Goal: Register for event/course: Register for event/course

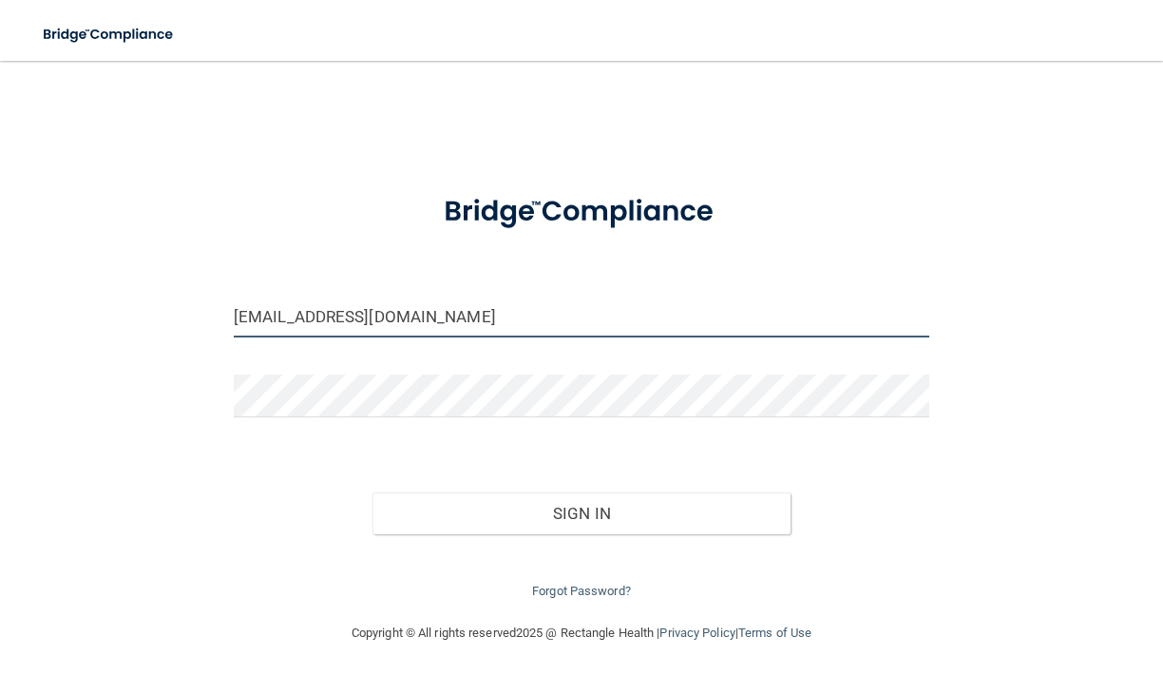
type input "[EMAIL_ADDRESS][DOMAIN_NAME]"
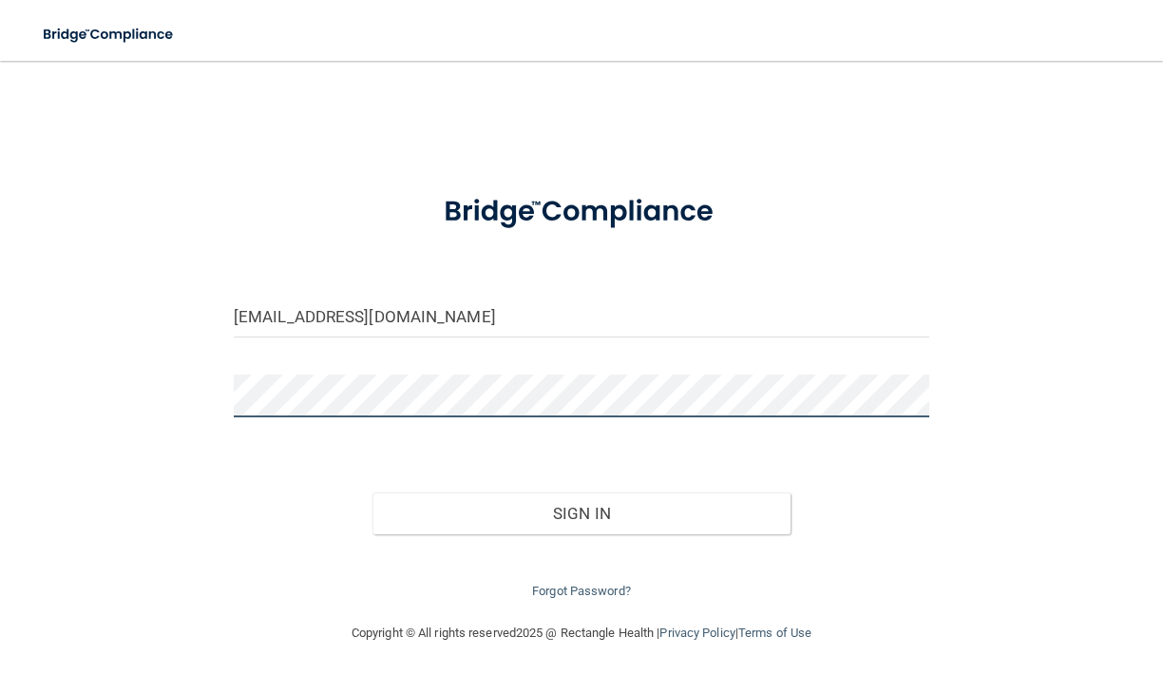
click at [581, 508] on button "Sign In" at bounding box center [580, 513] width 417 height 42
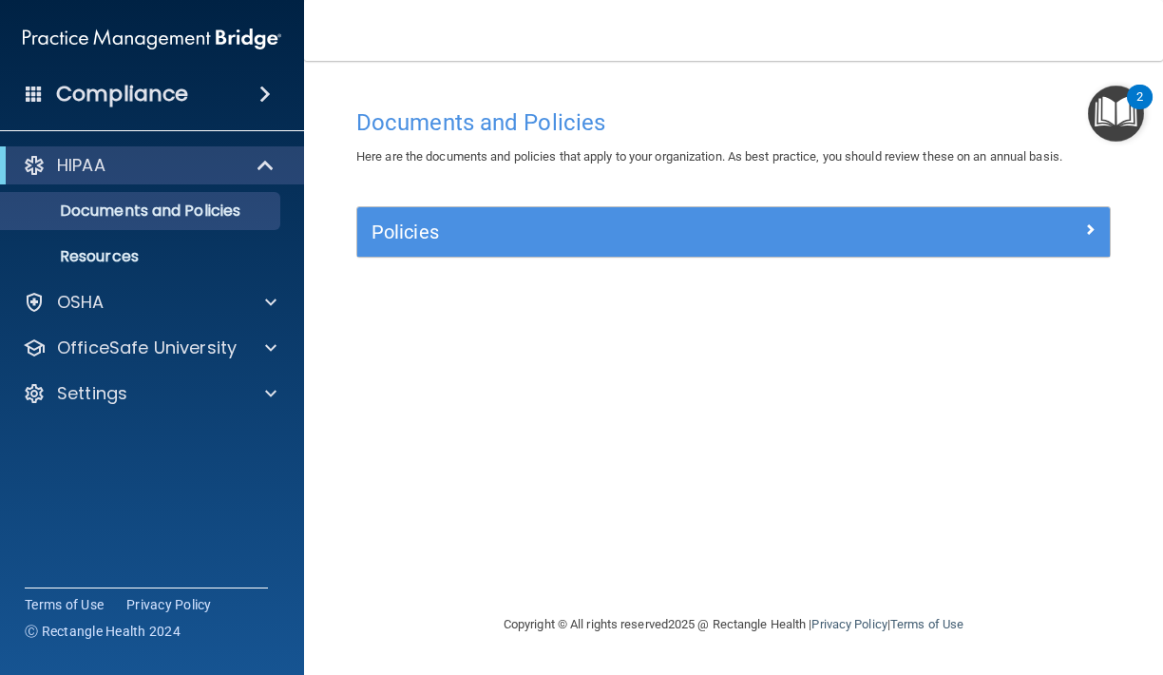
click at [674, 226] on h5 "Policies" at bounding box center [639, 231] width 536 height 21
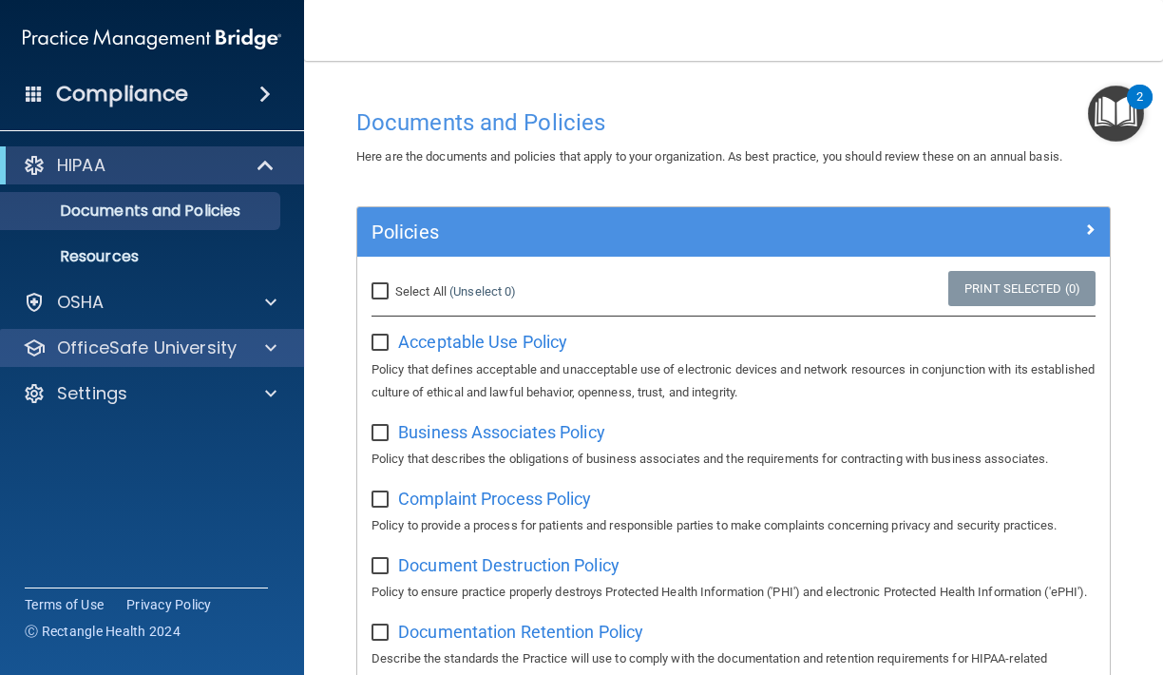
click at [168, 361] on div "OfficeSafe University" at bounding box center [152, 348] width 305 height 38
click at [249, 347] on div at bounding box center [268, 347] width 48 height 23
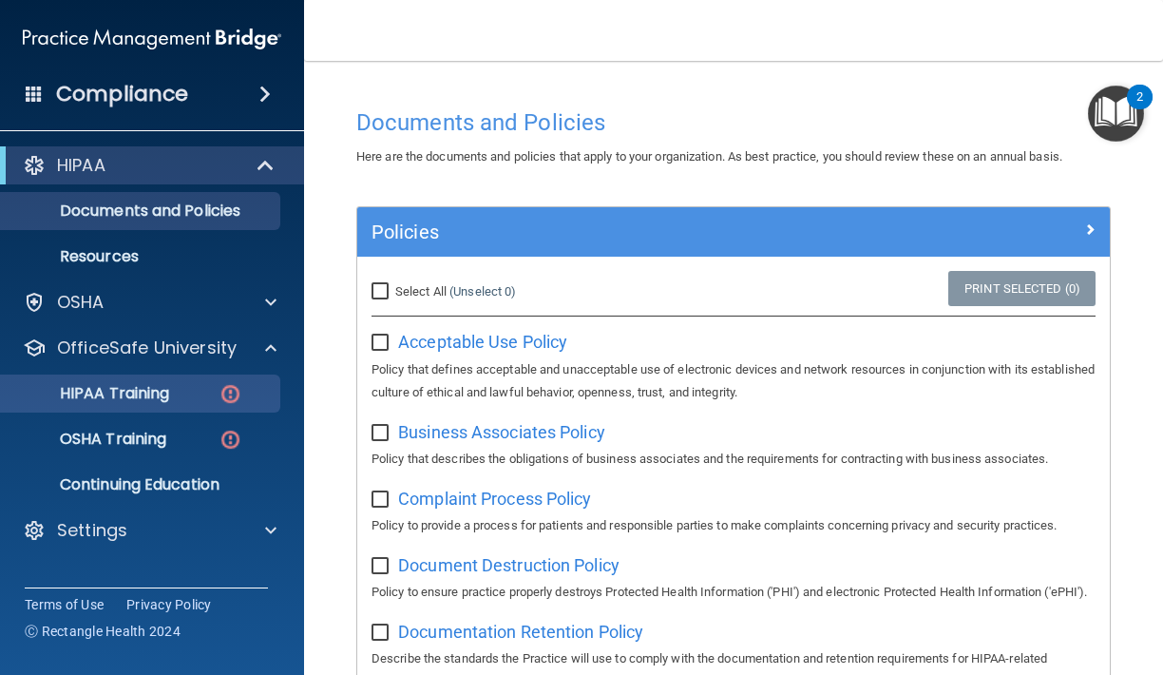
click at [169, 389] on p "HIPAA Training" at bounding box center [90, 393] width 157 height 19
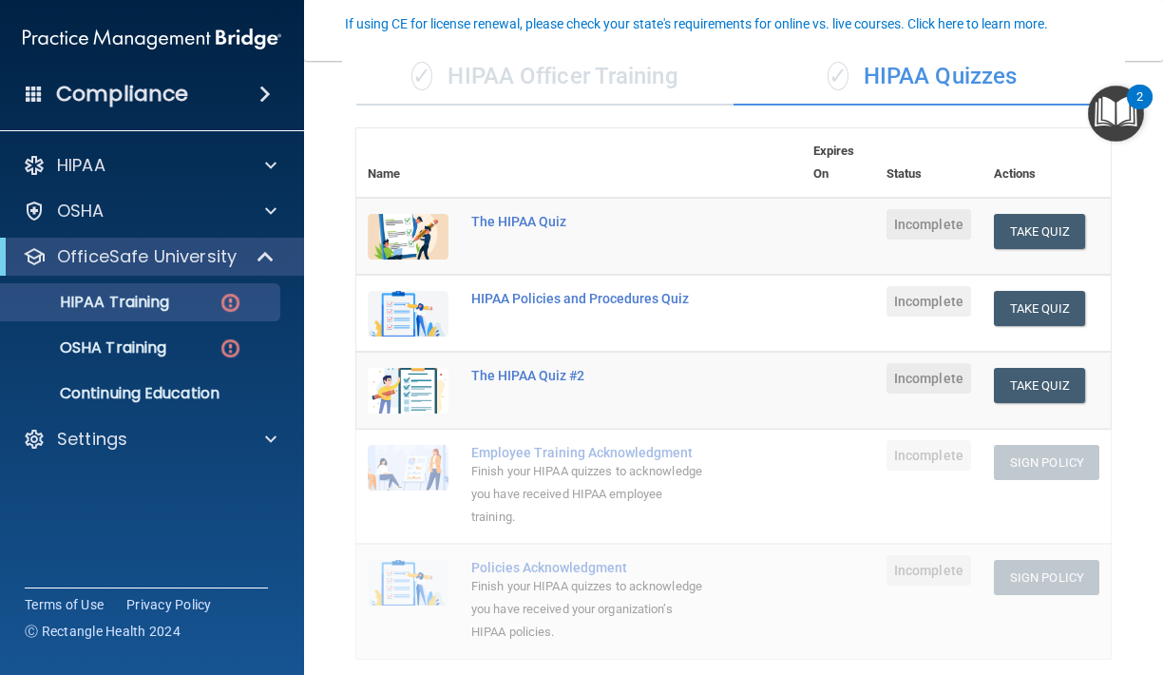
scroll to position [157, 0]
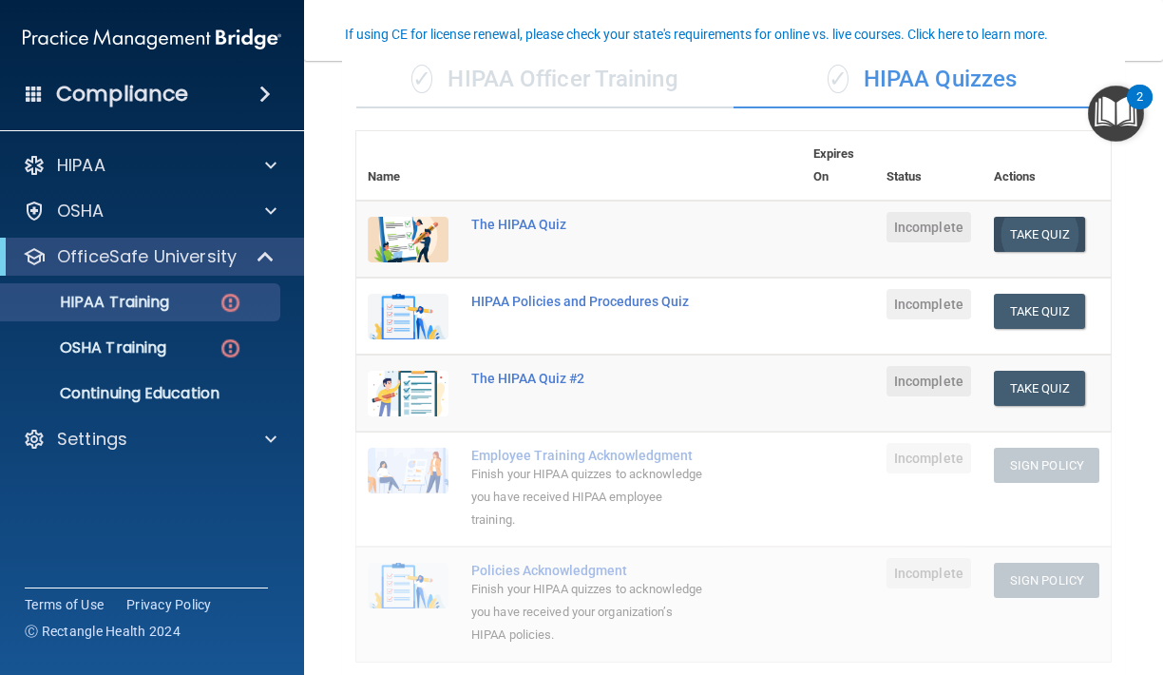
click at [1051, 228] on button "Take Quiz" at bounding box center [1039, 234] width 91 height 35
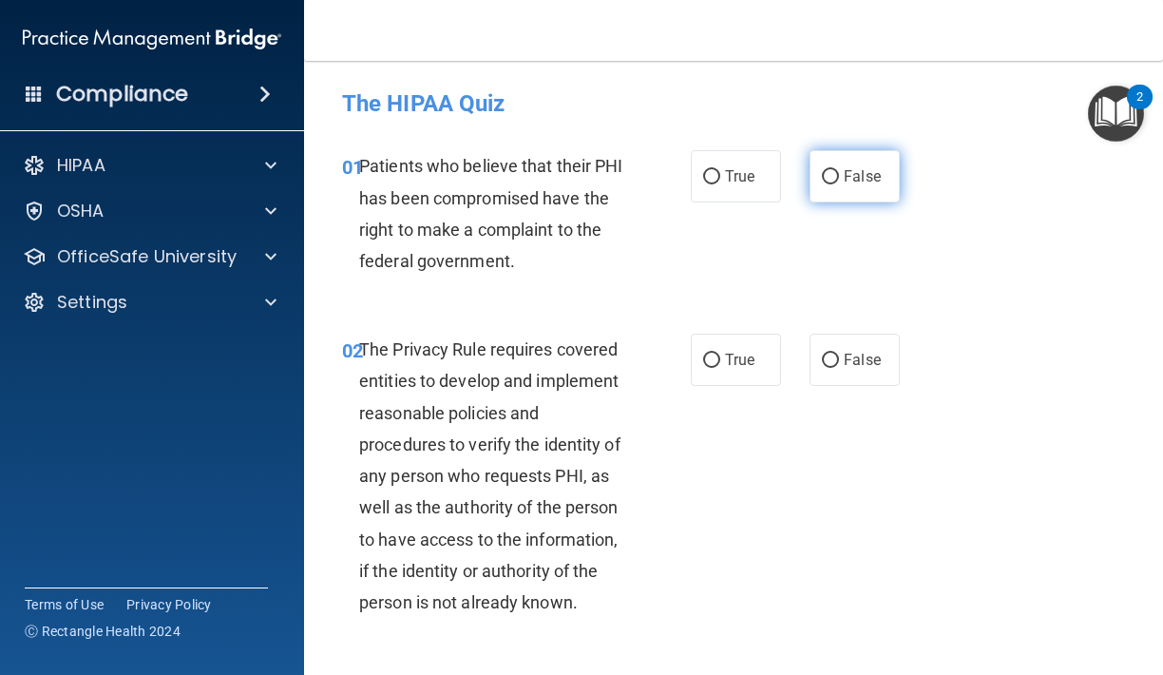
click at [850, 172] on span "False" at bounding box center [862, 176] width 37 height 18
click at [839, 172] on input "False" at bounding box center [830, 177] width 17 height 14
radio input "true"
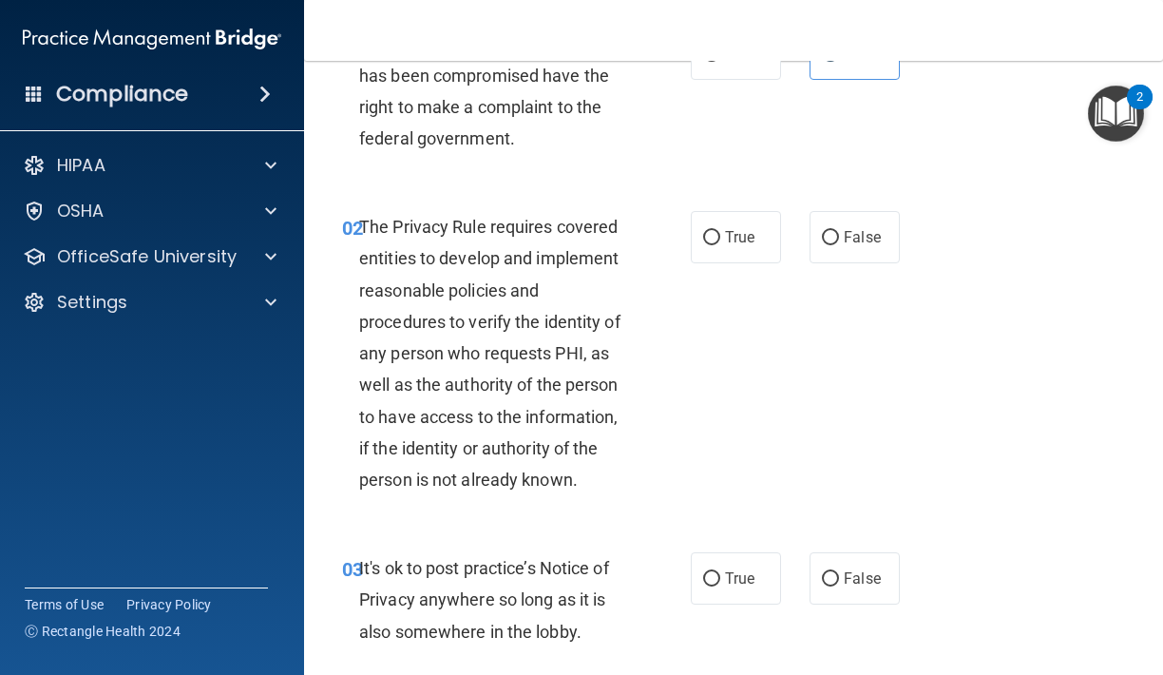
scroll to position [126, 0]
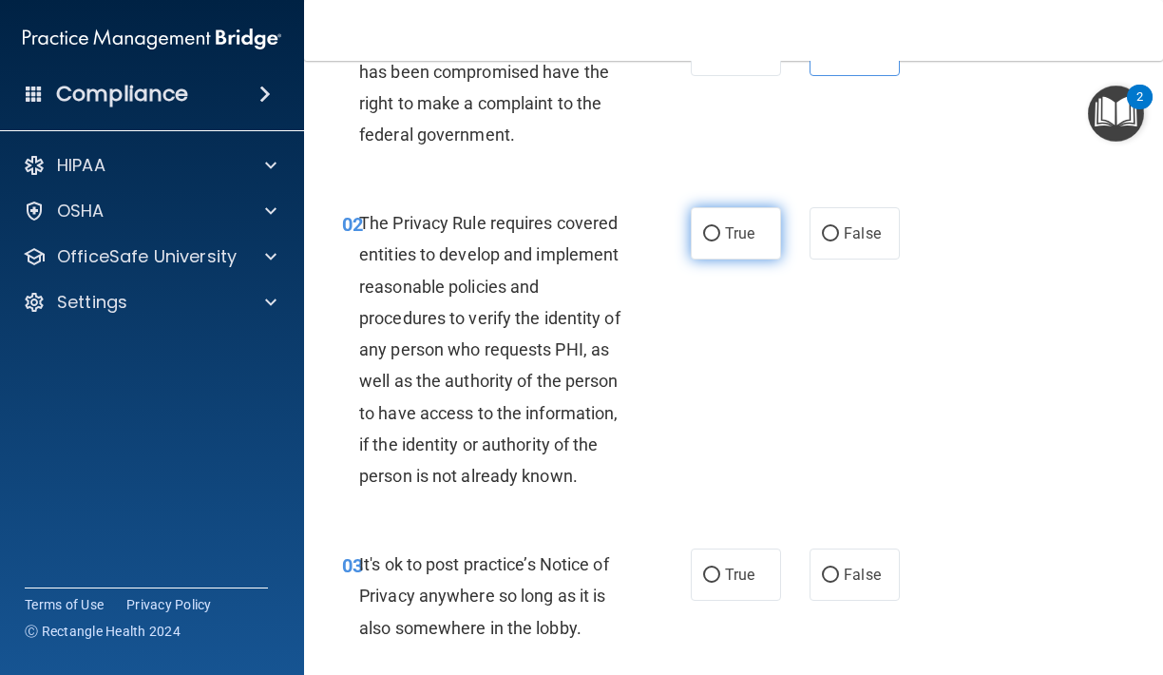
click at [714, 254] on label "True" at bounding box center [736, 233] width 90 height 52
click at [714, 241] on input "True" at bounding box center [711, 234] width 17 height 14
radio input "true"
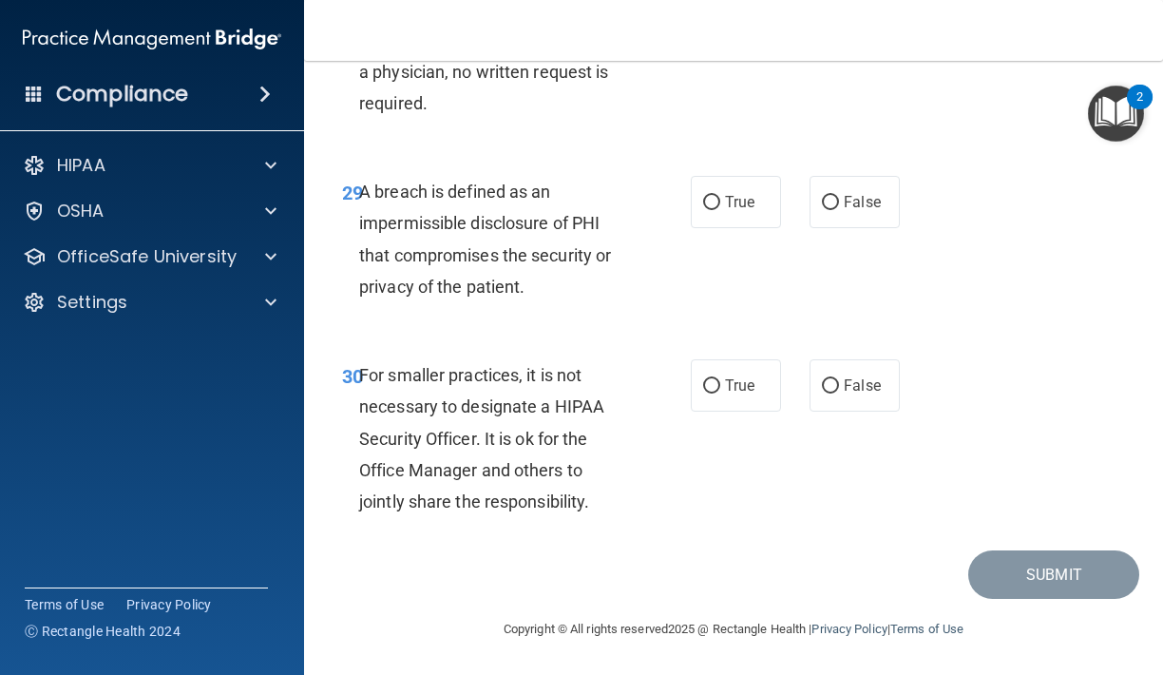
scroll to position [5738, 0]
click at [836, 373] on label "False" at bounding box center [854, 385] width 90 height 52
click at [836, 379] on input "False" at bounding box center [830, 386] width 17 height 14
radio input "true"
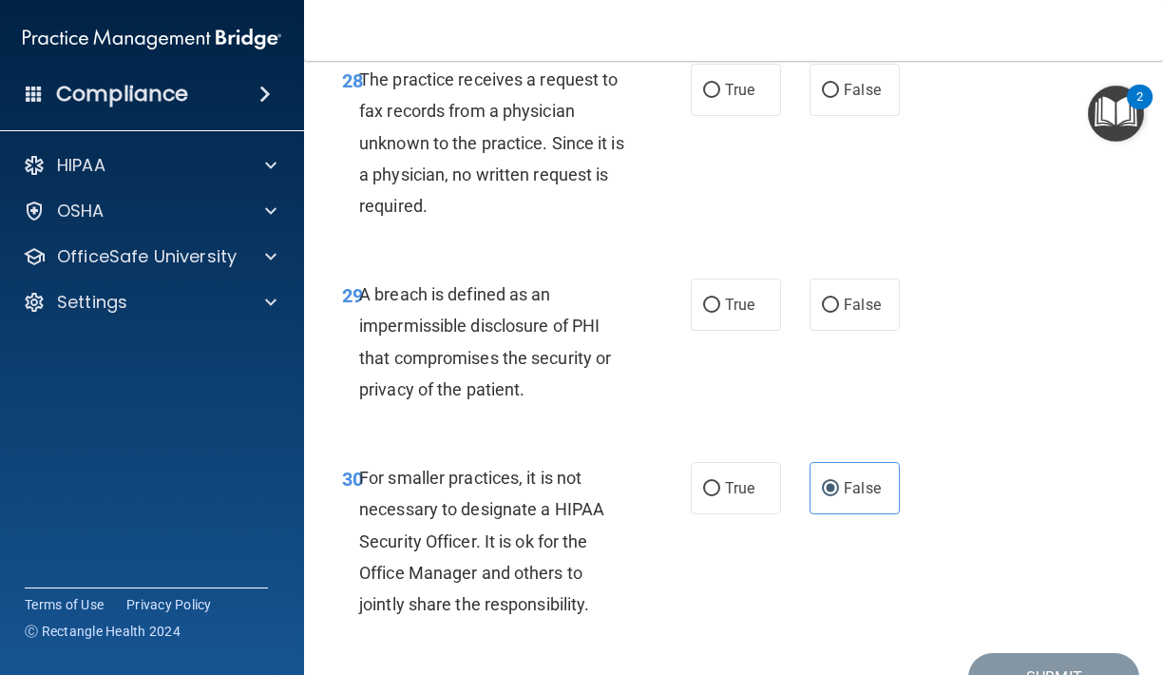
scroll to position [5632, 0]
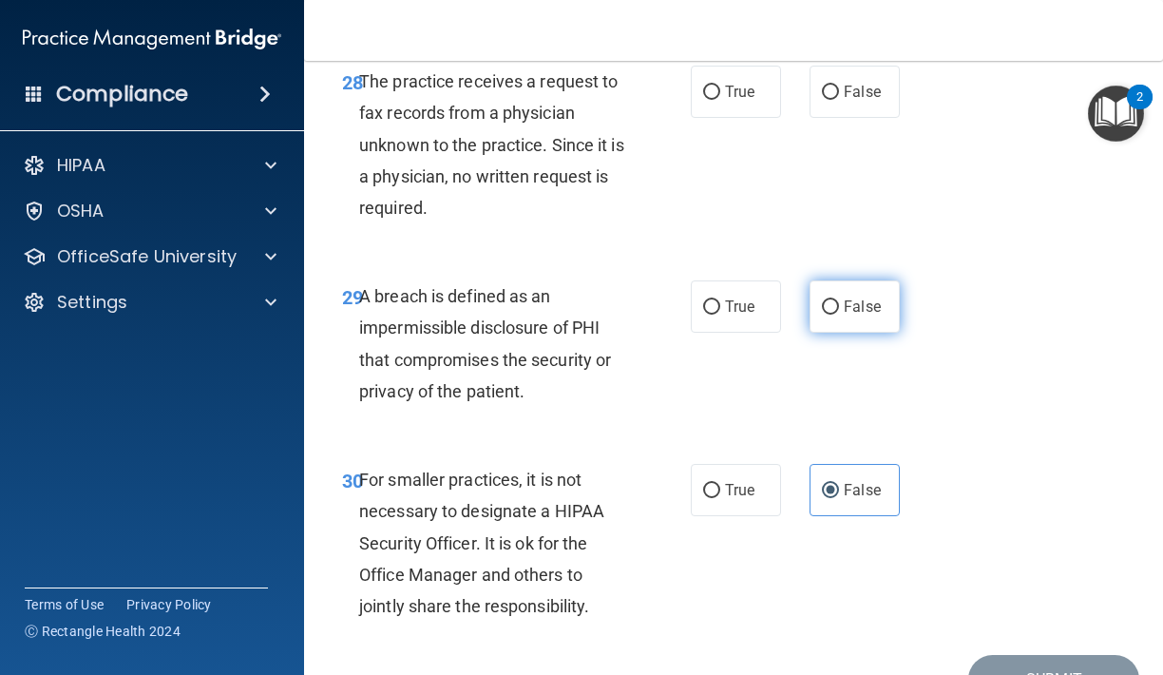
click at [846, 297] on label "False" at bounding box center [854, 306] width 90 height 52
click at [839, 300] on input "False" at bounding box center [830, 307] width 17 height 14
radio input "true"
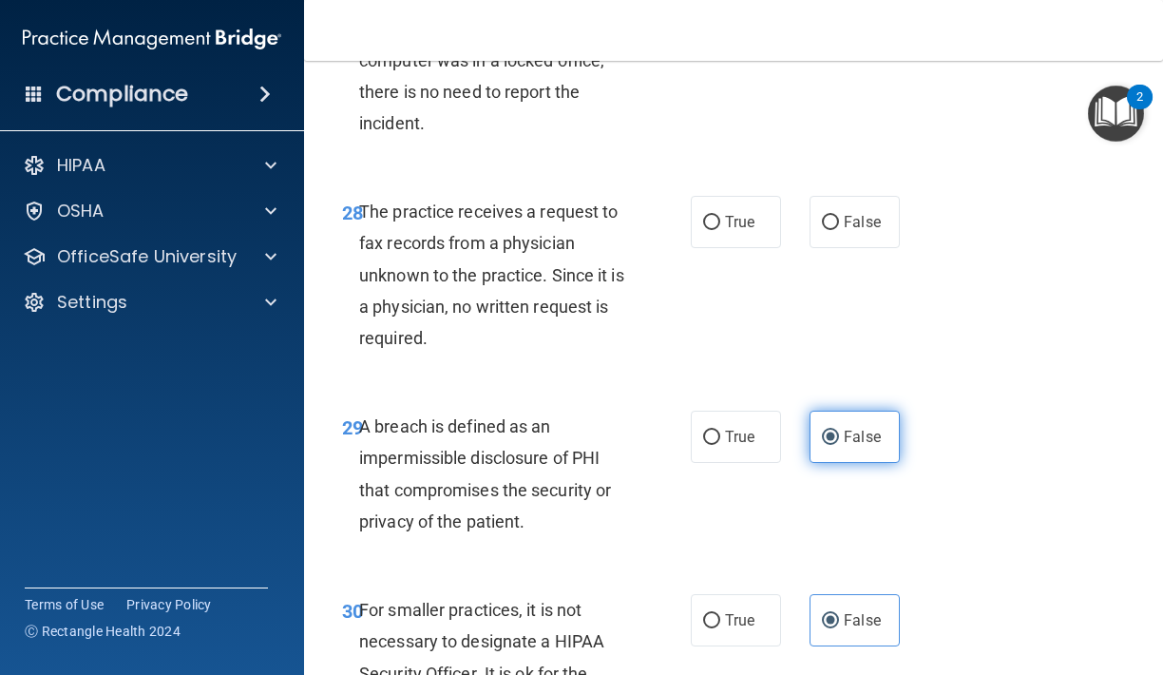
scroll to position [5462, 0]
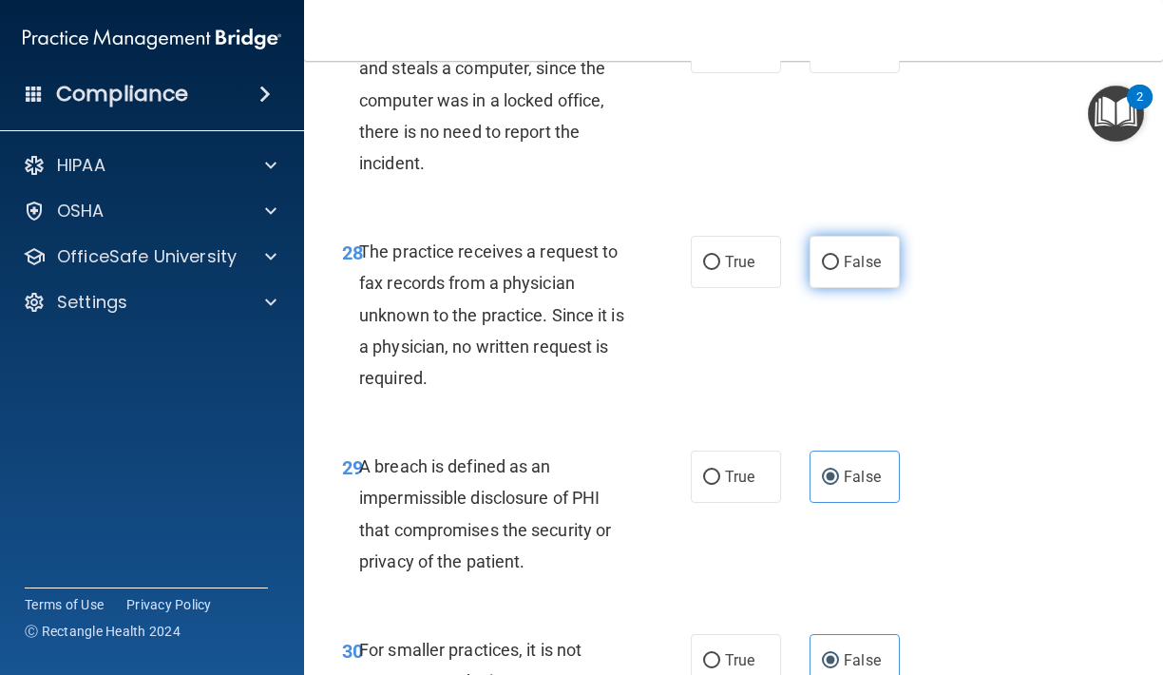
click at [843, 277] on label "False" at bounding box center [854, 262] width 90 height 52
click at [839, 270] on input "False" at bounding box center [830, 263] width 17 height 14
radio input "true"
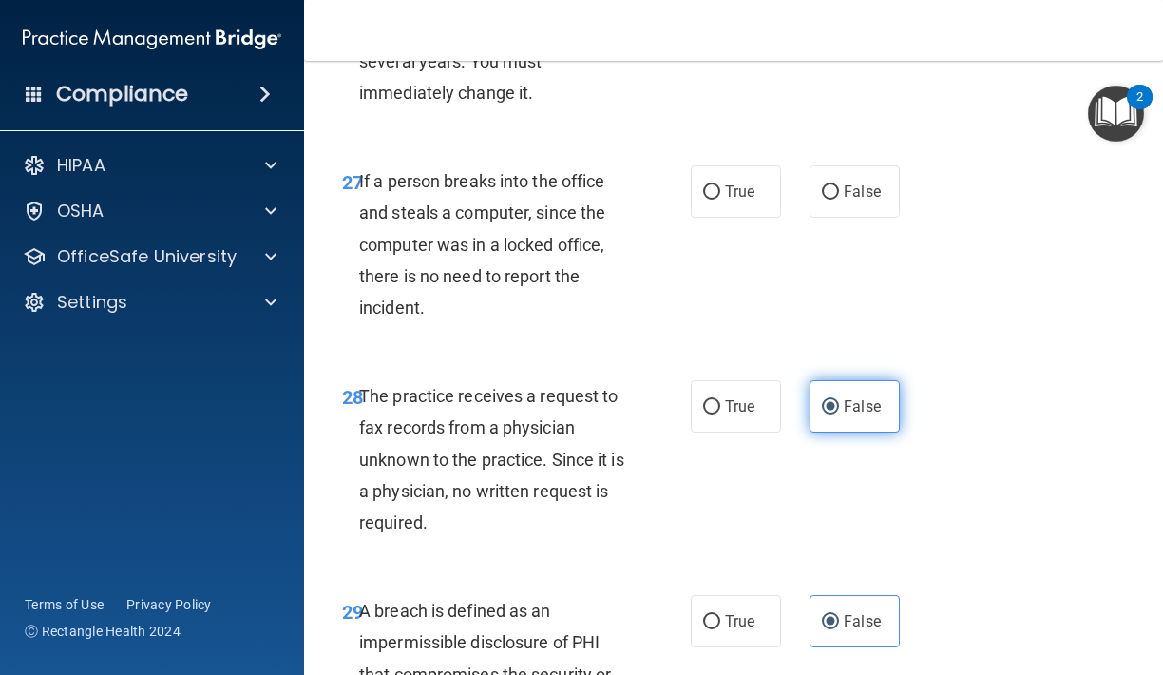
scroll to position [5304, 0]
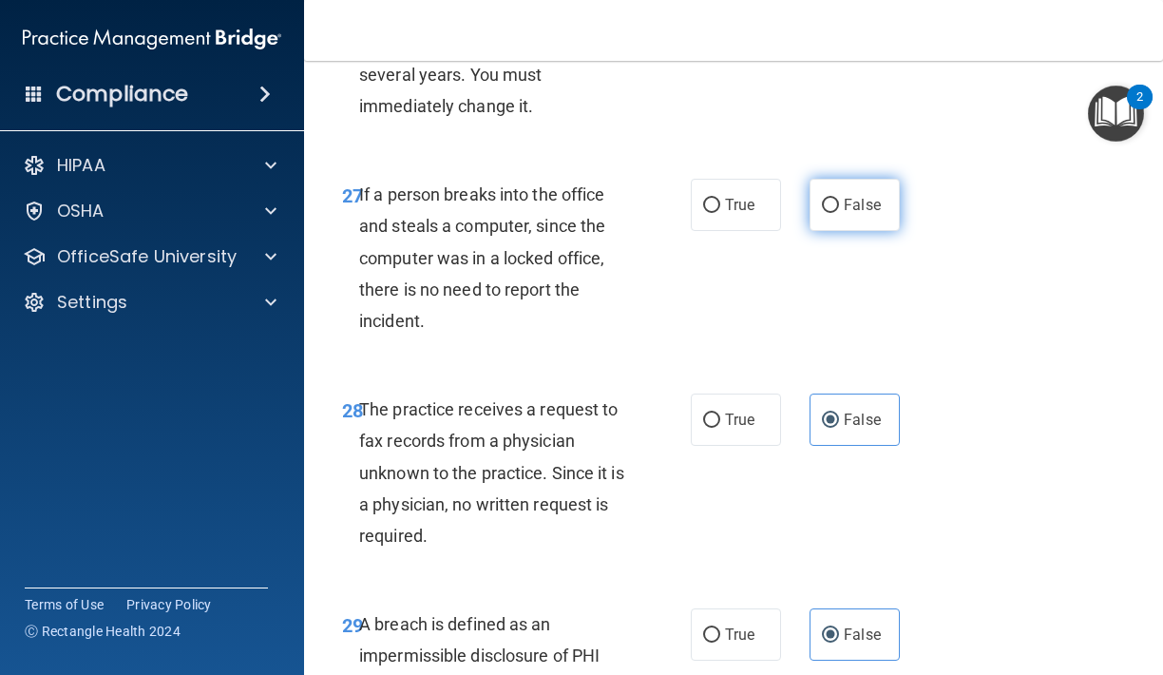
click at [866, 231] on label "False" at bounding box center [854, 205] width 90 height 52
click at [839, 213] on input "False" at bounding box center [830, 206] width 17 height 14
radio input "true"
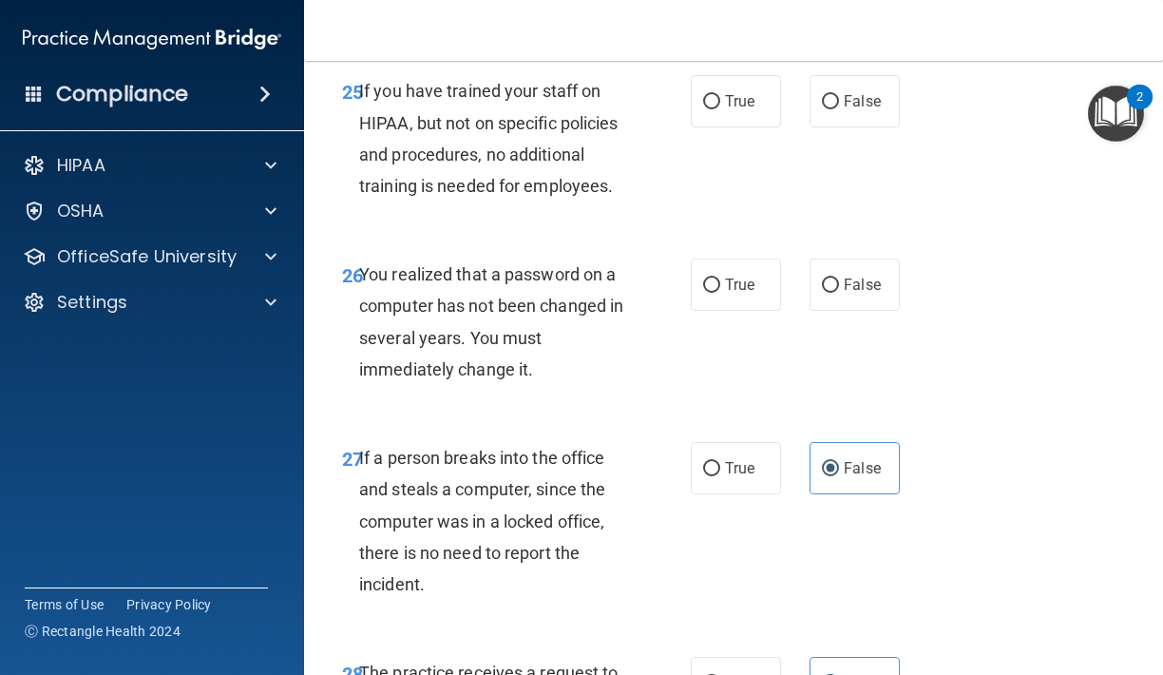
scroll to position [5040, 0]
click at [824, 279] on label "False" at bounding box center [854, 285] width 90 height 52
click at [824, 279] on input "False" at bounding box center [830, 286] width 17 height 14
radio input "true"
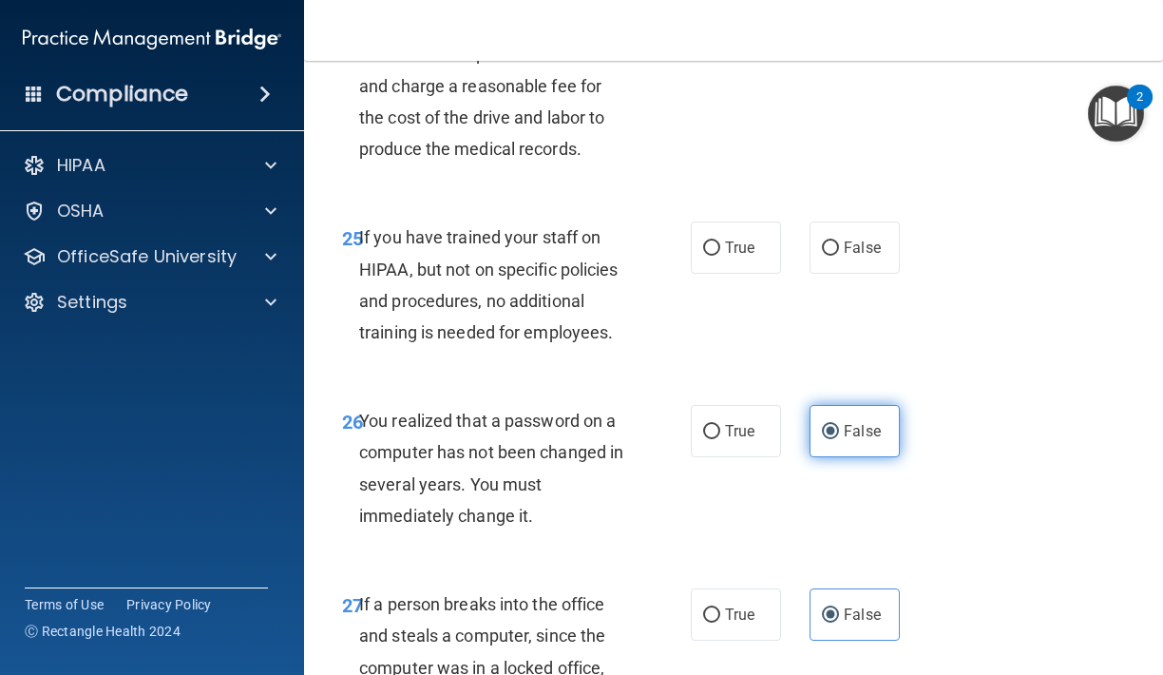
scroll to position [4885, 0]
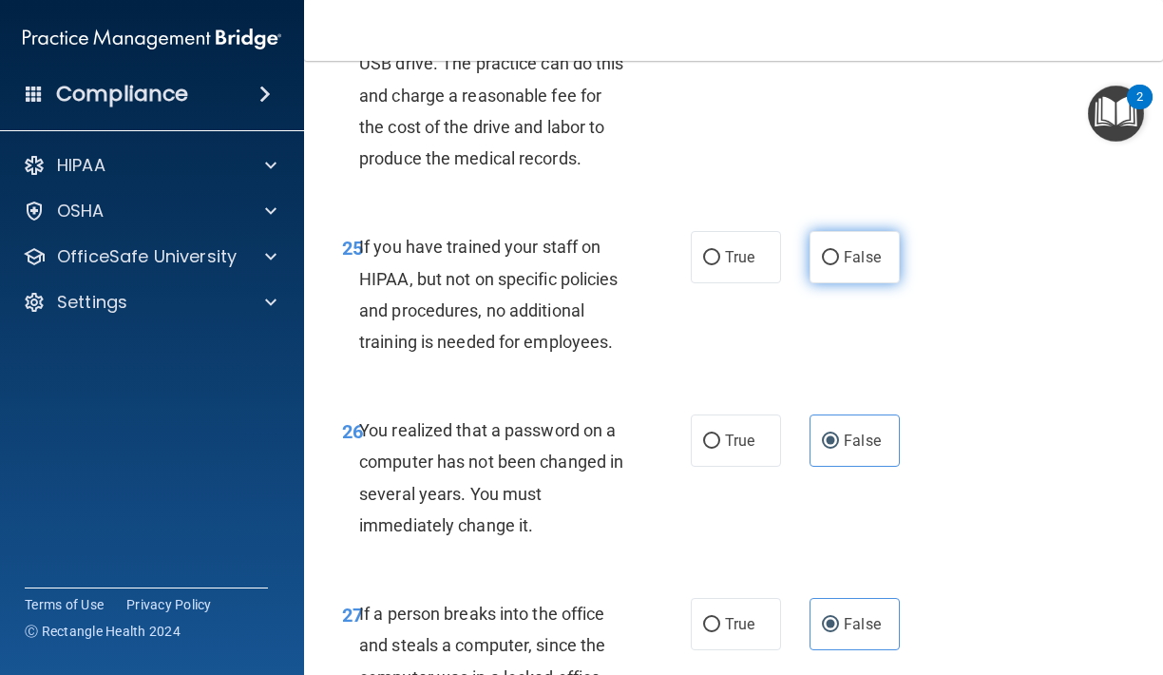
click at [825, 279] on label "False" at bounding box center [854, 257] width 90 height 52
click at [825, 265] on input "False" at bounding box center [830, 258] width 17 height 14
radio input "true"
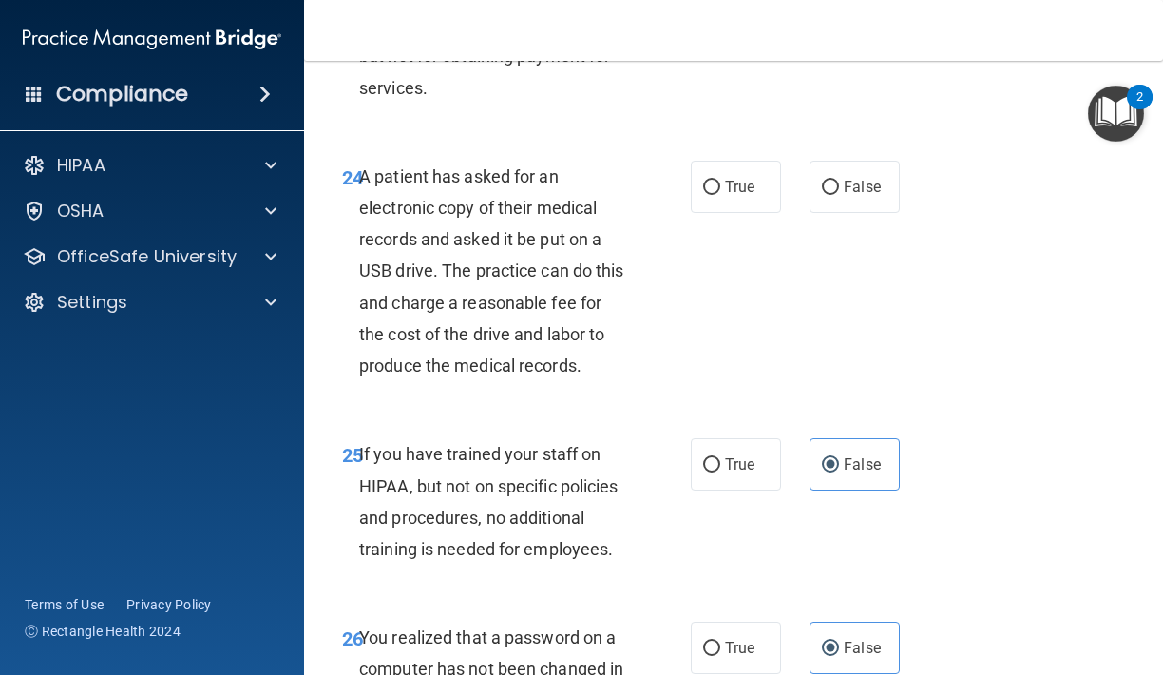
scroll to position [4667, 0]
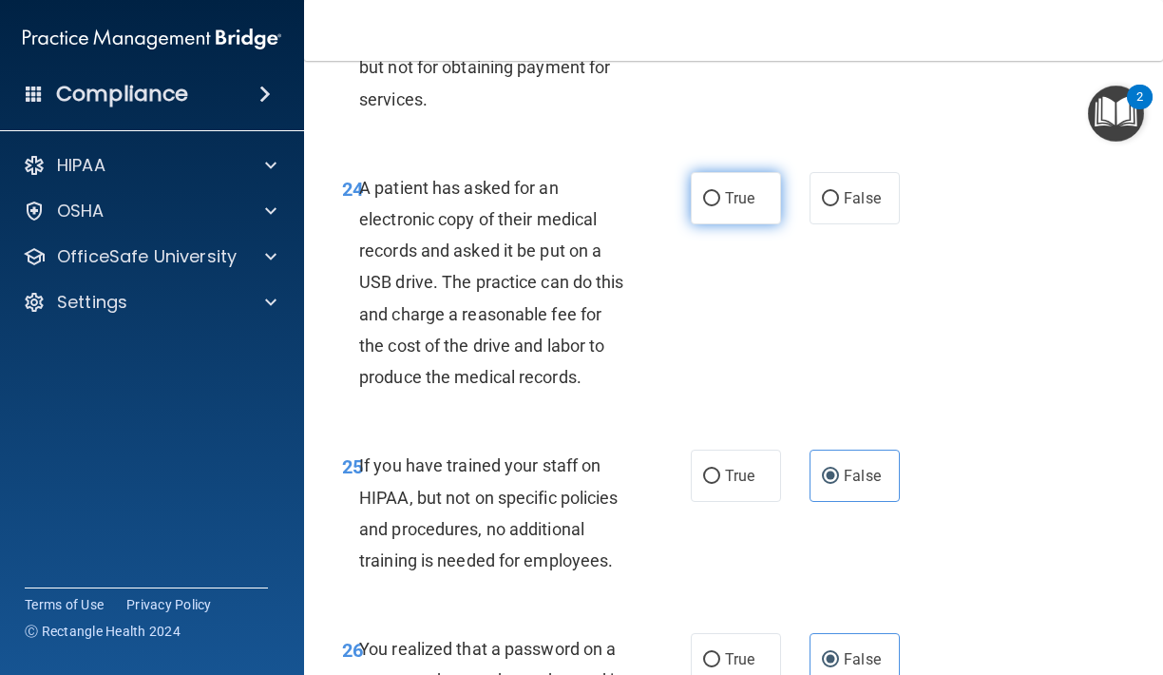
click at [745, 198] on span "True" at bounding box center [739, 198] width 29 height 18
click at [720, 198] on input "True" at bounding box center [711, 199] width 17 height 14
radio input "true"
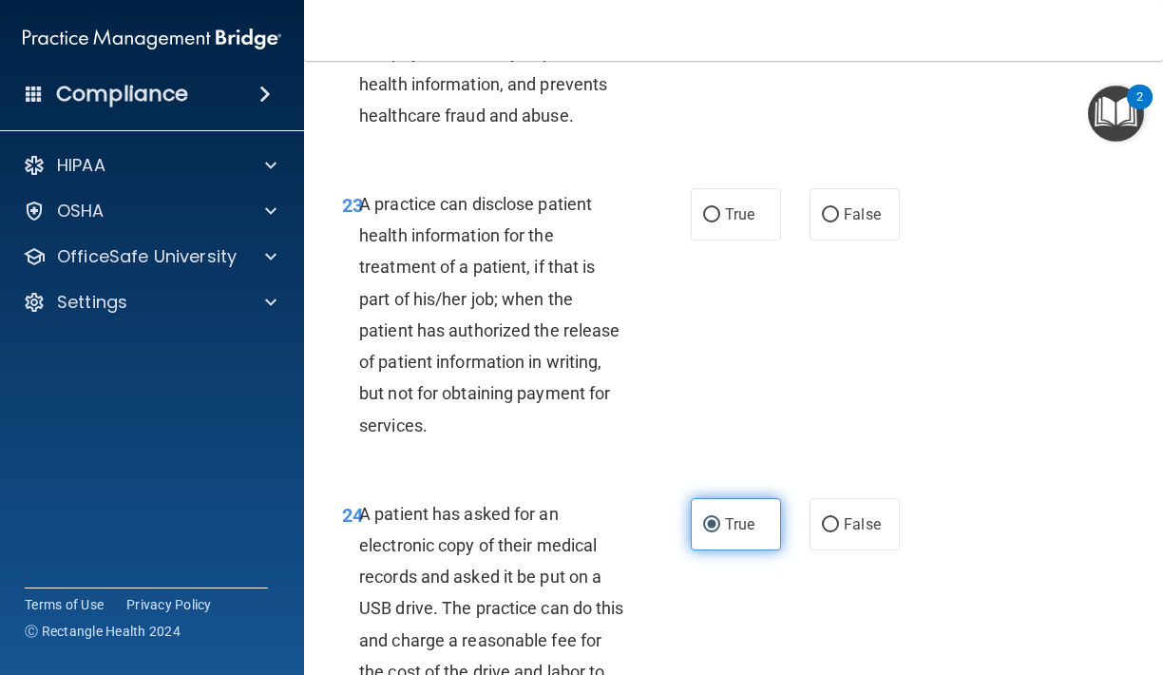
scroll to position [4336, 0]
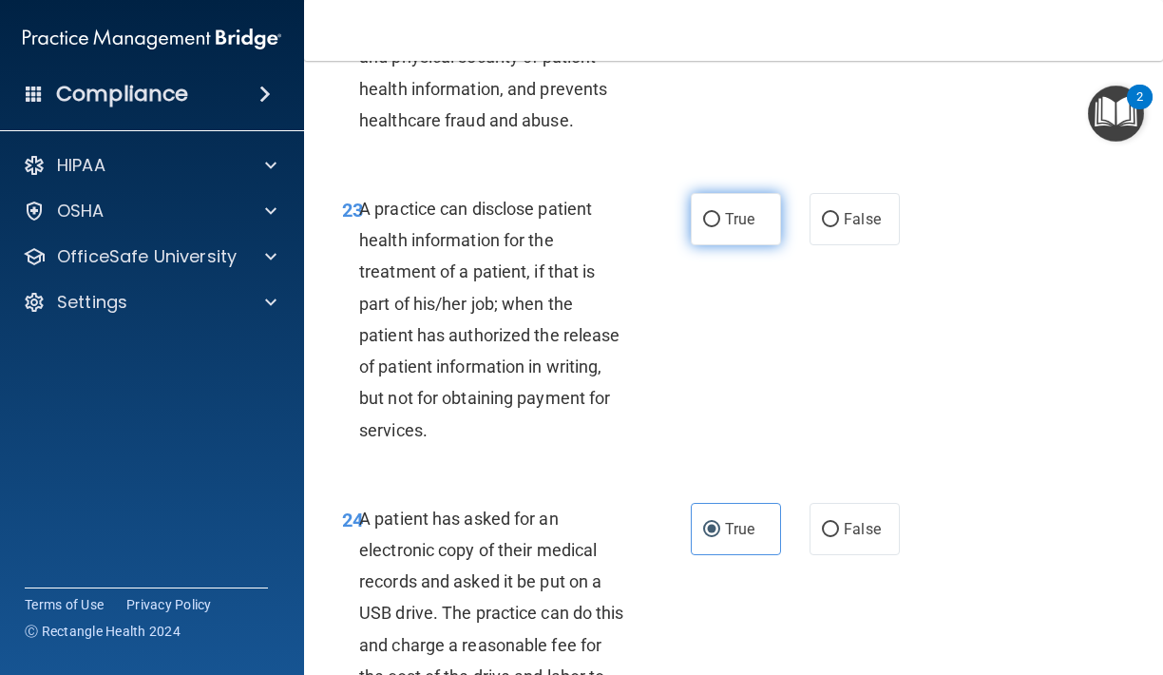
click at [742, 228] on span "True" at bounding box center [739, 219] width 29 height 18
click at [720, 227] on input "True" at bounding box center [711, 220] width 17 height 14
radio input "true"
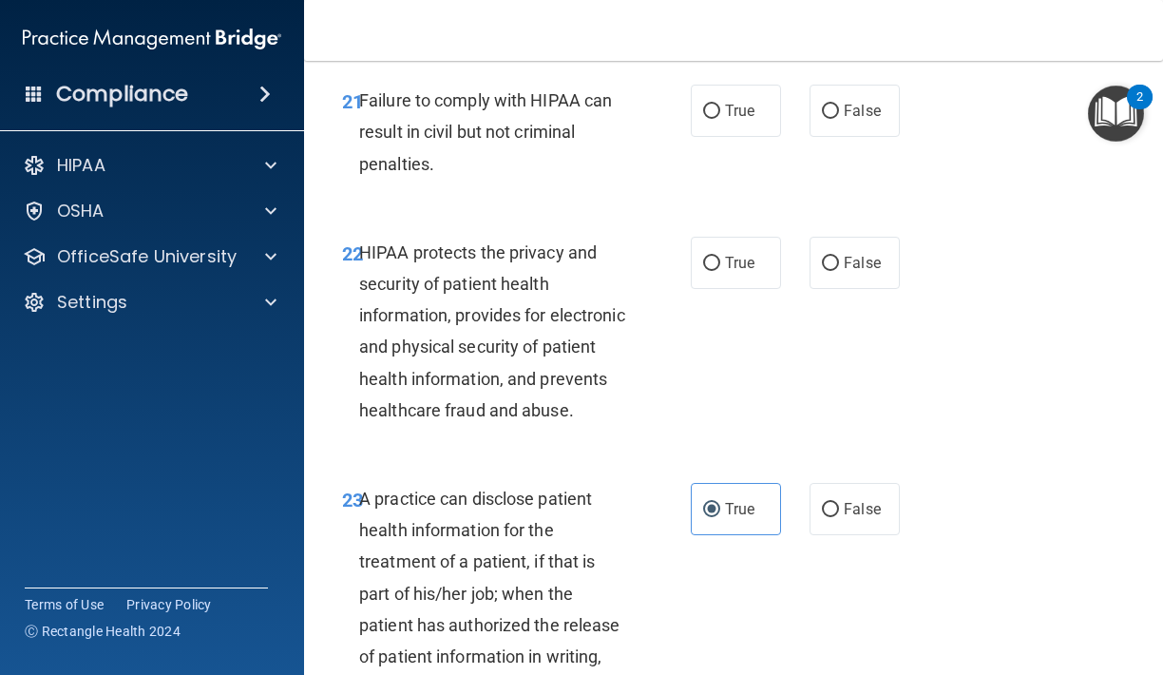
scroll to position [4045, 0]
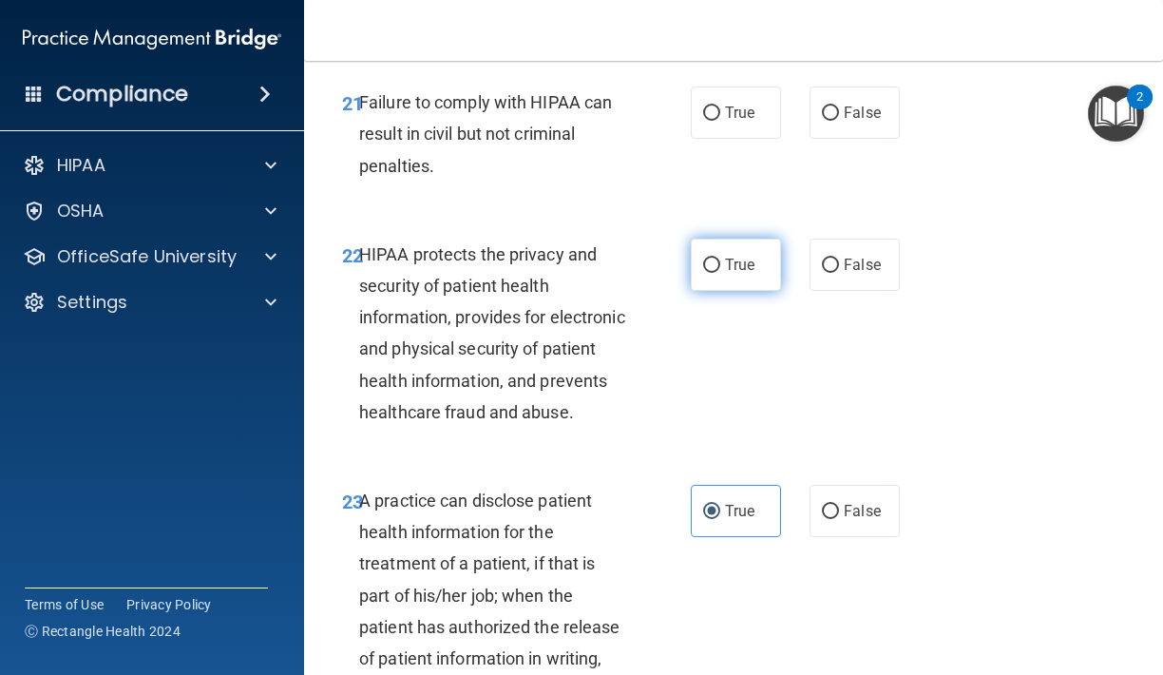
click at [742, 238] on label "True" at bounding box center [736, 264] width 90 height 52
click at [720, 258] on input "True" at bounding box center [711, 265] width 17 height 14
radio input "true"
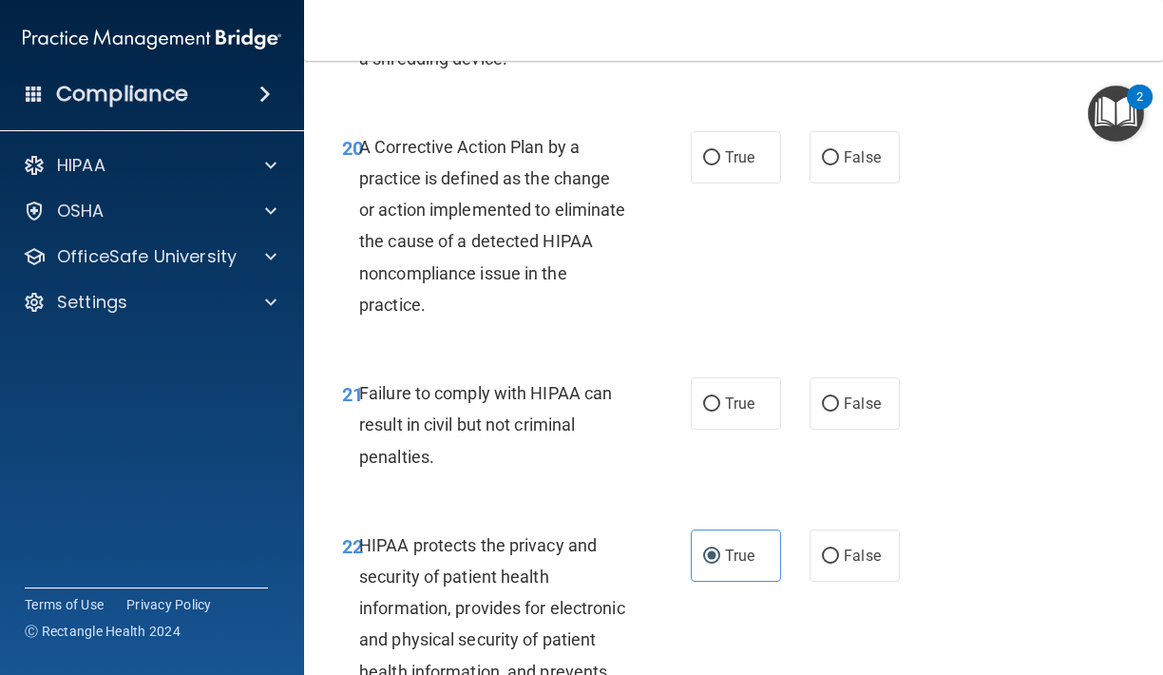
scroll to position [3761, 0]
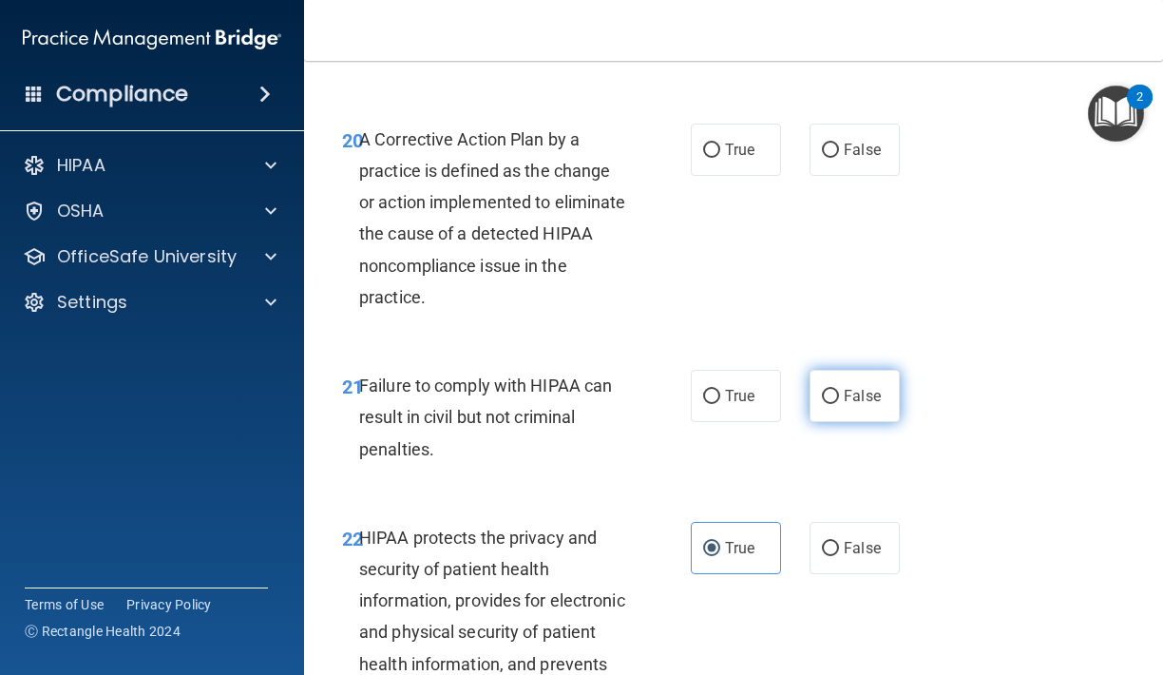
click at [813, 370] on label "False" at bounding box center [854, 396] width 90 height 52
click at [822, 390] on input "False" at bounding box center [830, 397] width 17 height 14
radio input "true"
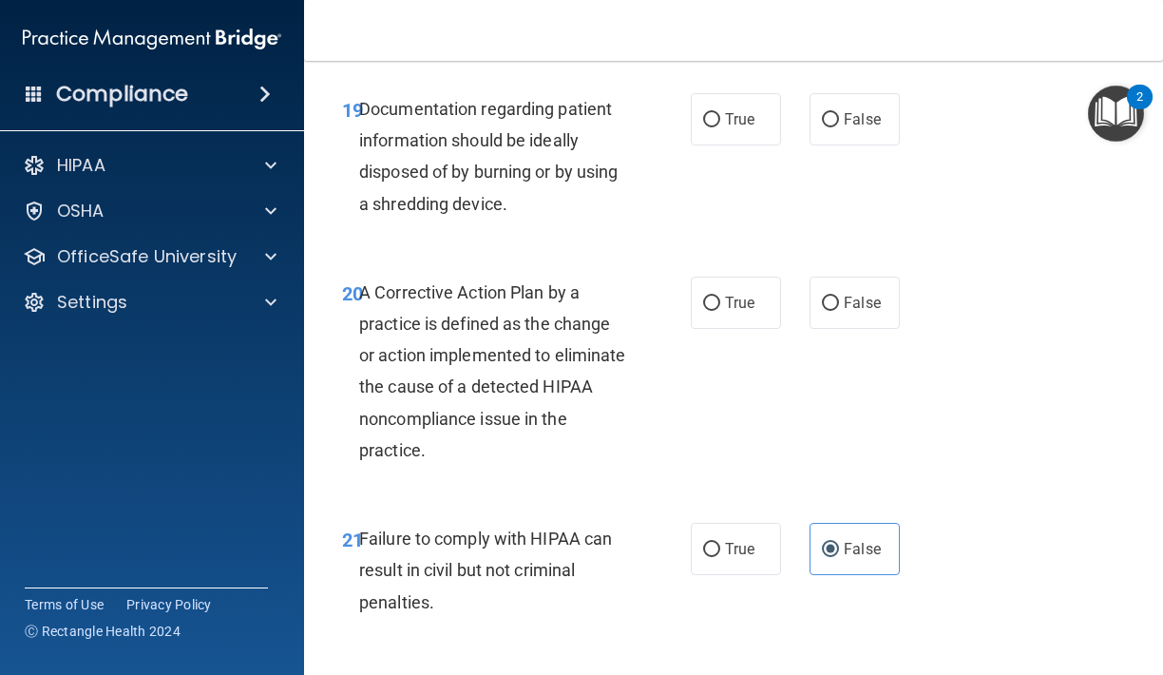
scroll to position [3588, 0]
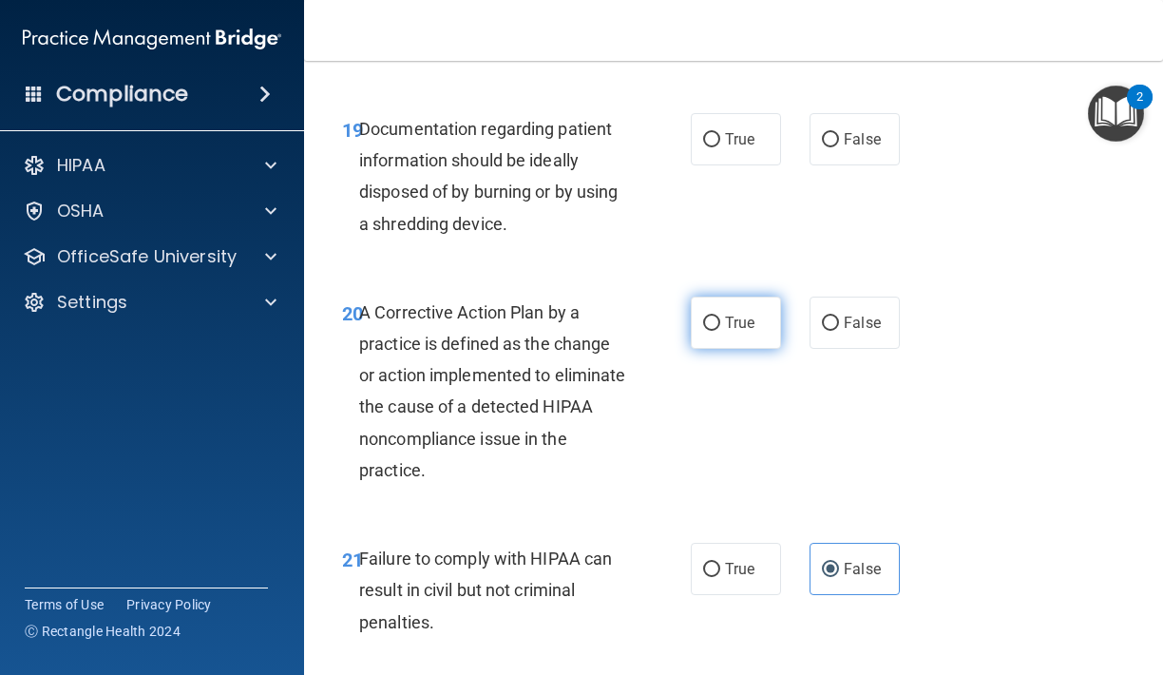
click at [771, 301] on label "True" at bounding box center [736, 322] width 90 height 52
click at [720, 316] on input "True" at bounding box center [711, 323] width 17 height 14
radio input "true"
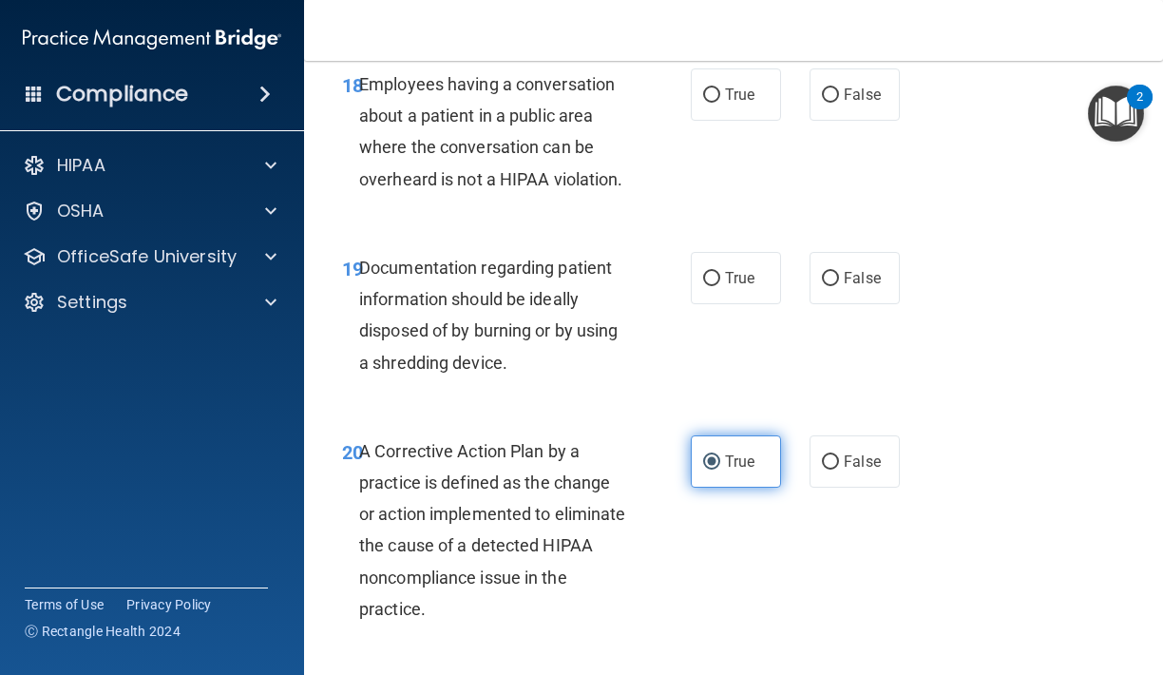
scroll to position [3447, 0]
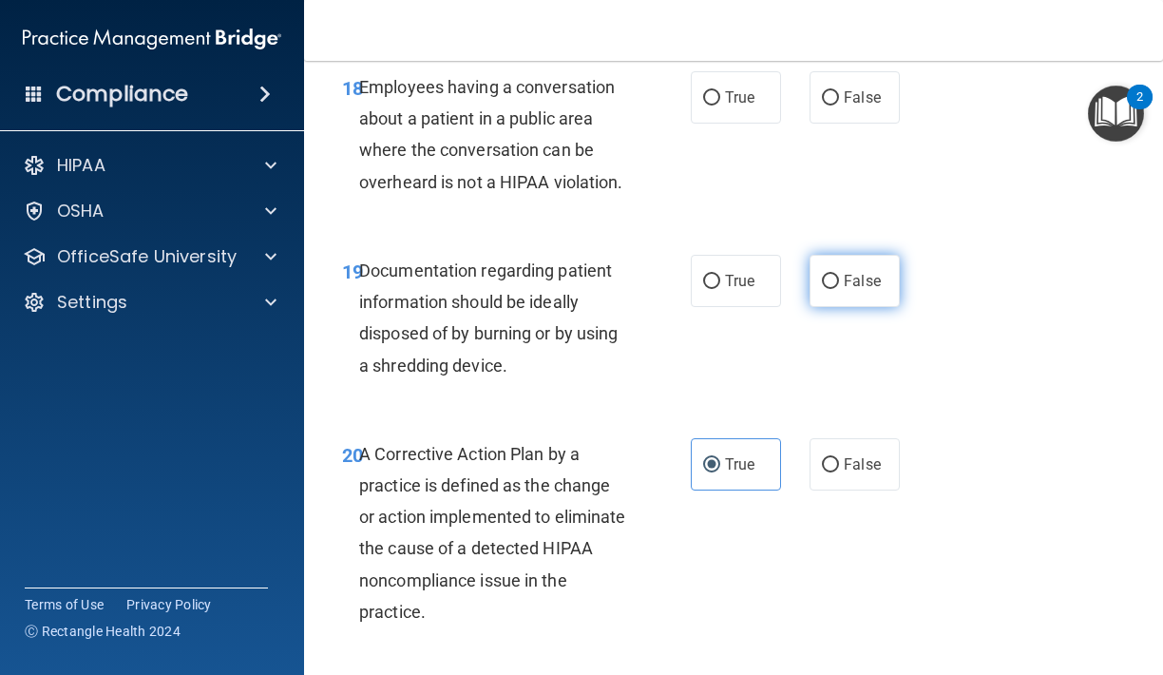
click at [825, 276] on label "False" at bounding box center [854, 281] width 90 height 52
click at [825, 276] on input "False" at bounding box center [830, 282] width 17 height 14
radio input "true"
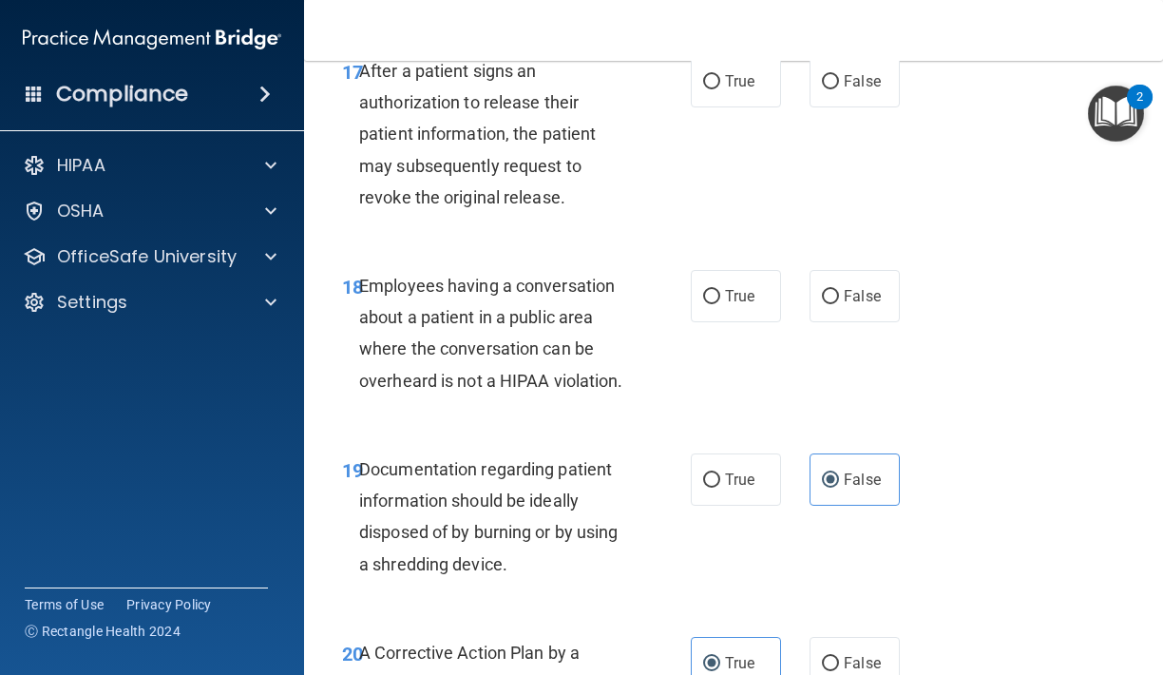
scroll to position [3241, 0]
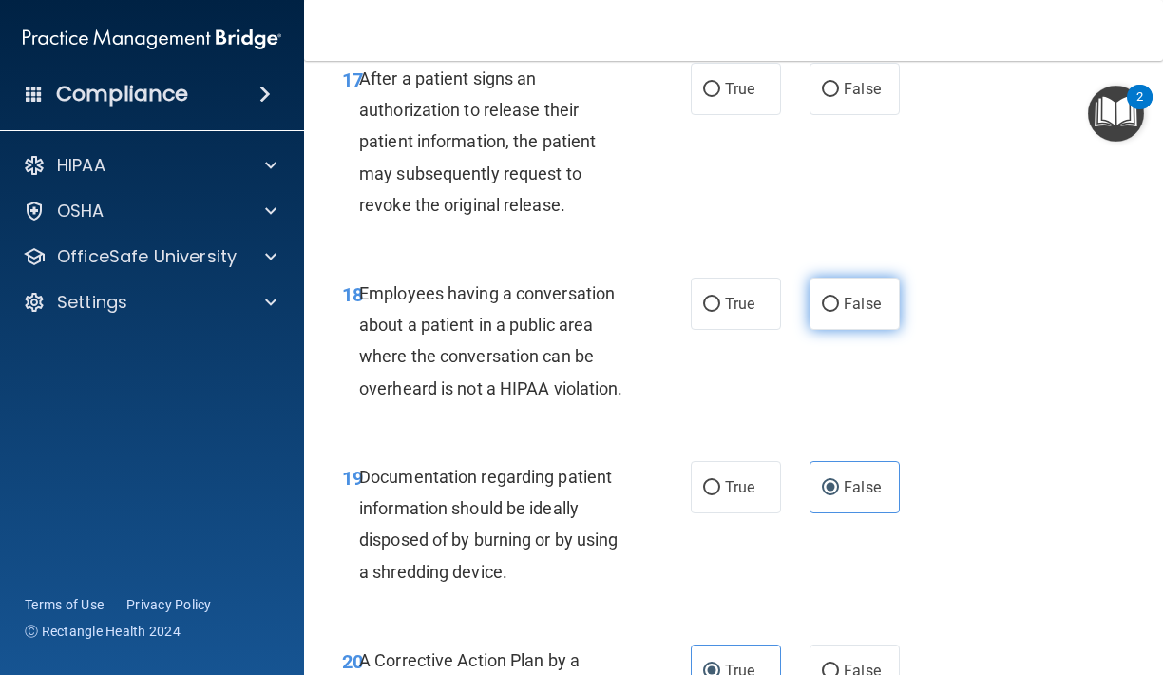
click at [815, 283] on label "False" at bounding box center [854, 303] width 90 height 52
click at [822, 297] on input "False" at bounding box center [830, 304] width 17 height 14
radio input "true"
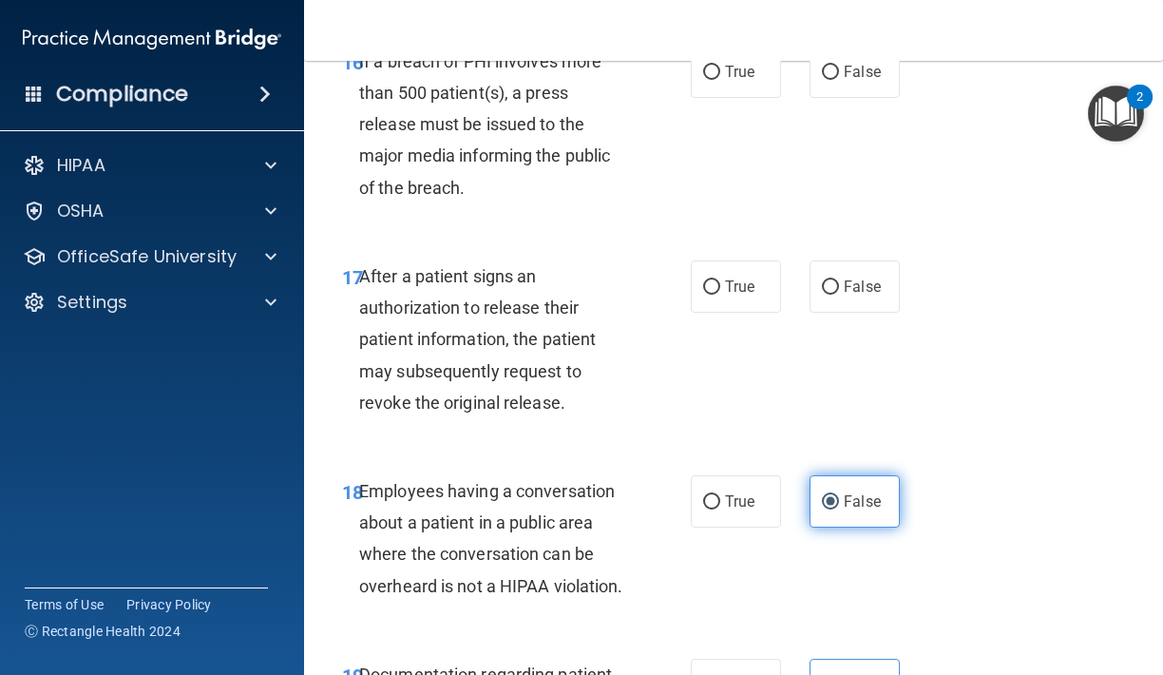
scroll to position [3039, 0]
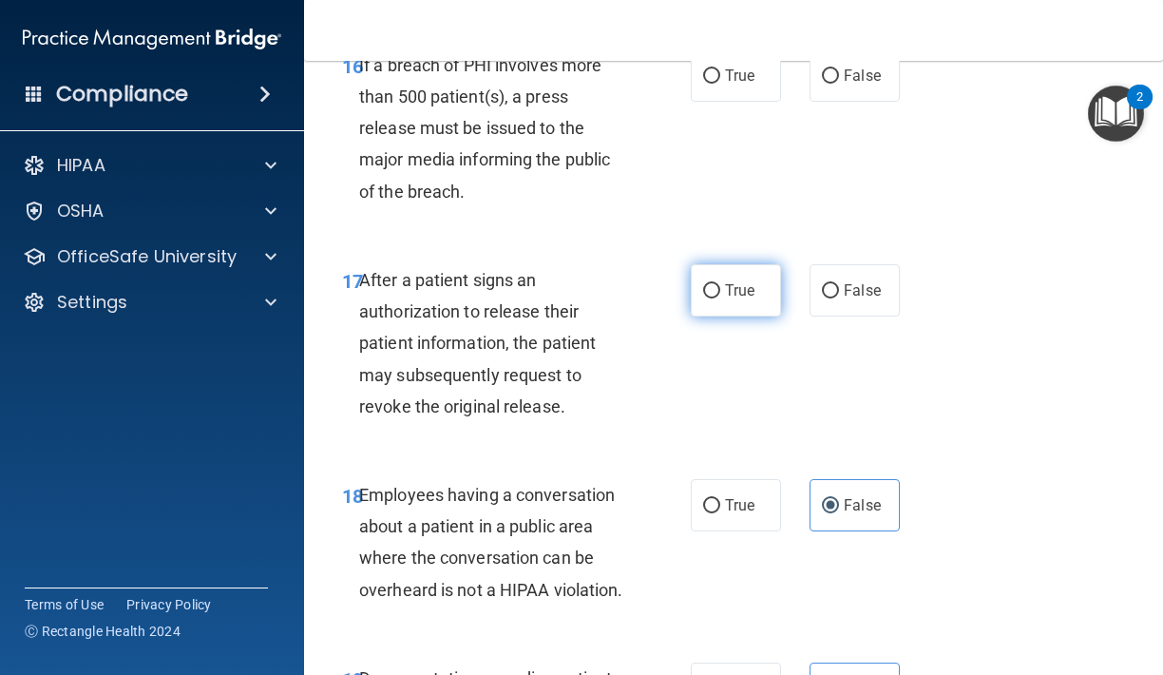
click at [763, 277] on label "True" at bounding box center [736, 290] width 90 height 52
click at [720, 284] on input "True" at bounding box center [711, 291] width 17 height 14
radio input "true"
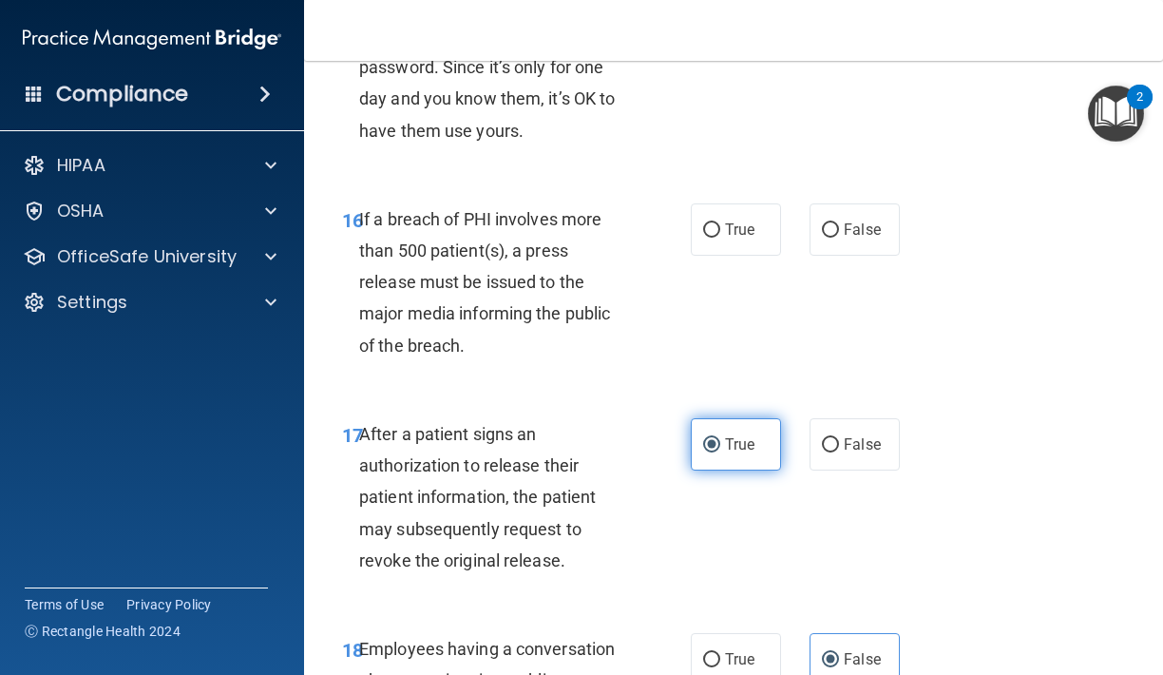
scroll to position [2880, 0]
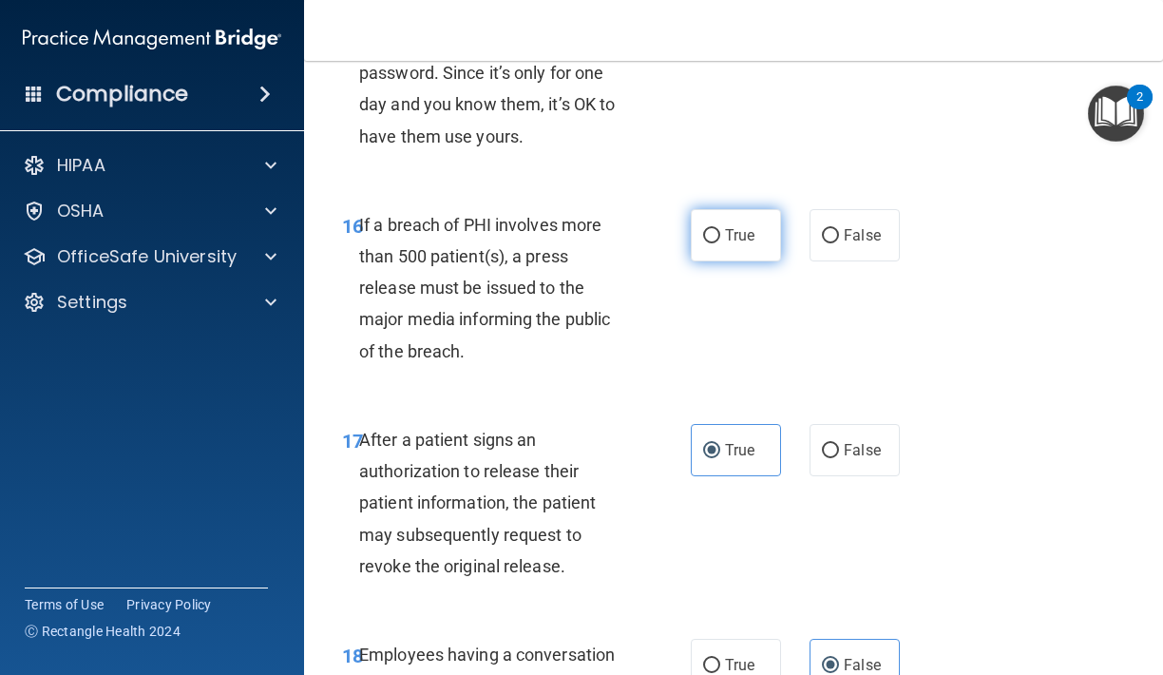
click at [758, 220] on label "True" at bounding box center [736, 235] width 90 height 52
click at [720, 229] on input "True" at bounding box center [711, 236] width 17 height 14
radio input "true"
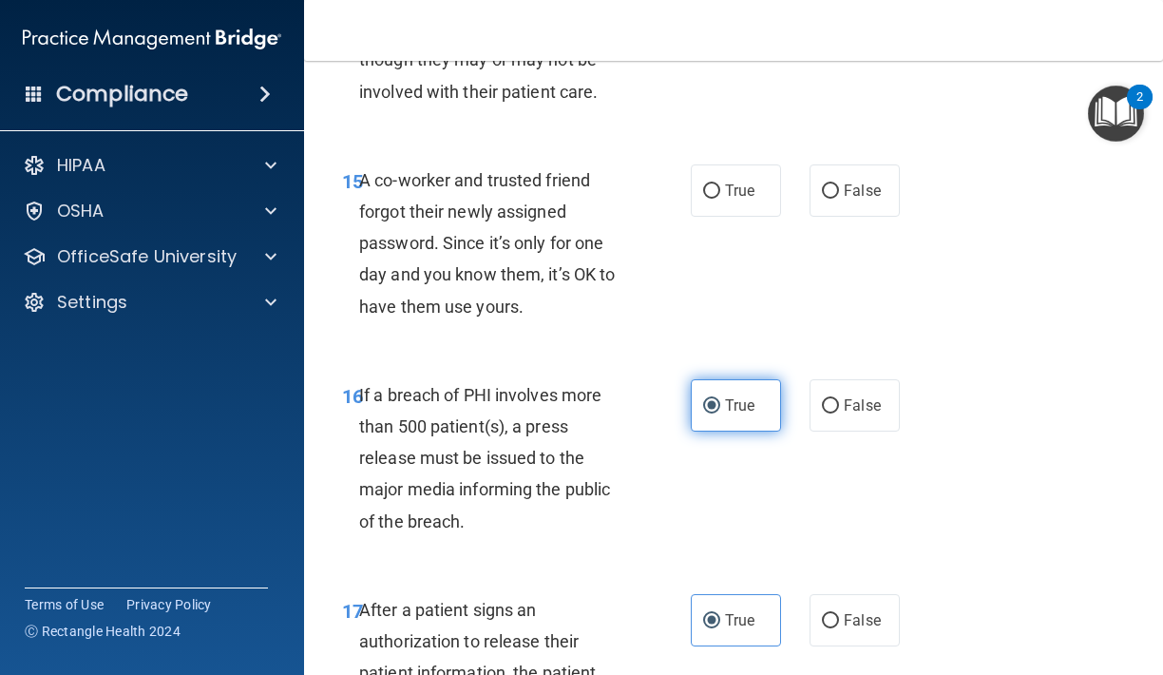
scroll to position [2690, 0]
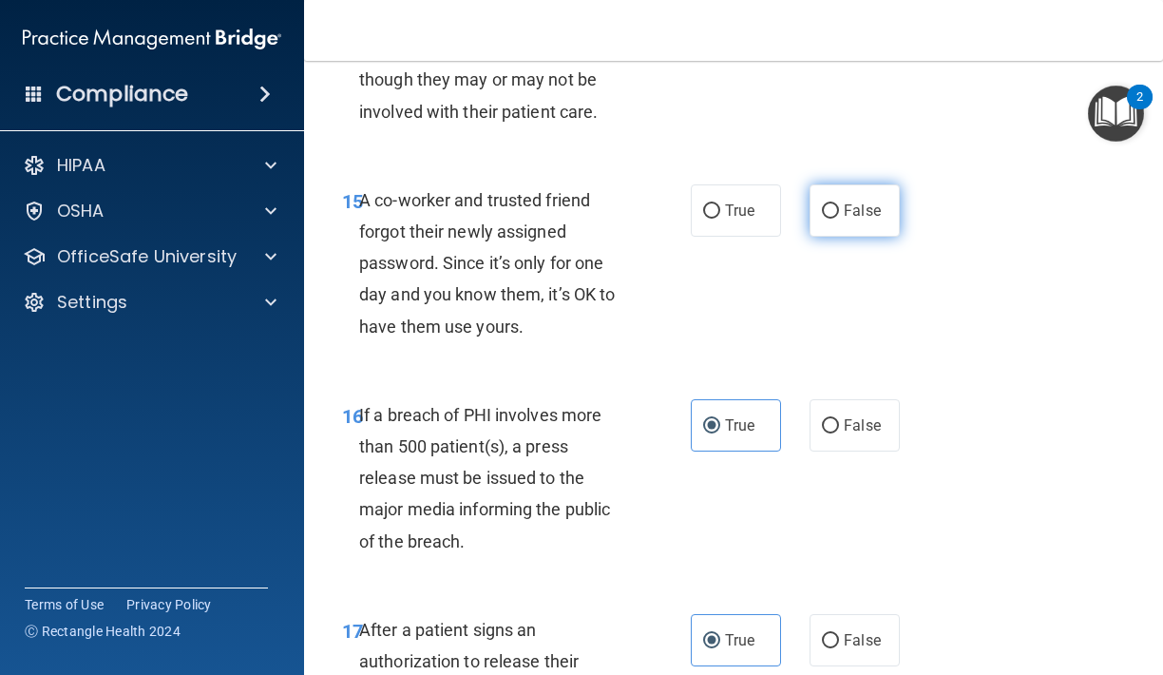
click at [818, 206] on label "False" at bounding box center [854, 210] width 90 height 52
click at [822, 206] on input "False" at bounding box center [830, 211] width 17 height 14
radio input "true"
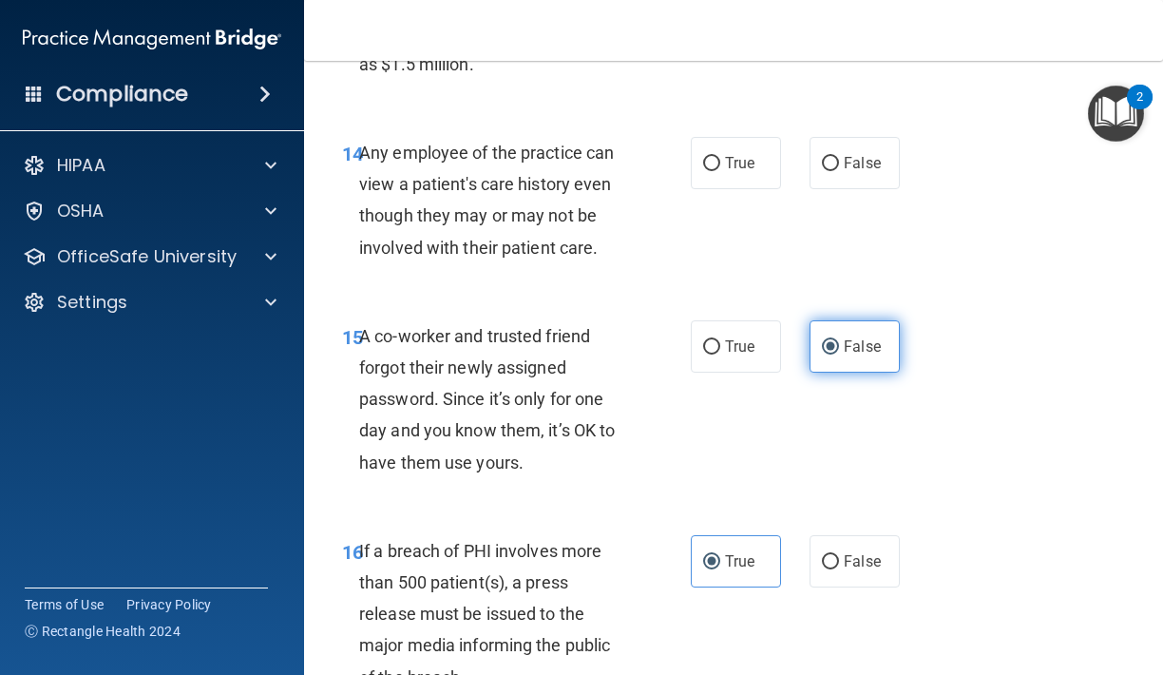
scroll to position [2498, 0]
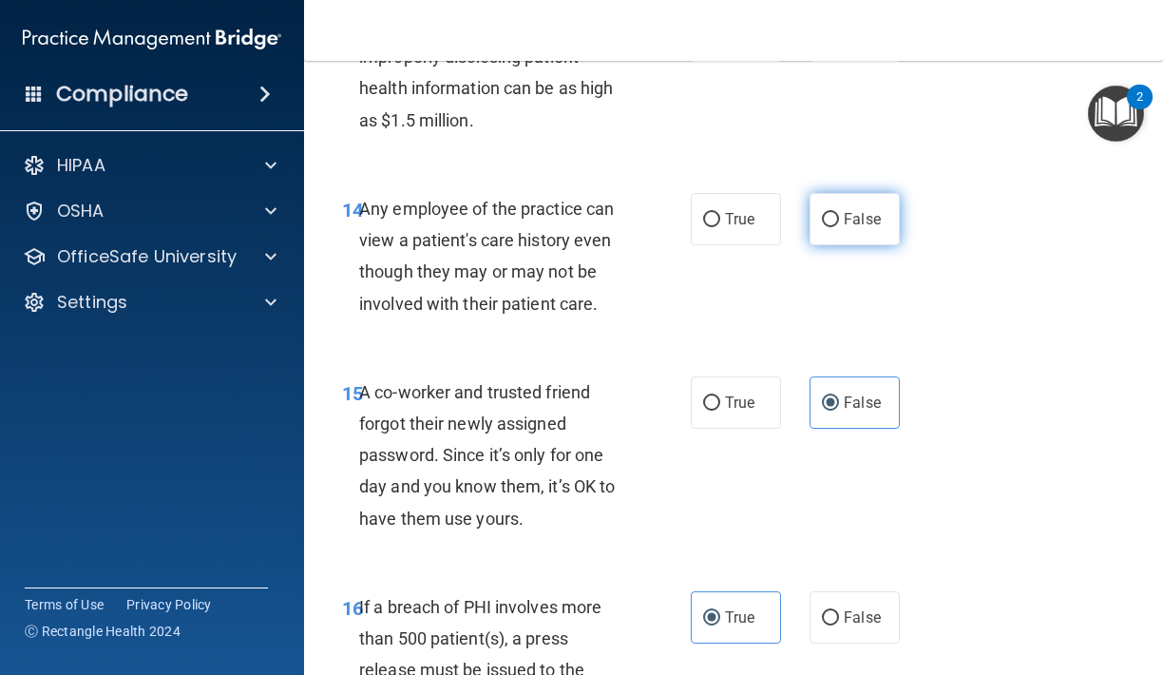
click at [821, 209] on label "False" at bounding box center [854, 219] width 90 height 52
click at [822, 213] on input "False" at bounding box center [830, 220] width 17 height 14
radio input "true"
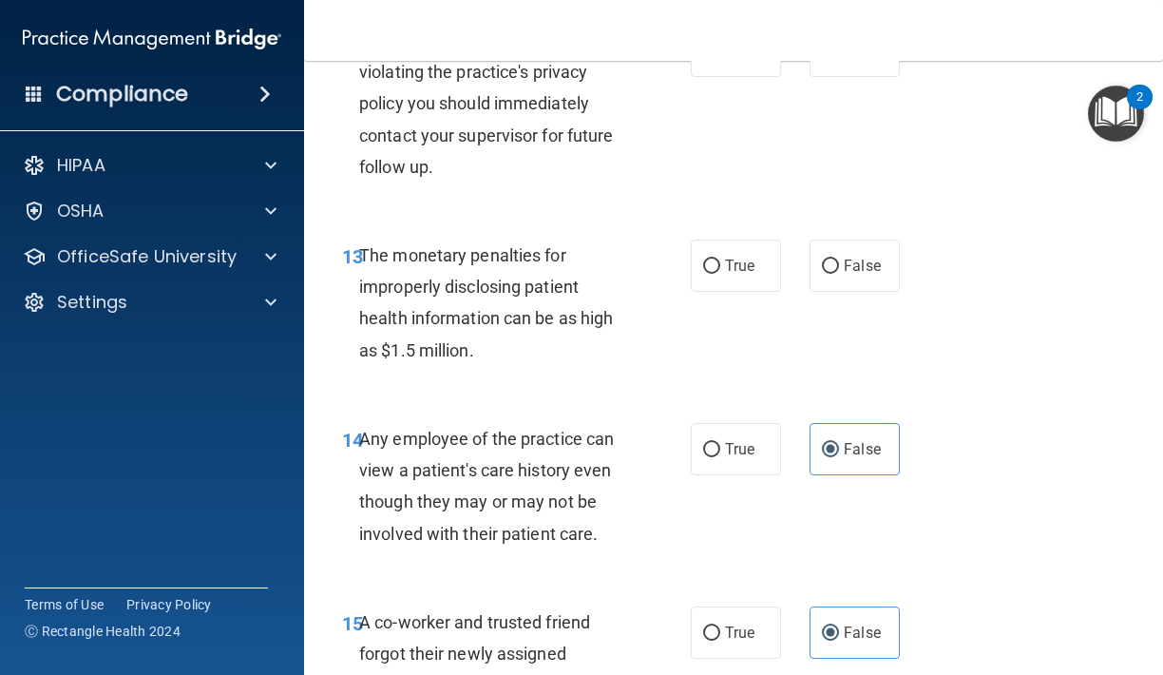
scroll to position [2269, 0]
click at [736, 241] on label "True" at bounding box center [736, 264] width 90 height 52
click at [720, 258] on input "True" at bounding box center [711, 265] width 17 height 14
radio input "true"
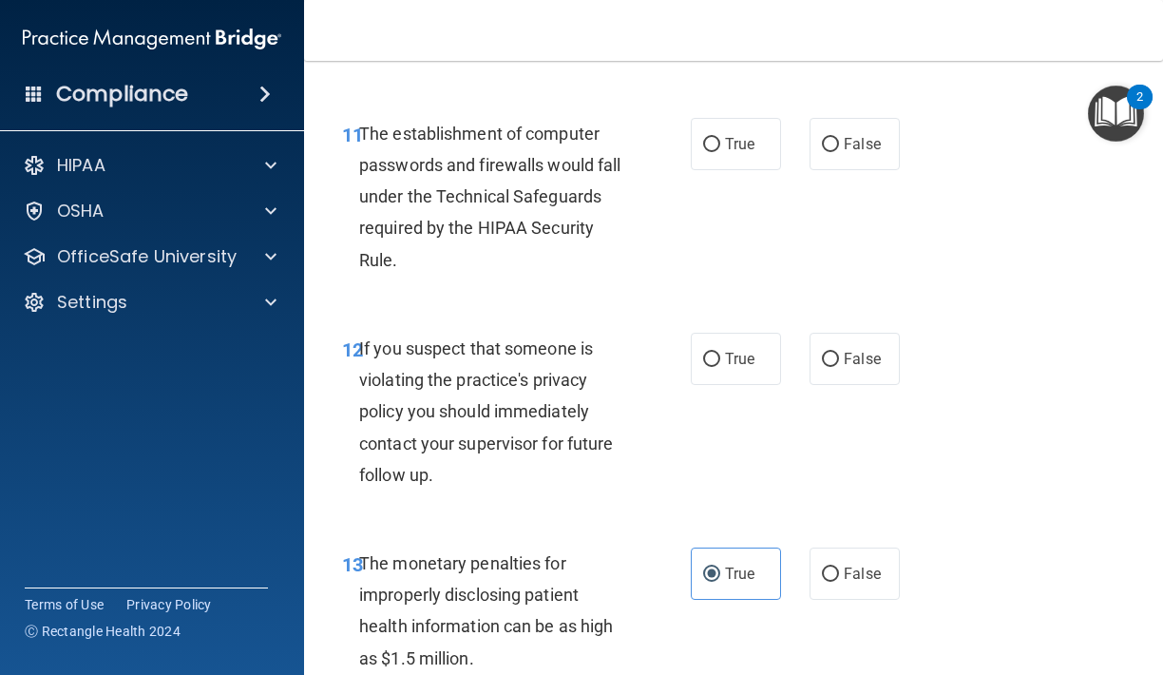
scroll to position [1963, 0]
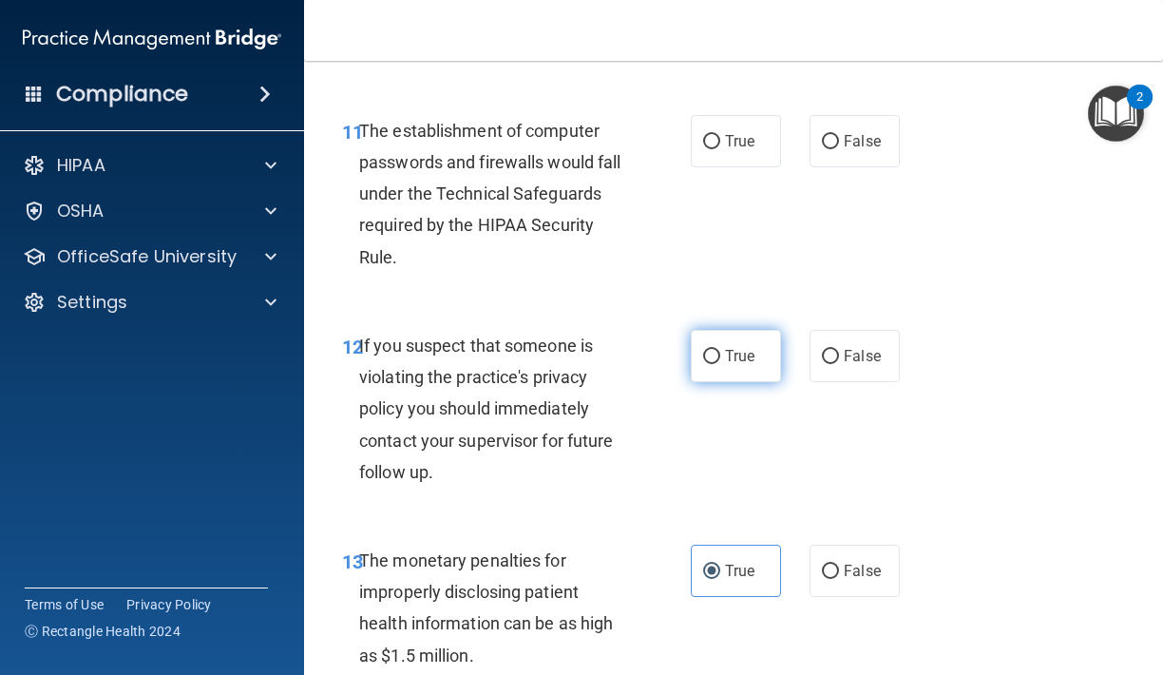
click at [751, 330] on label "True" at bounding box center [736, 356] width 90 height 52
click at [720, 350] on input "True" at bounding box center [711, 357] width 17 height 14
radio input "true"
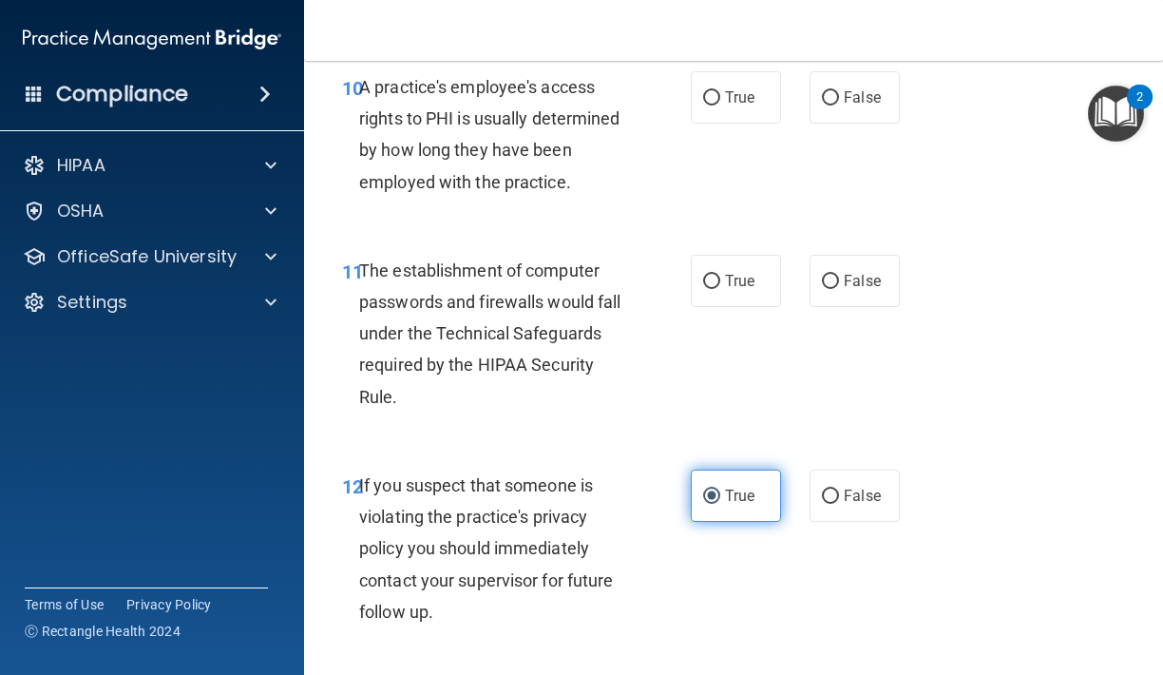
scroll to position [1812, 0]
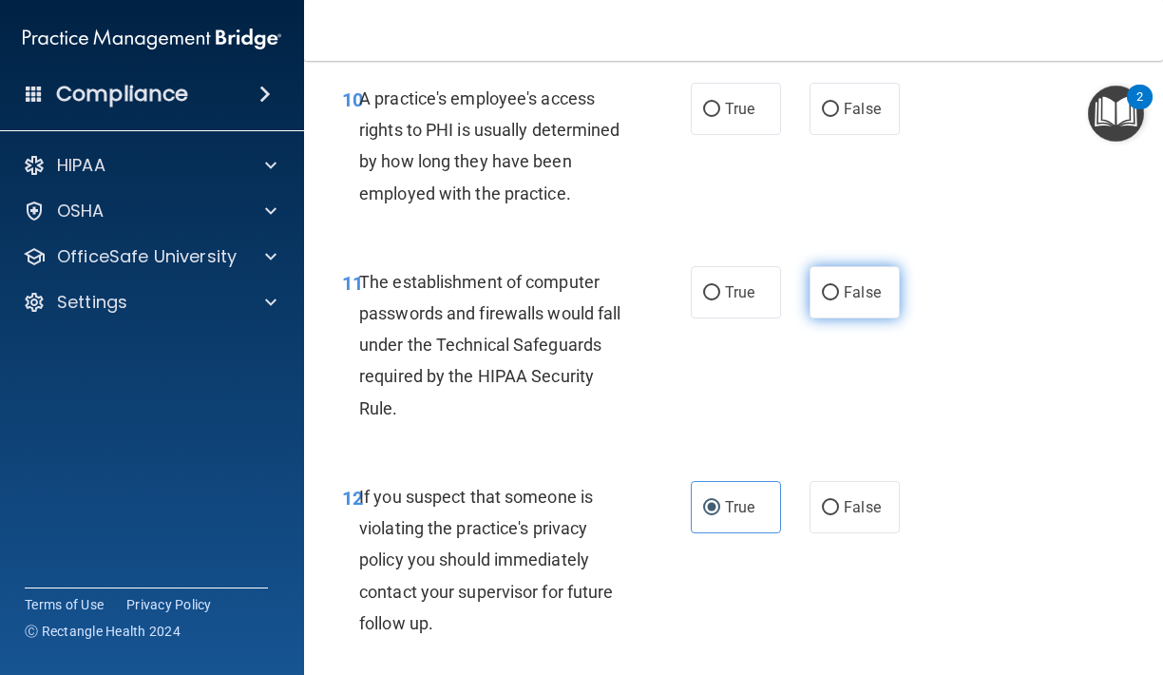
click at [830, 286] on input "False" at bounding box center [830, 293] width 17 height 14
radio input "true"
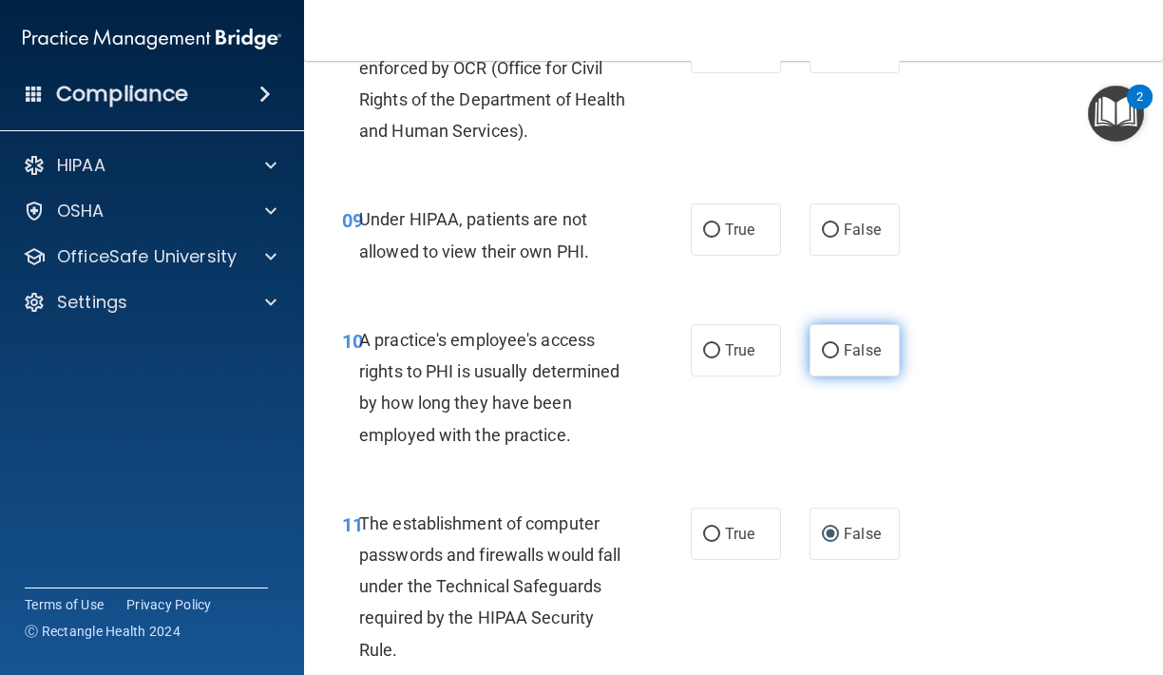
scroll to position [1568, 0]
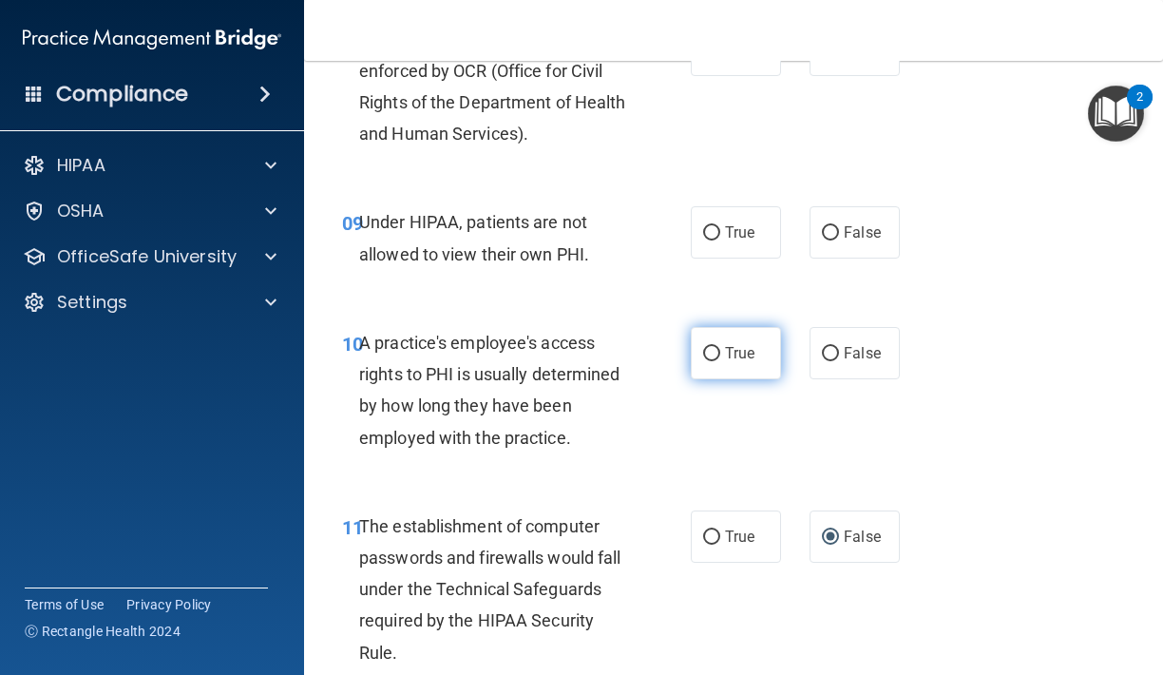
click at [764, 328] on label "True" at bounding box center [736, 353] width 90 height 52
click at [720, 347] on input "True" at bounding box center [711, 354] width 17 height 14
radio input "true"
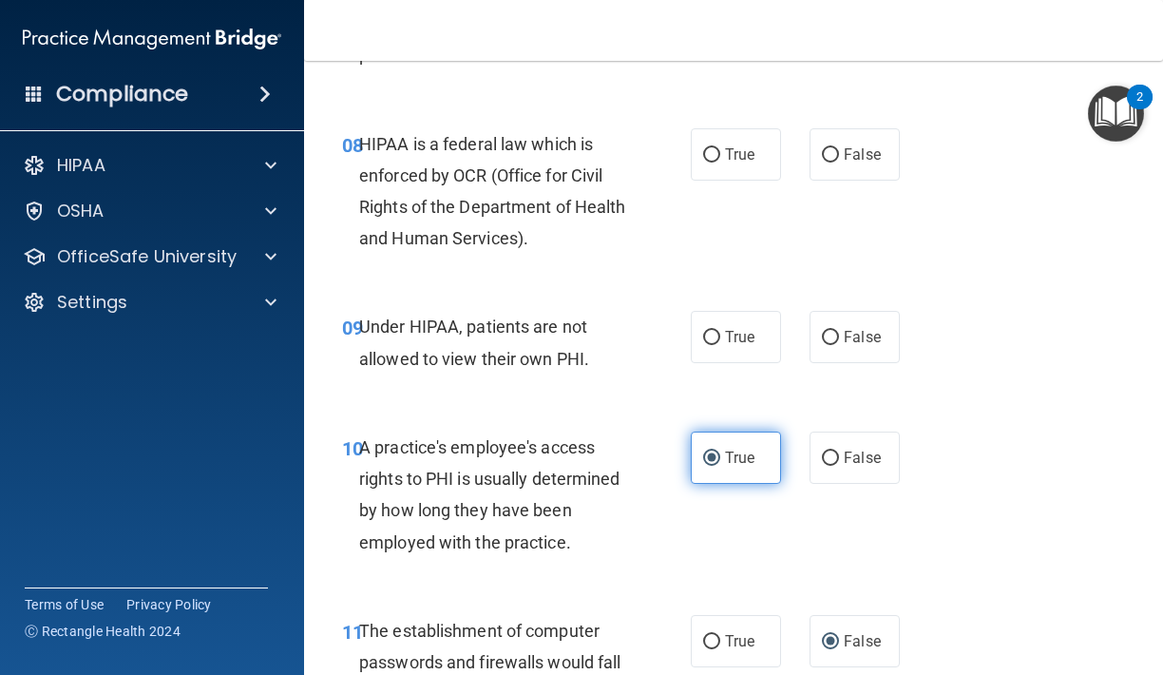
scroll to position [1461, 0]
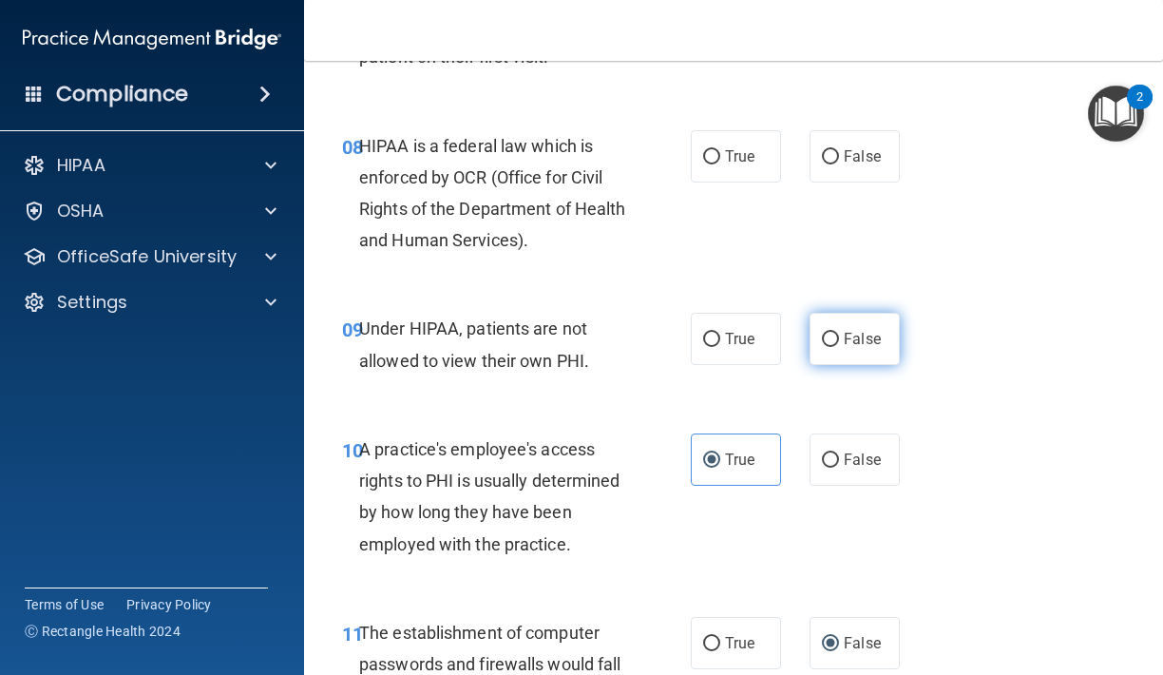
click at [839, 323] on label "False" at bounding box center [854, 339] width 90 height 52
click at [839, 333] on input "False" at bounding box center [830, 340] width 17 height 14
radio input "true"
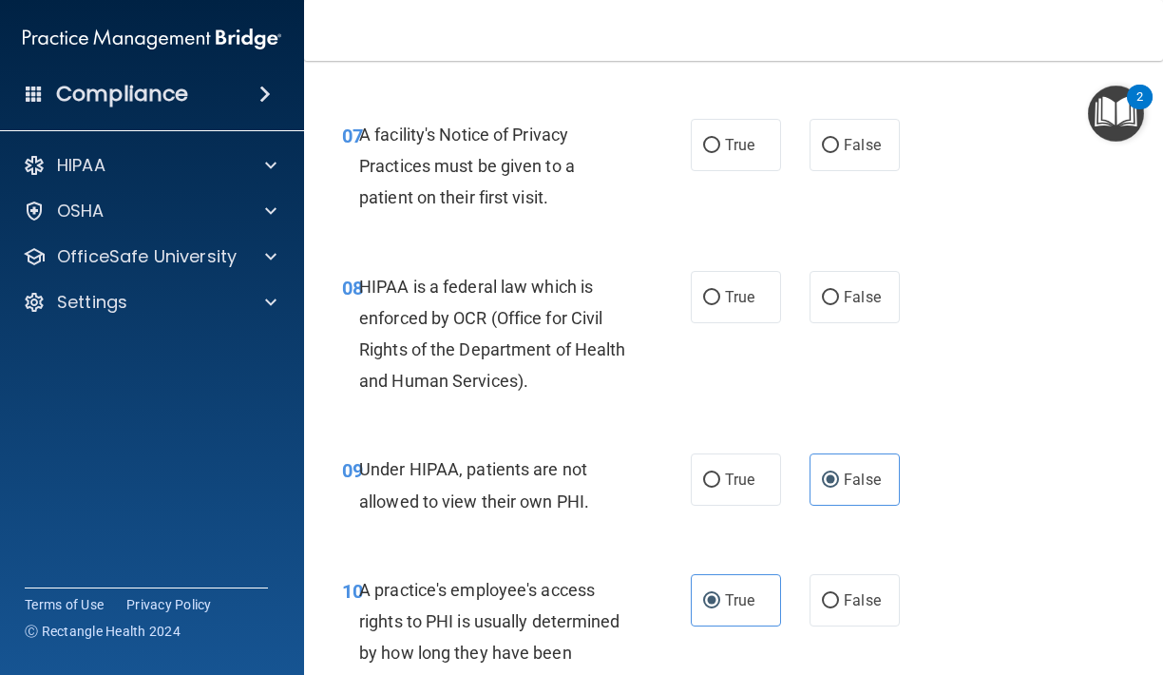
scroll to position [1296, 0]
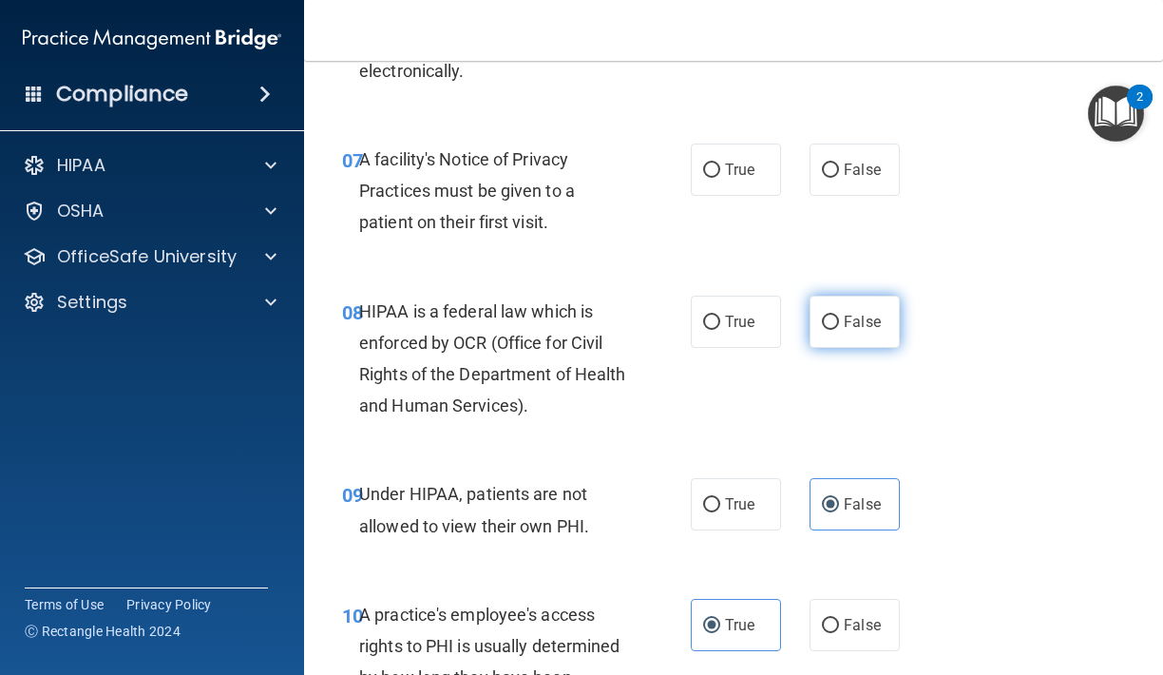
click at [839, 323] on label "False" at bounding box center [854, 321] width 90 height 52
click at [839, 323] on input "False" at bounding box center [830, 322] width 17 height 14
radio input "true"
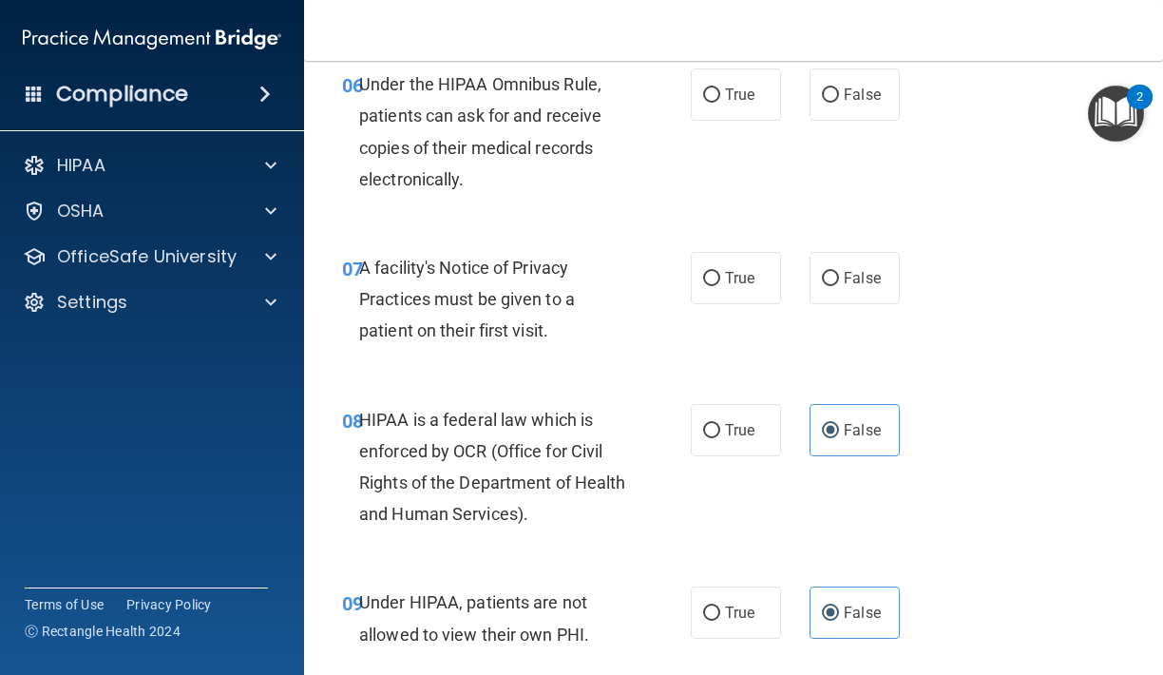
scroll to position [1164, 0]
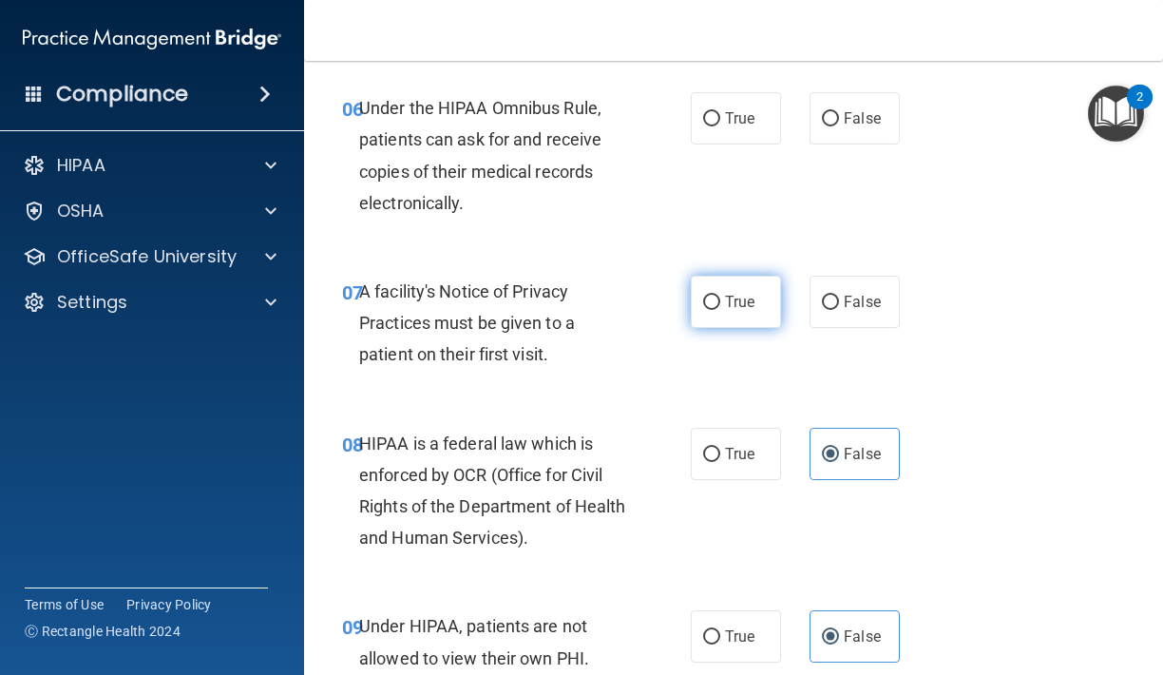
click at [730, 305] on label "True" at bounding box center [736, 302] width 90 height 52
click at [720, 305] on input "True" at bounding box center [711, 302] width 17 height 14
radio input "true"
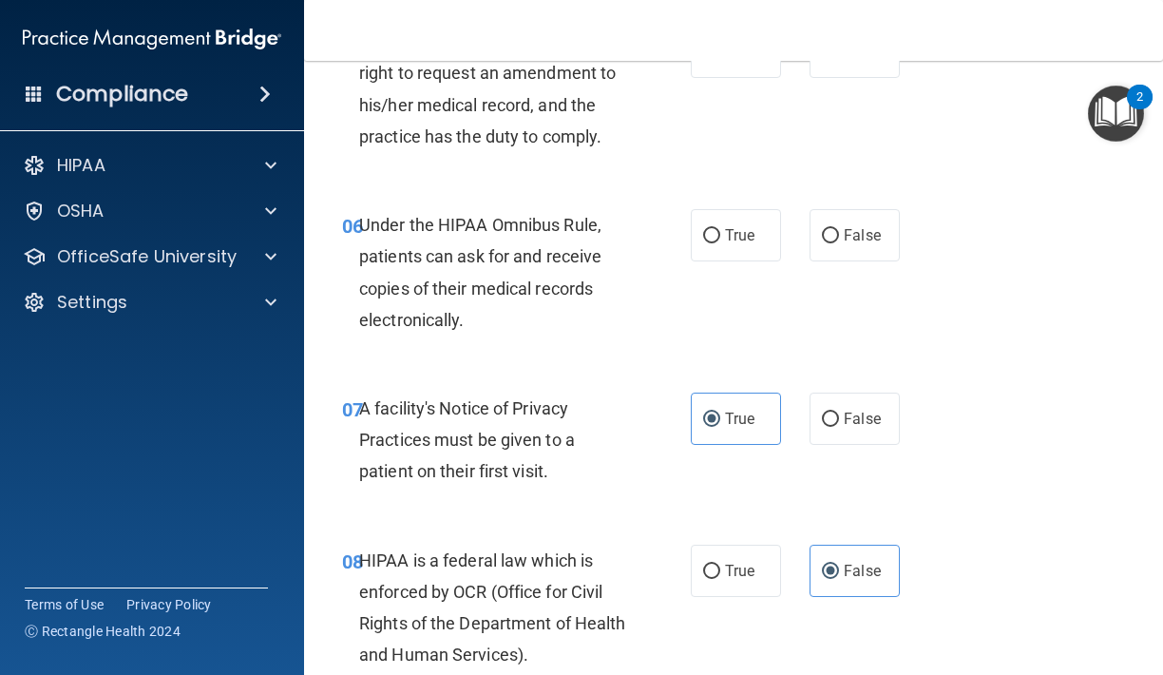
scroll to position [1044, 0]
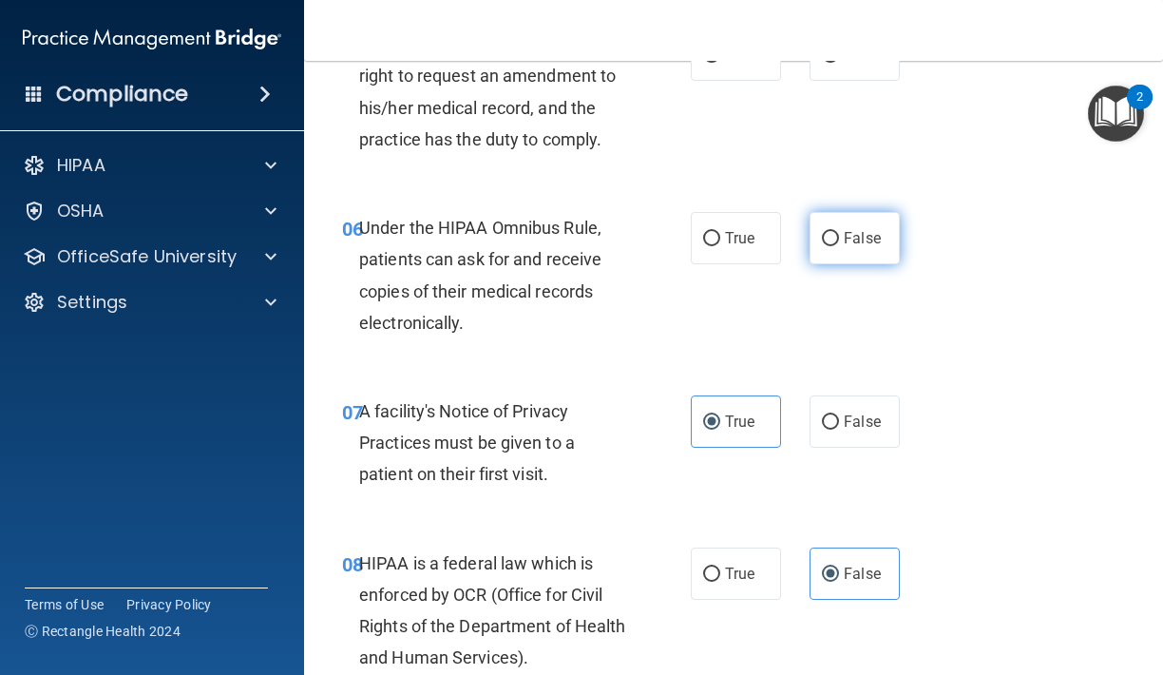
click at [828, 247] on label "False" at bounding box center [854, 238] width 90 height 52
click at [828, 246] on input "False" at bounding box center [830, 239] width 17 height 14
radio input "true"
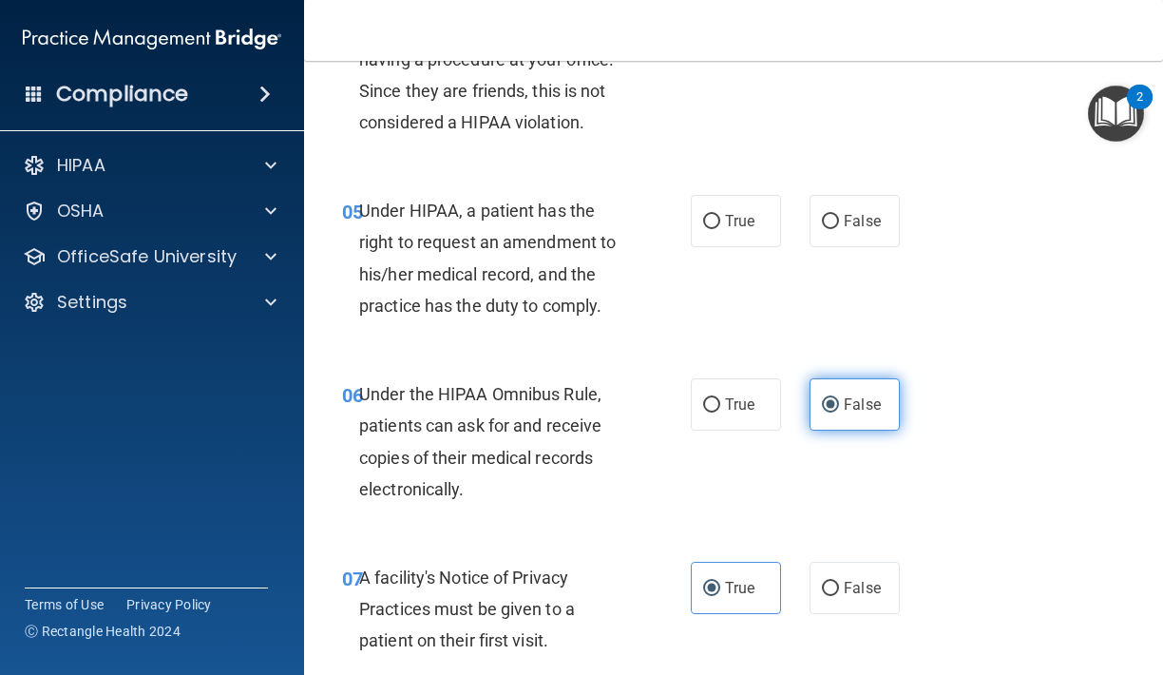
scroll to position [870, 0]
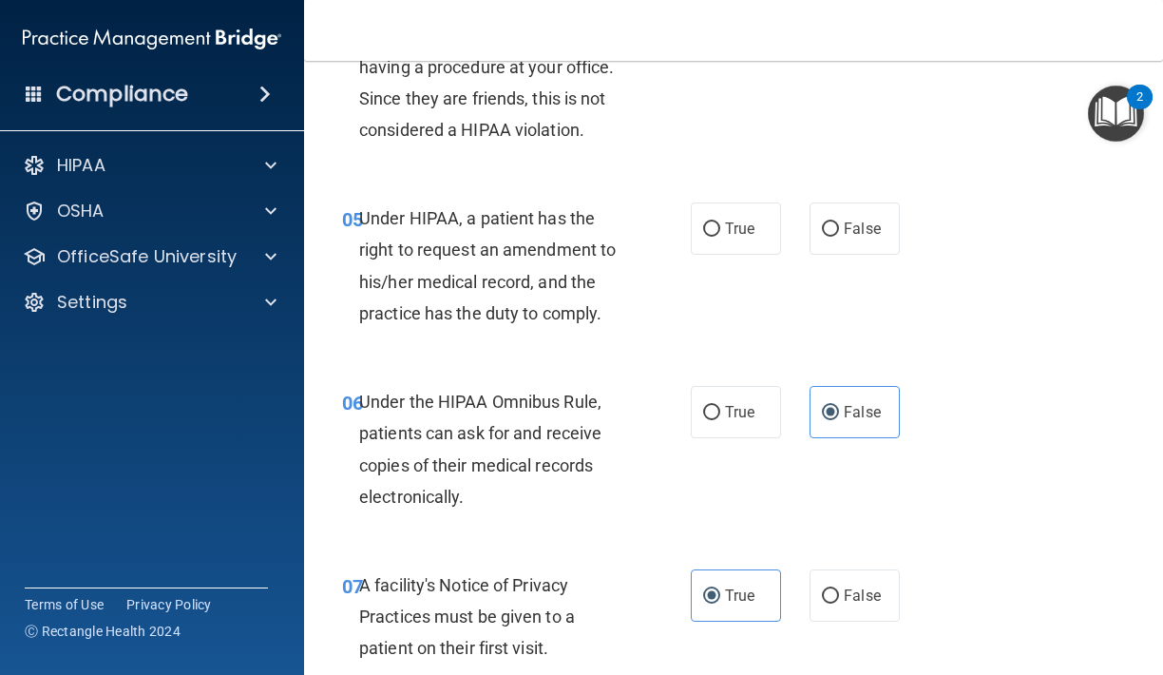
click at [794, 233] on div "True False" at bounding box center [800, 228] width 218 height 52
click at [721, 233] on label "True" at bounding box center [736, 228] width 90 height 52
click at [720, 233] on input "True" at bounding box center [711, 229] width 17 height 14
radio input "true"
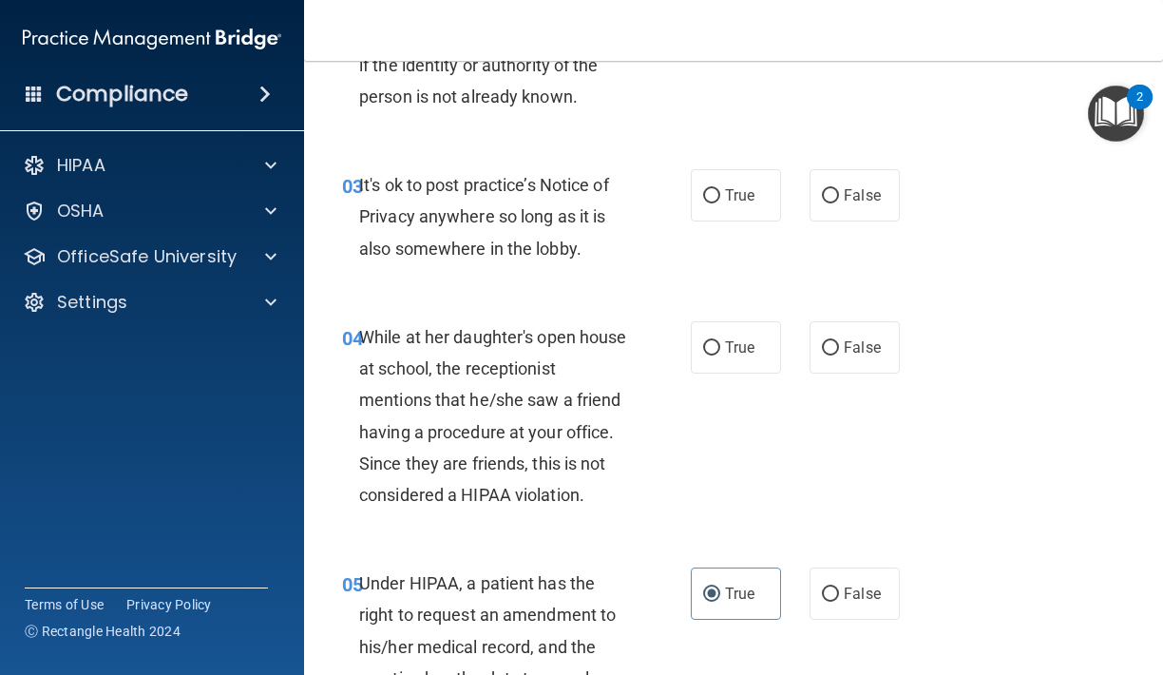
scroll to position [506, 0]
click at [838, 344] on input "False" at bounding box center [830, 347] width 17 height 14
radio input "true"
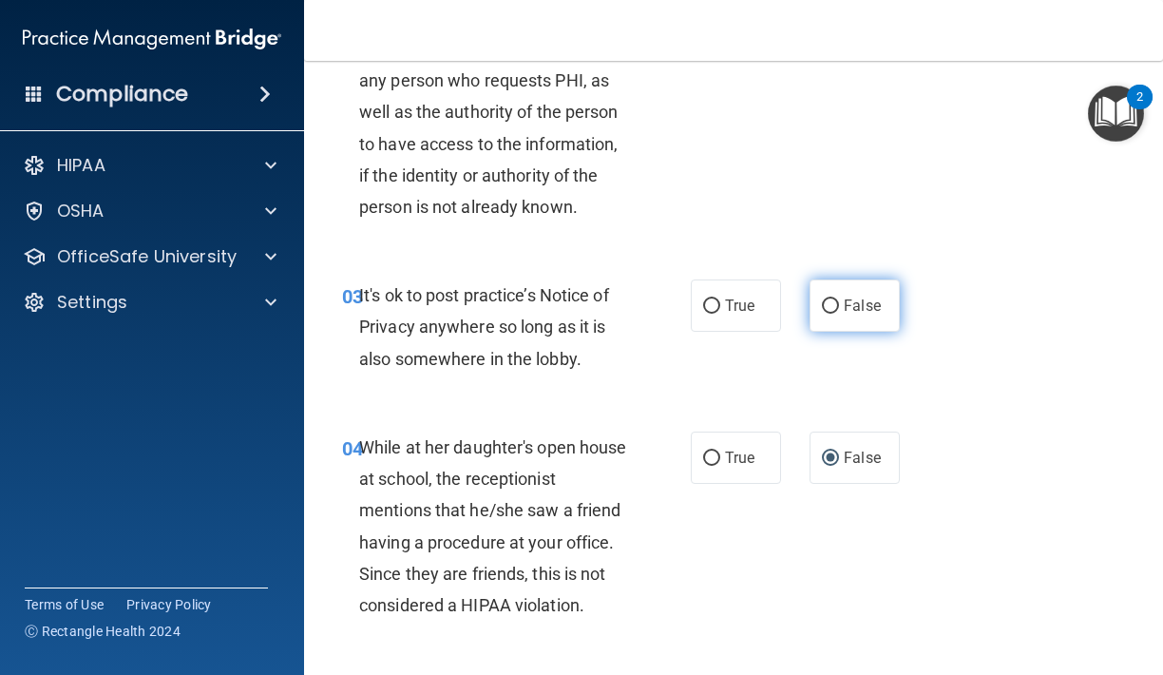
click at [838, 313] on label "False" at bounding box center [854, 305] width 90 height 52
click at [838, 313] on input "False" at bounding box center [830, 306] width 17 height 14
radio input "true"
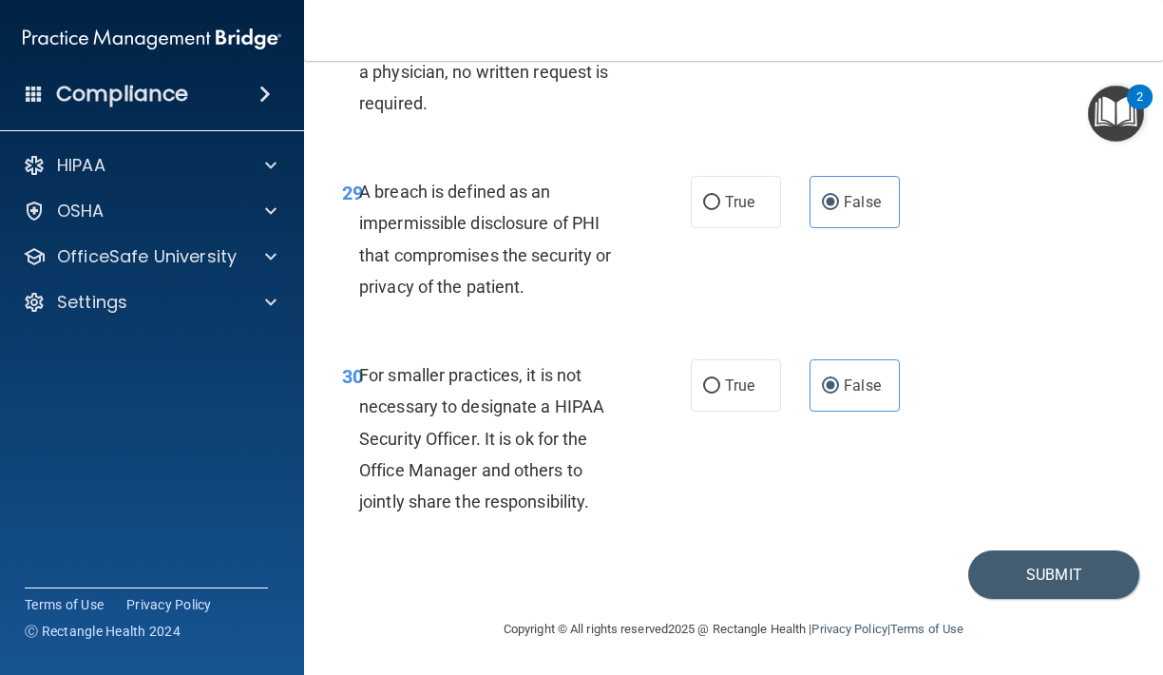
scroll to position [5738, 0]
click at [992, 571] on button "Submit" at bounding box center [1053, 574] width 171 height 48
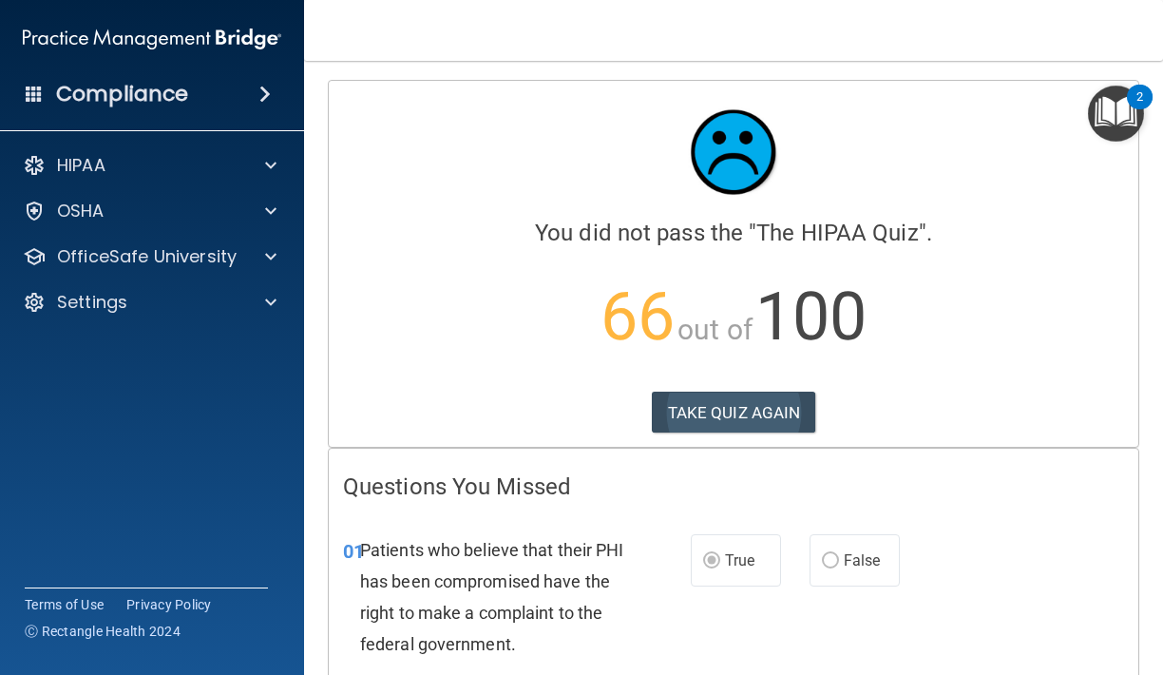
click at [765, 418] on button "TAKE QUIZ AGAIN" at bounding box center [734, 412] width 164 height 42
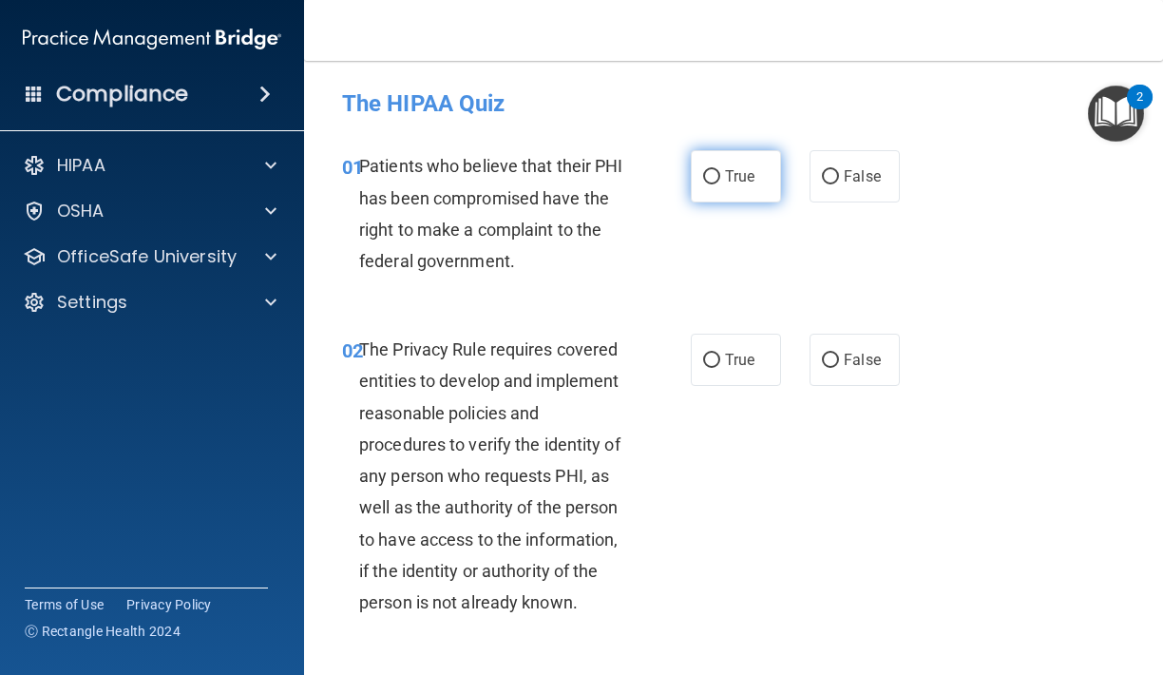
click at [719, 200] on label "True" at bounding box center [736, 176] width 90 height 52
click at [719, 184] on input "True" at bounding box center [711, 177] width 17 height 14
radio input "true"
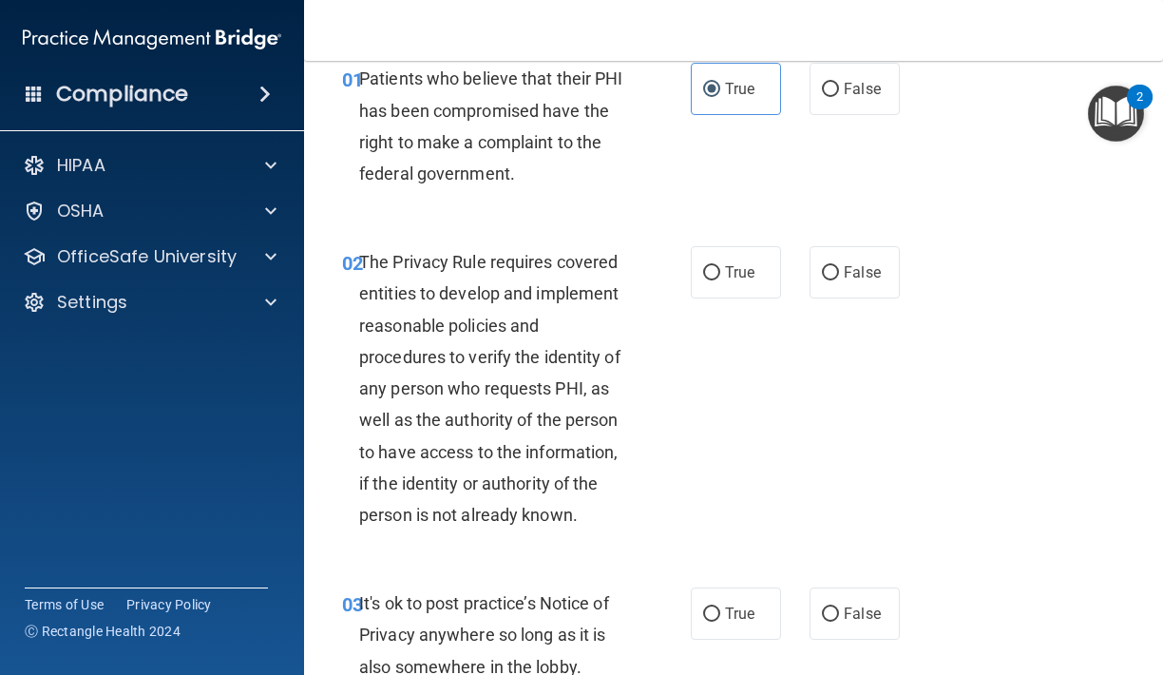
scroll to position [89, 0]
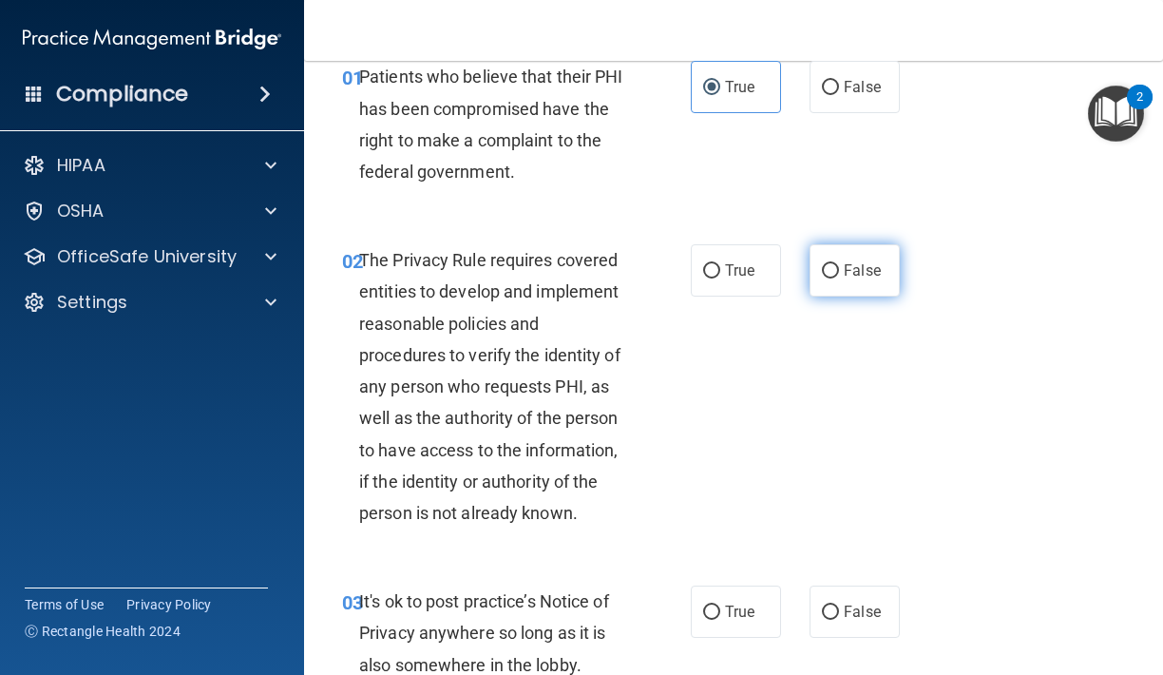
click at [820, 277] on label "False" at bounding box center [854, 270] width 90 height 52
click at [822, 277] on input "False" at bounding box center [830, 271] width 17 height 14
radio input "true"
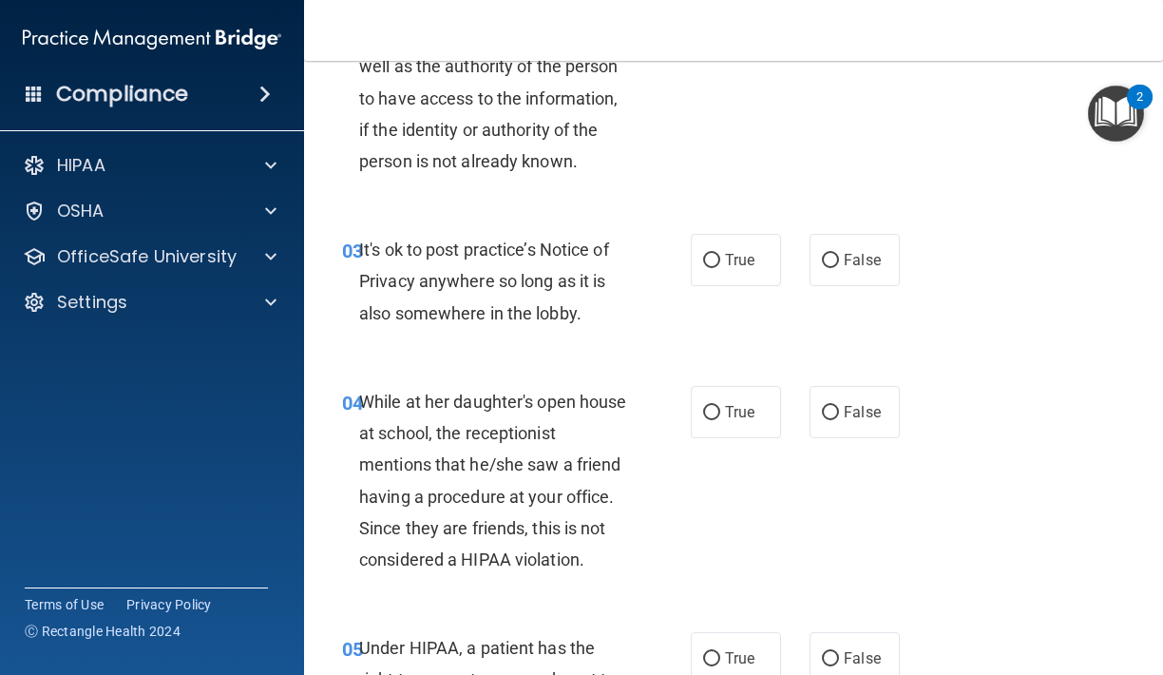
scroll to position [457, 0]
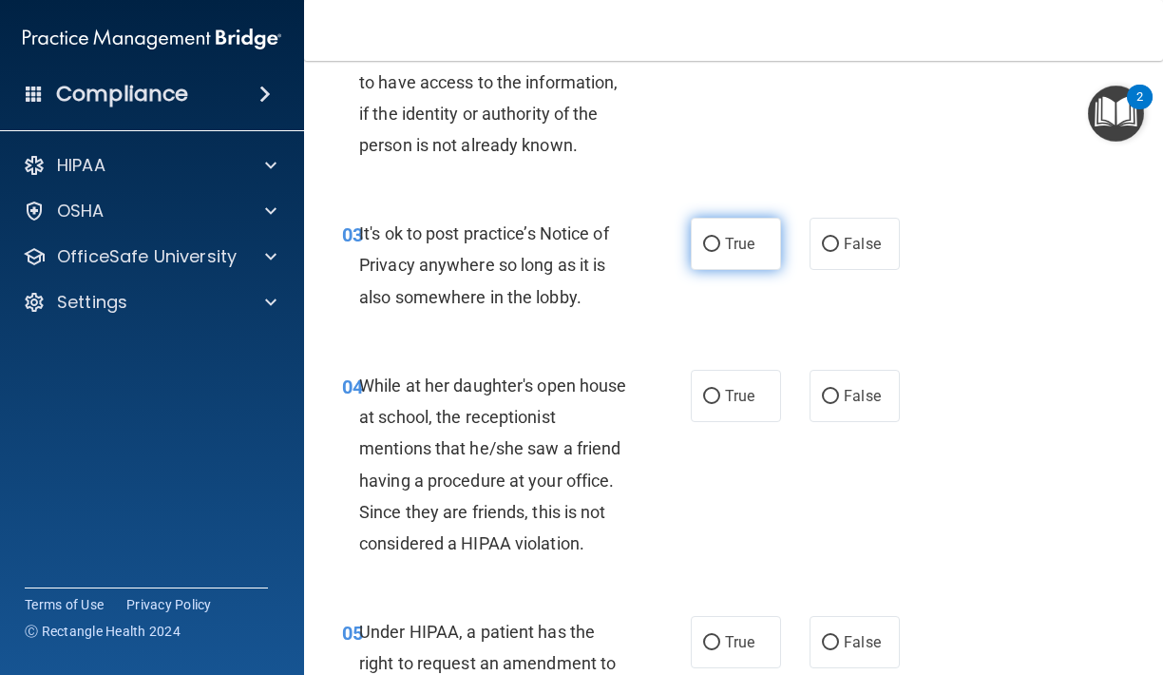
click at [748, 236] on span "True" at bounding box center [739, 244] width 29 height 18
click at [720, 238] on input "True" at bounding box center [711, 245] width 17 height 14
radio input "true"
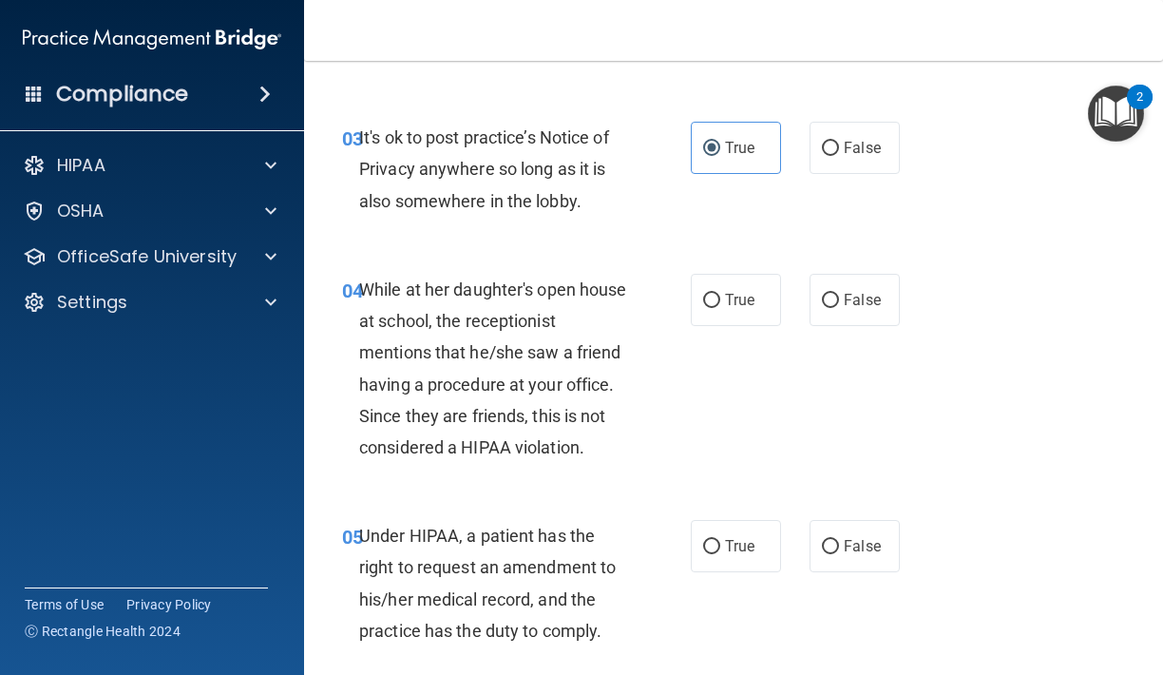
scroll to position [572, 0]
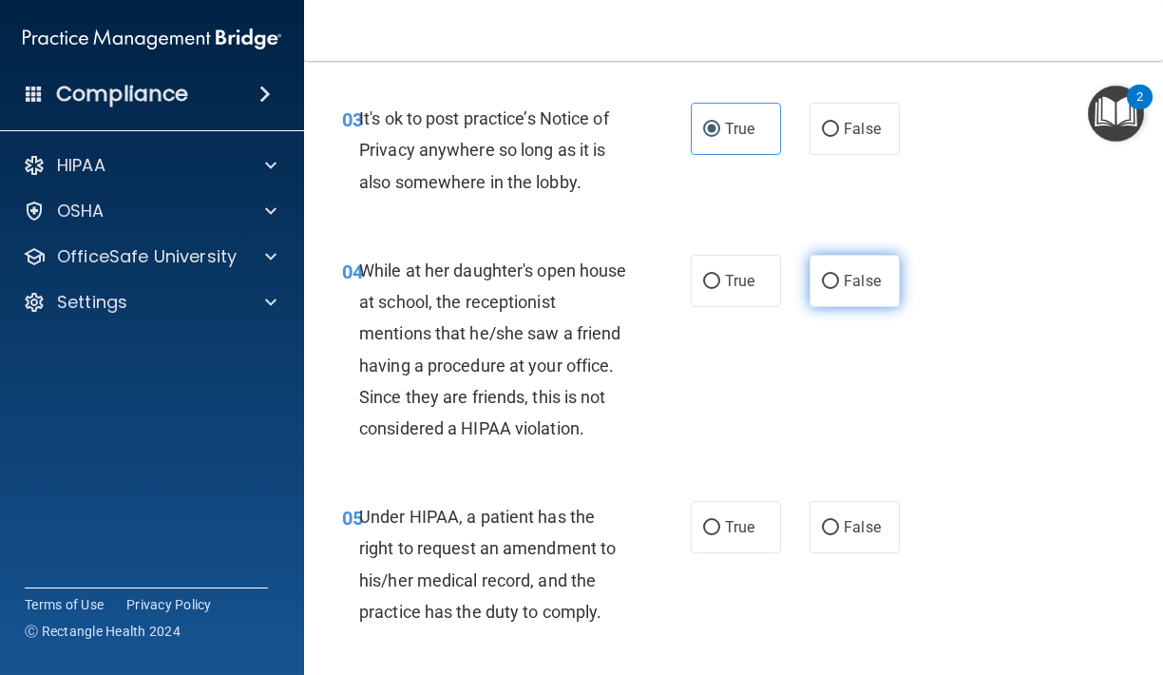
click at [840, 293] on label "False" at bounding box center [854, 281] width 90 height 52
click at [839, 289] on input "False" at bounding box center [830, 282] width 17 height 14
radio input "true"
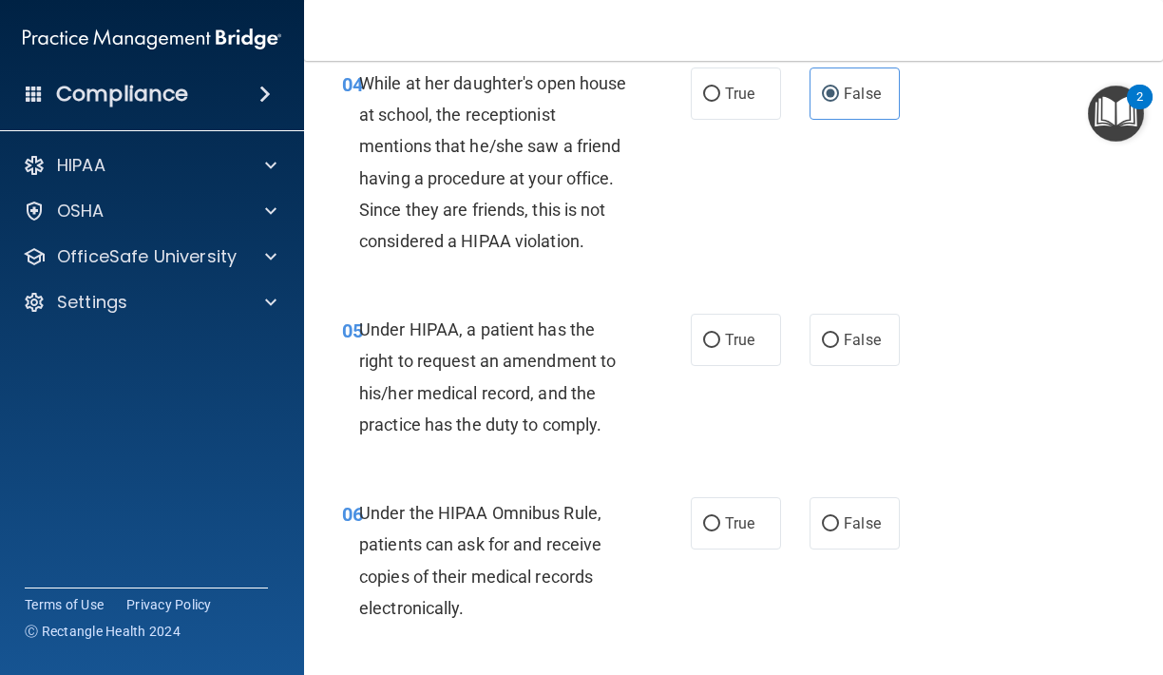
scroll to position [779, 0]
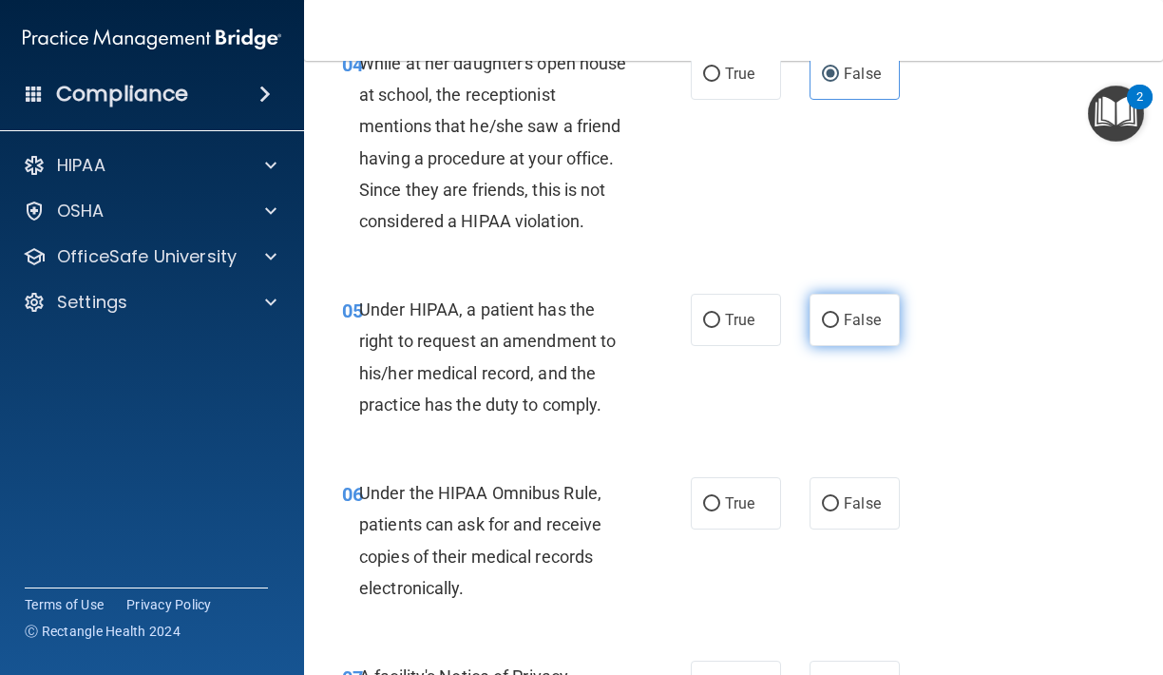
click at [859, 302] on label "False" at bounding box center [854, 320] width 90 height 52
click at [839, 314] on input "False" at bounding box center [830, 321] width 17 height 14
radio input "true"
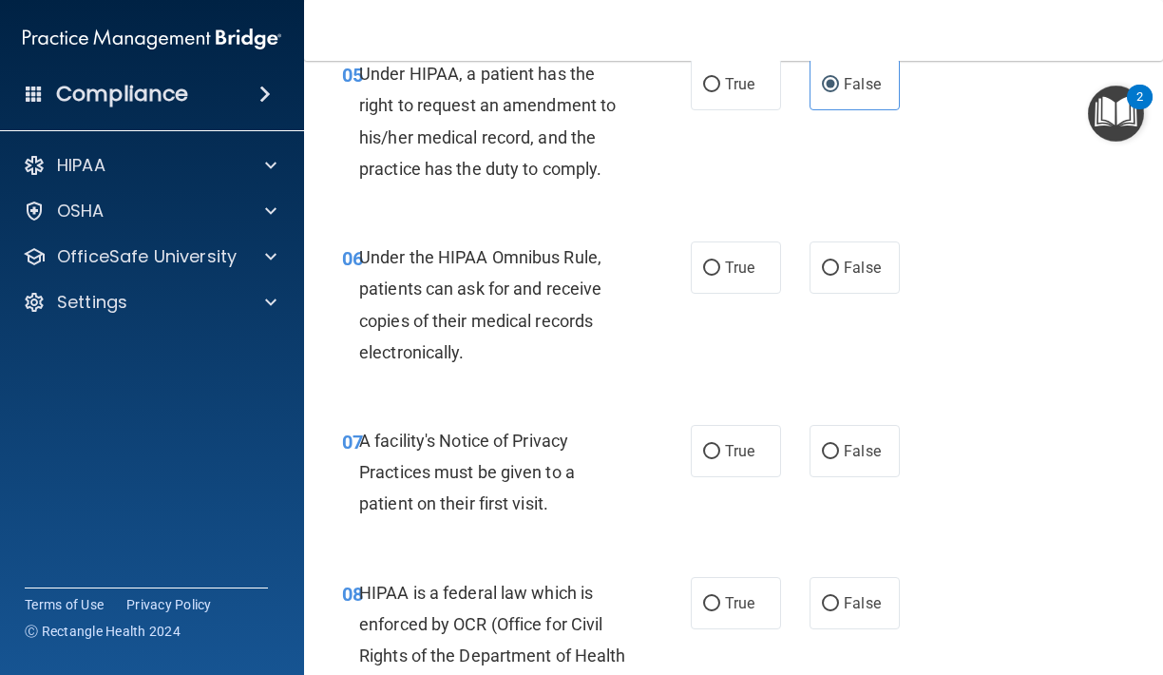
scroll to position [1018, 0]
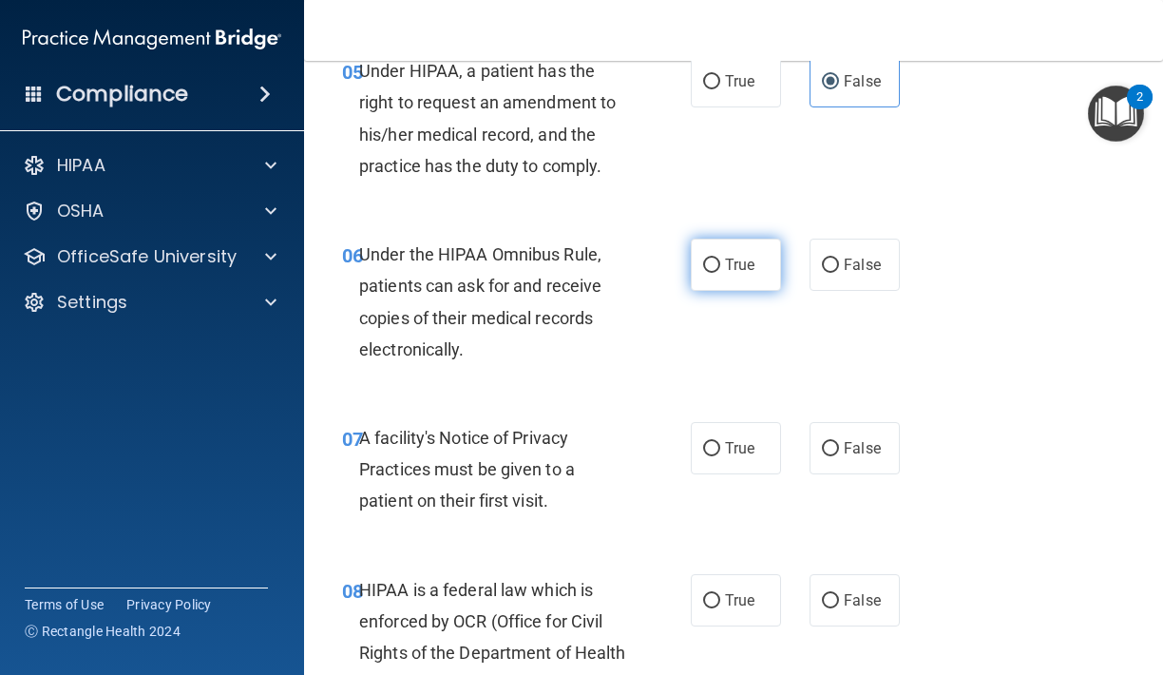
click at [727, 260] on span "True" at bounding box center [739, 265] width 29 height 18
click at [720, 260] on input "True" at bounding box center [711, 265] width 17 height 14
radio input "true"
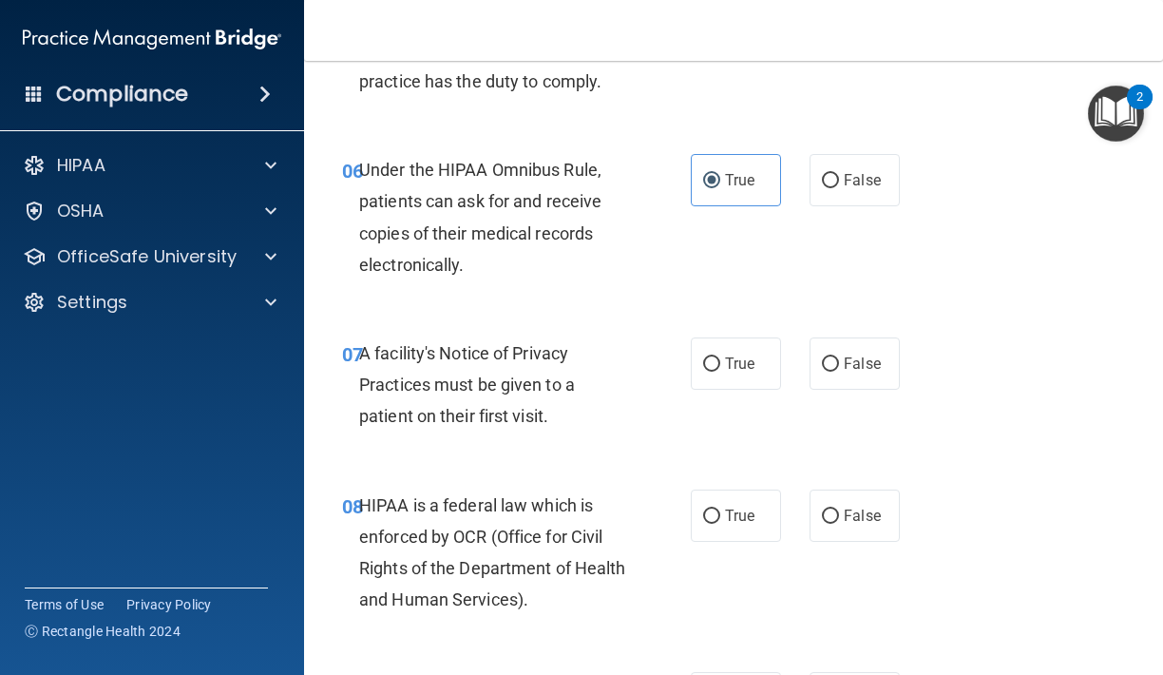
scroll to position [1142, 0]
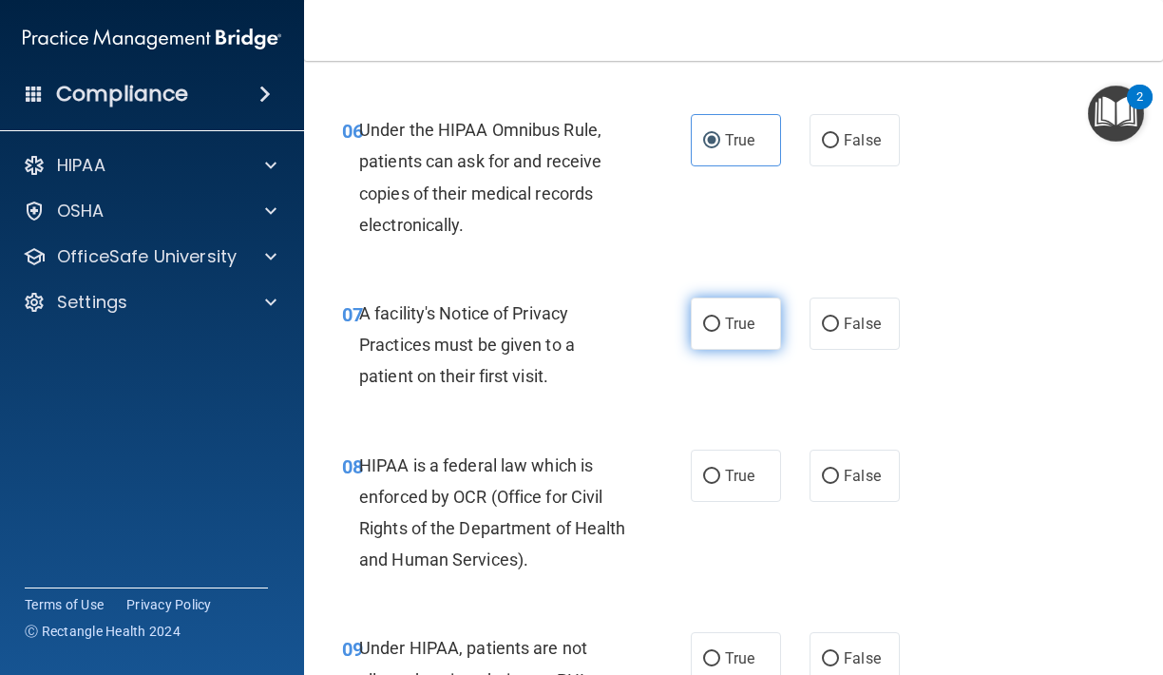
click at [723, 330] on label "True" at bounding box center [736, 323] width 90 height 52
click at [720, 330] on input "True" at bounding box center [711, 324] width 17 height 14
radio input "true"
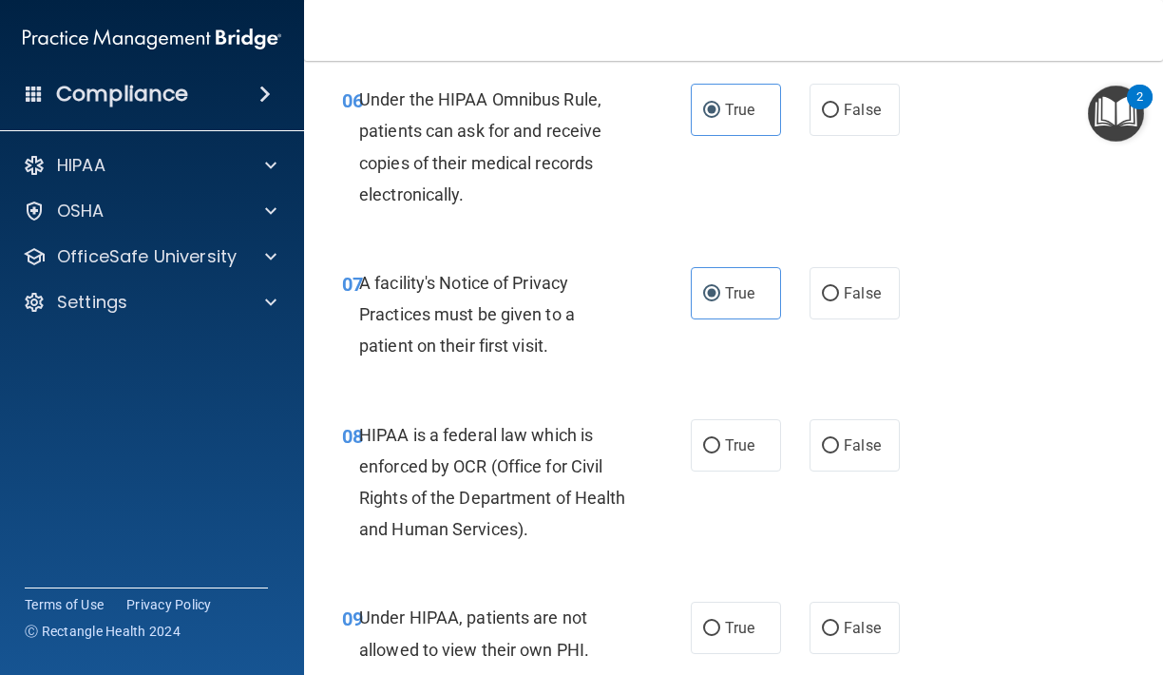
scroll to position [1179, 0]
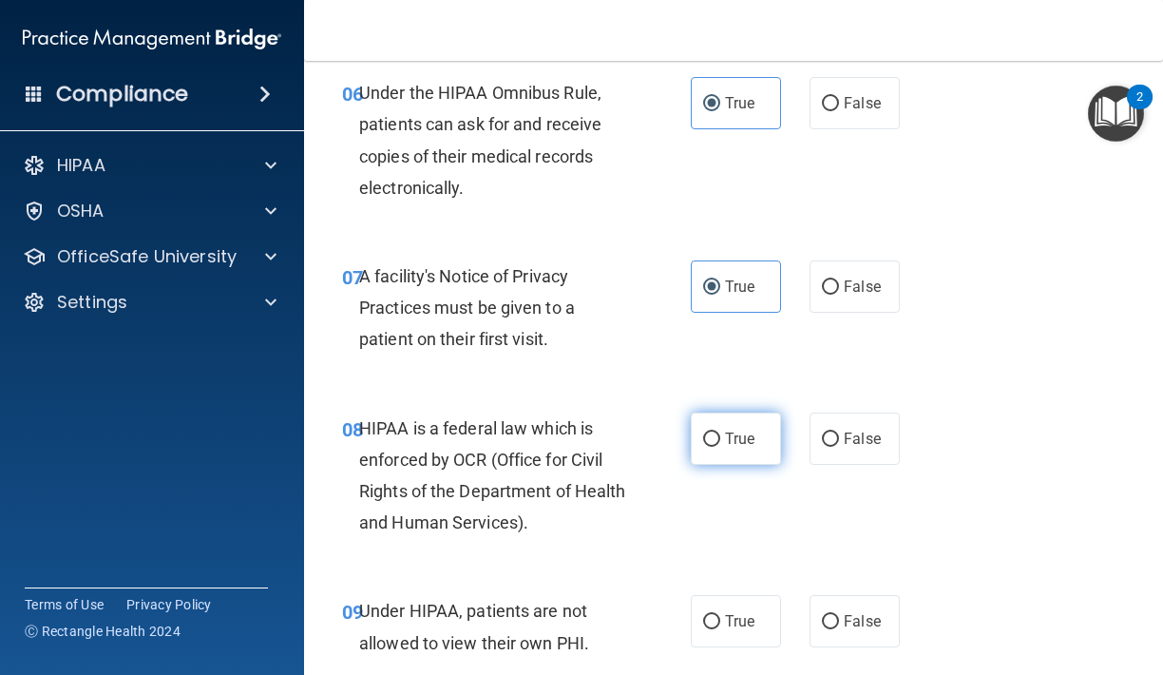
click at [725, 429] on span "True" at bounding box center [739, 438] width 29 height 18
click at [720, 432] on input "True" at bounding box center [711, 439] width 17 height 14
radio input "true"
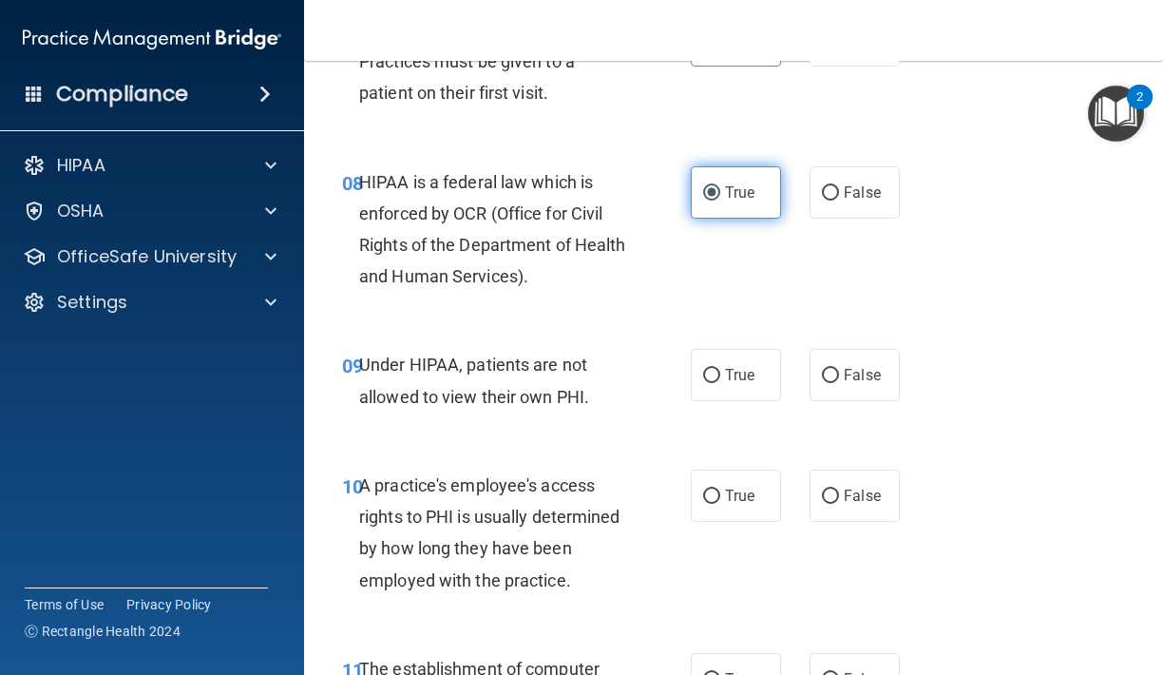
scroll to position [1427, 0]
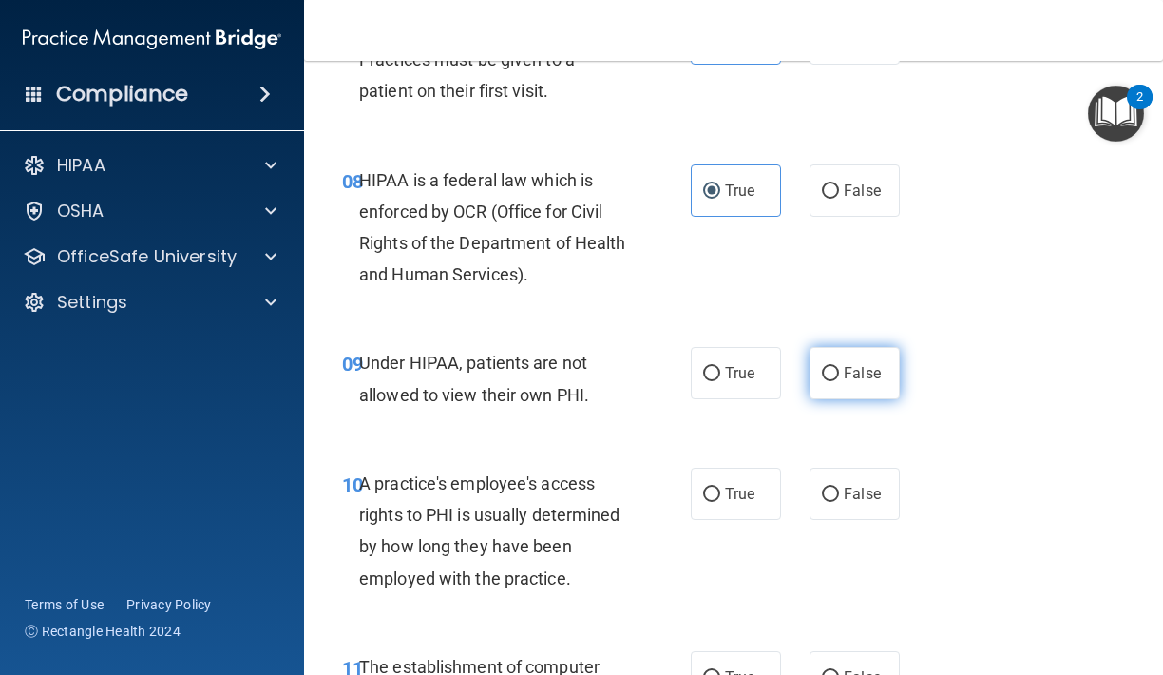
click at [854, 364] on span "False" at bounding box center [862, 373] width 37 height 18
click at [839, 367] on input "False" at bounding box center [830, 374] width 17 height 14
radio input "true"
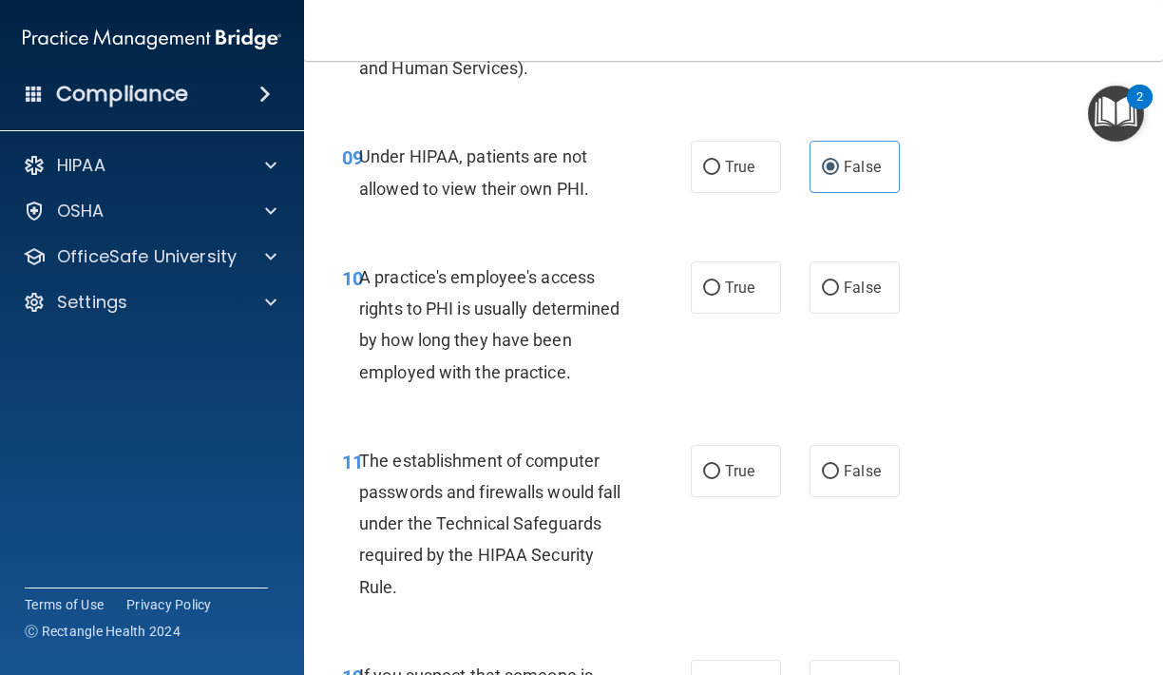
scroll to position [1652, 0]
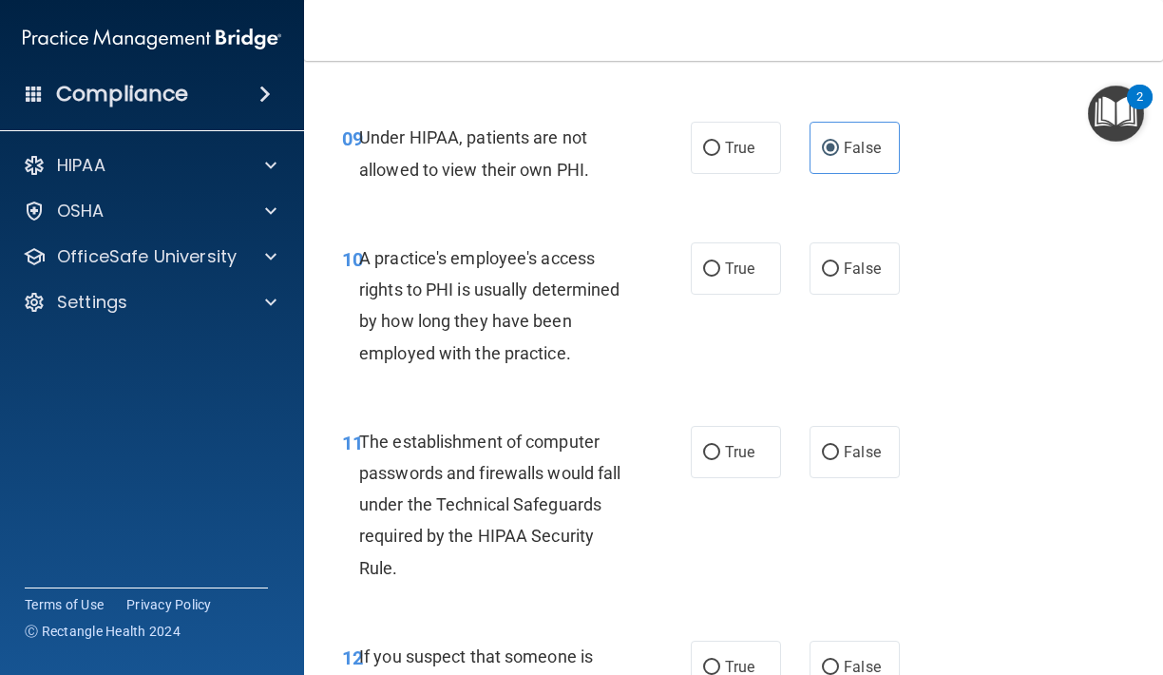
click at [823, 289] on div "10 A practice's employee's access rights to PHI is usually determined by how lo…" at bounding box center [733, 310] width 811 height 183
click at [847, 247] on label "False" at bounding box center [854, 268] width 90 height 52
click at [839, 262] on input "False" at bounding box center [830, 269] width 17 height 14
radio input "true"
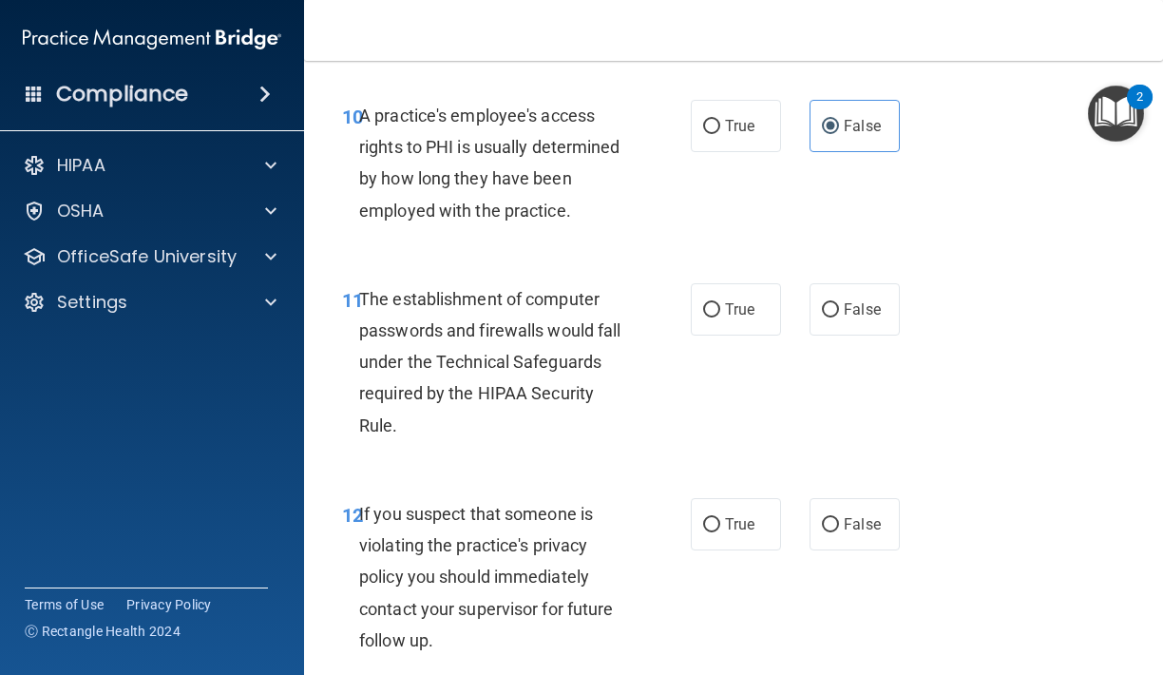
scroll to position [1796, 0]
click at [710, 308] on label "True" at bounding box center [736, 308] width 90 height 52
click at [710, 308] on input "True" at bounding box center [711, 309] width 17 height 14
radio input "true"
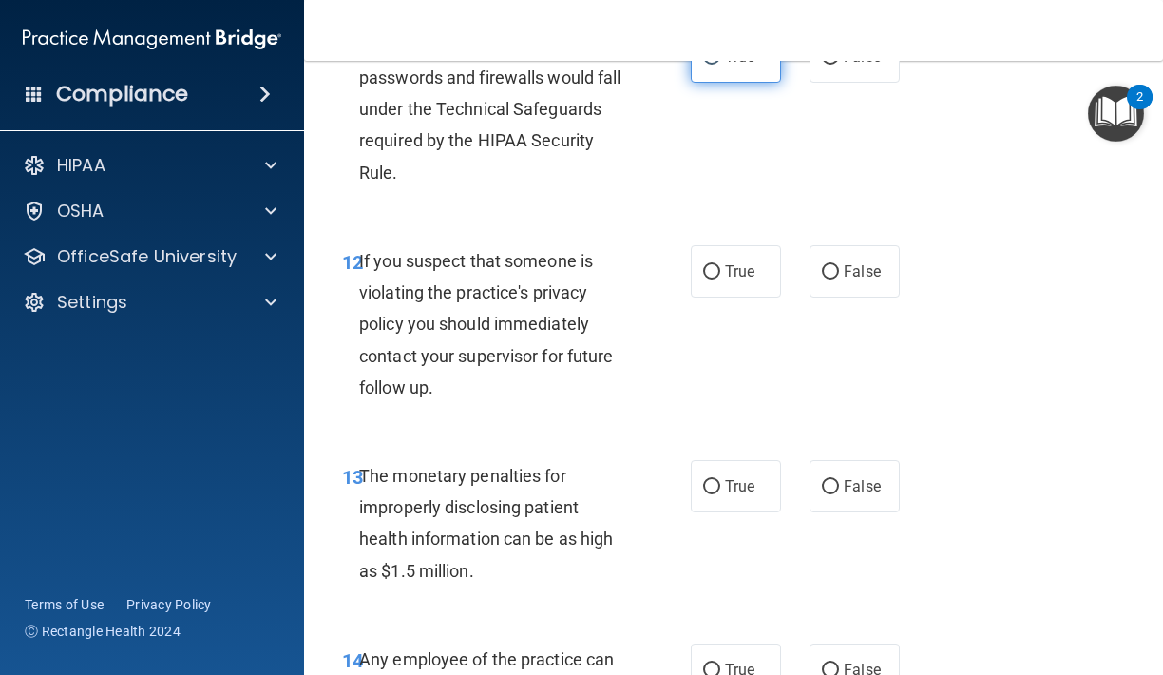
scroll to position [2060, 0]
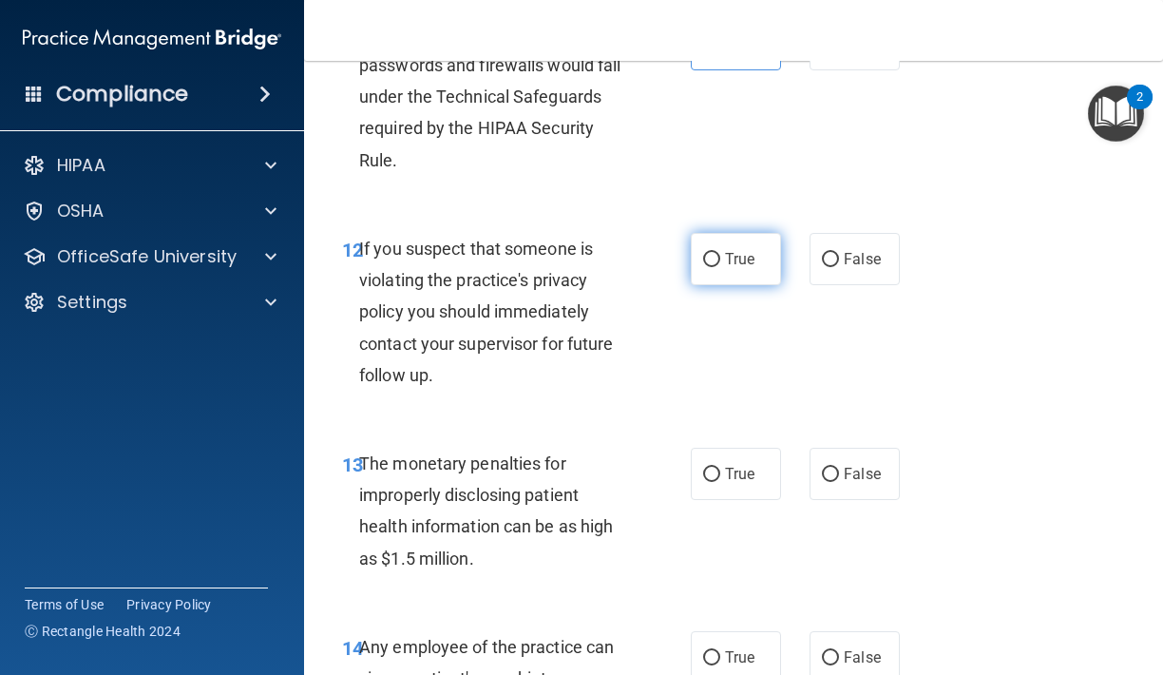
click at [712, 254] on input "True" at bounding box center [711, 260] width 17 height 14
radio input "true"
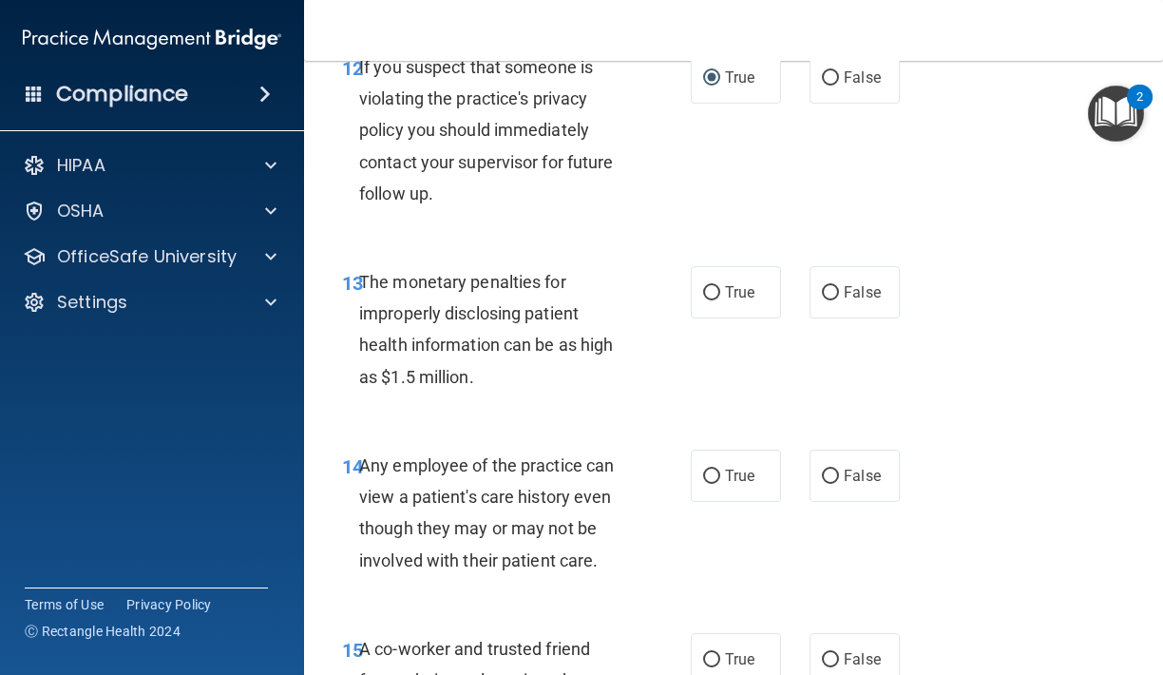
scroll to position [2243, 0]
click at [752, 283] on span "True" at bounding box center [739, 290] width 29 height 18
click at [720, 284] on input "True" at bounding box center [711, 291] width 17 height 14
radio input "true"
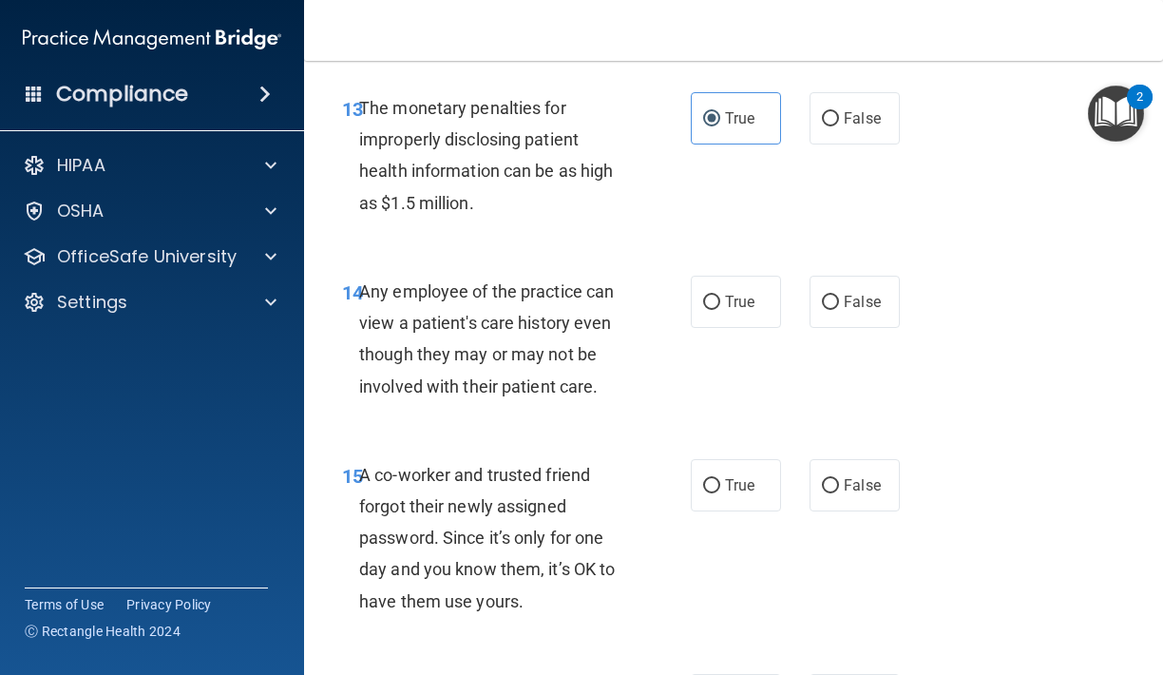
scroll to position [2418, 0]
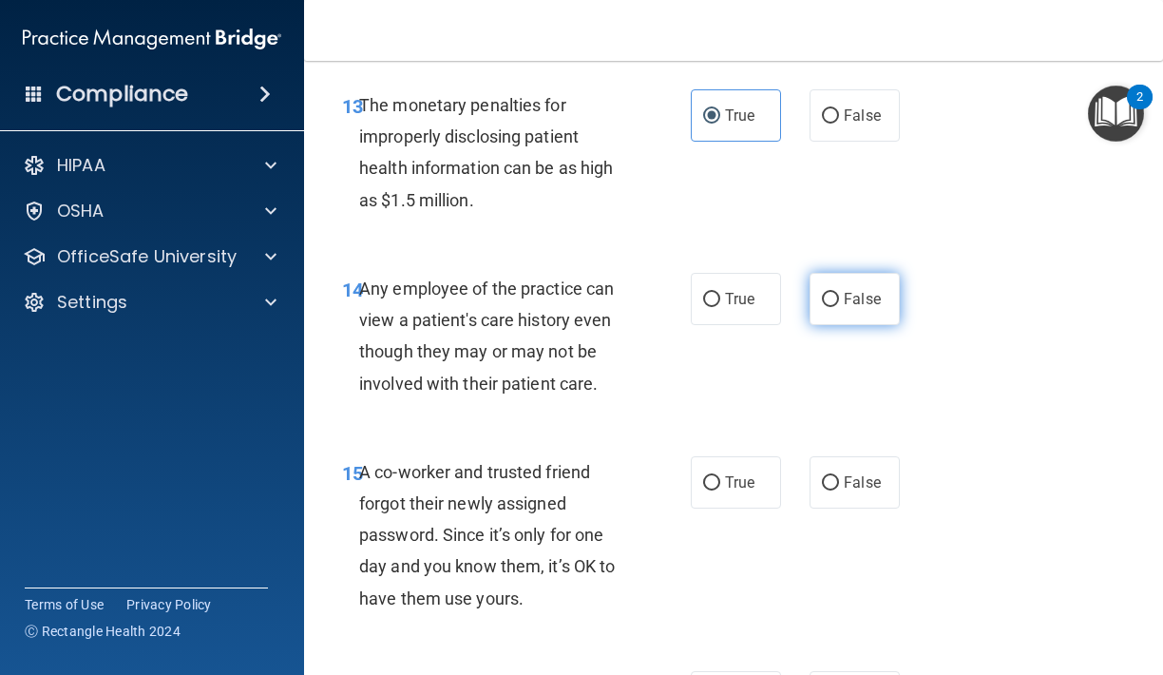
click at [857, 293] on span "False" at bounding box center [862, 299] width 37 height 18
click at [839, 293] on input "False" at bounding box center [830, 300] width 17 height 14
radio input "true"
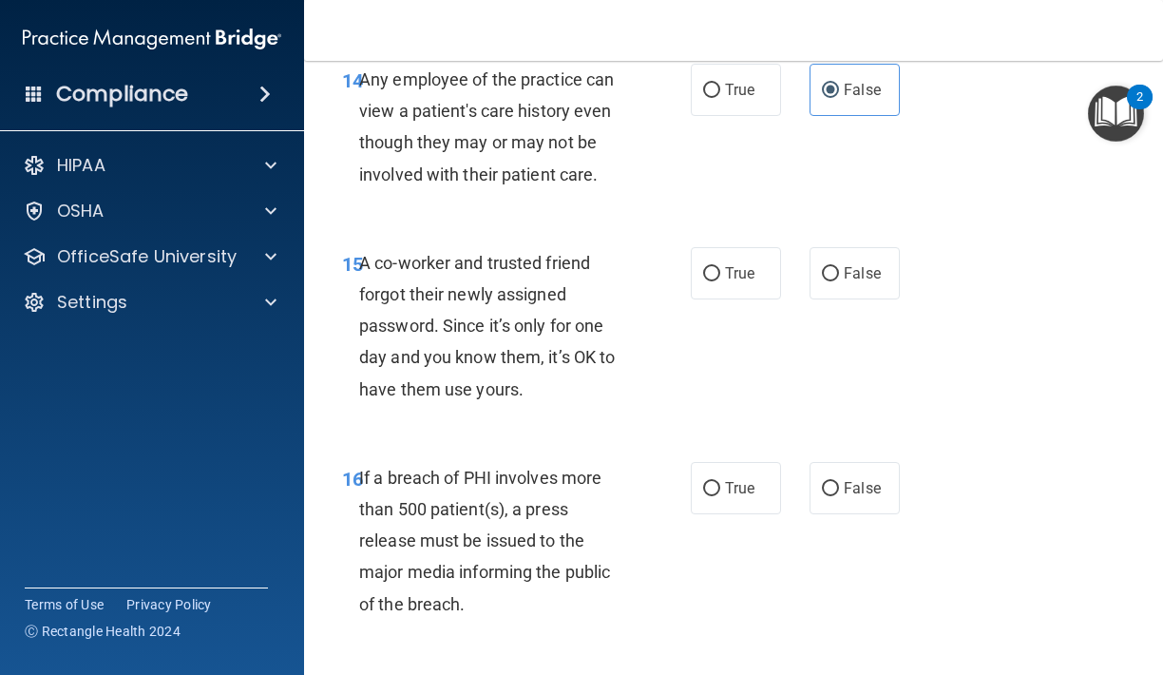
scroll to position [2628, 0]
click at [815, 267] on label "False" at bounding box center [854, 272] width 90 height 52
click at [822, 267] on input "False" at bounding box center [830, 273] width 17 height 14
radio input "true"
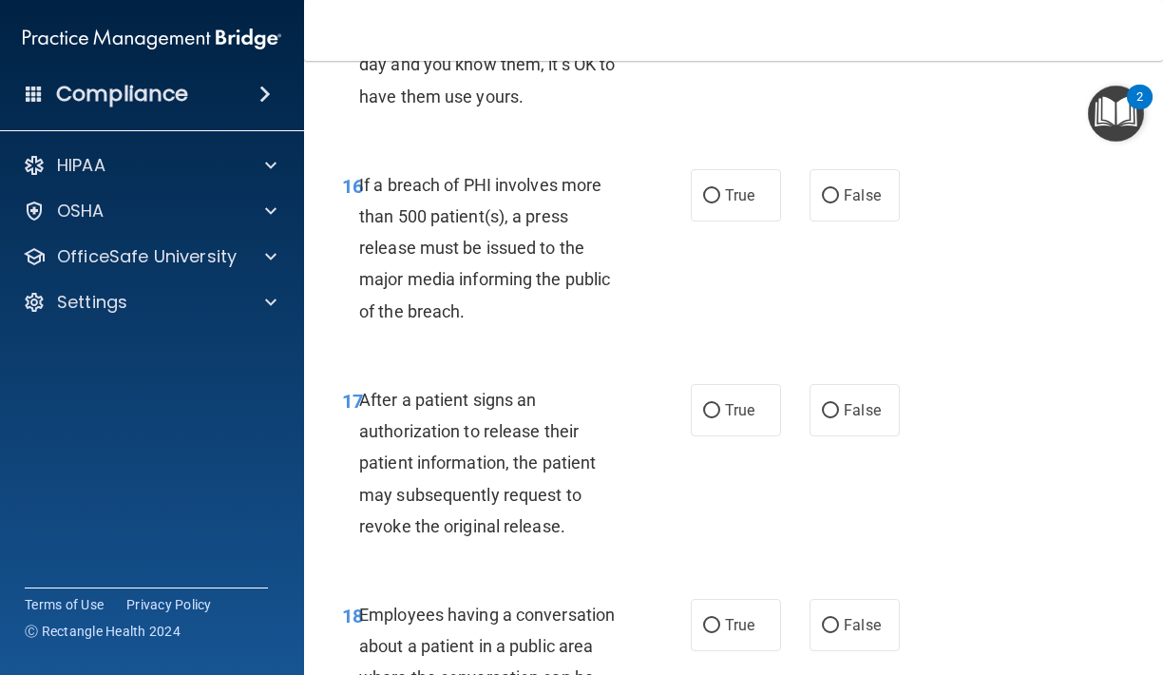
scroll to position [2928, 0]
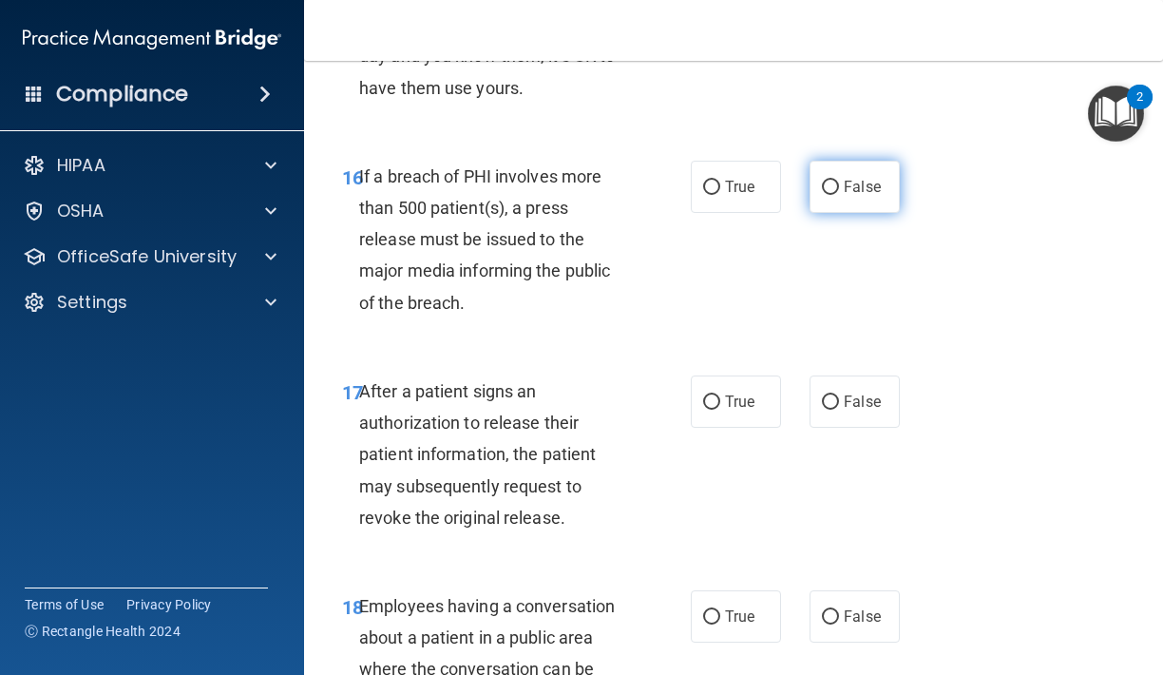
click at [842, 178] on label "False" at bounding box center [854, 187] width 90 height 52
click at [839, 181] on input "False" at bounding box center [830, 188] width 17 height 14
radio input "true"
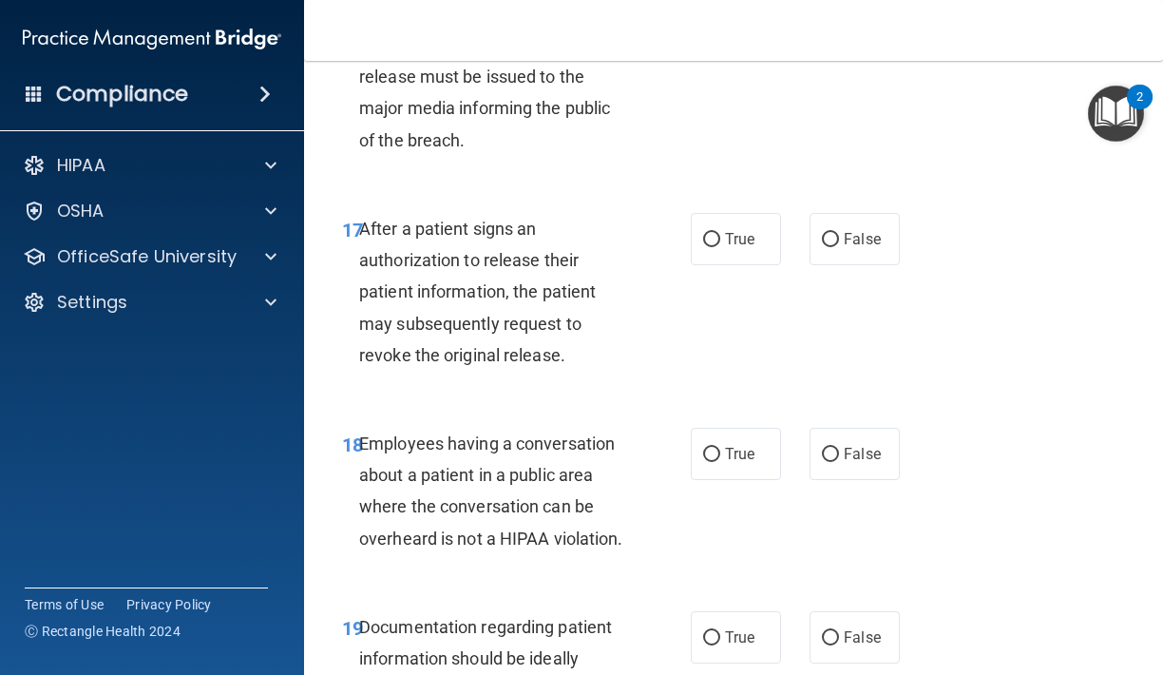
scroll to position [3095, 0]
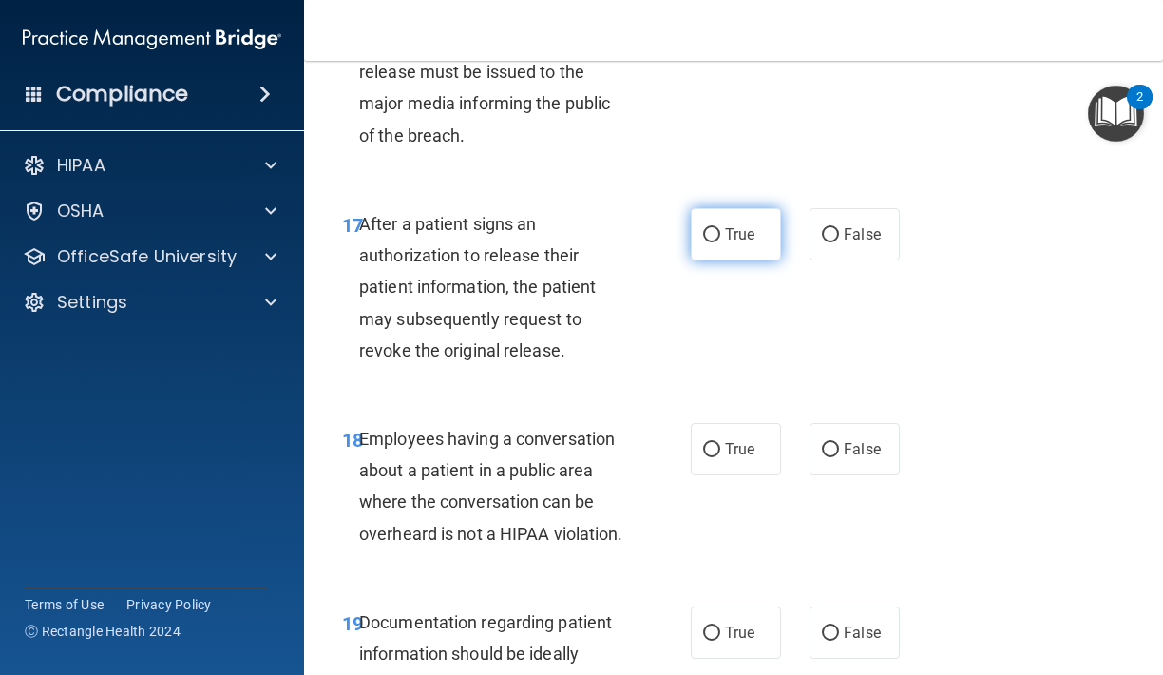
click at [733, 226] on span "True" at bounding box center [739, 234] width 29 height 18
click at [720, 228] on input "True" at bounding box center [711, 235] width 17 height 14
radio input "true"
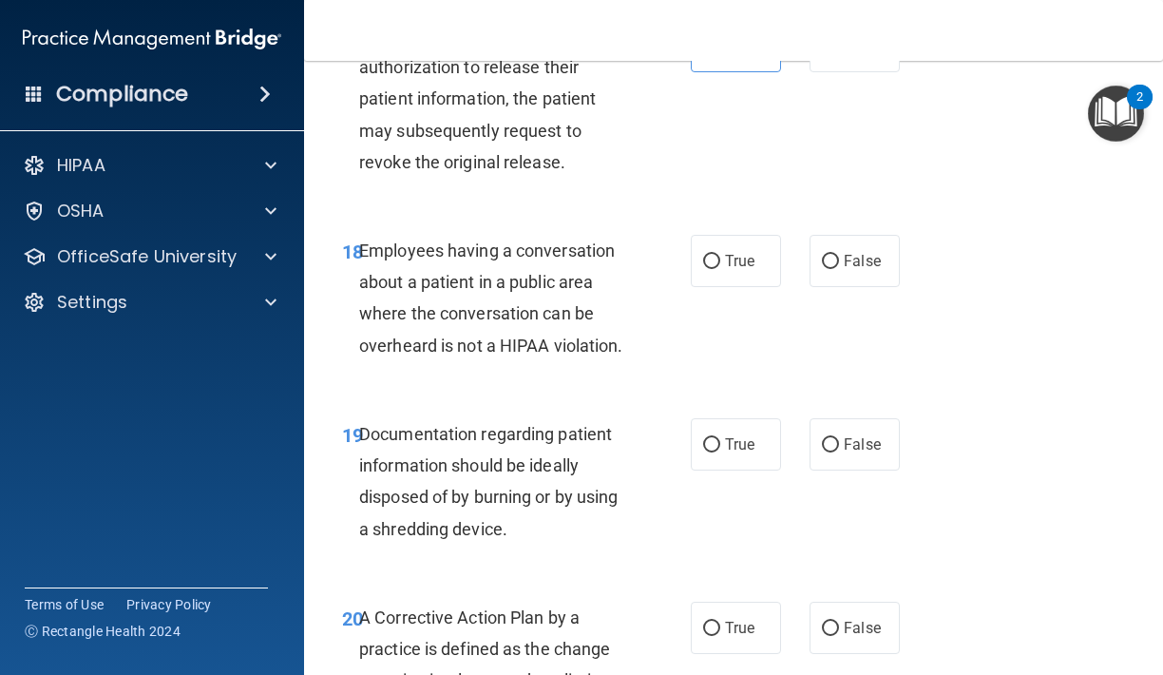
scroll to position [3293, 0]
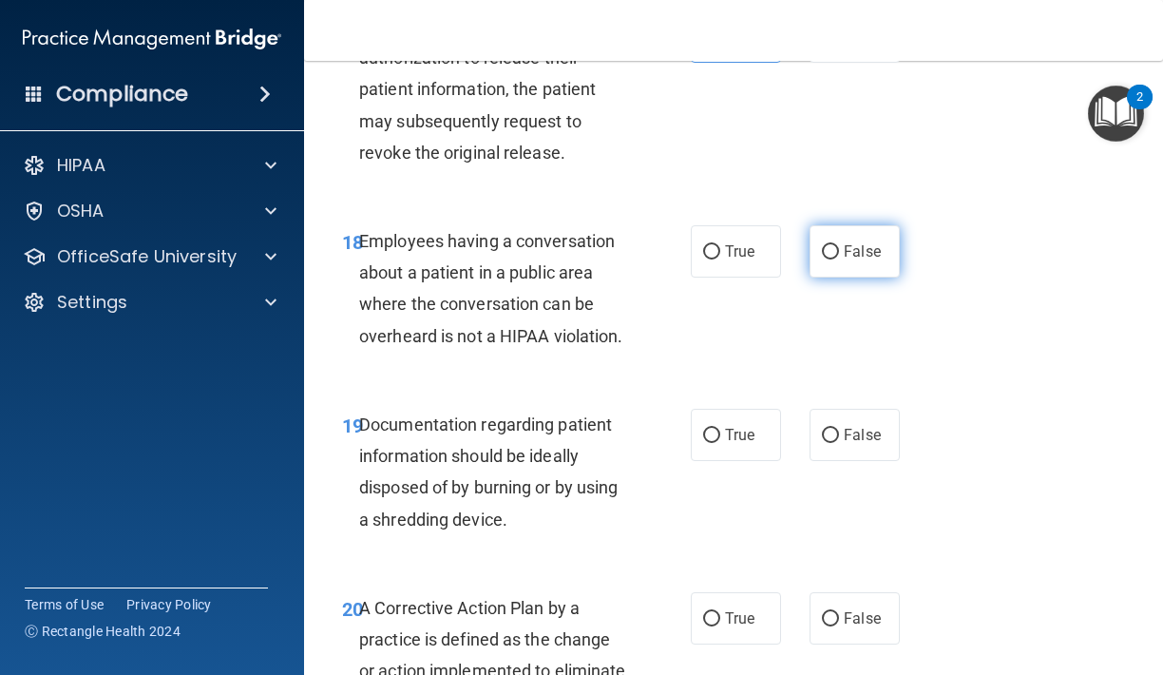
click at [830, 245] on input "False" at bounding box center [830, 252] width 17 height 14
radio input "true"
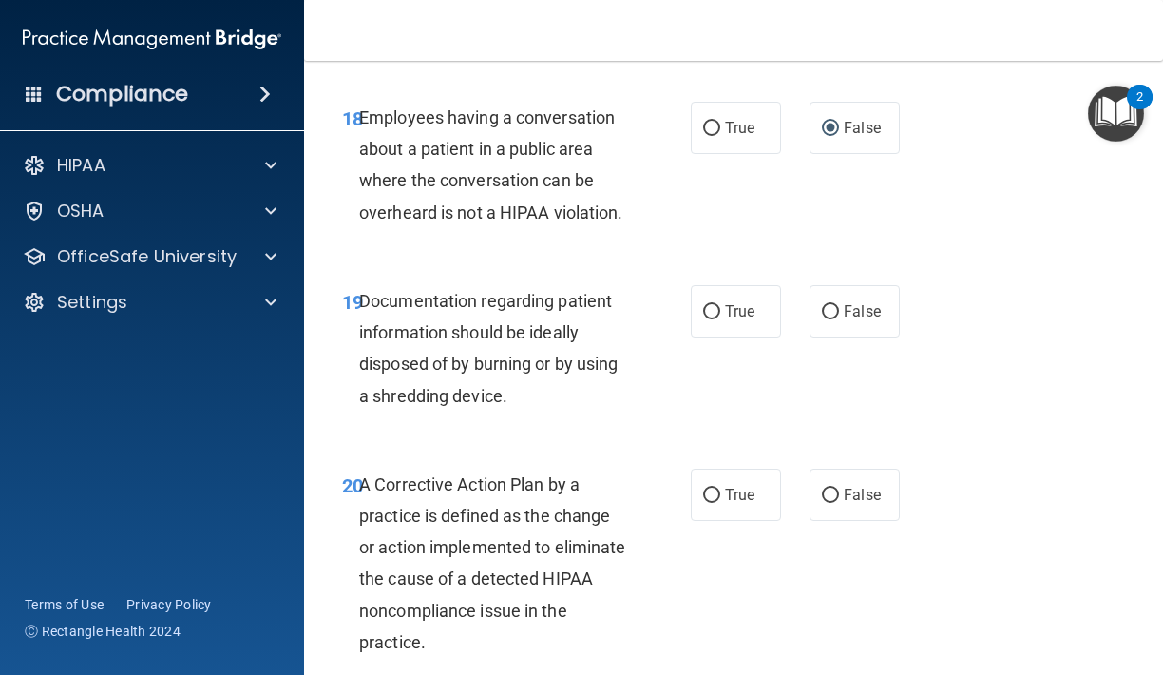
scroll to position [3445, 0]
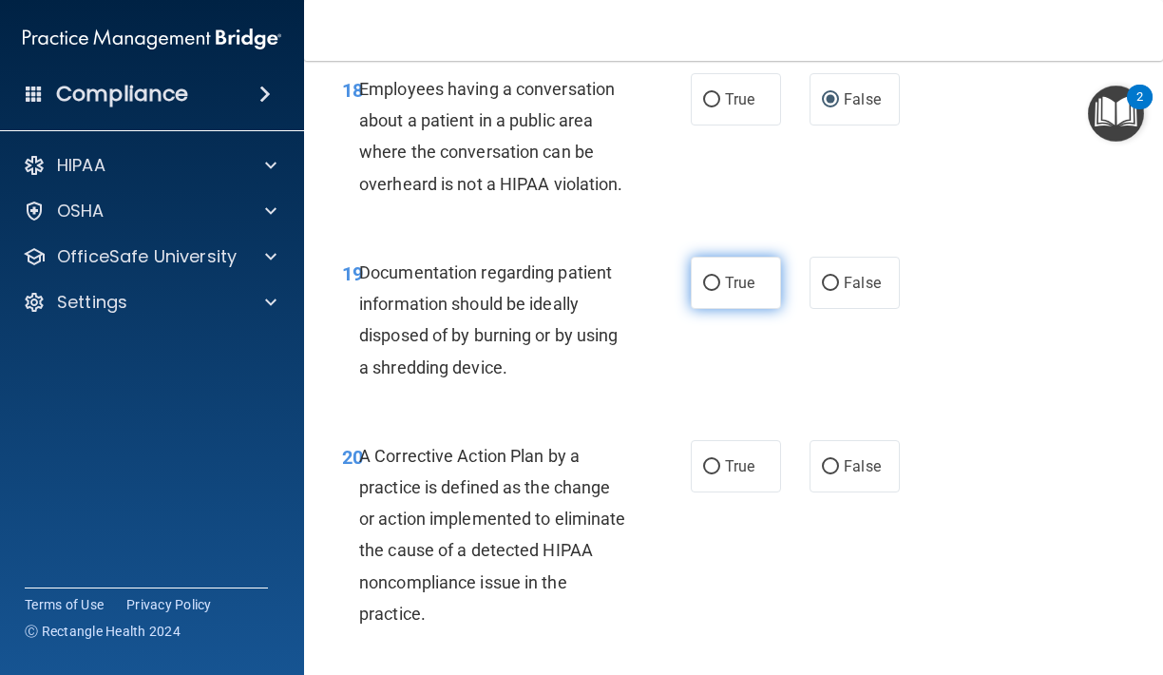
click at [732, 274] on span "True" at bounding box center [739, 283] width 29 height 18
click at [720, 276] on input "True" at bounding box center [711, 283] width 17 height 14
radio input "true"
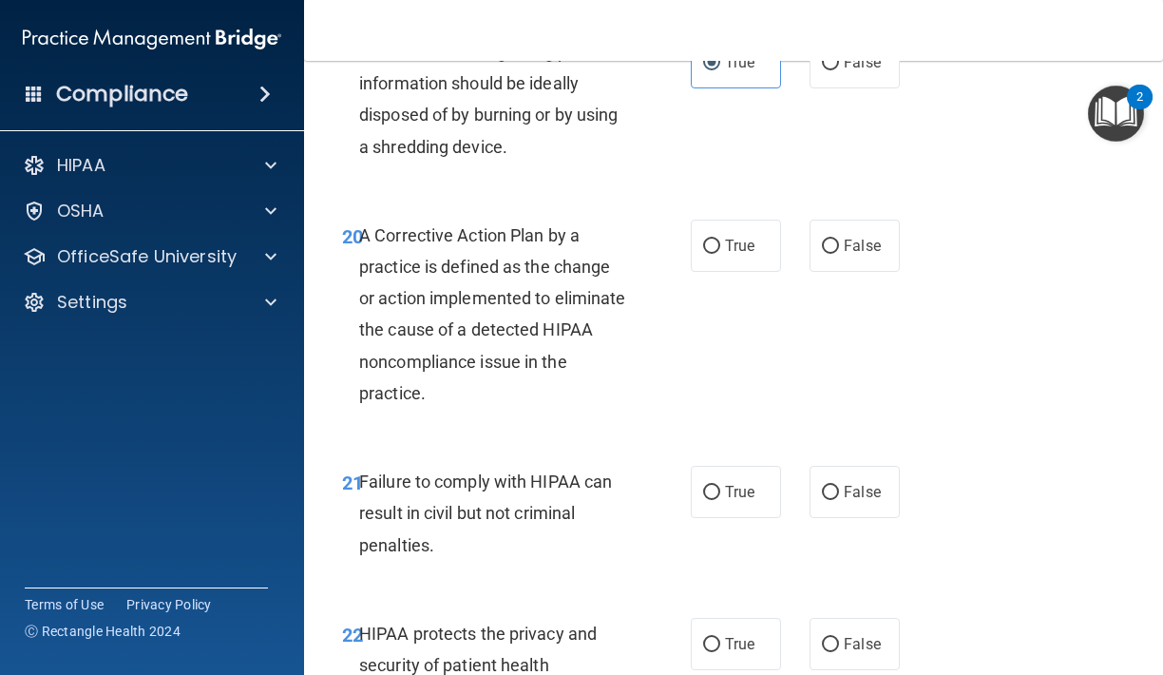
scroll to position [3675, 0]
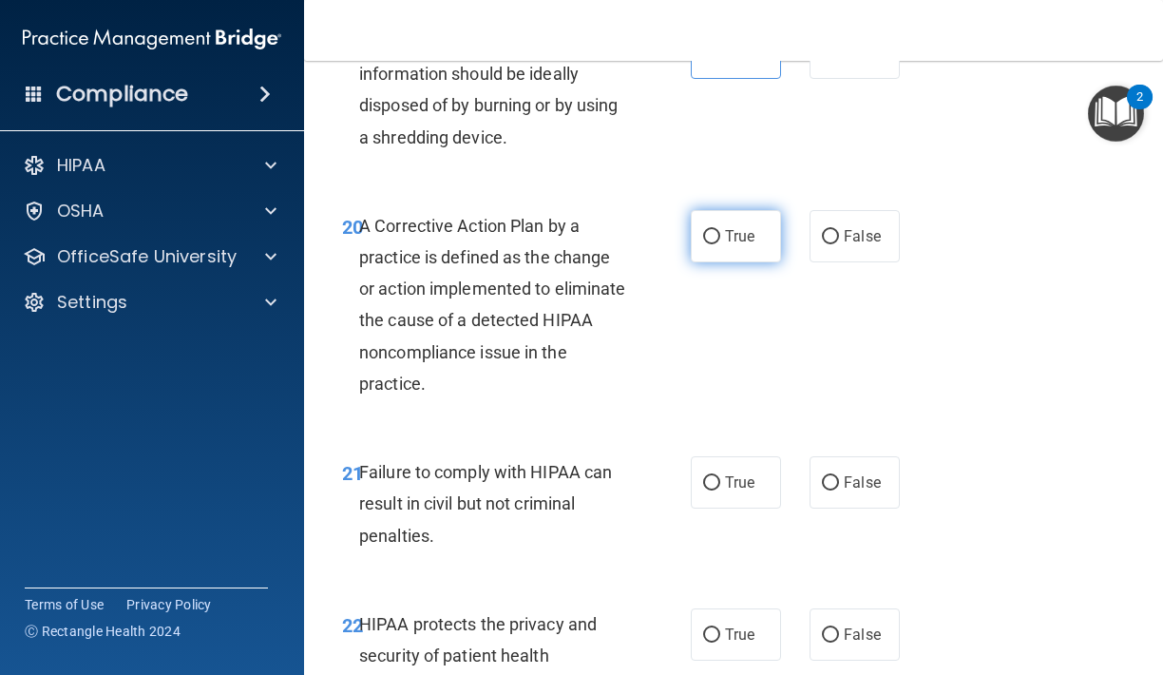
click at [753, 227] on span "True" at bounding box center [739, 236] width 29 height 18
click at [720, 230] on input "True" at bounding box center [711, 237] width 17 height 14
radio input "true"
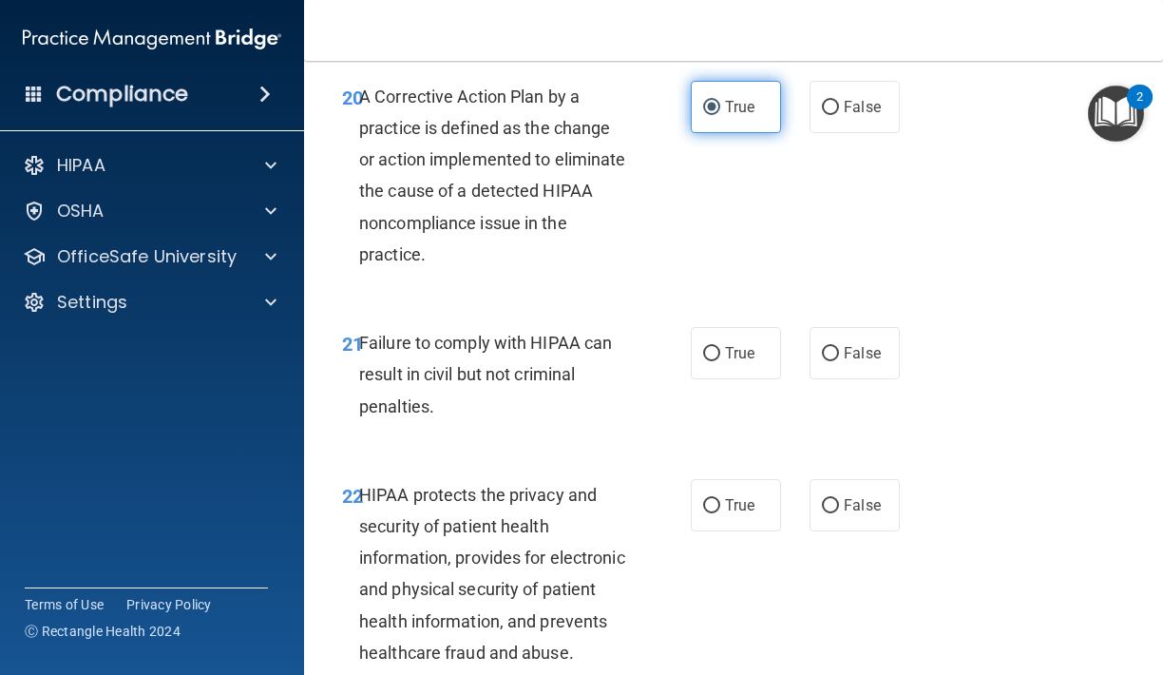
scroll to position [3816, 0]
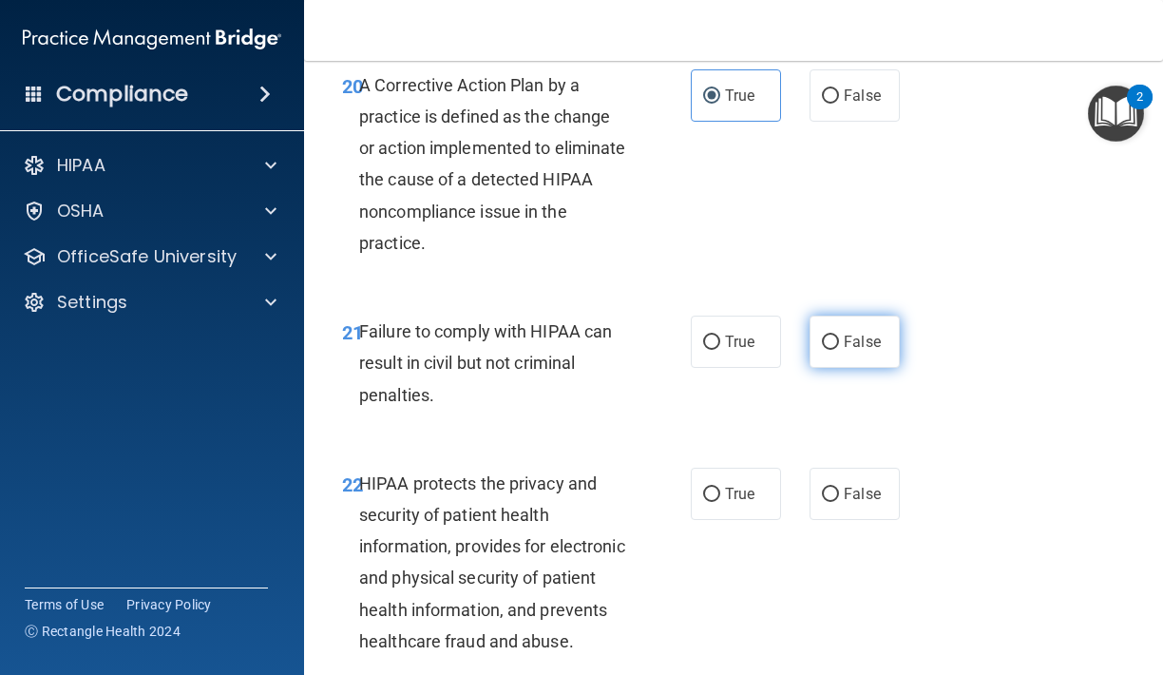
click at [823, 335] on input "False" at bounding box center [830, 342] width 17 height 14
radio input "true"
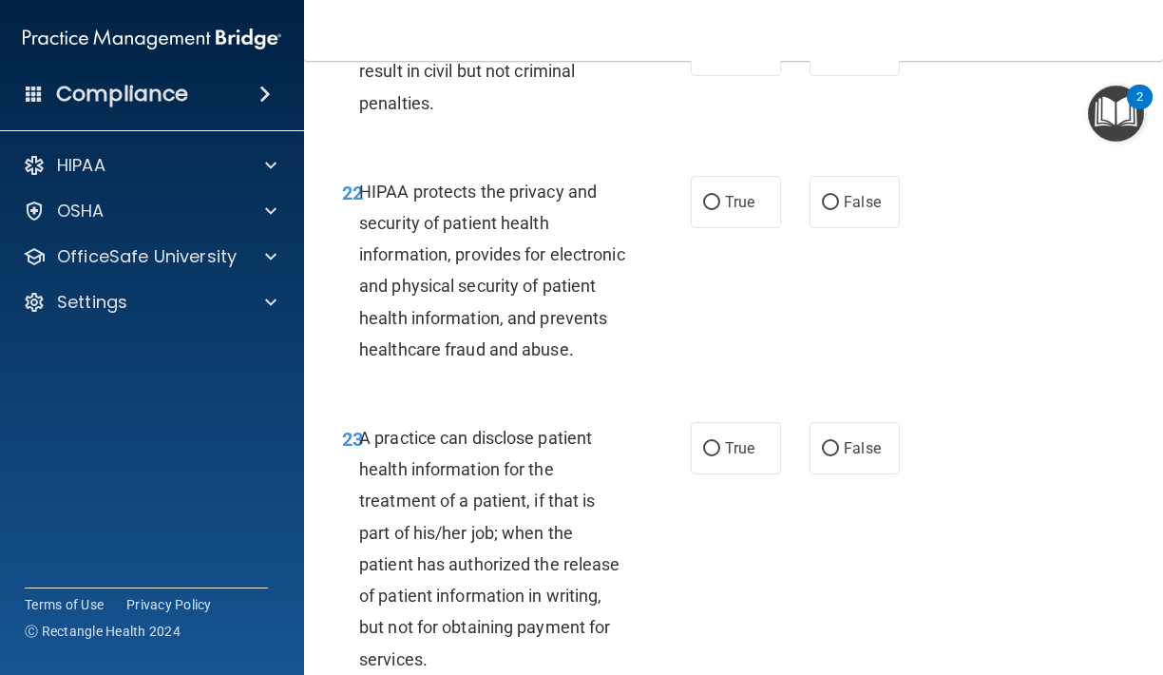
scroll to position [4112, 0]
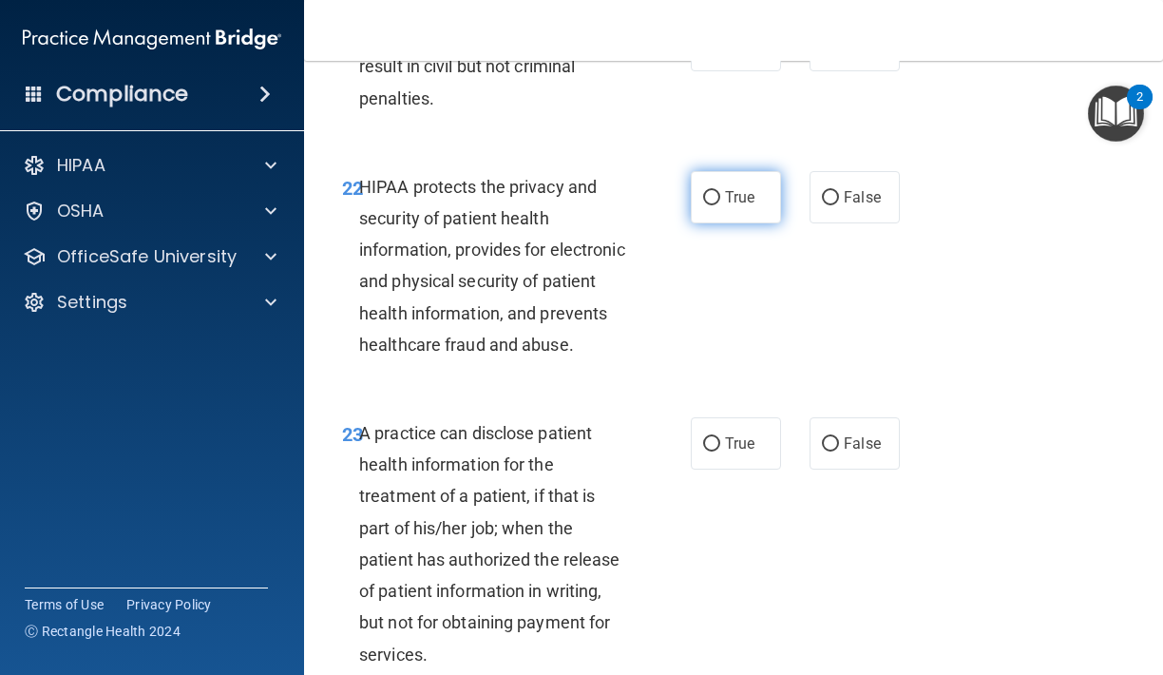
click at [728, 202] on label "True" at bounding box center [736, 197] width 90 height 52
click at [720, 202] on input "True" at bounding box center [711, 198] width 17 height 14
radio input "true"
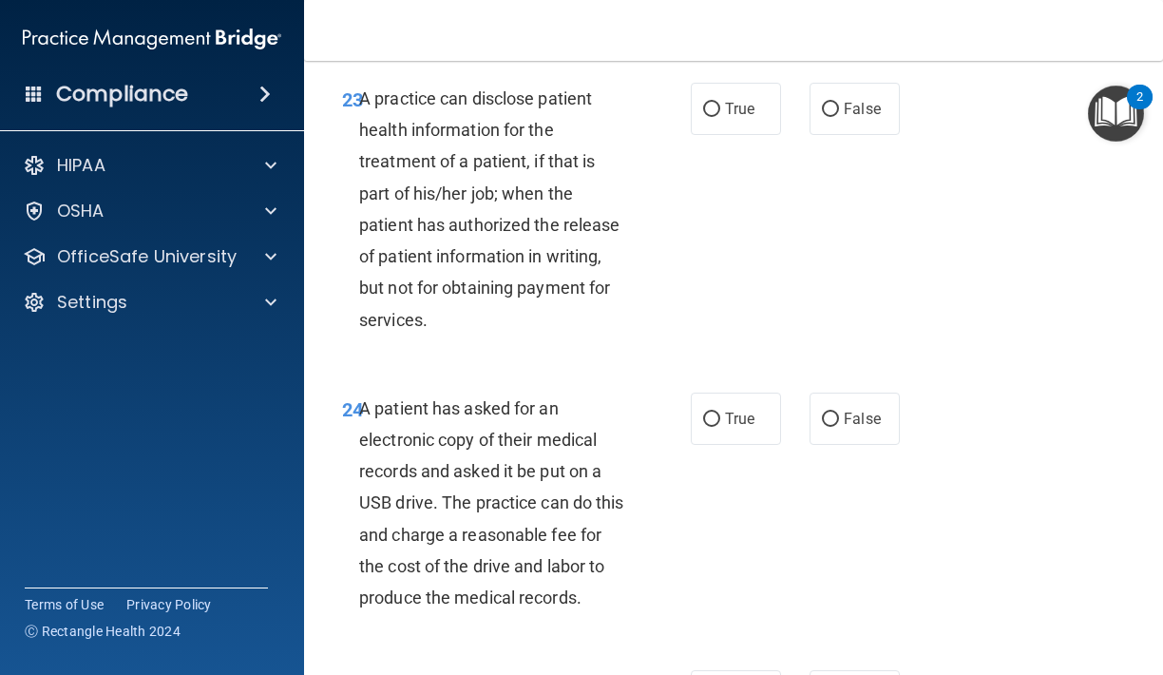
scroll to position [4447, 0]
click at [716, 116] on input "True" at bounding box center [711, 109] width 17 height 14
radio input "true"
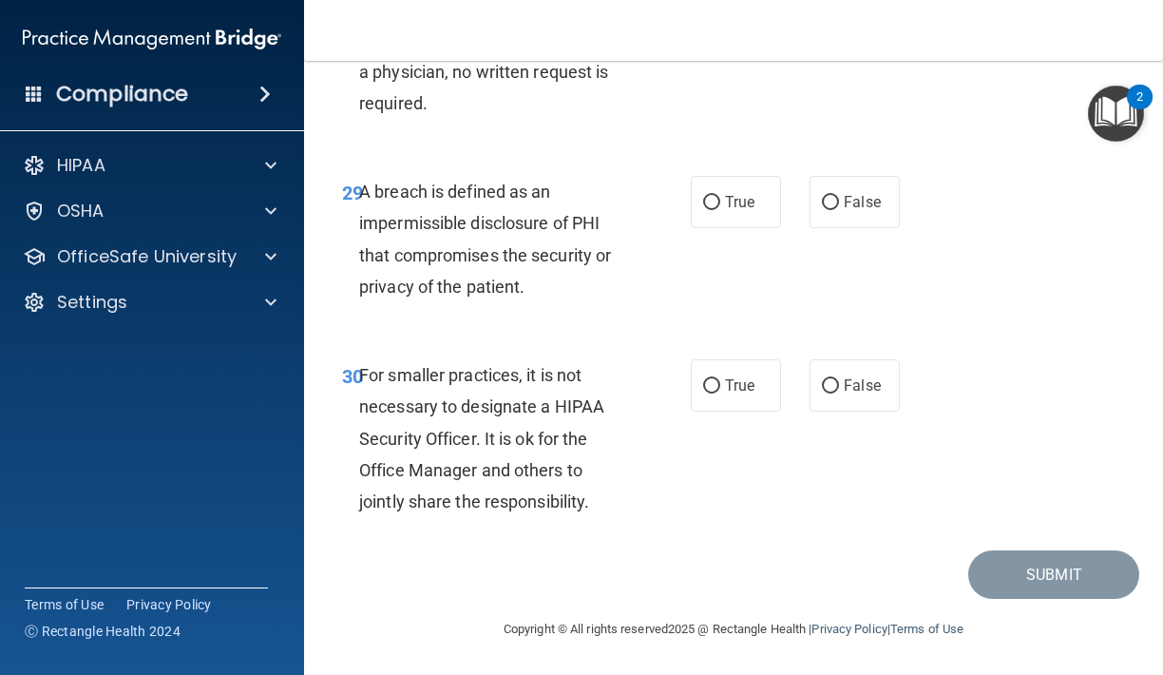
scroll to position [5738, 0]
click at [740, 209] on span "True" at bounding box center [739, 202] width 29 height 18
click at [720, 209] on input "True" at bounding box center [711, 203] width 17 height 14
radio input "true"
click at [848, 387] on span "False" at bounding box center [862, 385] width 37 height 18
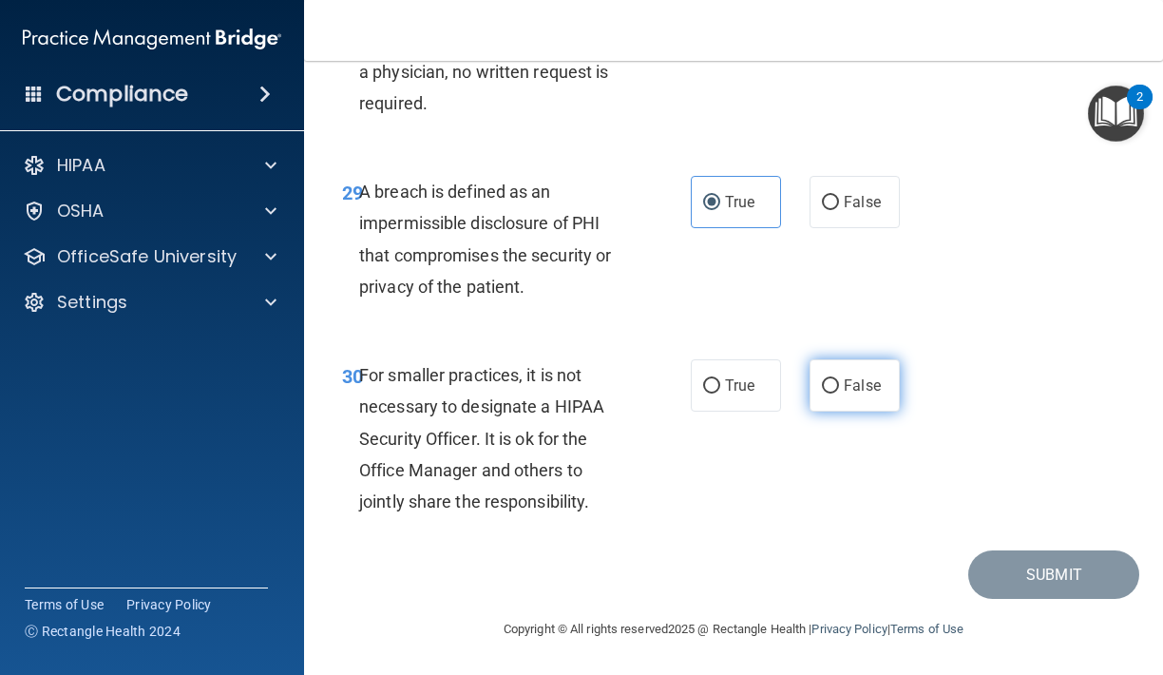
click at [839, 387] on input "False" at bounding box center [830, 386] width 17 height 14
radio input "true"
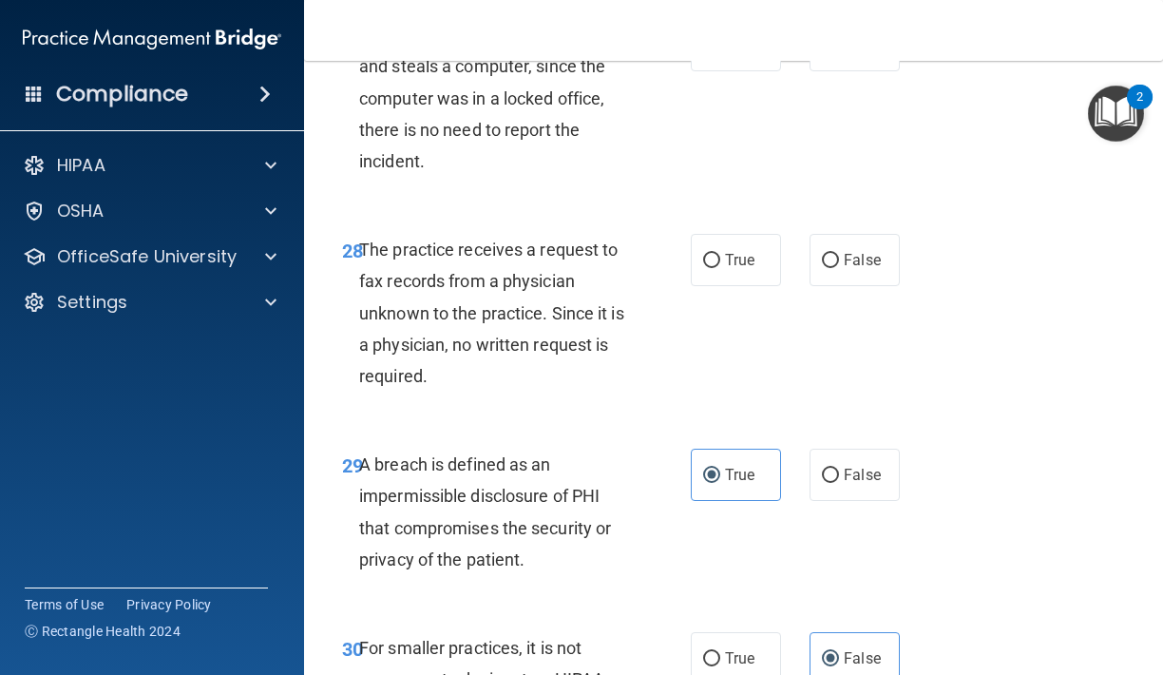
scroll to position [5420, 0]
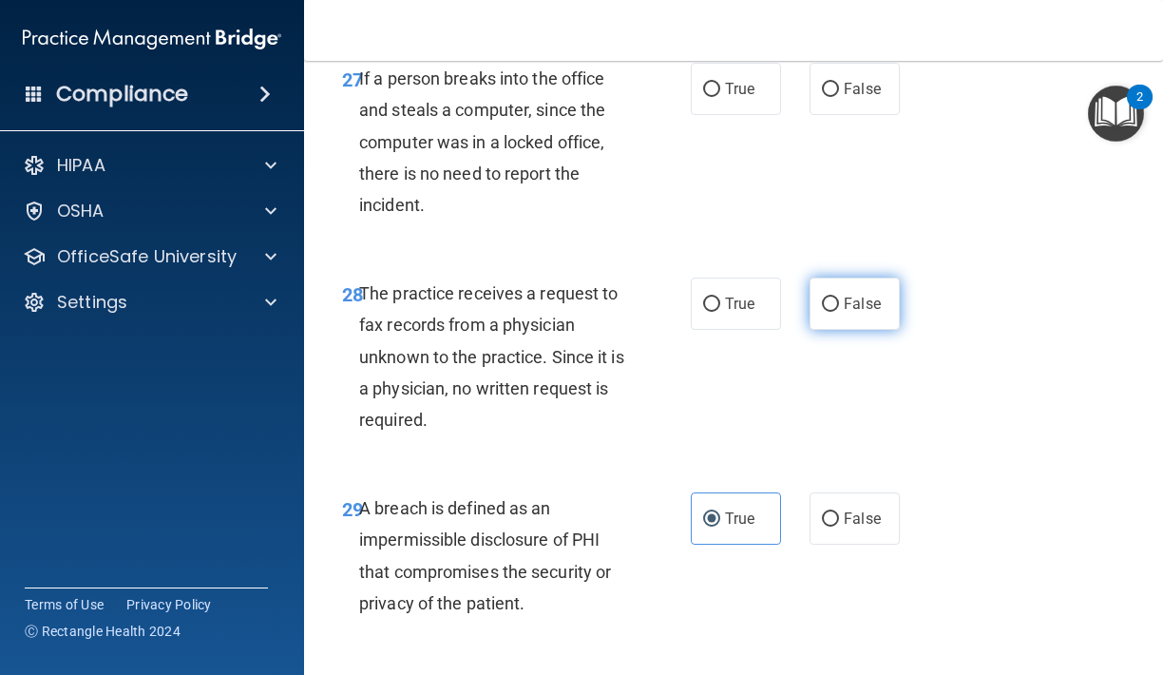
click at [854, 324] on label "False" at bounding box center [854, 303] width 90 height 52
click at [839, 312] on input "False" at bounding box center [830, 304] width 17 height 14
radio input "true"
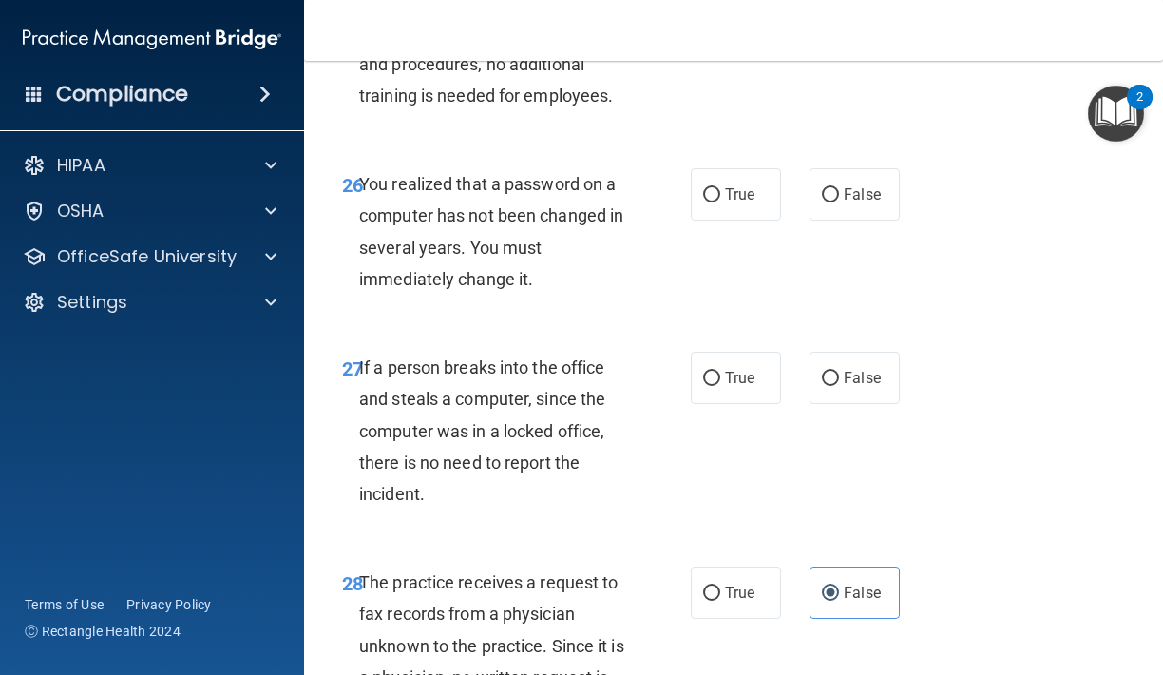
scroll to position [5123, 0]
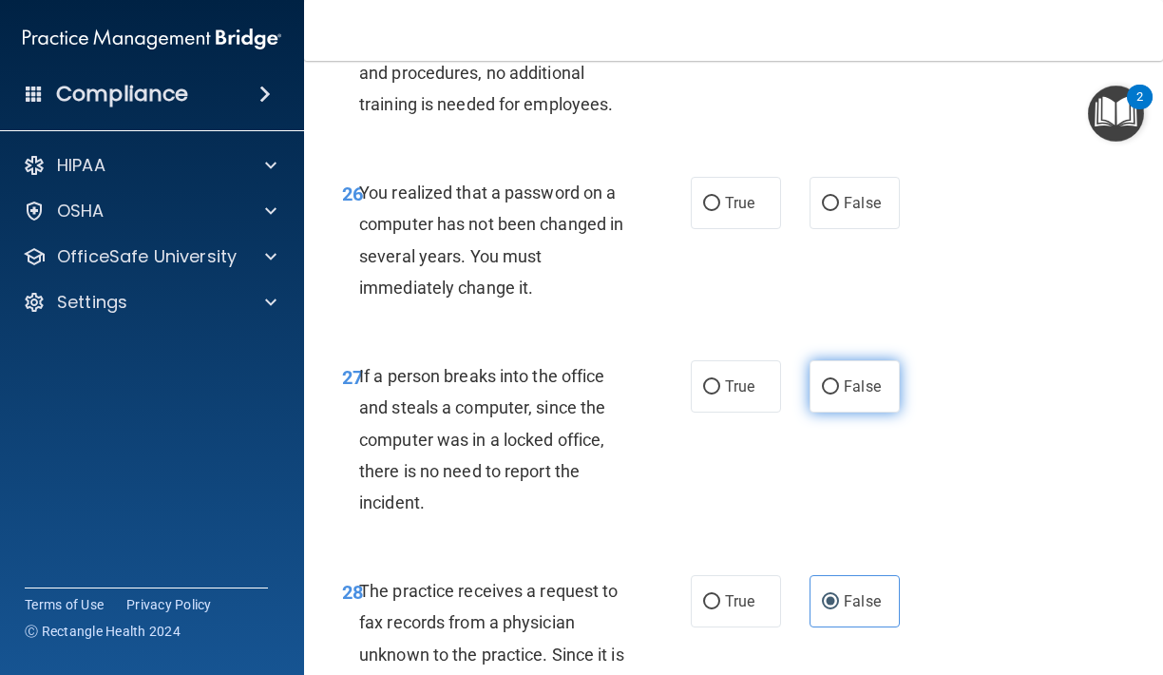
click at [840, 391] on label "False" at bounding box center [854, 386] width 90 height 52
click at [839, 391] on input "False" at bounding box center [830, 387] width 17 height 14
radio input "true"
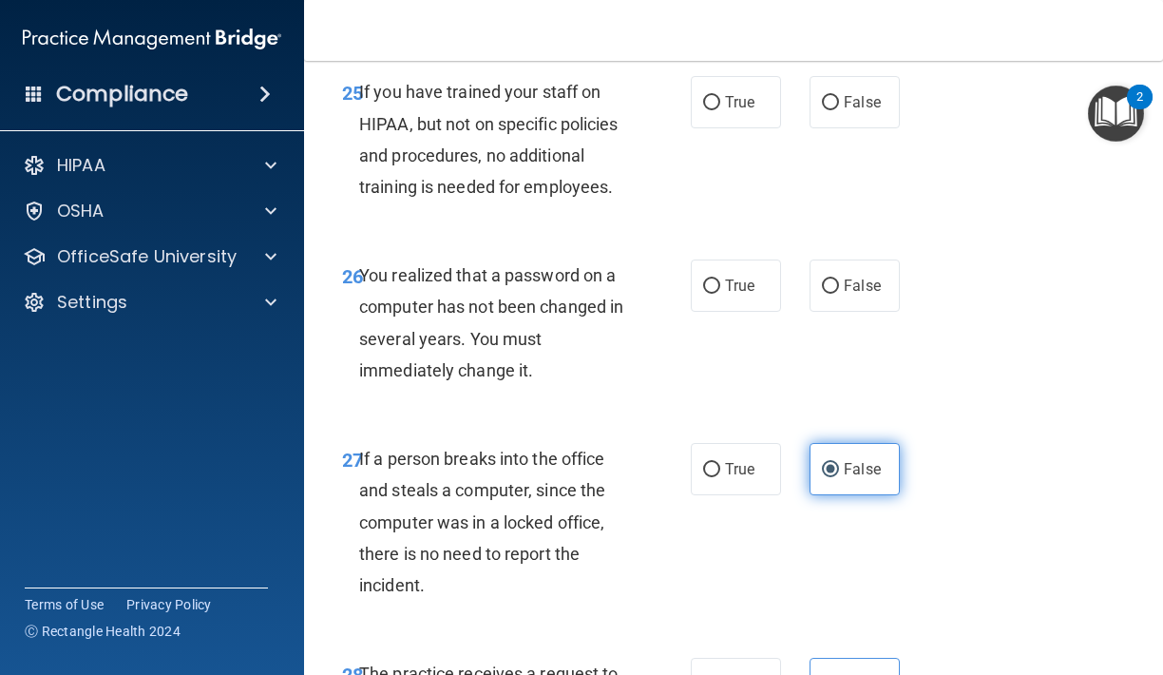
scroll to position [4971, 0]
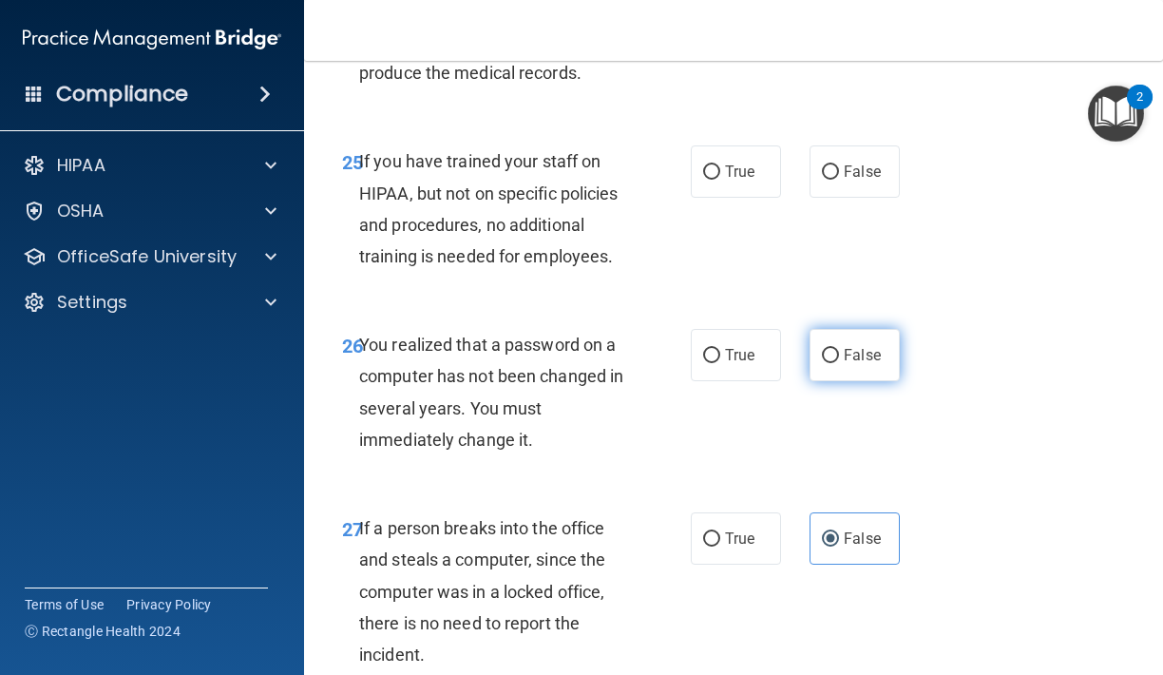
click at [850, 360] on span "False" at bounding box center [862, 355] width 37 height 18
click at [839, 360] on input "False" at bounding box center [830, 356] width 17 height 14
radio input "true"
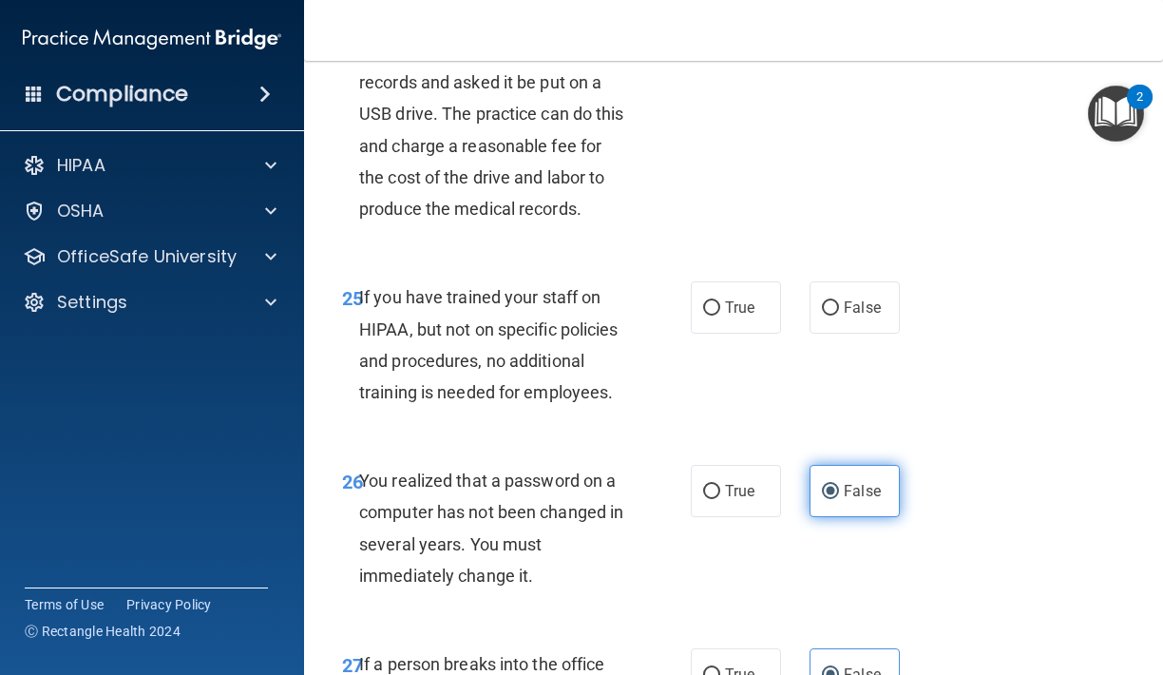
scroll to position [4833, 0]
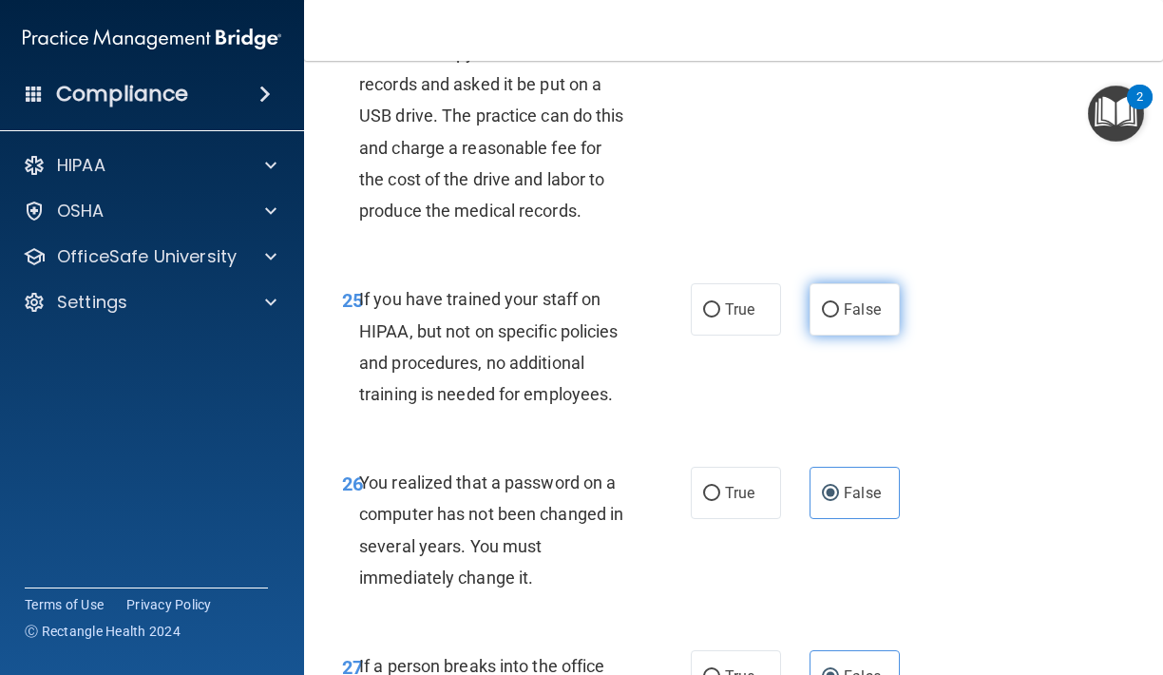
click at [847, 318] on span "False" at bounding box center [862, 309] width 37 height 18
click at [839, 317] on input "False" at bounding box center [830, 310] width 17 height 14
radio input "true"
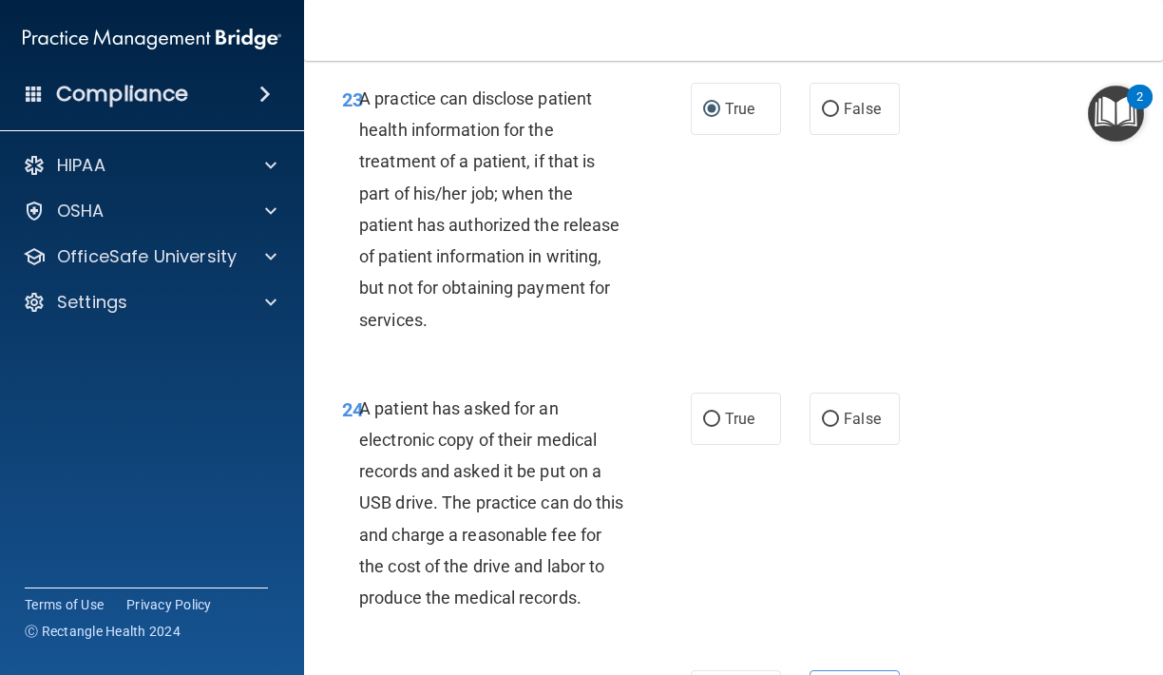
scroll to position [4479, 0]
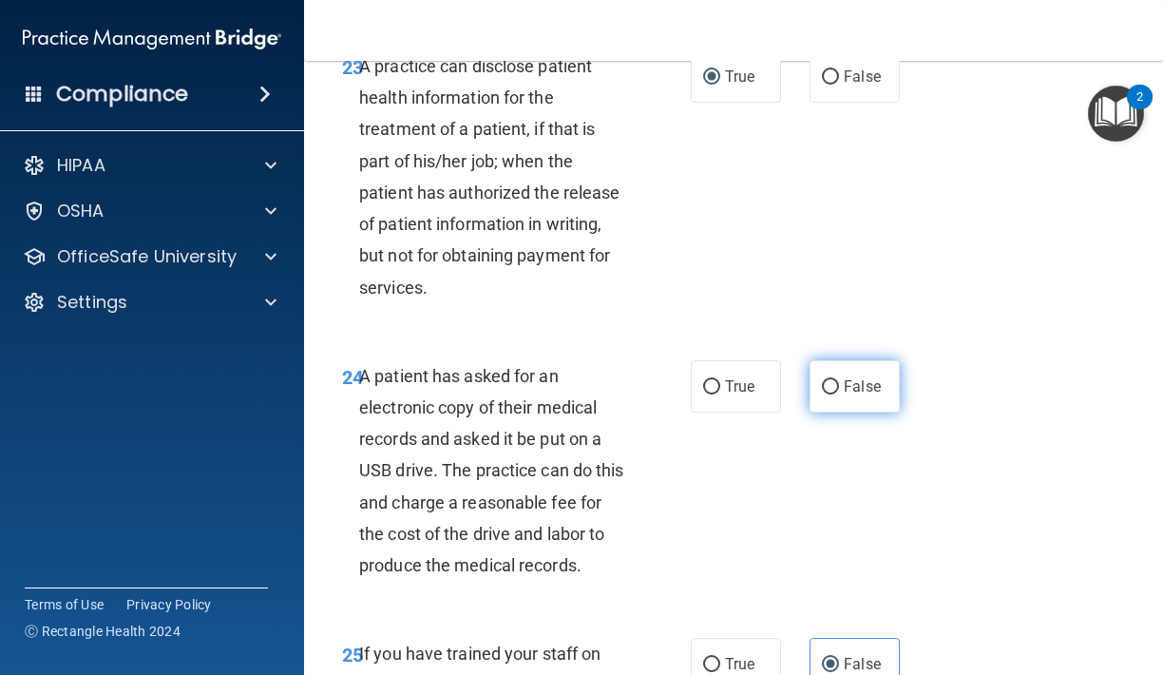
click at [825, 394] on input "False" at bounding box center [830, 387] width 17 height 14
radio input "true"
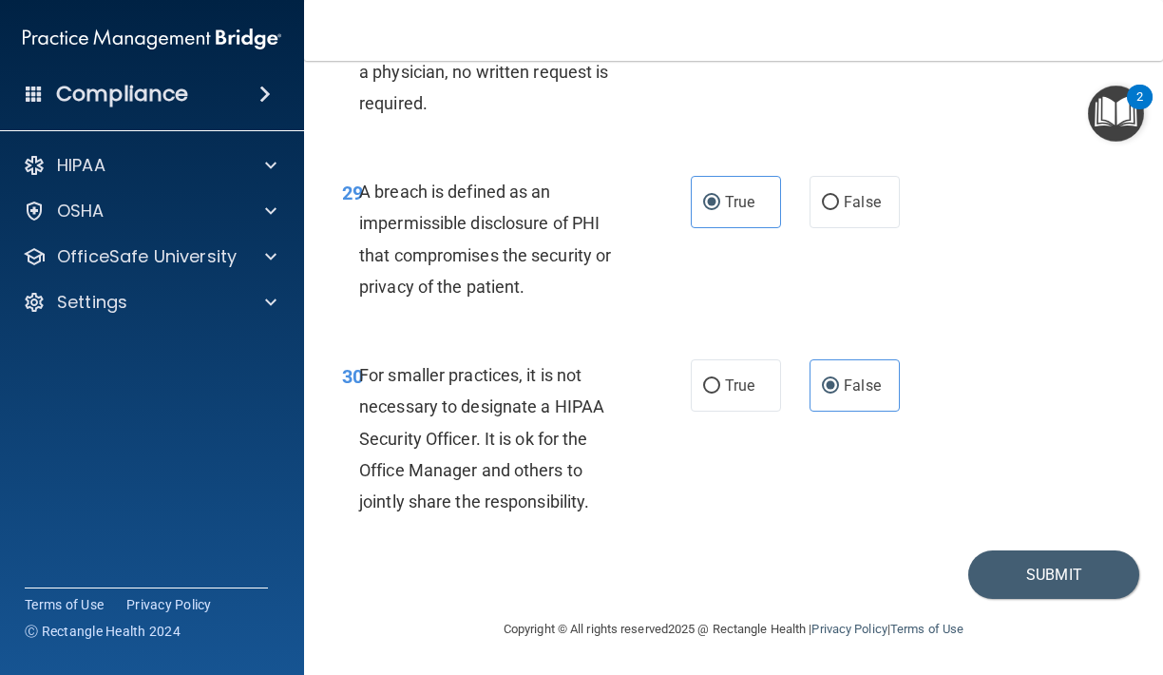
scroll to position [5738, 0]
click at [1019, 557] on button "Submit" at bounding box center [1053, 574] width 171 height 48
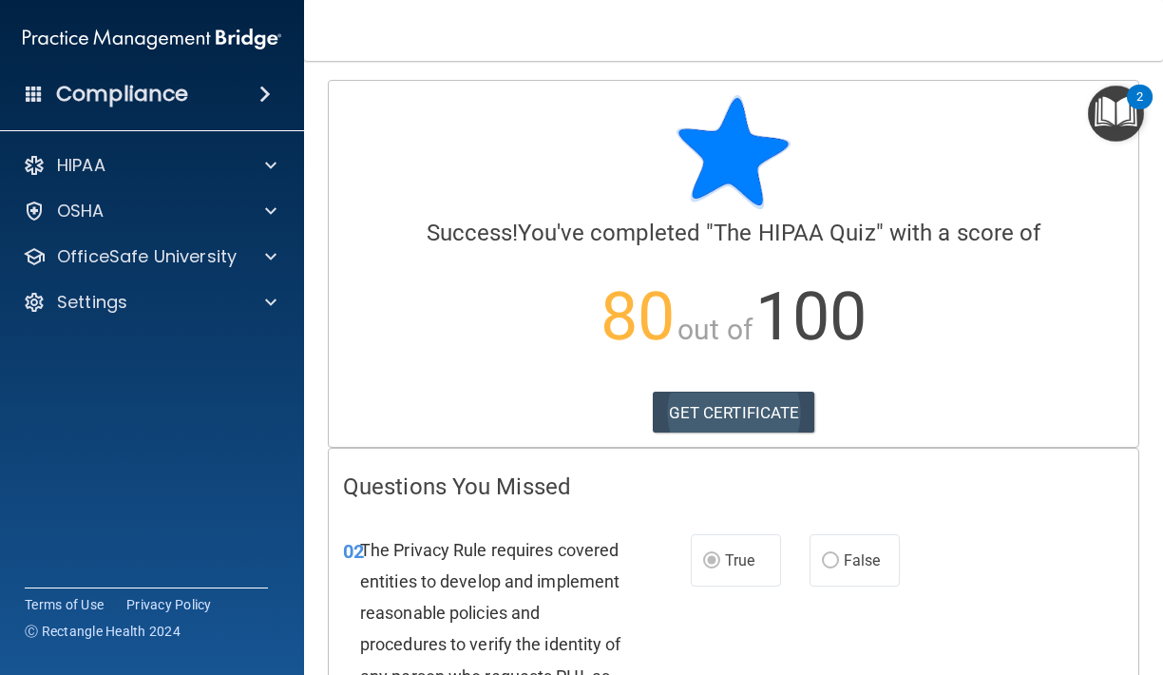
click at [775, 419] on link "GET CERTIFICATE" at bounding box center [734, 412] width 162 height 42
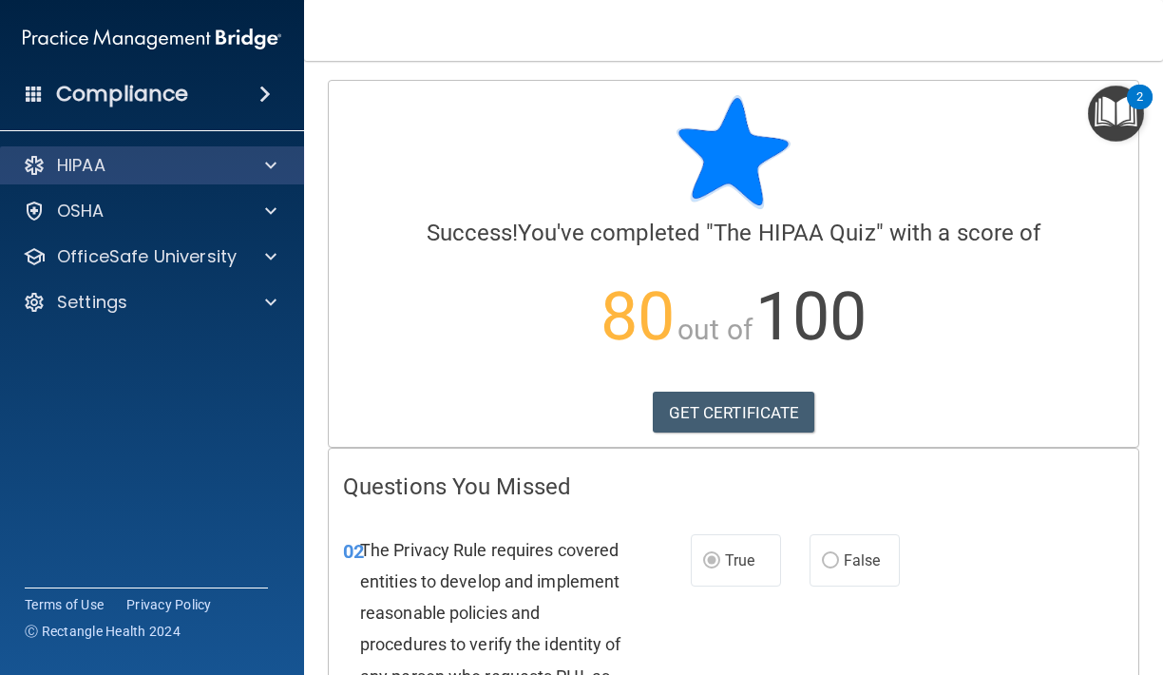
click at [261, 159] on div at bounding box center [268, 165] width 48 height 23
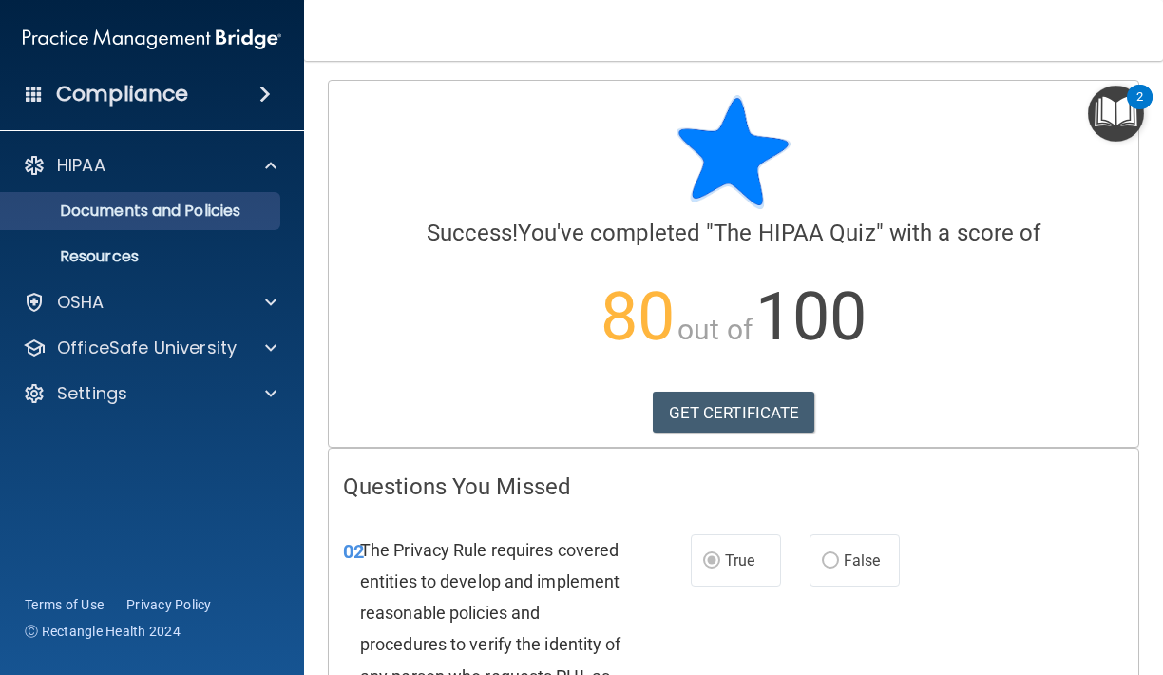
click at [237, 217] on p "Documents and Policies" at bounding box center [141, 210] width 259 height 19
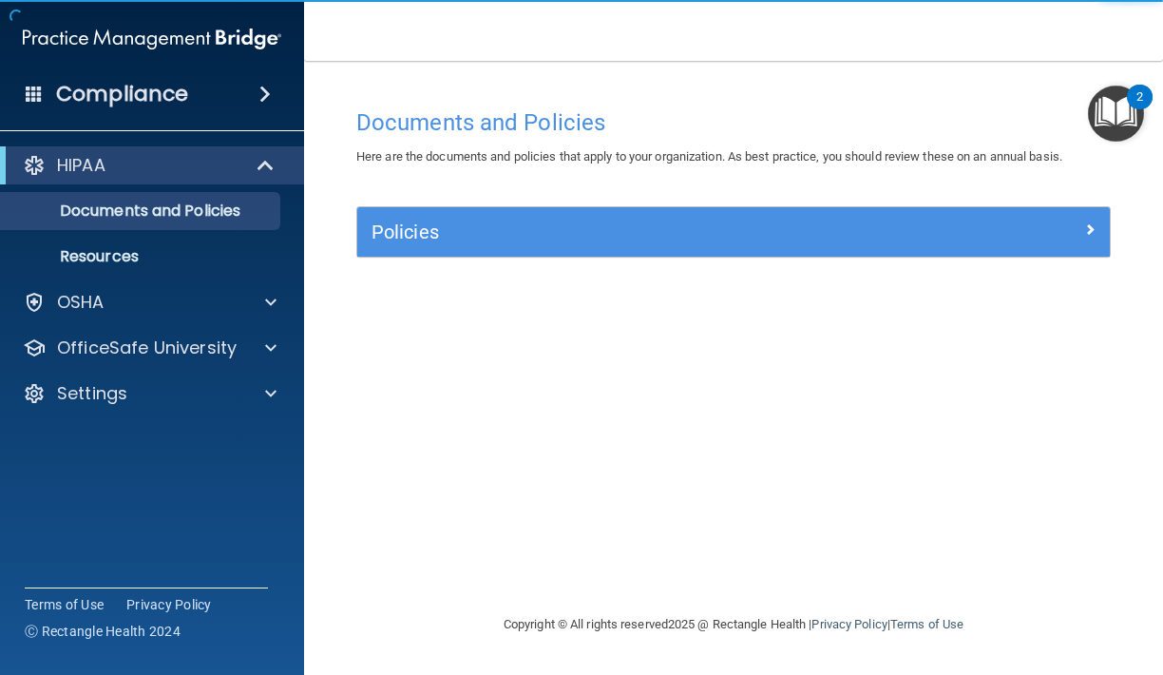
click at [477, 221] on h5 "Policies" at bounding box center [639, 231] width 536 height 21
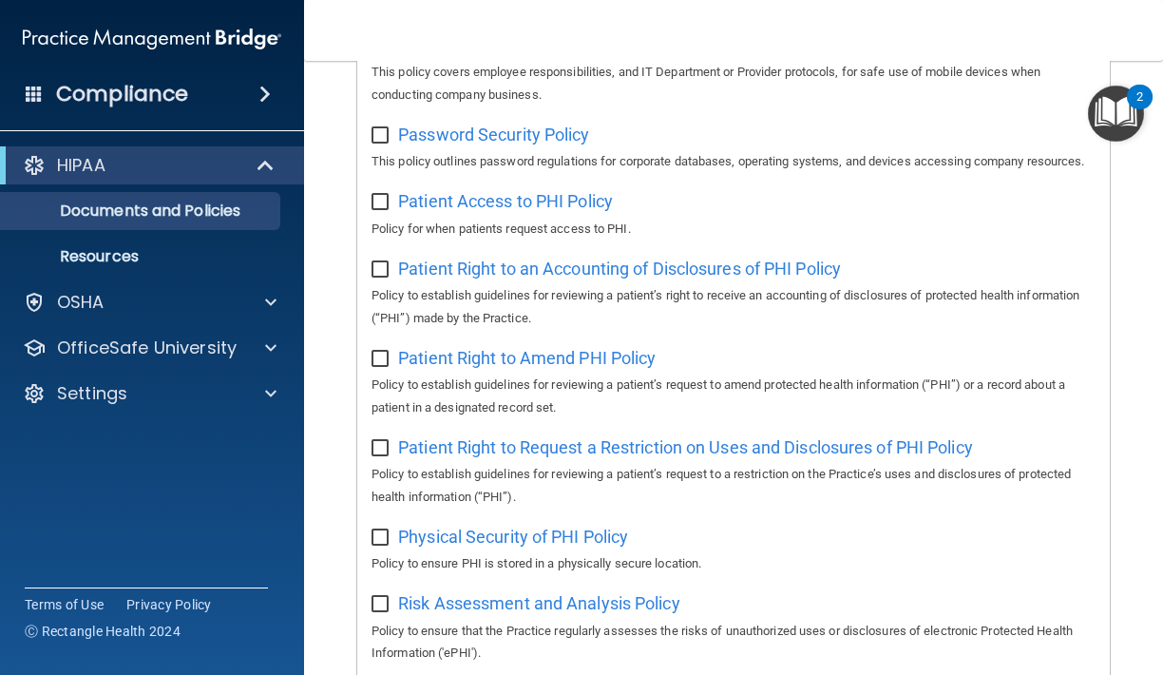
scroll to position [941, 0]
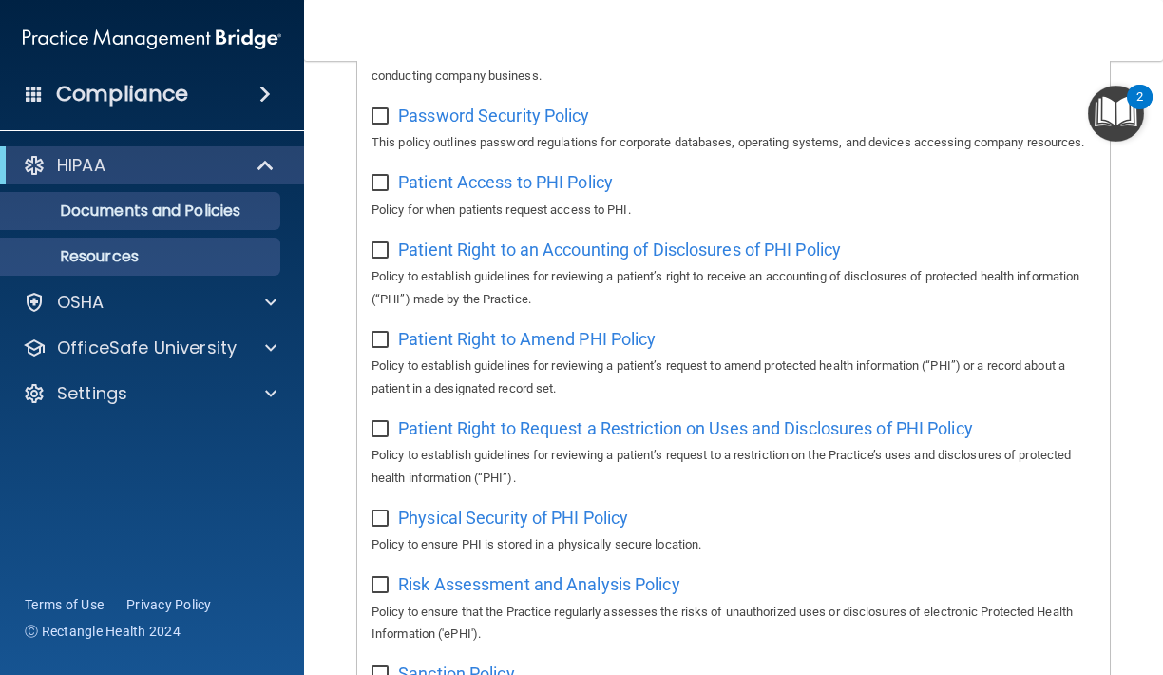
click at [218, 260] on p "Resources" at bounding box center [141, 256] width 259 height 19
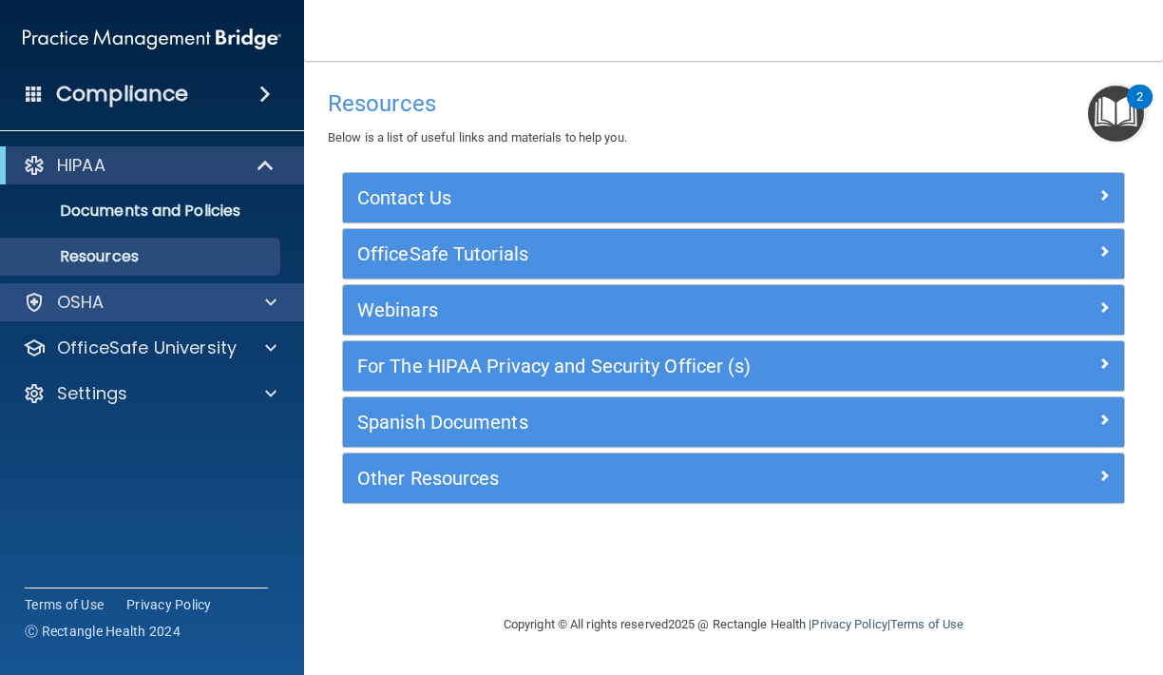
click at [254, 305] on div at bounding box center [268, 302] width 48 height 23
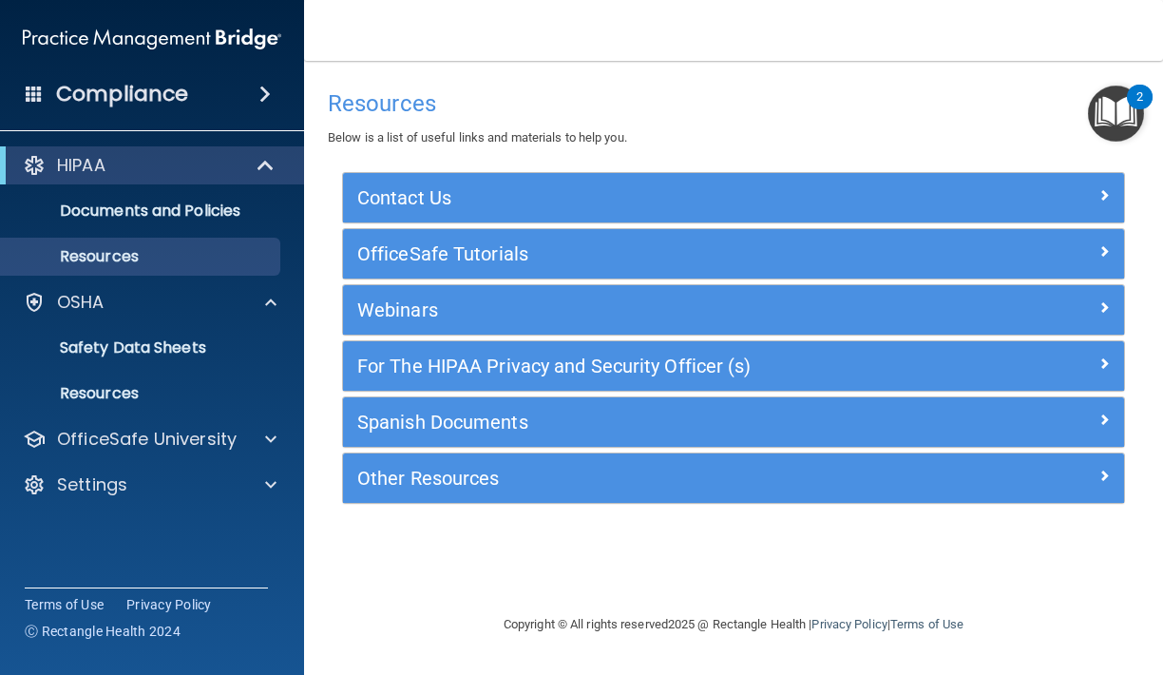
click at [263, 175] on span at bounding box center [267, 165] width 16 height 23
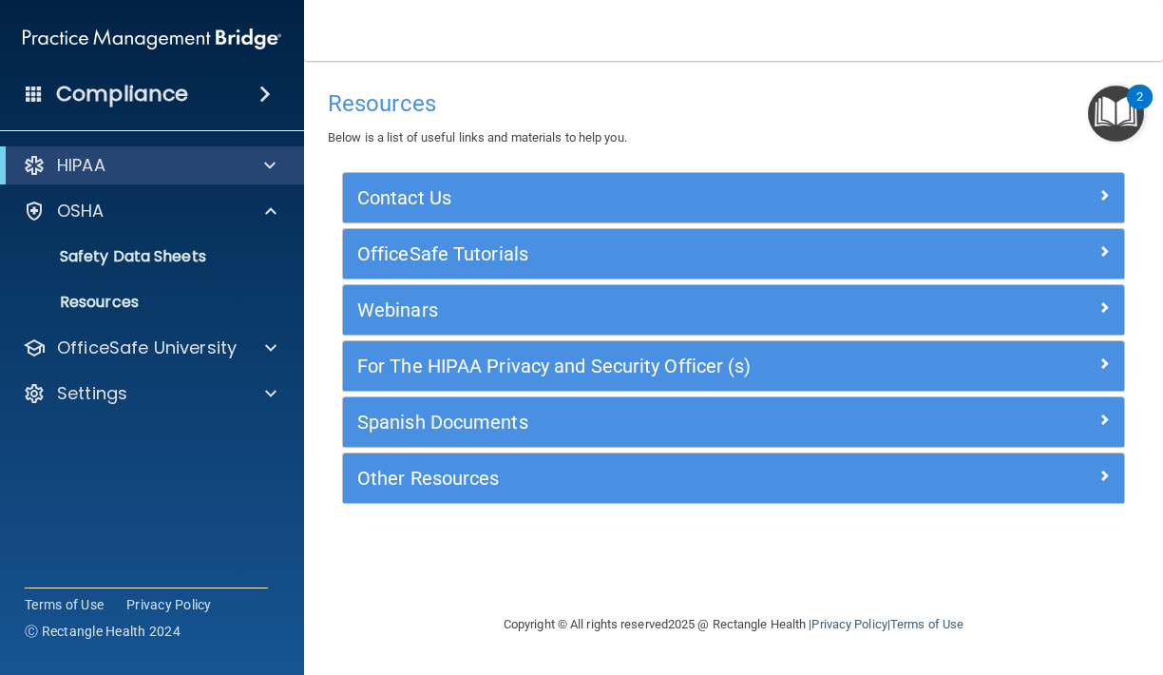
click at [261, 161] on div at bounding box center [266, 165] width 47 height 23
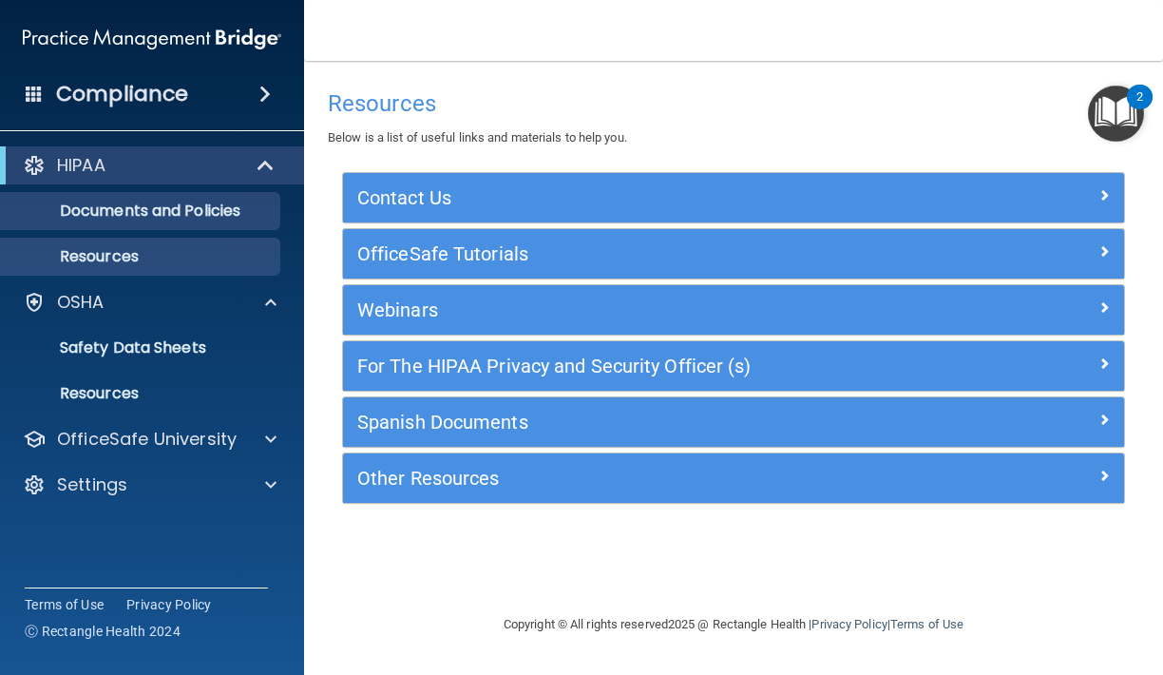
click at [220, 216] on p "Documents and Policies" at bounding box center [141, 210] width 259 height 19
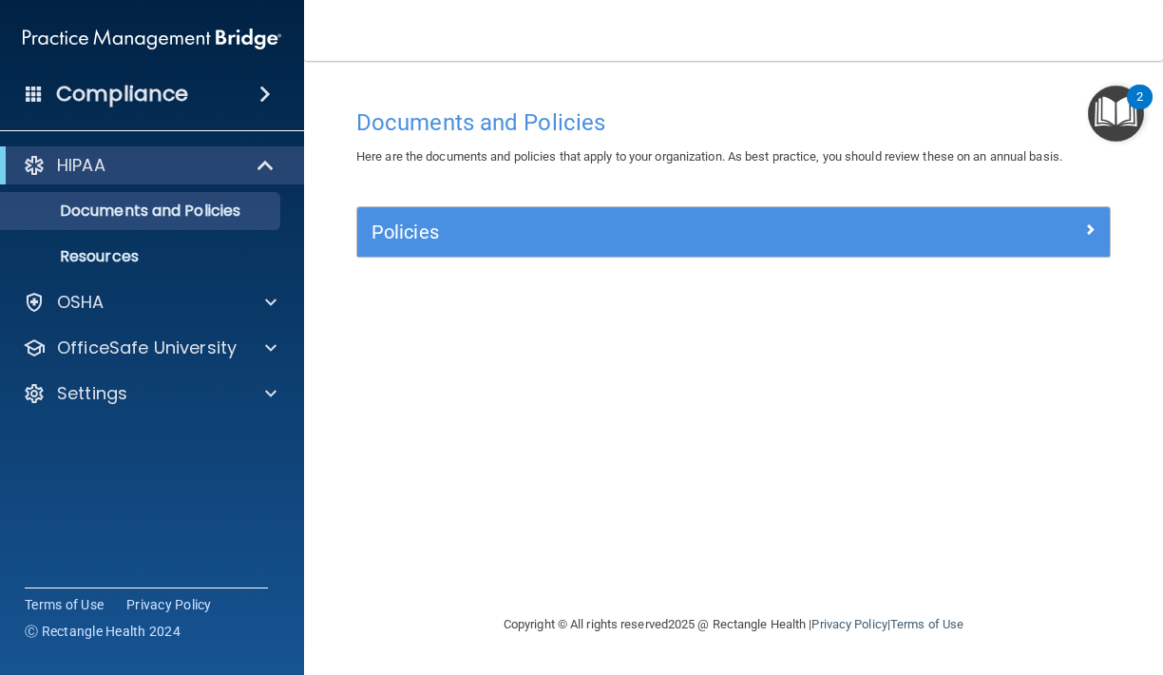
click at [1076, 223] on div at bounding box center [1016, 228] width 188 height 23
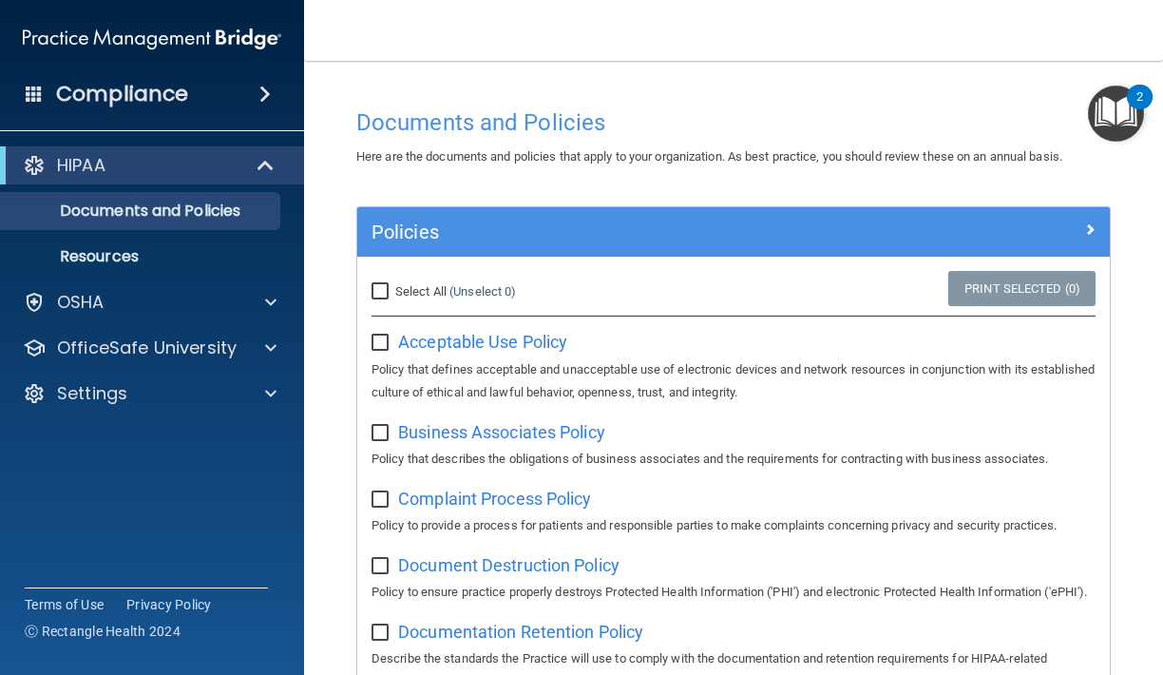
click at [271, 81] on div "Compliance" at bounding box center [152, 94] width 304 height 42
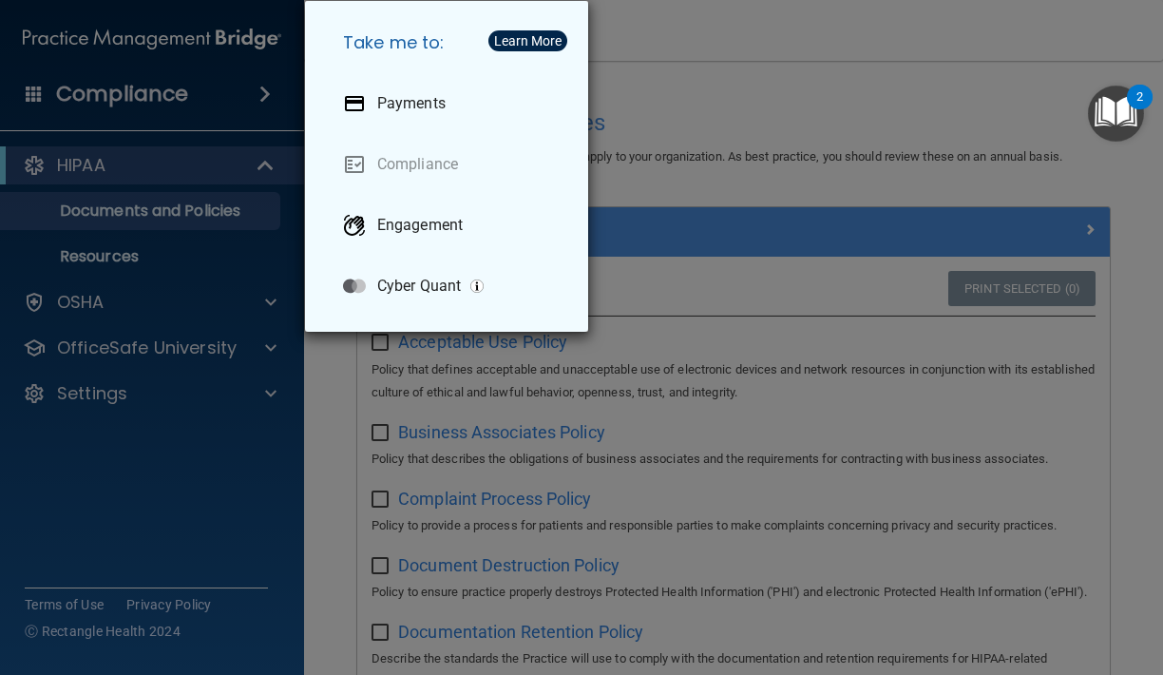
click at [257, 185] on div "Take me to: Payments Compliance Engagement Cyber Quant" at bounding box center [581, 337] width 1163 height 675
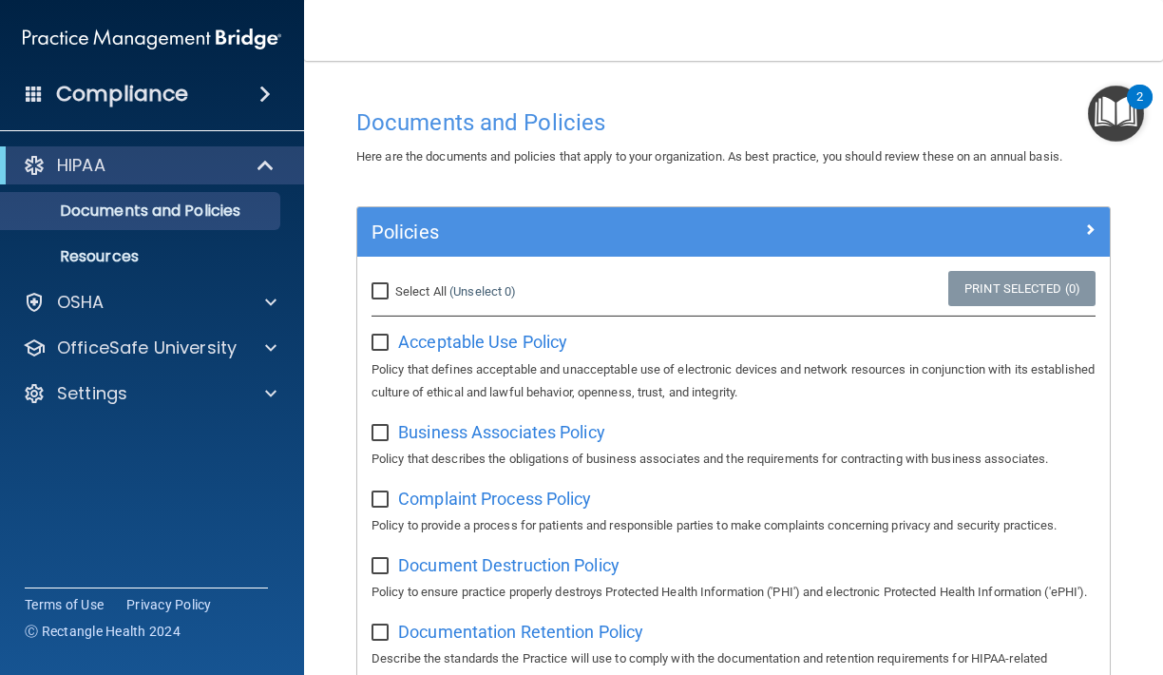
click at [199, 163] on div "HIPAA" at bounding box center [126, 165] width 235 height 23
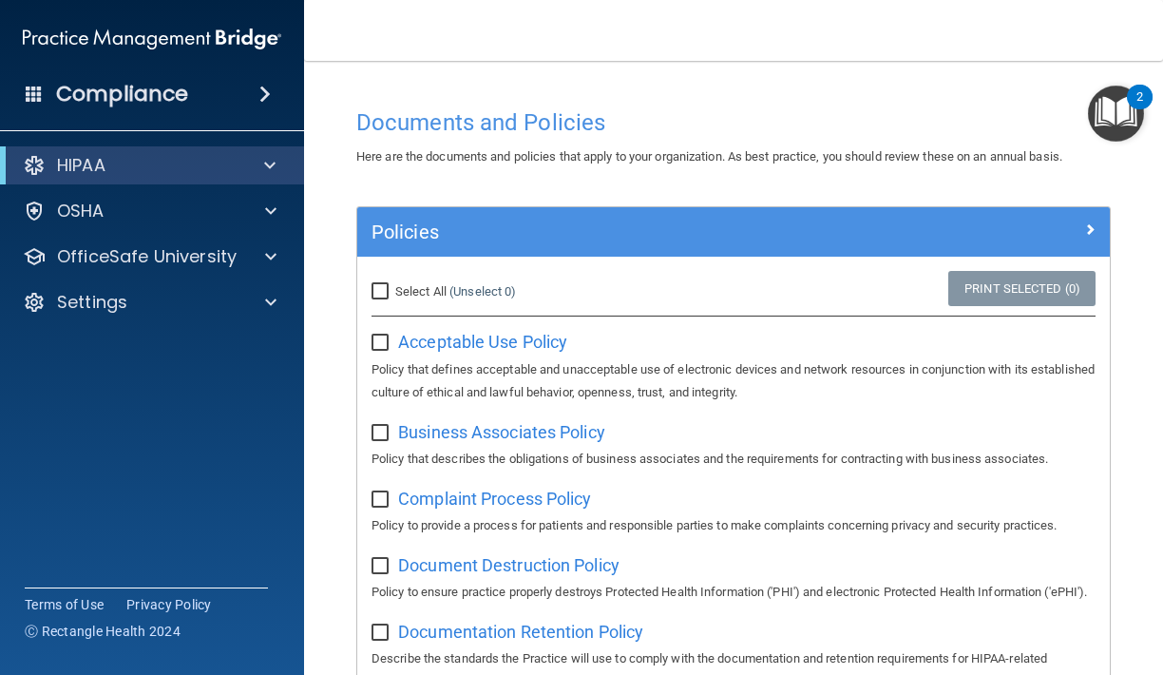
click at [199, 163] on div "HIPAA" at bounding box center [126, 165] width 235 height 23
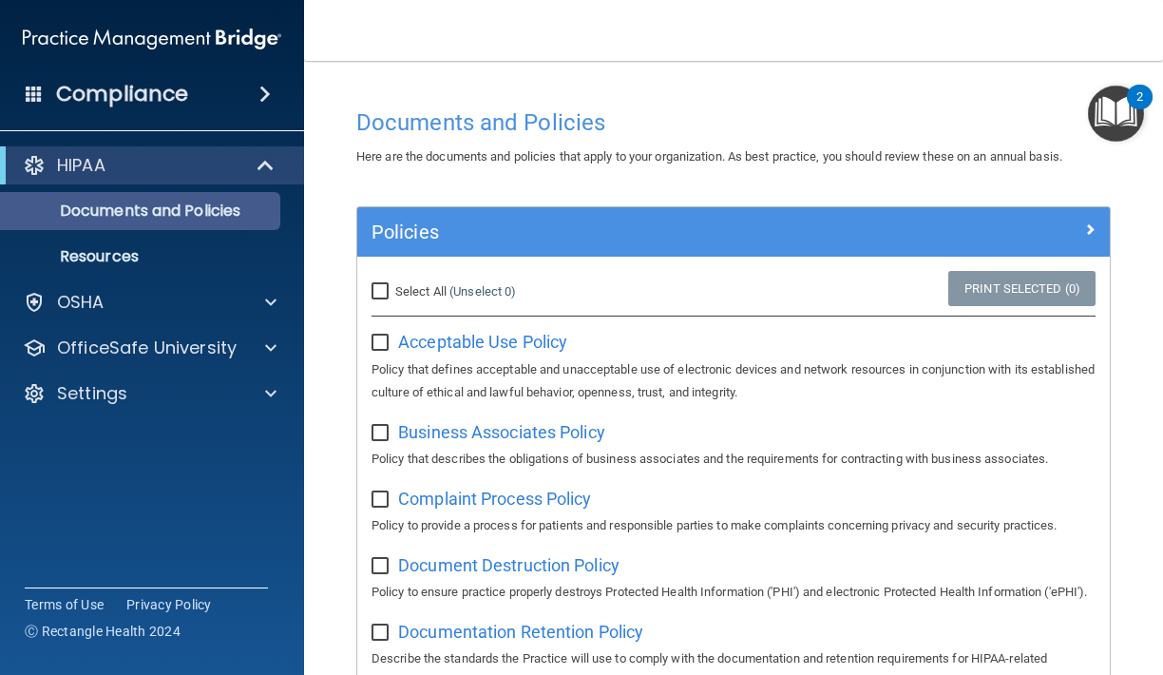
click at [195, 208] on p "Documents and Policies" at bounding box center [141, 210] width 259 height 19
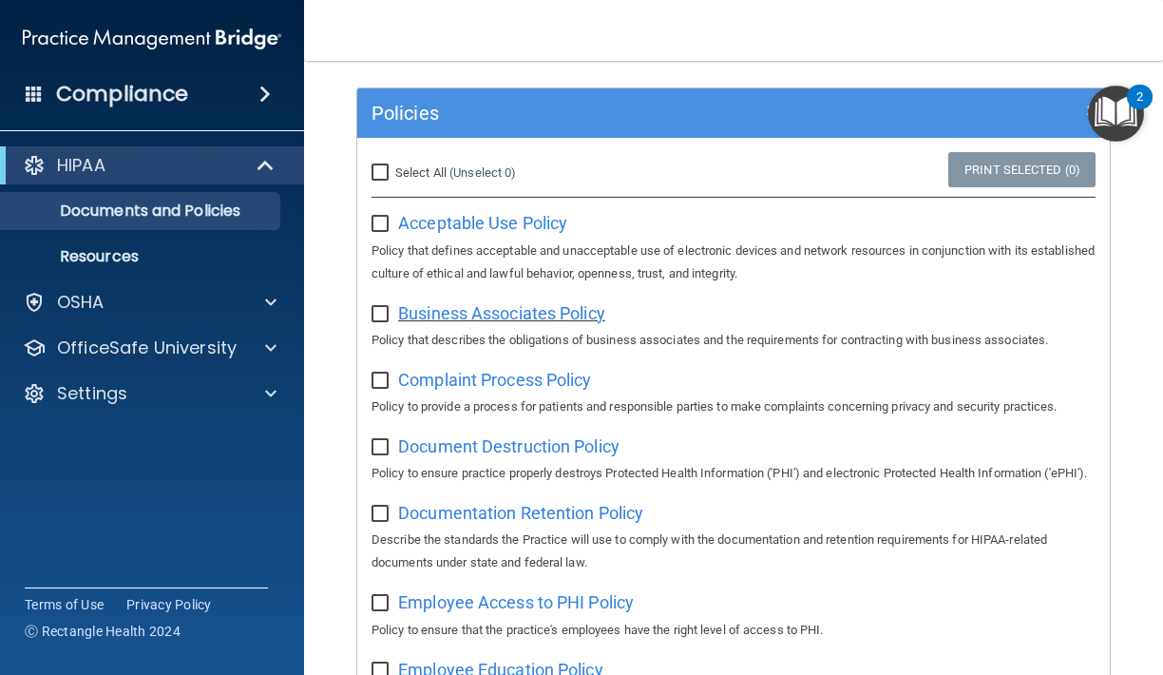
scroll to position [120, 0]
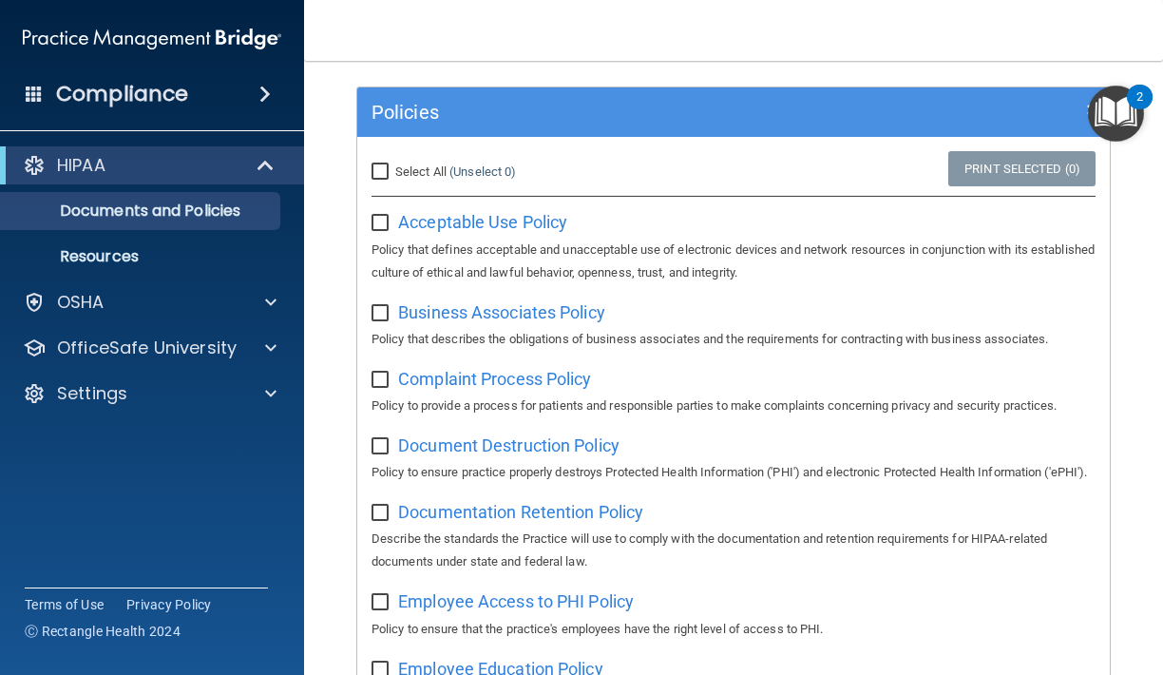
click at [379, 164] on input "Select All (Unselect 0) Unselect All" at bounding box center [382, 171] width 22 height 15
checkbox input "true"
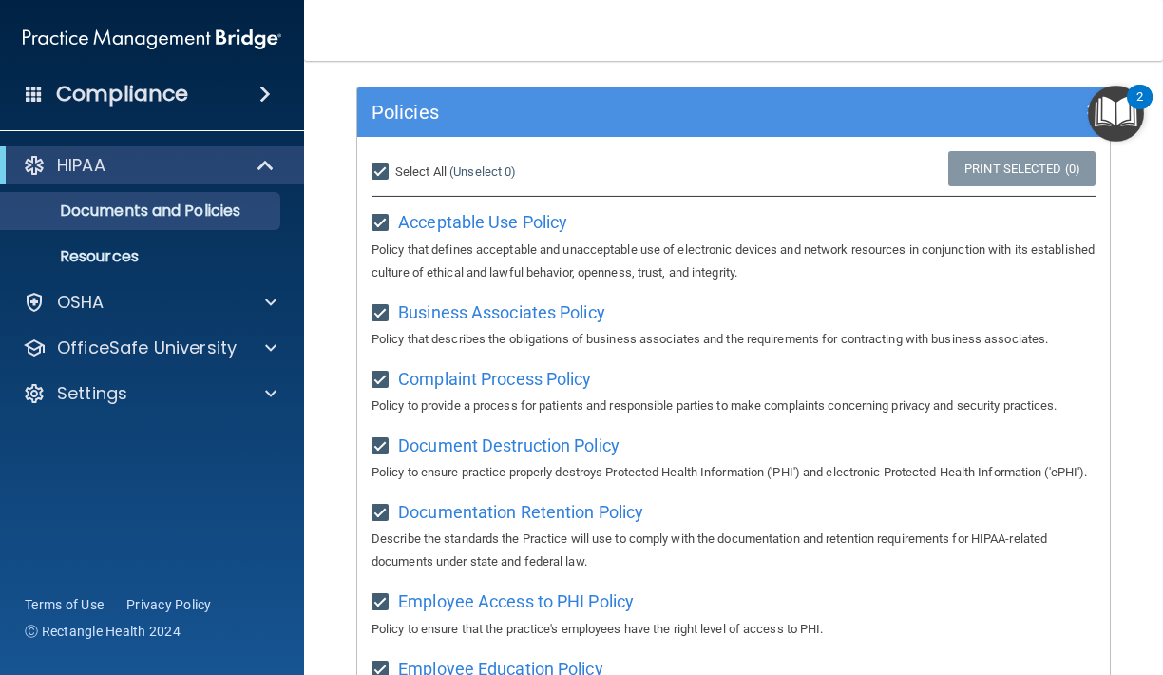
checkbox input "true"
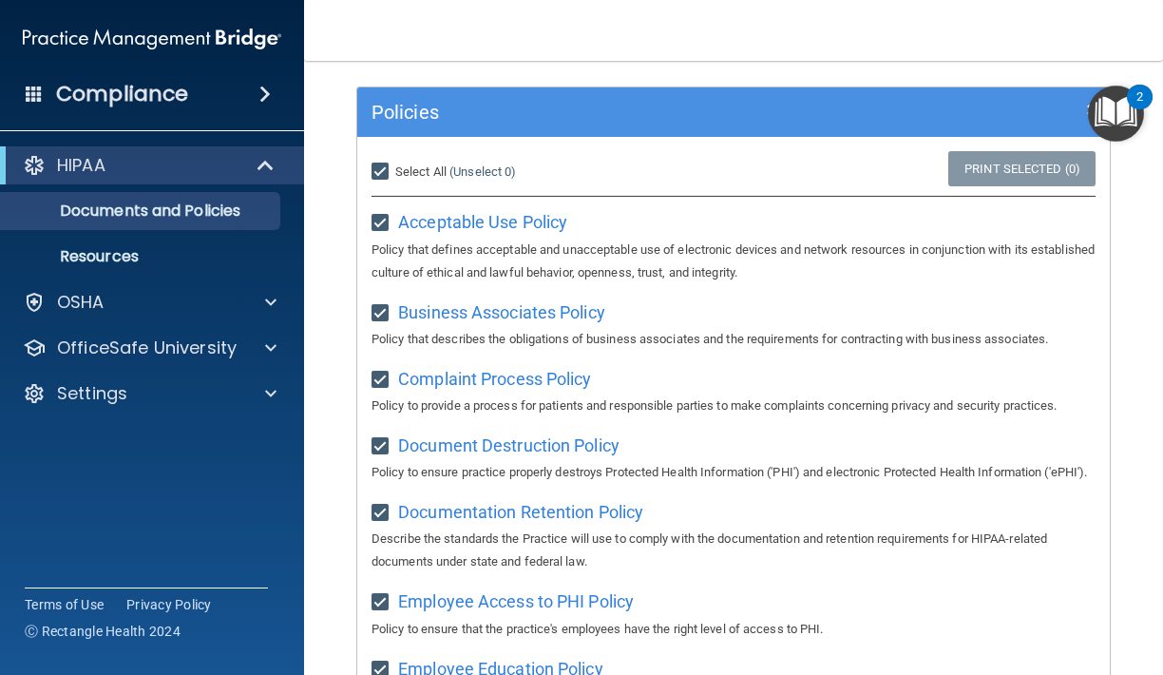
checkbox input "true"
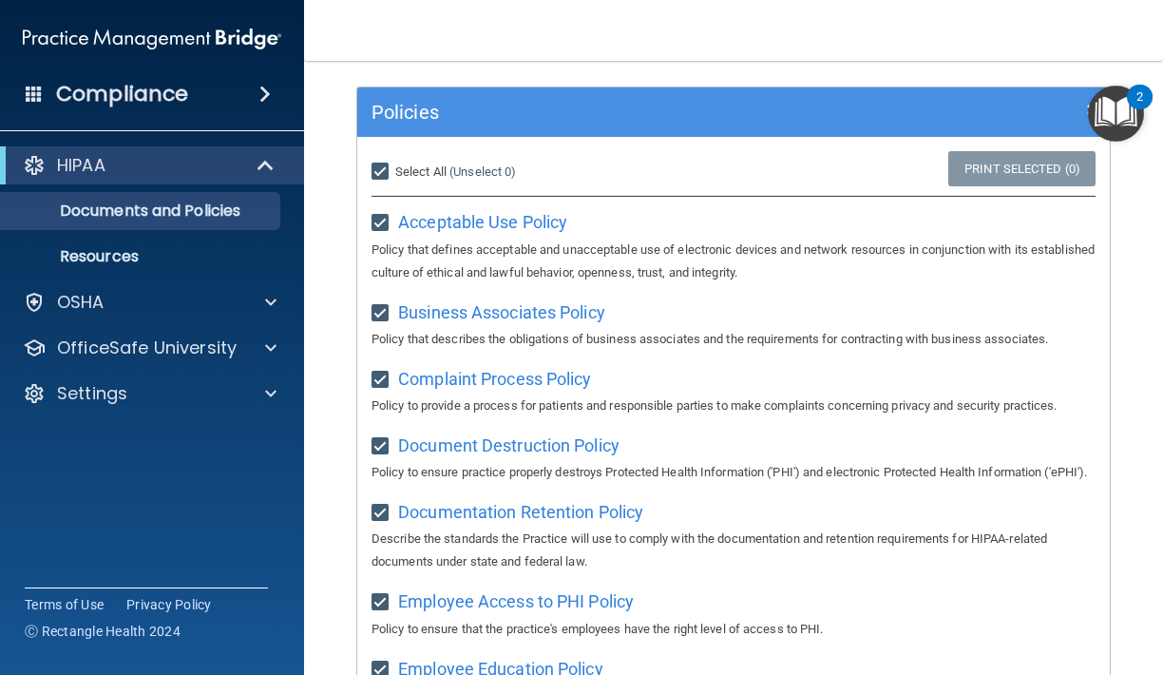
checkbox input "true"
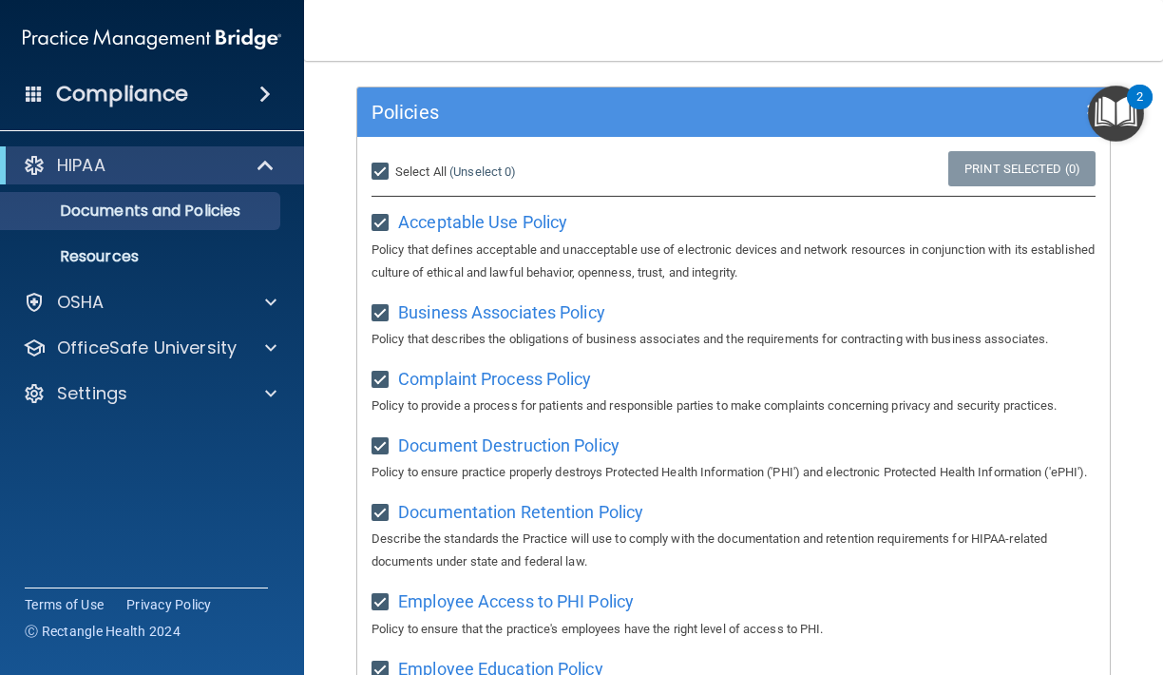
checkbox input "true"
click at [1096, 111] on img "Open Resource Center, 2 new notifications" at bounding box center [1116, 114] width 56 height 56
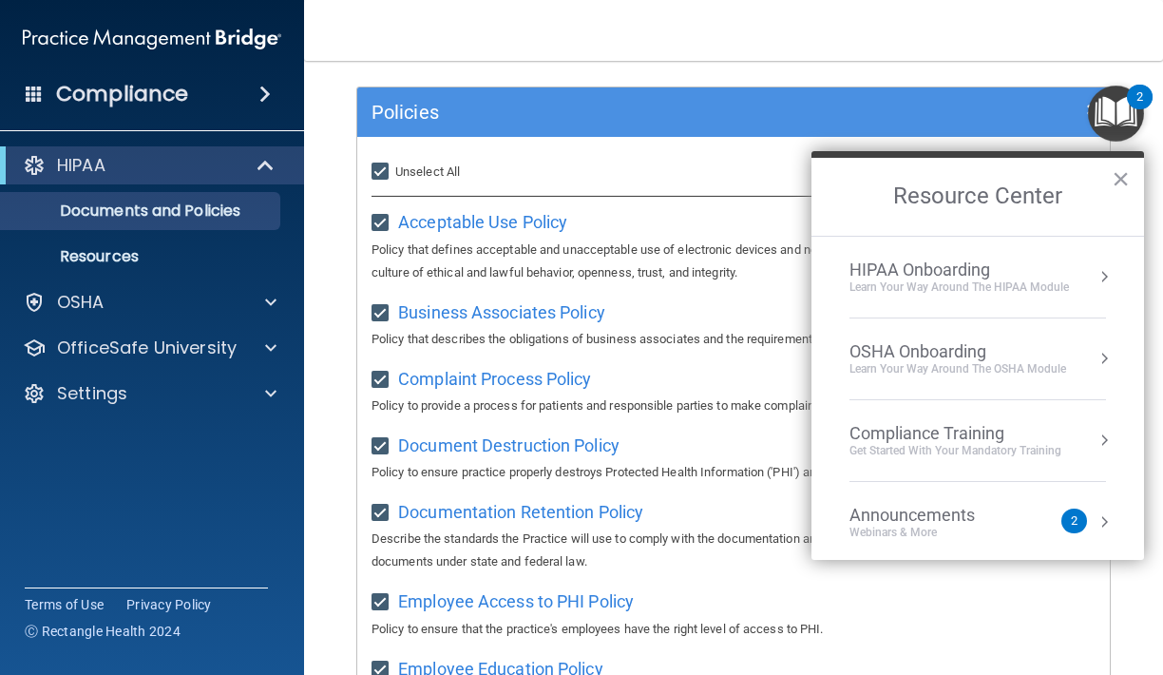
scroll to position [1, 0]
click at [1102, 278] on button "Resource Center" at bounding box center [1104, 275] width 19 height 19
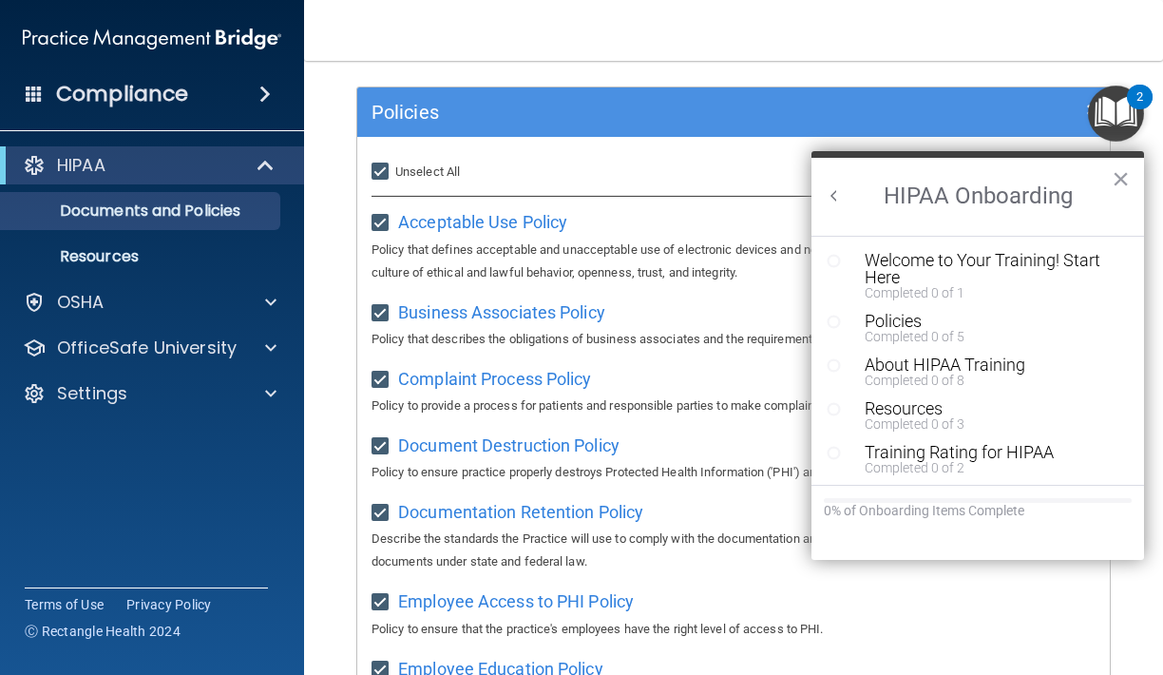
scroll to position [0, 0]
click at [1114, 184] on button "×" at bounding box center [1121, 178] width 18 height 30
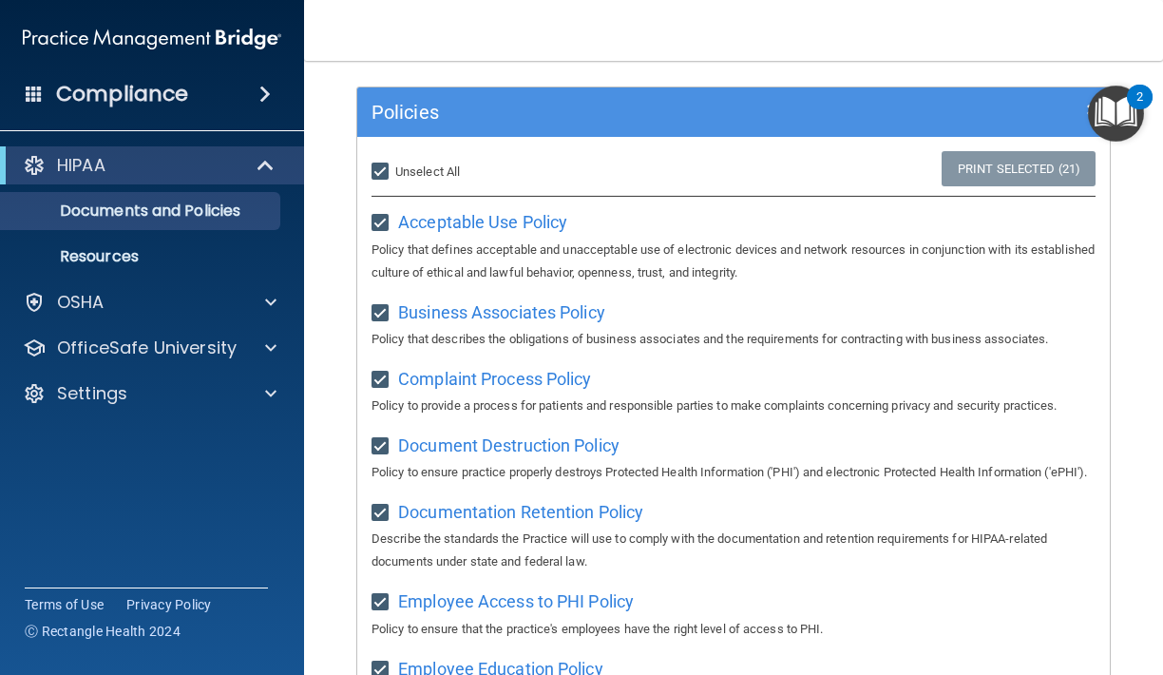
click at [261, 172] on span at bounding box center [267, 165] width 16 height 23
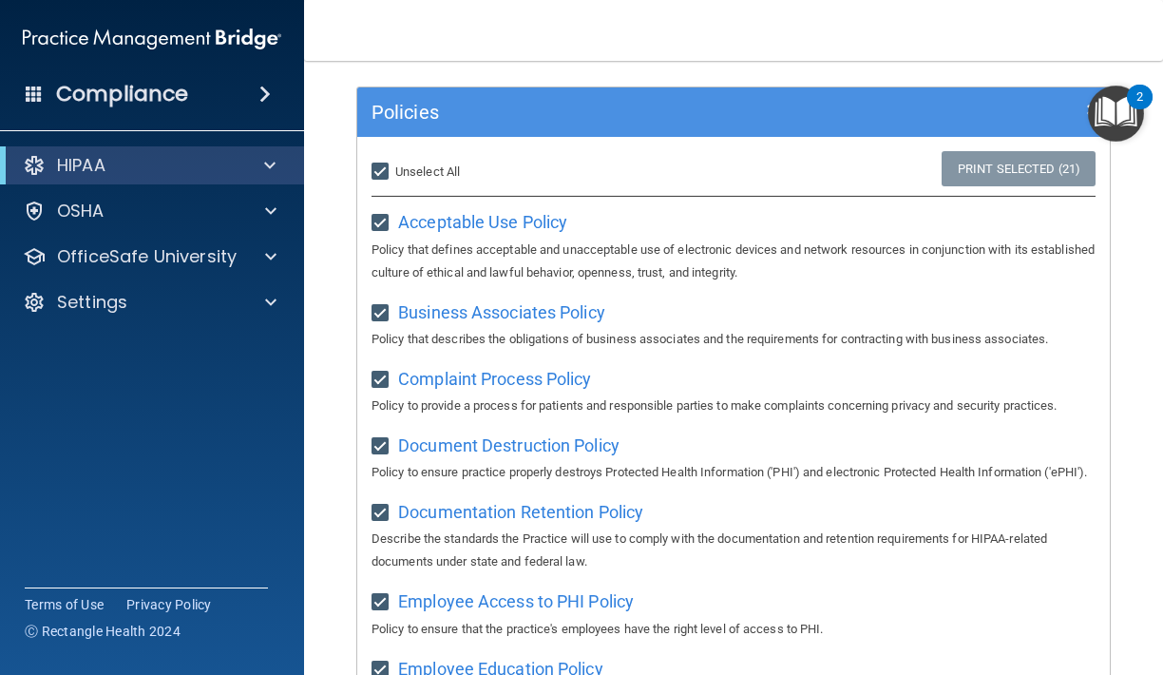
click at [260, 172] on div at bounding box center [266, 165] width 47 height 23
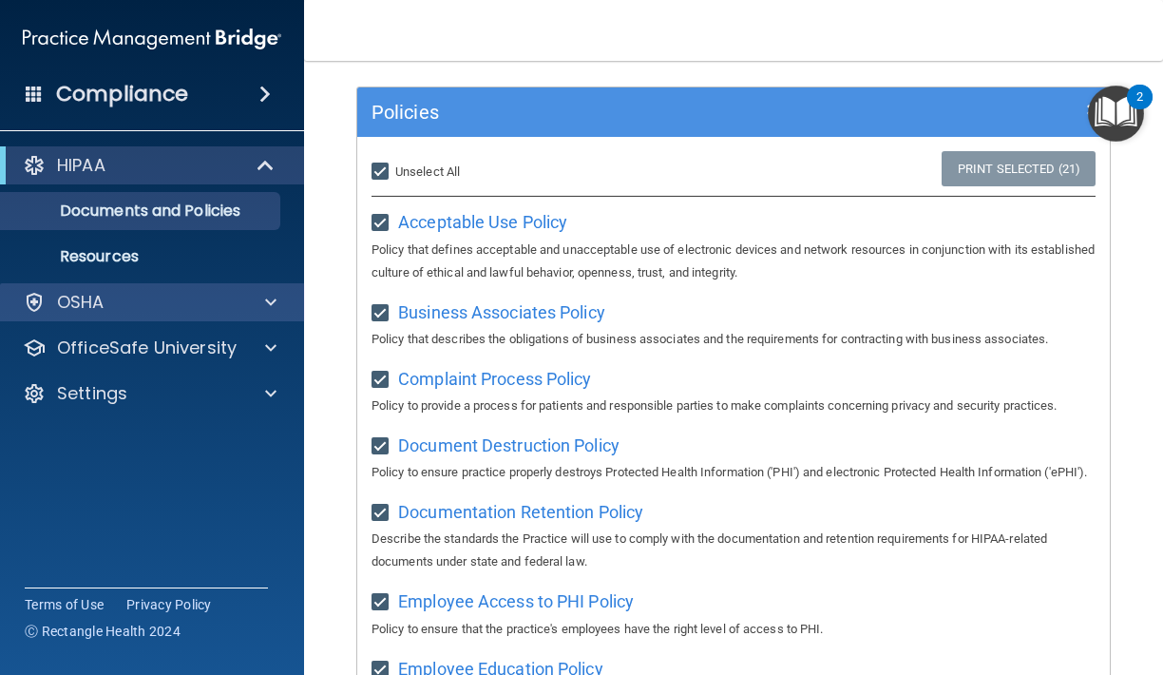
click at [124, 292] on div "OSHA" at bounding box center [127, 302] width 236 height 23
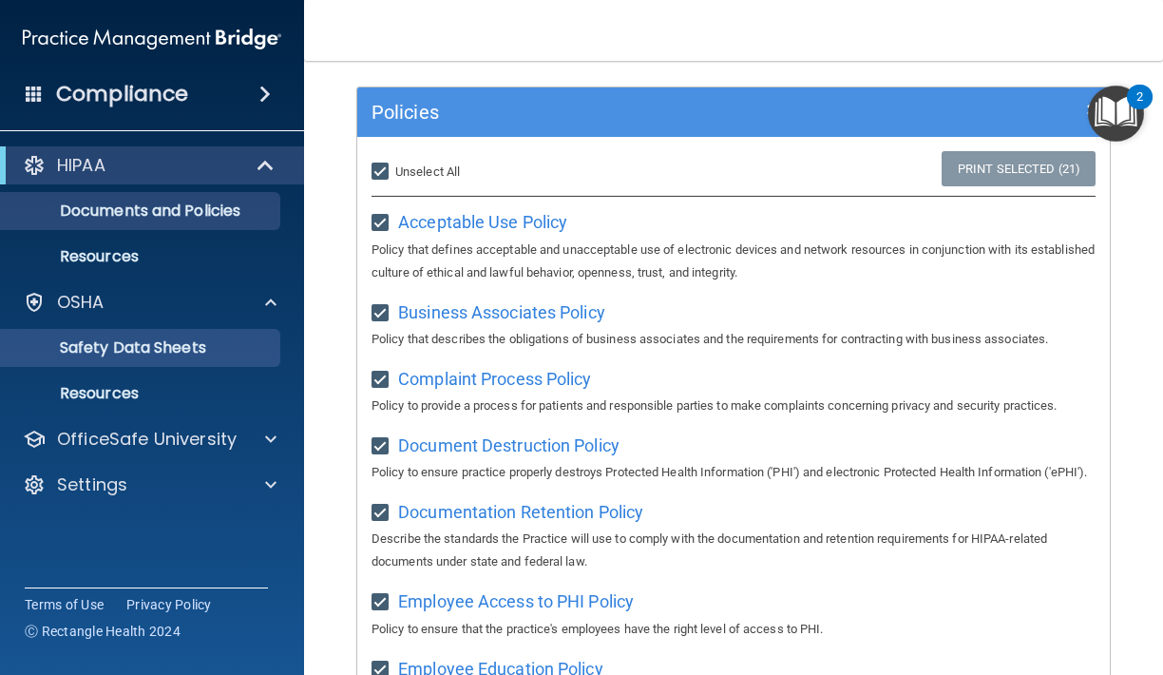
click at [141, 352] on p "Safety Data Sheets" at bounding box center [141, 347] width 259 height 19
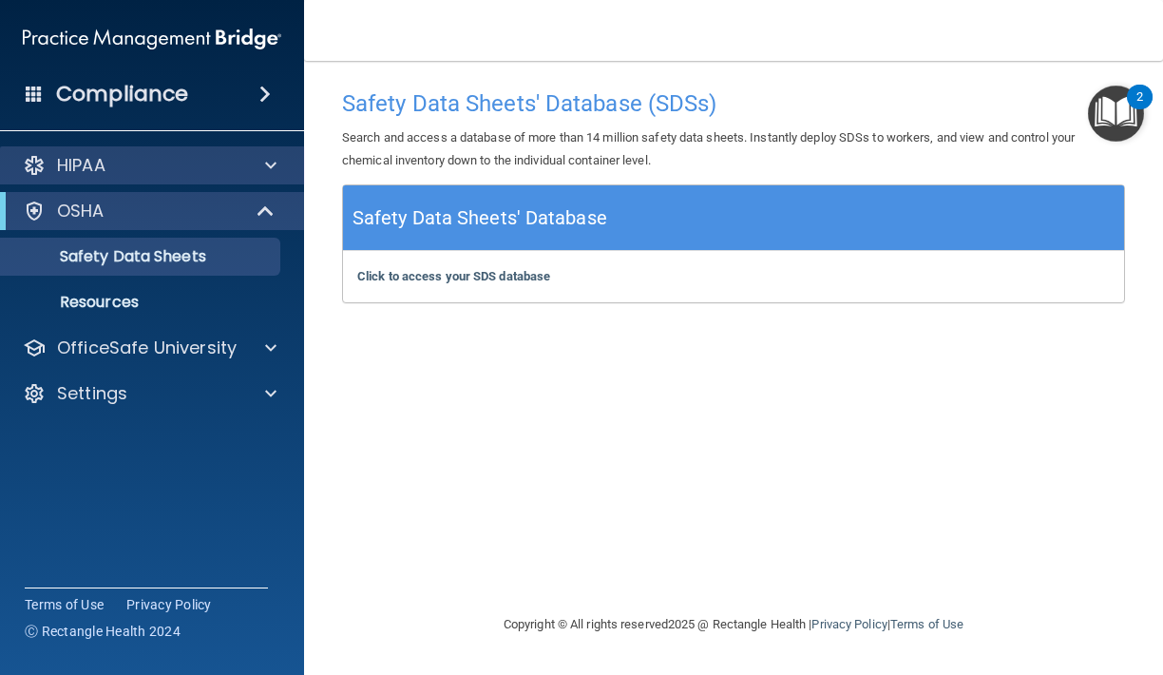
click at [266, 172] on span at bounding box center [270, 165] width 11 height 23
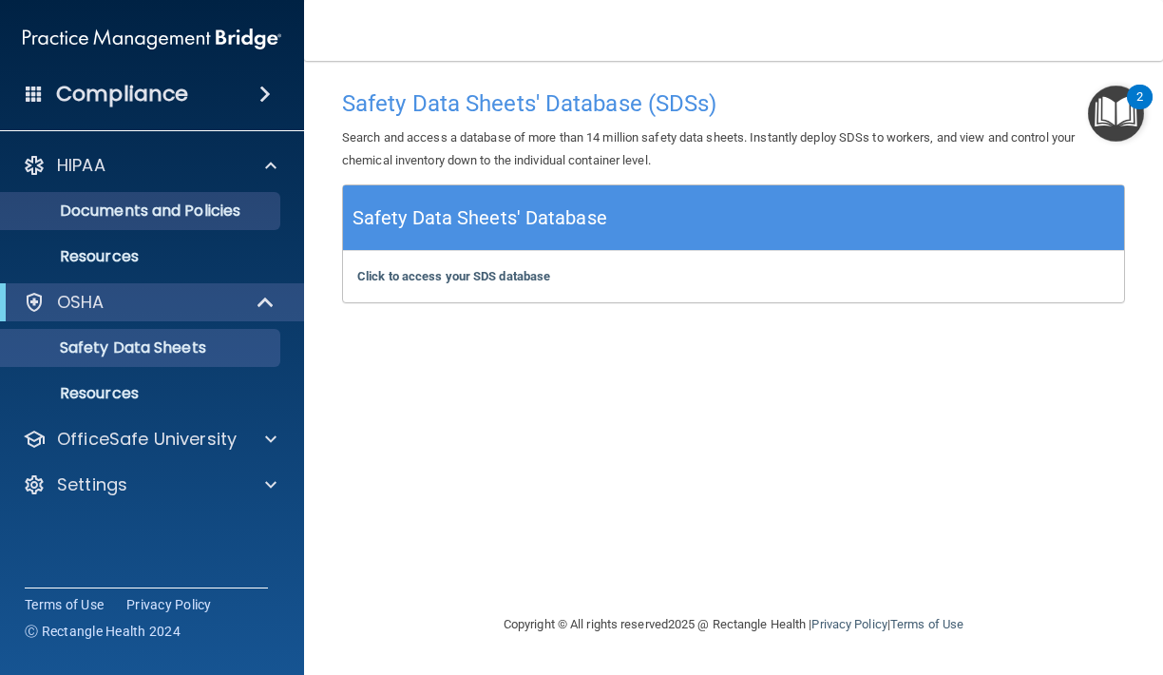
click at [214, 211] on p "Documents and Policies" at bounding box center [141, 210] width 259 height 19
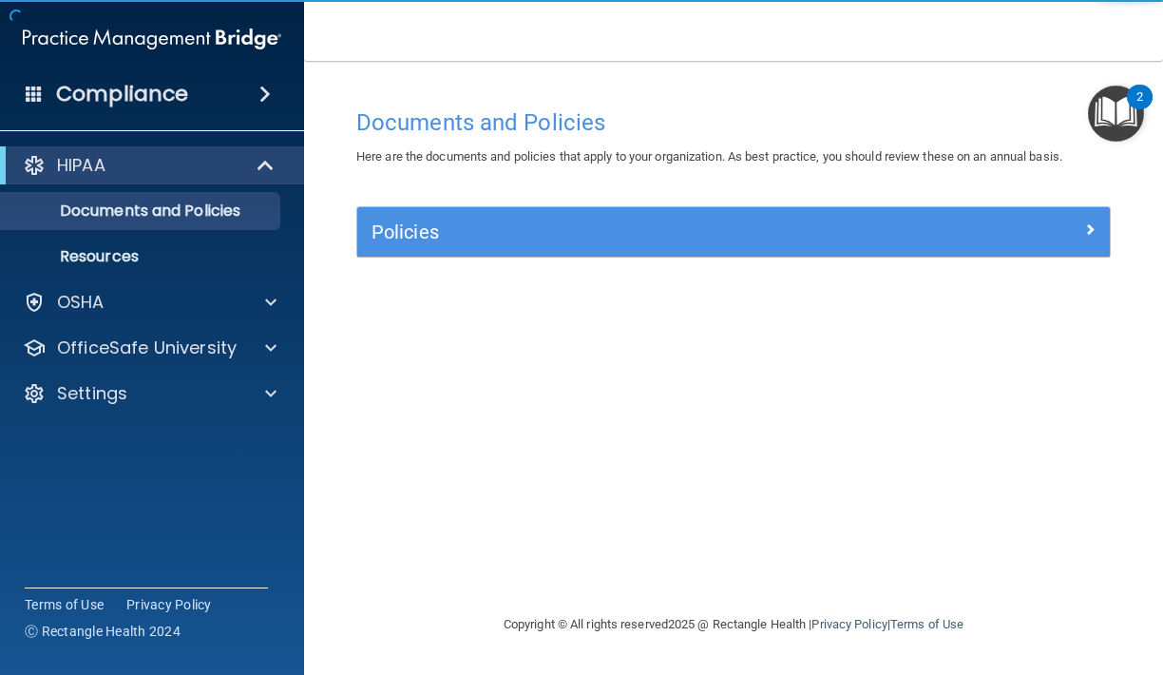
click at [271, 100] on span at bounding box center [264, 94] width 11 height 23
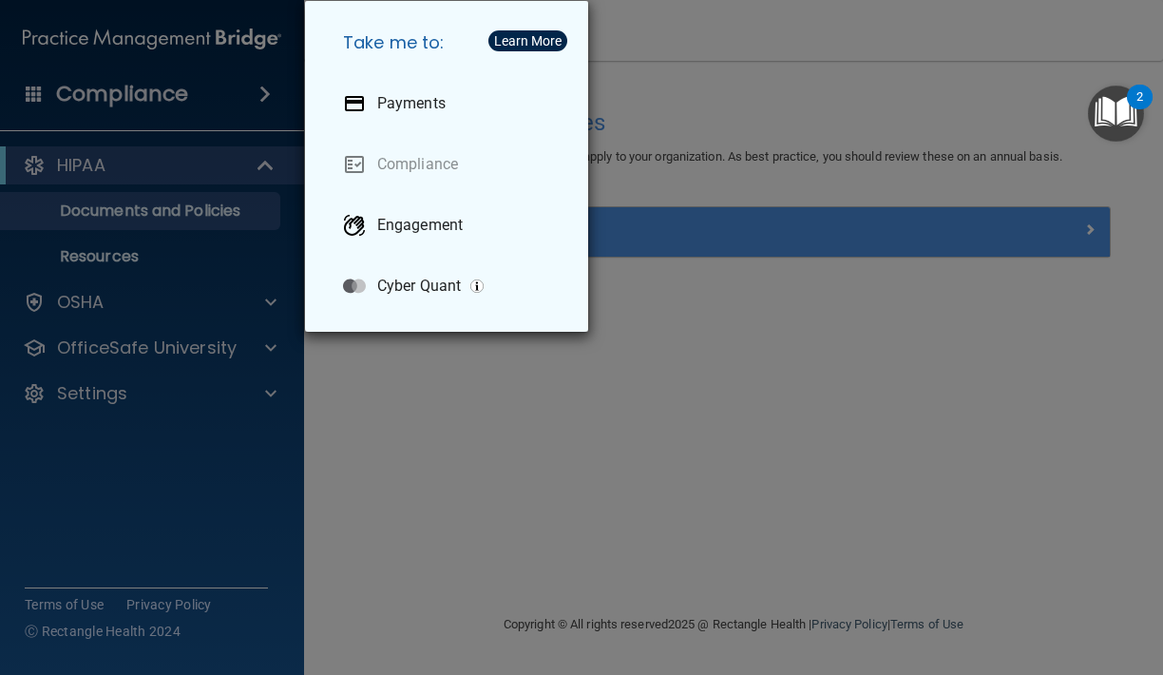
click at [188, 126] on div "Take me to: Payments Compliance Engagement Cyber Quant" at bounding box center [581, 337] width 1163 height 675
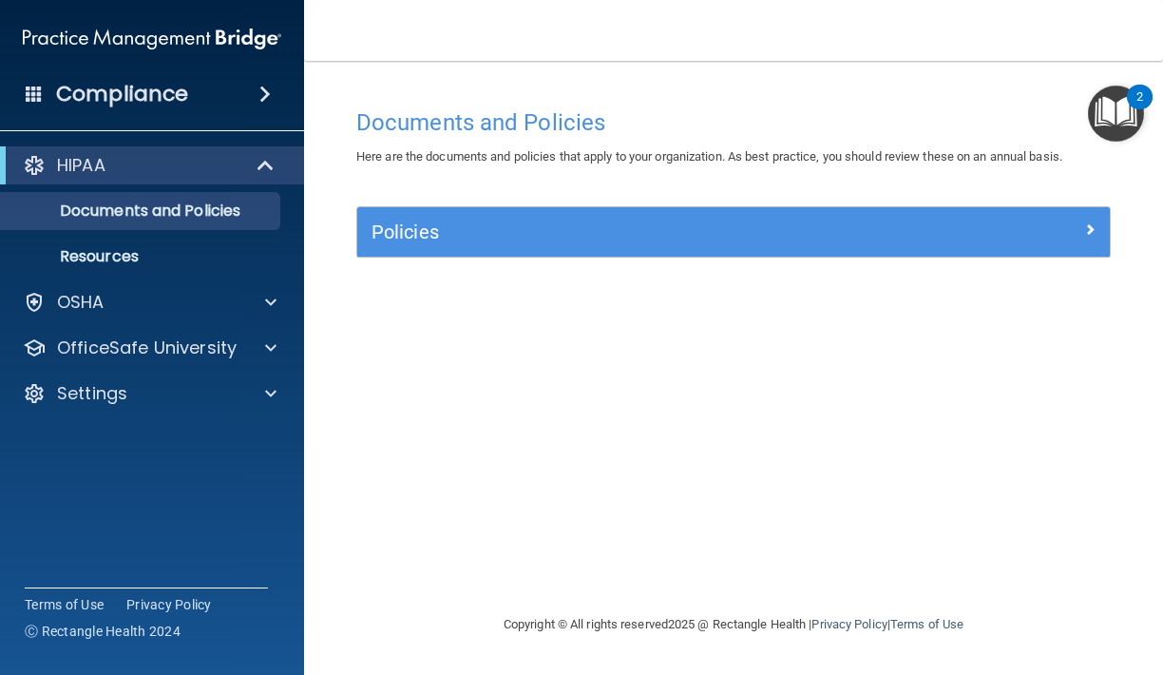
click at [190, 167] on div "HIPAA" at bounding box center [126, 165] width 235 height 23
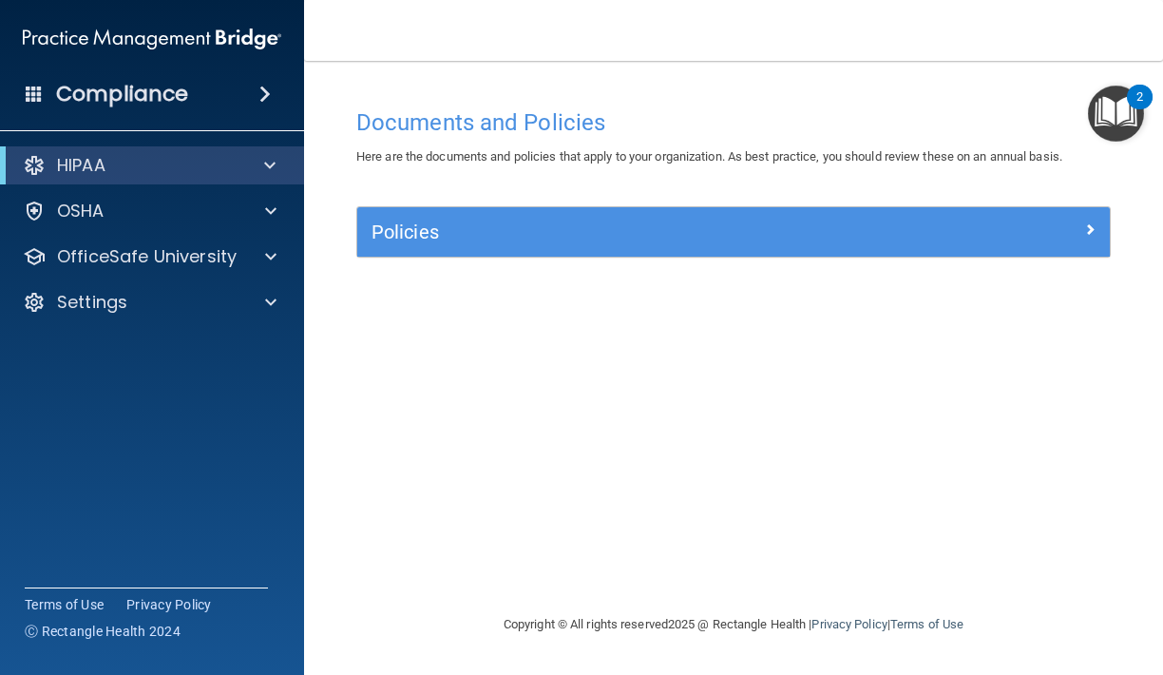
click at [191, 178] on div "HIPAA" at bounding box center [152, 165] width 304 height 38
click at [279, 168] on div at bounding box center [266, 165] width 47 height 23
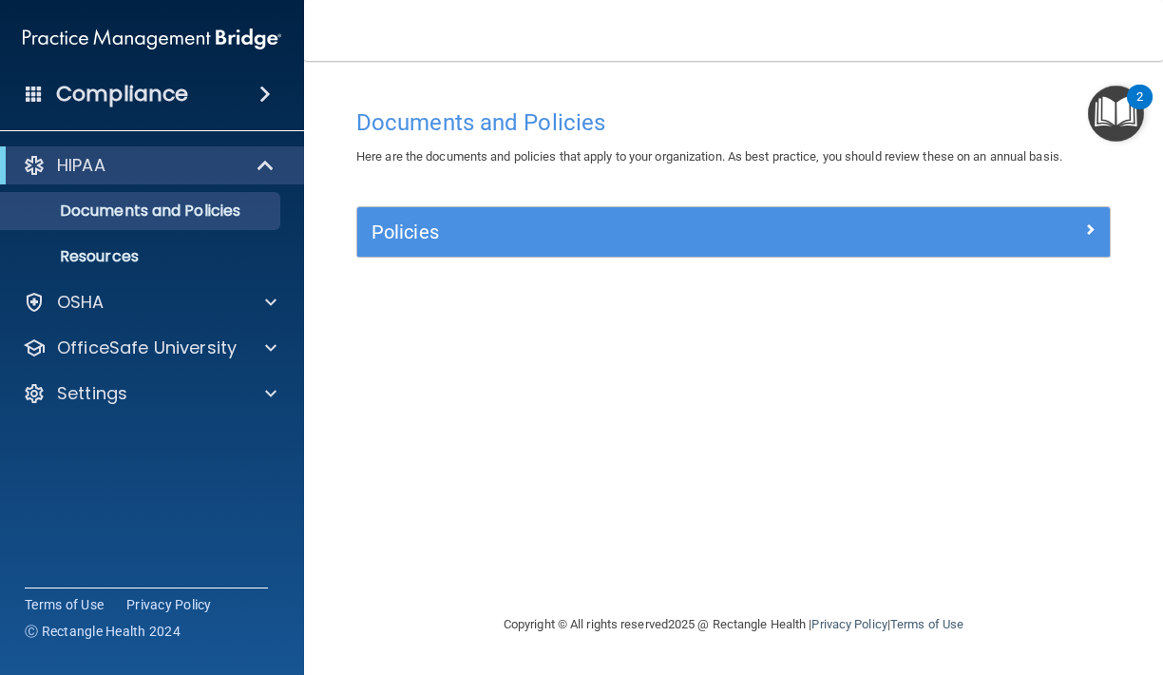
click at [371, 392] on div "Documents and Policies Here are the documents and policies that apply to your o…" at bounding box center [733, 356] width 783 height 514
click at [270, 86] on span at bounding box center [264, 94] width 11 height 23
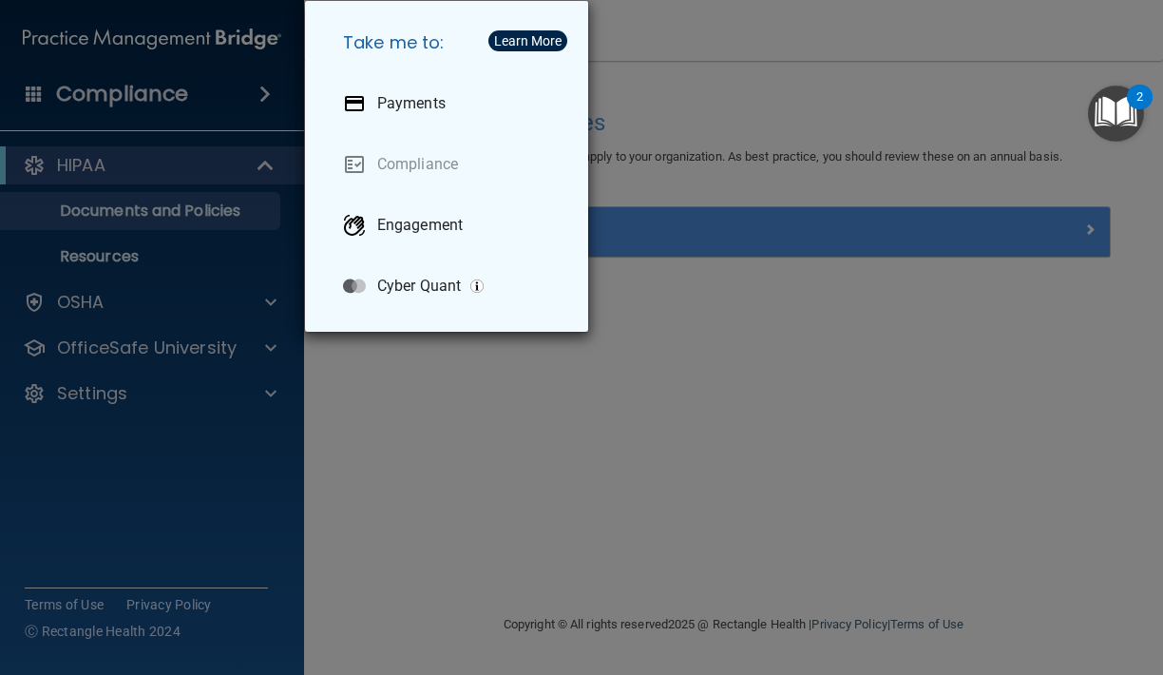
click at [623, 117] on div "Take me to: Payments Compliance Engagement Cyber Quant" at bounding box center [581, 337] width 1163 height 675
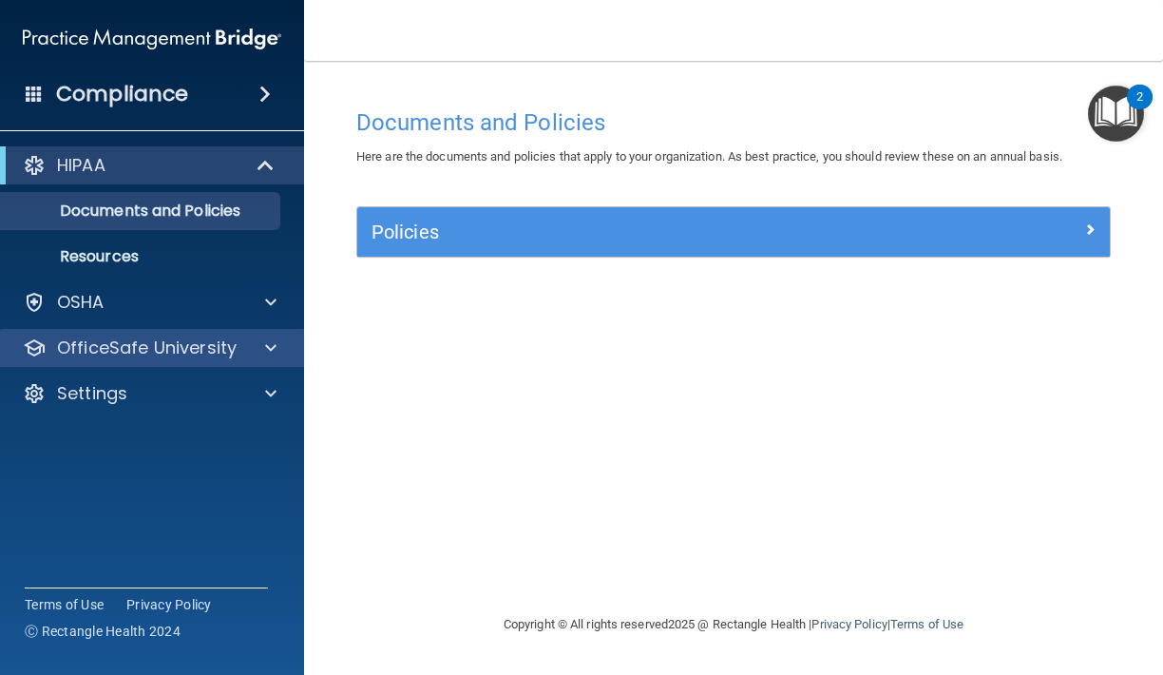
click at [86, 349] on p "OfficeSafe University" at bounding box center [147, 347] width 180 height 23
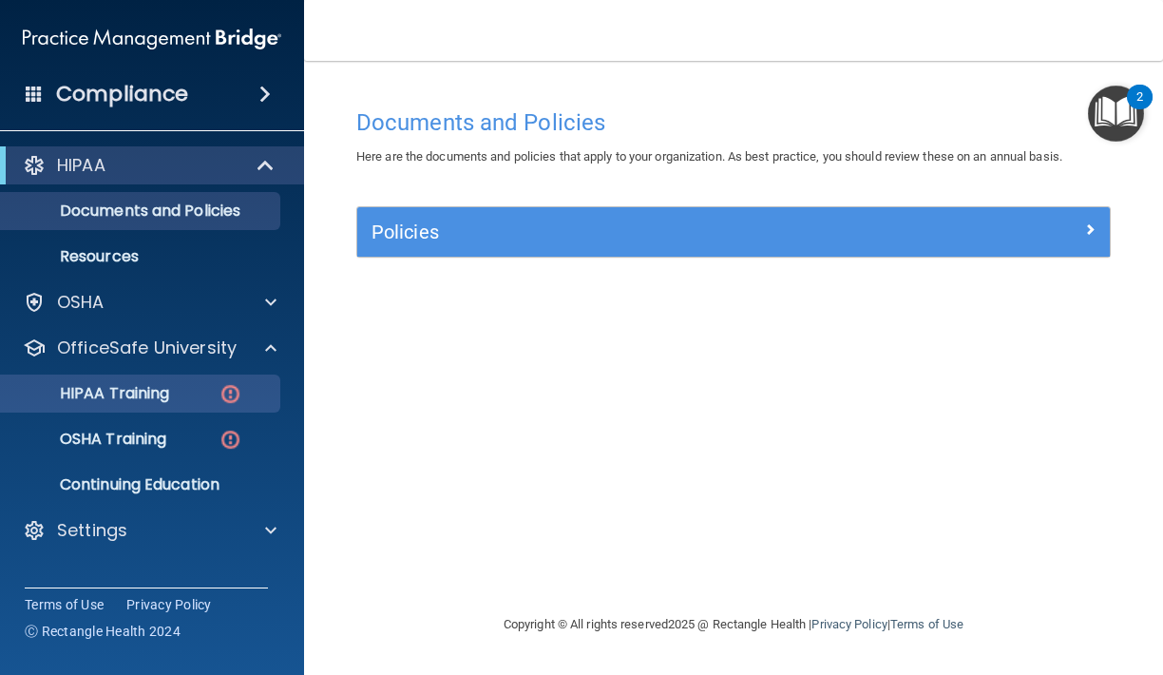
click at [142, 390] on p "HIPAA Training" at bounding box center [90, 393] width 157 height 19
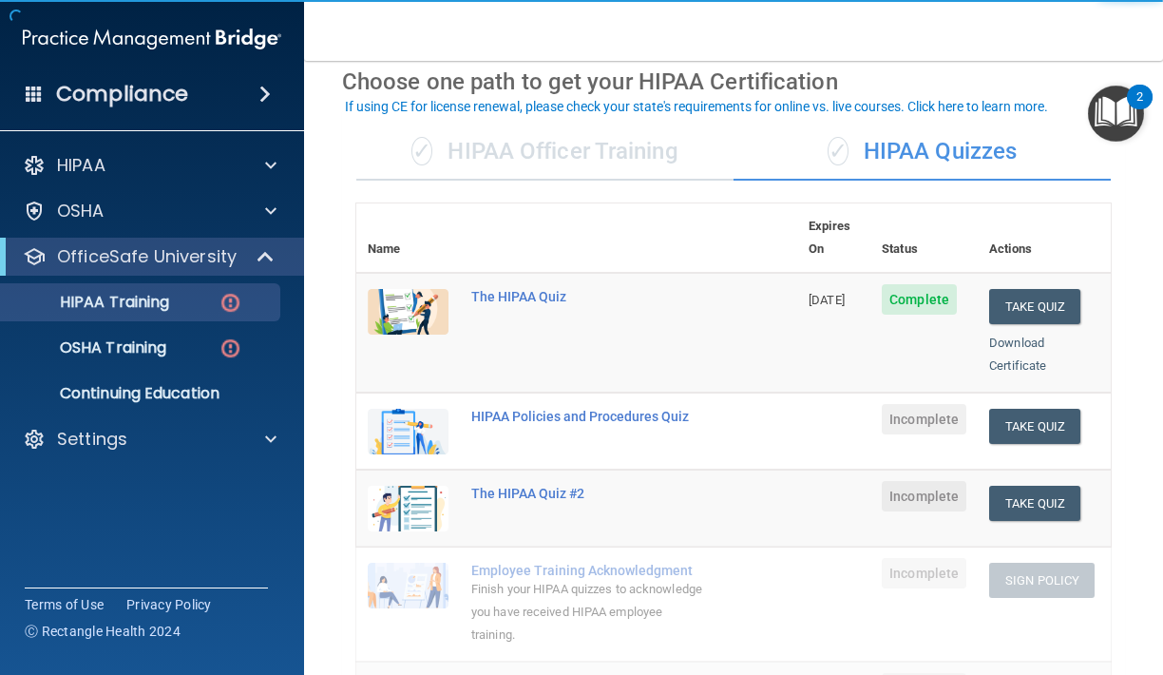
scroll to position [177, 0]
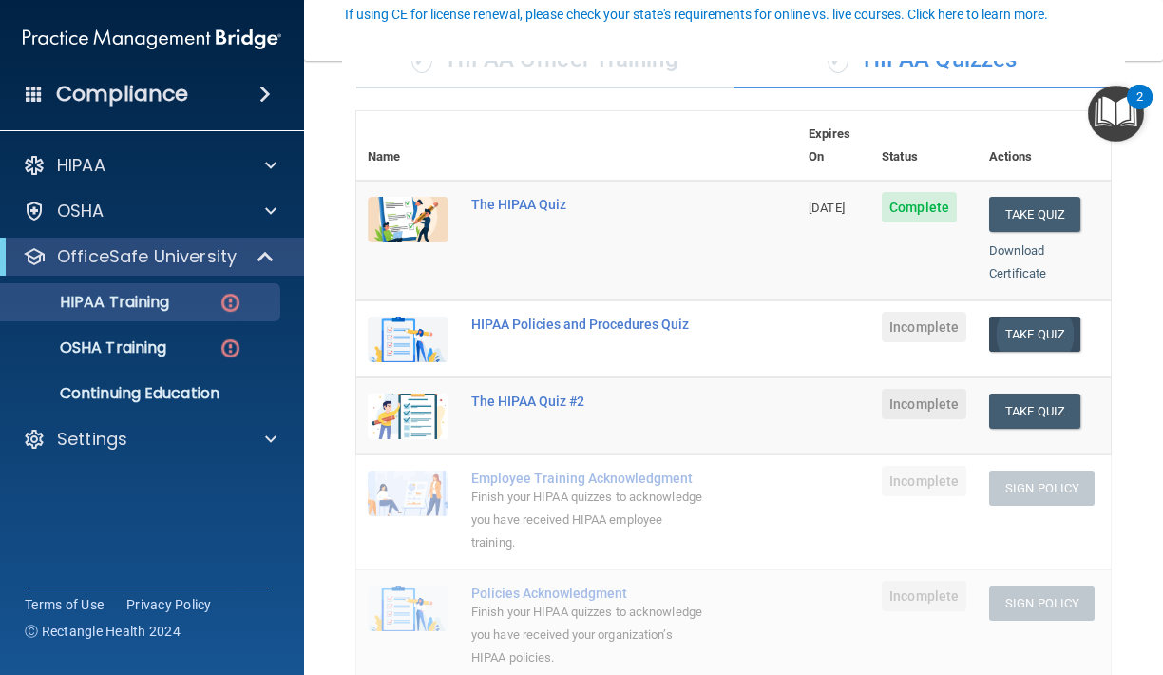
click at [1023, 316] on button "Take Quiz" at bounding box center [1034, 333] width 91 height 35
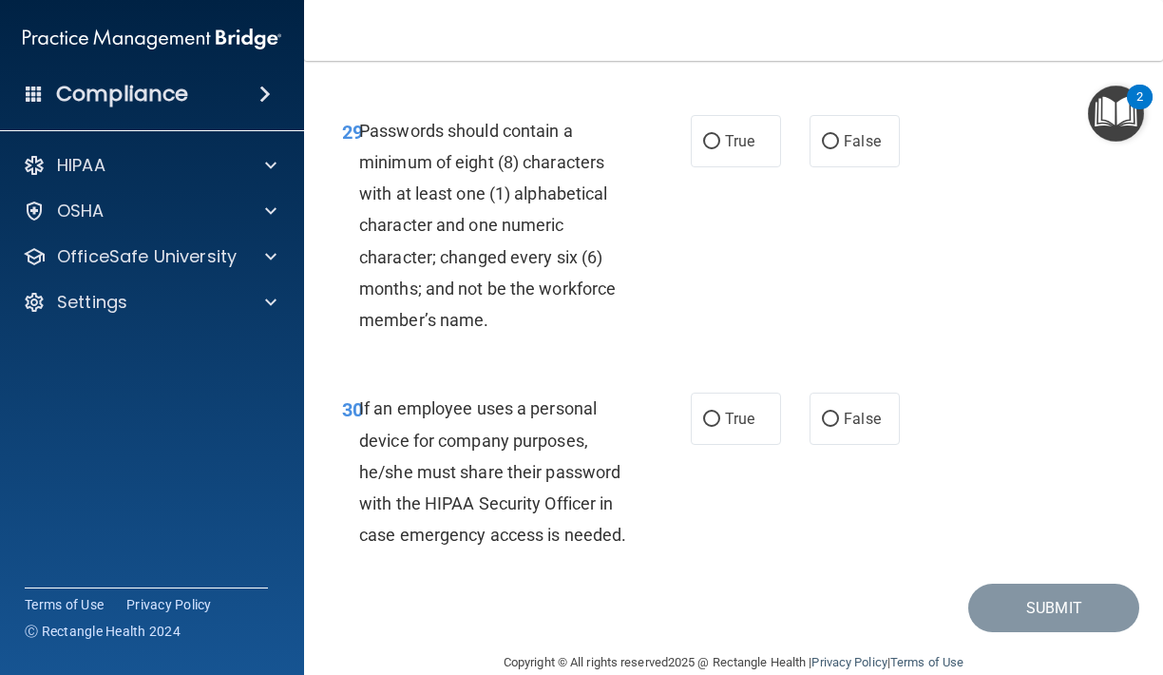
scroll to position [6302, 0]
click at [816, 393] on label "False" at bounding box center [854, 419] width 90 height 52
click at [822, 413] on input "False" at bounding box center [830, 420] width 17 height 14
radio input "true"
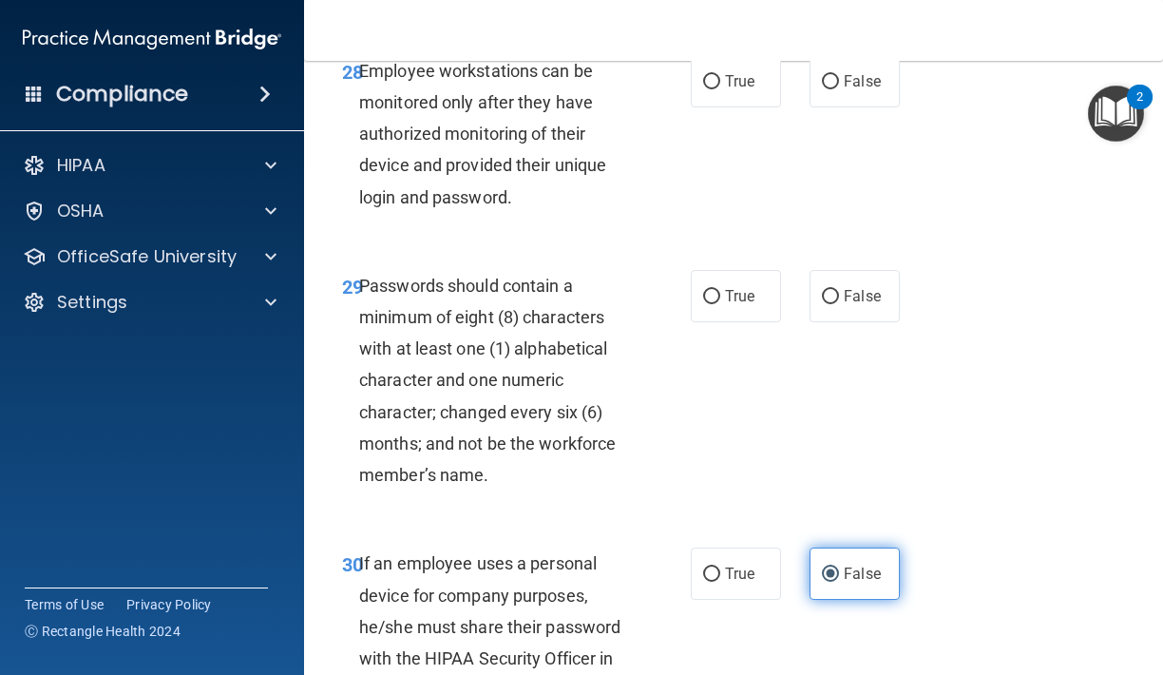
scroll to position [6139, 0]
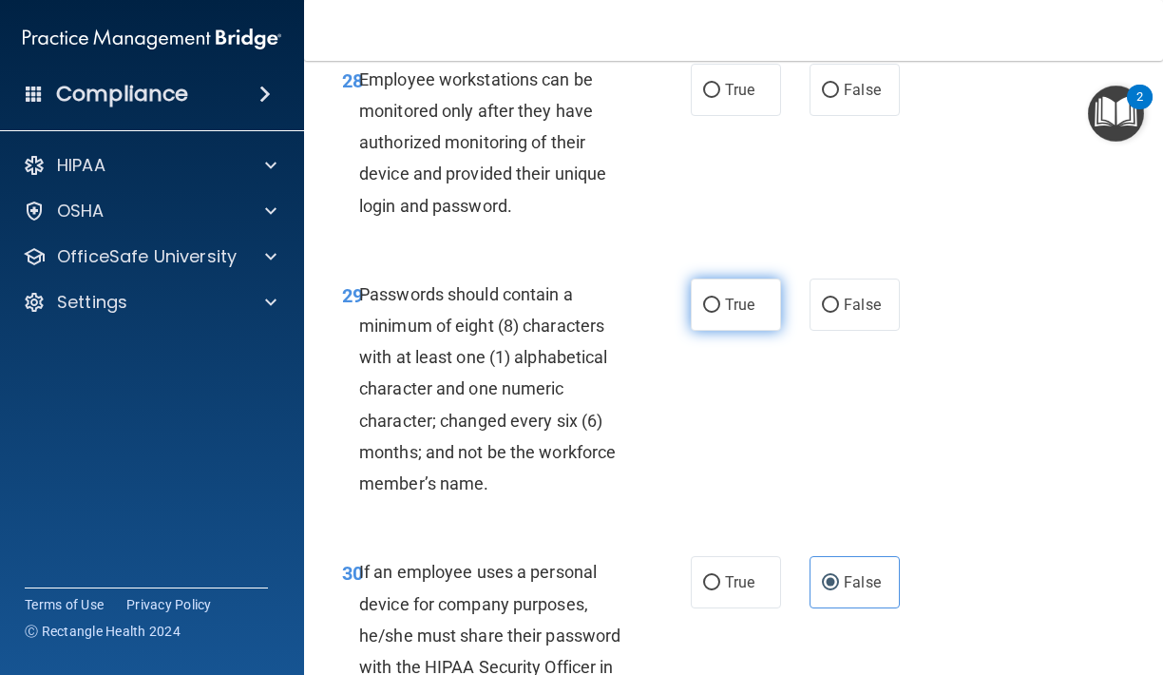
click at [766, 290] on label "True" at bounding box center [736, 304] width 90 height 52
click at [720, 298] on input "True" at bounding box center [711, 305] width 17 height 14
radio input "true"
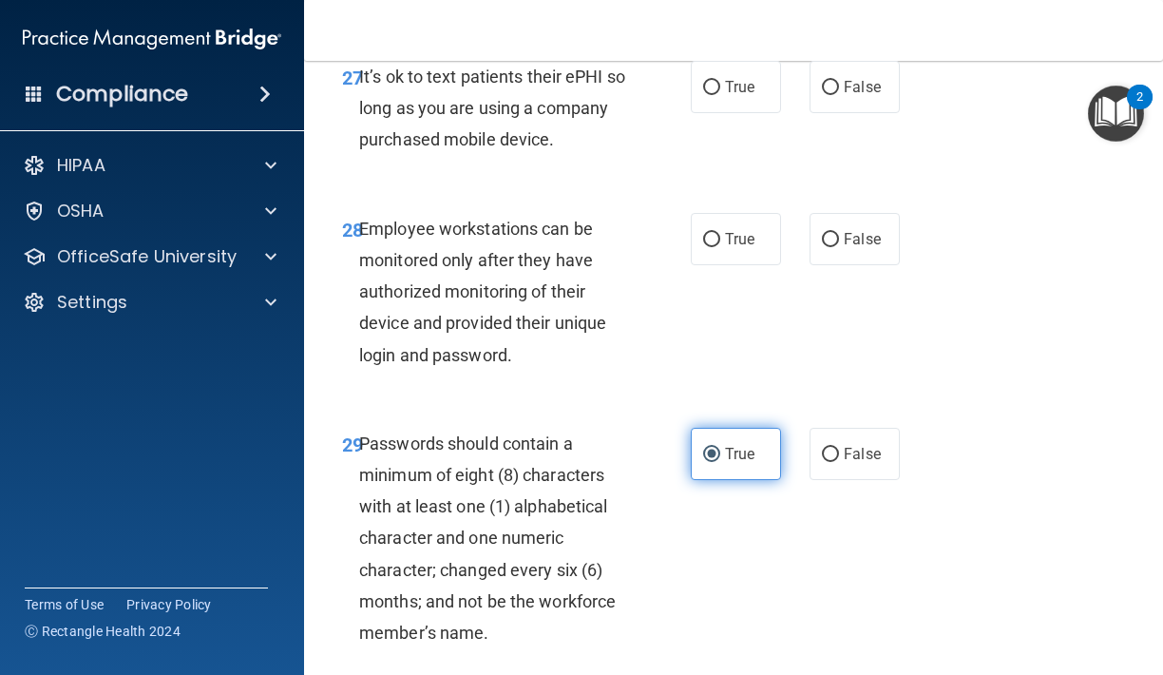
scroll to position [5982, 0]
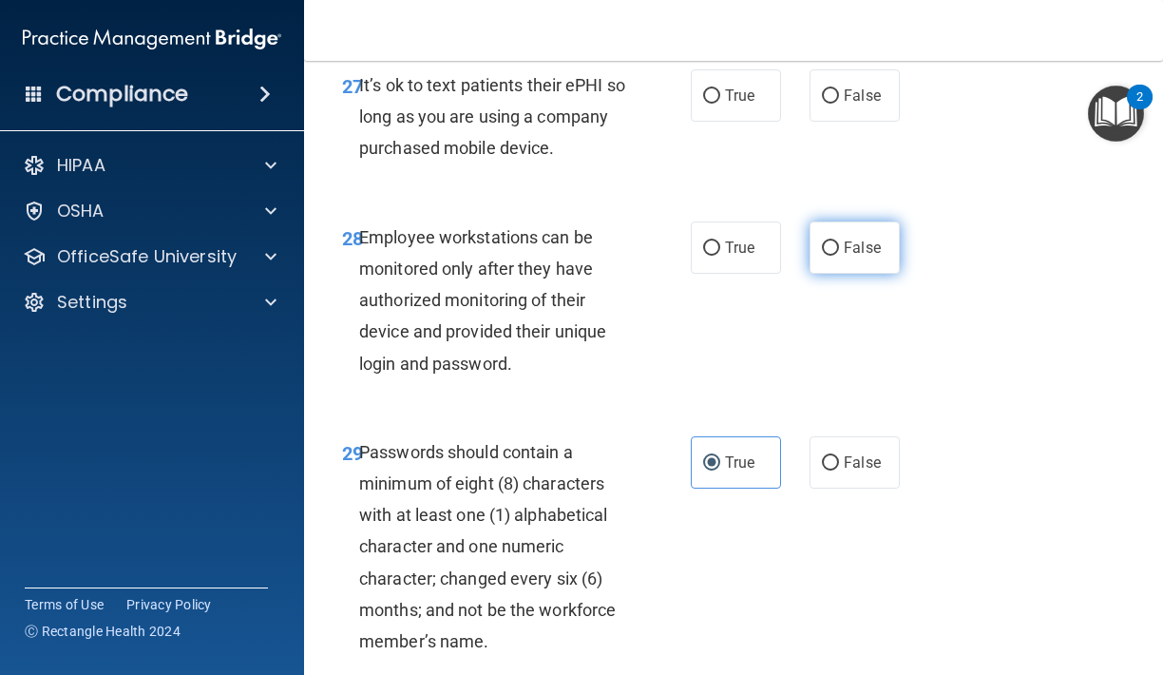
click at [842, 221] on label "False" at bounding box center [854, 247] width 90 height 52
click at [839, 241] on input "False" at bounding box center [830, 248] width 17 height 14
radio input "true"
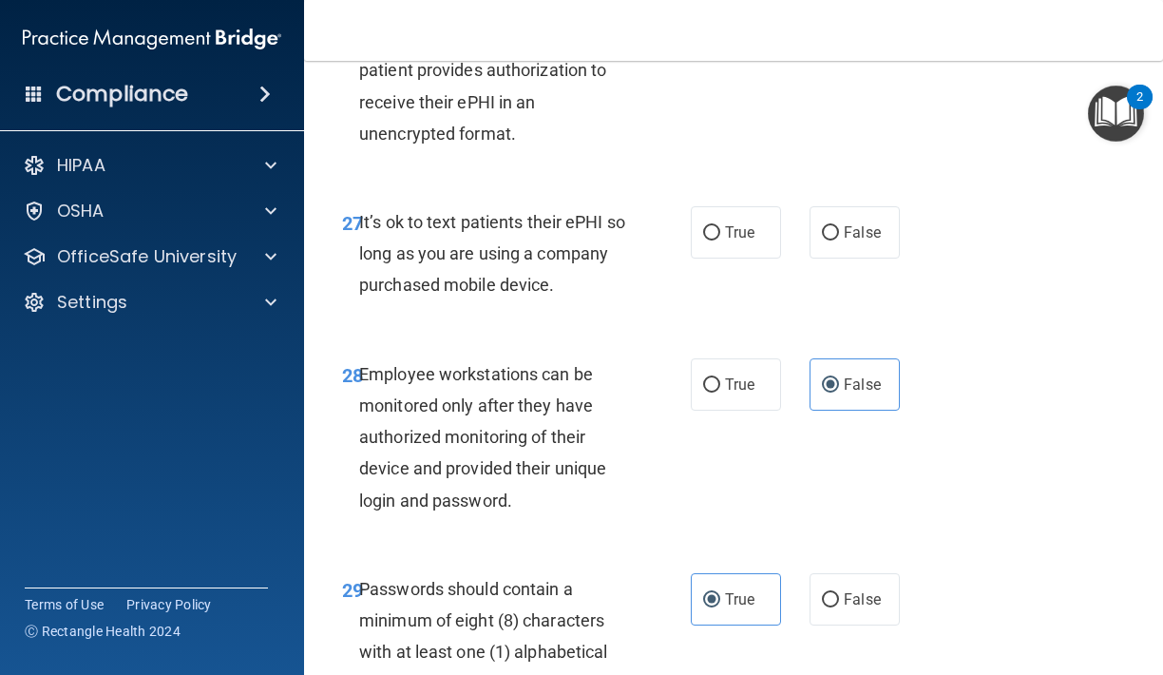
scroll to position [5823, 0]
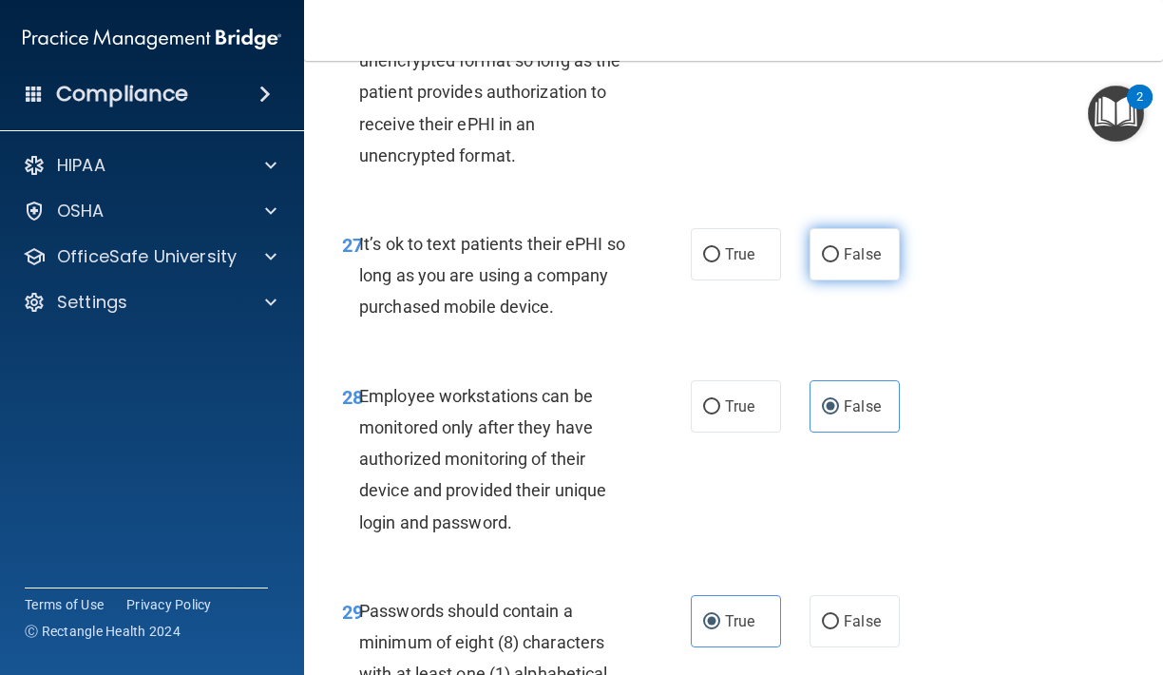
click at [842, 245] on label "False" at bounding box center [854, 254] width 90 height 52
click at [839, 248] on input "False" at bounding box center [830, 255] width 17 height 14
radio input "true"
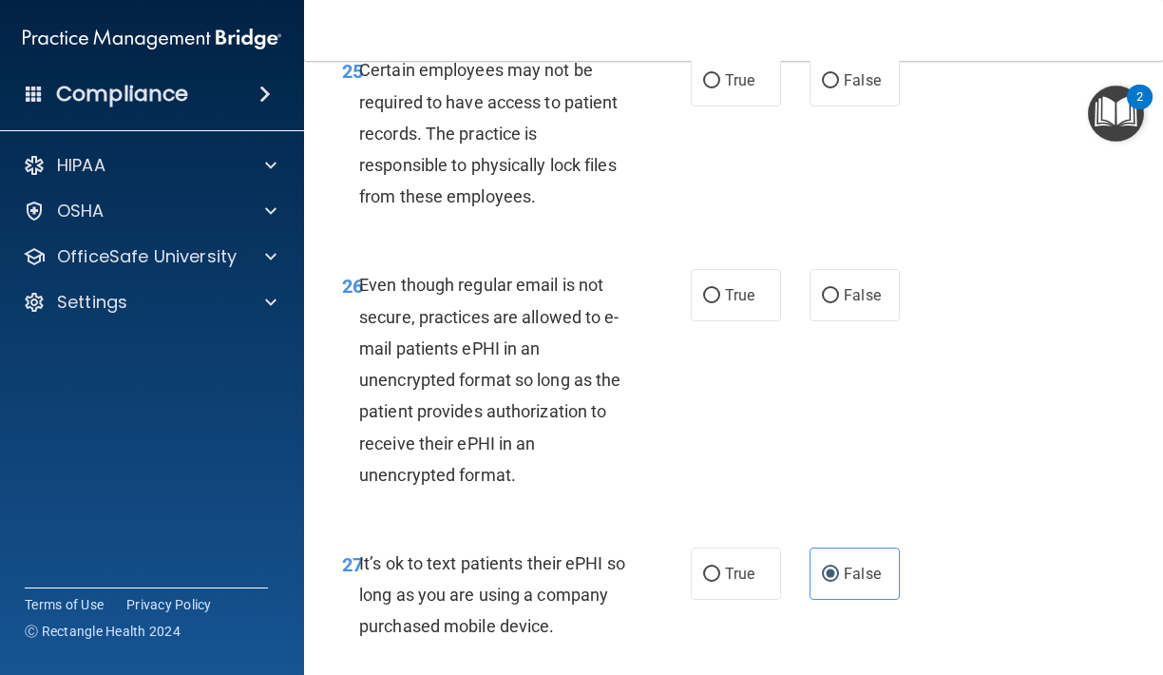
scroll to position [5506, 0]
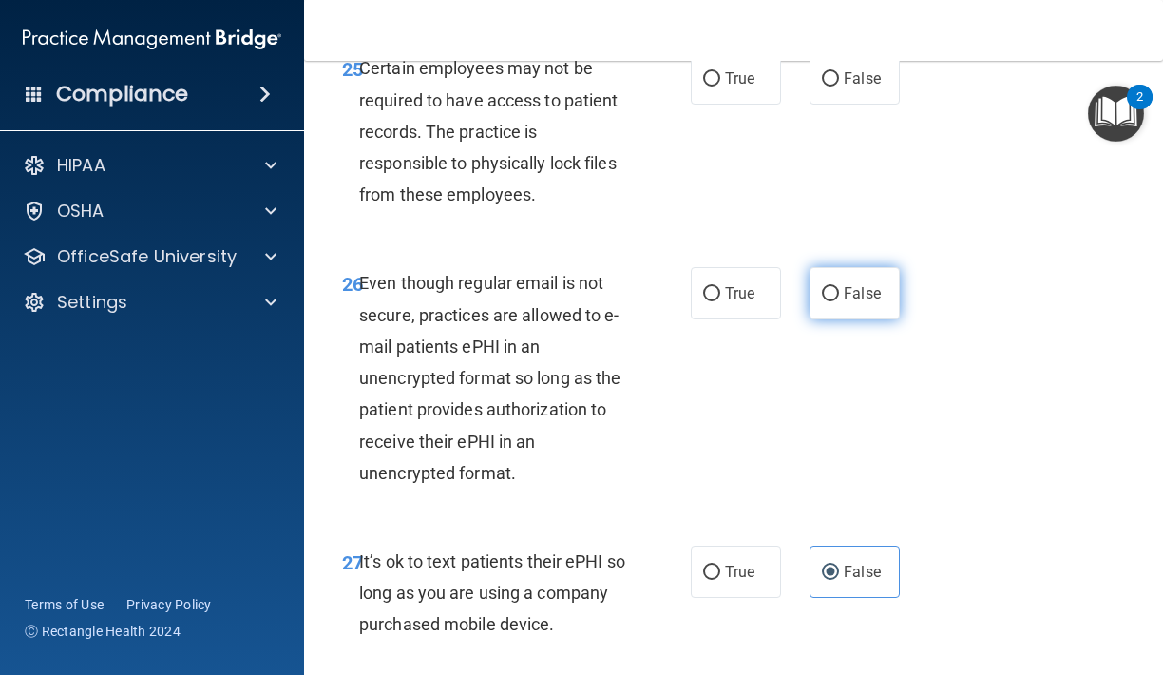
click at [834, 267] on label "False" at bounding box center [854, 293] width 90 height 52
click at [834, 287] on input "False" at bounding box center [830, 294] width 17 height 14
radio input "true"
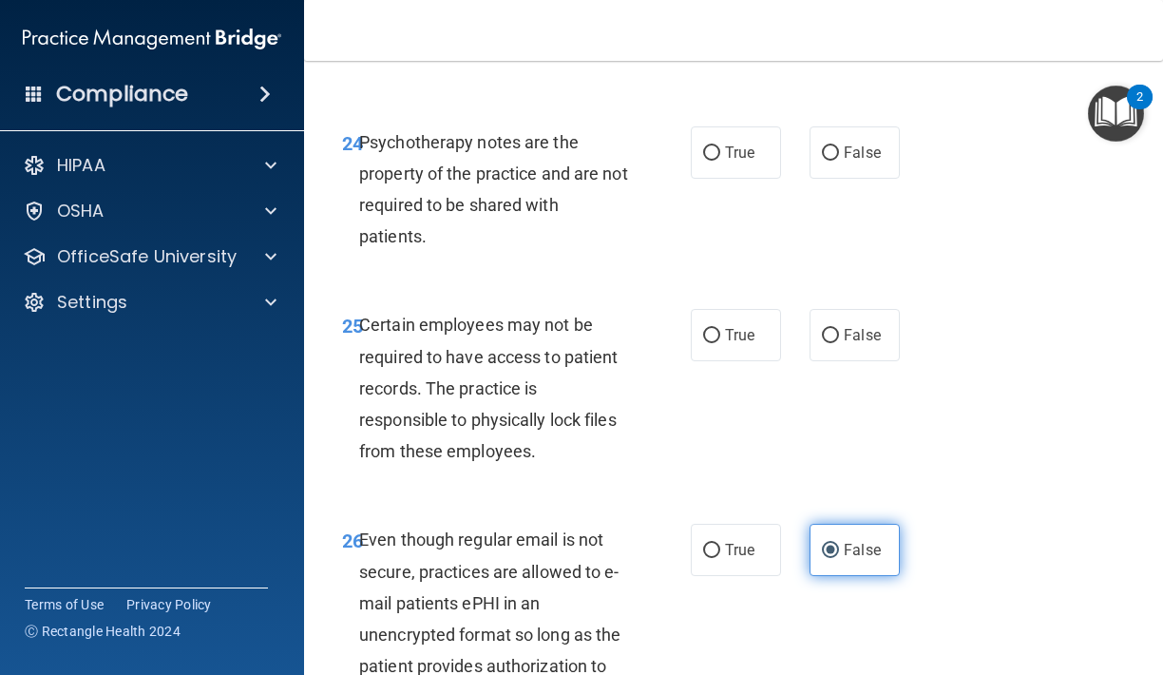
scroll to position [5244, 0]
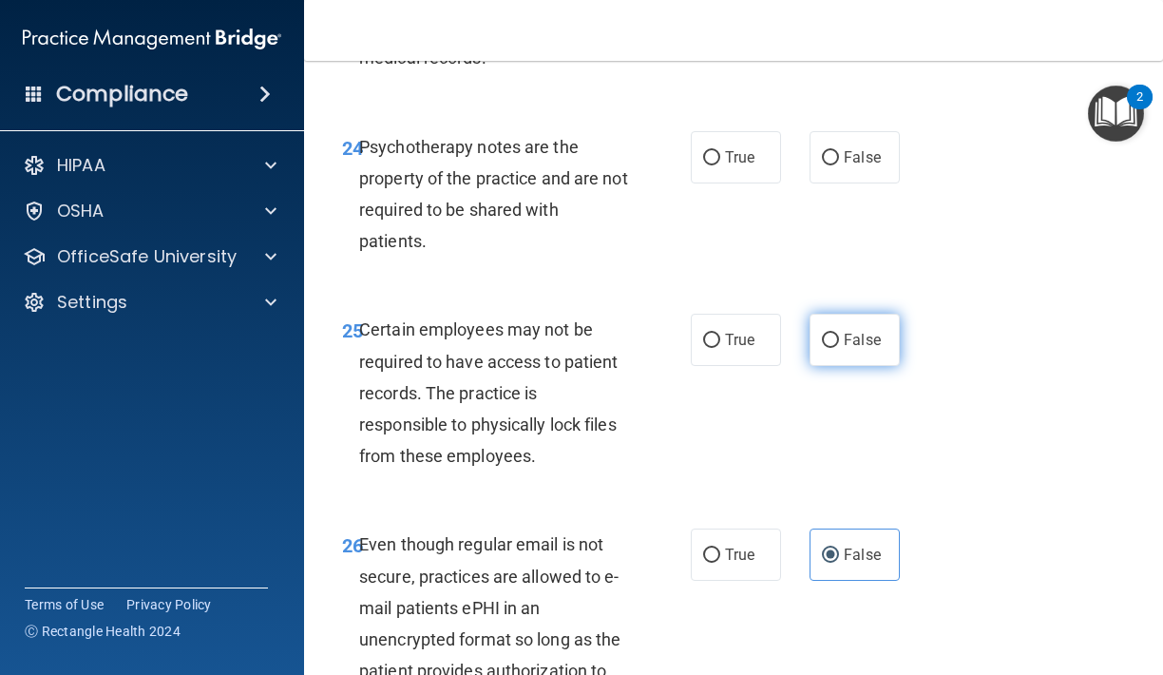
click at [818, 314] on label "False" at bounding box center [854, 340] width 90 height 52
click at [822, 333] on input "False" at bounding box center [830, 340] width 17 height 14
radio input "true"
click at [754, 331] on span "True" at bounding box center [739, 340] width 29 height 18
click at [720, 333] on input "True" at bounding box center [711, 340] width 17 height 14
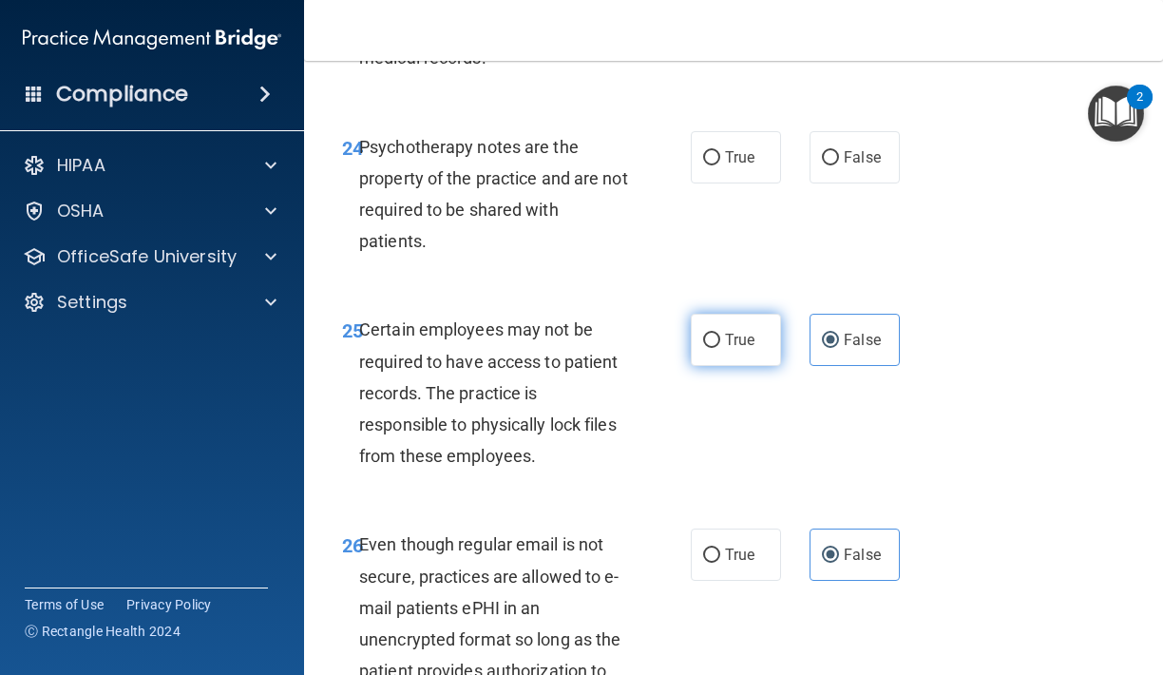
radio input "true"
radio input "false"
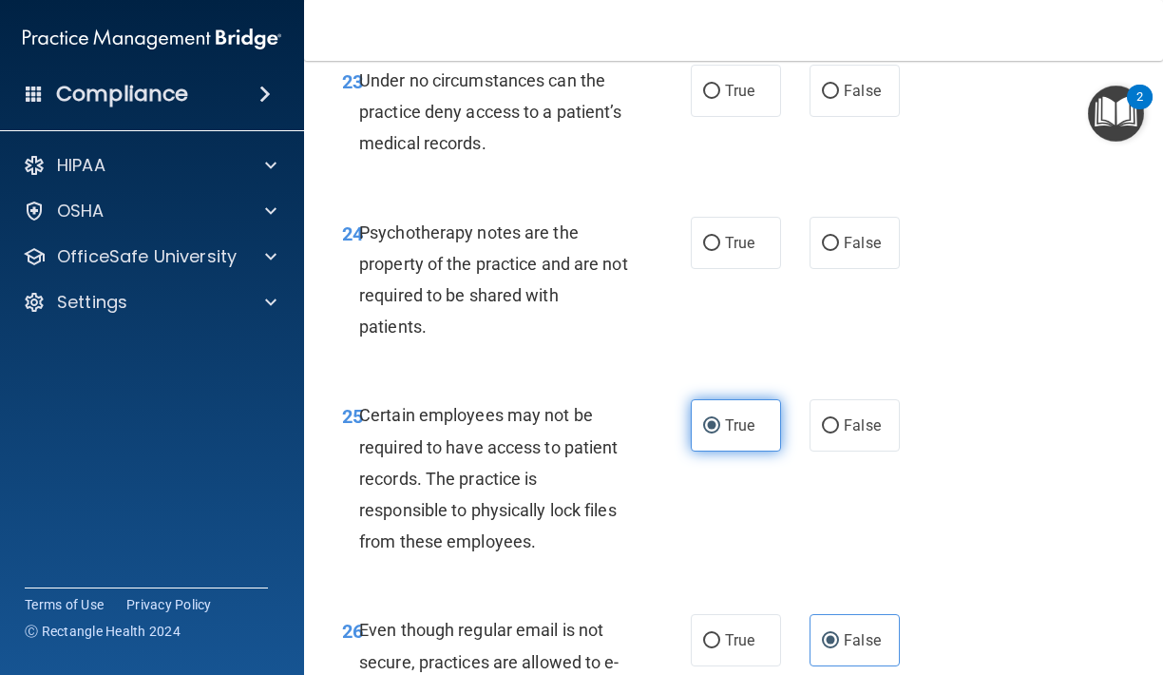
scroll to position [5107, 0]
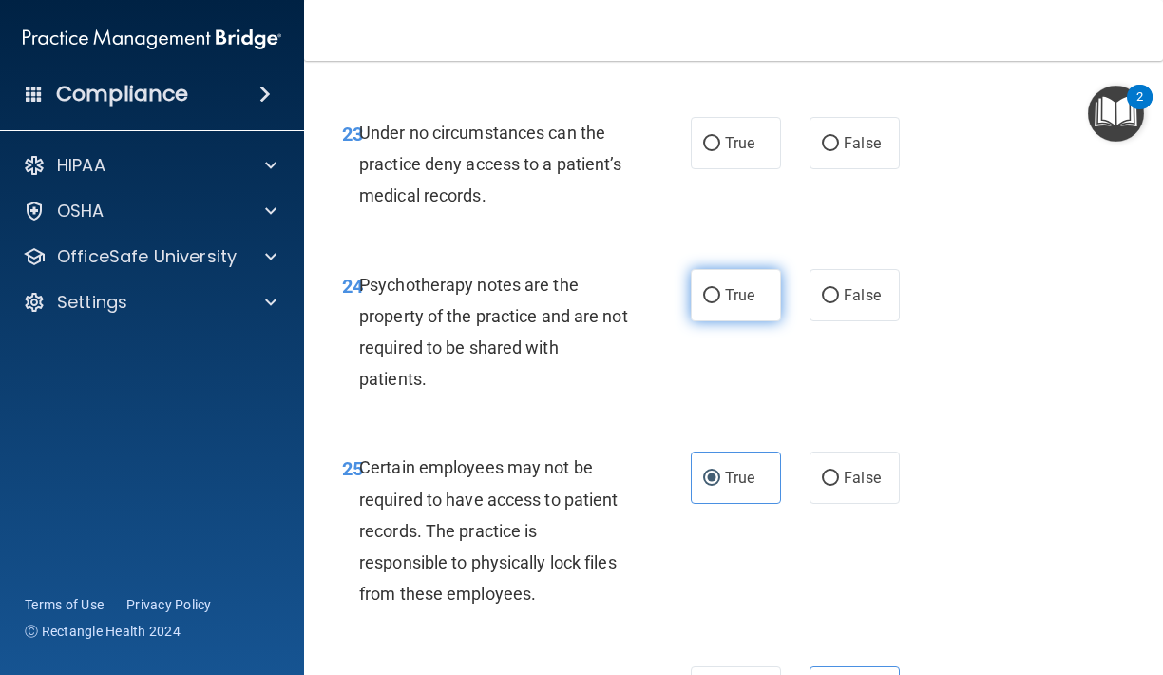
click at [747, 286] on span "True" at bounding box center [739, 295] width 29 height 18
click at [720, 289] on input "True" at bounding box center [711, 296] width 17 height 14
radio input "true"
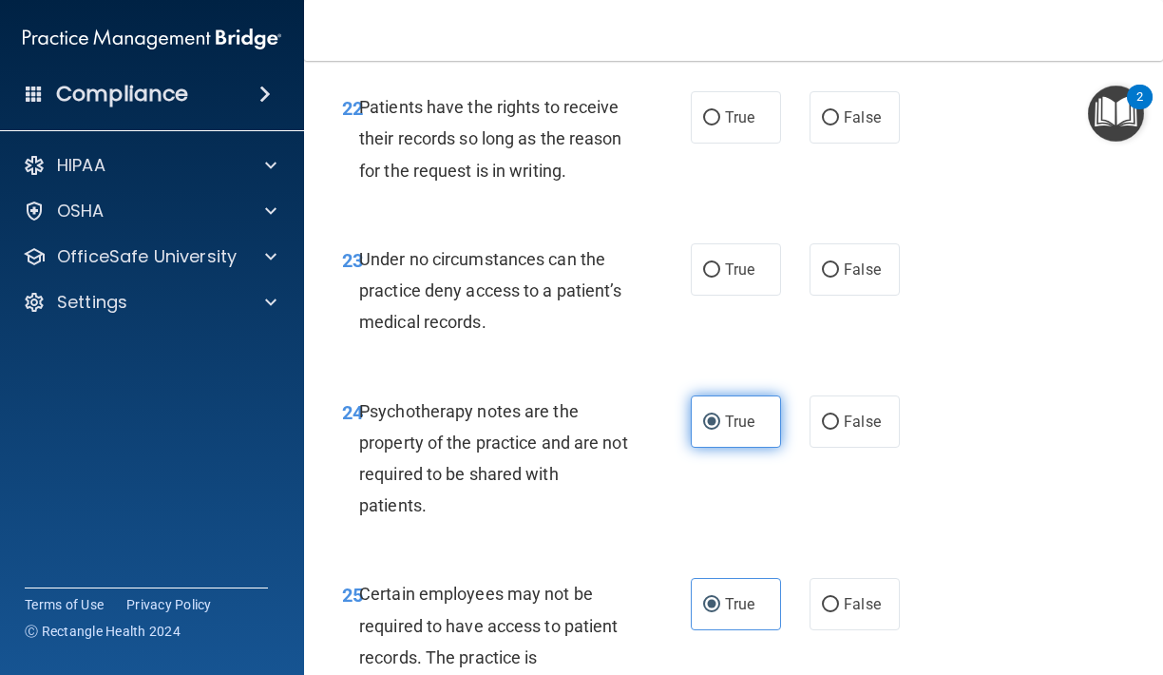
scroll to position [4974, 0]
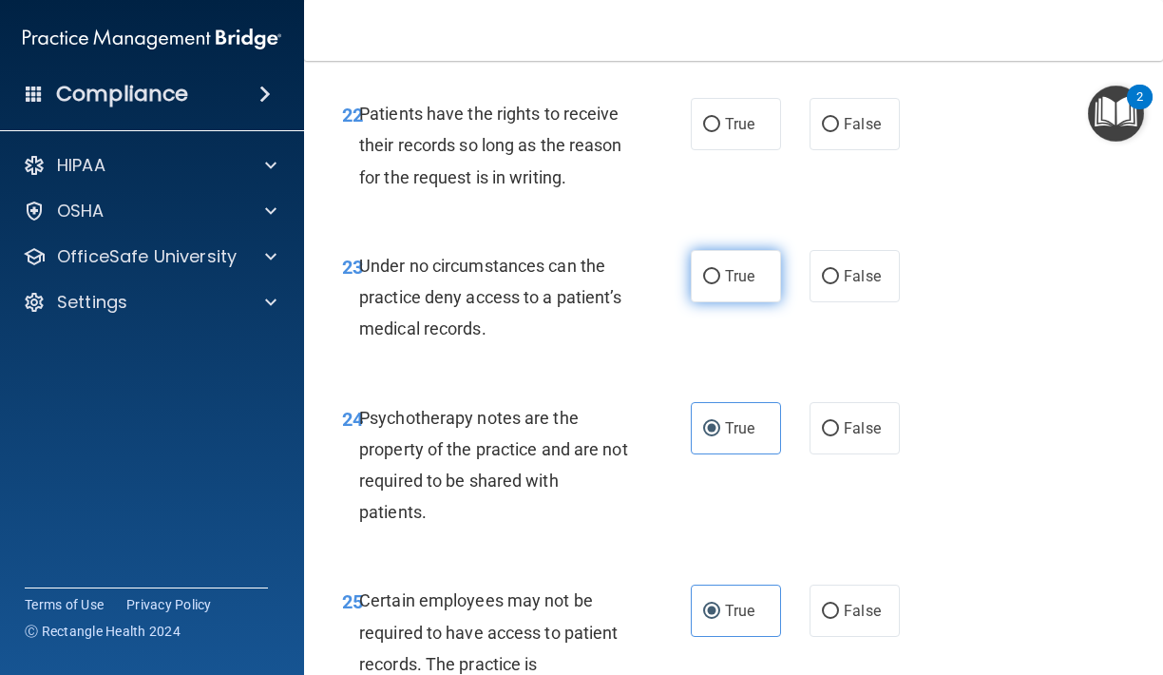
click at [777, 250] on label "True" at bounding box center [736, 276] width 90 height 52
click at [720, 270] on input "True" at bounding box center [711, 277] width 17 height 14
radio input "true"
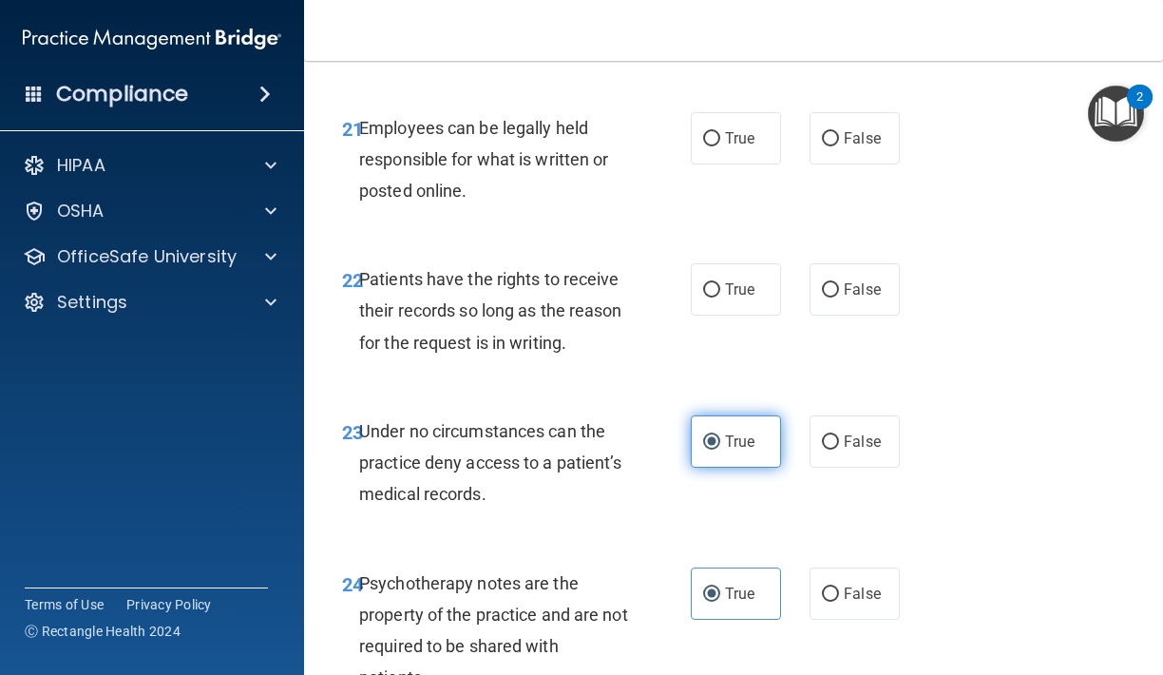
scroll to position [4801, 0]
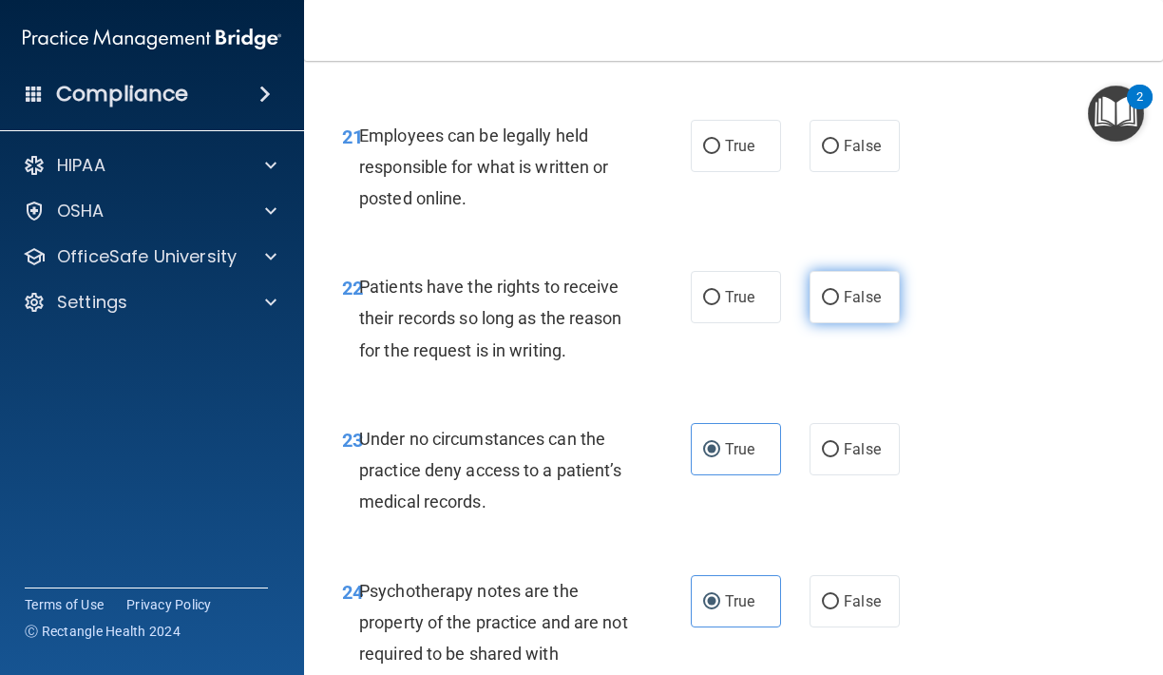
click at [826, 291] on input "False" at bounding box center [830, 298] width 17 height 14
radio input "true"
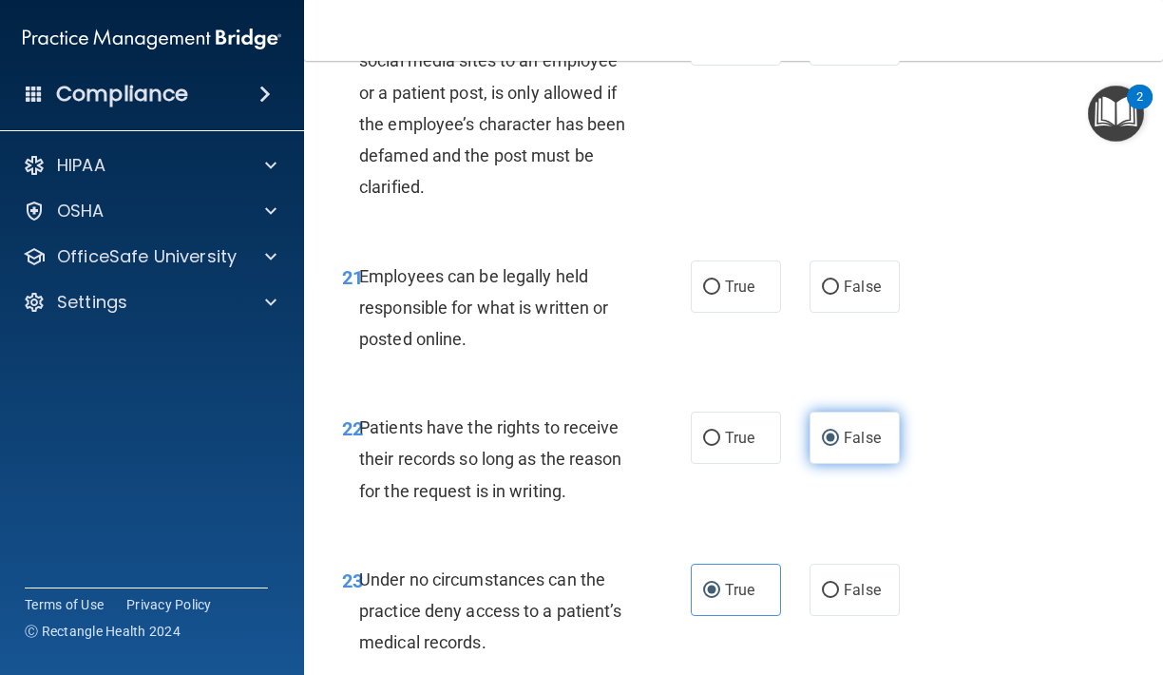
scroll to position [4649, 0]
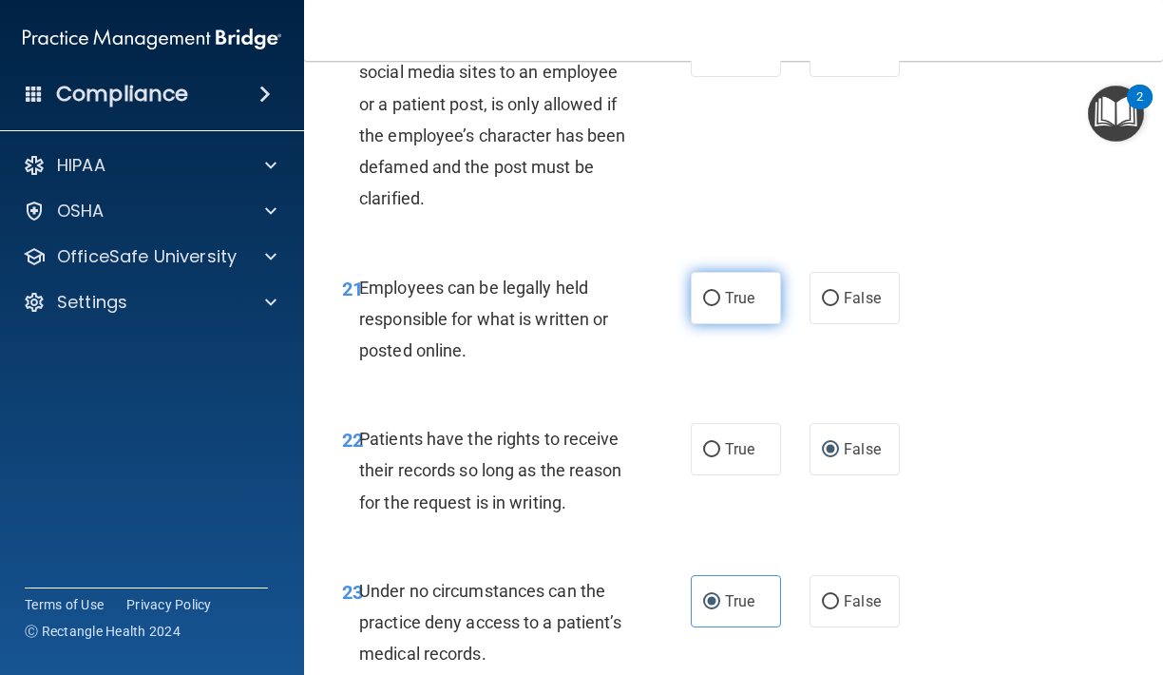
click at [762, 284] on label "True" at bounding box center [736, 298] width 90 height 52
click at [720, 292] on input "True" at bounding box center [711, 299] width 17 height 14
radio input "true"
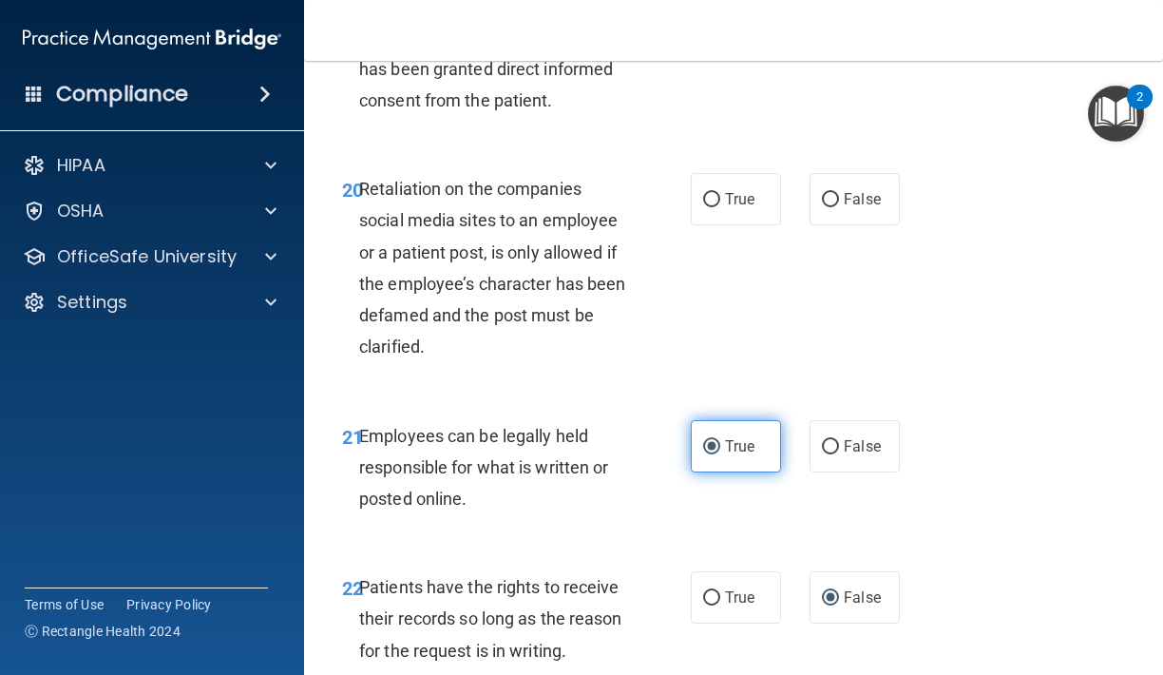
scroll to position [4485, 0]
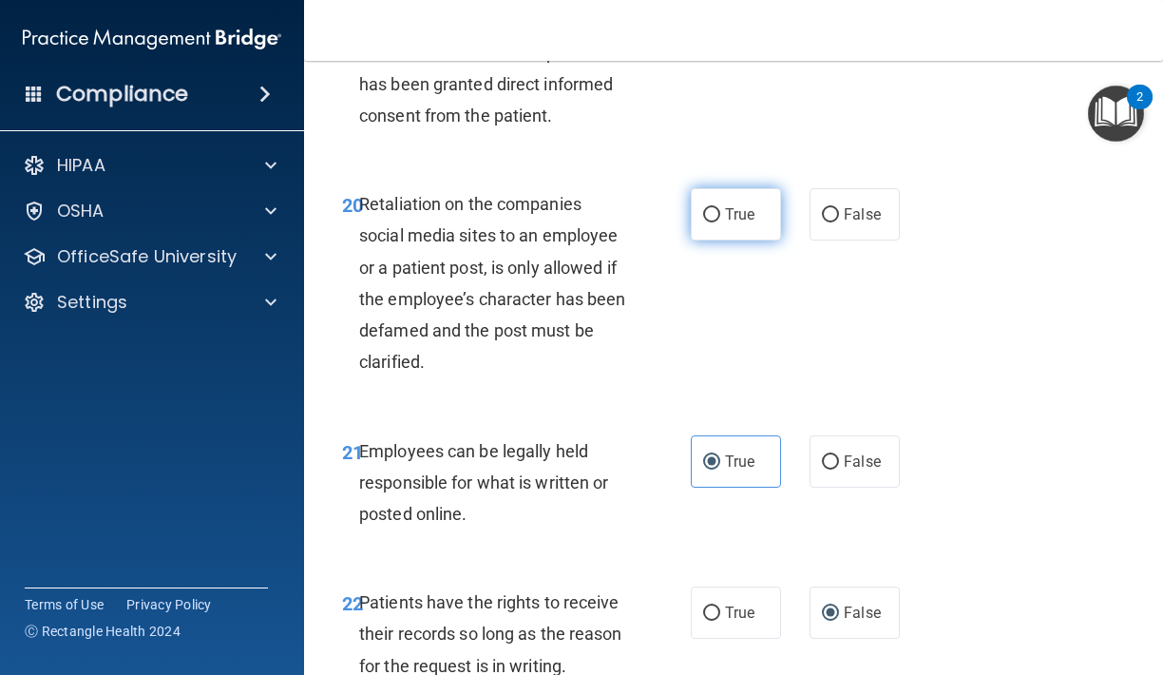
click at [752, 205] on span "True" at bounding box center [739, 214] width 29 height 18
click at [720, 208] on input "True" at bounding box center [711, 215] width 17 height 14
radio input "true"
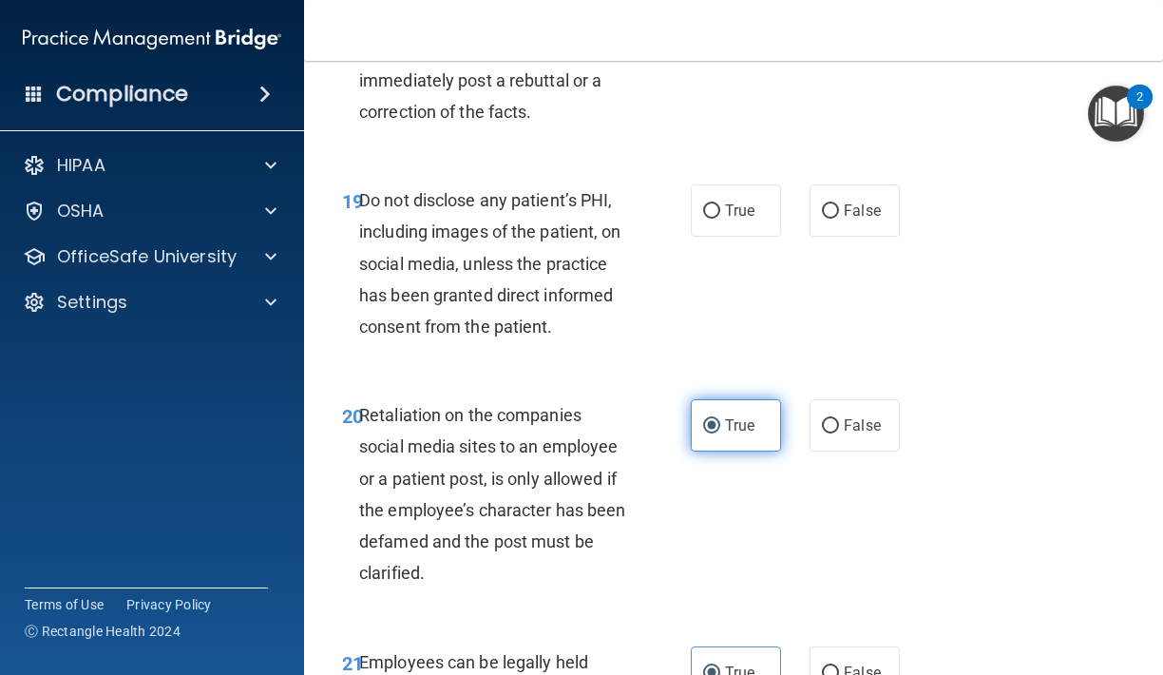
scroll to position [4270, 0]
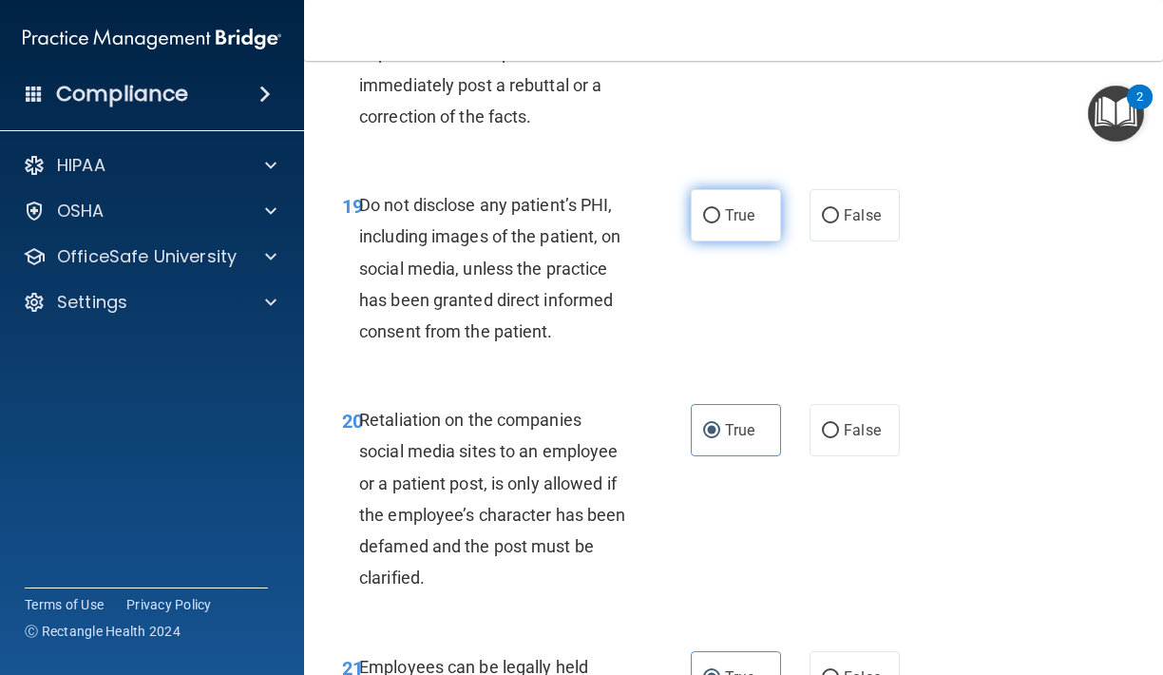
click at [770, 191] on label "True" at bounding box center [736, 215] width 90 height 52
click at [720, 209] on input "True" at bounding box center [711, 216] width 17 height 14
radio input "true"
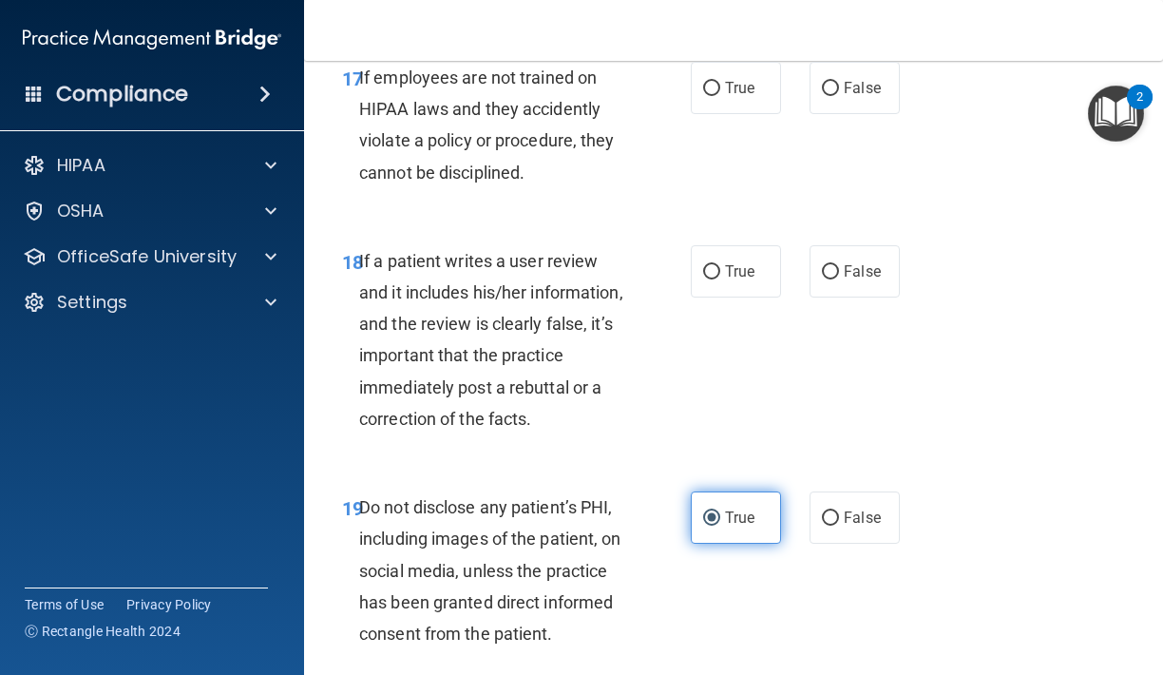
scroll to position [3965, 0]
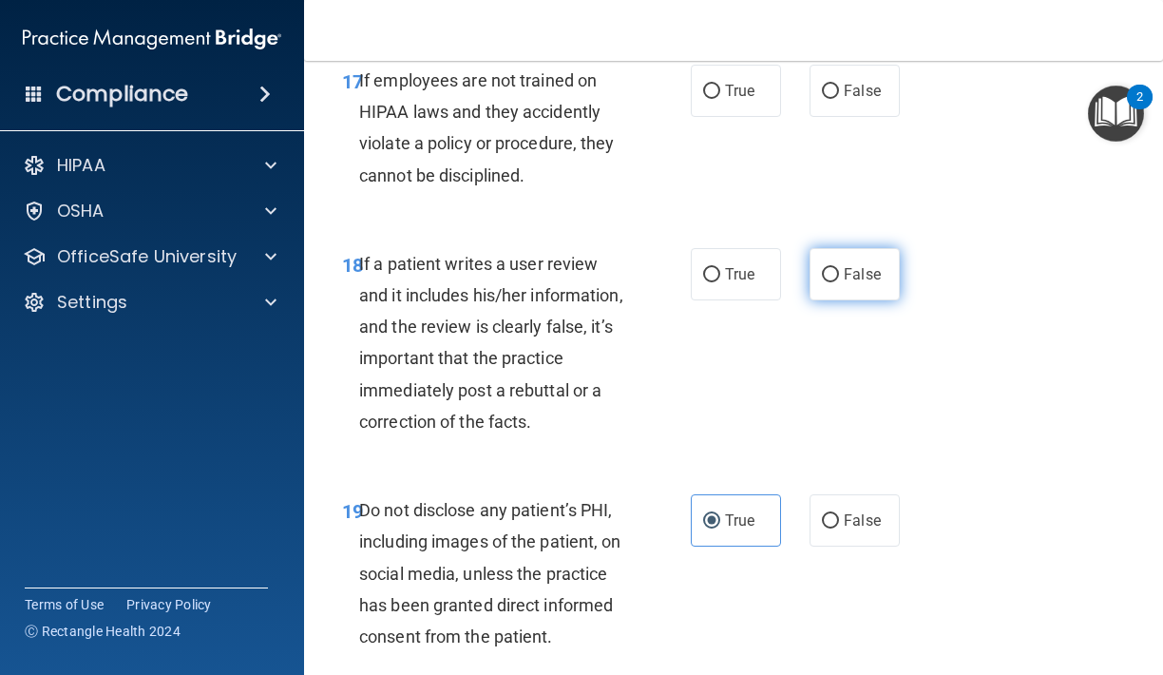
click at [851, 262] on label "False" at bounding box center [854, 274] width 90 height 52
click at [839, 268] on input "False" at bounding box center [830, 275] width 17 height 14
radio input "true"
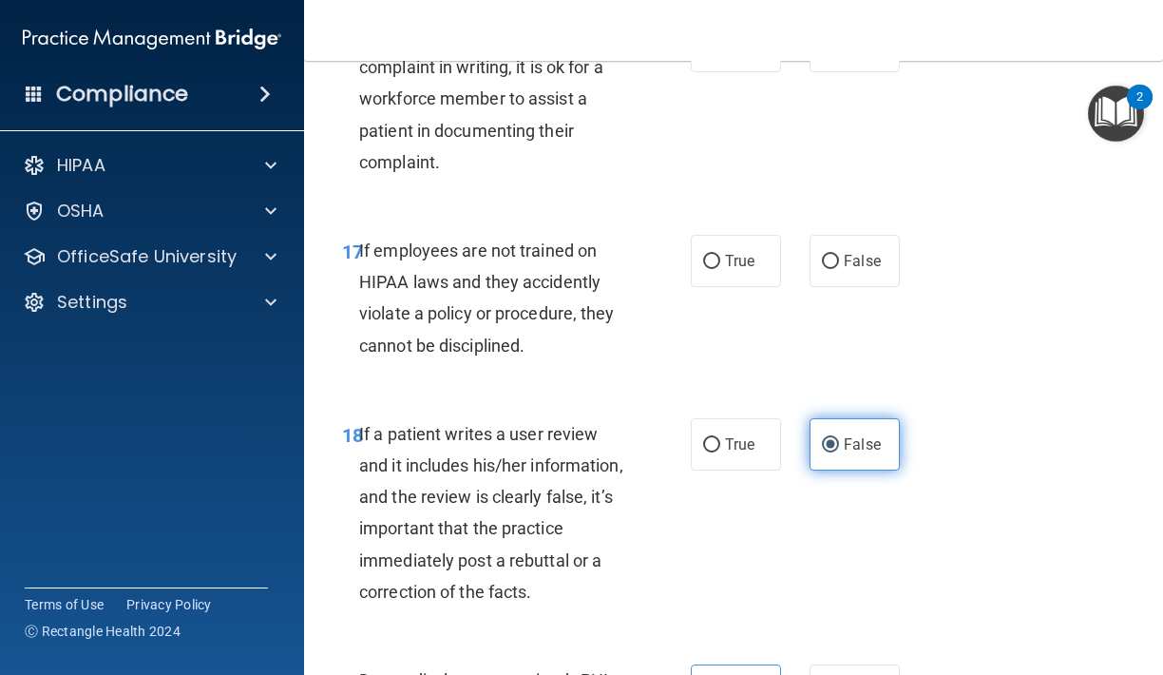
scroll to position [3789, 0]
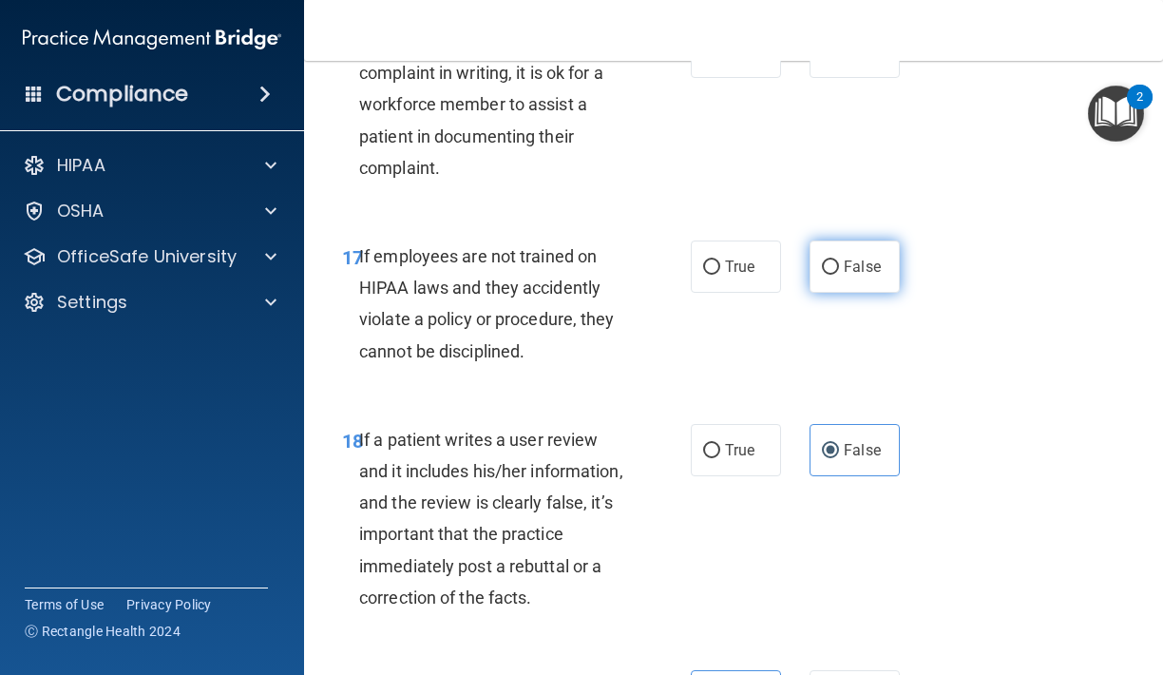
click at [841, 250] on label "False" at bounding box center [854, 266] width 90 height 52
click at [839, 260] on input "False" at bounding box center [830, 267] width 17 height 14
radio input "true"
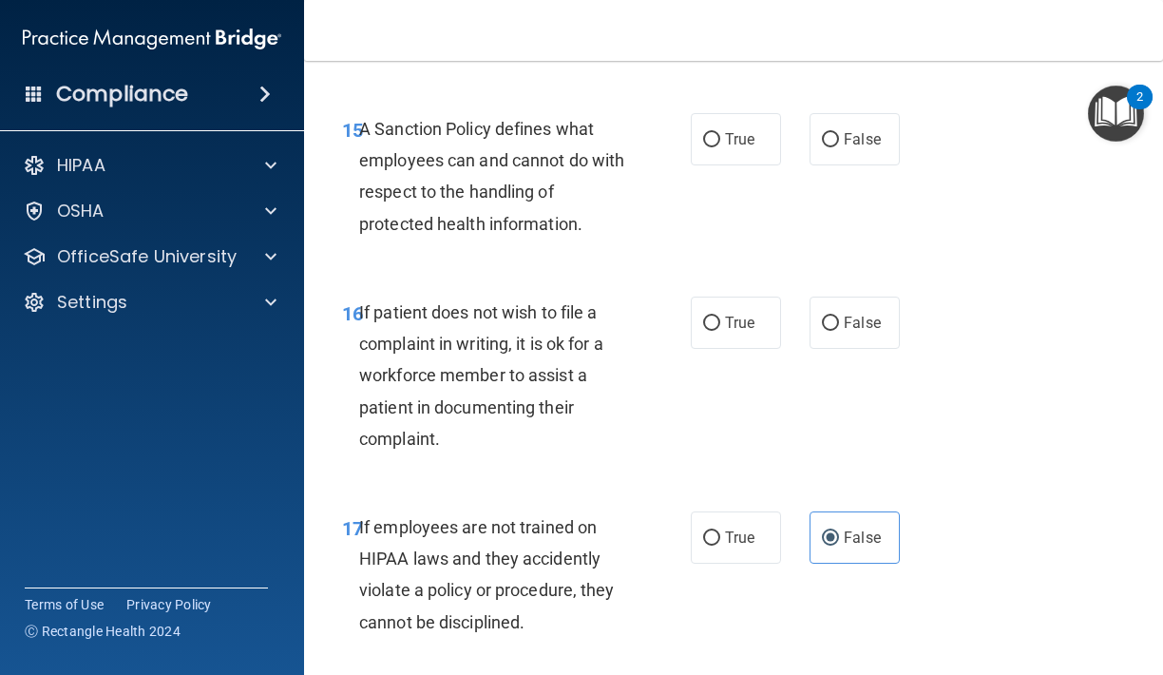
scroll to position [3521, 0]
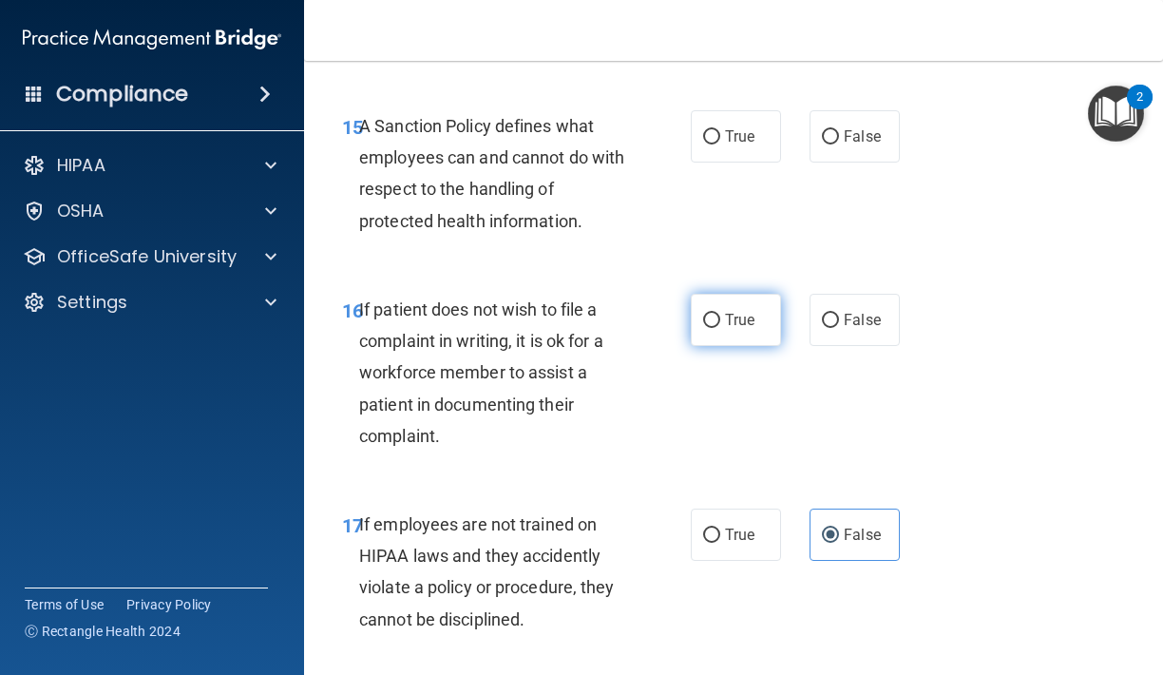
click at [745, 311] on span "True" at bounding box center [739, 320] width 29 height 18
click at [720, 314] on input "True" at bounding box center [711, 321] width 17 height 14
radio input "true"
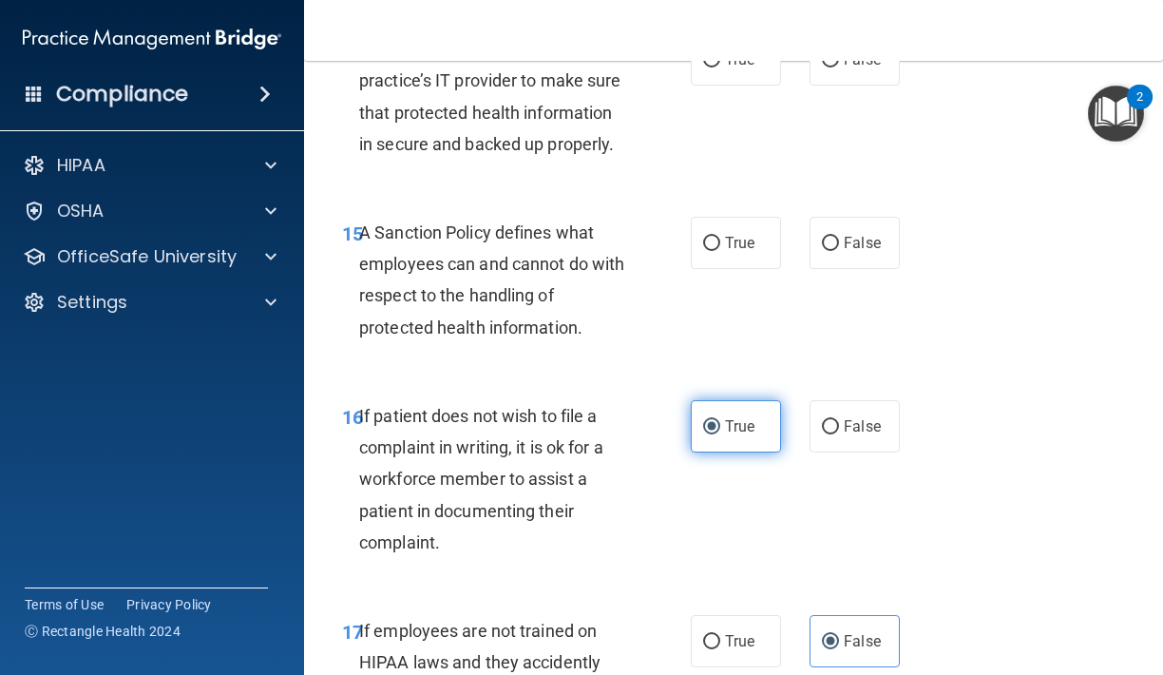
scroll to position [3368, 0]
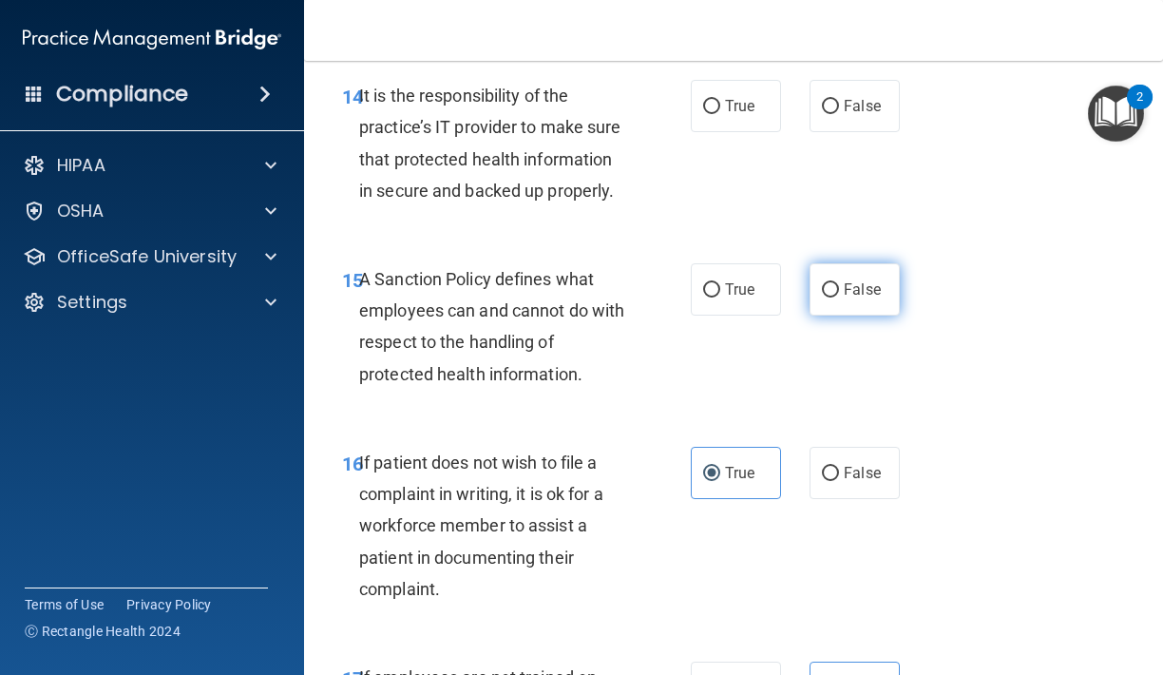
click at [843, 290] on label "False" at bounding box center [854, 289] width 90 height 52
click at [839, 290] on input "False" at bounding box center [830, 290] width 17 height 14
radio input "true"
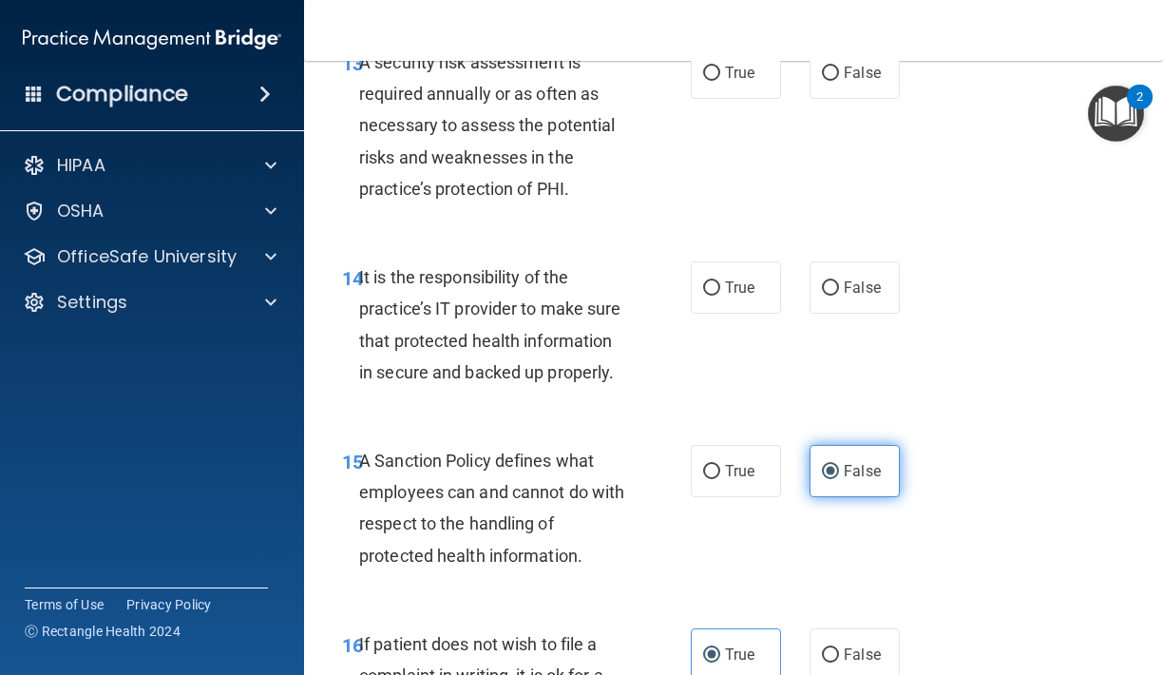
scroll to position [3182, 0]
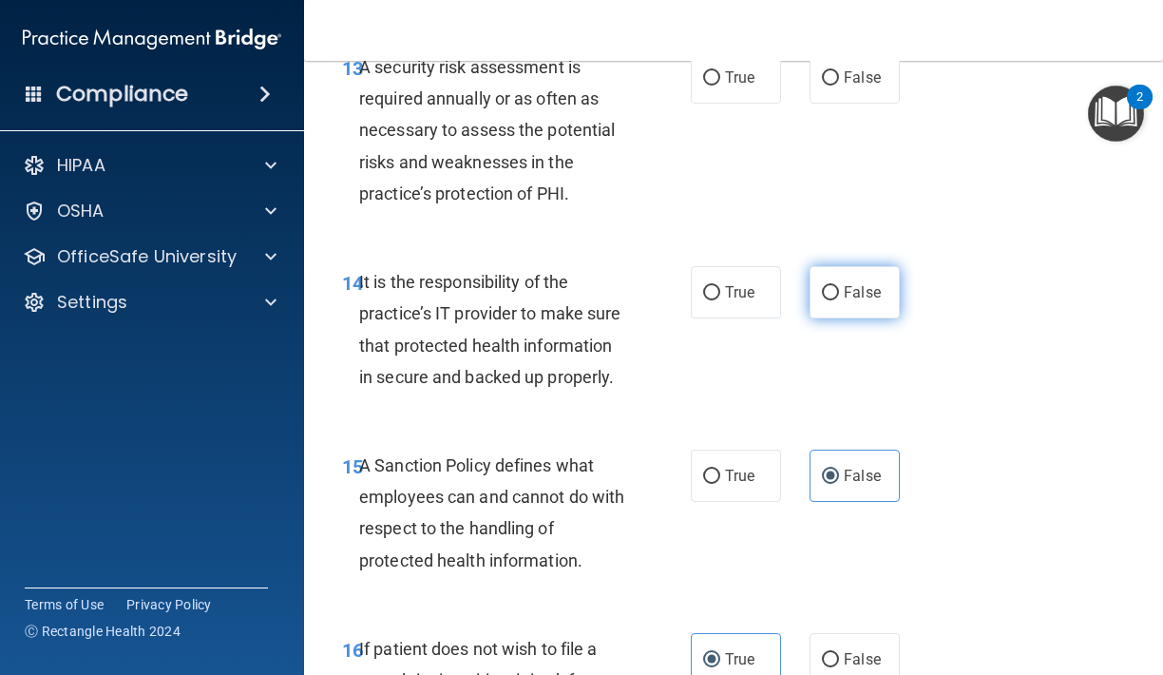
click at [839, 286] on input "False" at bounding box center [830, 293] width 17 height 14
radio input "true"
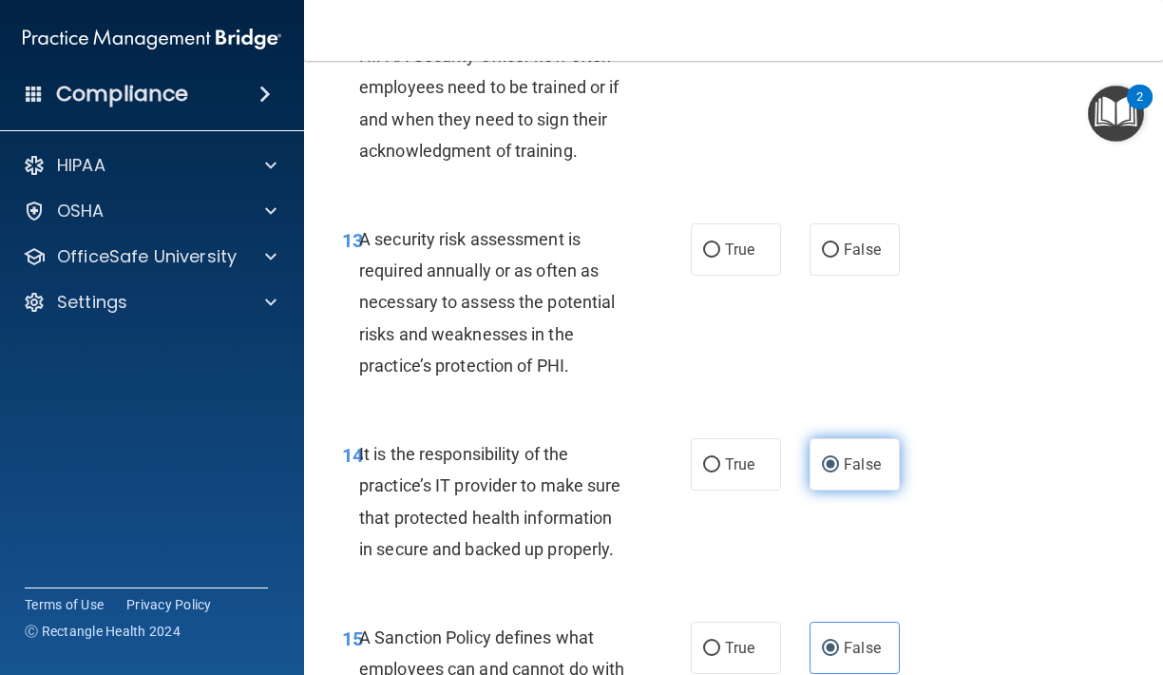
scroll to position [3009, 0]
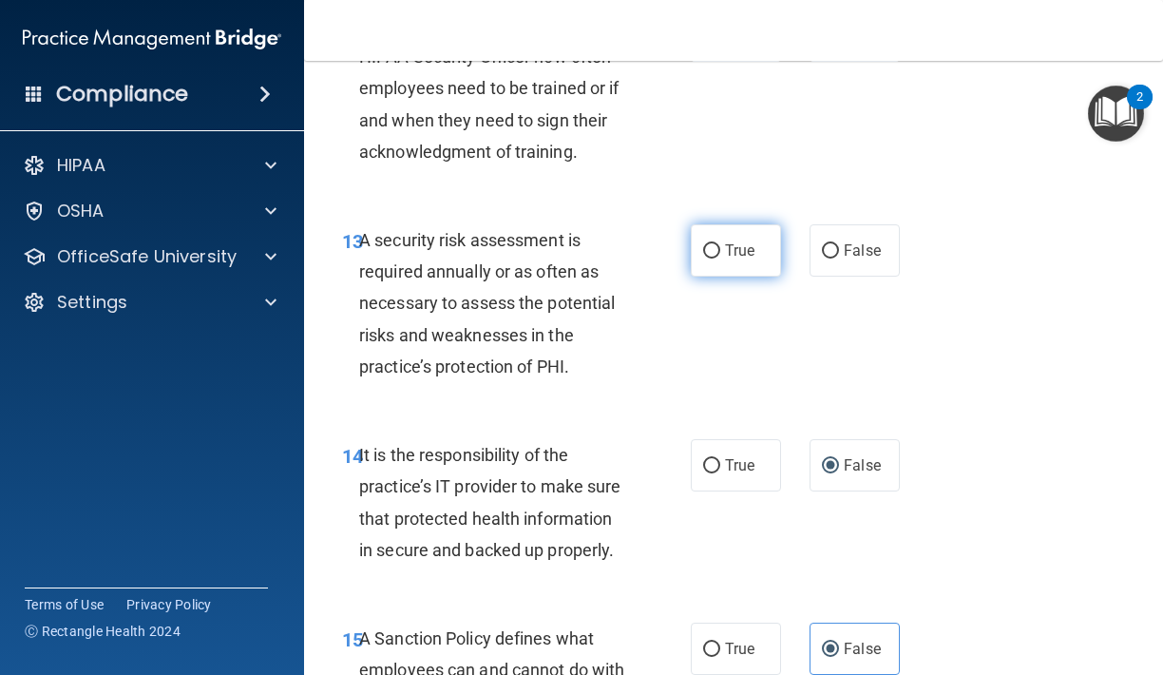
click at [771, 232] on label "True" at bounding box center [736, 250] width 90 height 52
click at [720, 244] on input "True" at bounding box center [711, 251] width 17 height 14
radio input "true"
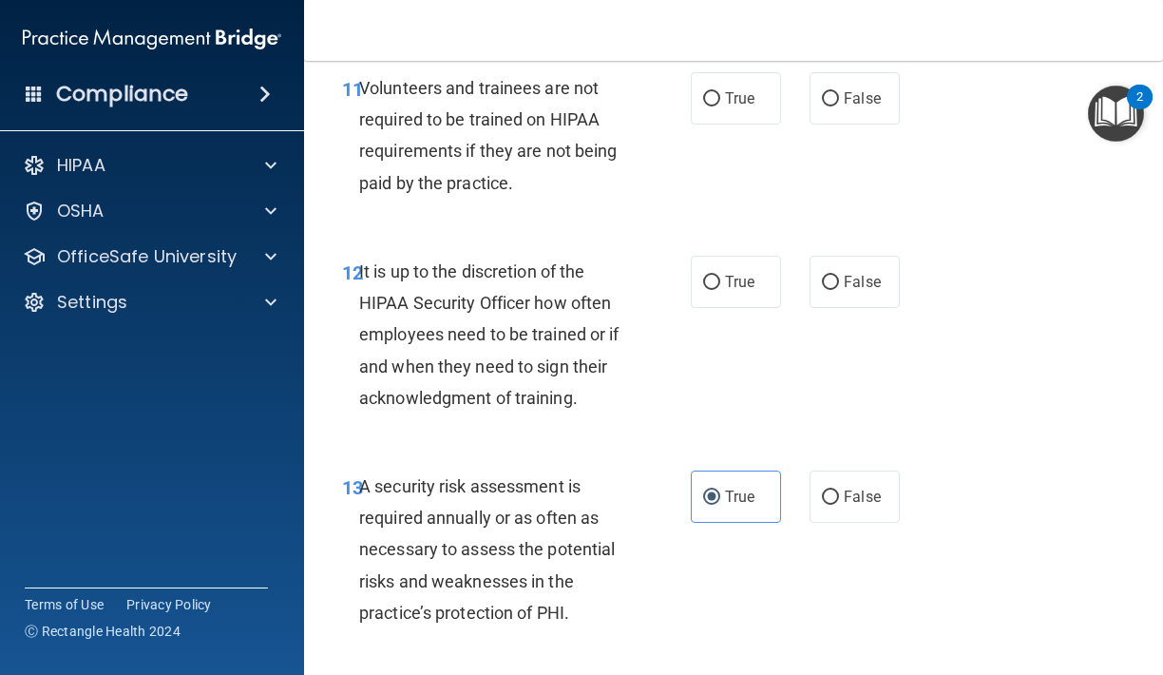
scroll to position [2757, 0]
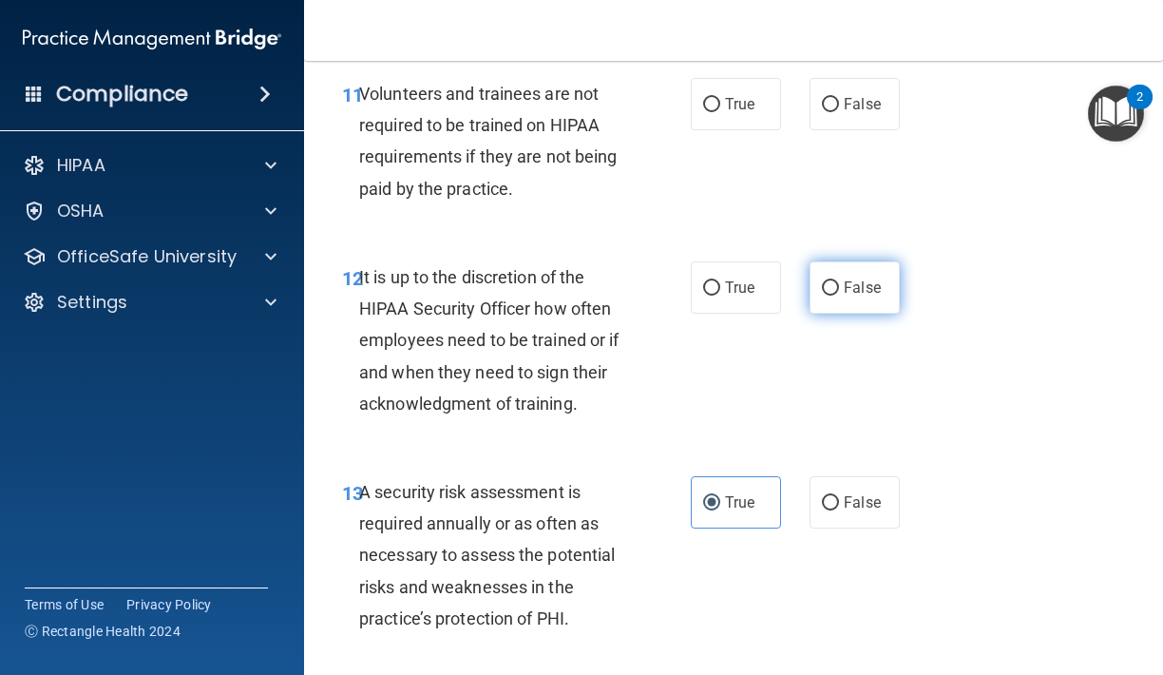
click at [824, 280] on label "False" at bounding box center [854, 287] width 90 height 52
click at [824, 281] on input "False" at bounding box center [830, 288] width 17 height 14
radio input "true"
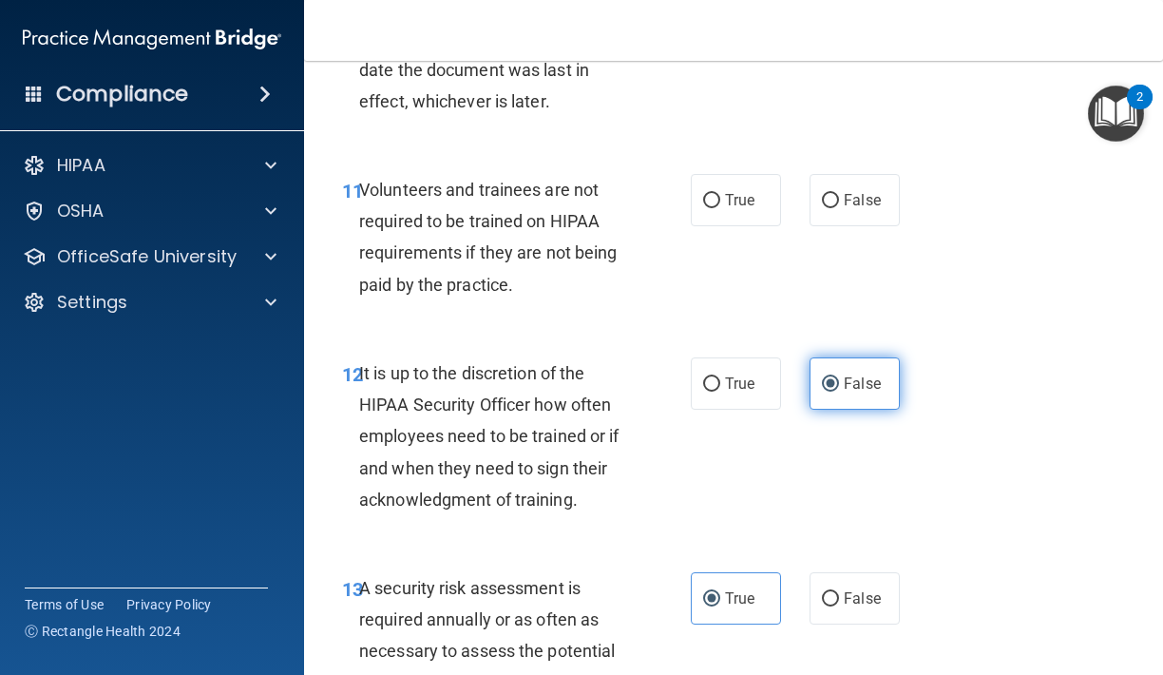
scroll to position [2621, 0]
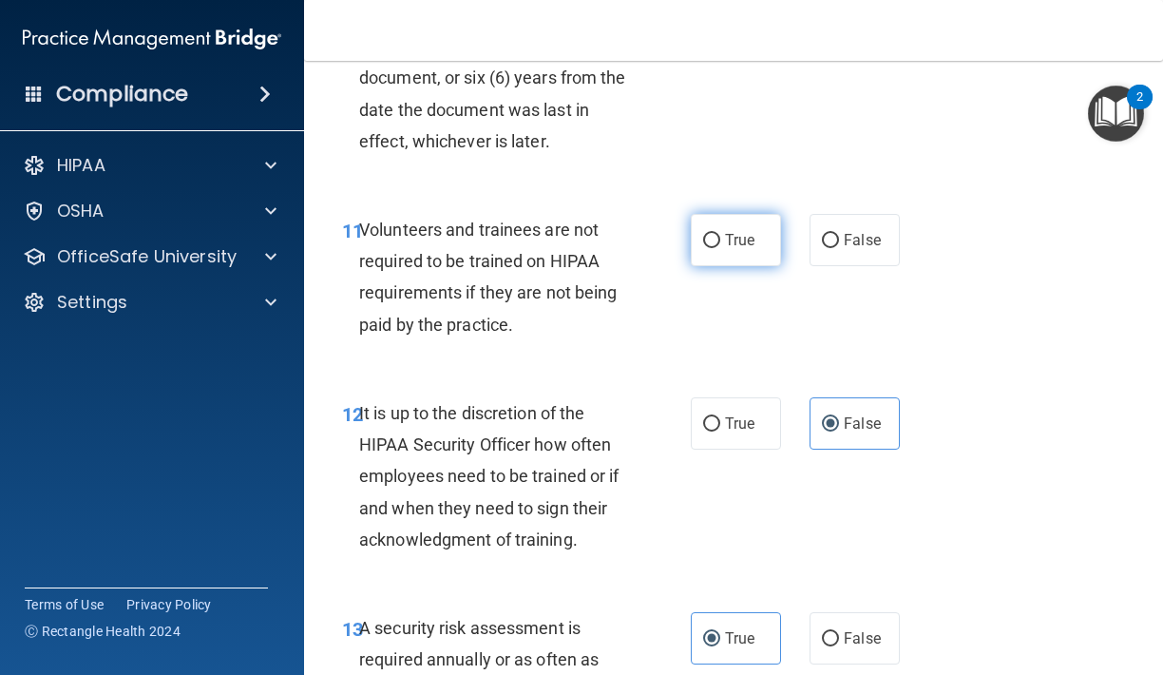
click at [769, 242] on label "True" at bounding box center [736, 240] width 90 height 52
click at [720, 242] on input "True" at bounding box center [711, 241] width 17 height 14
radio input "true"
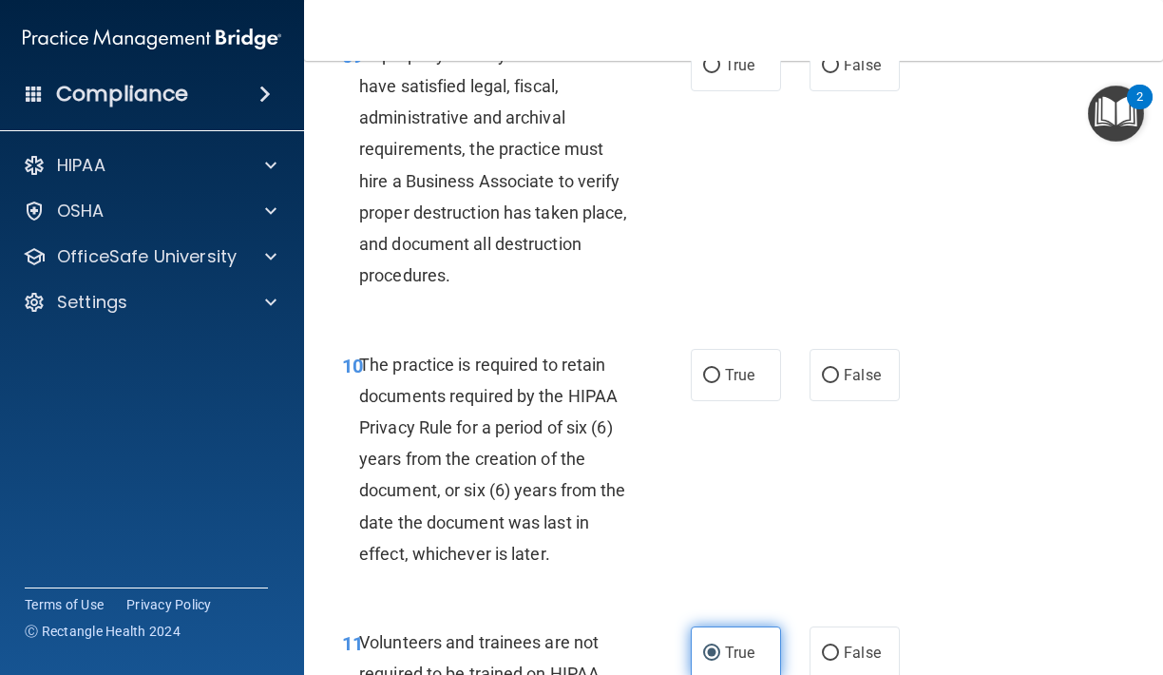
scroll to position [2262, 0]
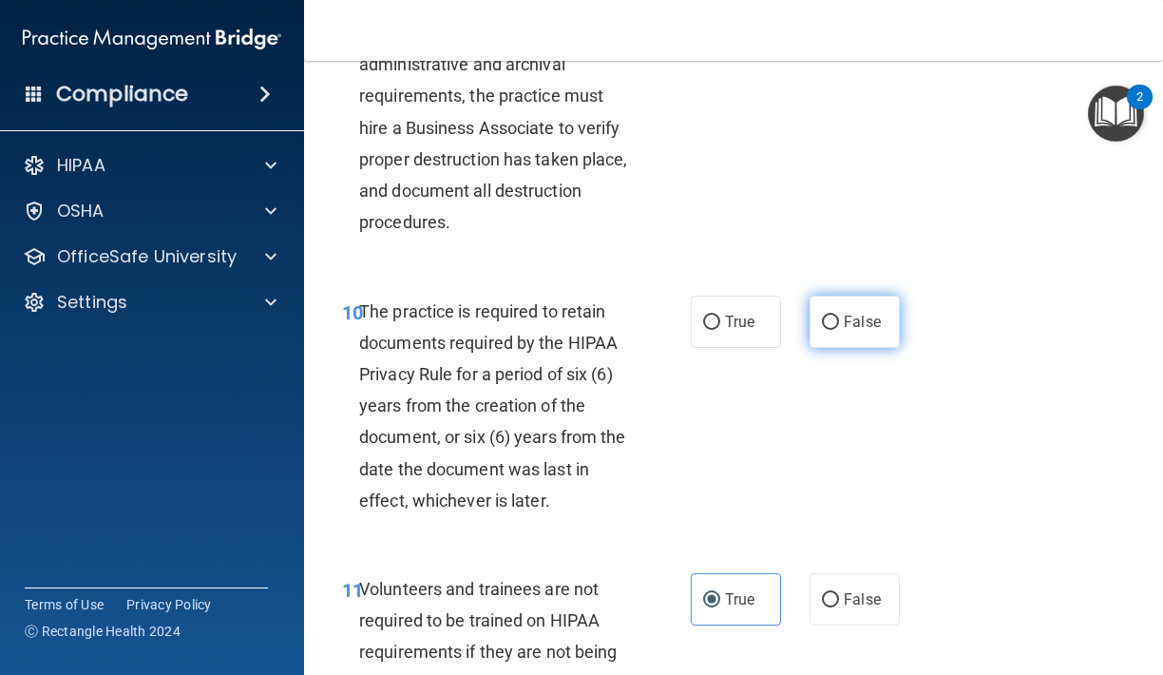
click at [849, 323] on label "False" at bounding box center [854, 321] width 90 height 52
click at [839, 323] on input "False" at bounding box center [830, 322] width 17 height 14
radio input "true"
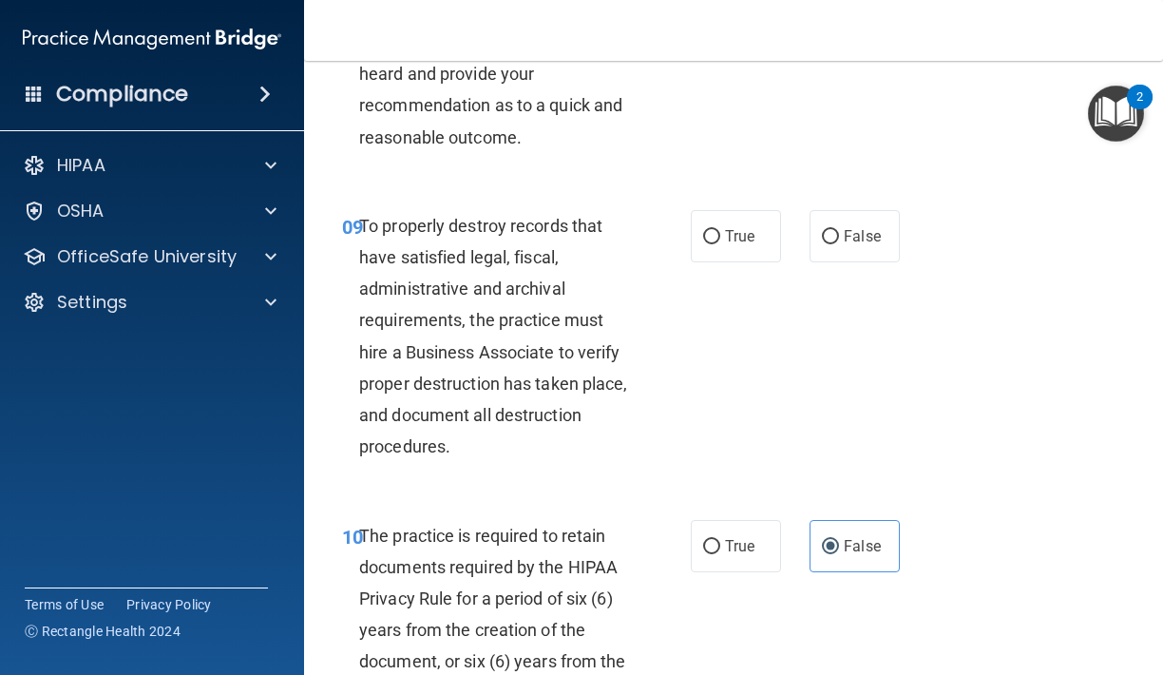
scroll to position [2037, 0]
click at [825, 241] on label "False" at bounding box center [854, 237] width 90 height 52
click at [825, 241] on input "False" at bounding box center [830, 238] width 17 height 14
radio input "true"
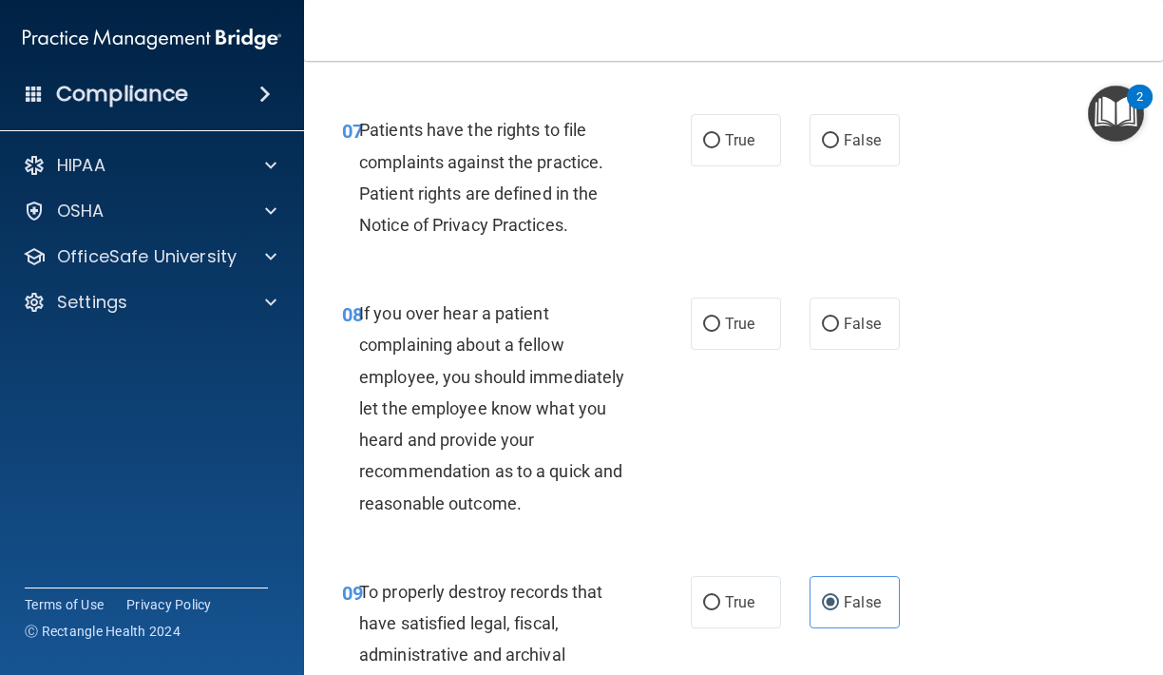
scroll to position [1686, 0]
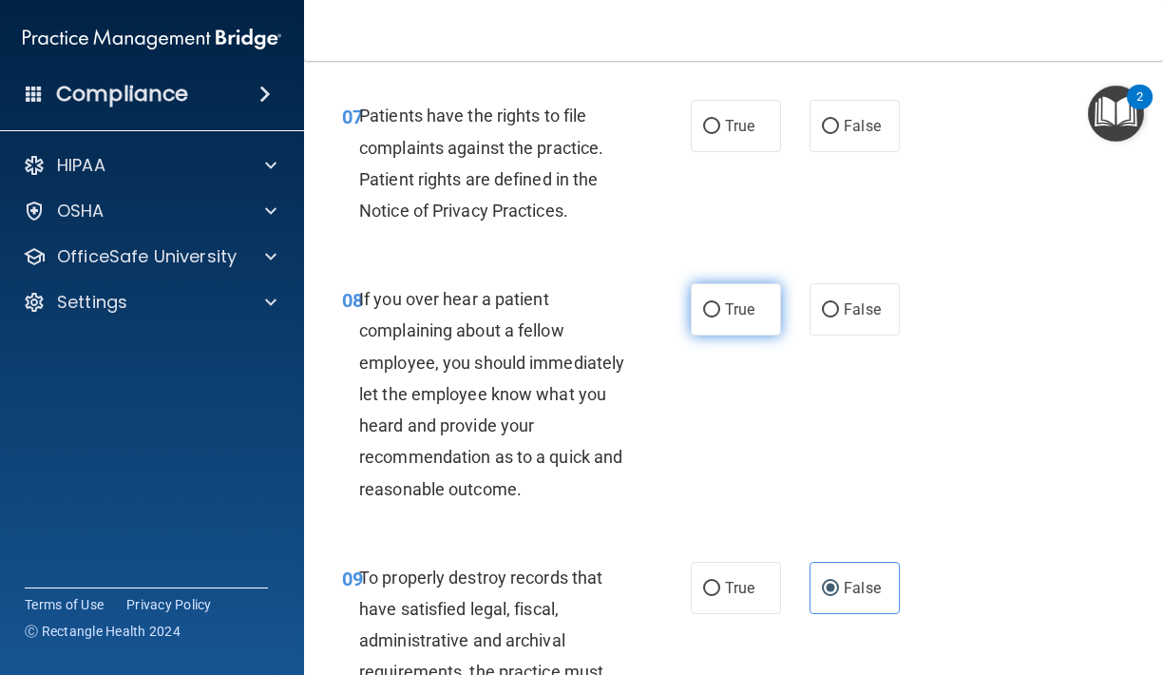
click at [740, 311] on label "True" at bounding box center [736, 309] width 90 height 52
click at [720, 311] on input "True" at bounding box center [711, 310] width 17 height 14
radio input "true"
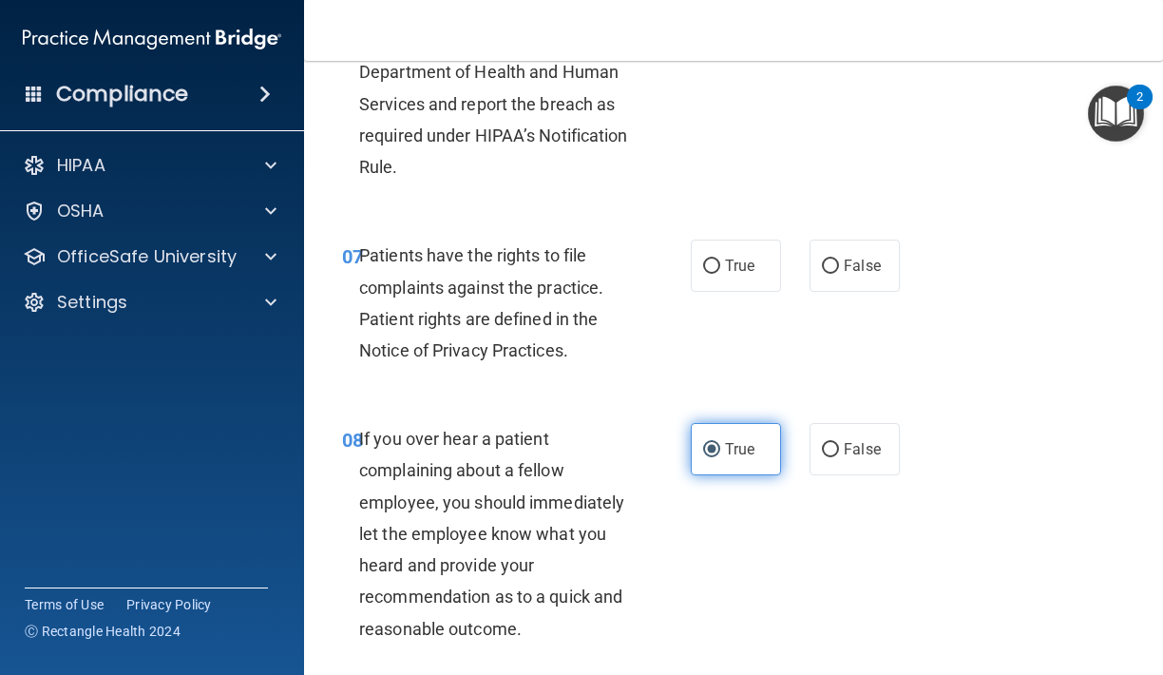
scroll to position [1510, 0]
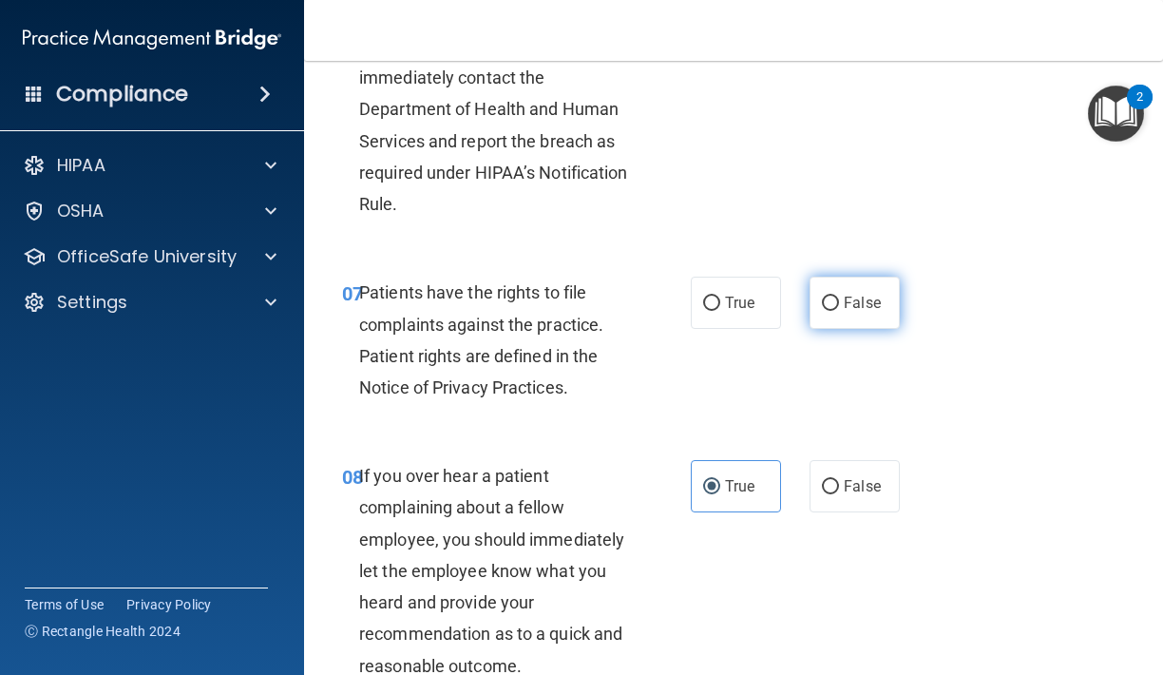
click at [822, 312] on label "False" at bounding box center [854, 302] width 90 height 52
click at [822, 311] on input "False" at bounding box center [830, 303] width 17 height 14
radio input "true"
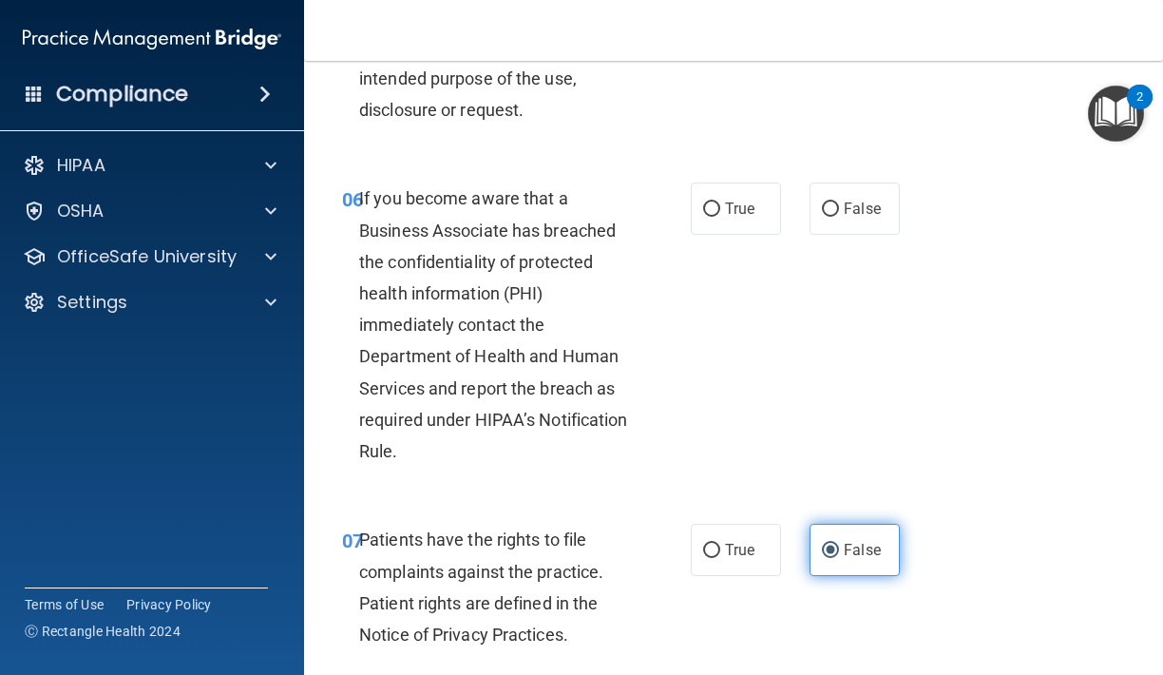
scroll to position [1238, 0]
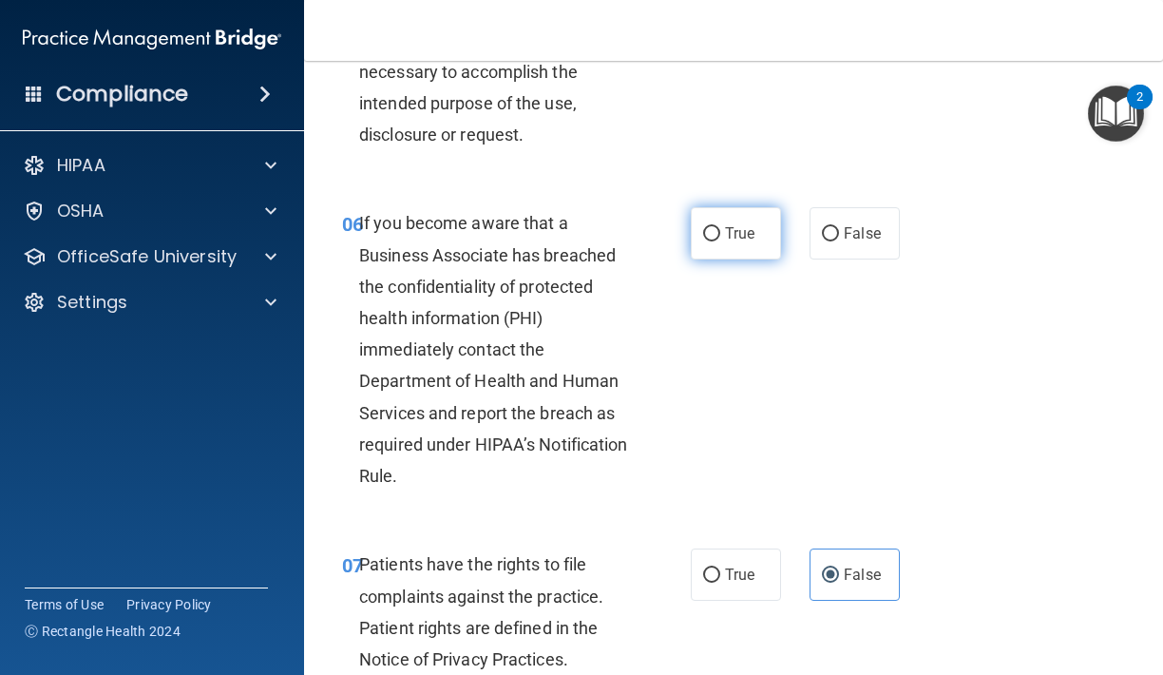
click at [766, 234] on label "True" at bounding box center [736, 233] width 90 height 52
click at [720, 234] on input "True" at bounding box center [711, 234] width 17 height 14
radio input "true"
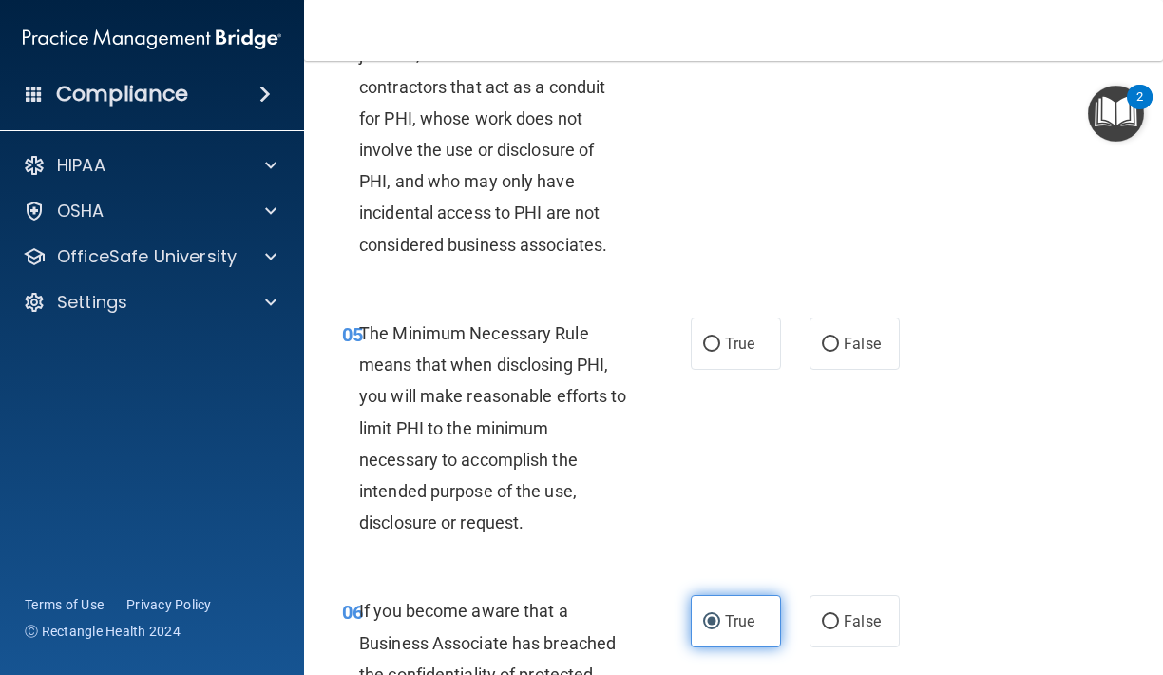
scroll to position [853, 0]
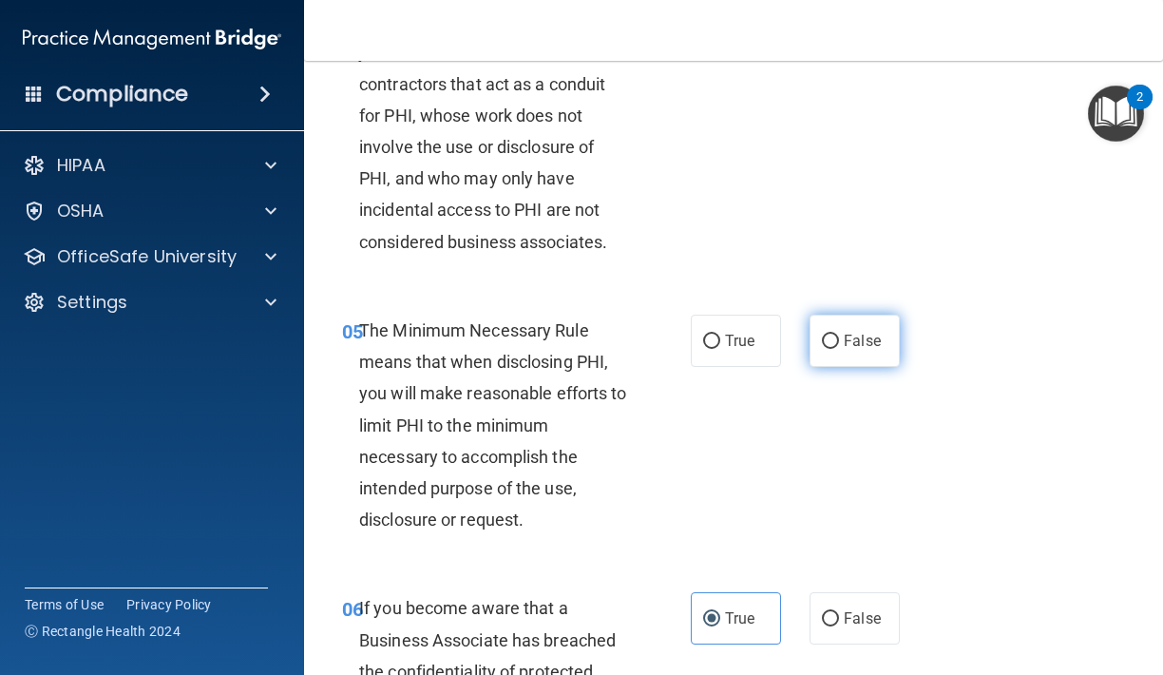
click at [837, 336] on input "False" at bounding box center [830, 341] width 17 height 14
radio input "true"
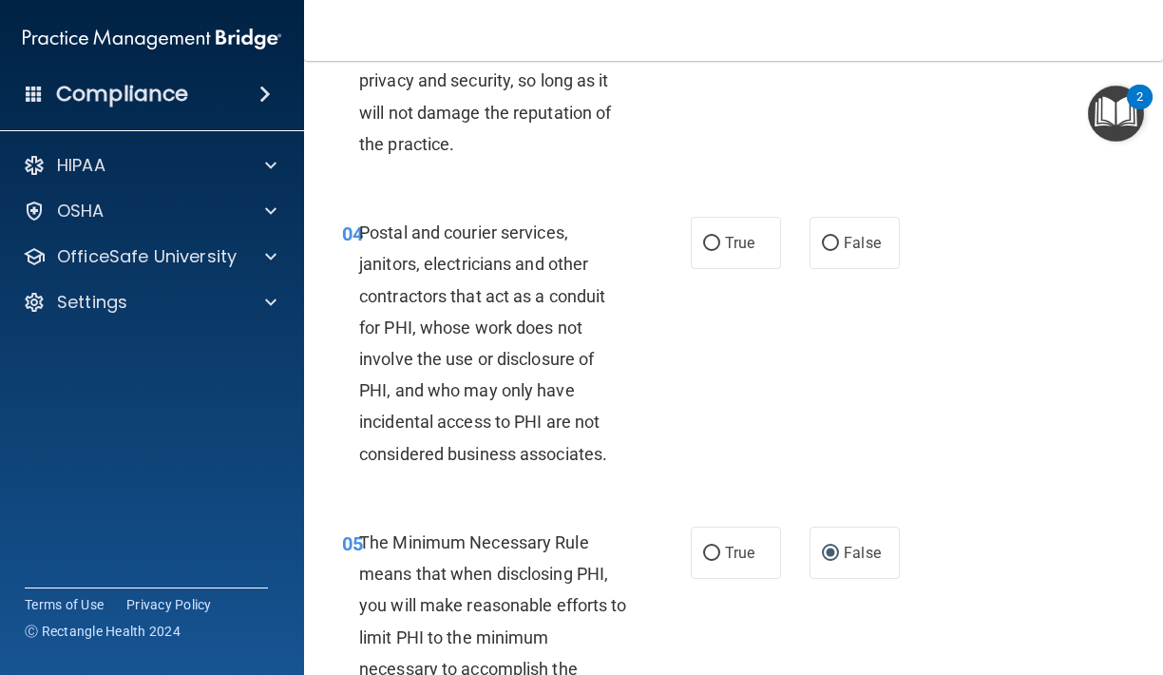
scroll to position [638, 0]
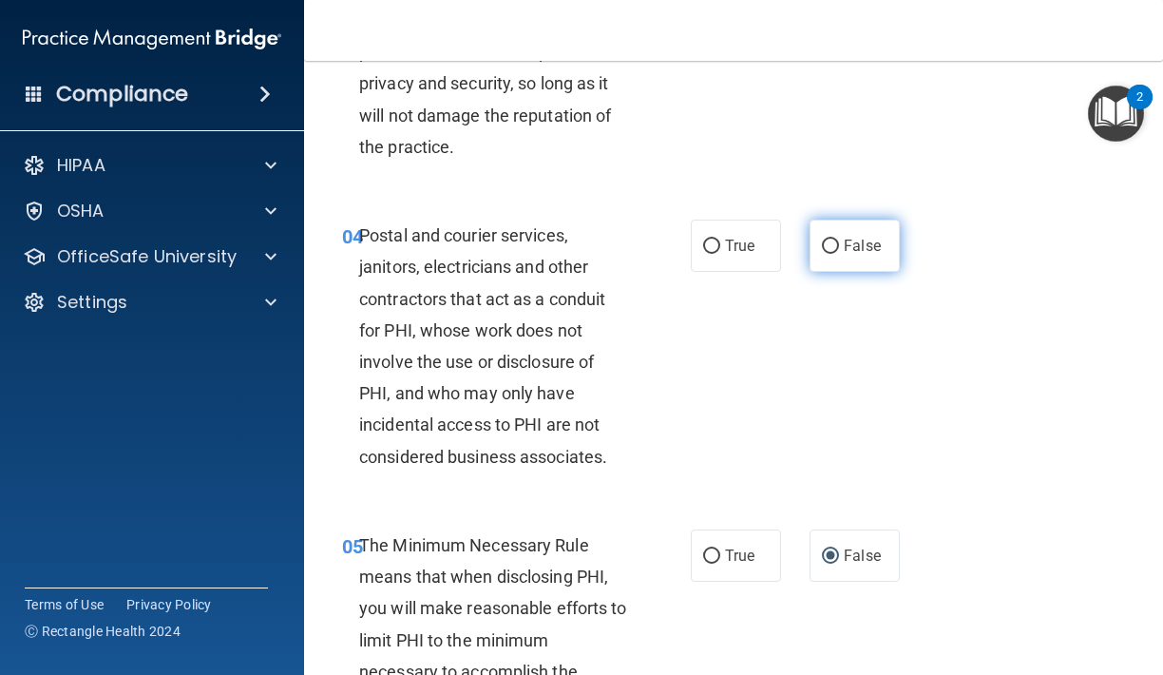
click at [833, 257] on label "False" at bounding box center [854, 245] width 90 height 52
click at [833, 254] on input "False" at bounding box center [830, 246] width 17 height 14
radio input "true"
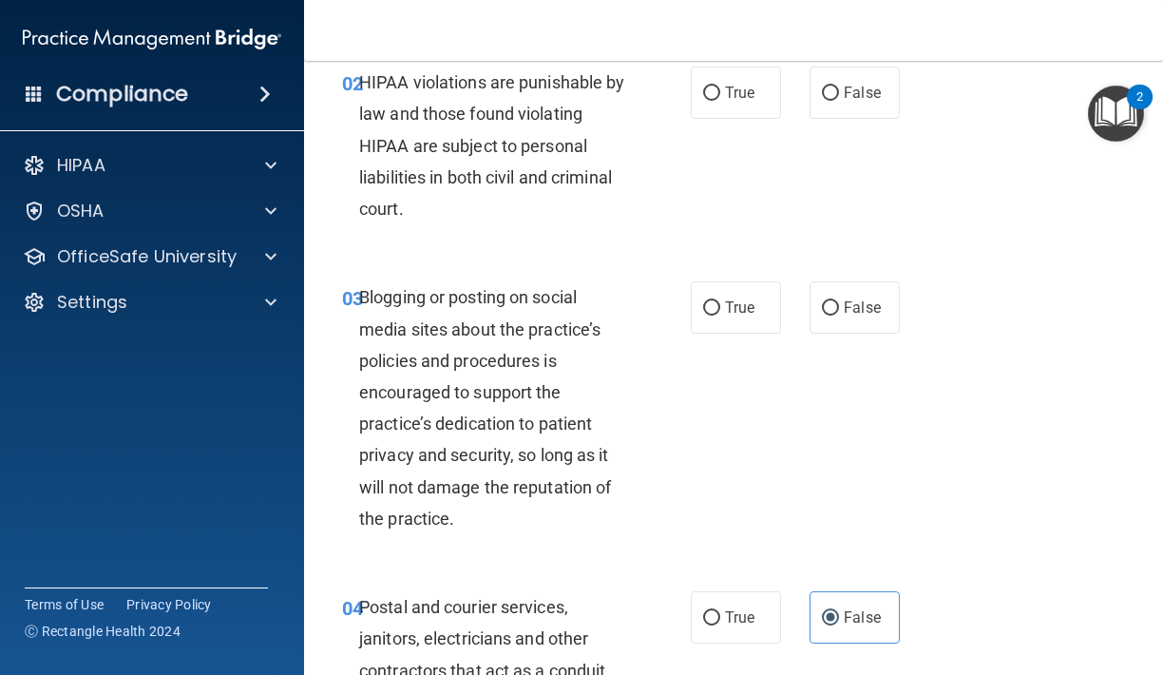
scroll to position [290, 0]
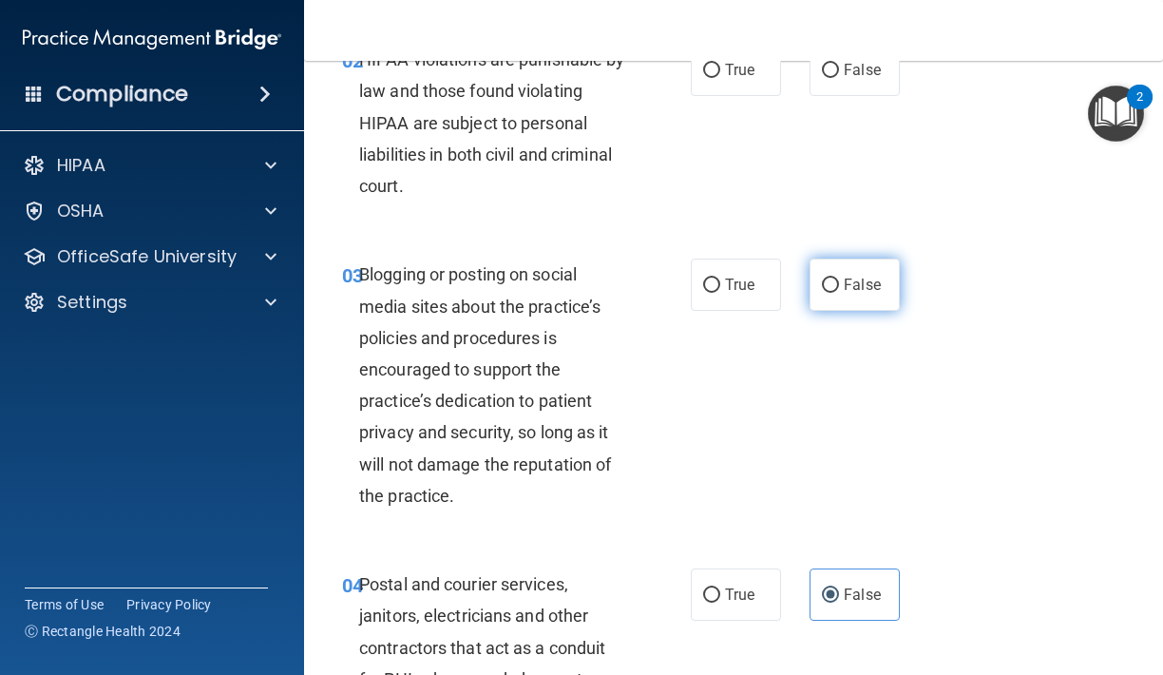
click at [832, 298] on label "False" at bounding box center [854, 284] width 90 height 52
click at [832, 293] on input "False" at bounding box center [830, 285] width 17 height 14
radio input "true"
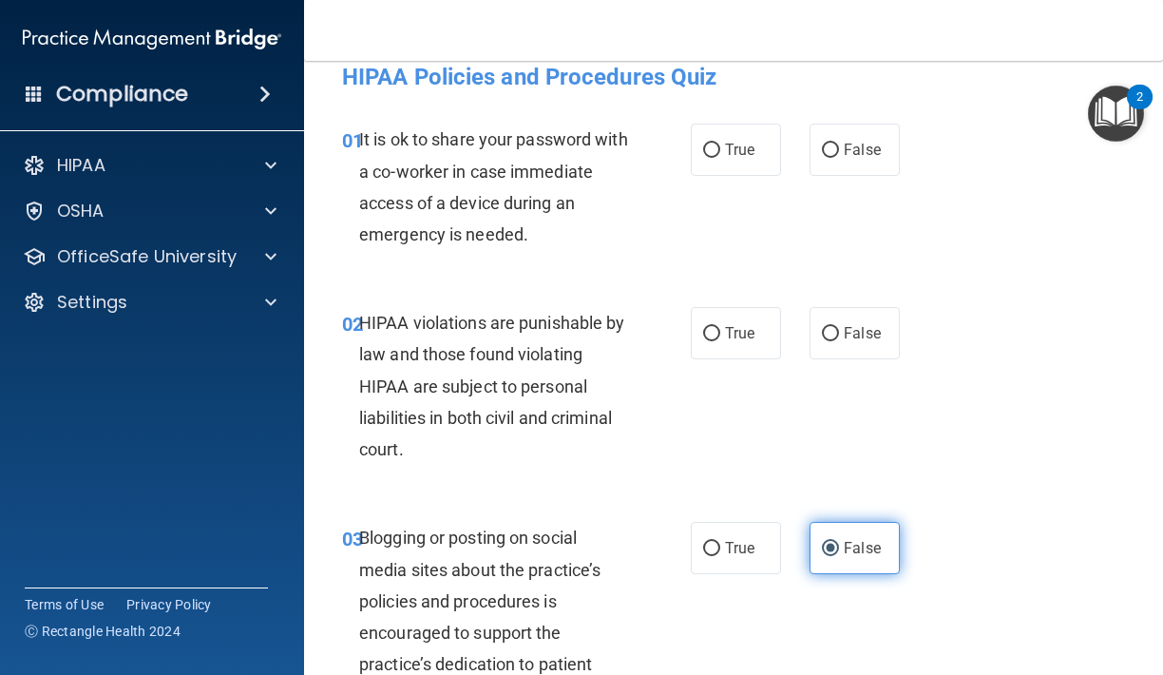
scroll to position [9, 0]
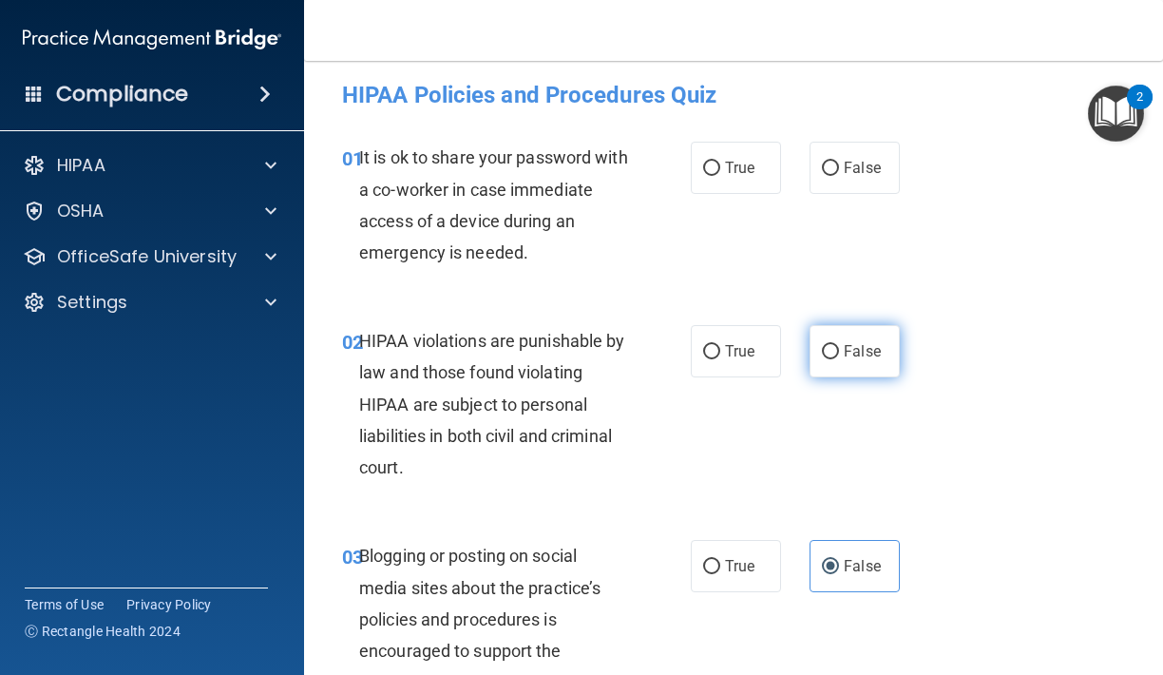
click at [830, 333] on label "False" at bounding box center [854, 351] width 90 height 52
click at [830, 345] on input "False" at bounding box center [830, 352] width 17 height 14
radio input "true"
click at [857, 186] on label "False" at bounding box center [854, 168] width 90 height 52
click at [839, 176] on input "False" at bounding box center [830, 169] width 17 height 14
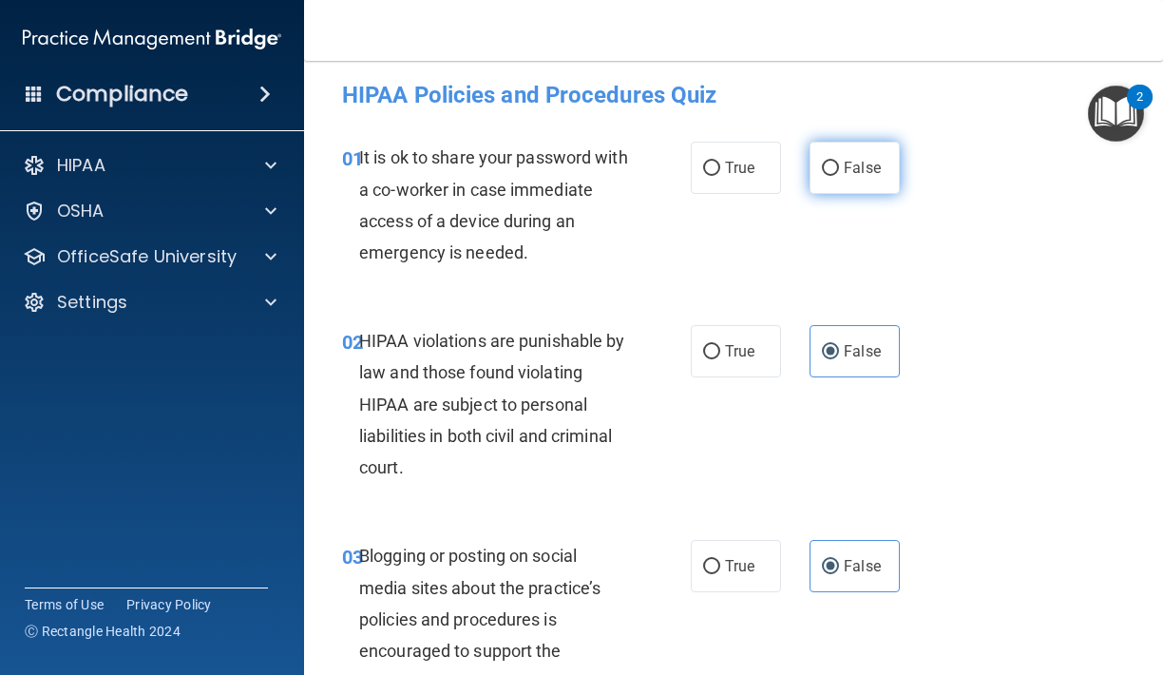
radio input "true"
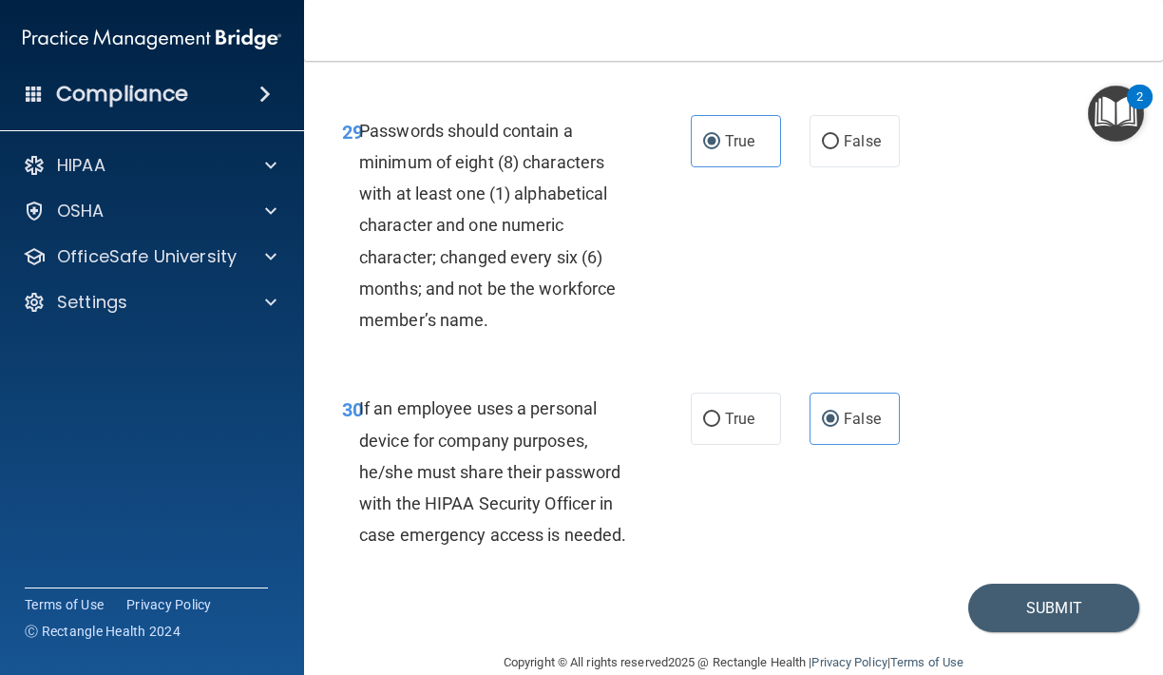
scroll to position [6302, 0]
click at [1035, 584] on button "Submit" at bounding box center [1053, 608] width 171 height 48
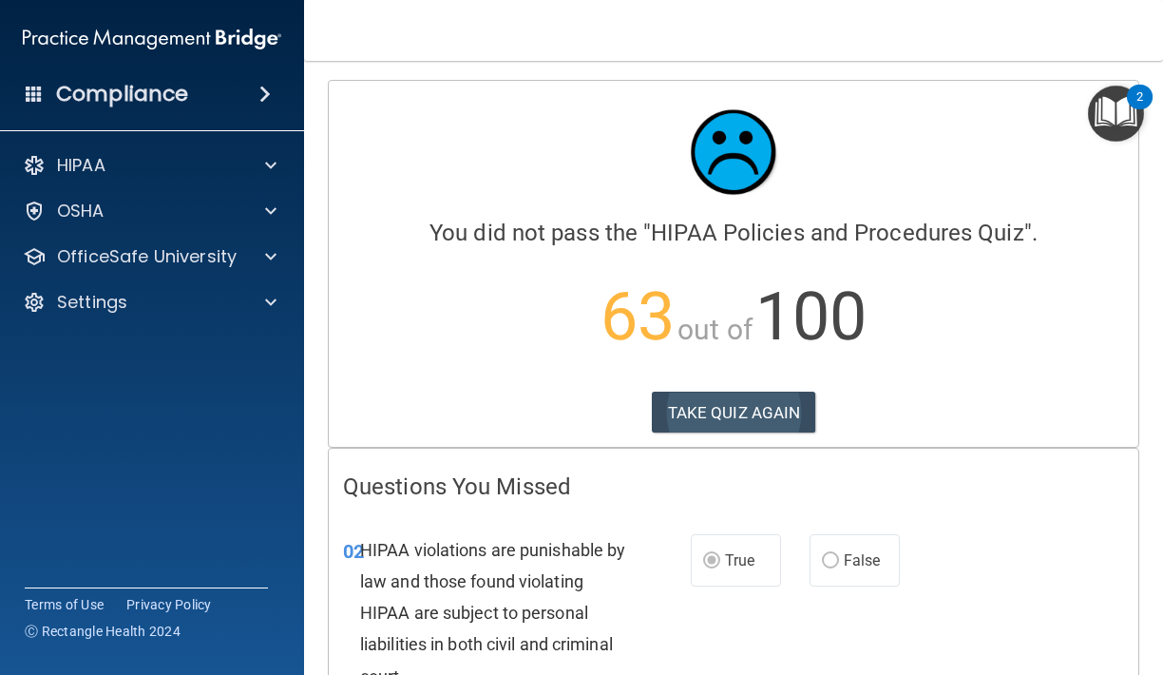
click at [737, 411] on button "TAKE QUIZ AGAIN" at bounding box center [734, 412] width 164 height 42
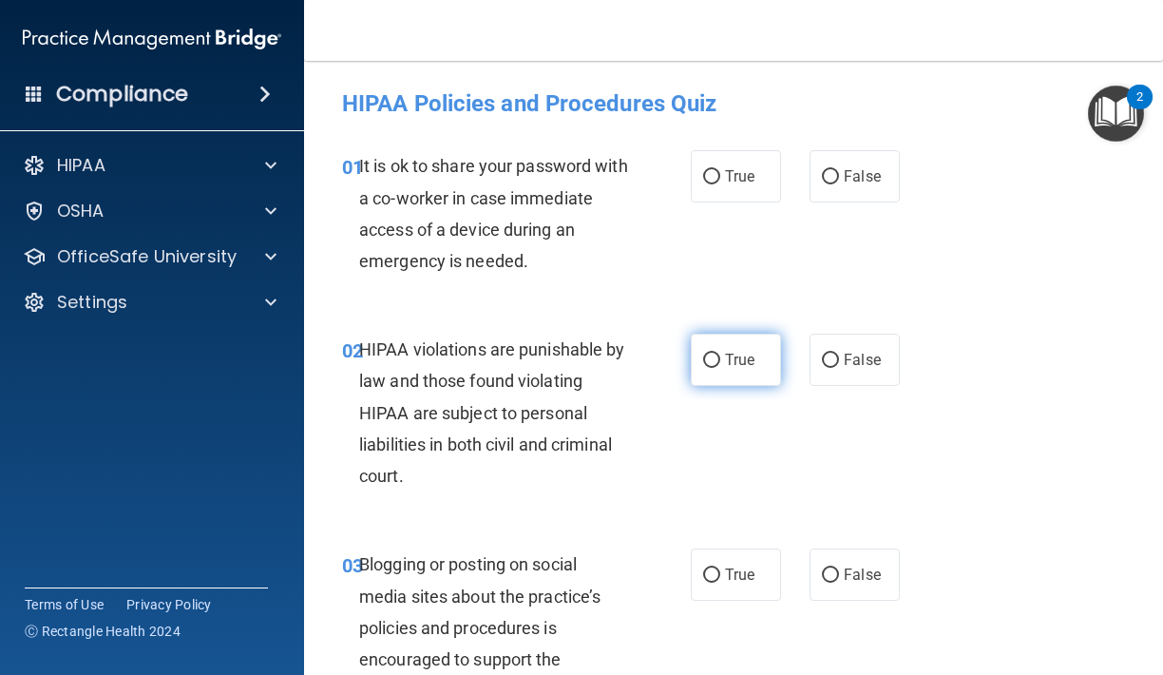
click at [721, 370] on label "True" at bounding box center [736, 359] width 90 height 52
click at [720, 368] on input "True" at bounding box center [711, 360] width 17 height 14
radio input "true"
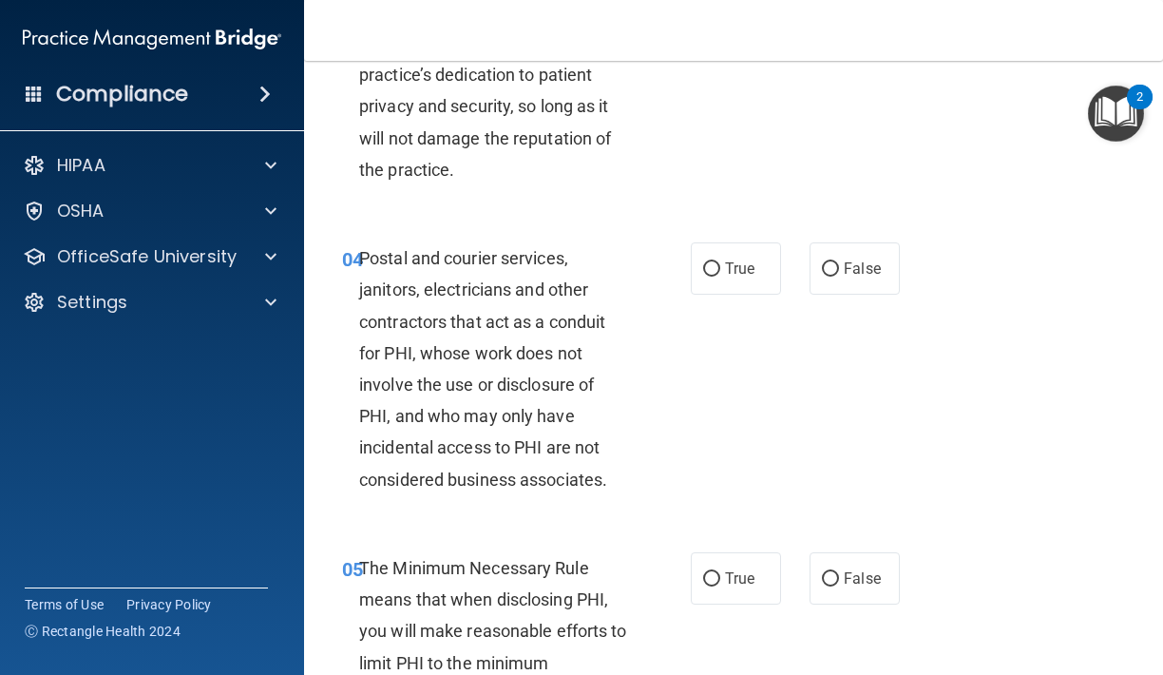
scroll to position [659, 0]
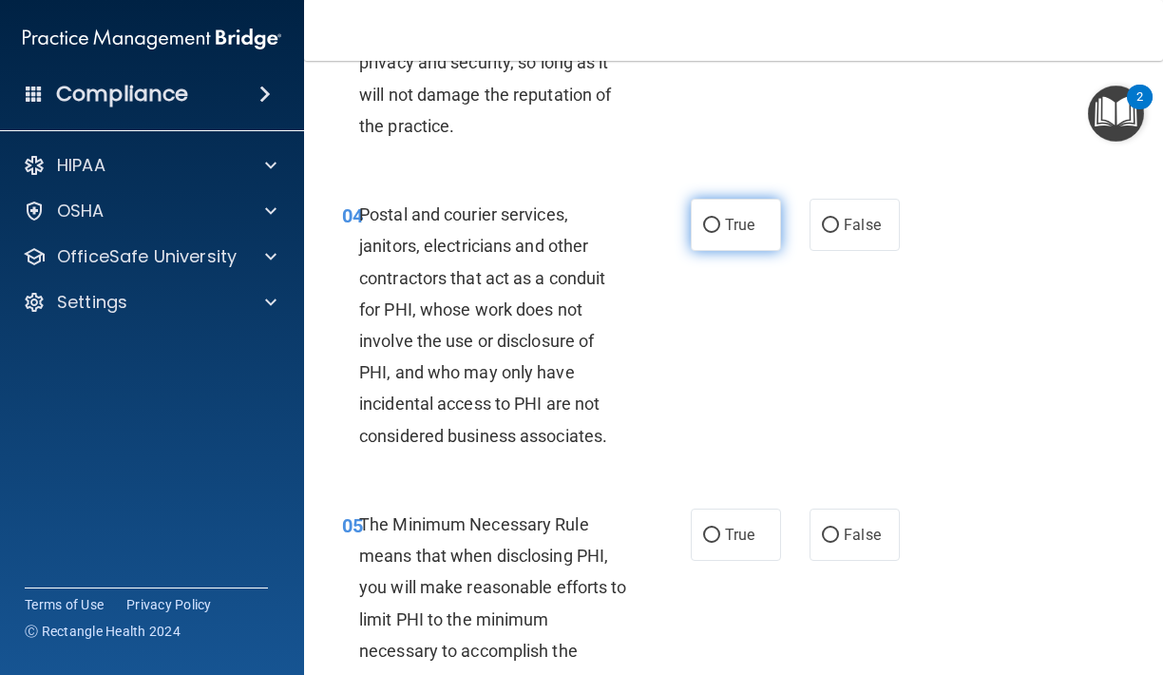
click at [725, 225] on span "True" at bounding box center [739, 225] width 29 height 18
click at [720, 225] on input "True" at bounding box center [711, 226] width 17 height 14
radio input "true"
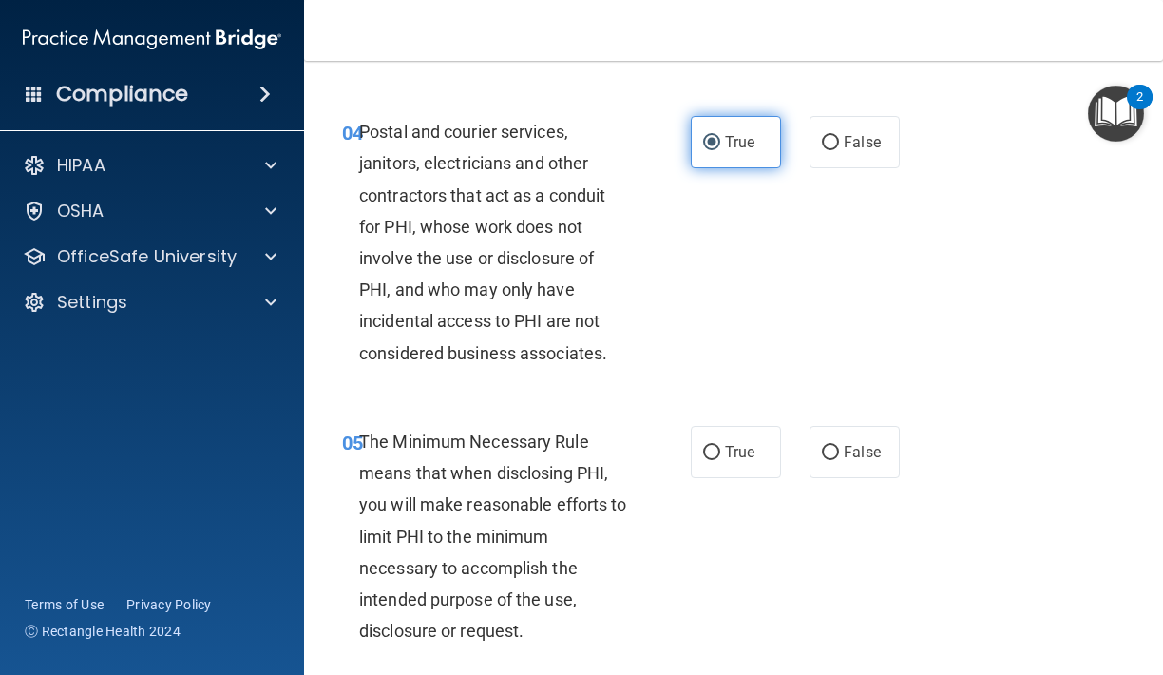
scroll to position [751, 0]
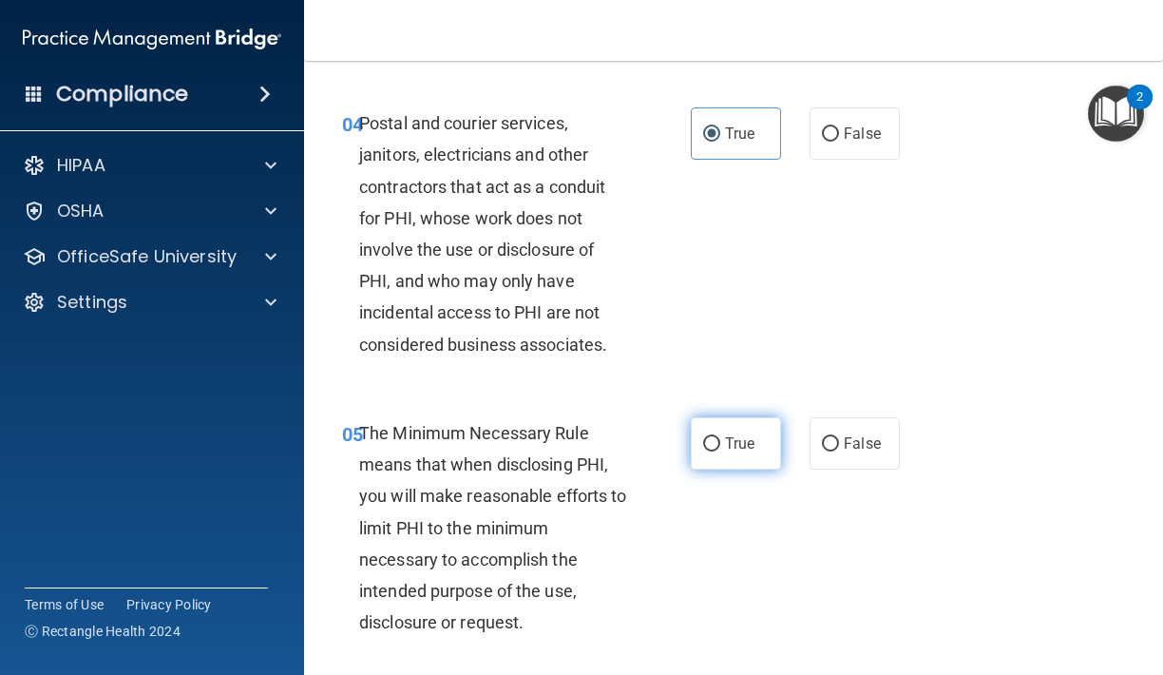
click at [711, 437] on input "True" at bounding box center [711, 444] width 17 height 14
radio input "true"
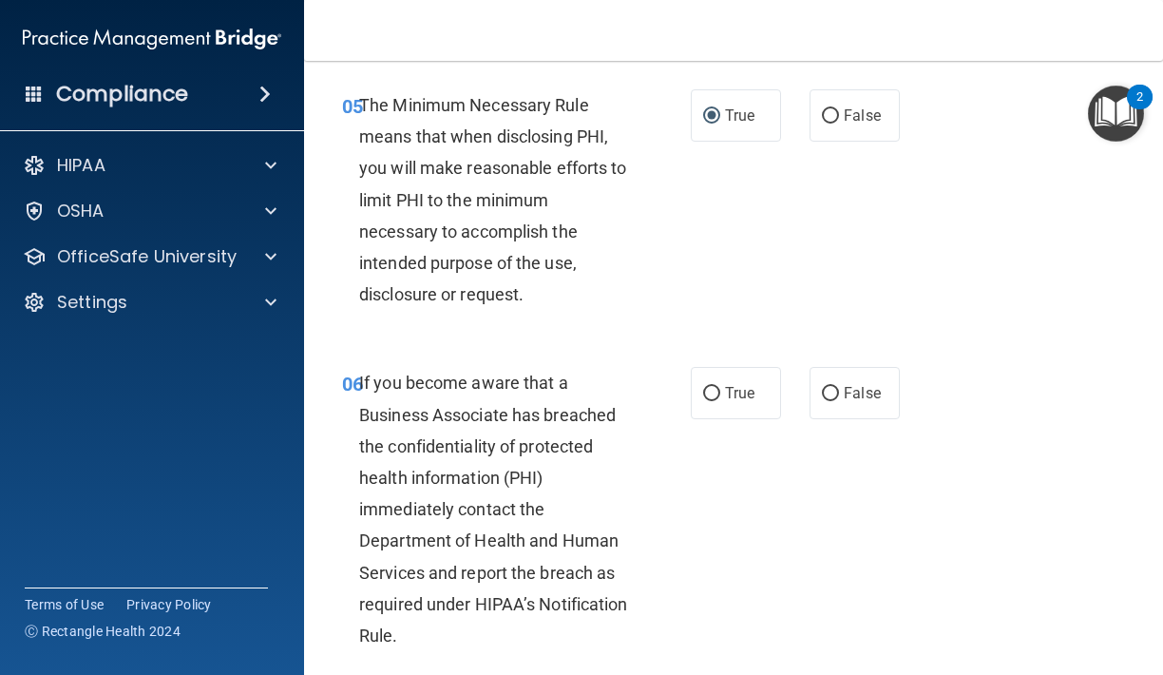
scroll to position [1086, 0]
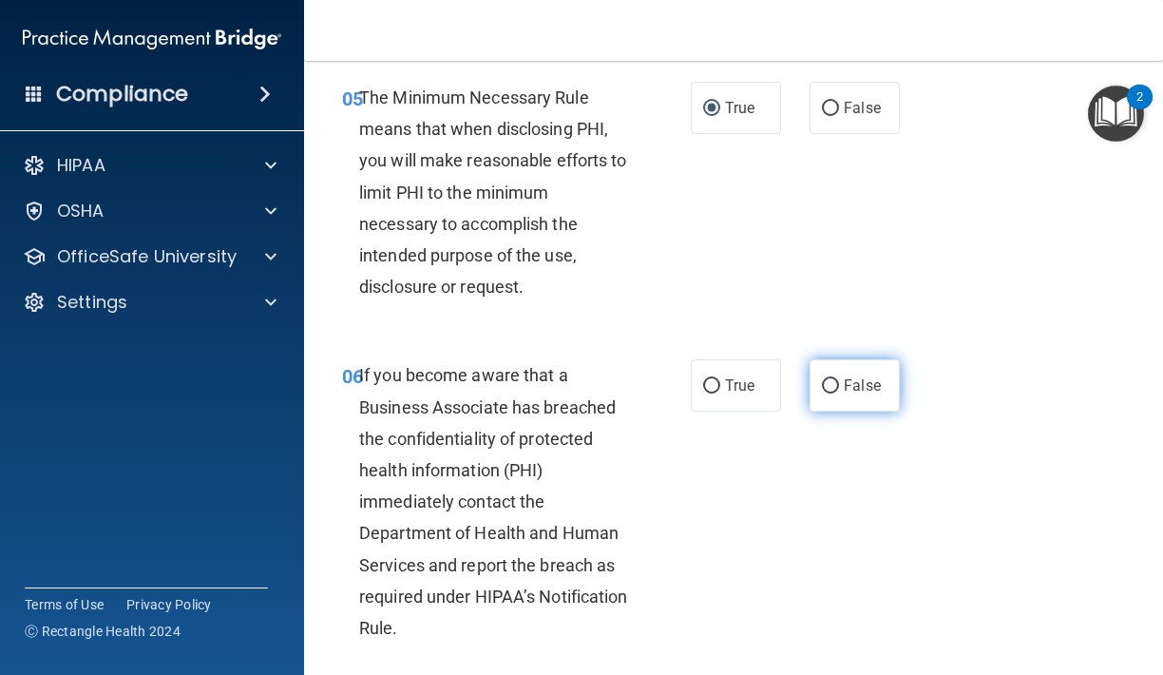
click at [855, 377] on span "False" at bounding box center [862, 385] width 37 height 18
click at [839, 379] on input "False" at bounding box center [830, 386] width 17 height 14
radio input "true"
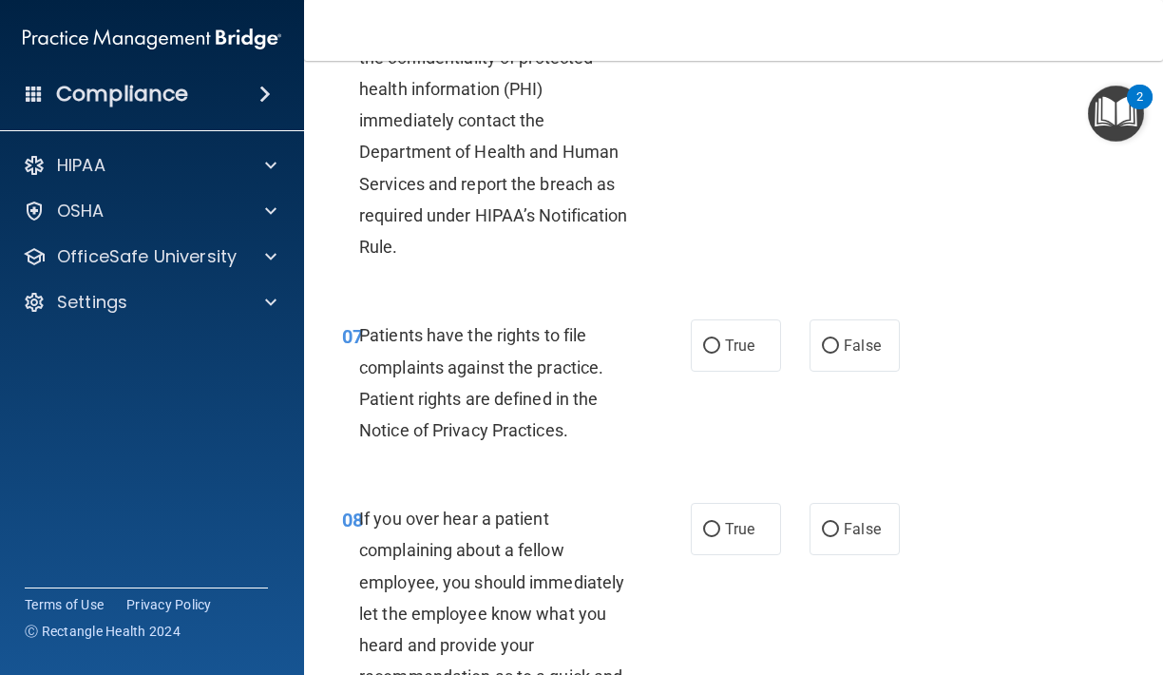
scroll to position [1473, 0]
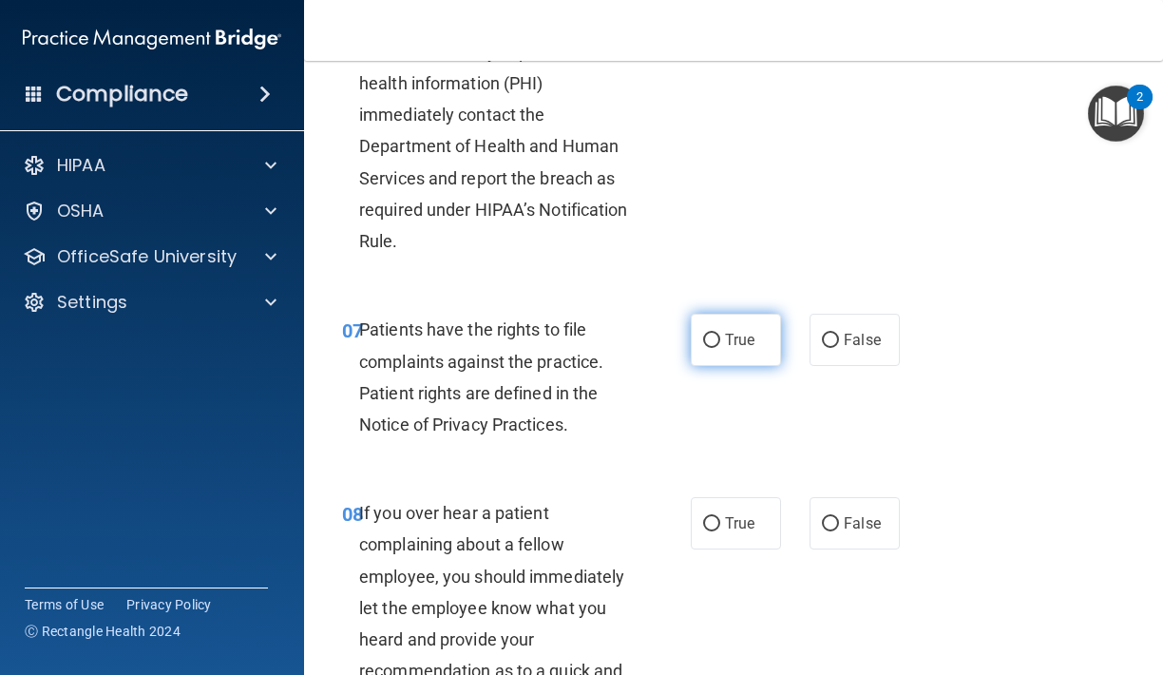
click at [754, 335] on span "True" at bounding box center [739, 340] width 29 height 18
click at [720, 335] on input "True" at bounding box center [711, 340] width 17 height 14
radio input "true"
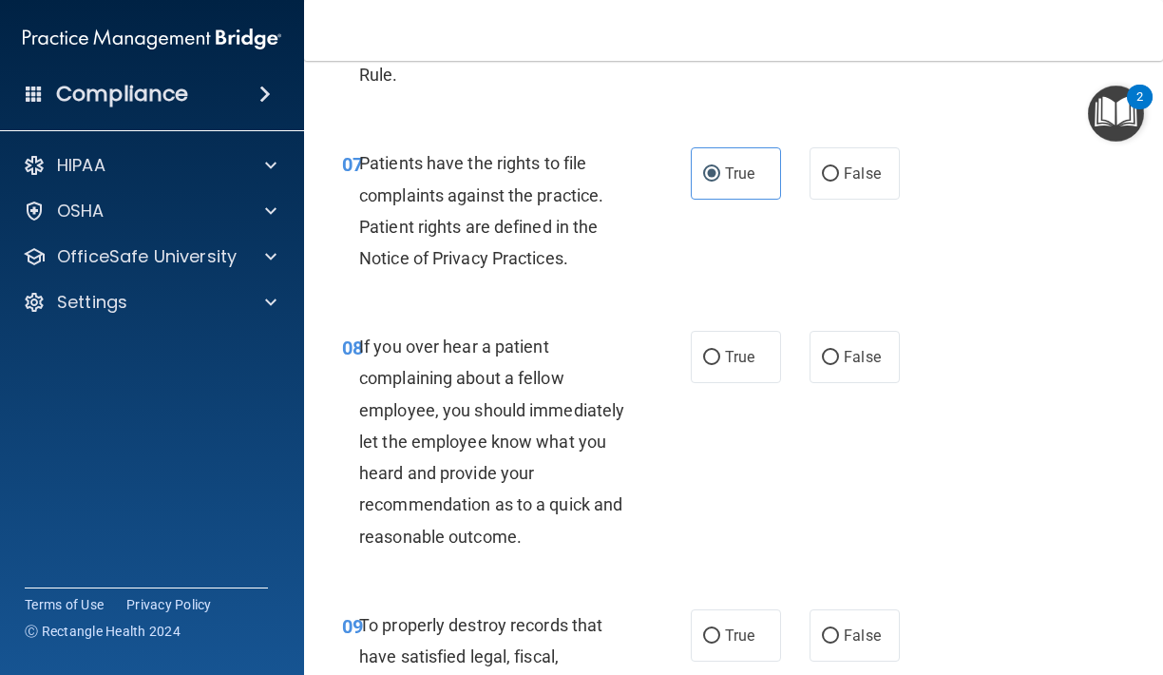
scroll to position [1641, 0]
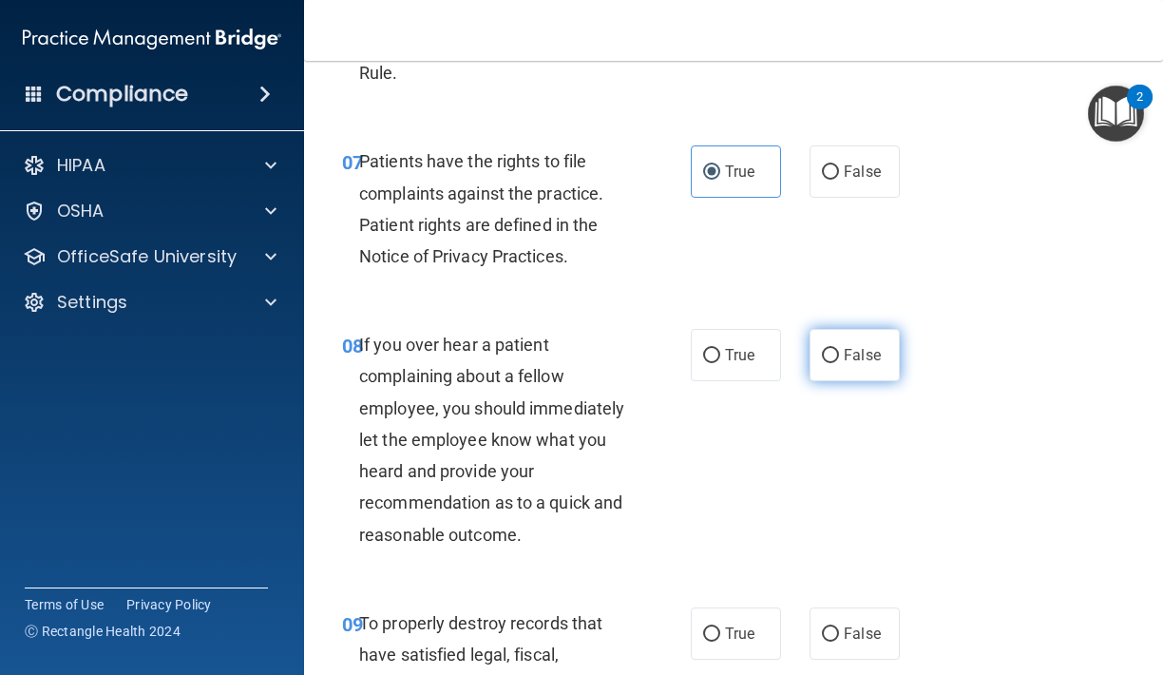
click at [839, 357] on label "False" at bounding box center [854, 355] width 90 height 52
click at [839, 357] on input "False" at bounding box center [830, 356] width 17 height 14
radio input "true"
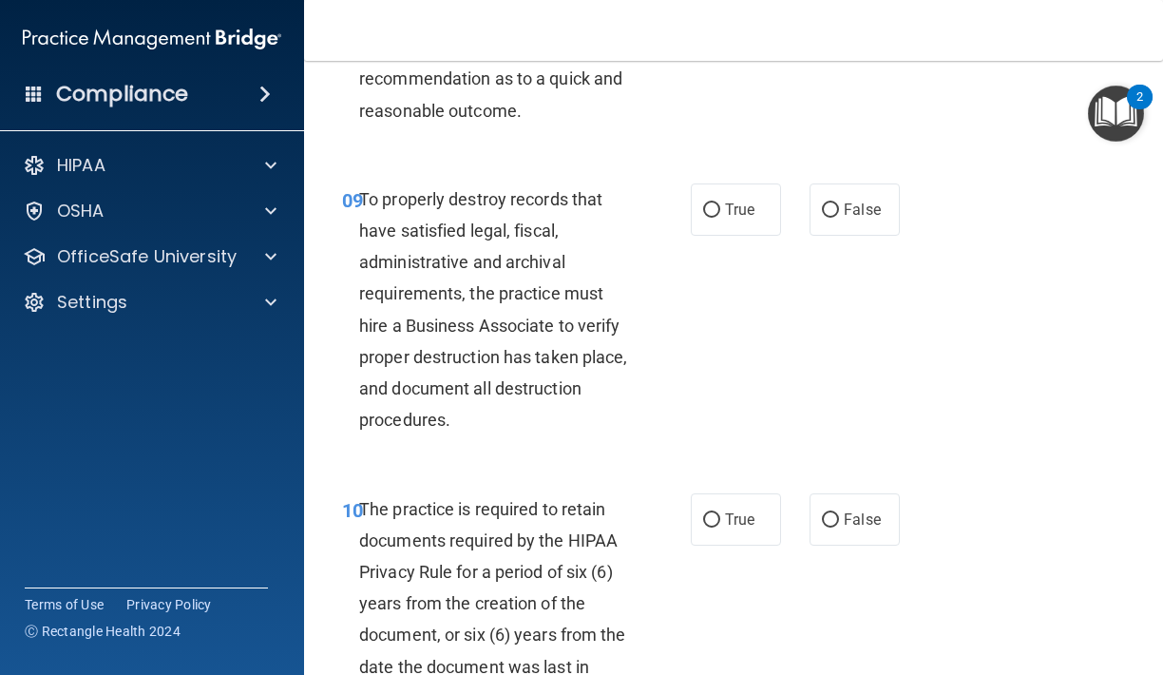
scroll to position [2068, 0]
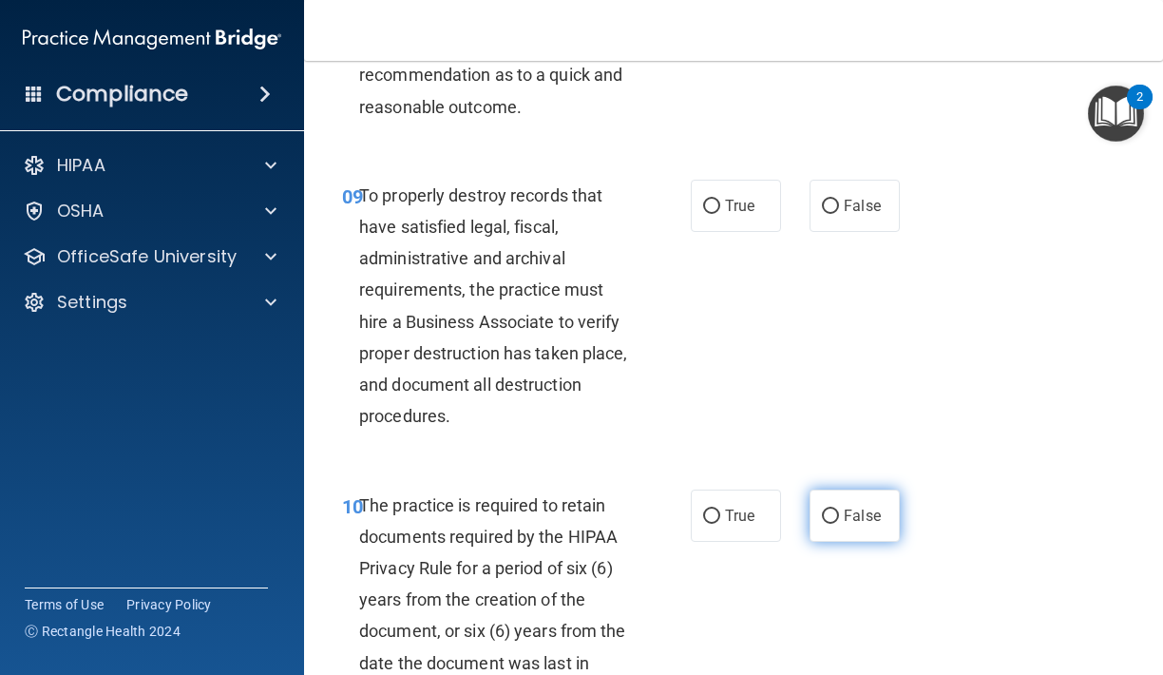
click at [816, 511] on label "False" at bounding box center [854, 515] width 90 height 52
click at [822, 511] on input "False" at bounding box center [830, 516] width 17 height 14
radio input "true"
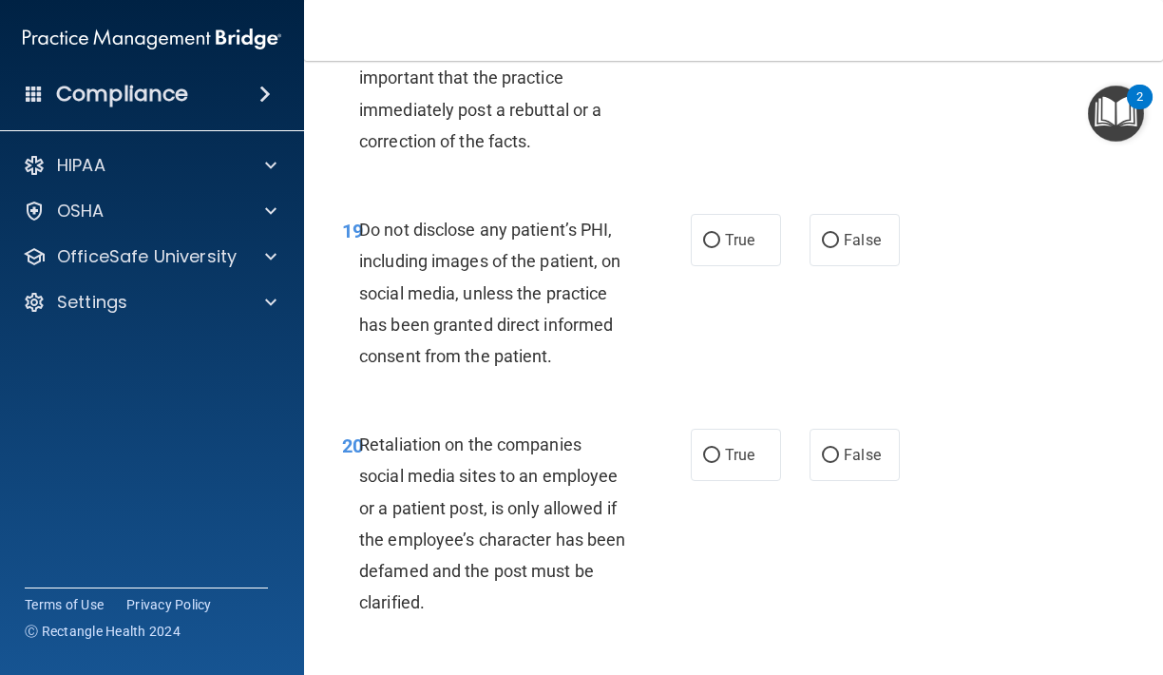
scroll to position [4255, 0]
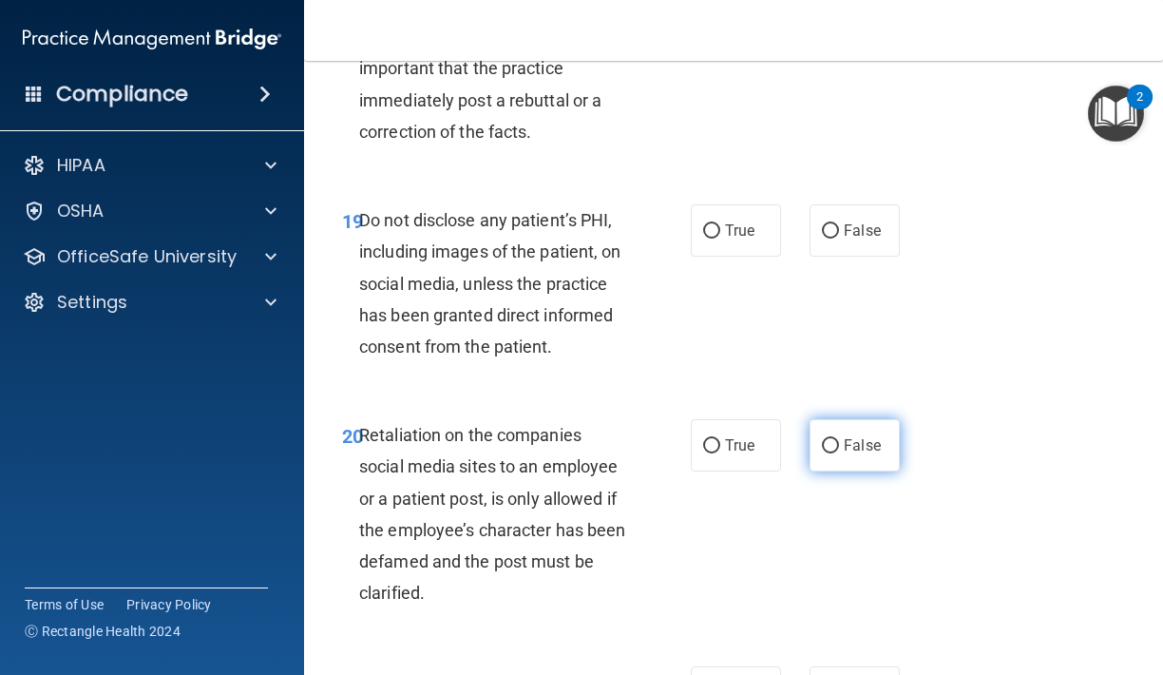
click at [858, 436] on span "False" at bounding box center [862, 445] width 37 height 18
click at [839, 439] on input "False" at bounding box center [830, 446] width 17 height 14
radio input "true"
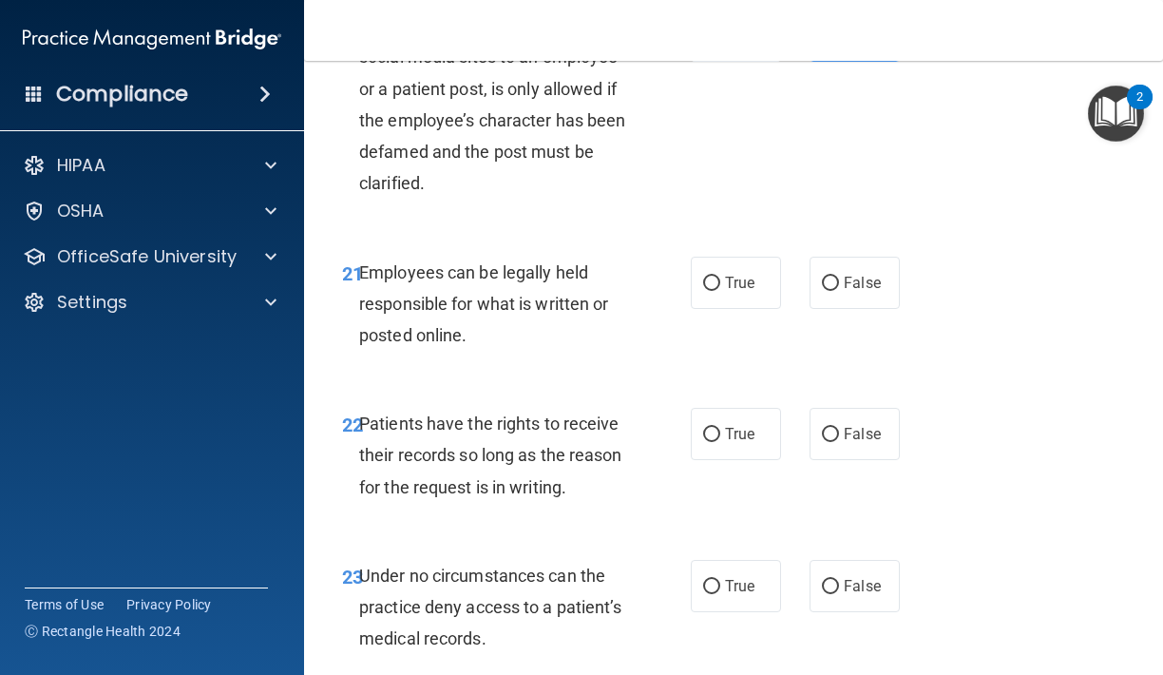
scroll to position [4682, 0]
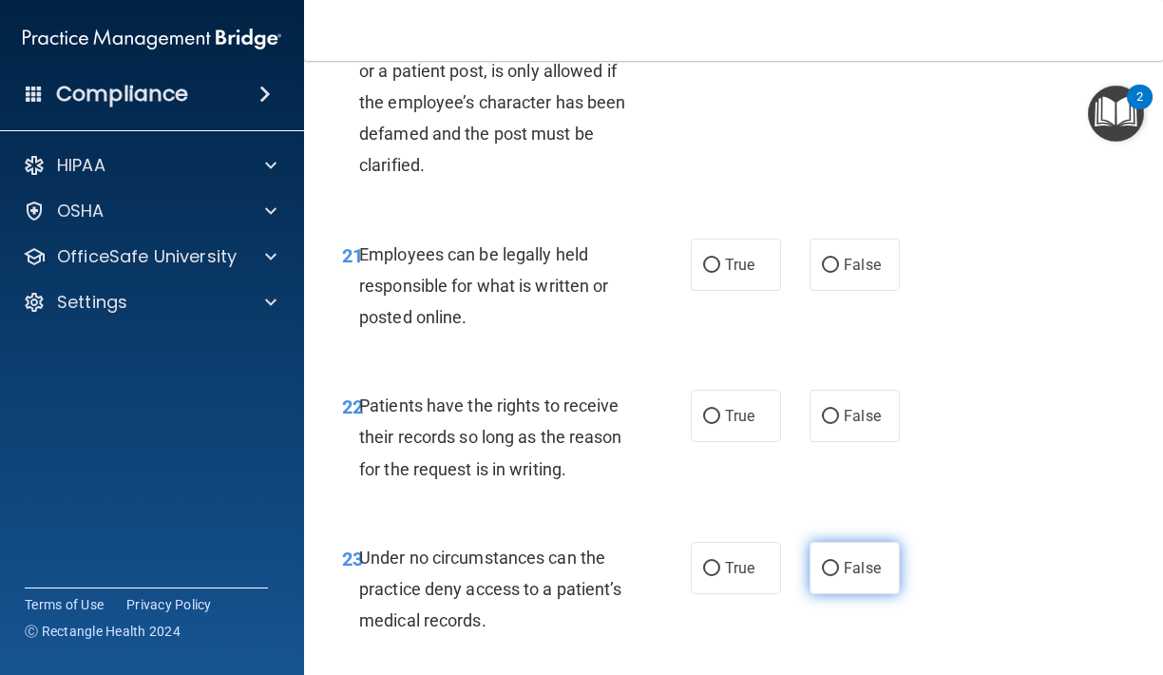
click at [862, 559] on span "False" at bounding box center [862, 568] width 37 height 18
click at [839, 562] on input "False" at bounding box center [830, 569] width 17 height 14
radio input "true"
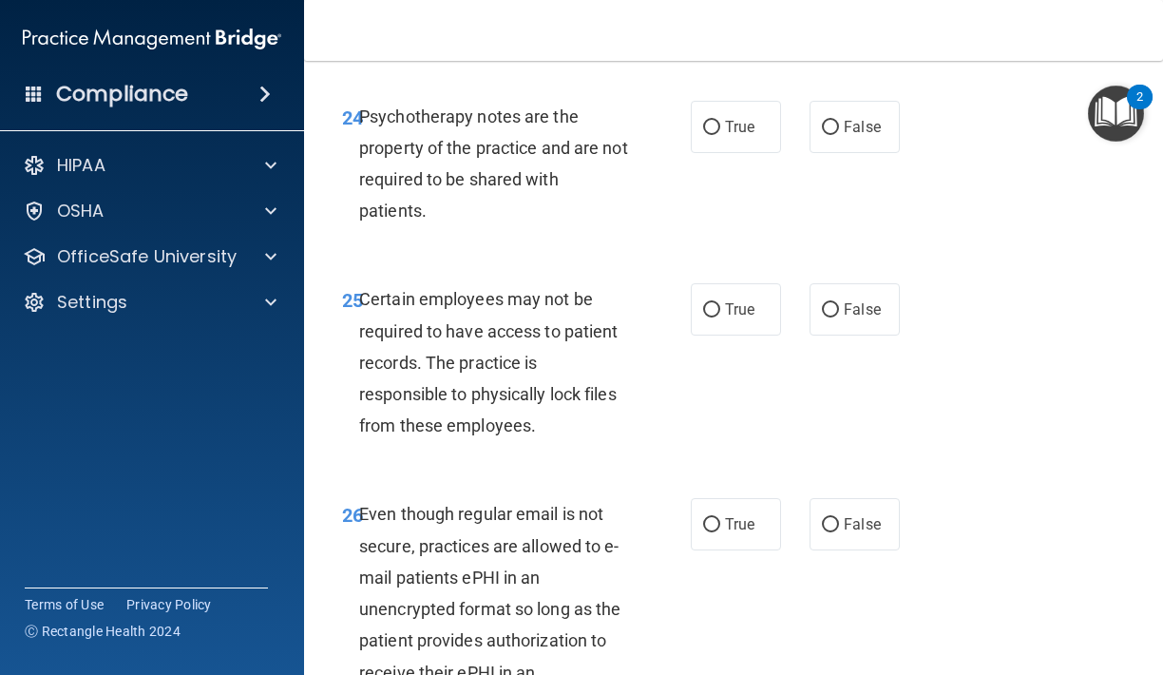
scroll to position [5277, 0]
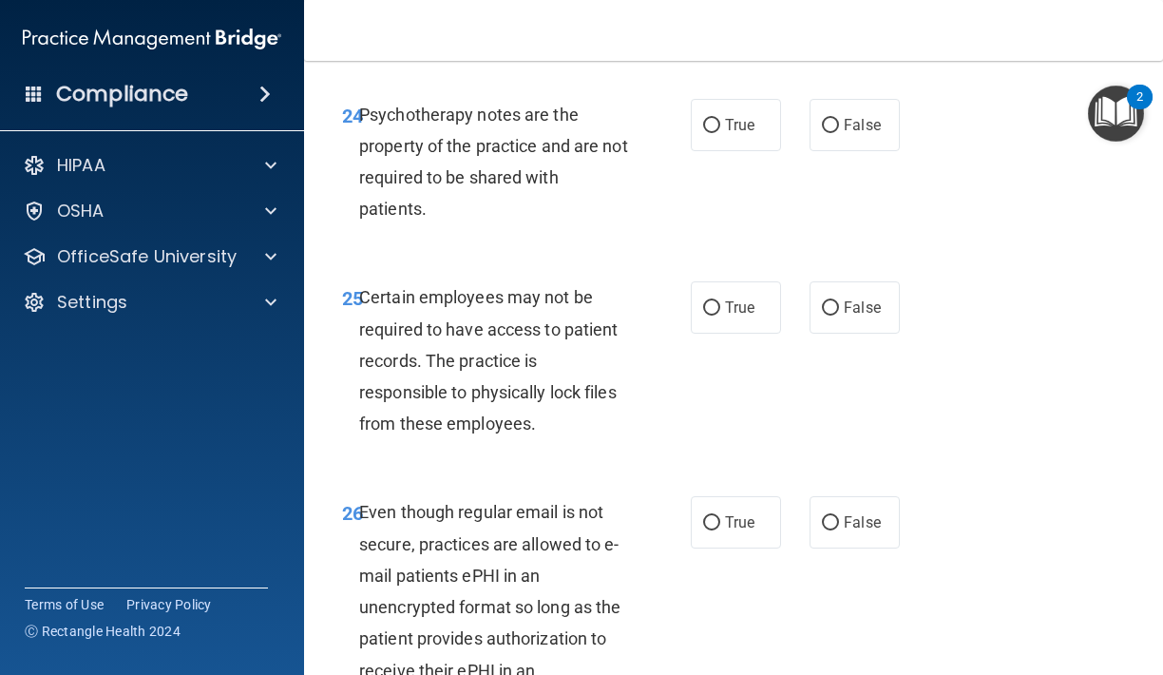
click at [782, 499] on div "True False" at bounding box center [800, 522] width 218 height 52
click at [723, 496] on label "True" at bounding box center [736, 522] width 90 height 52
click at [720, 516] on input "True" at bounding box center [711, 523] width 17 height 14
radio input "true"
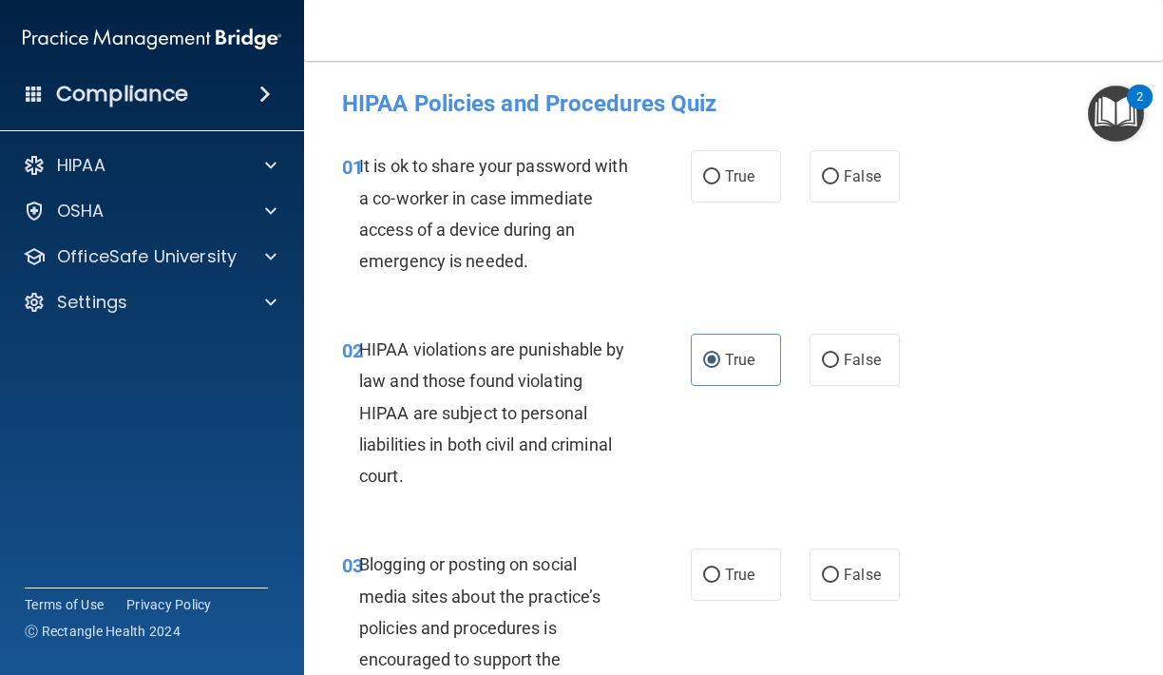
scroll to position [0, 0]
click at [728, 166] on label "True" at bounding box center [736, 176] width 90 height 52
click at [720, 170] on input "True" at bounding box center [711, 177] width 17 height 14
radio input "true"
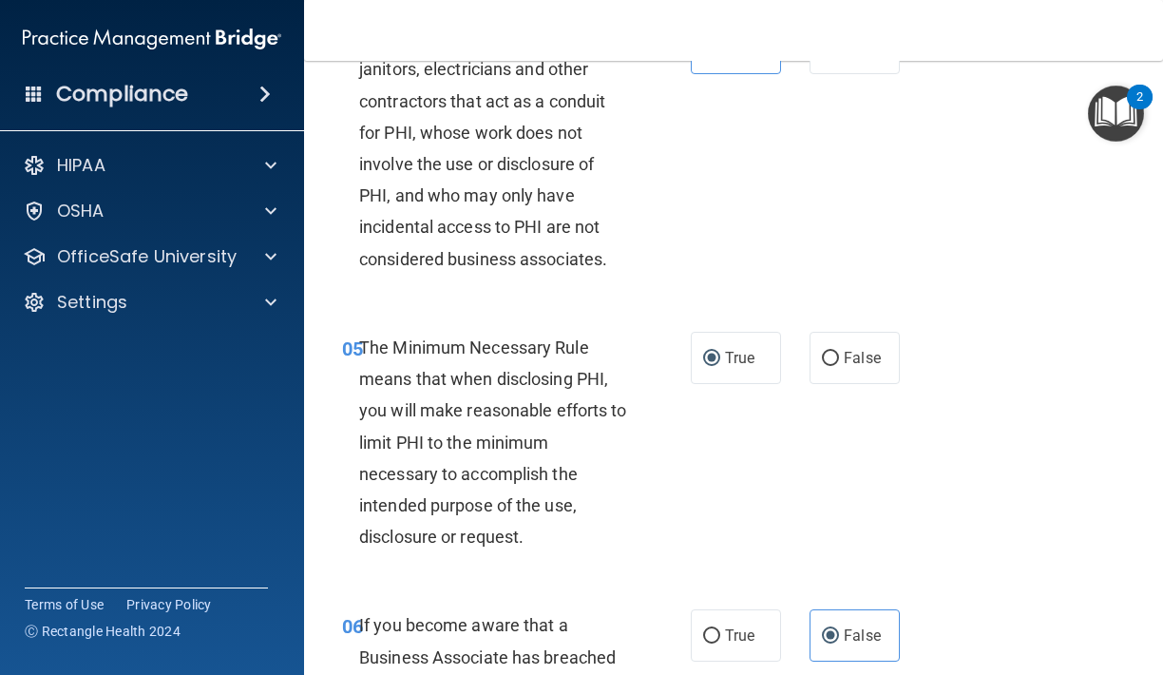
scroll to position [840, 0]
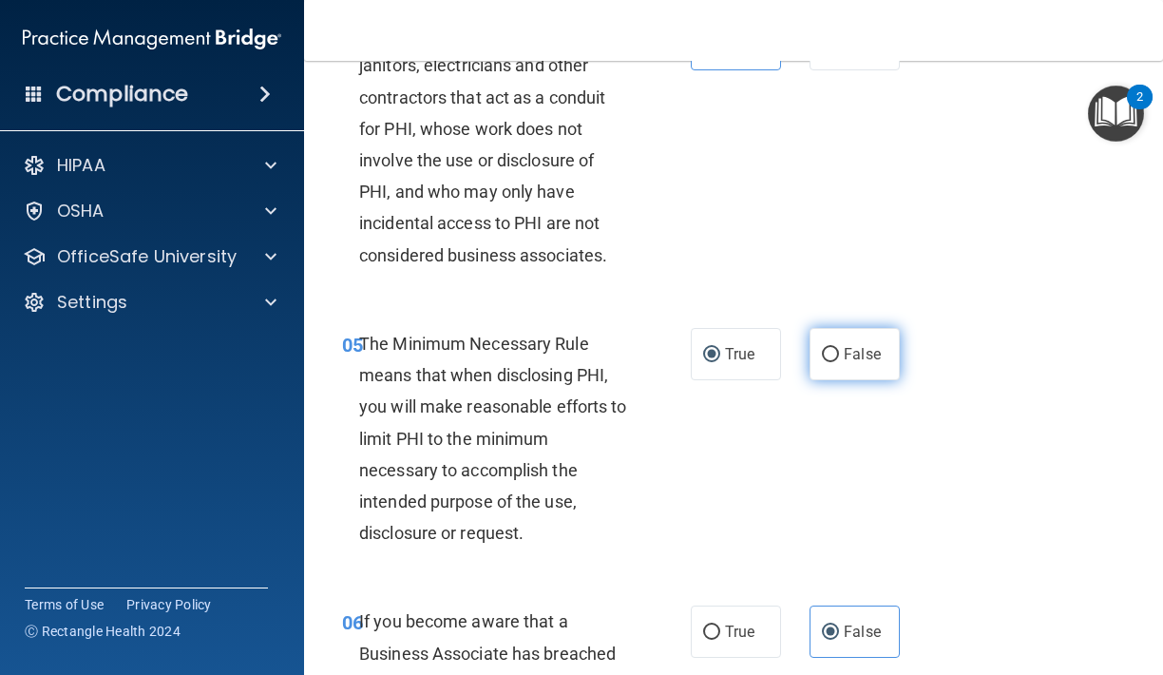
click at [836, 333] on label "False" at bounding box center [854, 354] width 90 height 52
click at [836, 348] on input "False" at bounding box center [830, 355] width 17 height 14
radio input "true"
radio input "false"
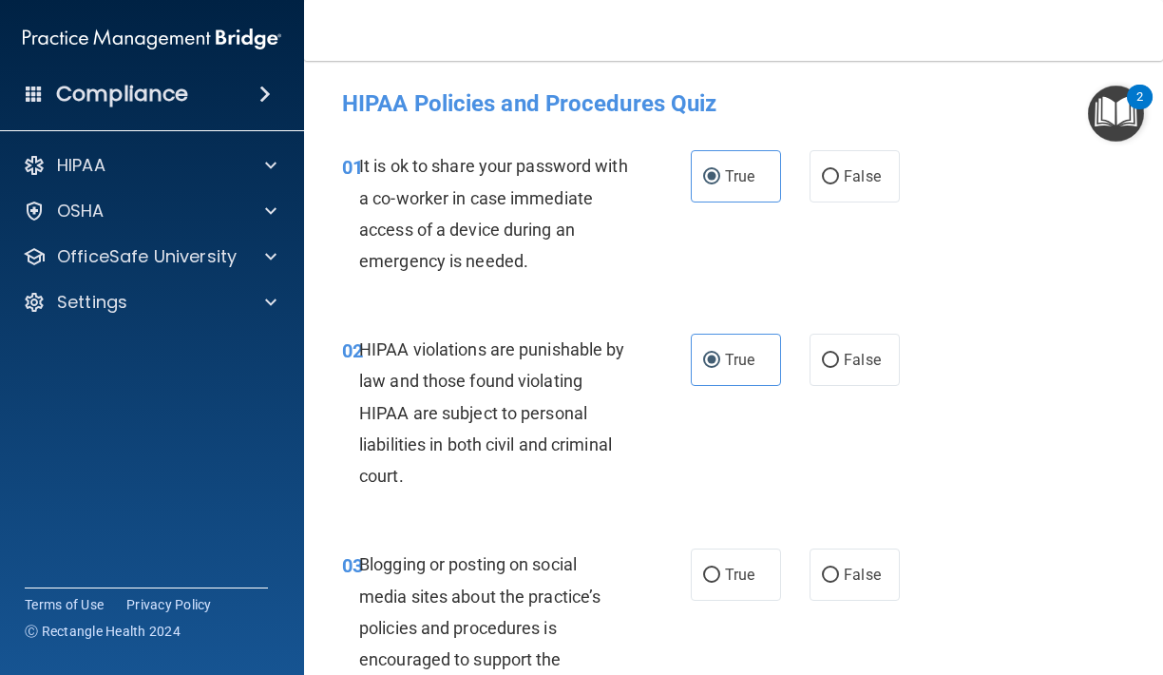
scroll to position [0, 0]
click at [872, 180] on span "False" at bounding box center [862, 176] width 37 height 18
click at [839, 180] on input "False" at bounding box center [830, 177] width 17 height 14
radio input "true"
radio input "false"
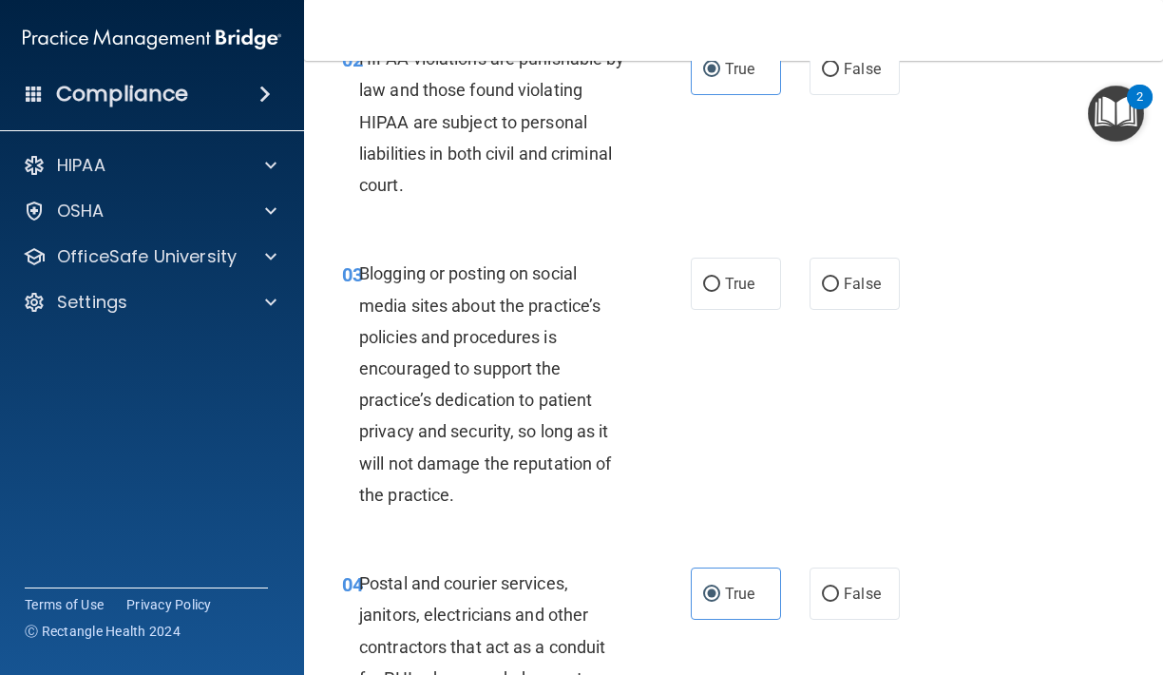
scroll to position [311, 0]
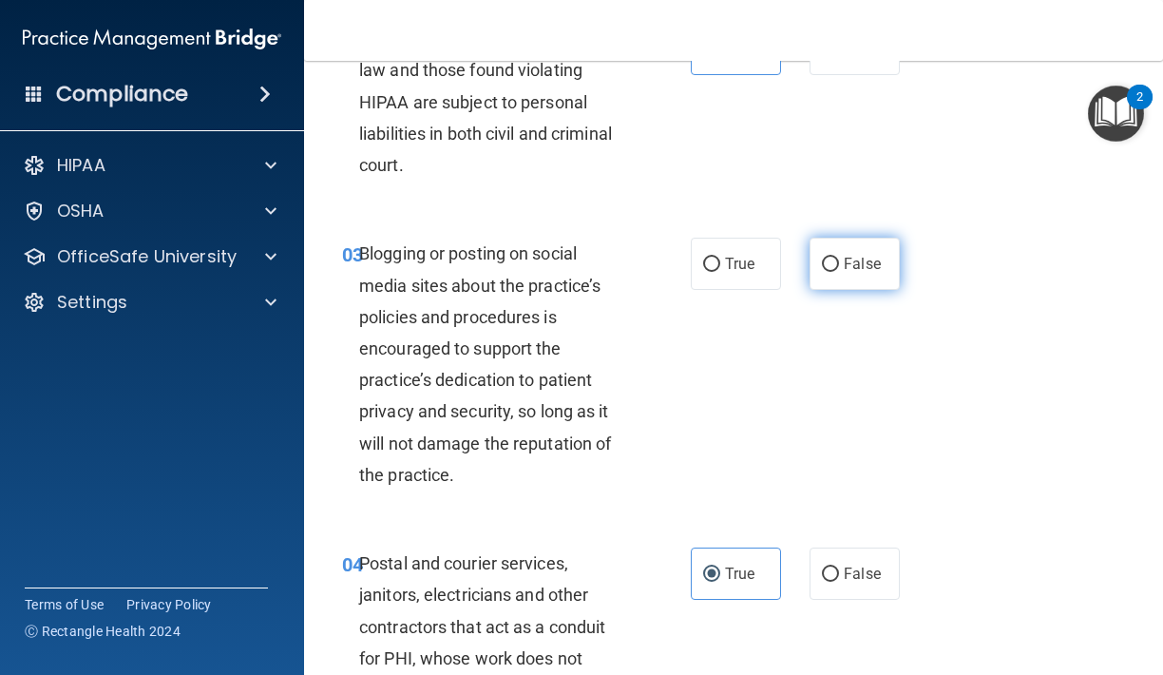
click at [834, 270] on label "False" at bounding box center [854, 264] width 90 height 52
click at [834, 270] on input "False" at bounding box center [830, 264] width 17 height 14
radio input "true"
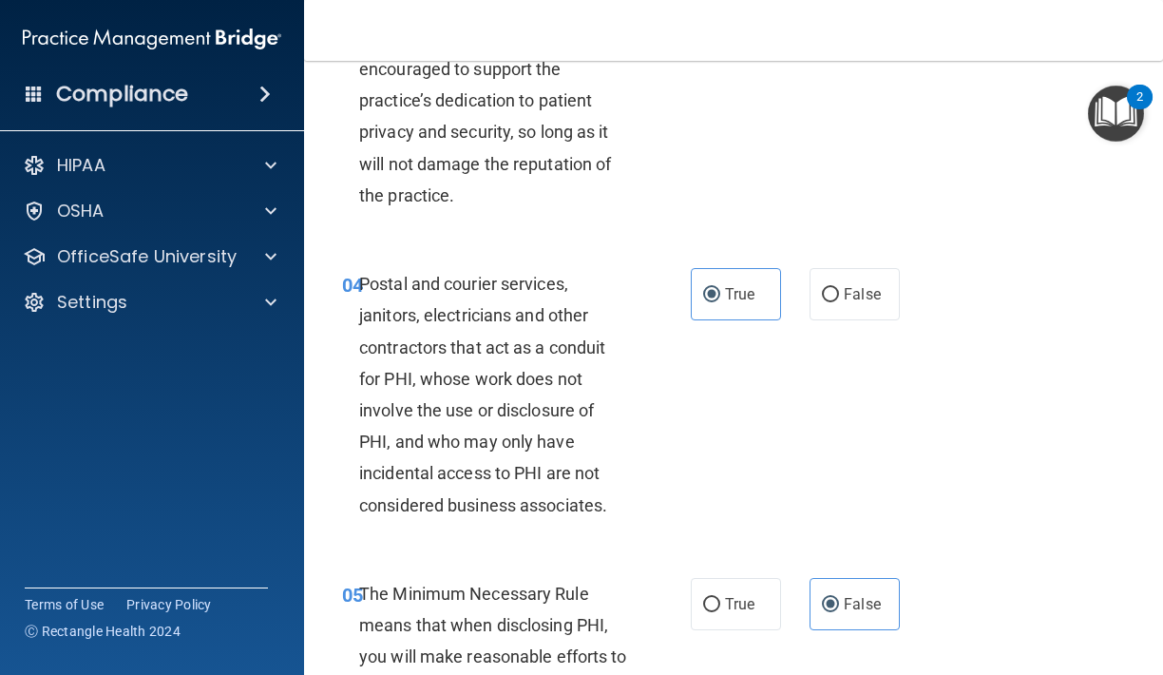
scroll to position [592, 0]
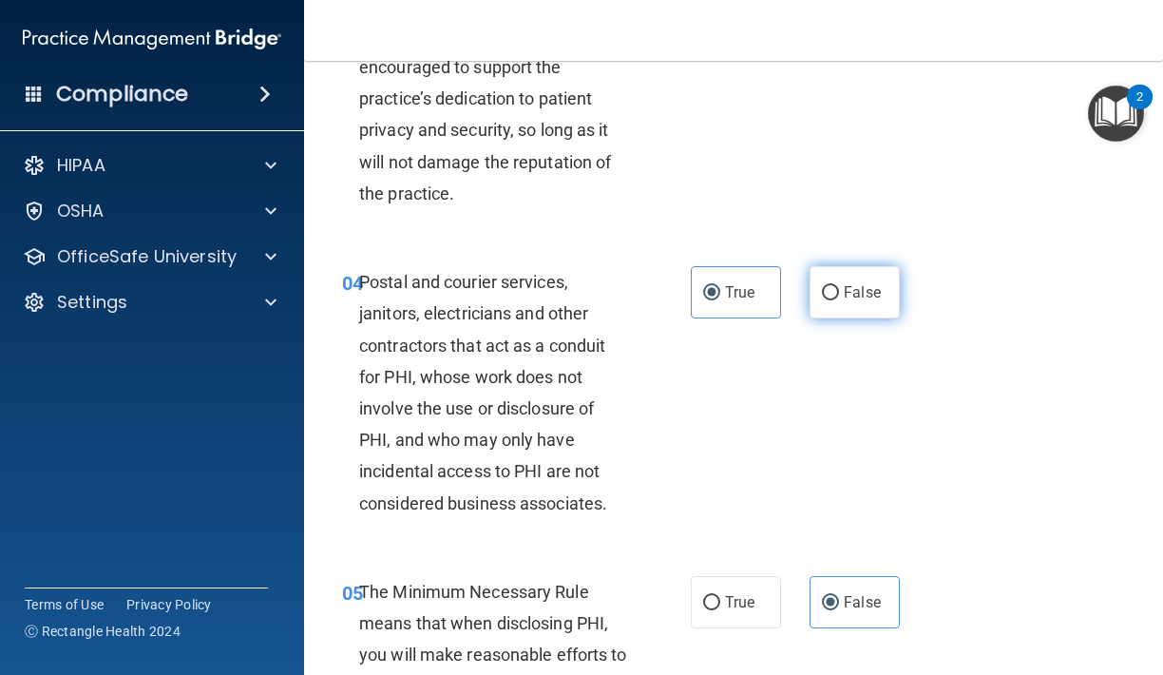
click at [868, 311] on label "False" at bounding box center [854, 292] width 90 height 52
click at [839, 300] on input "False" at bounding box center [830, 293] width 17 height 14
radio input "true"
radio input "false"
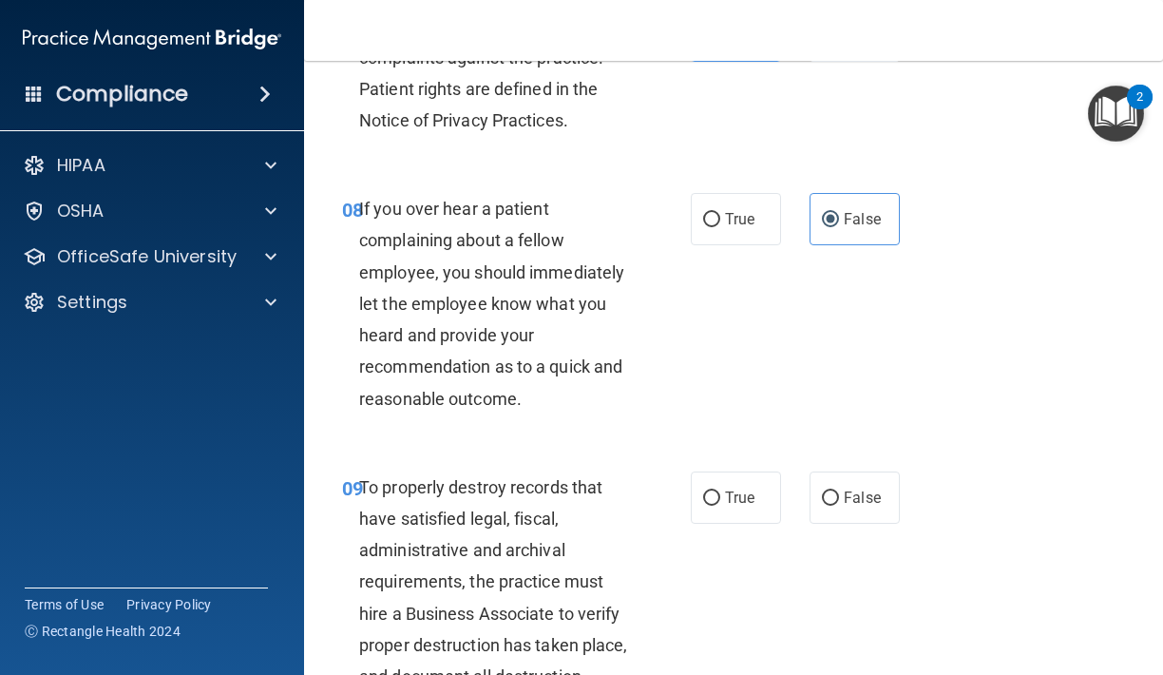
scroll to position [1780, 0]
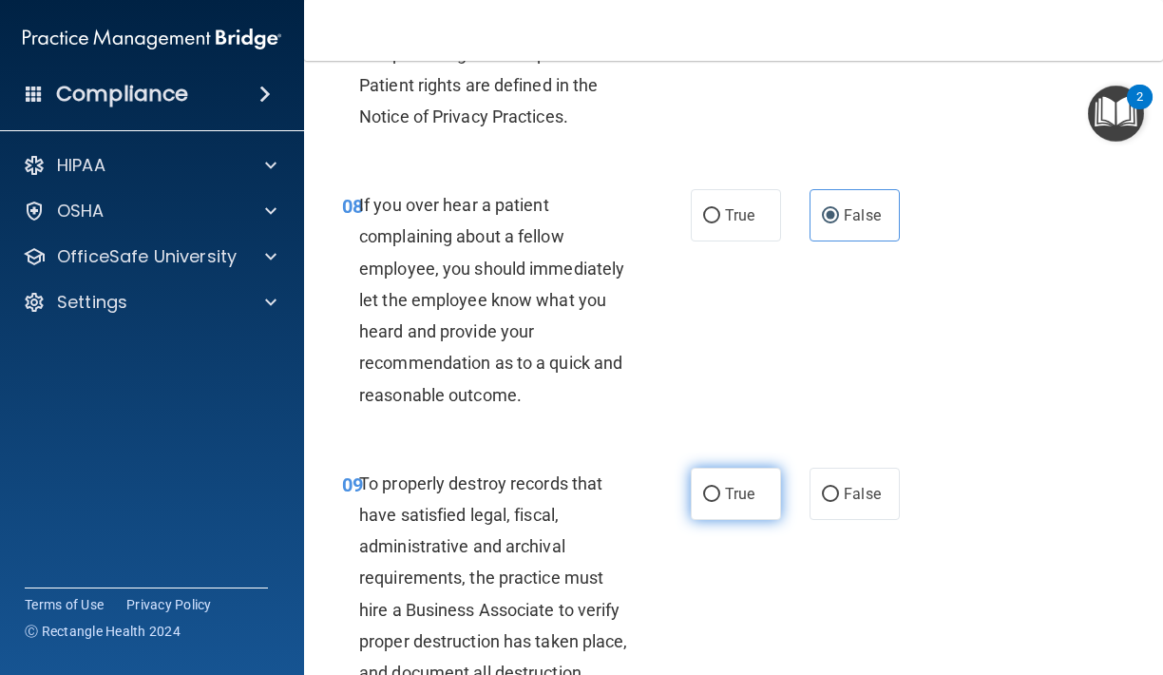
click at [710, 467] on label "True" at bounding box center [736, 493] width 90 height 52
click at [710, 487] on input "True" at bounding box center [711, 494] width 17 height 14
radio input "true"
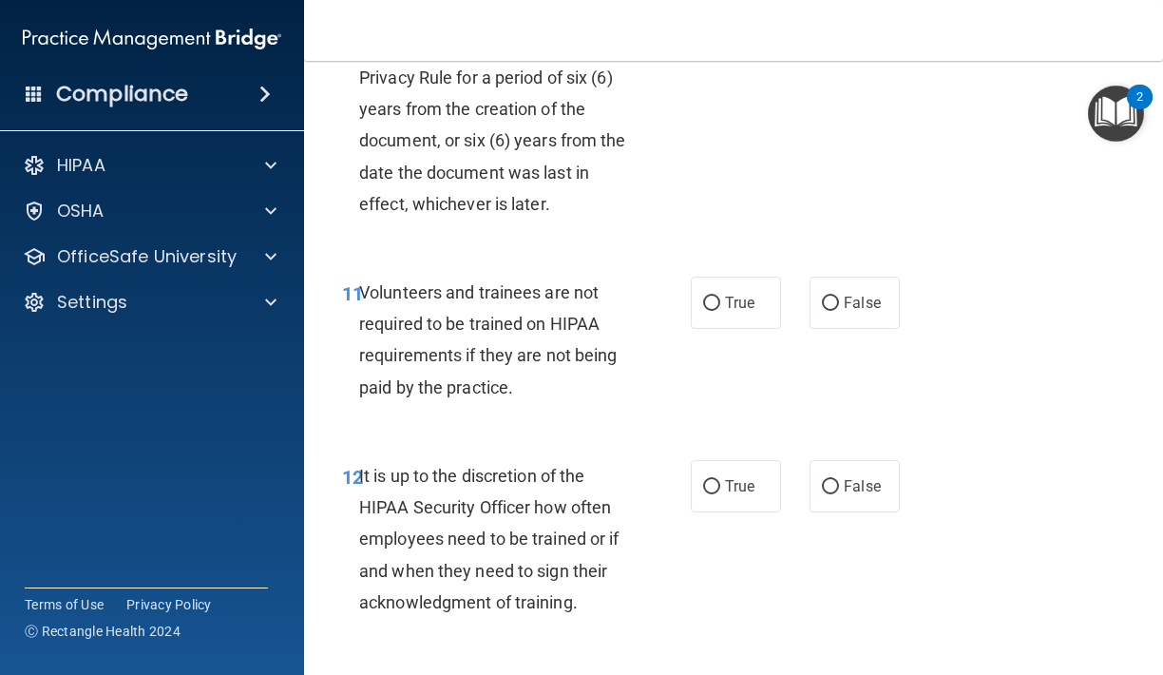
scroll to position [2562, 0]
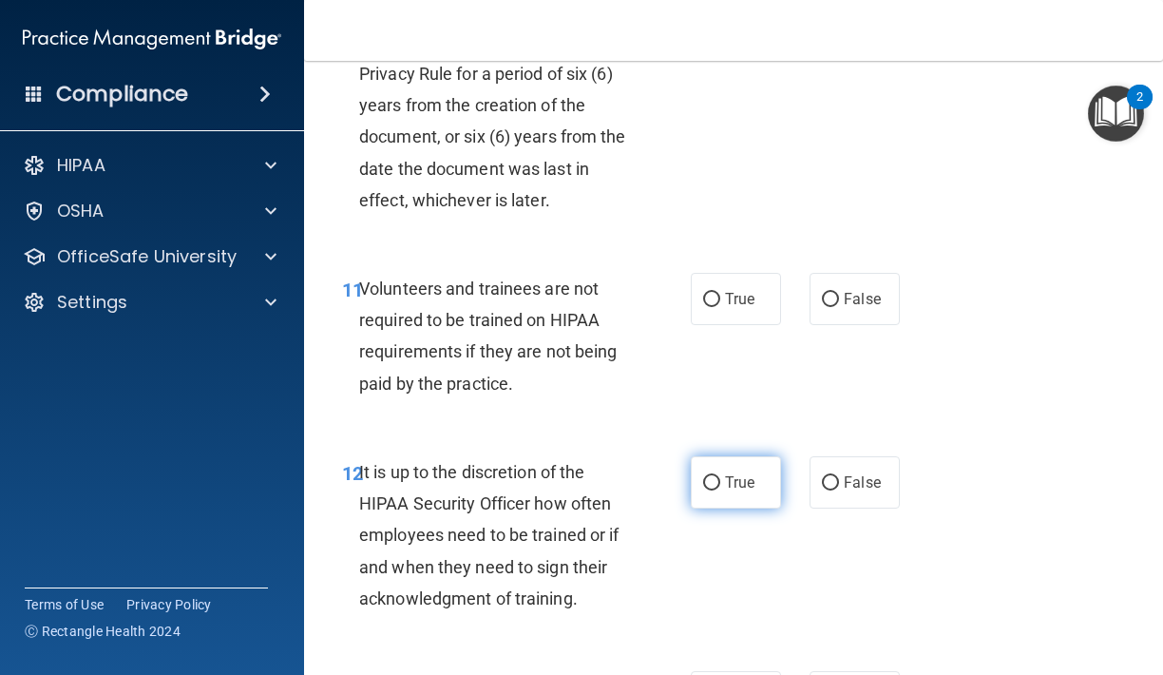
click at [719, 476] on input "True" at bounding box center [711, 483] width 17 height 14
radio input "true"
click at [736, 299] on label "True" at bounding box center [736, 299] width 90 height 52
click at [720, 299] on input "True" at bounding box center [711, 300] width 17 height 14
radio input "true"
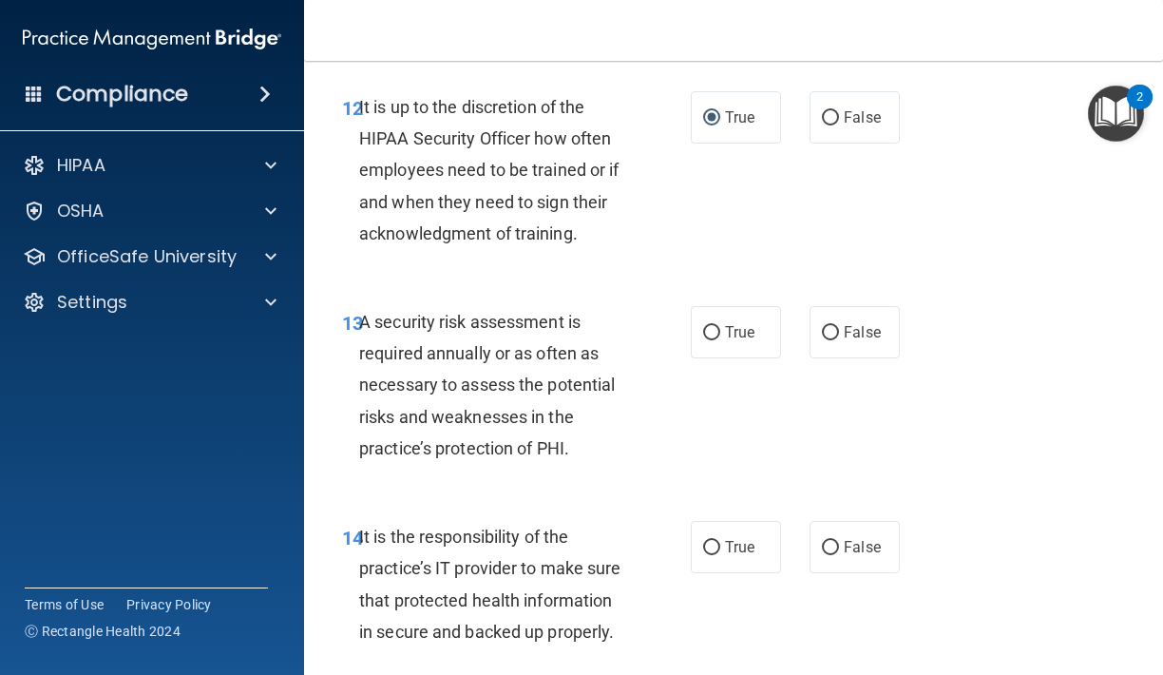
scroll to position [2936, 0]
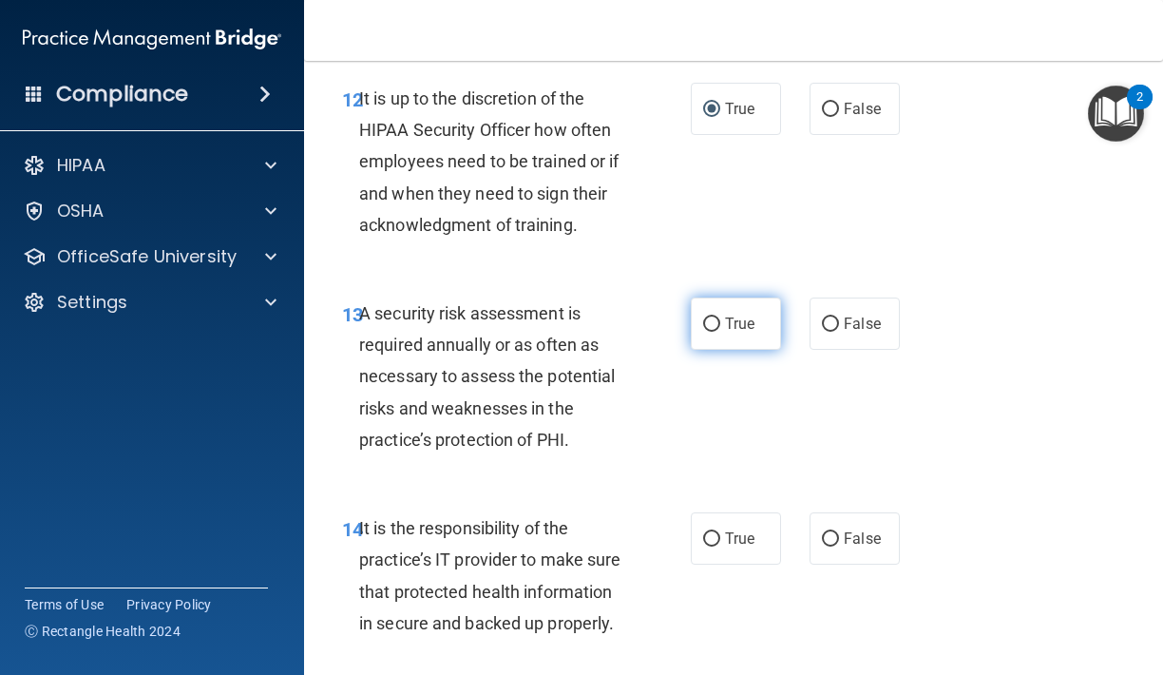
click at [740, 315] on span "True" at bounding box center [739, 323] width 29 height 18
click at [720, 317] on input "True" at bounding box center [711, 324] width 17 height 14
radio input "true"
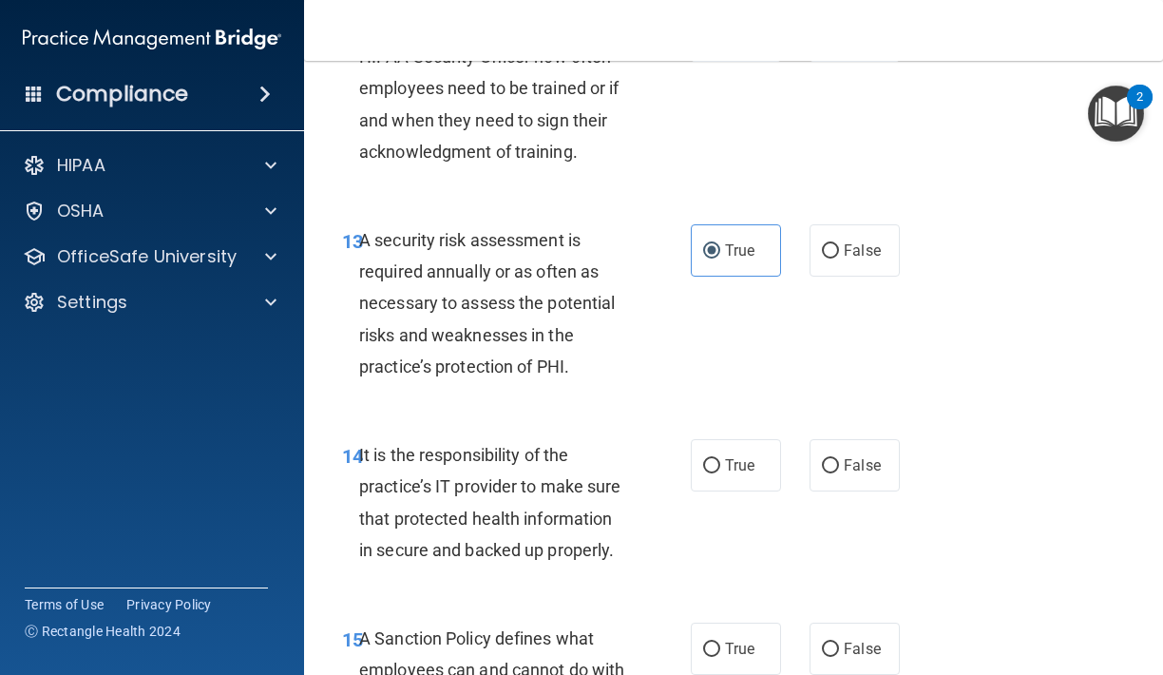
scroll to position [3037, 0]
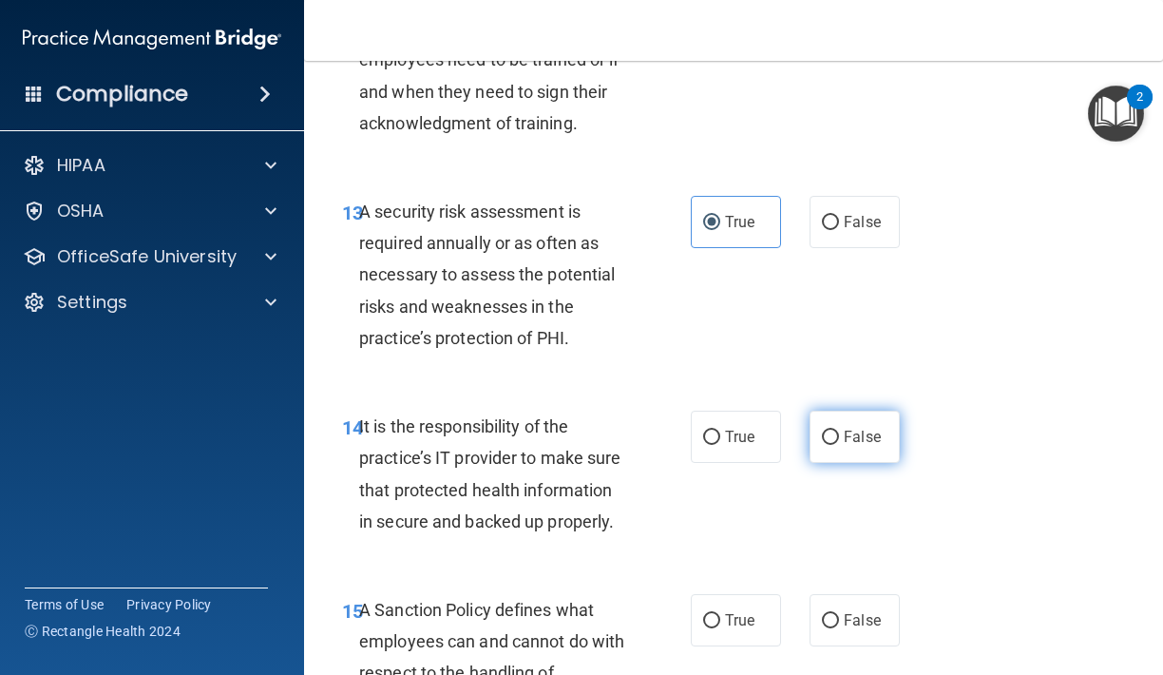
click at [866, 428] on span "False" at bounding box center [862, 437] width 37 height 18
click at [839, 430] on input "False" at bounding box center [830, 437] width 17 height 14
radio input "true"
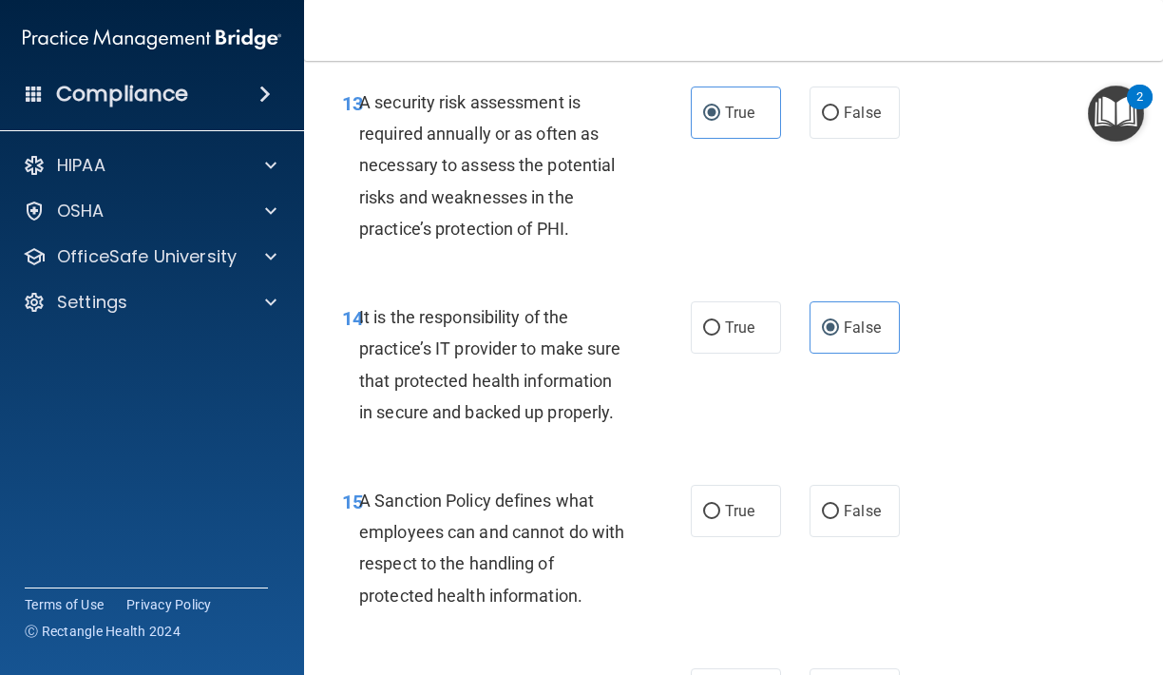
scroll to position [3149, 0]
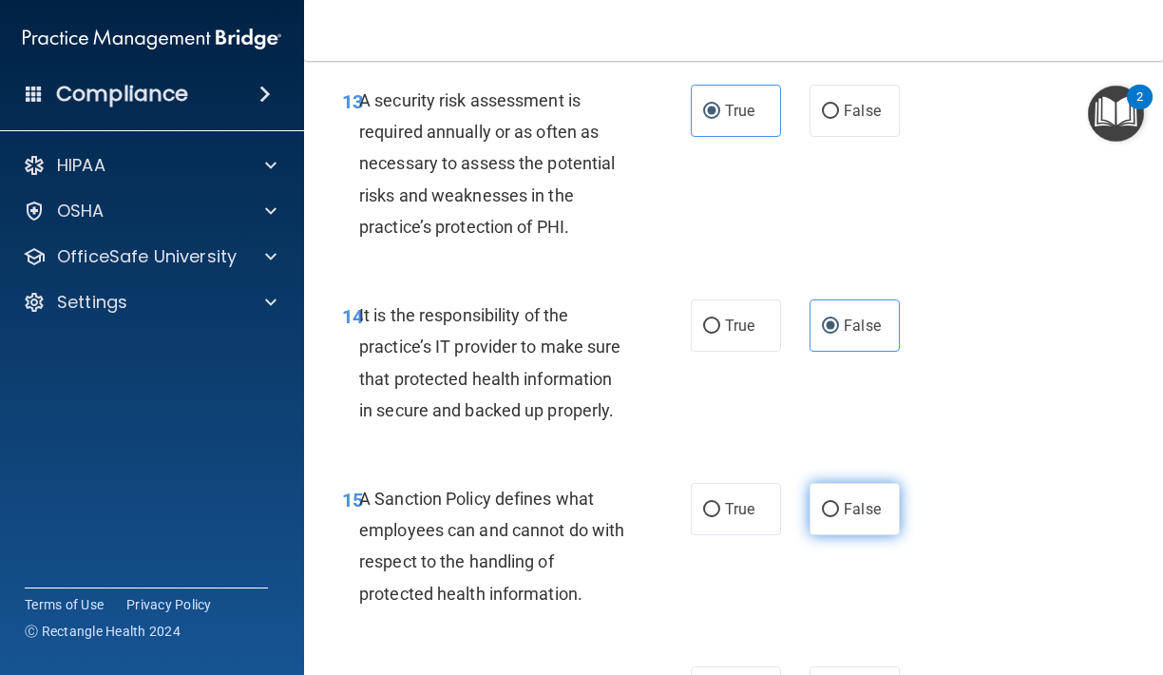
click at [832, 503] on input "False" at bounding box center [830, 510] width 17 height 14
radio input "true"
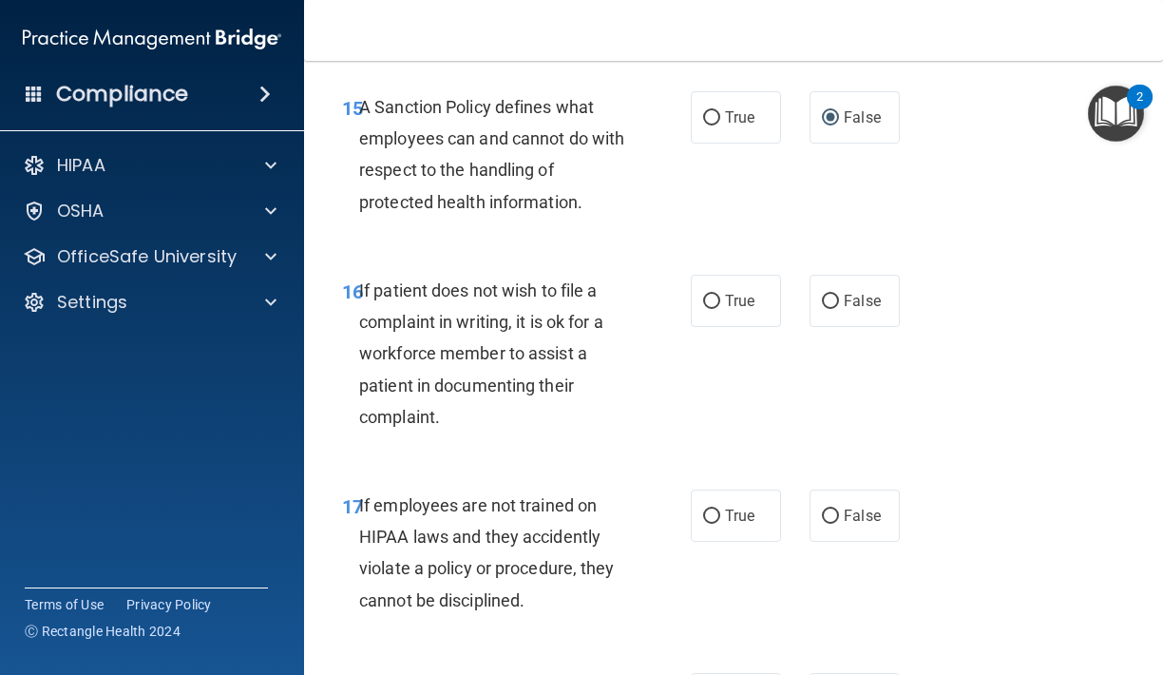
scroll to position [3546, 0]
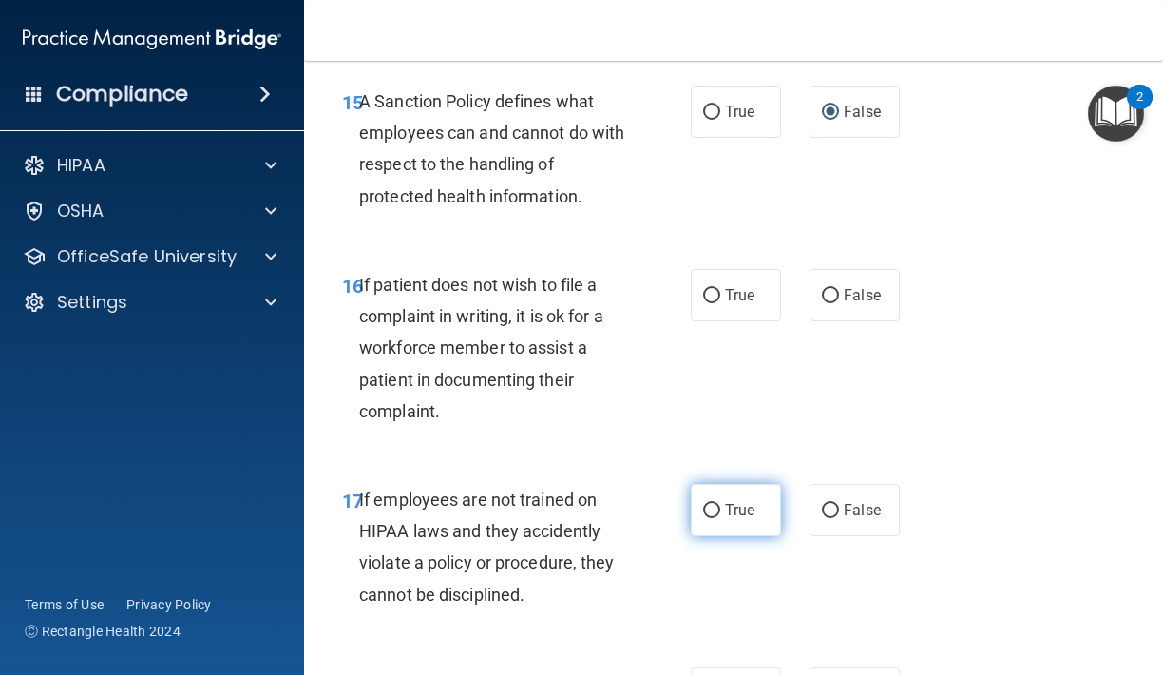
click at [742, 501] on span "True" at bounding box center [739, 510] width 29 height 18
click at [720, 504] on input "True" at bounding box center [711, 511] width 17 height 14
radio input "true"
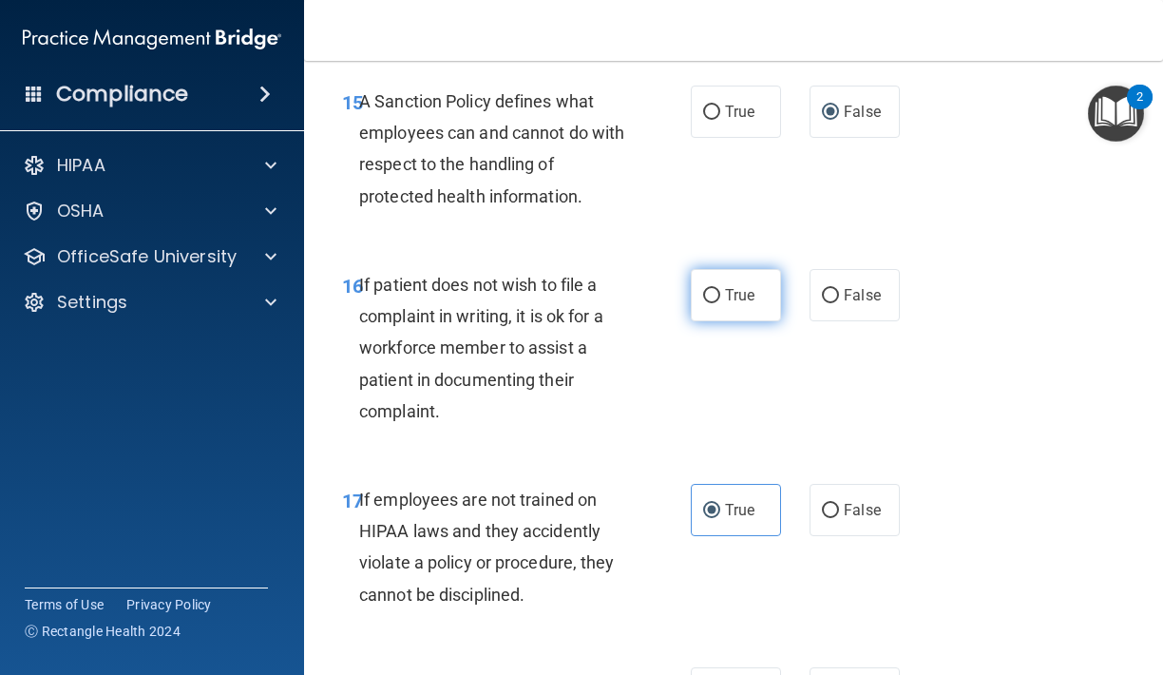
click at [759, 273] on label "True" at bounding box center [736, 295] width 90 height 52
click at [720, 289] on input "True" at bounding box center [711, 296] width 17 height 14
radio input "true"
click at [865, 501] on span "False" at bounding box center [862, 510] width 37 height 18
click at [839, 504] on input "False" at bounding box center [830, 511] width 17 height 14
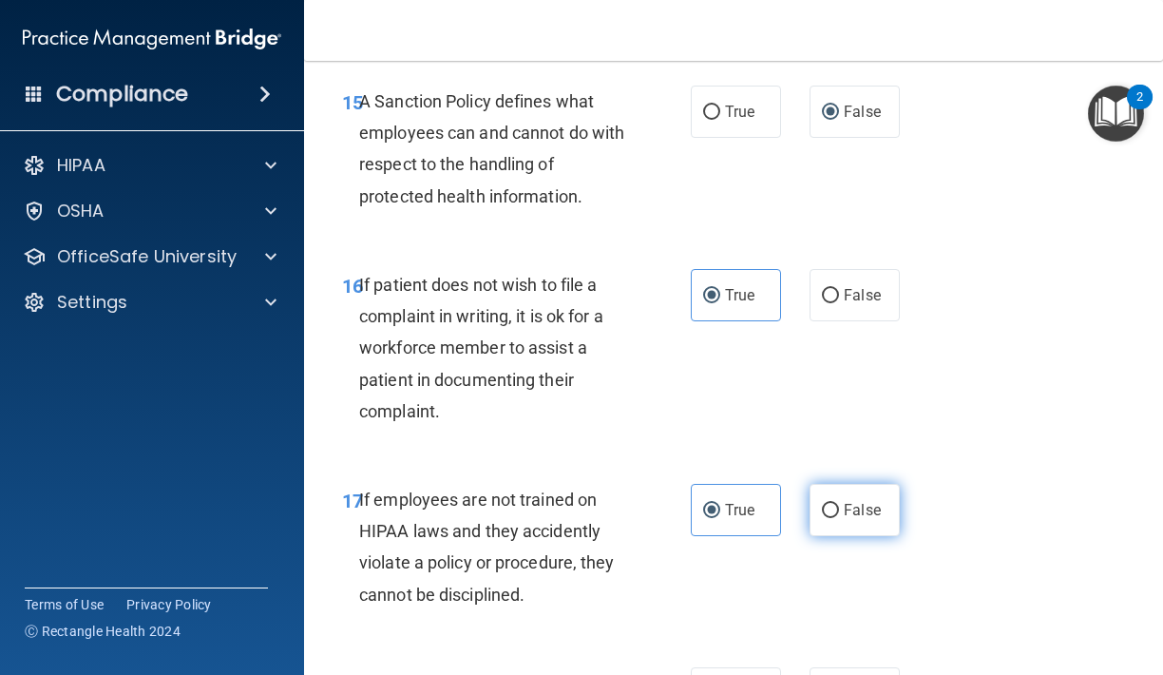
radio input "true"
radio input "false"
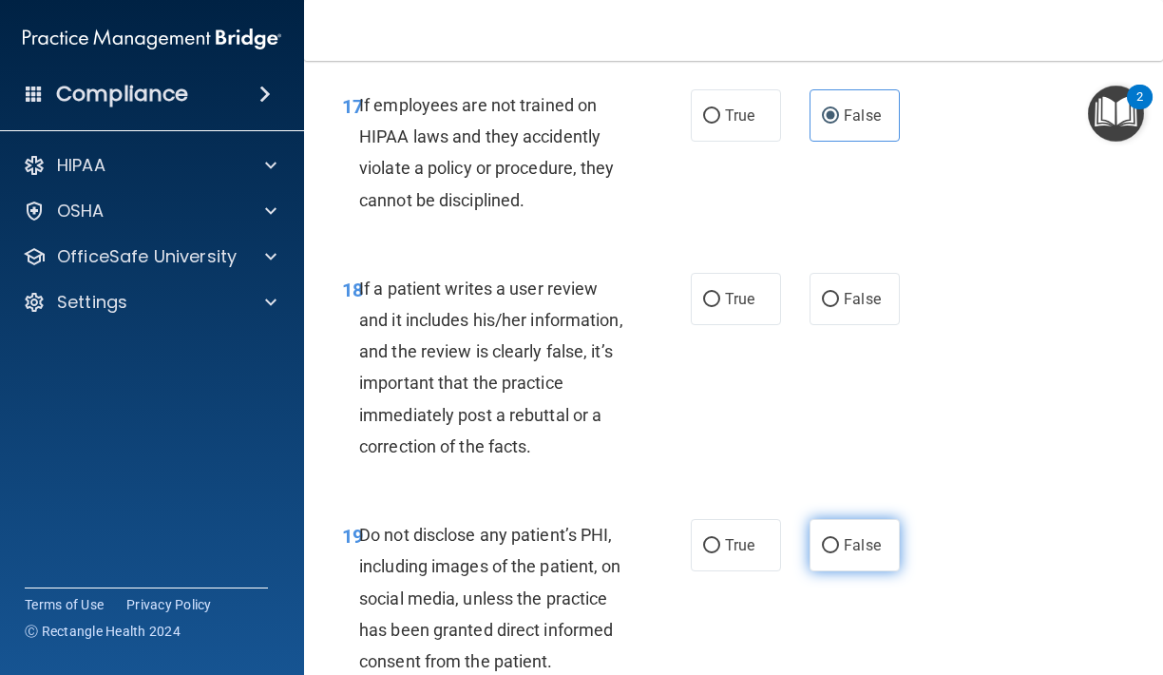
scroll to position [3939, 0]
click at [859, 537] on span "False" at bounding box center [862, 546] width 37 height 18
click at [839, 540] on input "False" at bounding box center [830, 547] width 17 height 14
radio input "true"
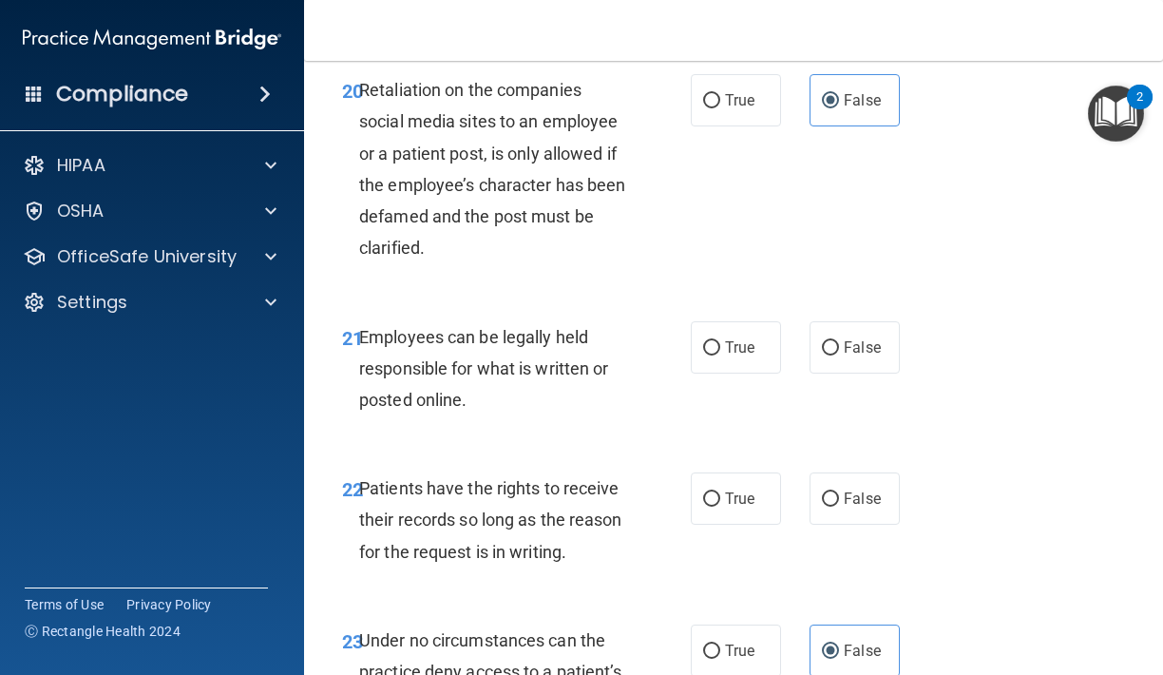
scroll to position [4601, 0]
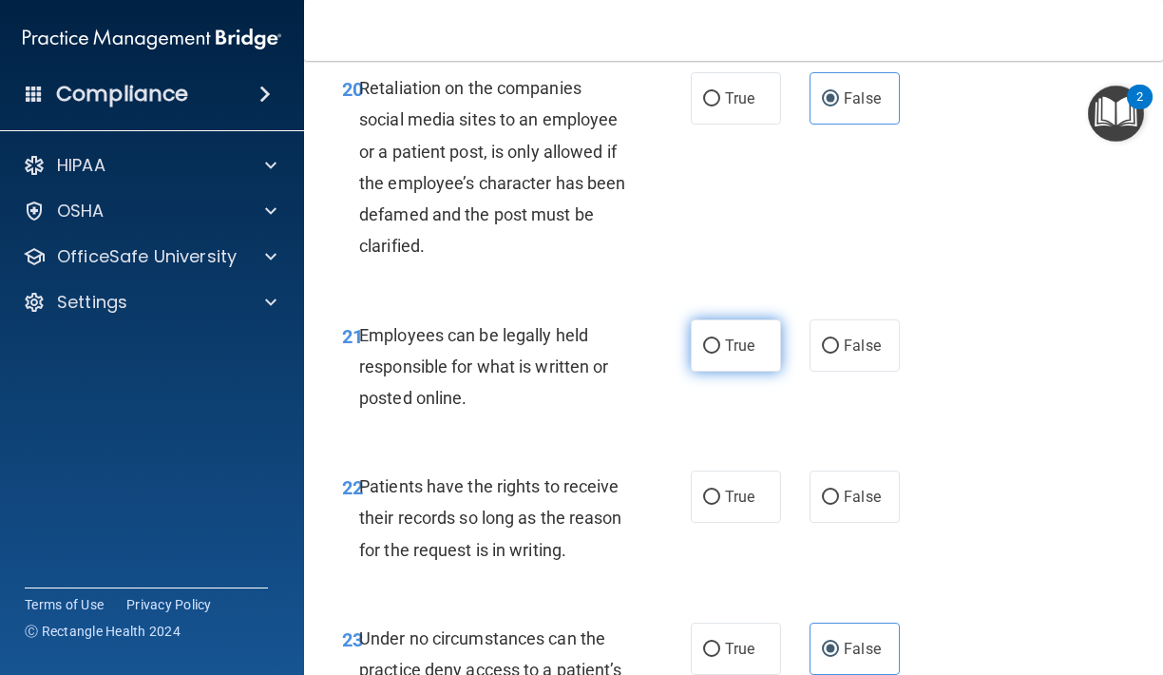
click at [718, 319] on label "True" at bounding box center [736, 345] width 90 height 52
click at [718, 339] on input "True" at bounding box center [711, 346] width 17 height 14
radio input "true"
click at [884, 482] on label "False" at bounding box center [854, 496] width 90 height 52
click at [839, 490] on input "False" at bounding box center [830, 497] width 17 height 14
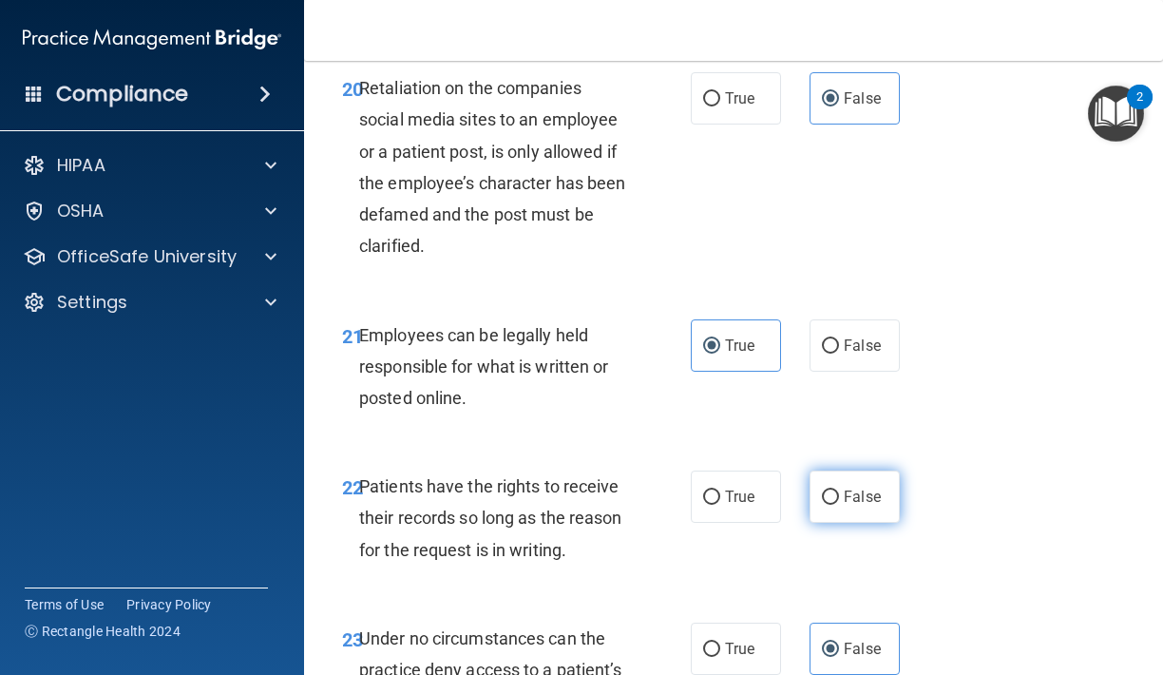
radio input "true"
click at [742, 622] on label "True" at bounding box center [736, 648] width 90 height 52
click at [720, 642] on input "True" at bounding box center [711, 649] width 17 height 14
radio input "true"
radio input "false"
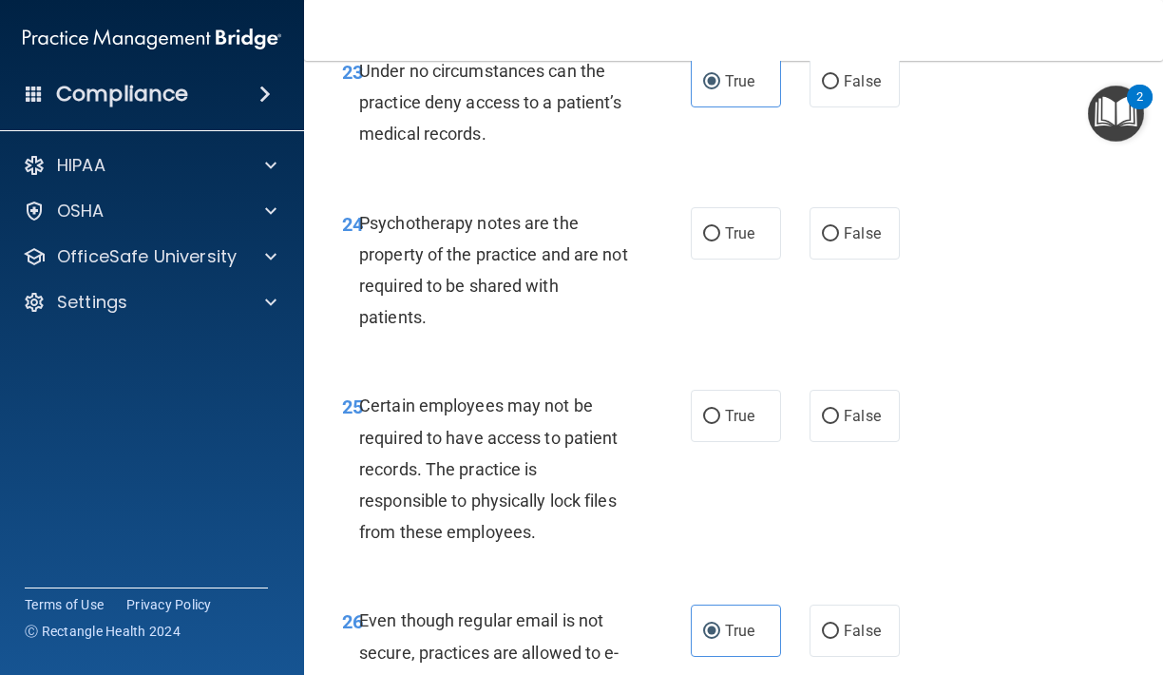
scroll to position [5169, 0]
click at [764, 221] on label "True" at bounding box center [736, 232] width 90 height 52
click at [720, 226] on input "True" at bounding box center [711, 233] width 17 height 14
radio input "true"
click at [791, 394] on div "True False" at bounding box center [800, 415] width 218 height 52
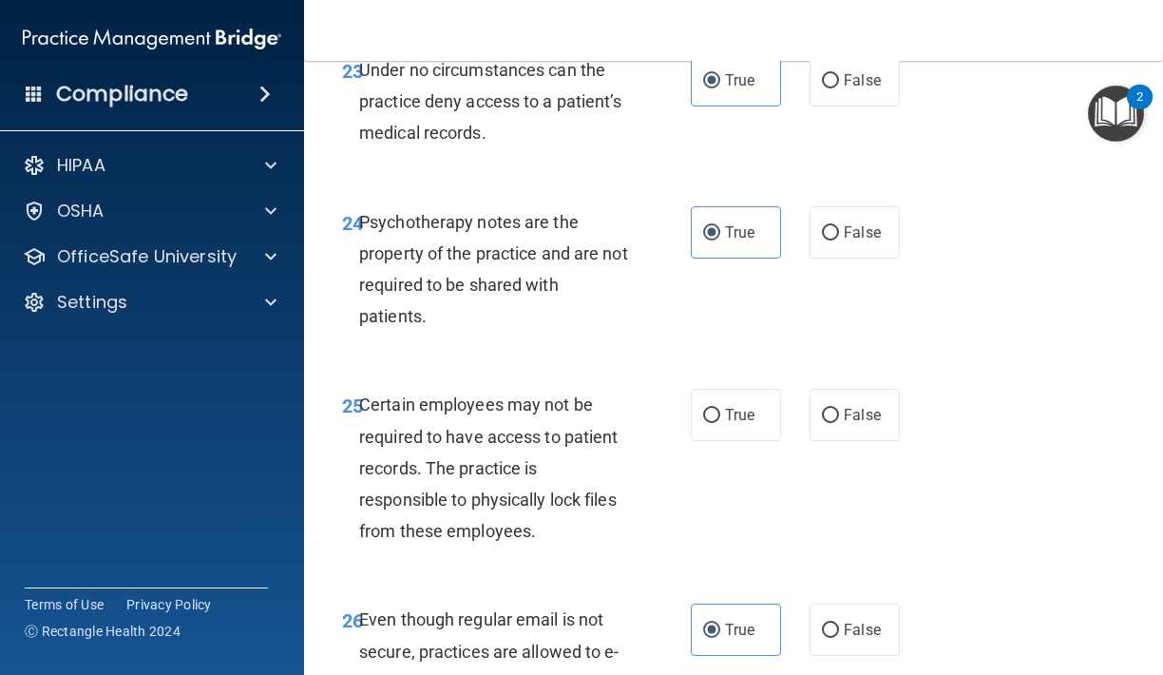
click at [809, 396] on div "True False" at bounding box center [800, 415] width 218 height 52
click at [821, 397] on label "False" at bounding box center [854, 415] width 90 height 52
click at [822, 409] on input "False" at bounding box center [830, 416] width 17 height 14
radio input "true"
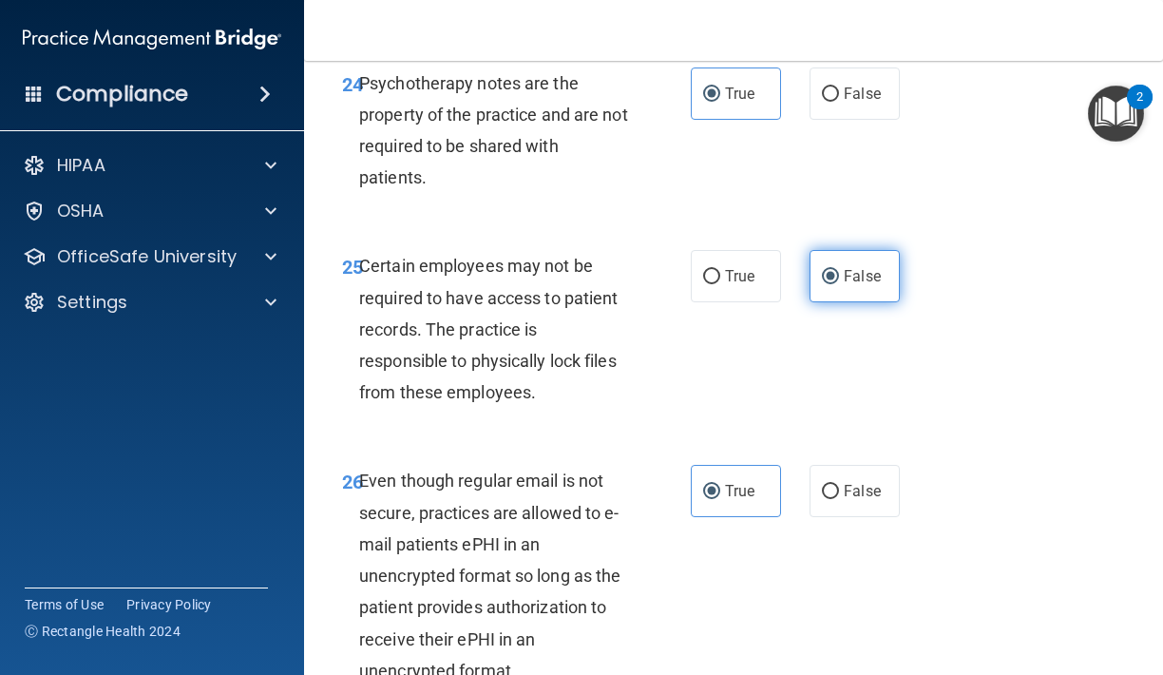
scroll to position [5318, 0]
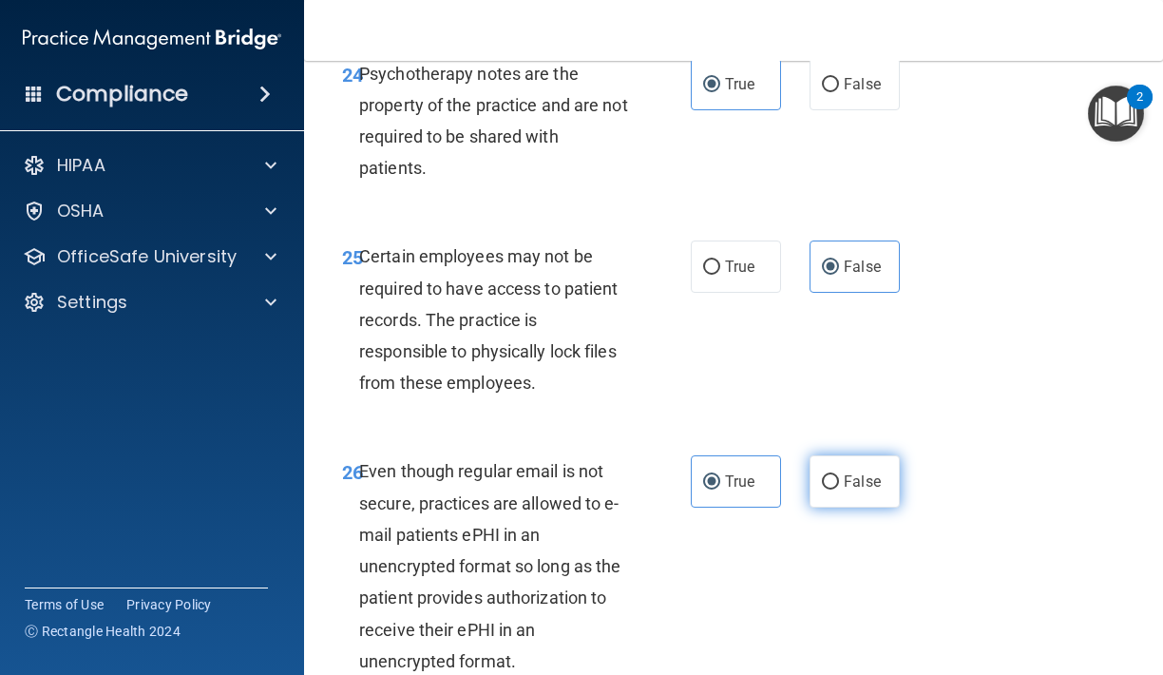
click at [847, 472] on span "False" at bounding box center [862, 481] width 37 height 18
click at [839, 475] on input "False" at bounding box center [830, 482] width 17 height 14
radio input "true"
radio input "false"
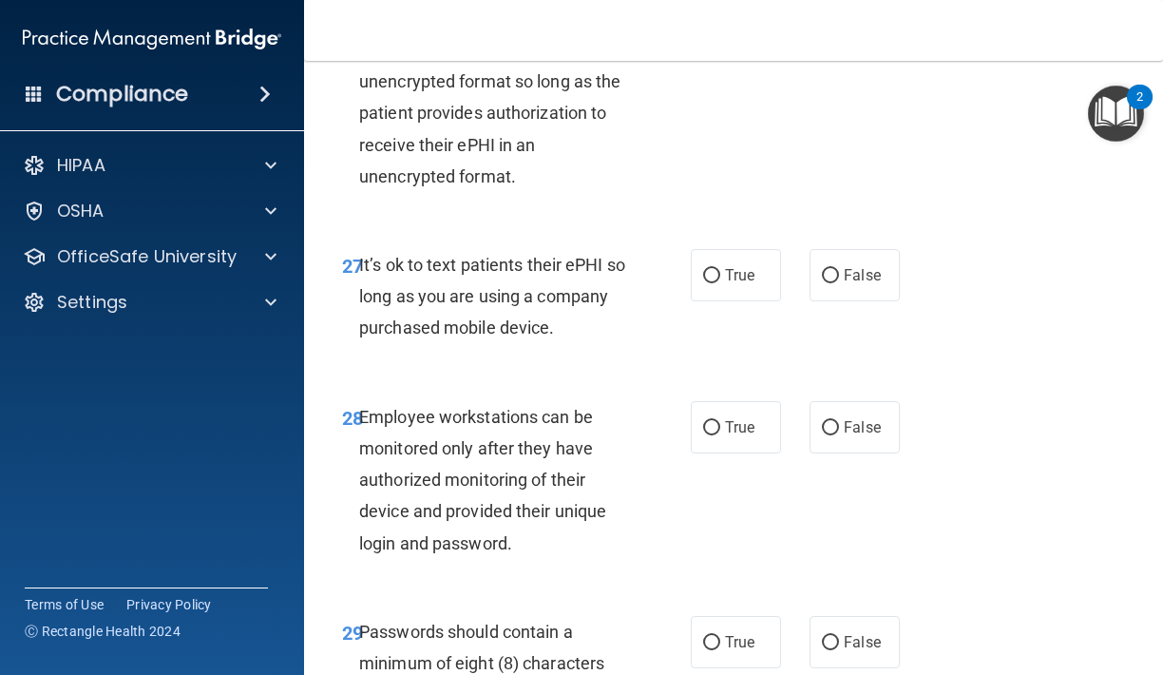
scroll to position [5806, 0]
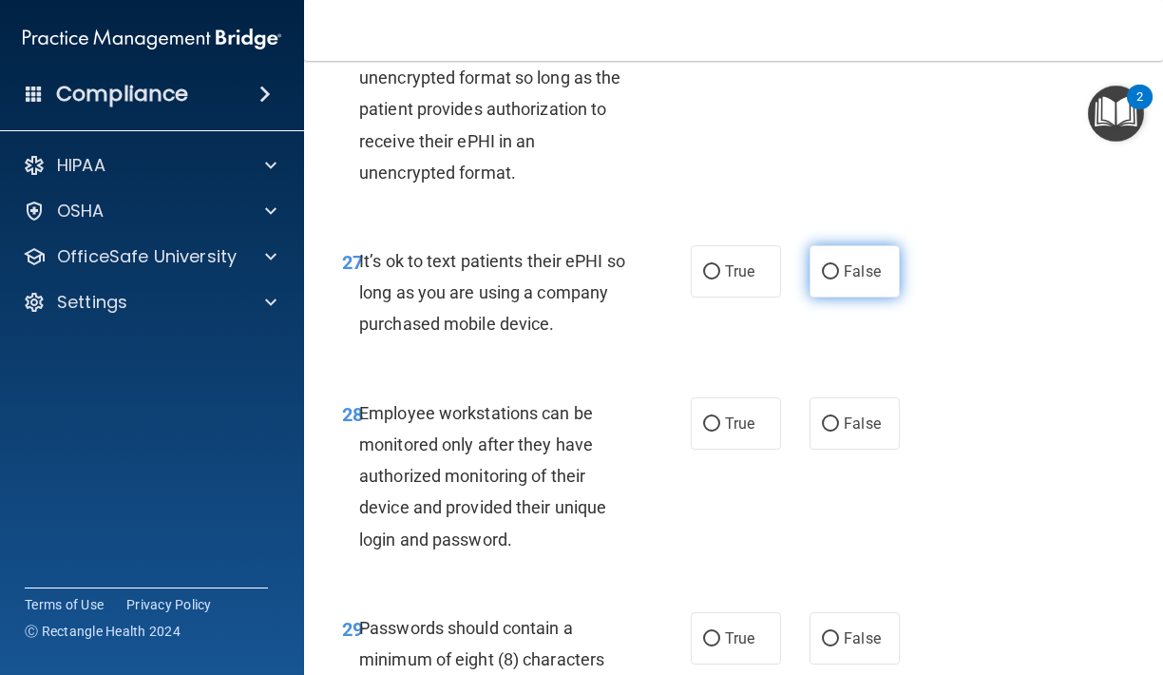
click at [877, 262] on span "False" at bounding box center [862, 271] width 37 height 18
click at [839, 265] on input "False" at bounding box center [830, 272] width 17 height 14
radio input "true"
click at [826, 413] on label "False" at bounding box center [854, 423] width 90 height 52
click at [826, 417] on input "False" at bounding box center [830, 424] width 17 height 14
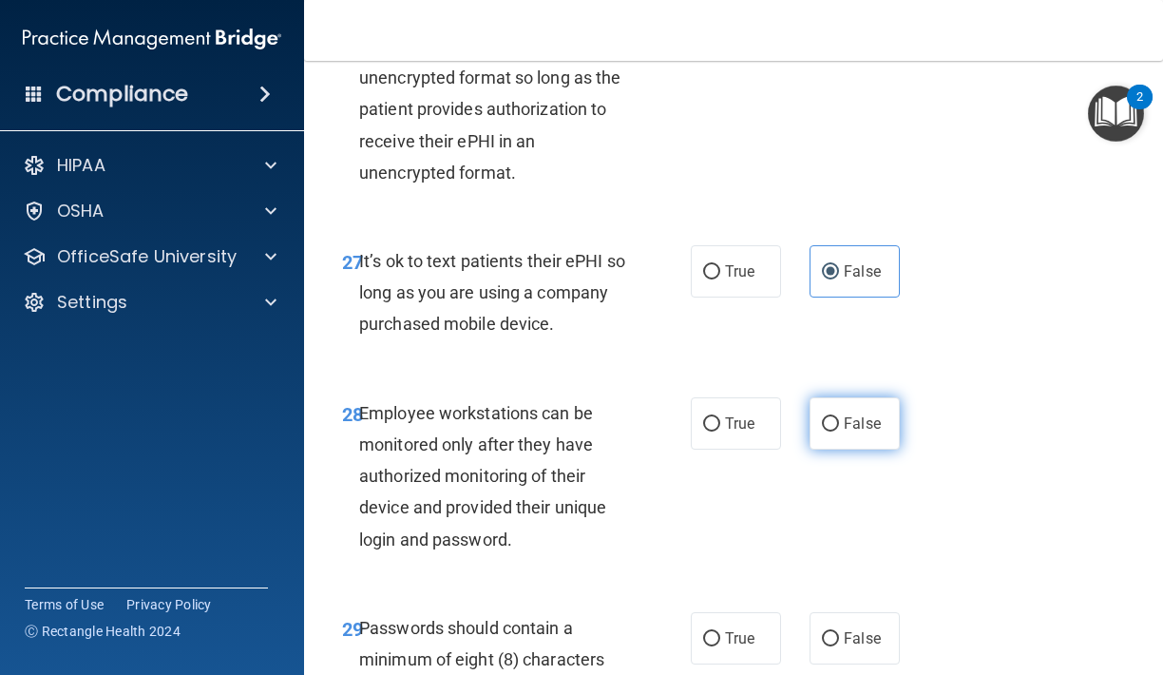
radio input "true"
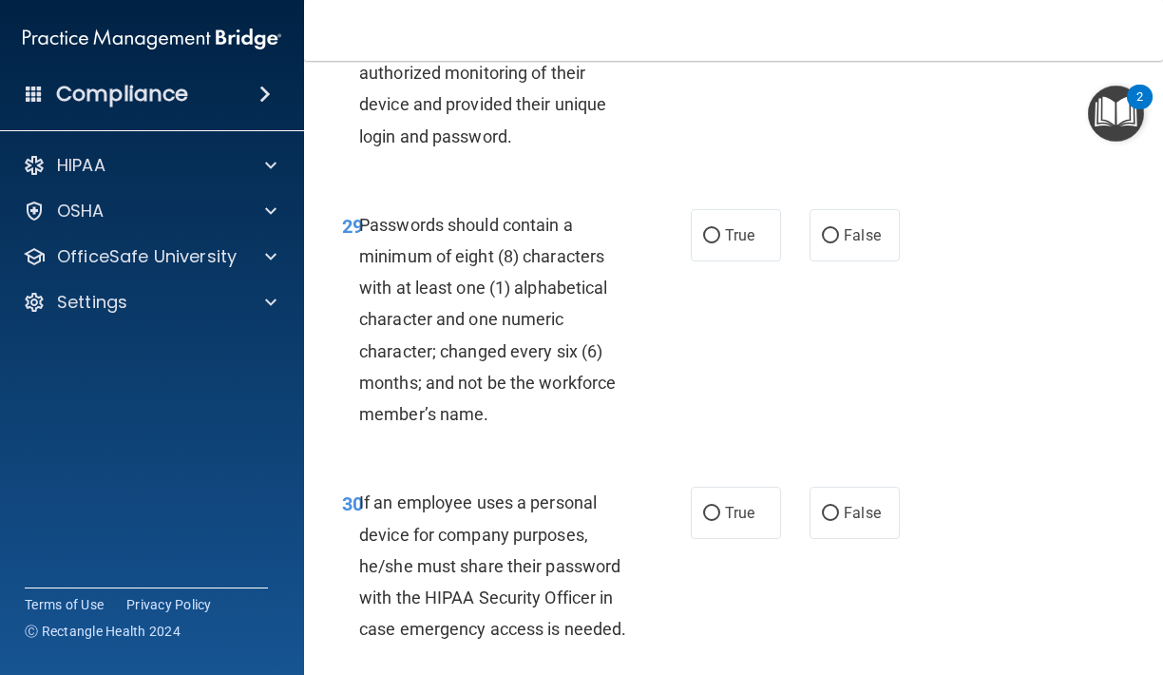
scroll to position [6210, 0]
click at [752, 225] on span "True" at bounding box center [739, 234] width 29 height 18
click at [720, 228] on input "True" at bounding box center [711, 235] width 17 height 14
radio input "true"
click at [866, 485] on label "False" at bounding box center [854, 511] width 90 height 52
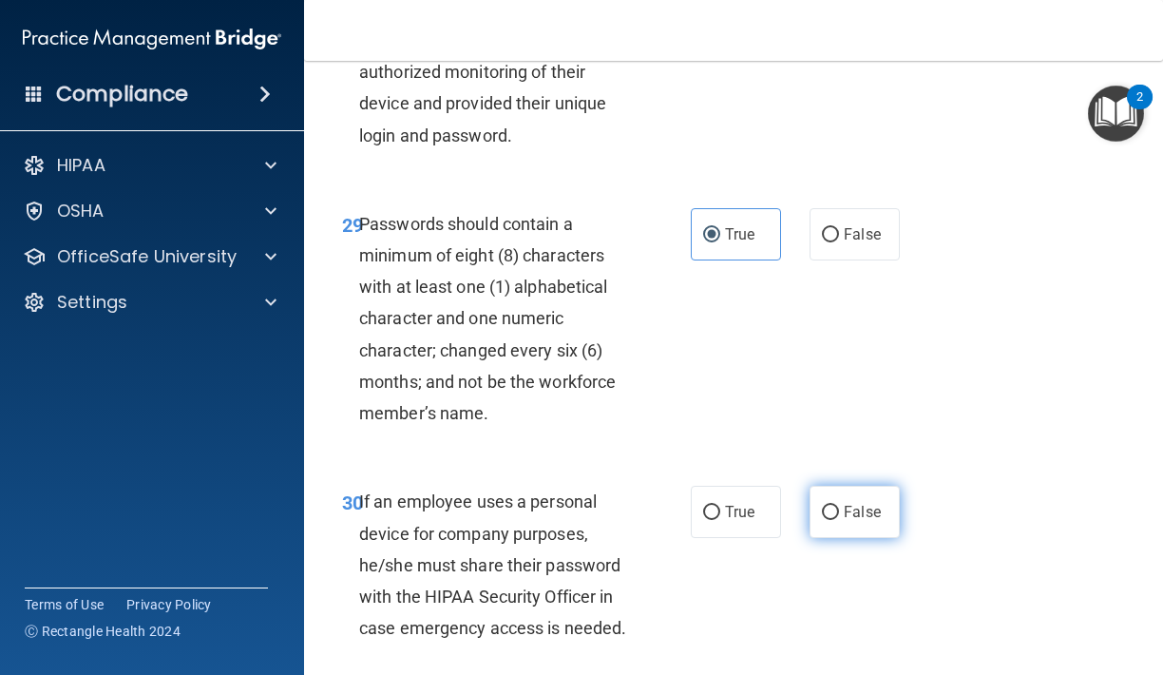
click at [839, 505] on input "False" at bounding box center [830, 512] width 17 height 14
radio input "true"
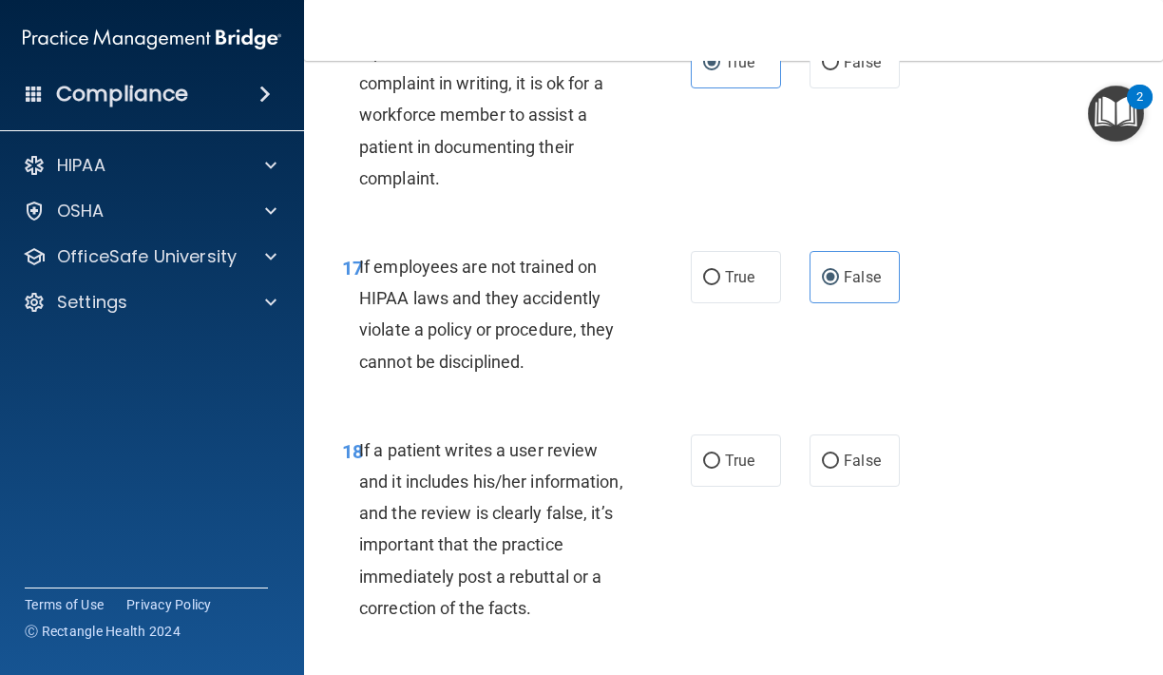
scroll to position [3782, 0]
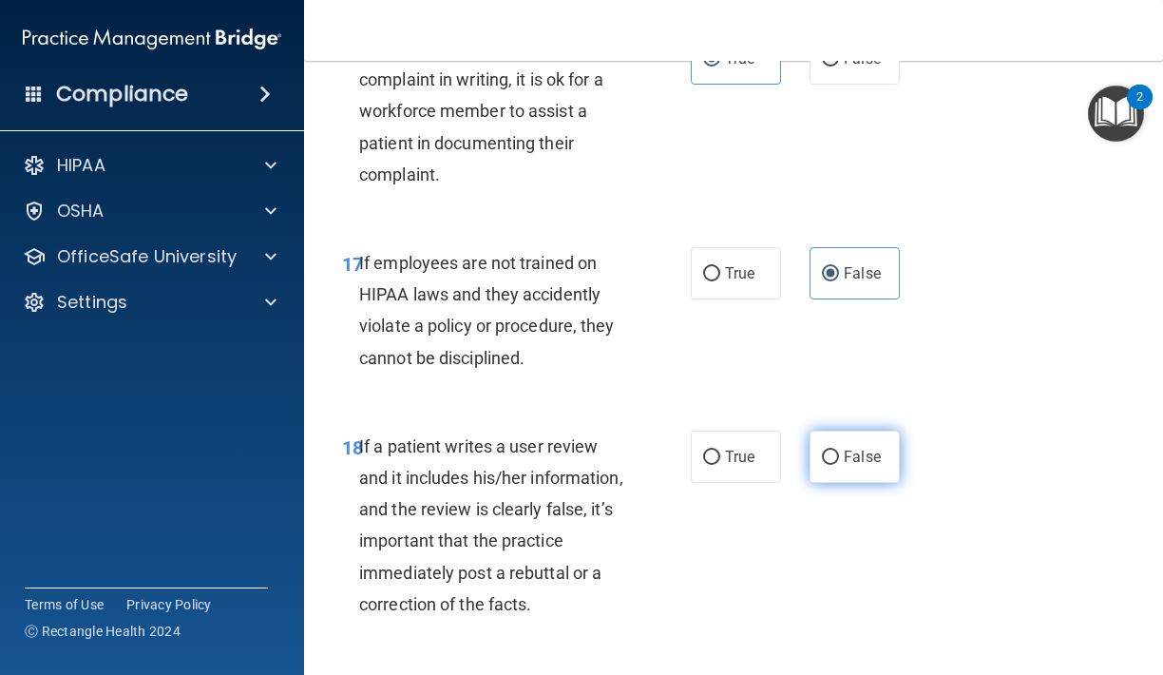
click at [825, 430] on label "False" at bounding box center [854, 456] width 90 height 52
click at [825, 450] on input "False" at bounding box center [830, 457] width 17 height 14
radio input "true"
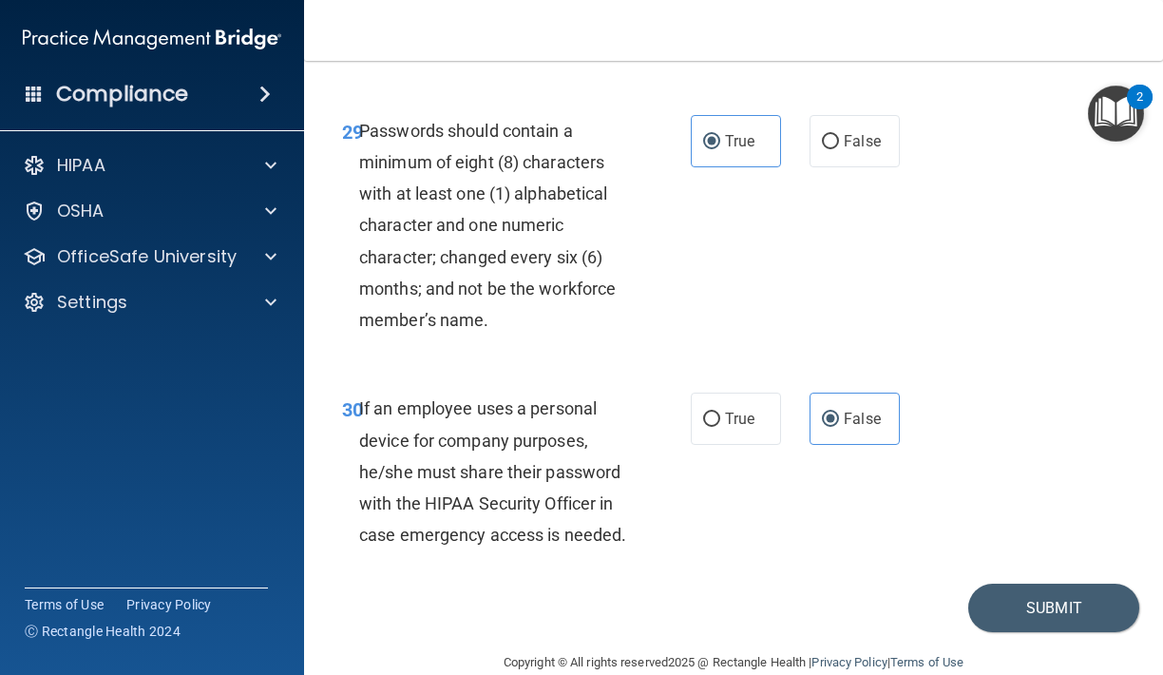
scroll to position [6302, 0]
click at [1018, 584] on button "Submit" at bounding box center [1053, 608] width 171 height 48
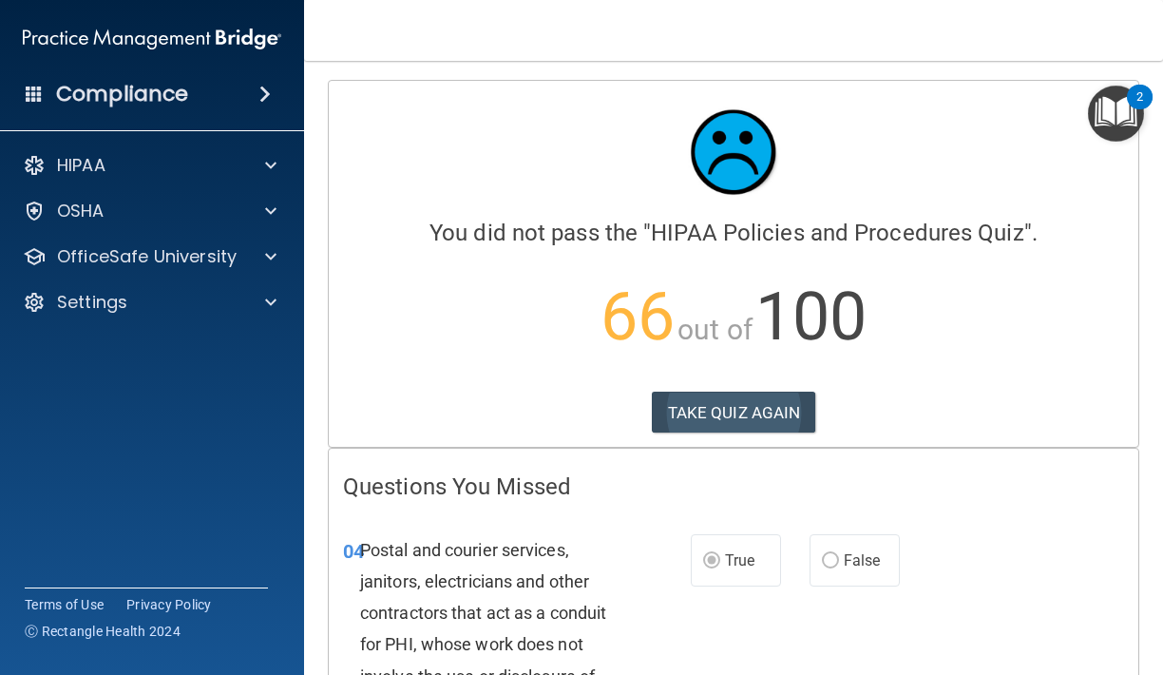
click at [790, 418] on button "TAKE QUIZ AGAIN" at bounding box center [734, 412] width 164 height 42
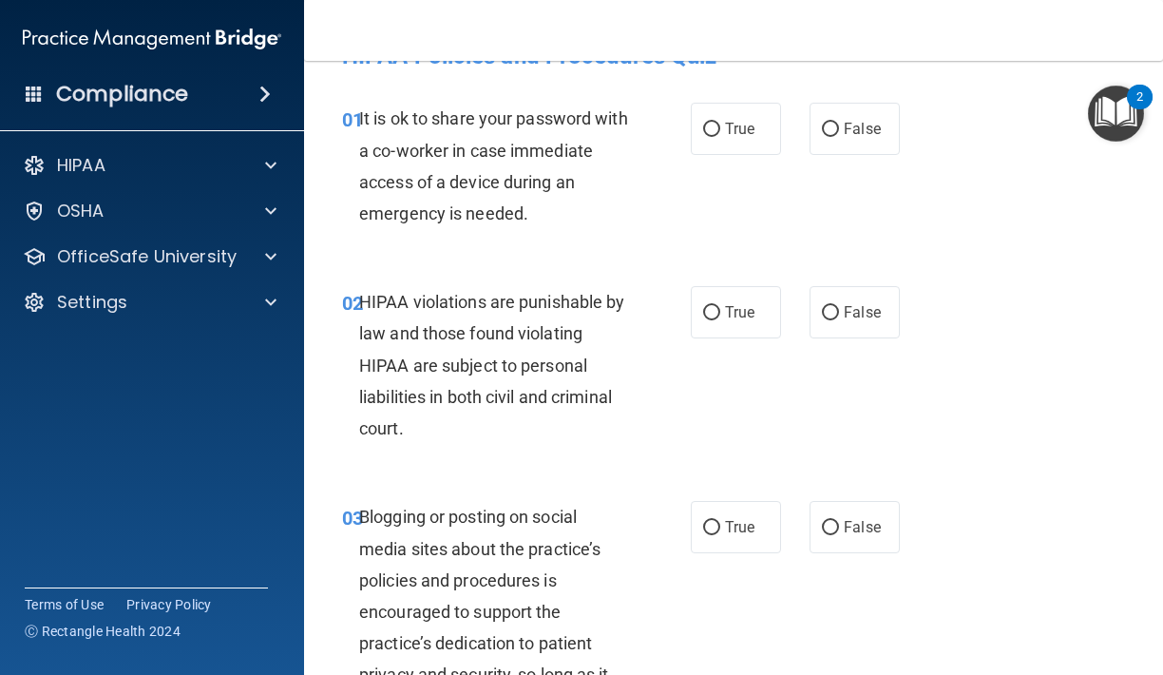
scroll to position [60, 0]
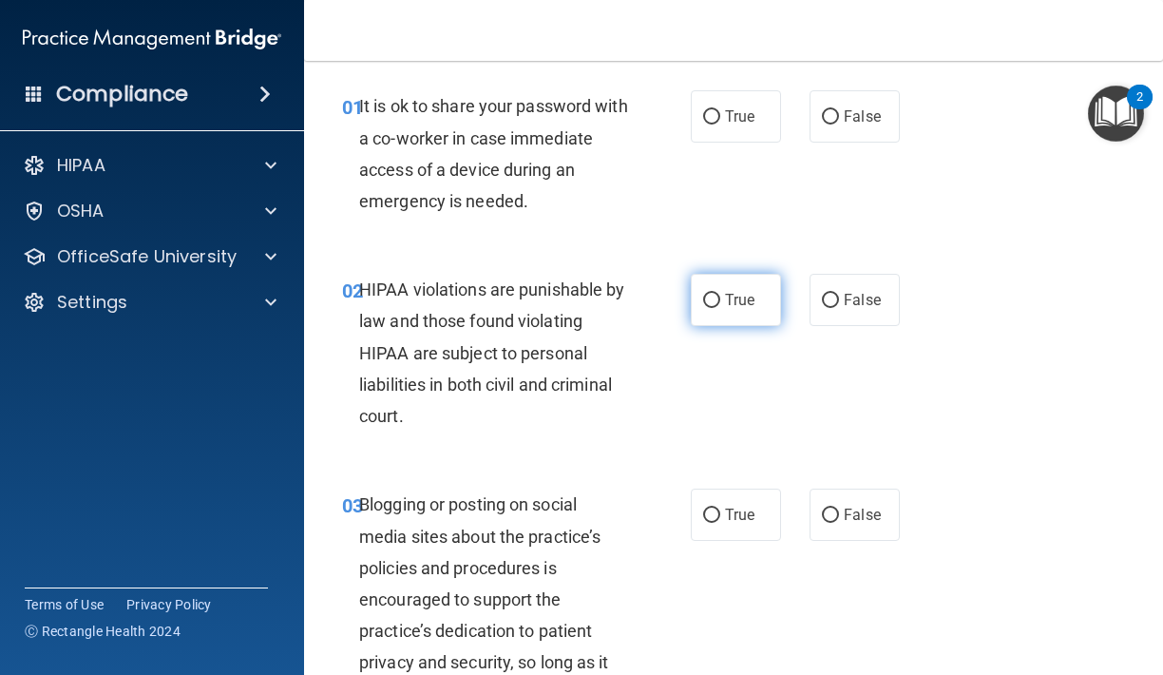
click at [729, 308] on label "True" at bounding box center [736, 300] width 90 height 52
click at [720, 308] on input "True" at bounding box center [711, 301] width 17 height 14
radio input "true"
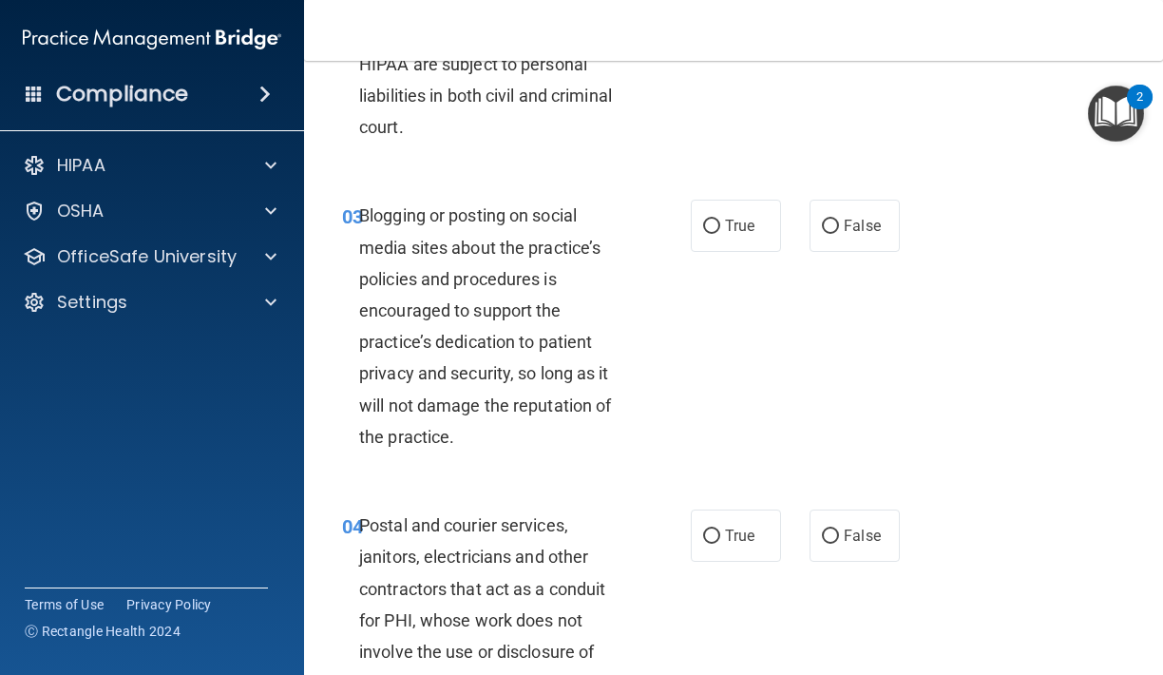
scroll to position [461, 0]
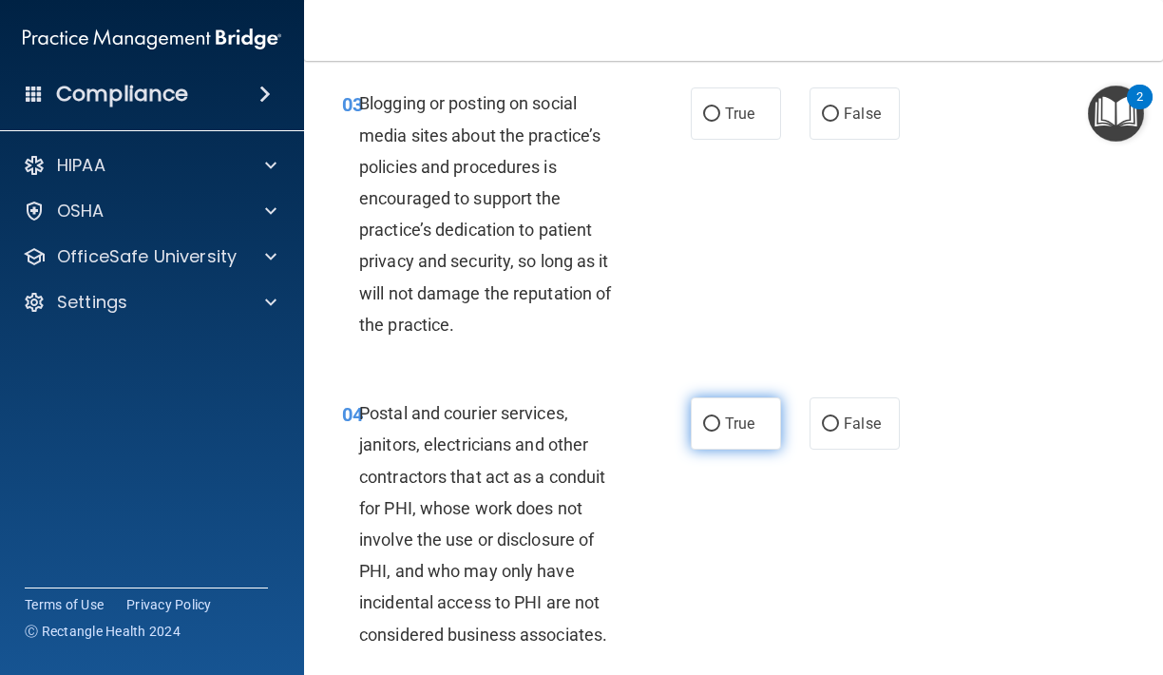
click at [757, 409] on label "True" at bounding box center [736, 423] width 90 height 52
click at [720, 417] on input "True" at bounding box center [711, 424] width 17 height 14
radio input "true"
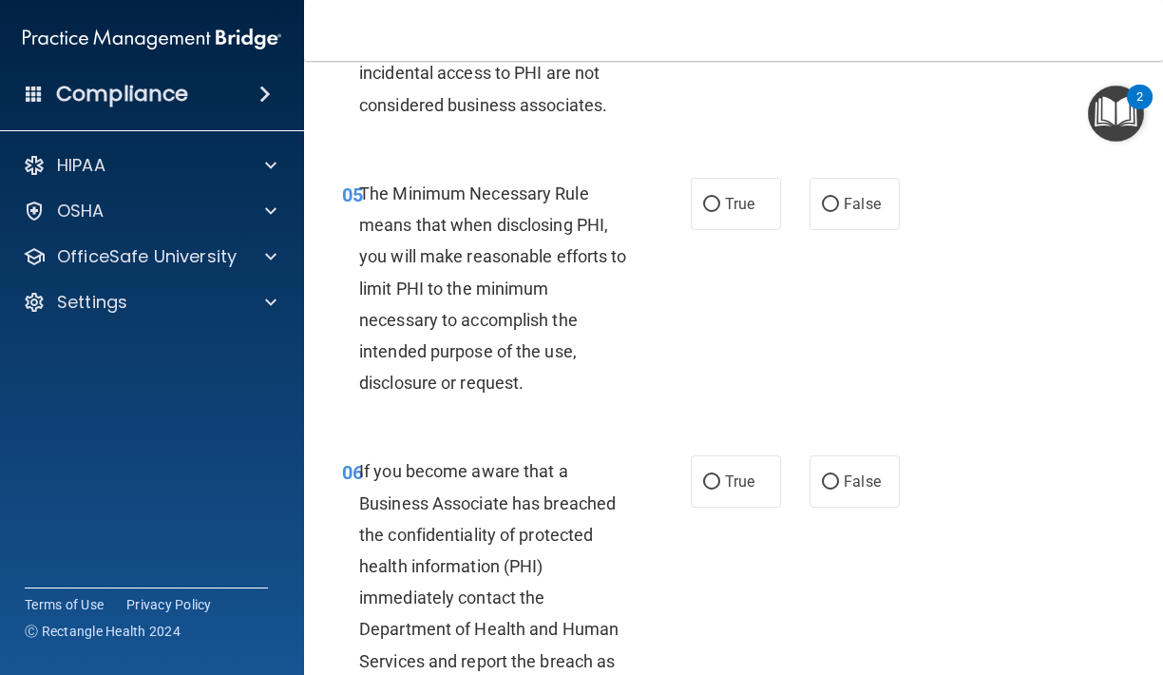
scroll to position [988, 0]
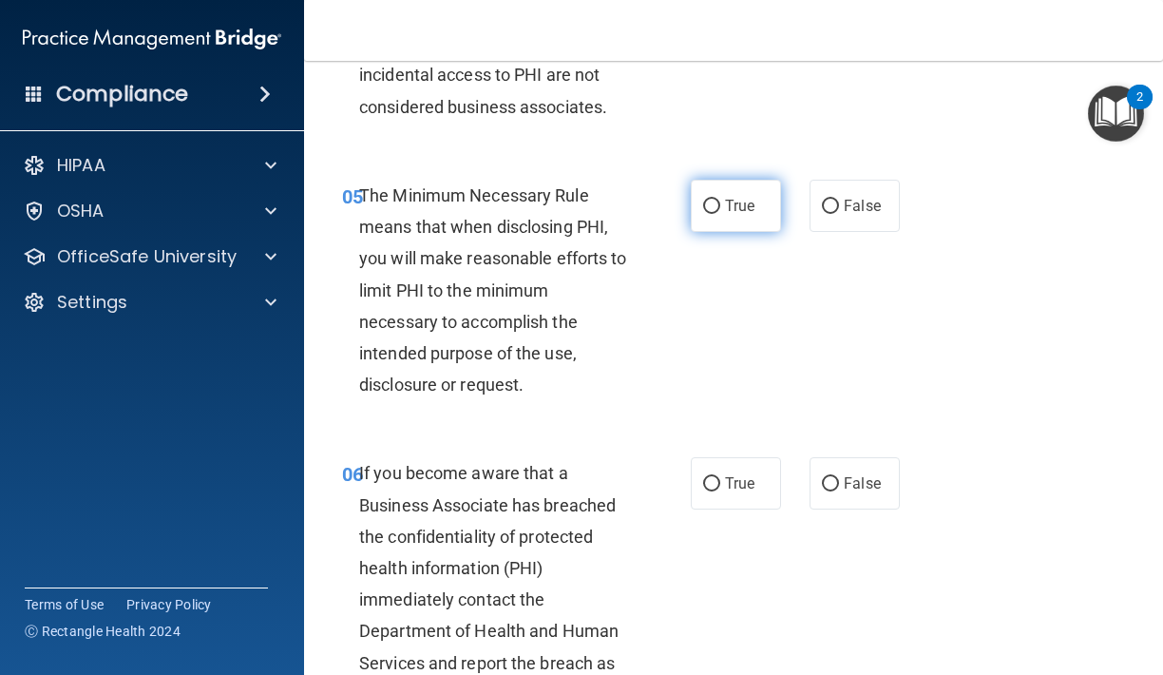
click at [695, 193] on label "True" at bounding box center [736, 206] width 90 height 52
click at [703, 200] on input "True" at bounding box center [711, 207] width 17 height 14
radio input "true"
click at [871, 501] on label "False" at bounding box center [854, 483] width 90 height 52
click at [839, 491] on input "False" at bounding box center [830, 484] width 17 height 14
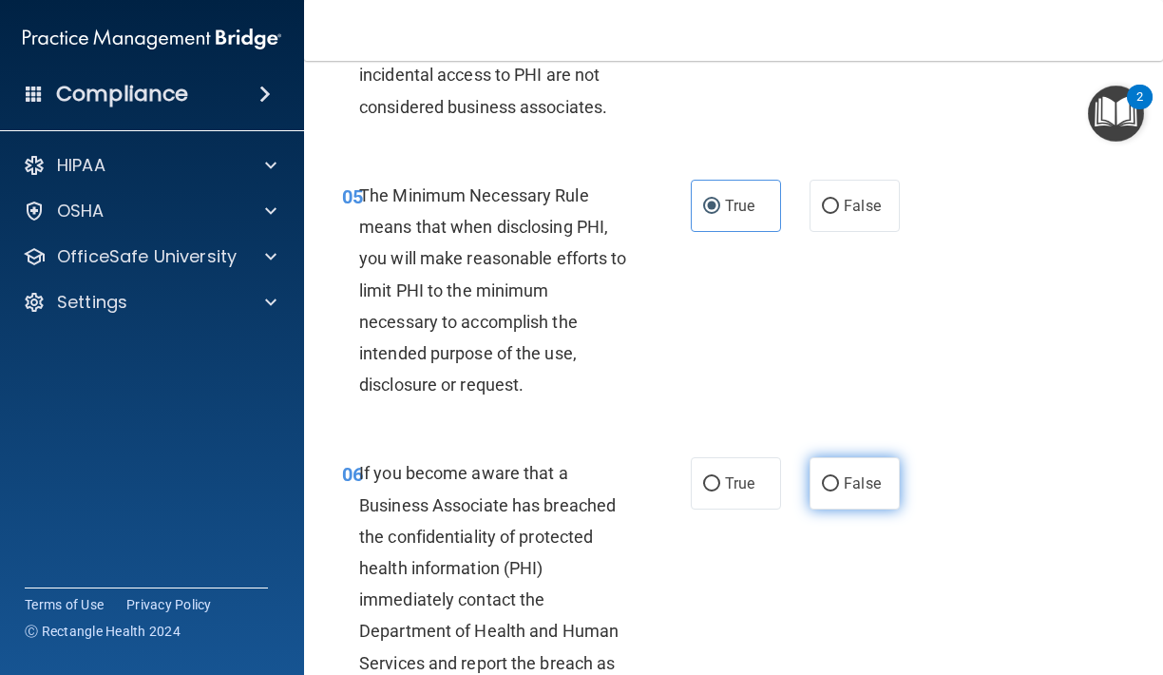
radio input "true"
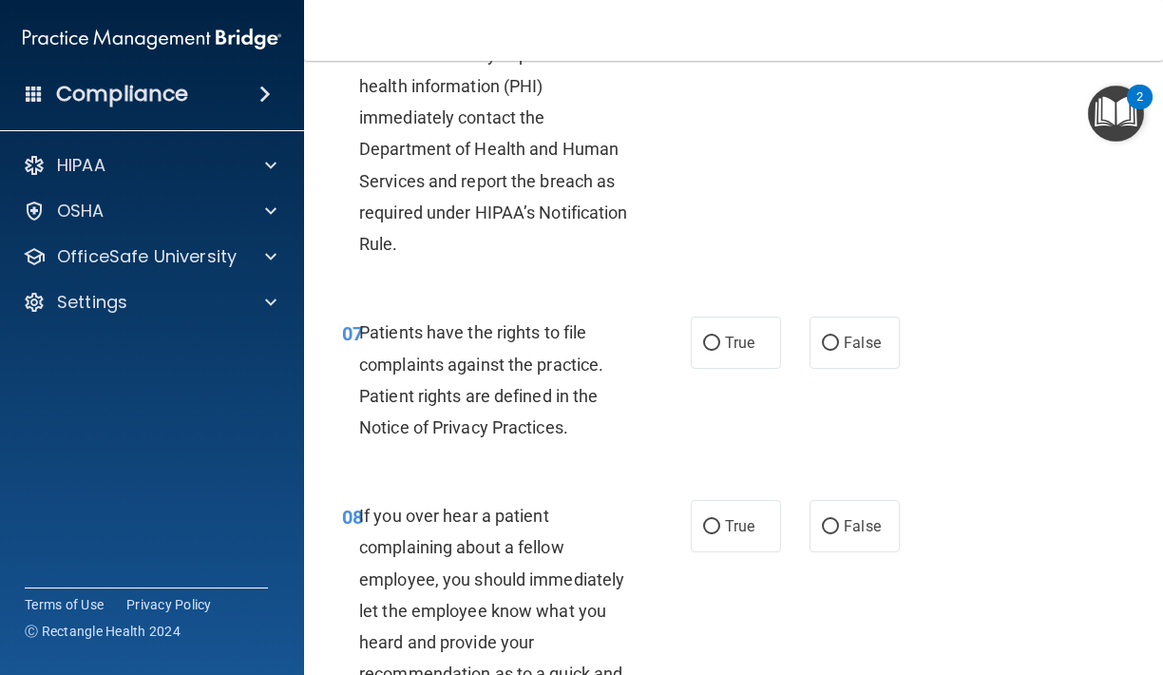
scroll to position [1513, 0]
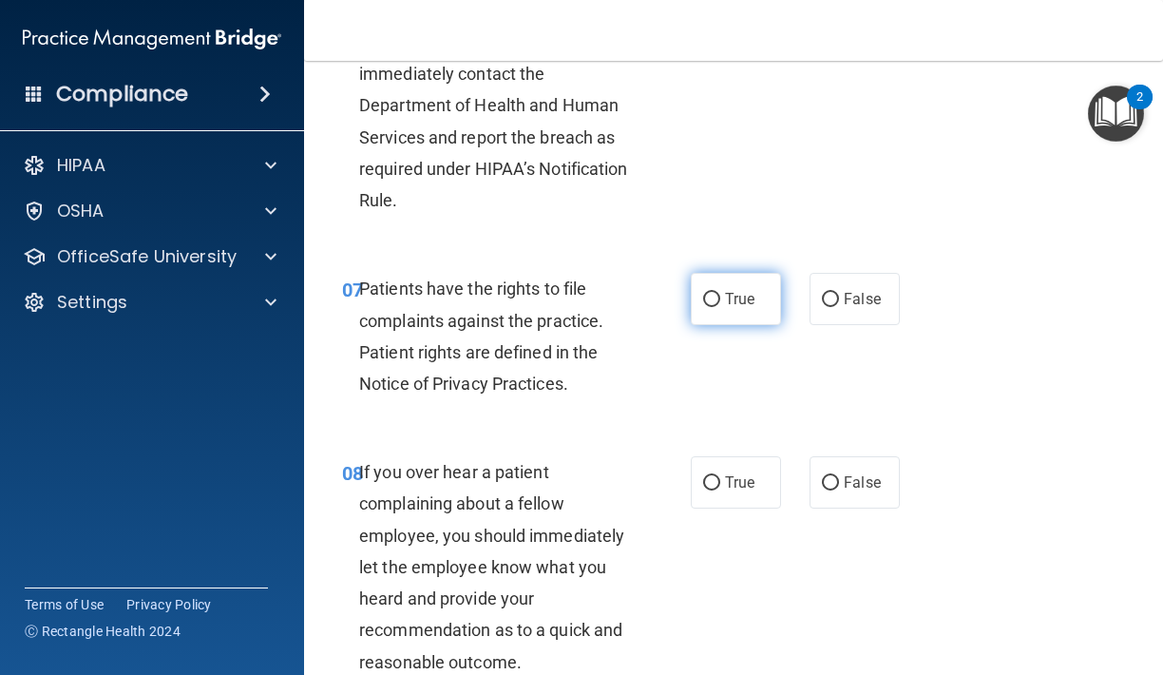
click at [716, 293] on input "True" at bounding box center [711, 300] width 17 height 14
radio input "true"
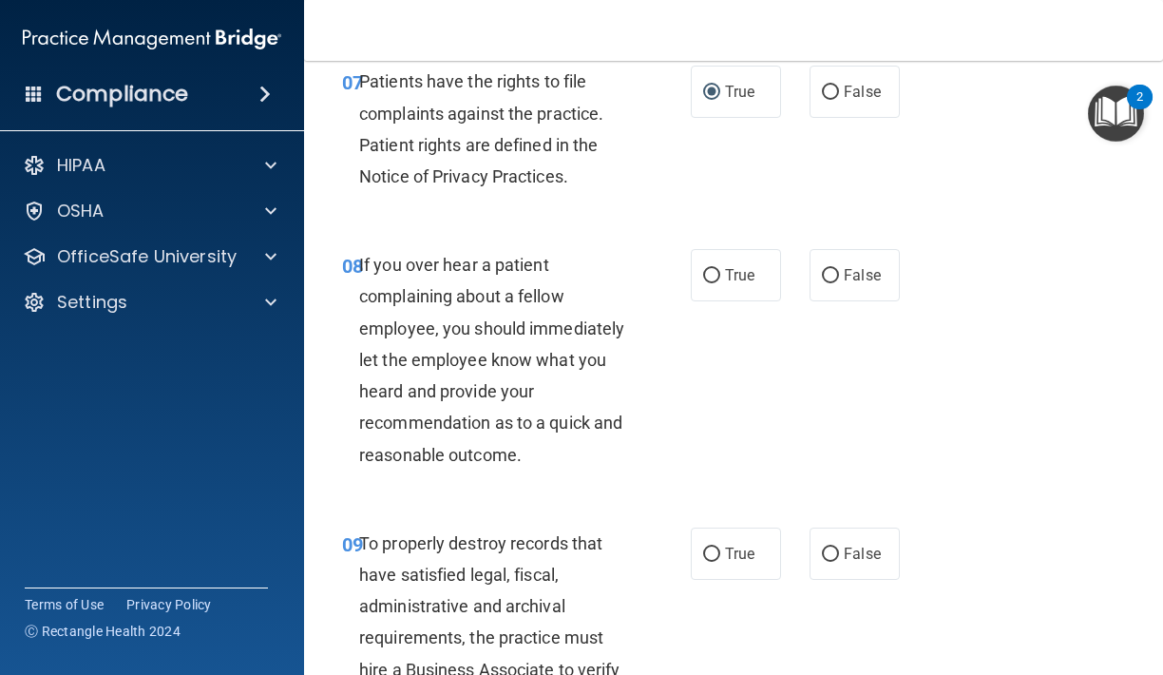
scroll to position [1726, 0]
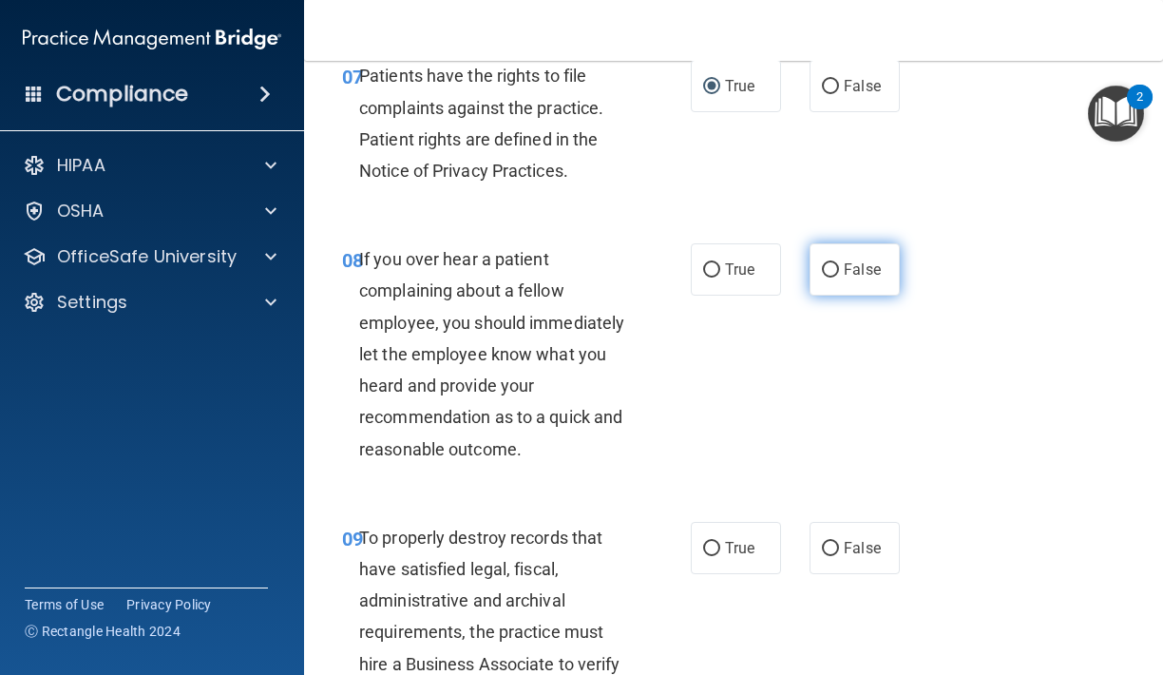
click at [863, 269] on label "False" at bounding box center [854, 269] width 90 height 52
click at [839, 269] on input "False" at bounding box center [830, 270] width 17 height 14
radio input "true"
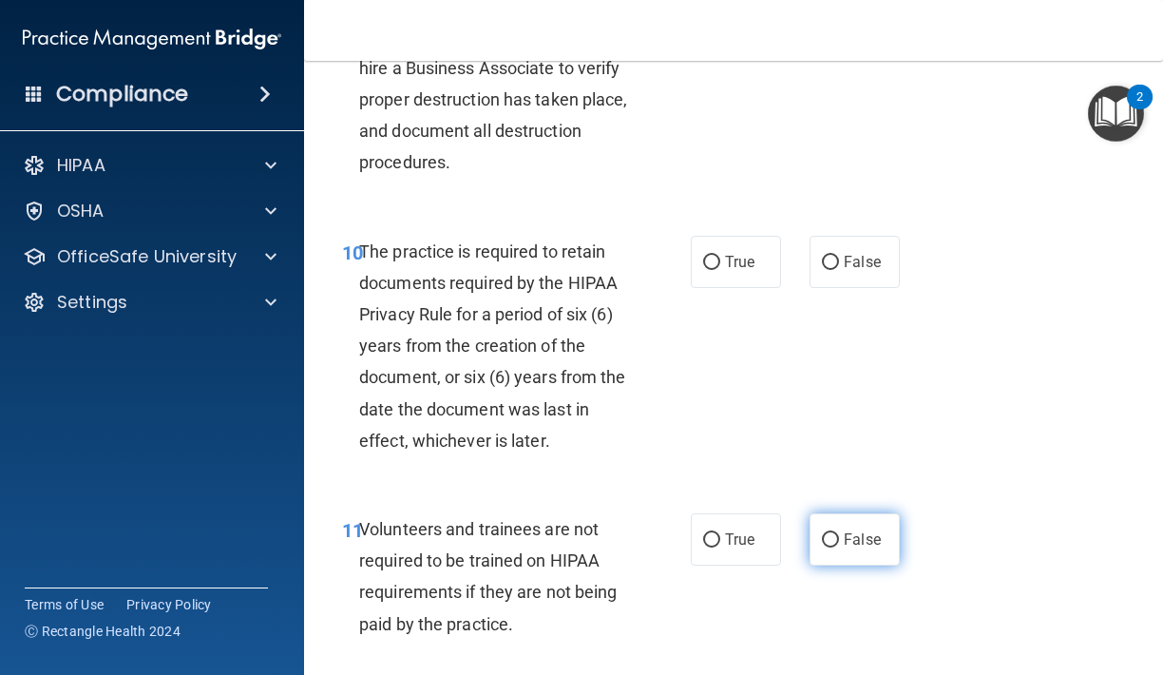
scroll to position [2321, 0]
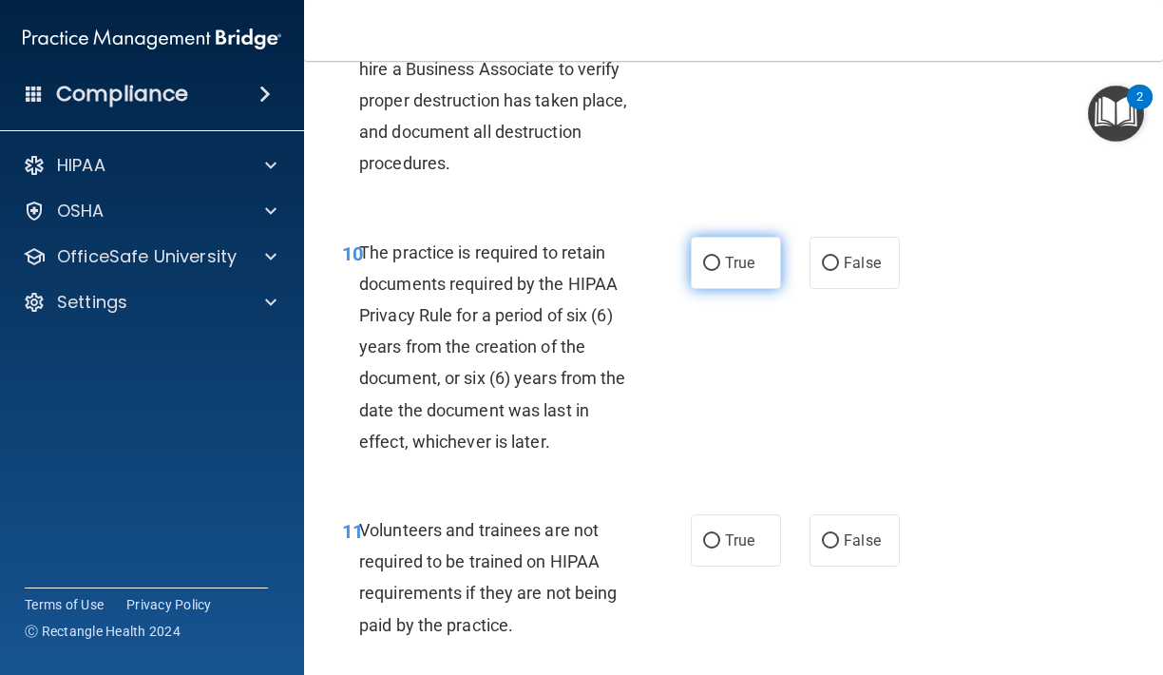
click at [733, 260] on label "True" at bounding box center [736, 263] width 90 height 52
click at [720, 260] on input "True" at bounding box center [711, 264] width 17 height 14
radio input "true"
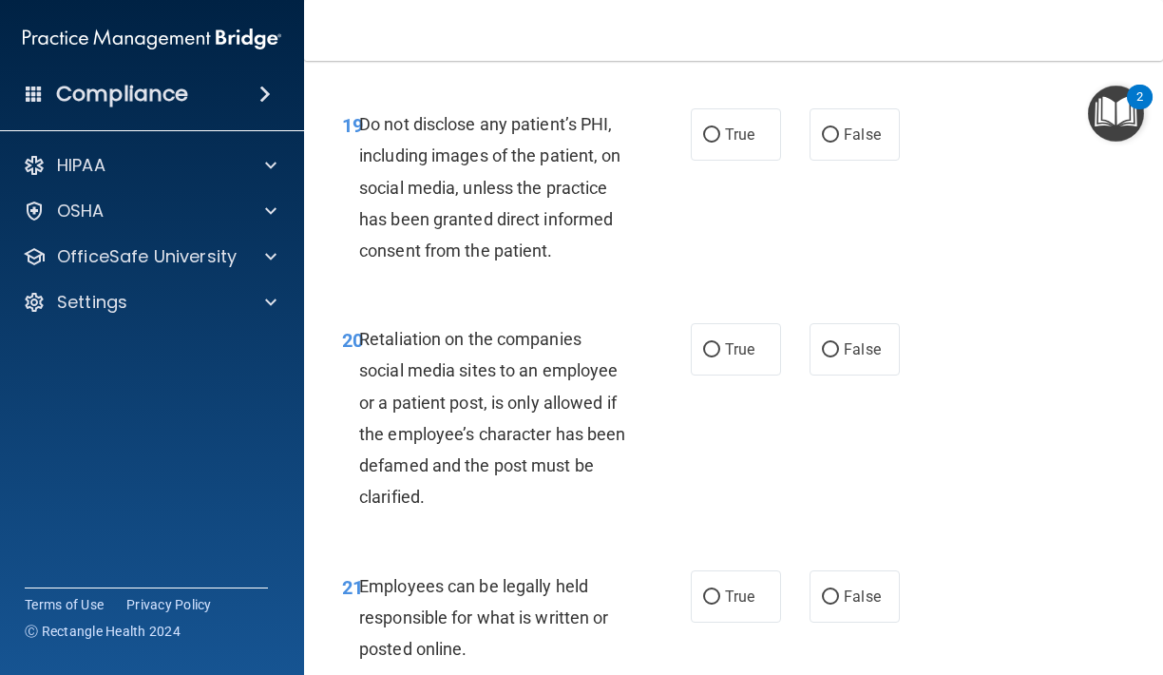
scroll to position [4353, 0]
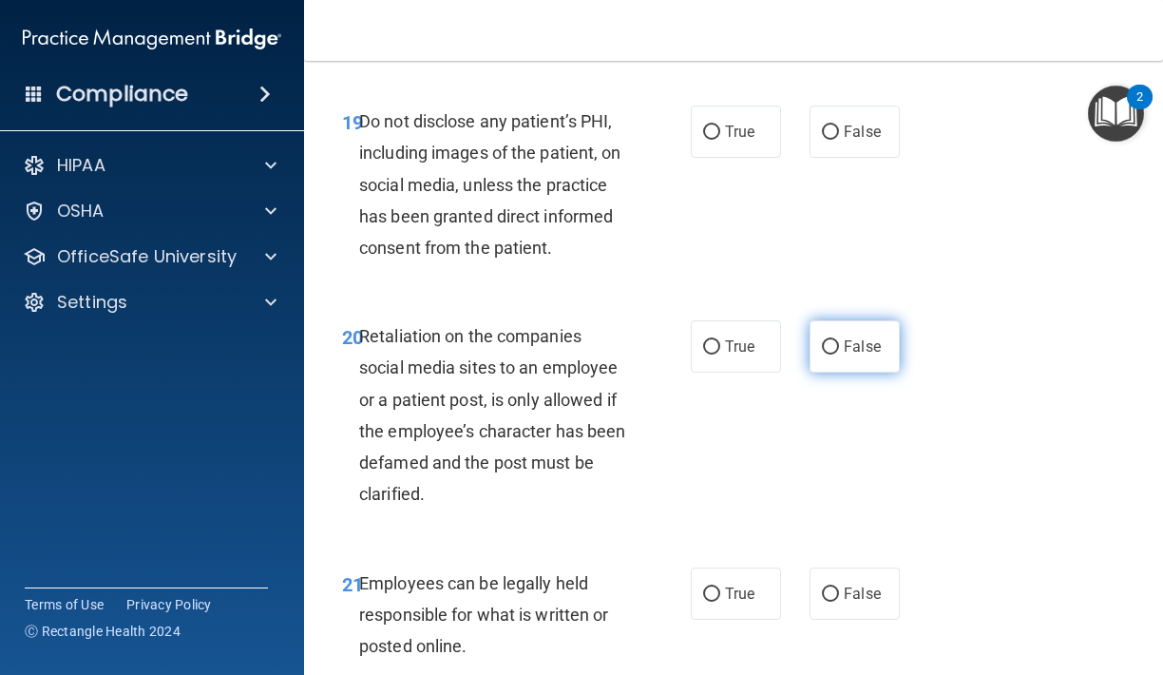
click at [859, 333] on label "False" at bounding box center [854, 346] width 90 height 52
click at [839, 340] on input "False" at bounding box center [830, 347] width 17 height 14
radio input "true"
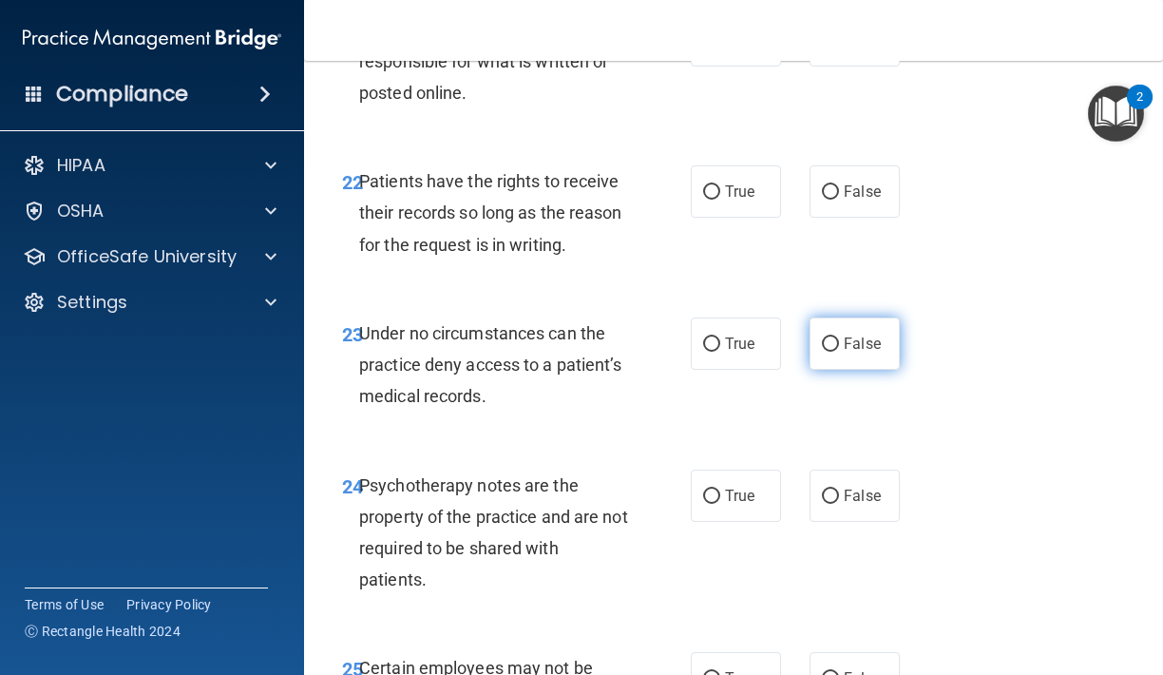
scroll to position [4908, 0]
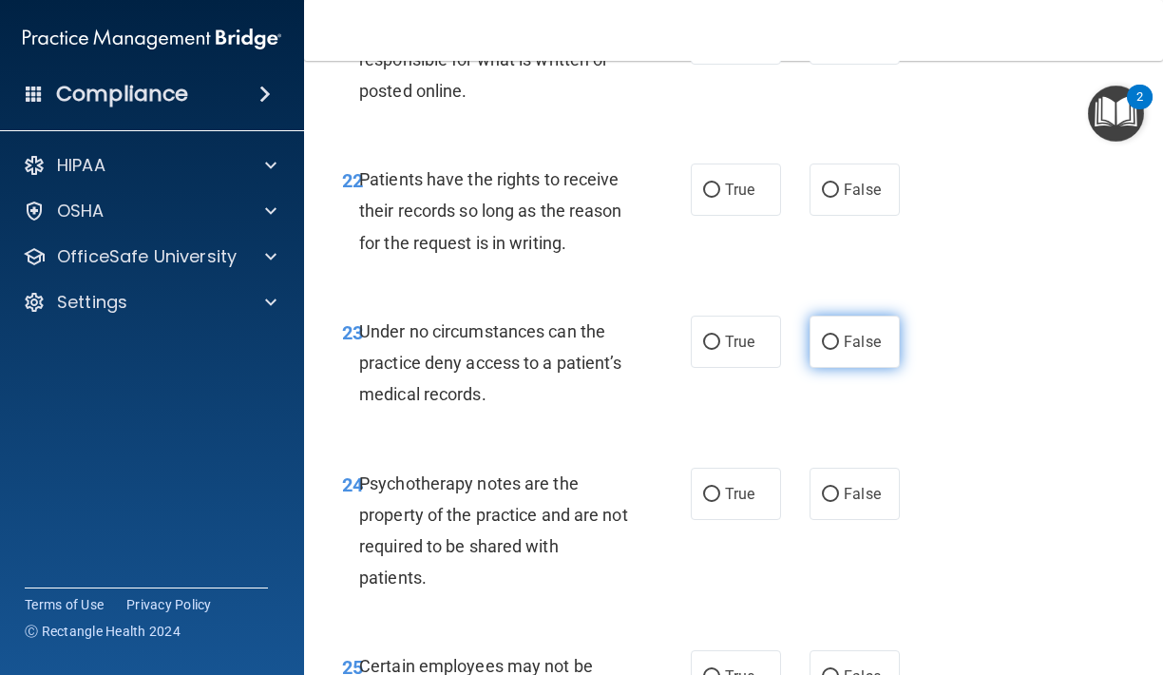
click at [872, 327] on label "False" at bounding box center [854, 341] width 90 height 52
click at [839, 335] on input "False" at bounding box center [830, 342] width 17 height 14
radio input "true"
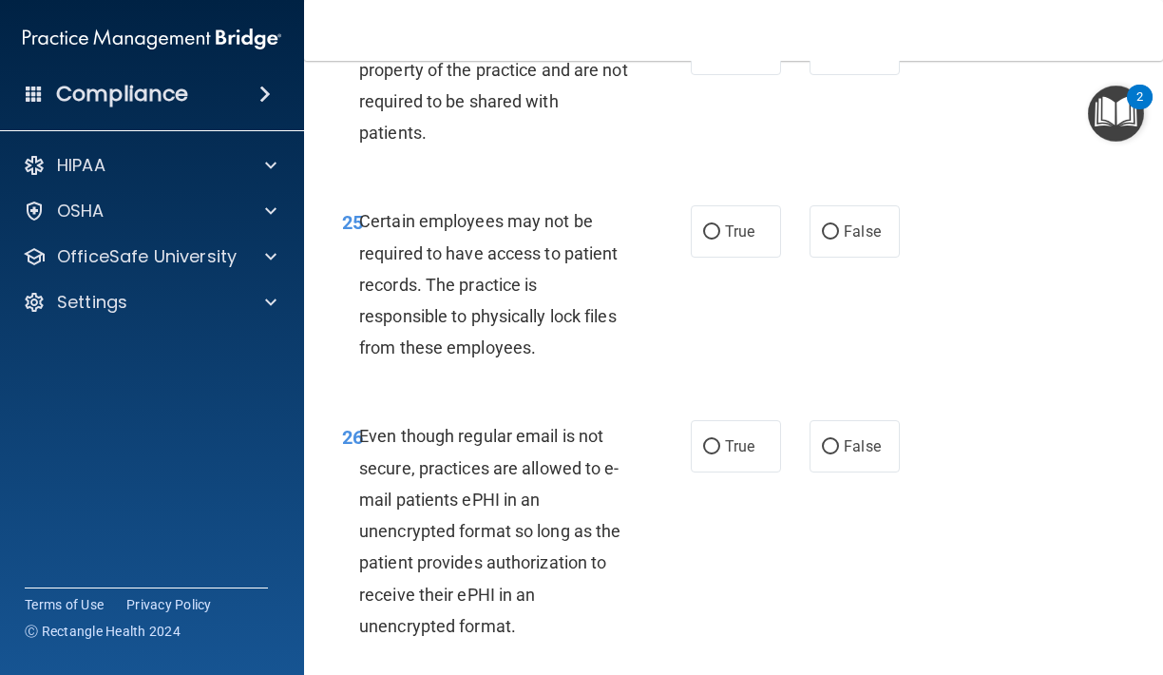
scroll to position [5348, 0]
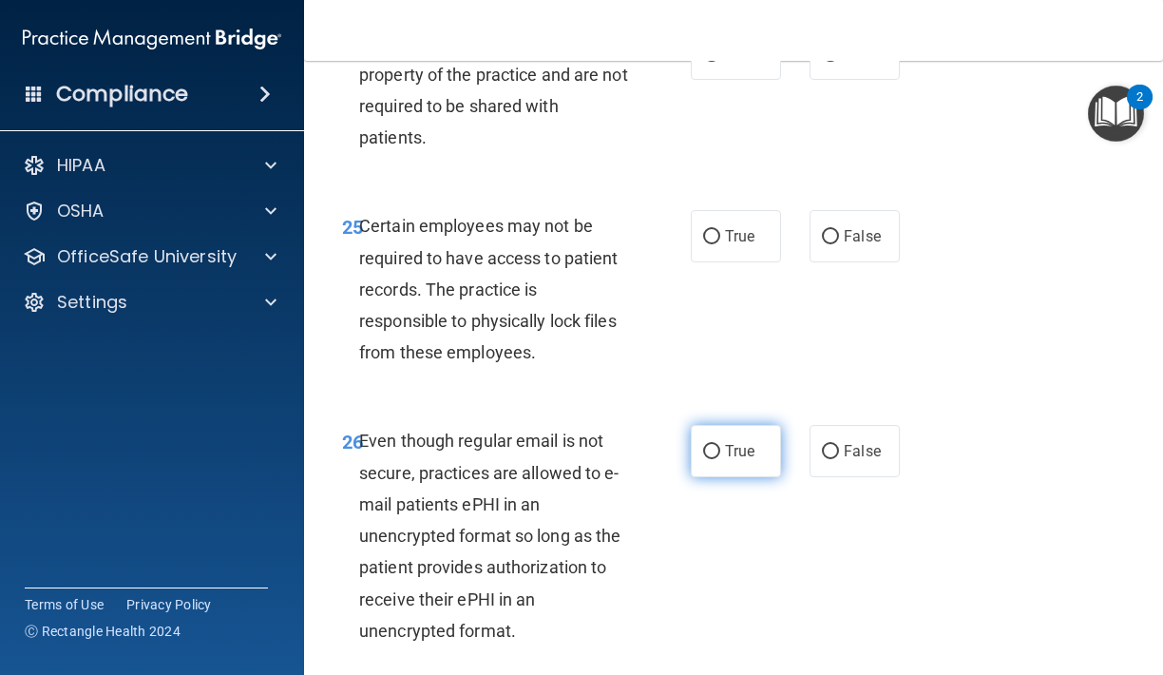
click at [728, 442] on span "True" at bounding box center [739, 451] width 29 height 18
click at [720, 445] on input "True" at bounding box center [711, 452] width 17 height 14
radio input "true"
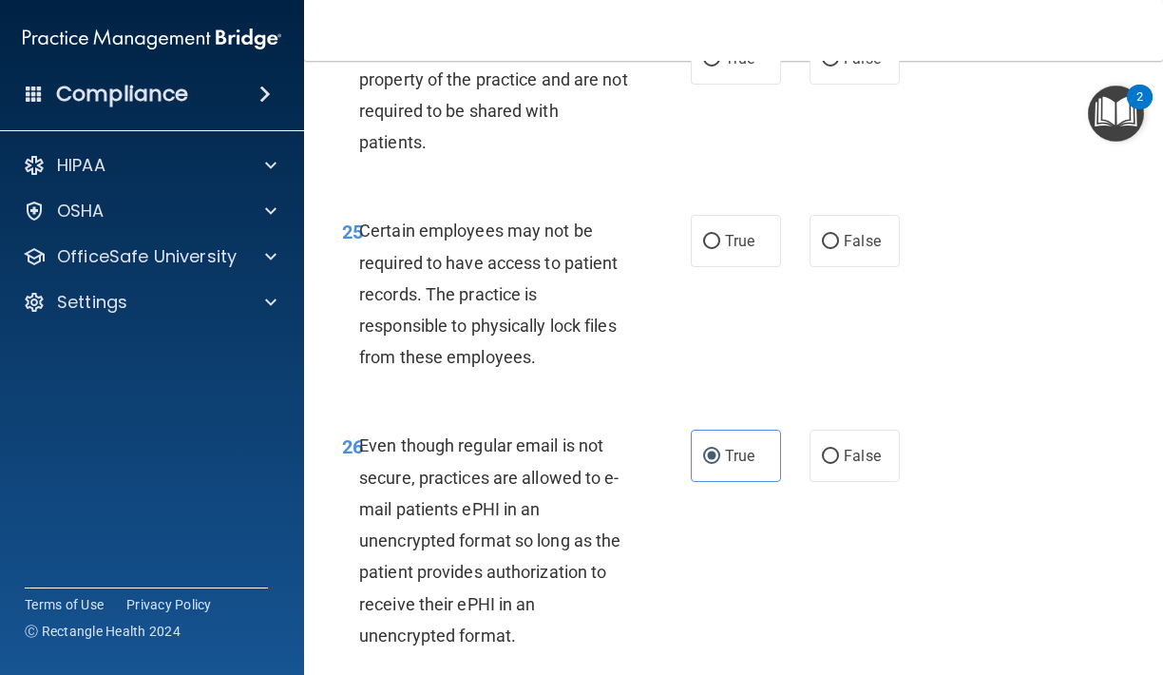
scroll to position [5334, 0]
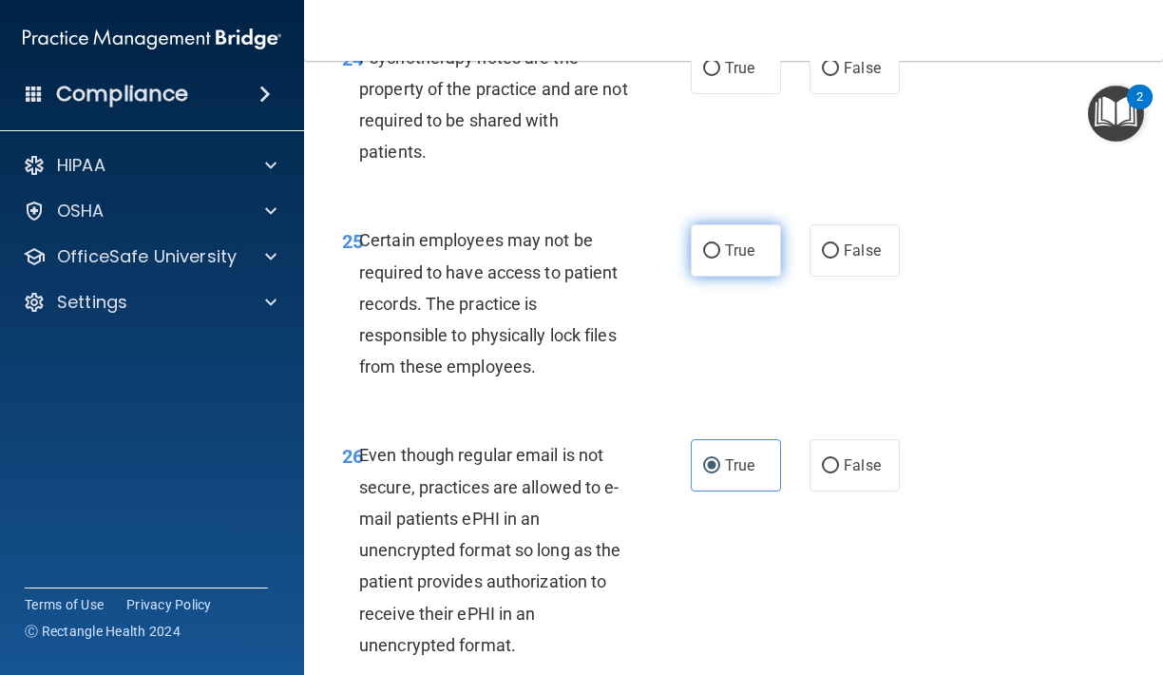
click at [744, 236] on label "True" at bounding box center [736, 250] width 90 height 52
click at [720, 244] on input "True" at bounding box center [711, 251] width 17 height 14
radio input "true"
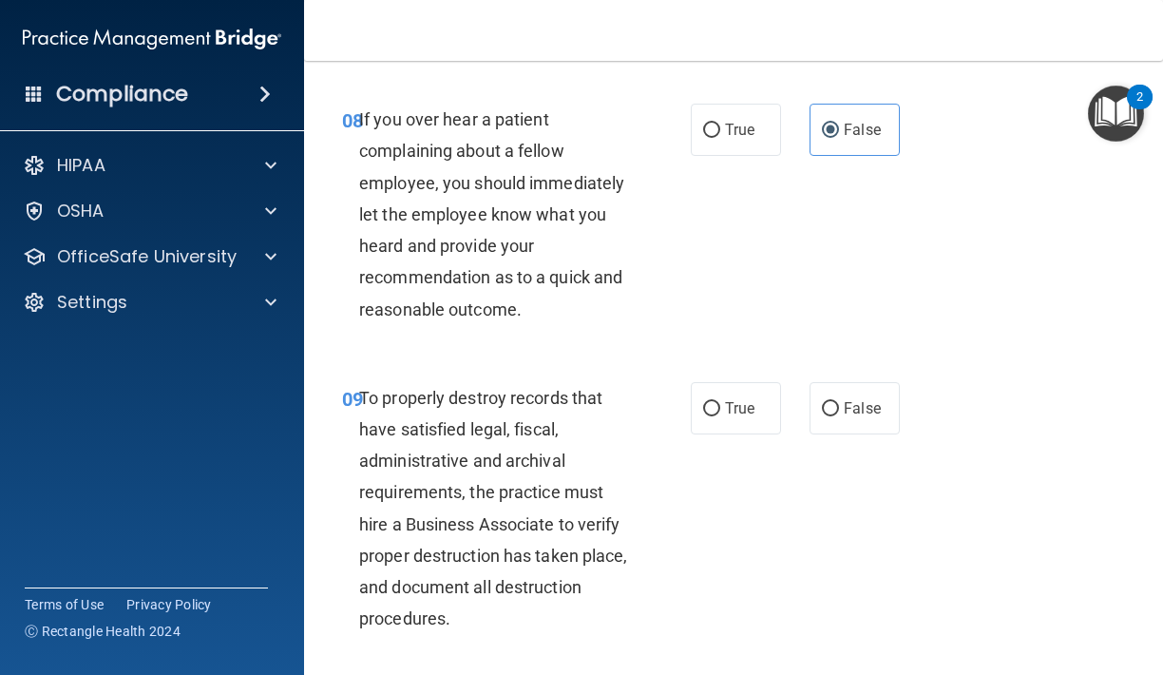
scroll to position [1882, 0]
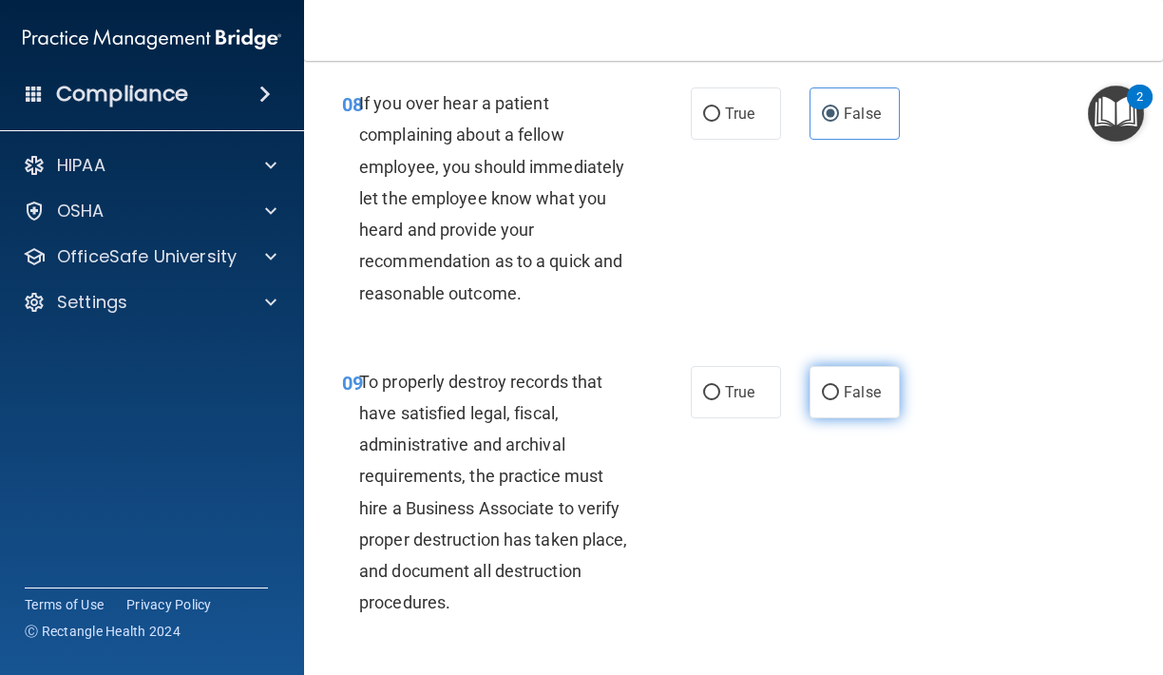
click at [822, 370] on label "False" at bounding box center [854, 392] width 90 height 52
click at [822, 386] on input "False" at bounding box center [830, 393] width 17 height 14
radio input "true"
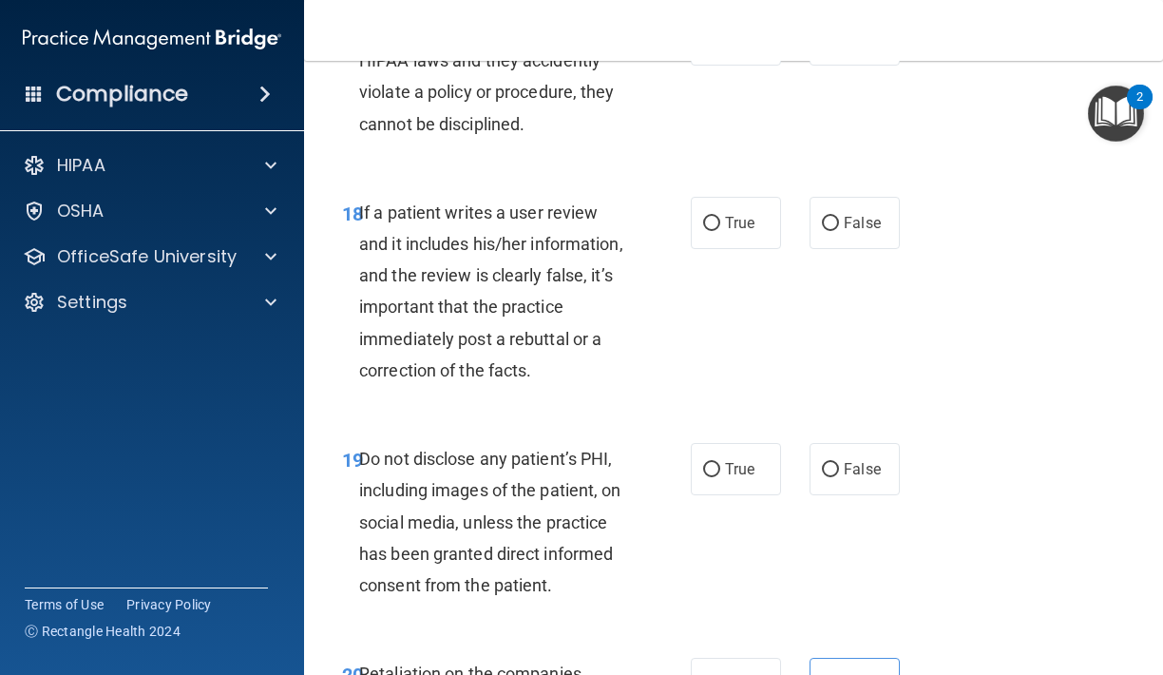
scroll to position [4021, 0]
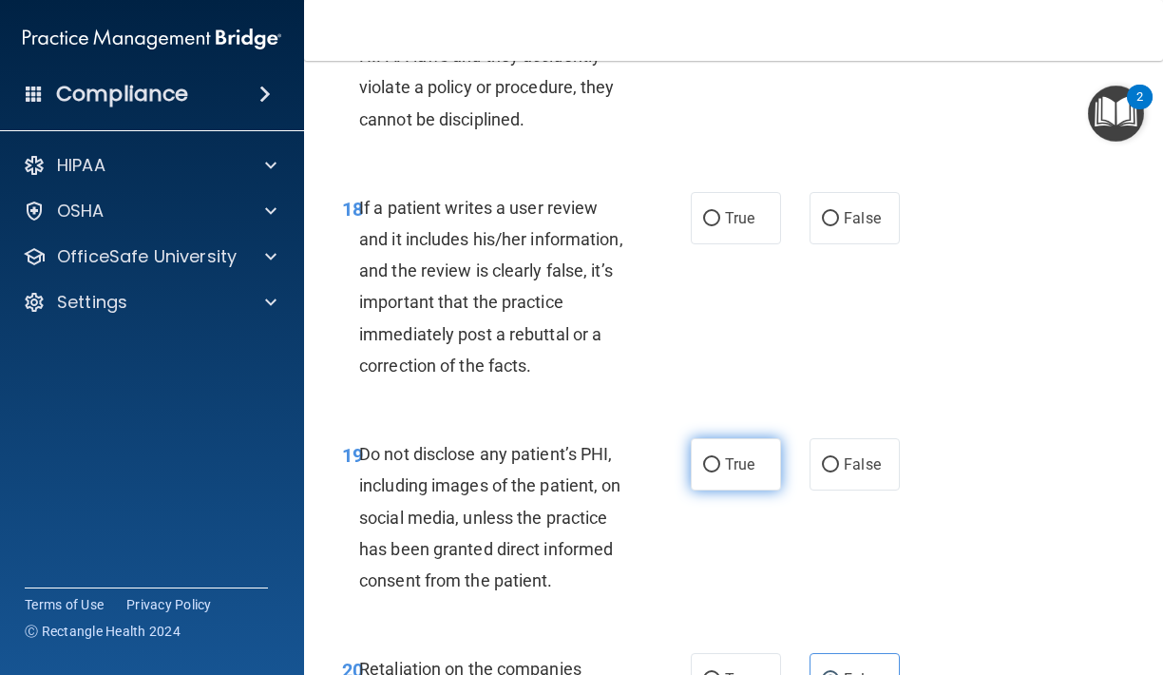
click at [732, 455] on span "True" at bounding box center [739, 464] width 29 height 18
click at [720, 458] on input "True" at bounding box center [711, 465] width 17 height 14
radio input "true"
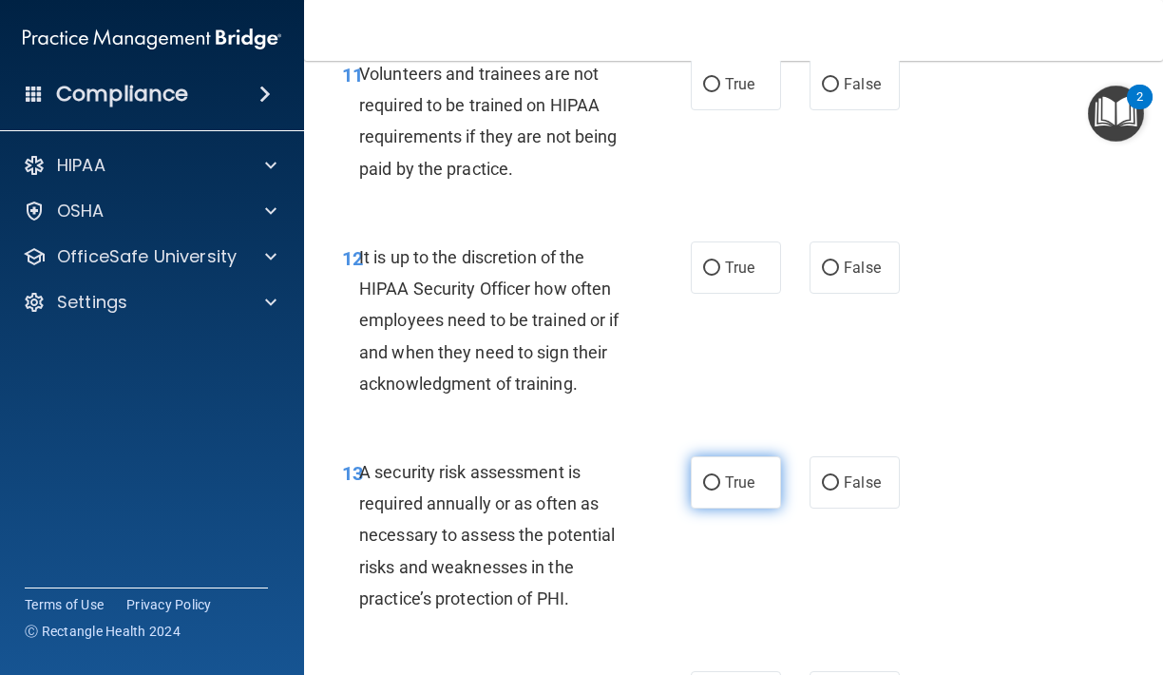
scroll to position [2781, 0]
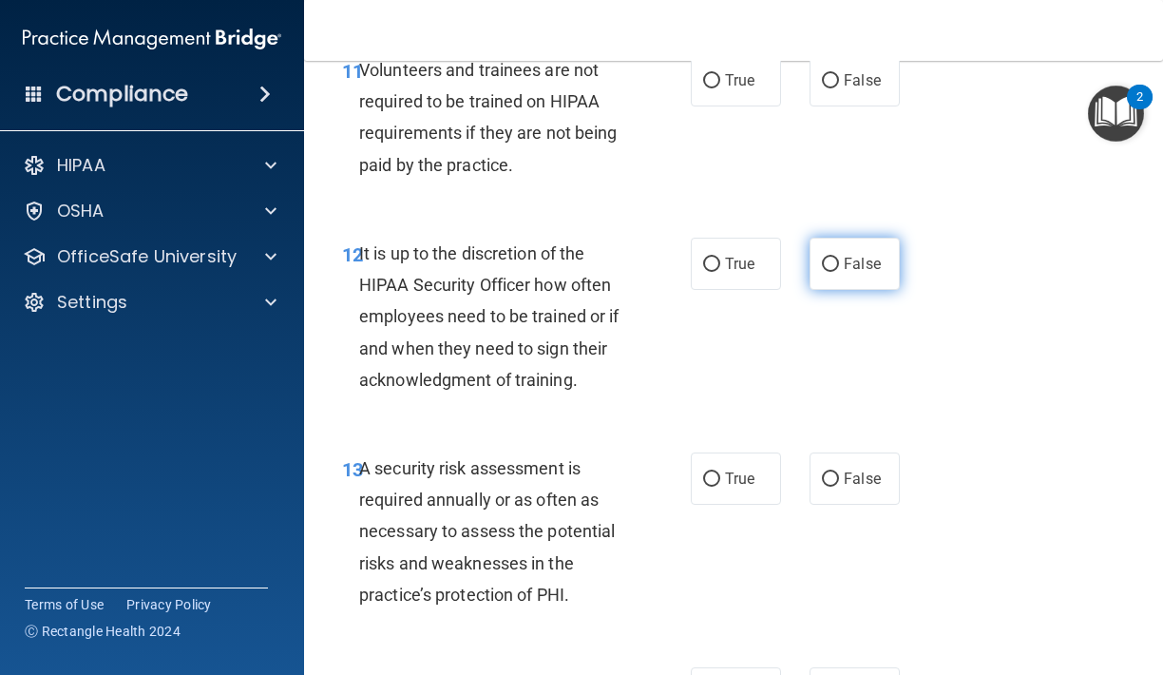
click at [855, 264] on label "False" at bounding box center [854, 264] width 90 height 52
click at [839, 264] on input "False" at bounding box center [830, 264] width 17 height 14
radio input "true"
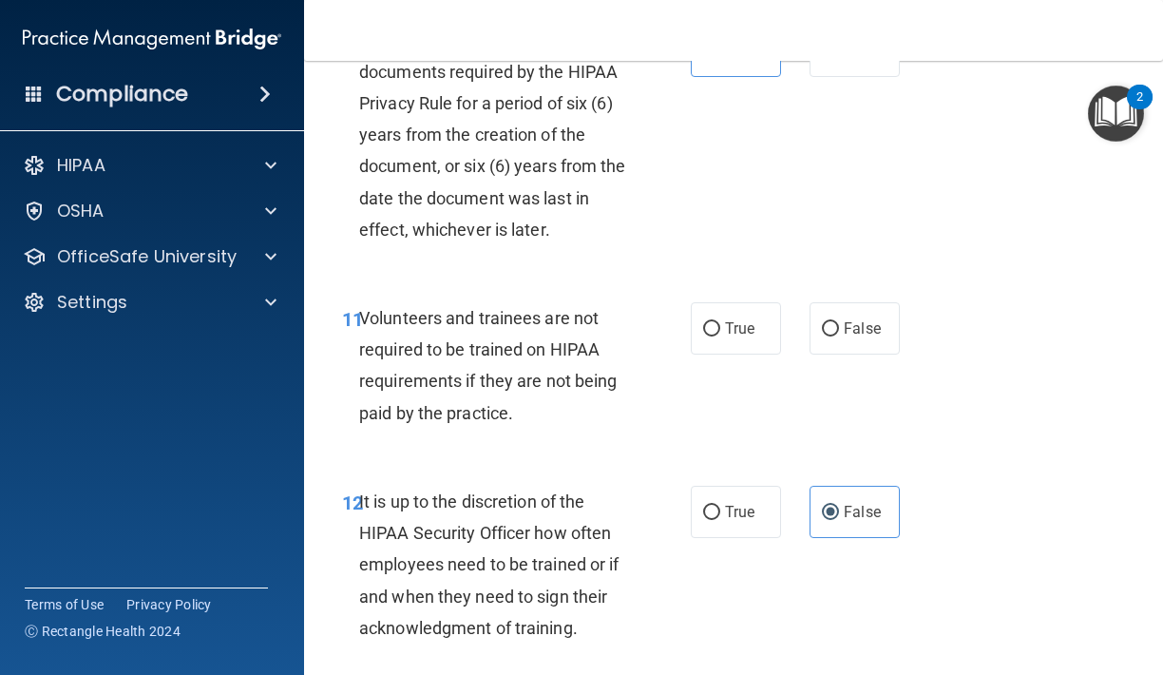
scroll to position [2550, 0]
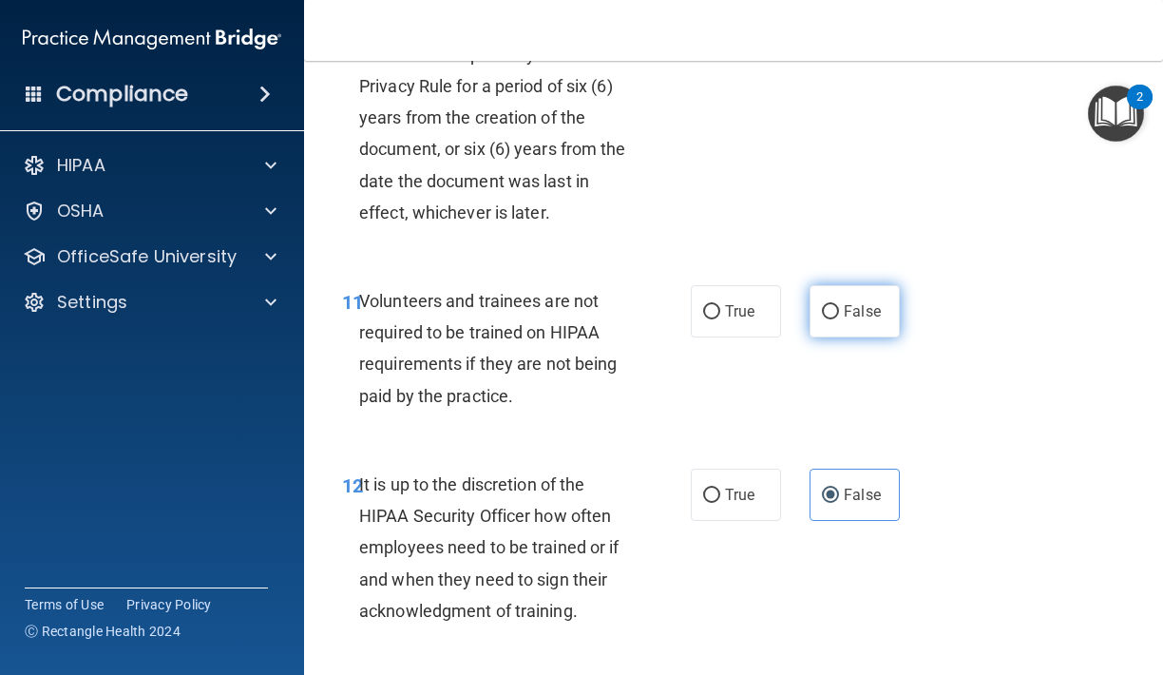
click at [841, 295] on label "False" at bounding box center [854, 311] width 90 height 52
click at [839, 305] on input "False" at bounding box center [830, 312] width 17 height 14
radio input "true"
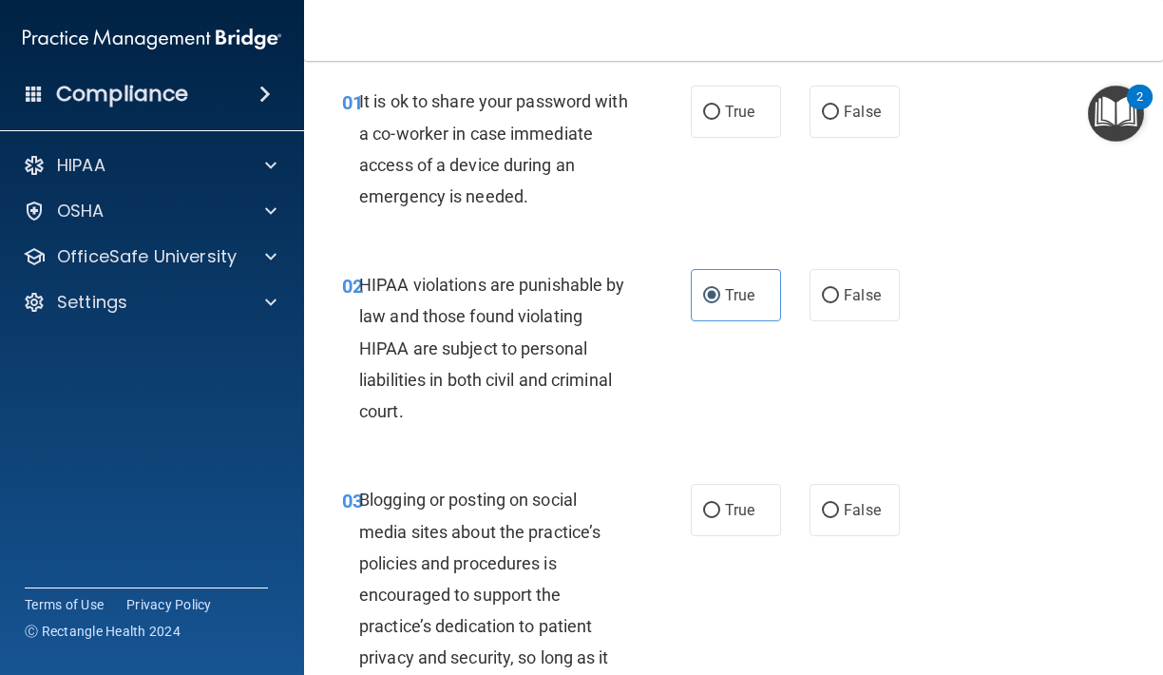
scroll to position [0, 0]
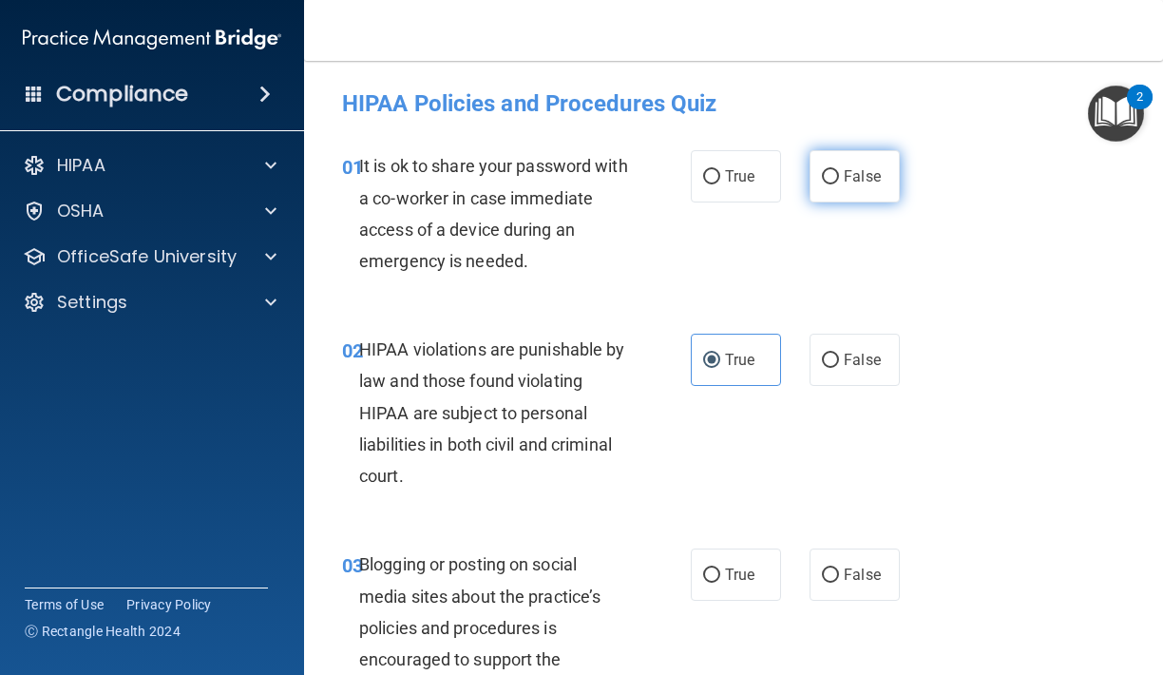
click at [847, 178] on span "False" at bounding box center [862, 176] width 37 height 18
click at [839, 178] on input "False" at bounding box center [830, 177] width 17 height 14
radio input "true"
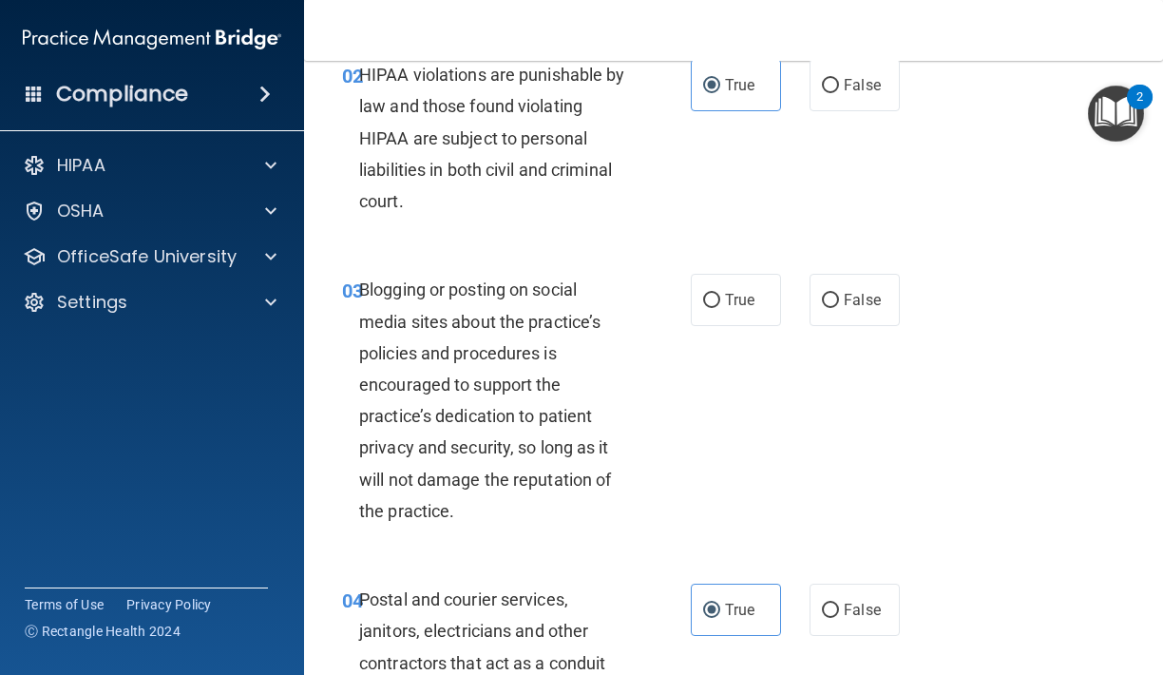
scroll to position [279, 0]
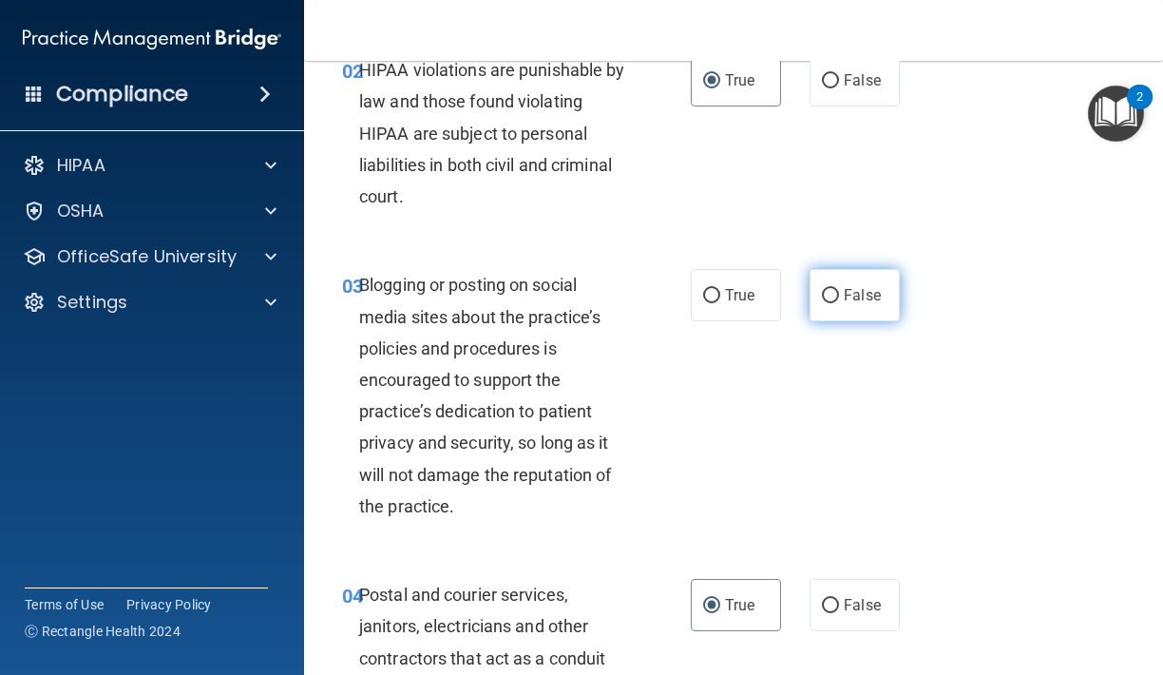
click at [840, 306] on label "False" at bounding box center [854, 295] width 90 height 52
click at [839, 303] on input "False" at bounding box center [830, 296] width 17 height 14
radio input "true"
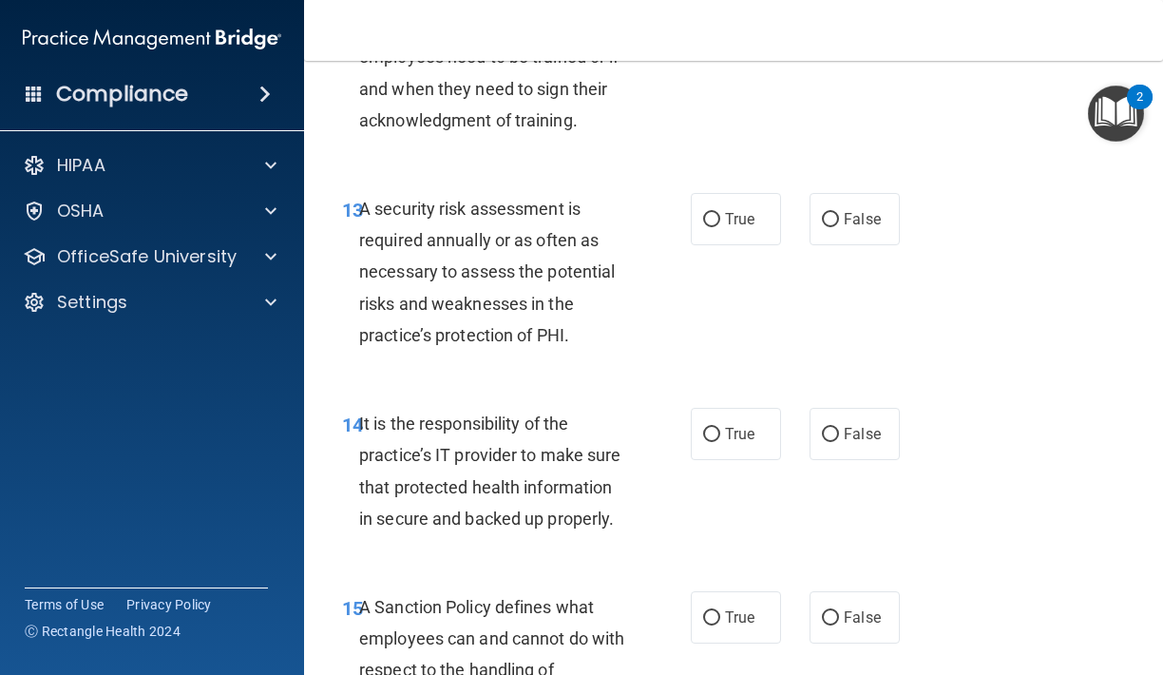
scroll to position [3041, 0]
click at [754, 192] on label "True" at bounding box center [736, 218] width 90 height 52
click at [720, 212] on input "True" at bounding box center [711, 219] width 17 height 14
radio input "true"
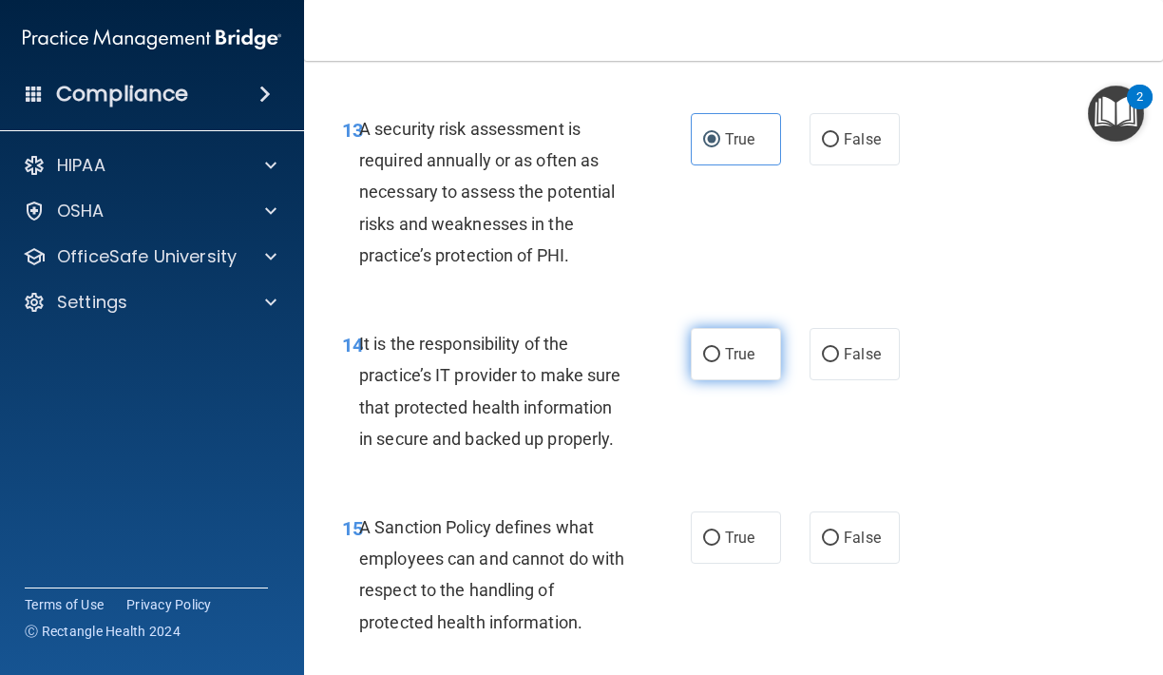
scroll to position [3138, 0]
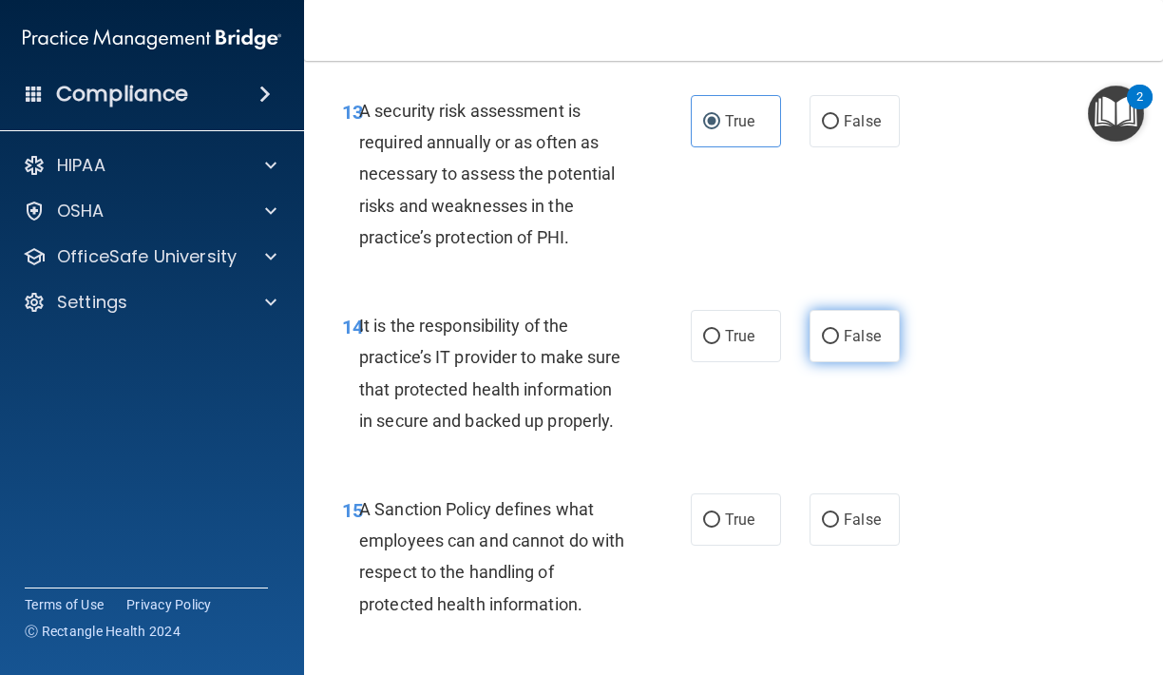
click at [827, 333] on label "False" at bounding box center [854, 336] width 90 height 52
click at [827, 333] on input "False" at bounding box center [830, 337] width 17 height 14
radio input "true"
click at [849, 510] on span "False" at bounding box center [862, 519] width 37 height 18
click at [839, 513] on input "False" at bounding box center [830, 520] width 17 height 14
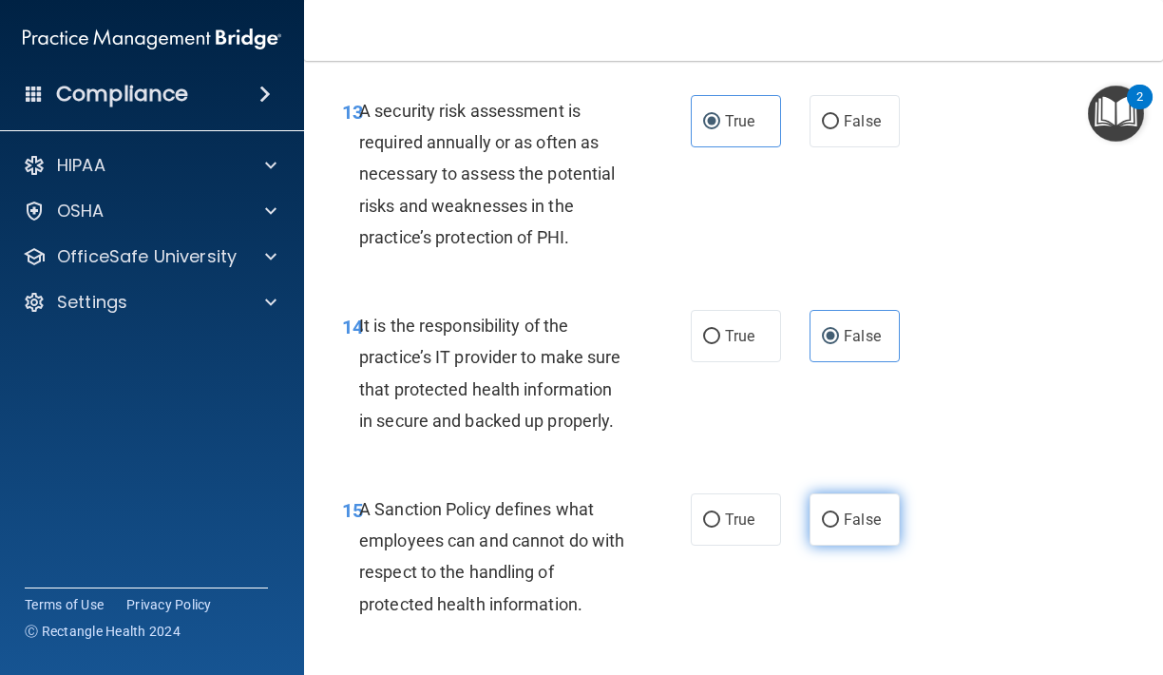
radio input "true"
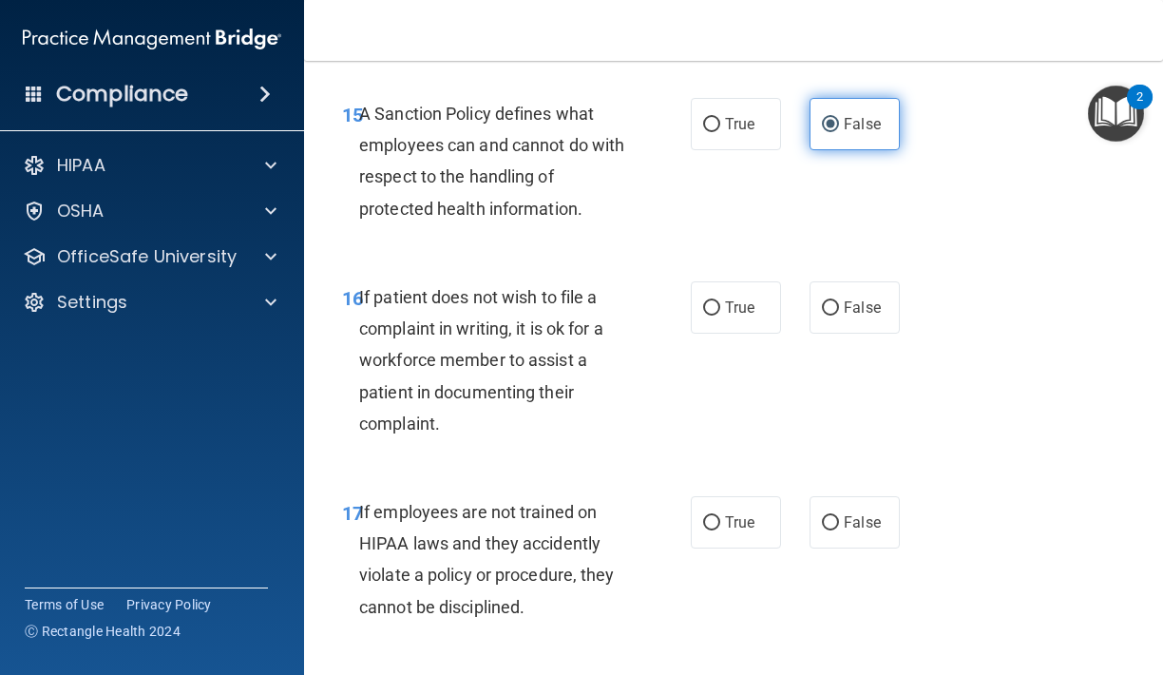
scroll to position [3607, 0]
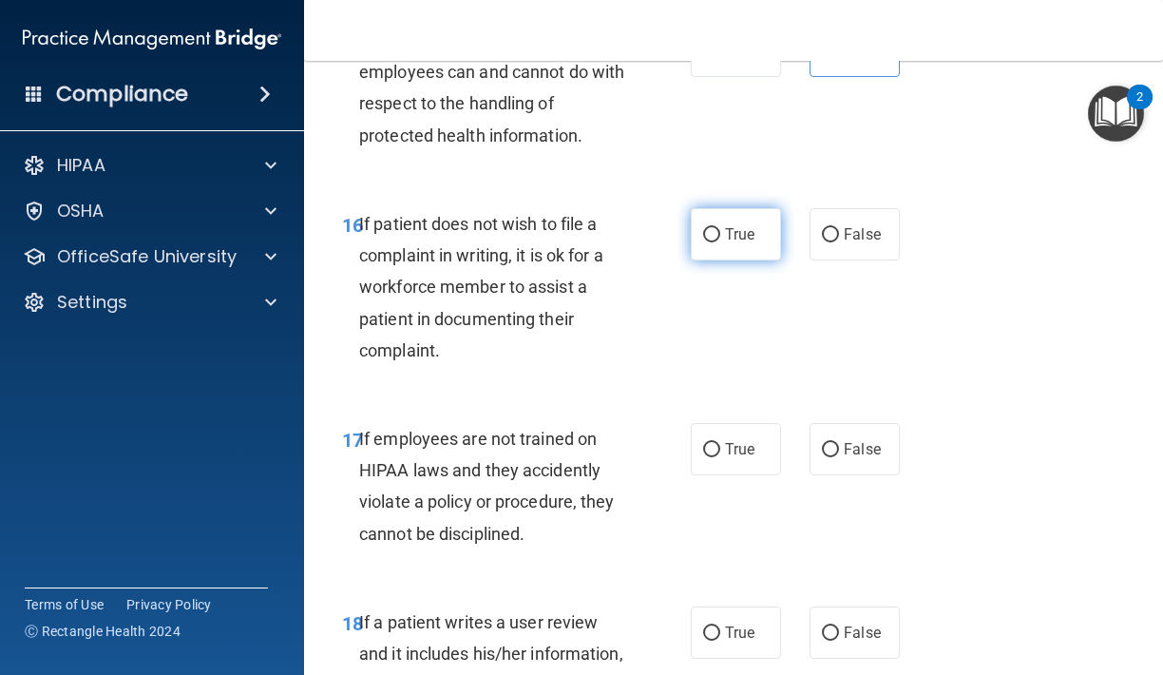
click at [730, 208] on label "True" at bounding box center [736, 234] width 90 height 52
click at [720, 228] on input "True" at bounding box center [711, 235] width 17 height 14
radio input "true"
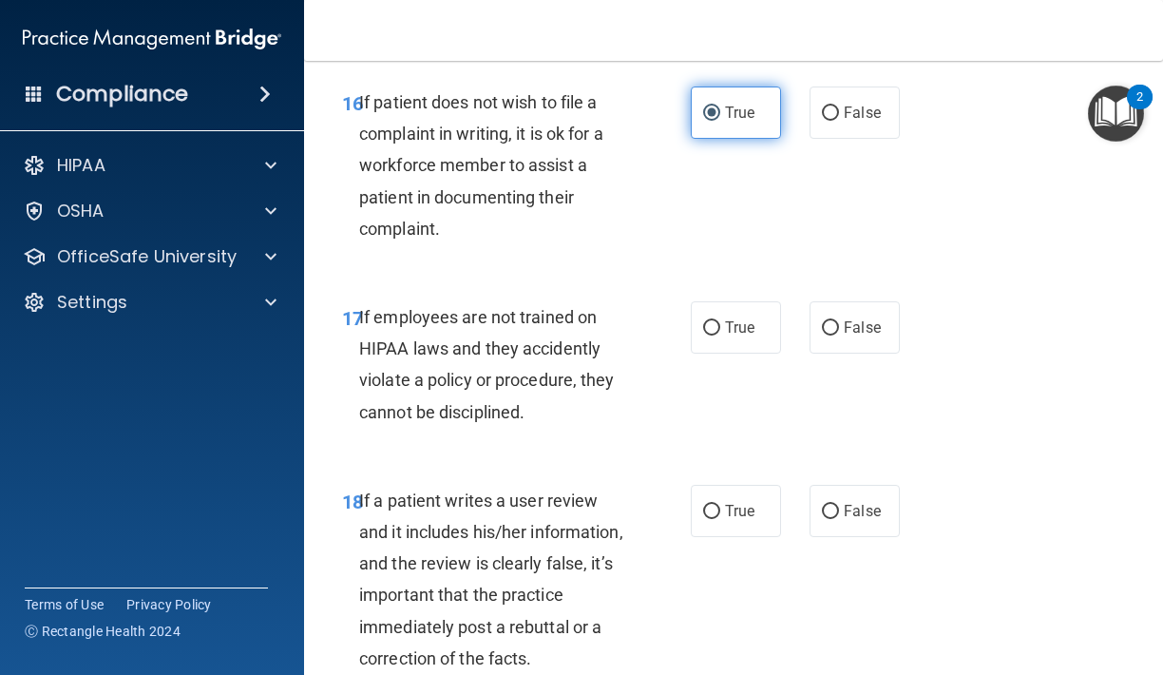
scroll to position [3732, 0]
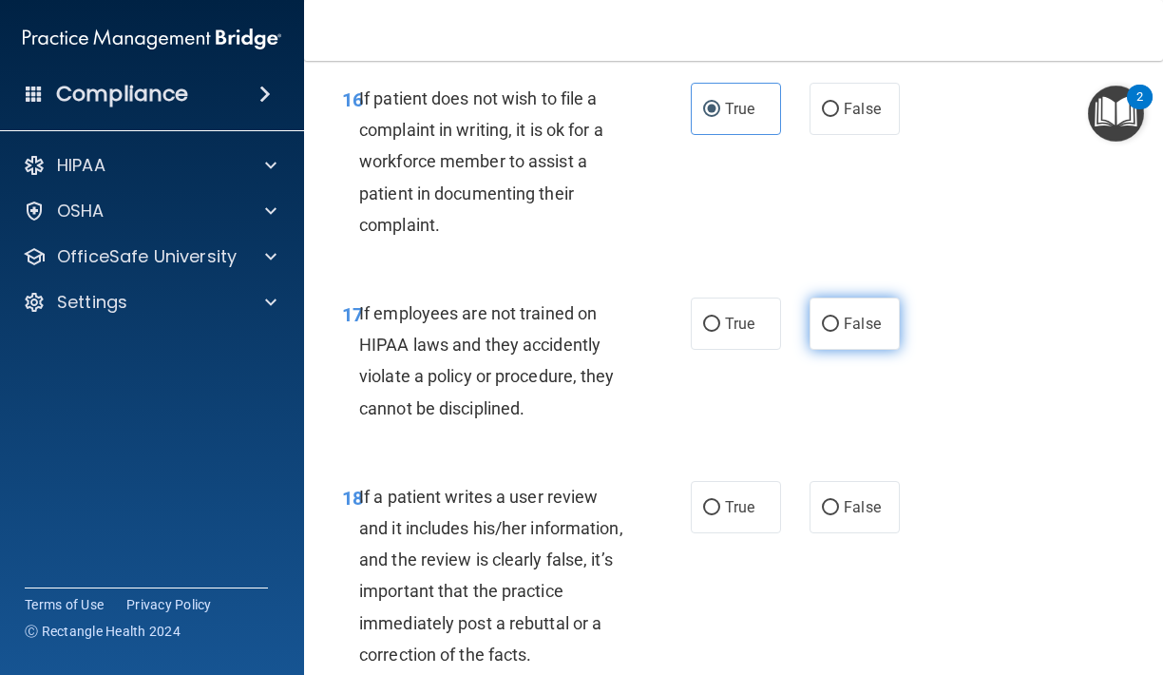
click at [841, 297] on label "False" at bounding box center [854, 323] width 90 height 52
click at [839, 317] on input "False" at bounding box center [830, 324] width 17 height 14
radio input "true"
click at [846, 481] on label "False" at bounding box center [854, 507] width 90 height 52
click at [839, 501] on input "False" at bounding box center [830, 508] width 17 height 14
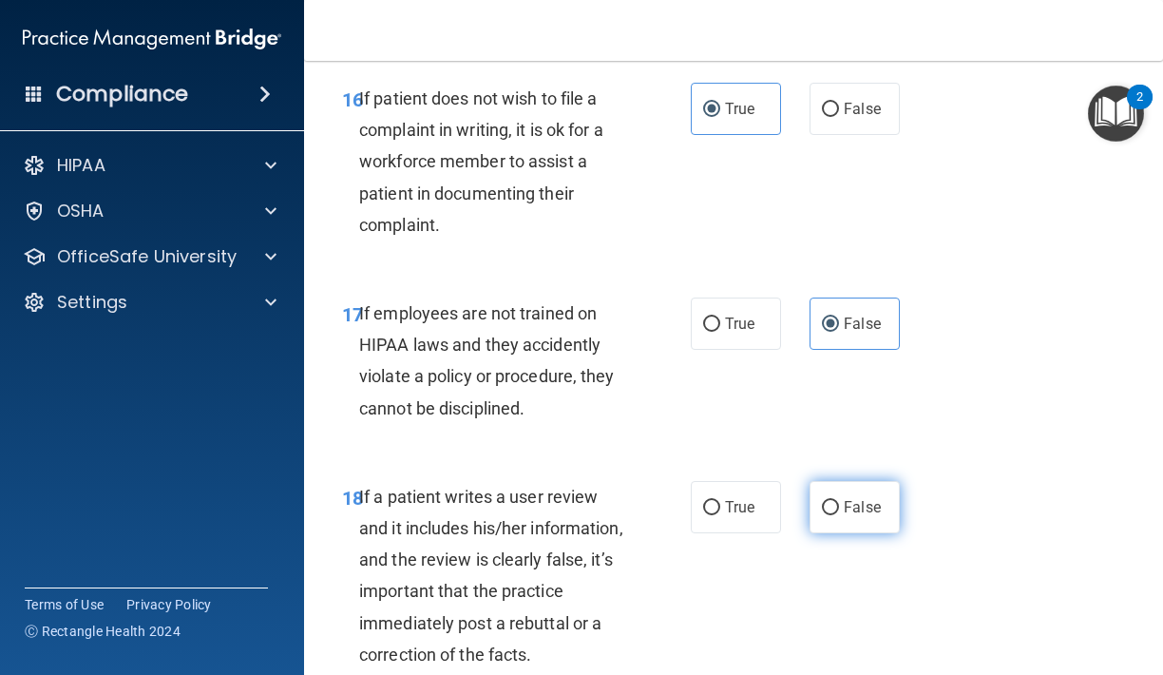
radio input "true"
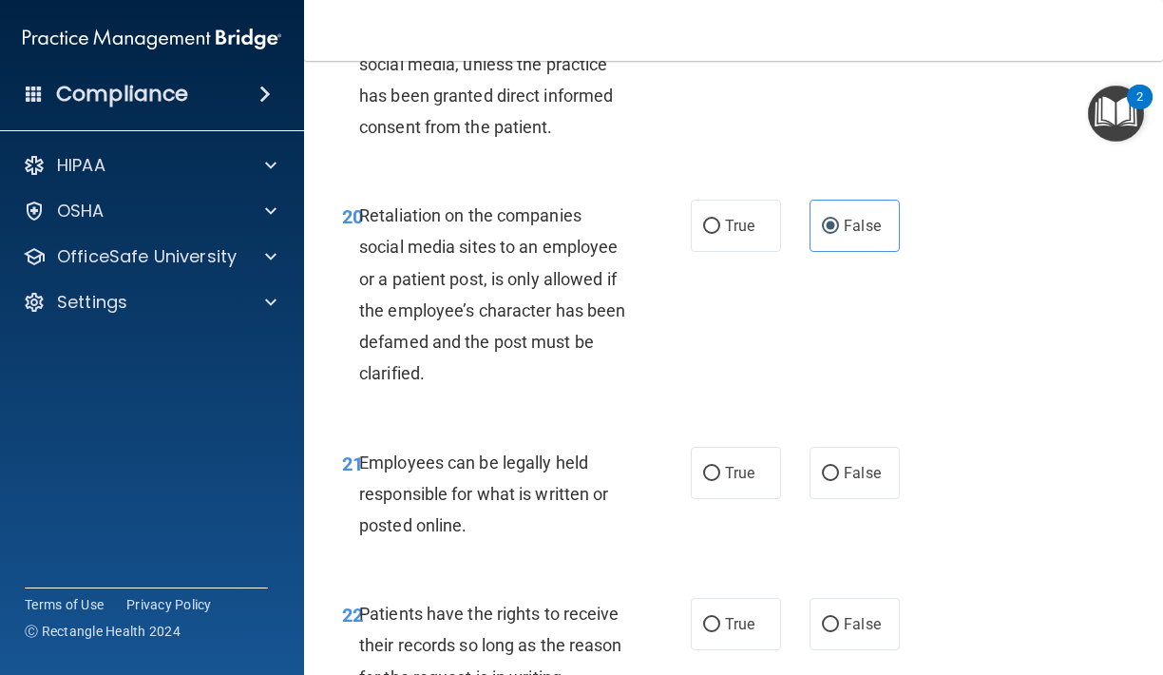
scroll to position [4479, 0]
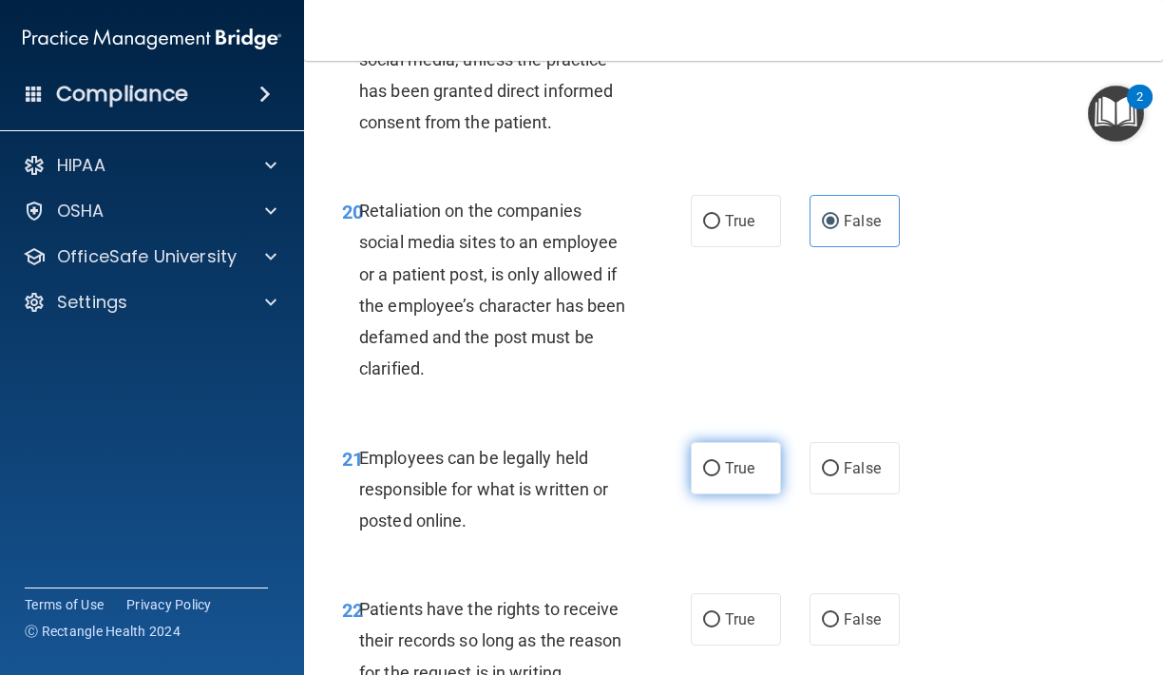
click at [758, 455] on label "True" at bounding box center [736, 468] width 90 height 52
click at [720, 462] on input "True" at bounding box center [711, 469] width 17 height 14
radio input "true"
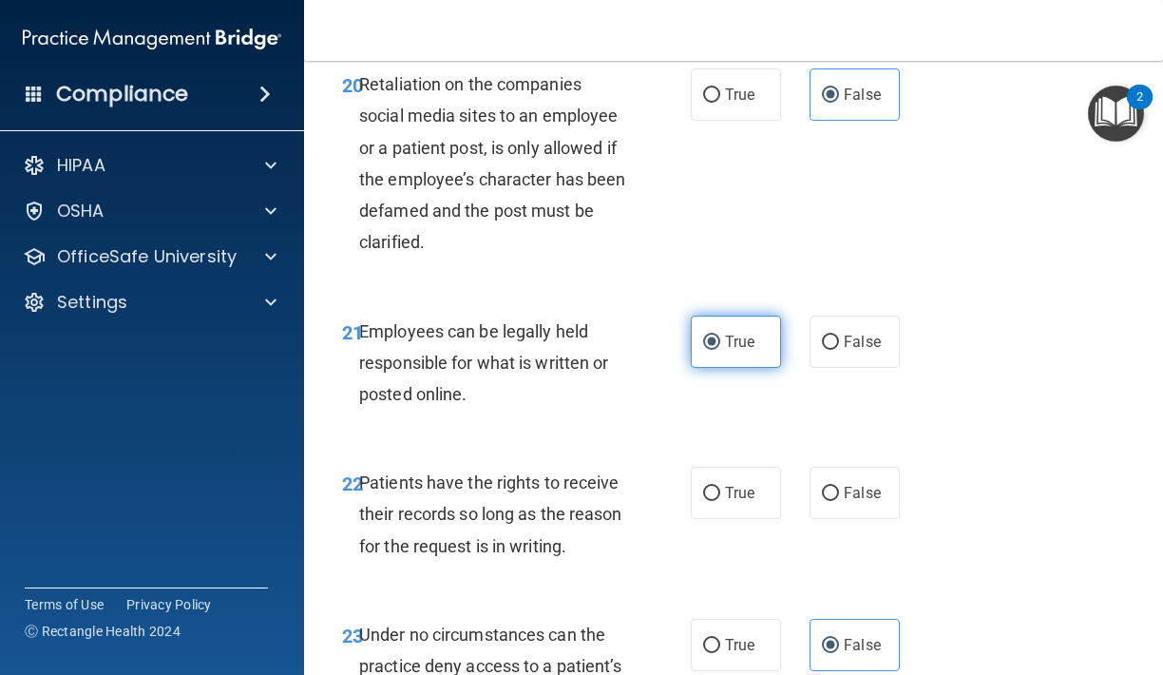
scroll to position [4622, 0]
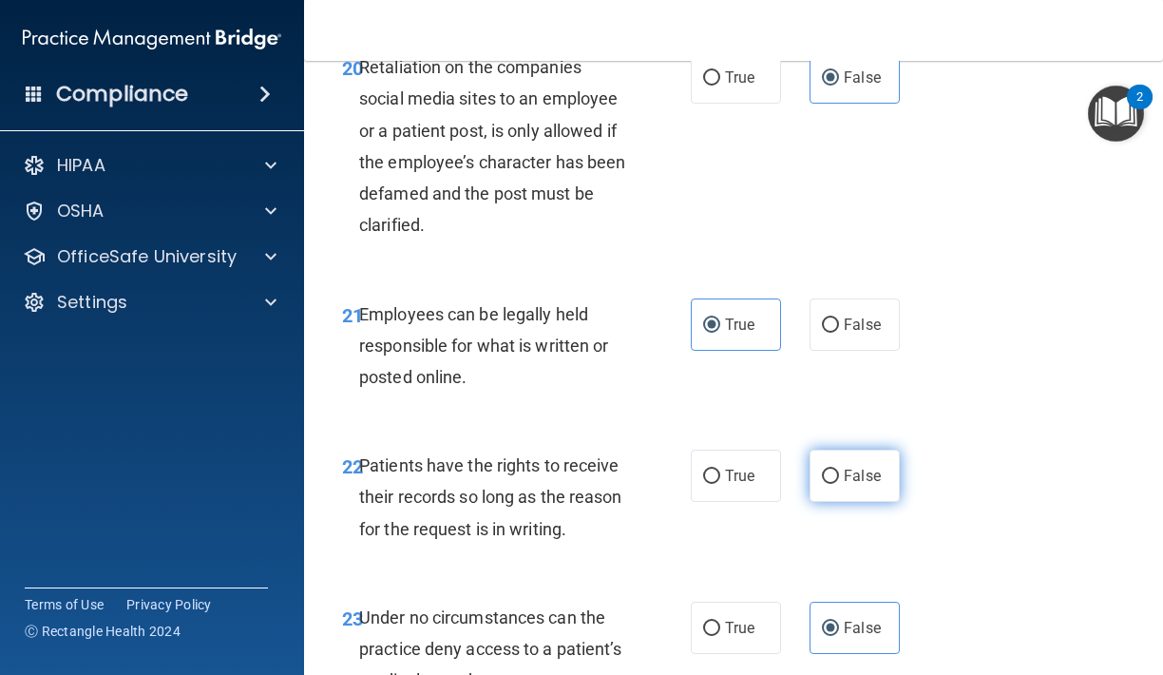
click at [828, 449] on label "False" at bounding box center [854, 475] width 90 height 52
click at [828, 469] on input "False" at bounding box center [830, 476] width 17 height 14
radio input "true"
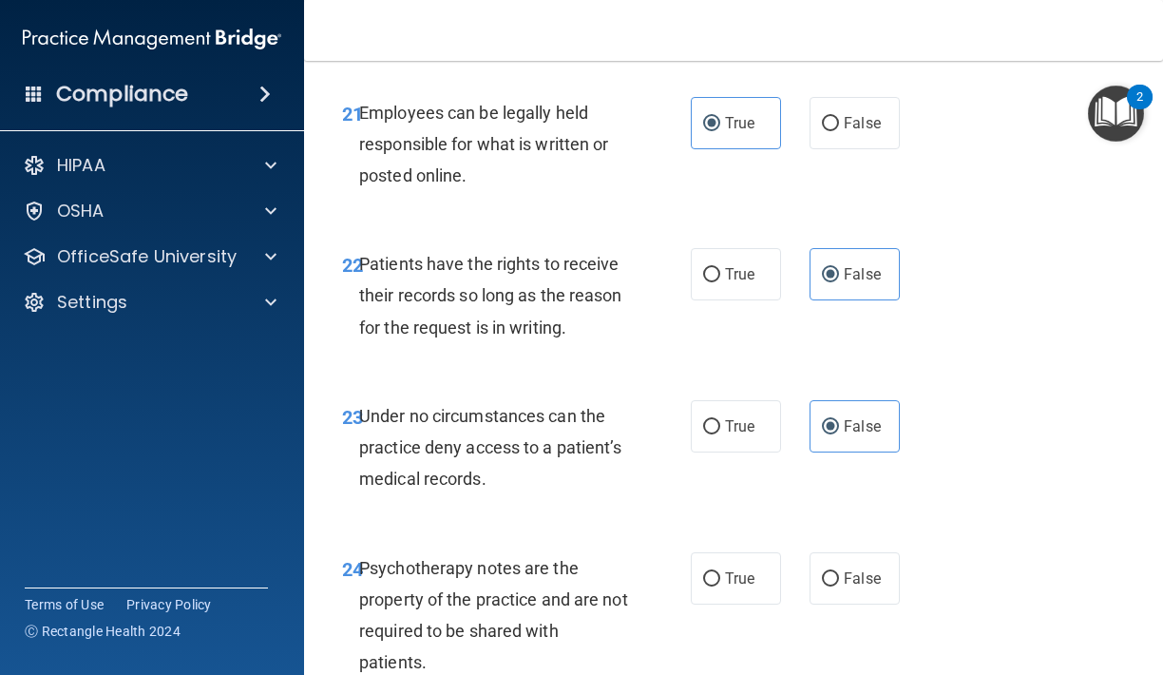
scroll to position [4826, 0]
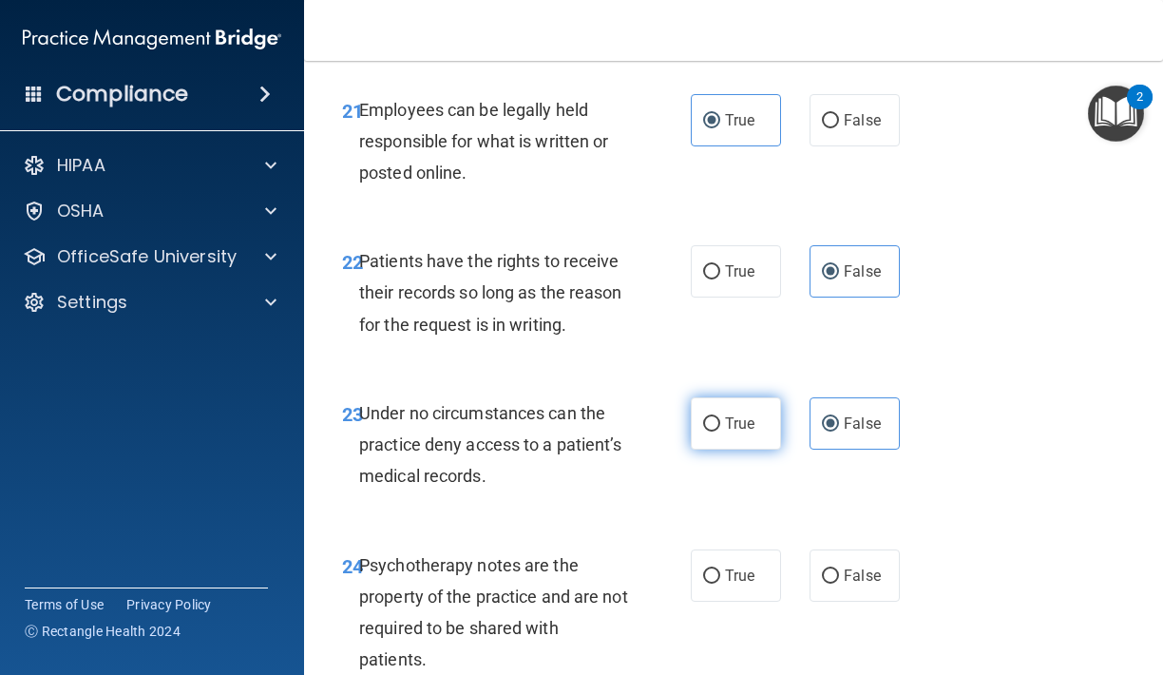
click at [765, 397] on label "True" at bounding box center [736, 423] width 90 height 52
click at [720, 417] on input "True" at bounding box center [711, 424] width 17 height 14
radio input "true"
radio input "false"
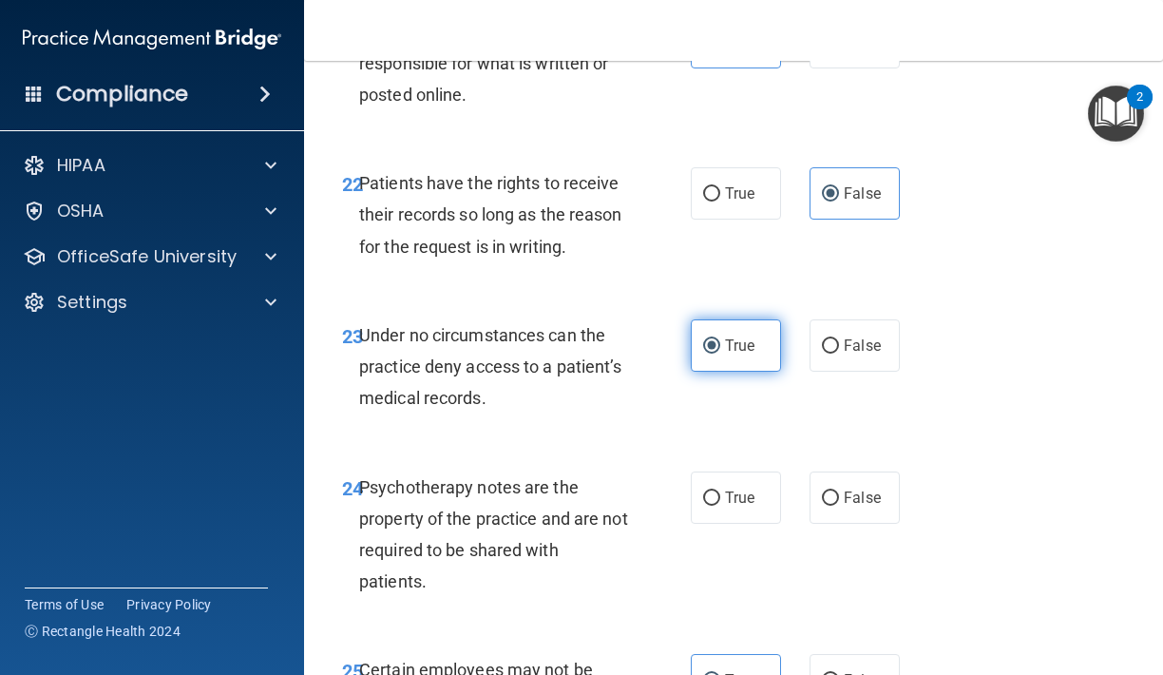
scroll to position [4935, 0]
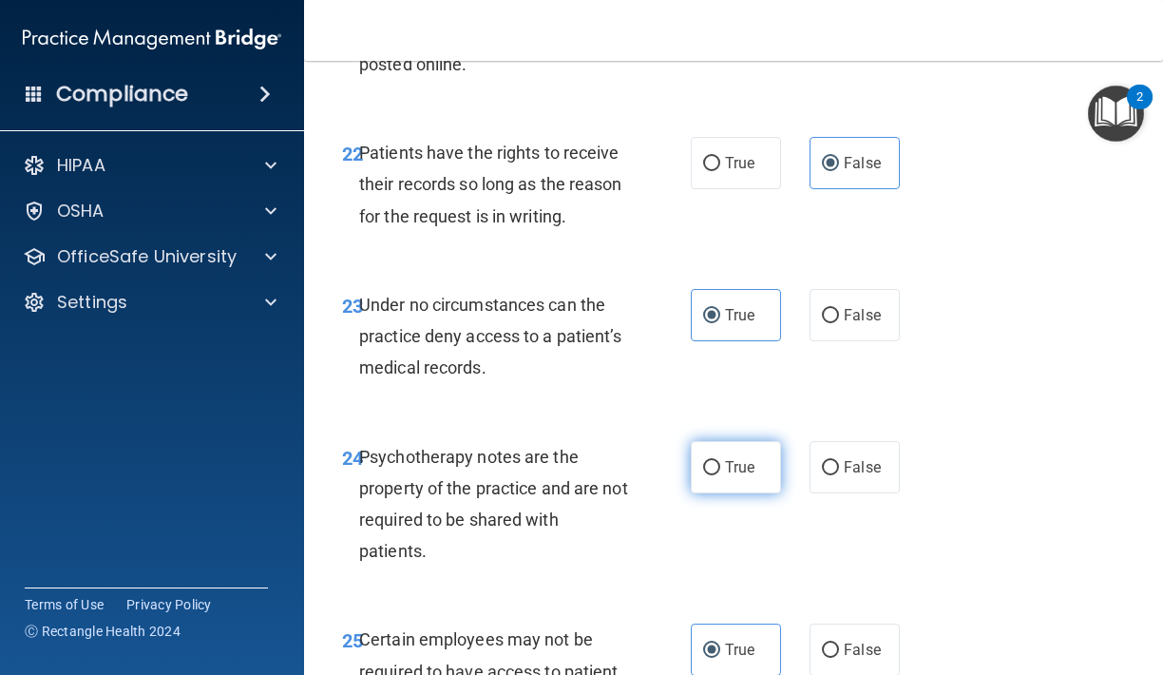
click at [747, 458] on span "True" at bounding box center [739, 467] width 29 height 18
click at [720, 461] on input "True" at bounding box center [711, 468] width 17 height 14
radio input "true"
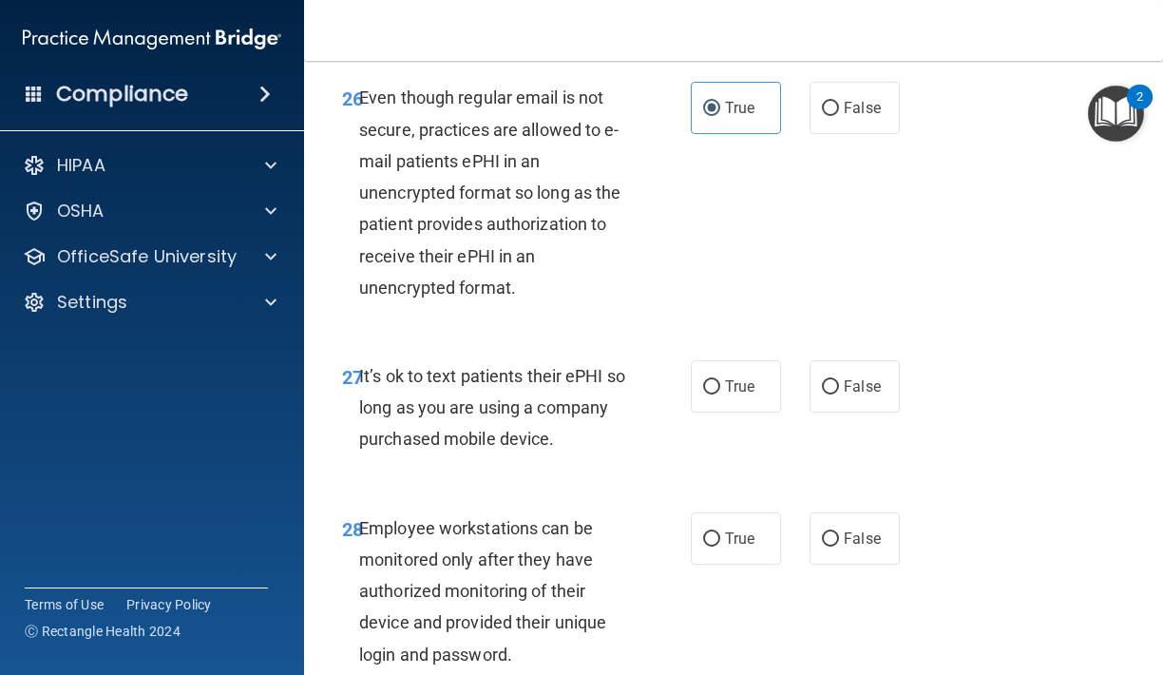
scroll to position [5694, 0]
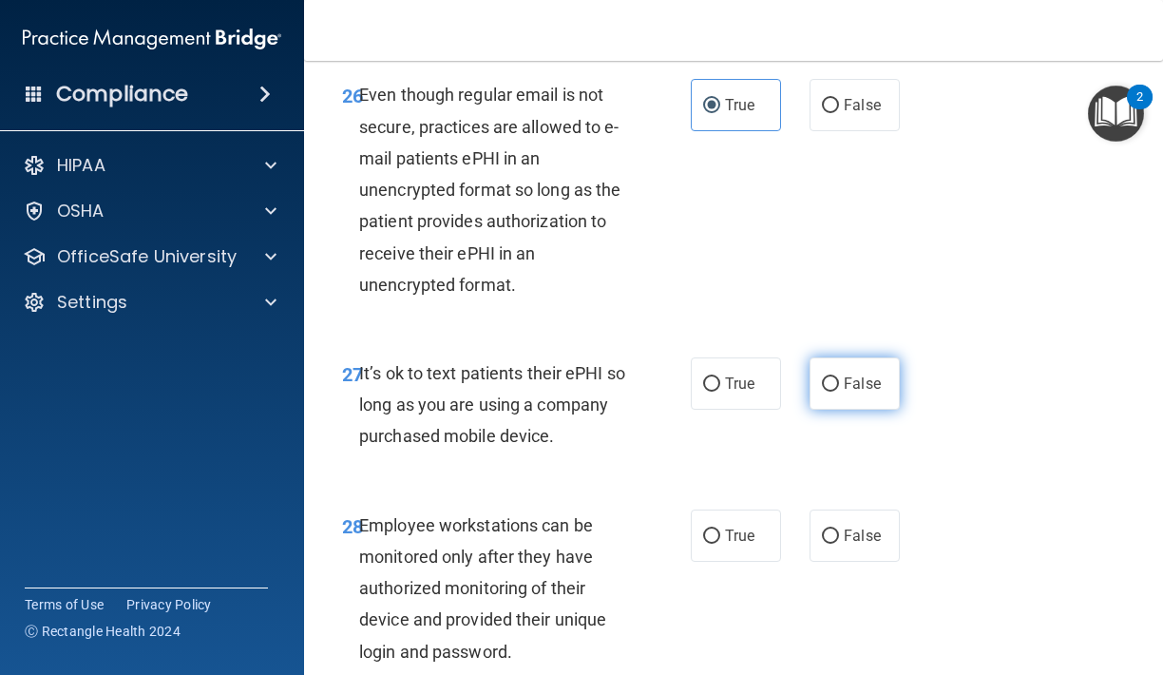
click at [858, 374] on span "False" at bounding box center [862, 383] width 37 height 18
click at [839, 377] on input "False" at bounding box center [830, 384] width 17 height 14
radio input "true"
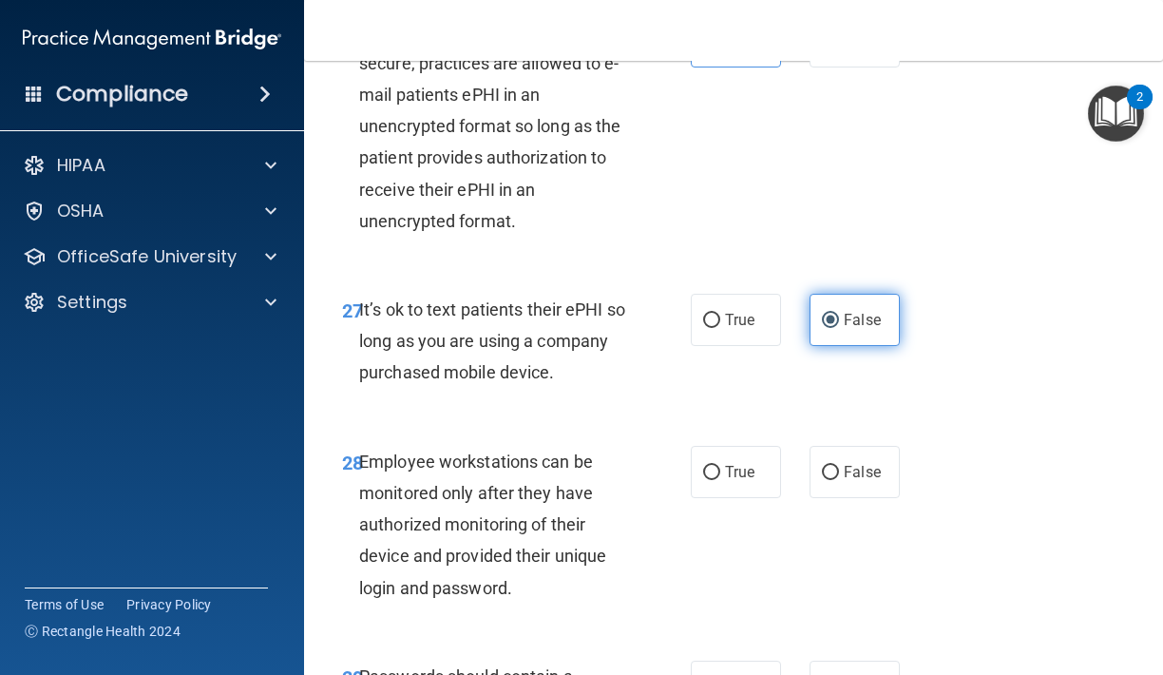
scroll to position [5782, 0]
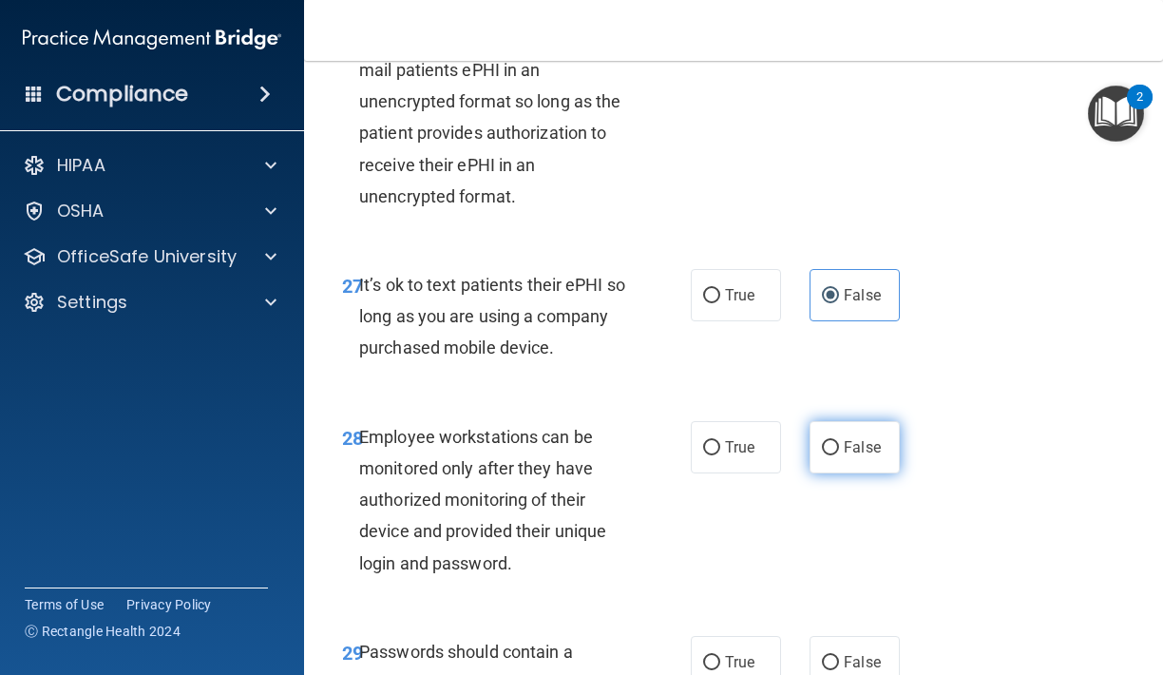
click at [822, 421] on label "False" at bounding box center [854, 447] width 90 height 52
click at [822, 441] on input "False" at bounding box center [830, 448] width 17 height 14
radio input "true"
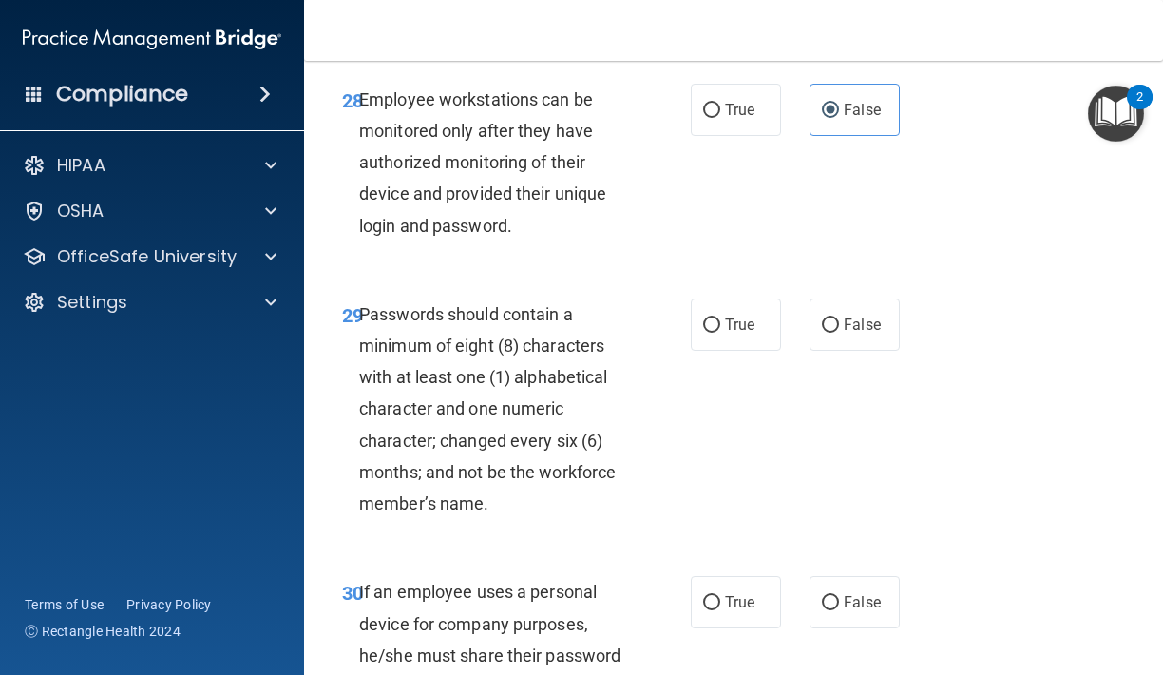
scroll to position [6120, 0]
click at [750, 314] on span "True" at bounding box center [739, 323] width 29 height 18
click at [720, 317] on input "True" at bounding box center [711, 324] width 17 height 14
radio input "true"
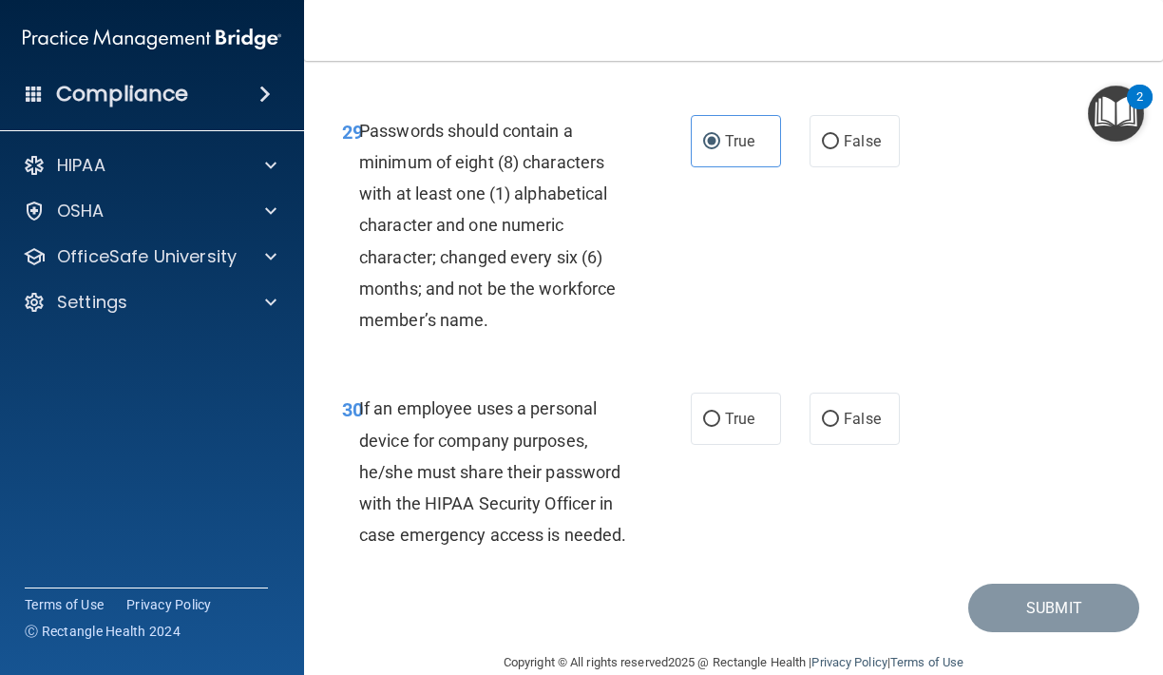
scroll to position [6302, 0]
click at [859, 410] on span "False" at bounding box center [862, 419] width 37 height 18
click at [839, 413] on input "False" at bounding box center [830, 420] width 17 height 14
radio input "true"
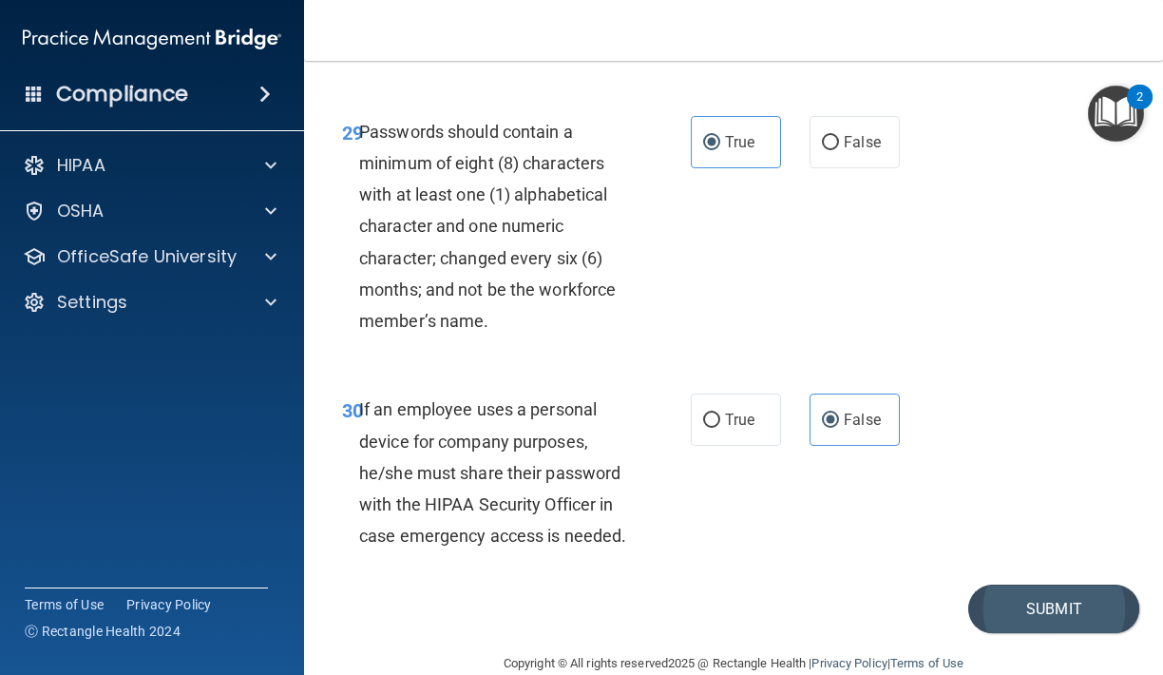
click at [999, 584] on button "Submit" at bounding box center [1053, 608] width 171 height 48
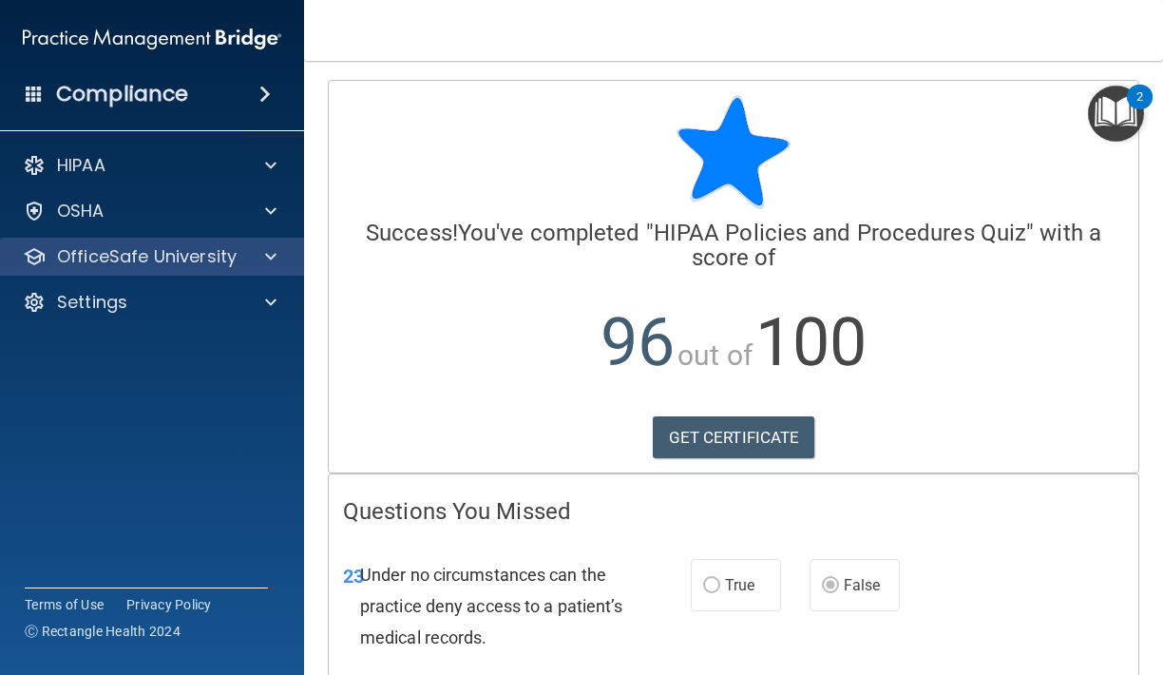
click at [271, 256] on span at bounding box center [270, 256] width 11 height 23
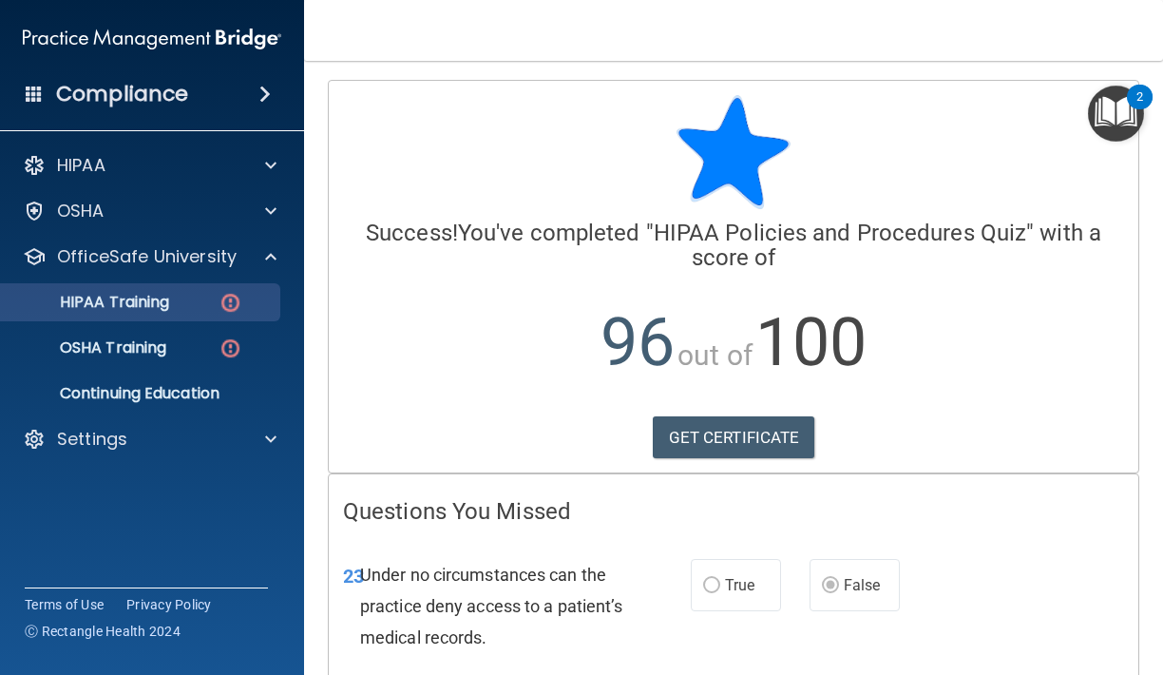
click at [218, 298] on div "HIPAA Training" at bounding box center [141, 302] width 259 height 19
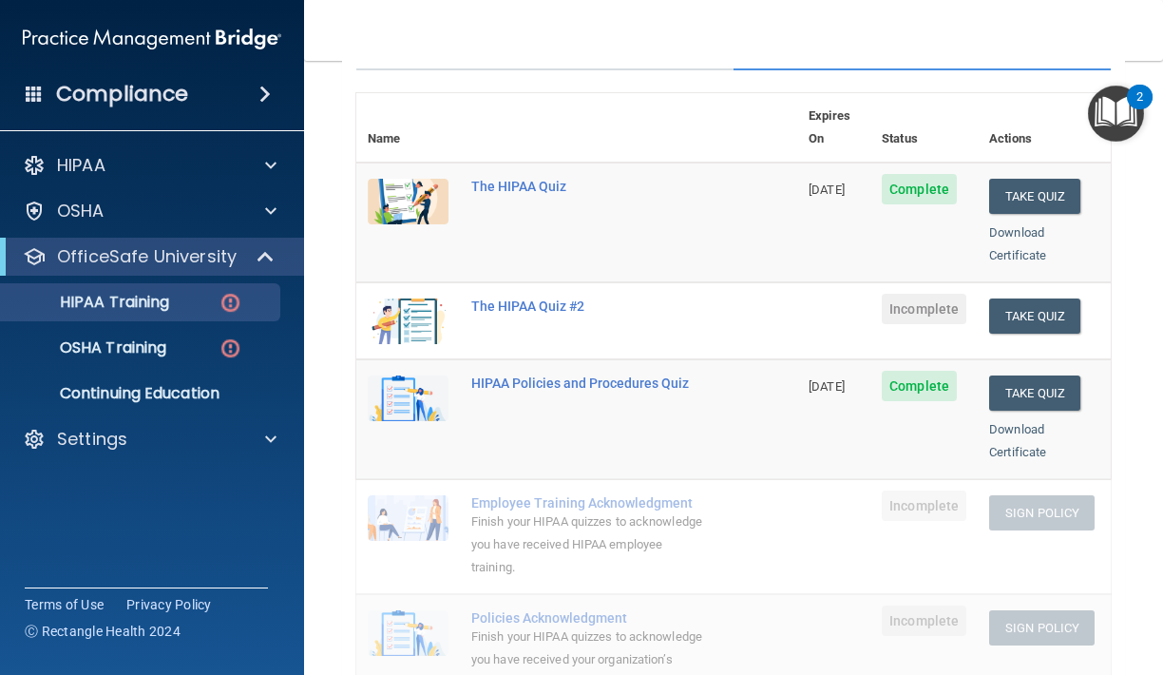
scroll to position [188, 0]
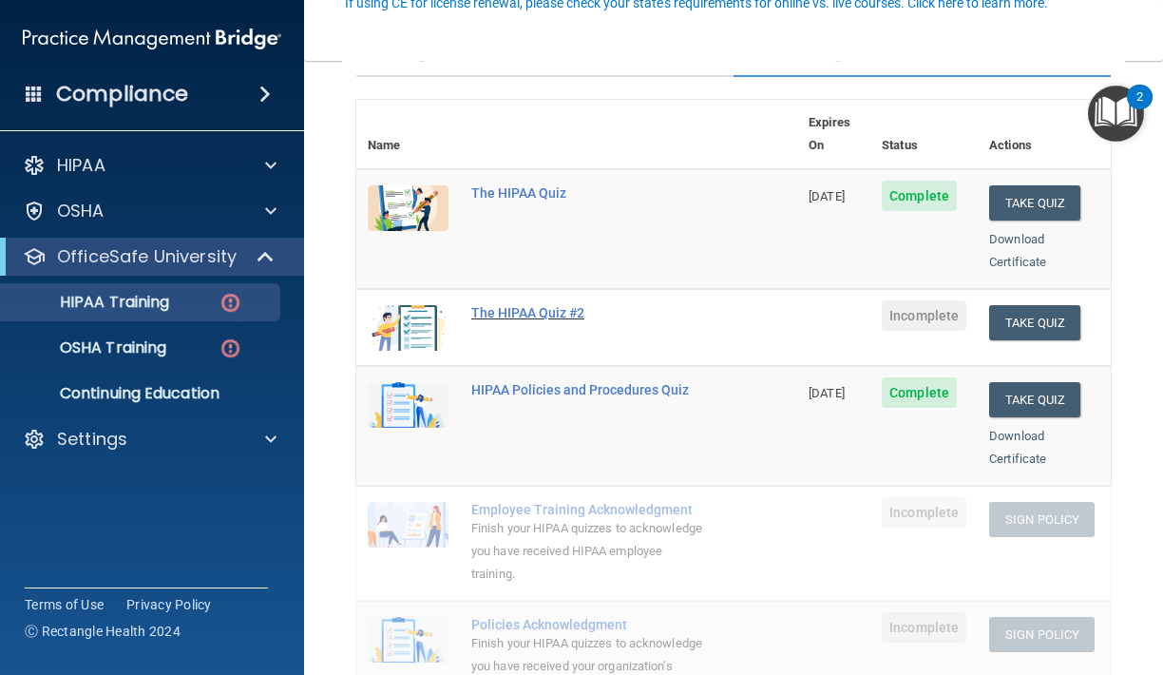
click at [549, 305] on div "The HIPAA Quiz #2" at bounding box center [586, 312] width 231 height 15
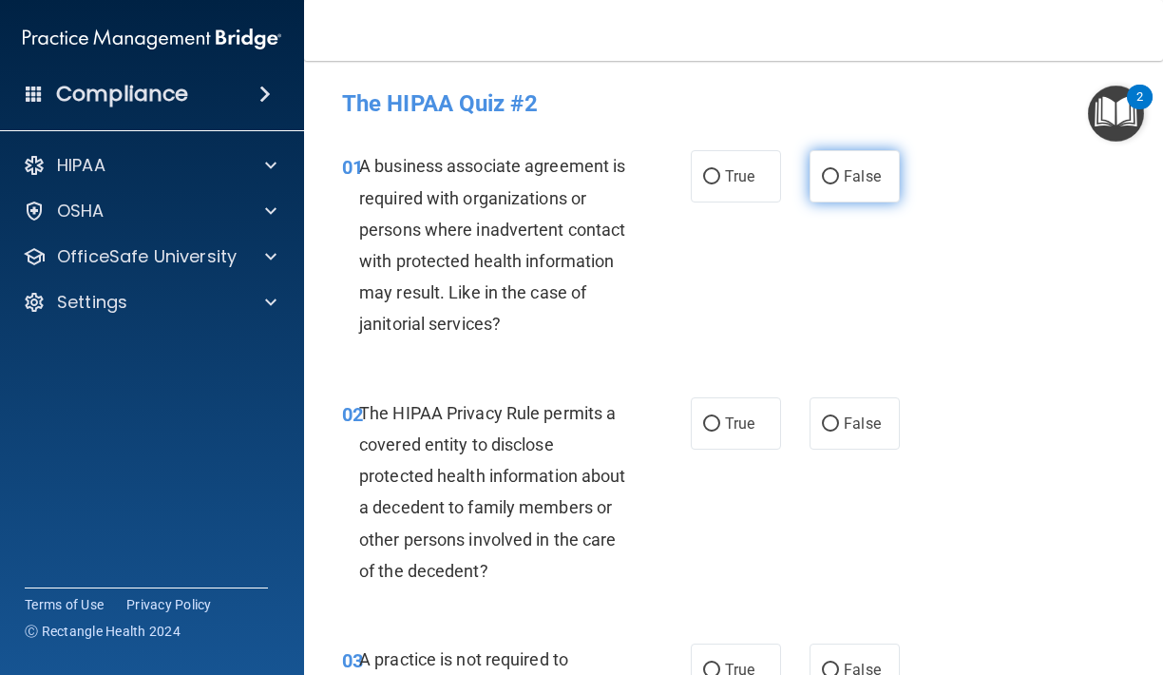
click at [862, 175] on span "False" at bounding box center [862, 176] width 37 height 18
click at [839, 175] on input "False" at bounding box center [830, 177] width 17 height 14
radio input "true"
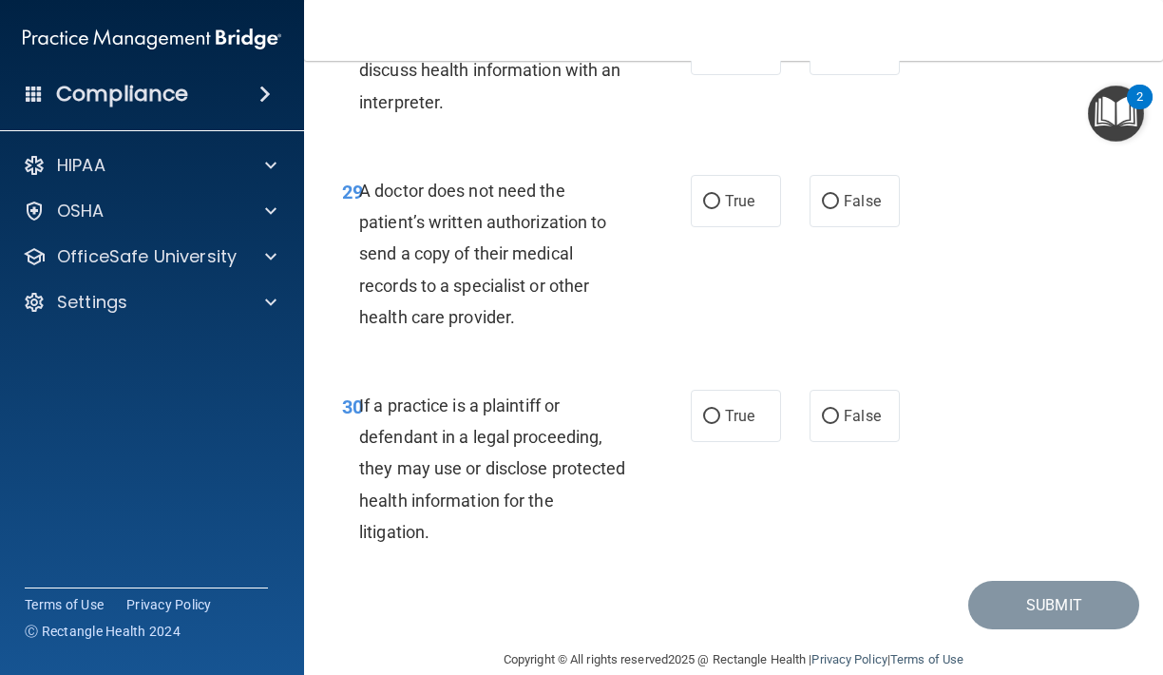
scroll to position [5832, 0]
click at [827, 398] on label "False" at bounding box center [854, 416] width 90 height 52
click at [827, 410] on input "False" at bounding box center [830, 417] width 17 height 14
radio input "true"
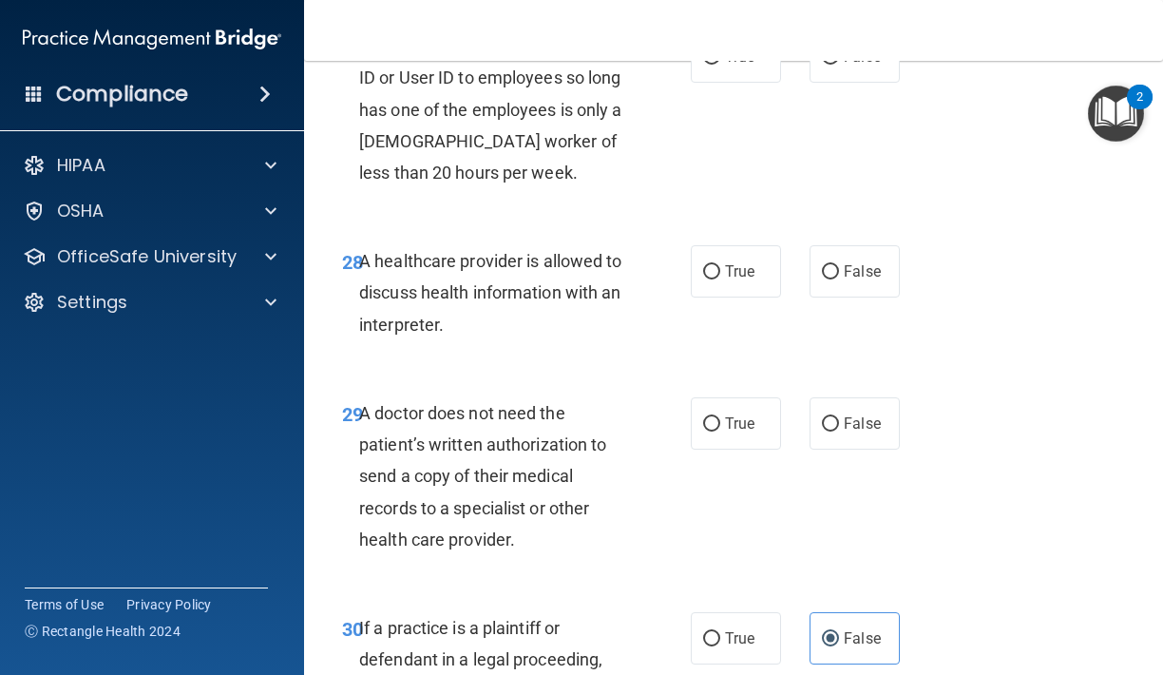
scroll to position [5567, 0]
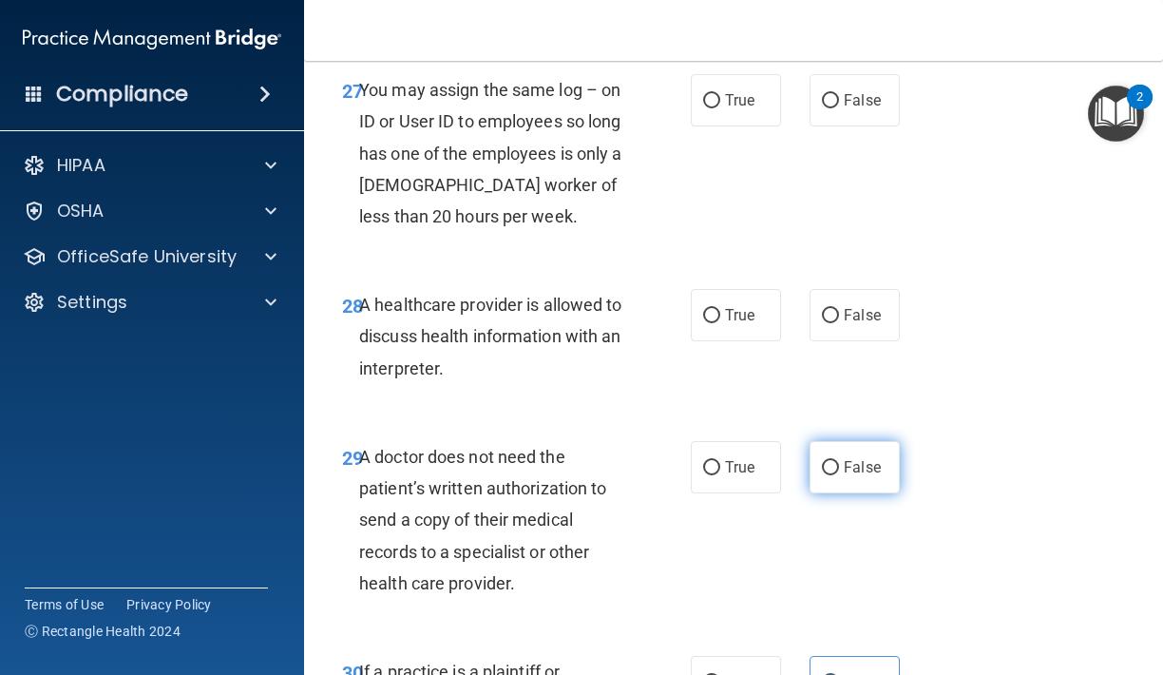
click at [838, 461] on input "False" at bounding box center [830, 468] width 17 height 14
radio input "true"
click at [863, 289] on label "False" at bounding box center [854, 315] width 90 height 52
click at [839, 309] on input "False" at bounding box center [830, 316] width 17 height 14
radio input "true"
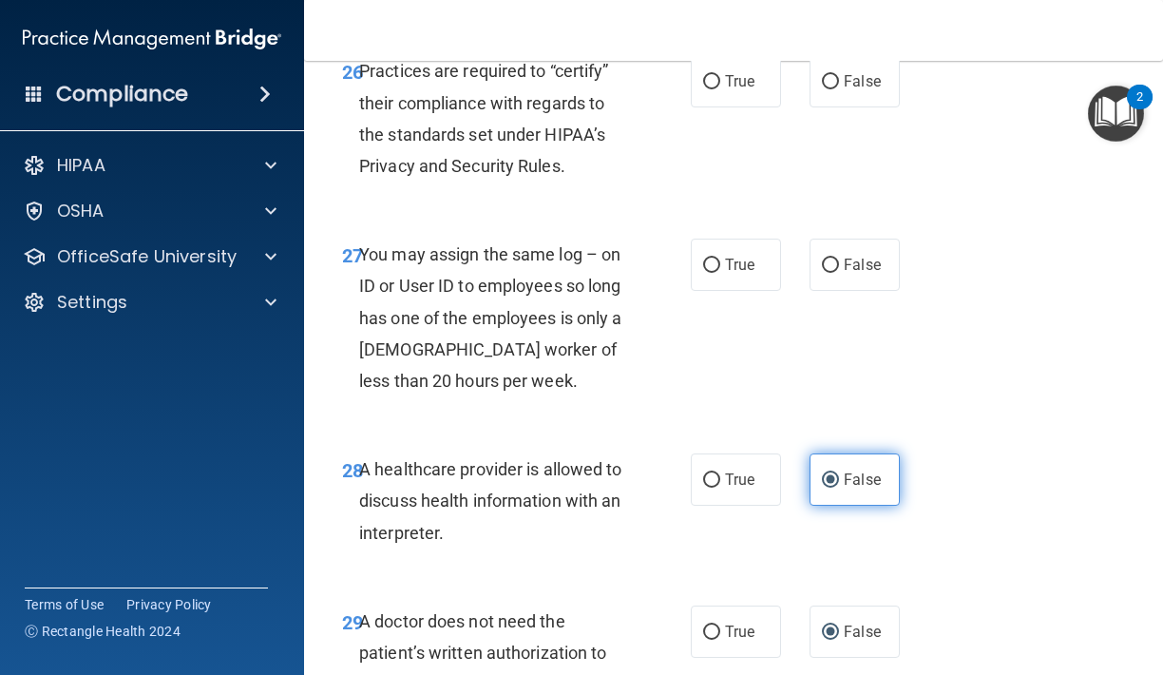
scroll to position [5399, 0]
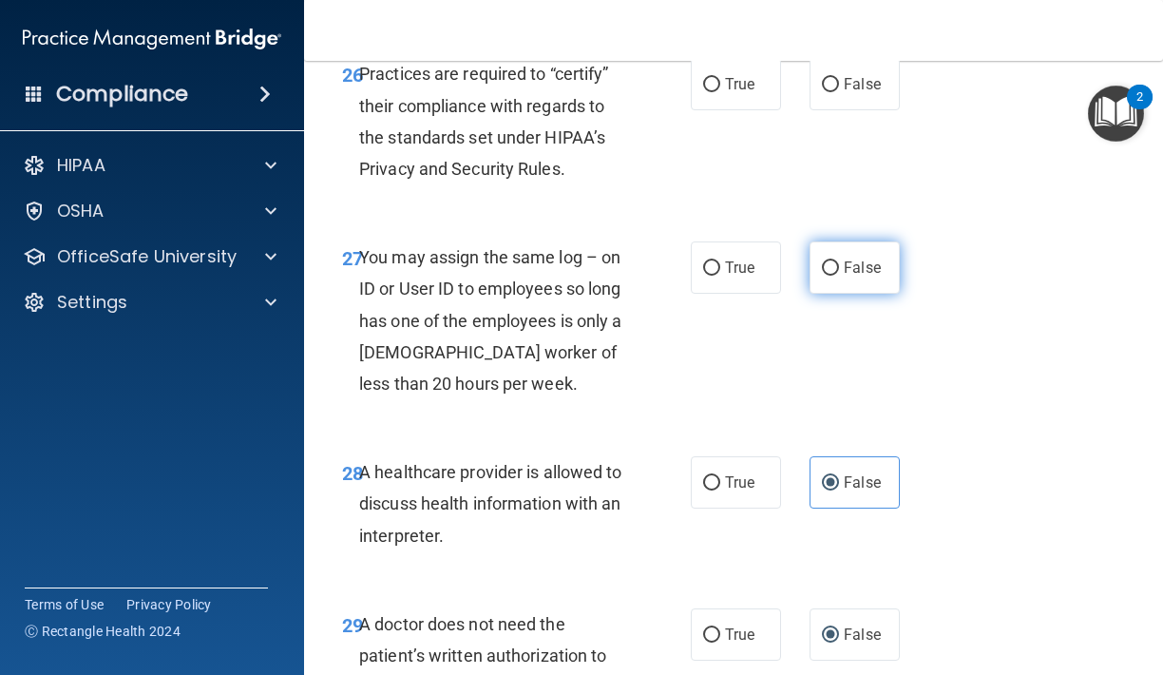
click at [856, 253] on label "False" at bounding box center [854, 267] width 90 height 52
click at [839, 261] on input "False" at bounding box center [830, 268] width 17 height 14
radio input "true"
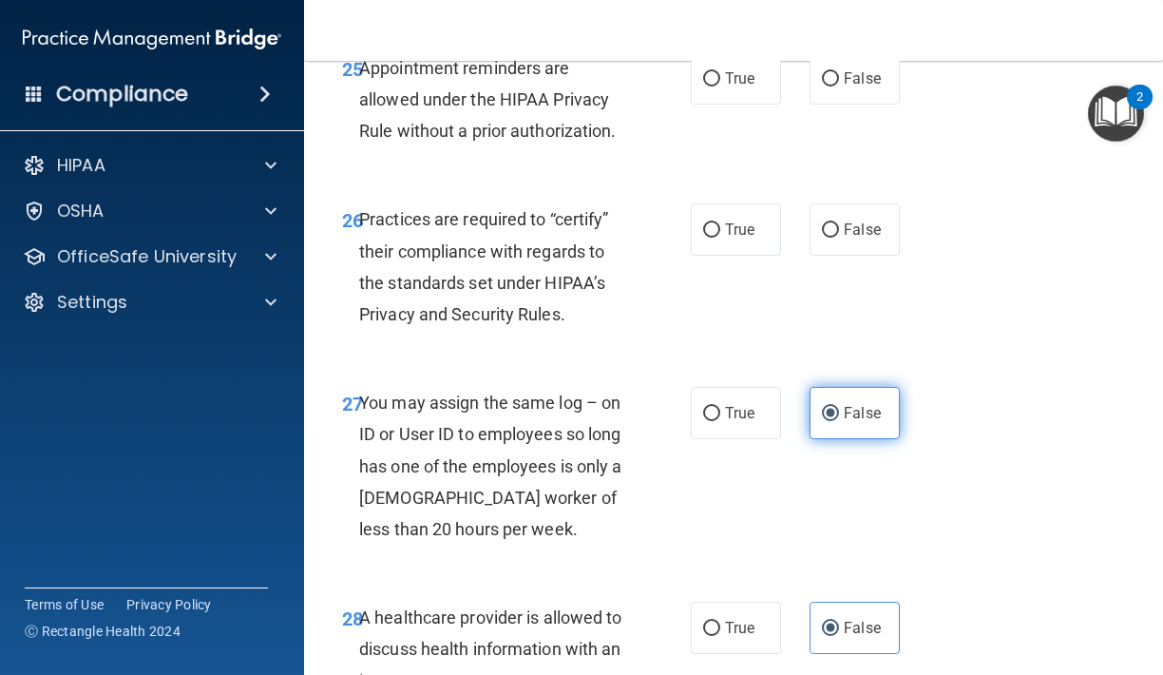
scroll to position [5249, 0]
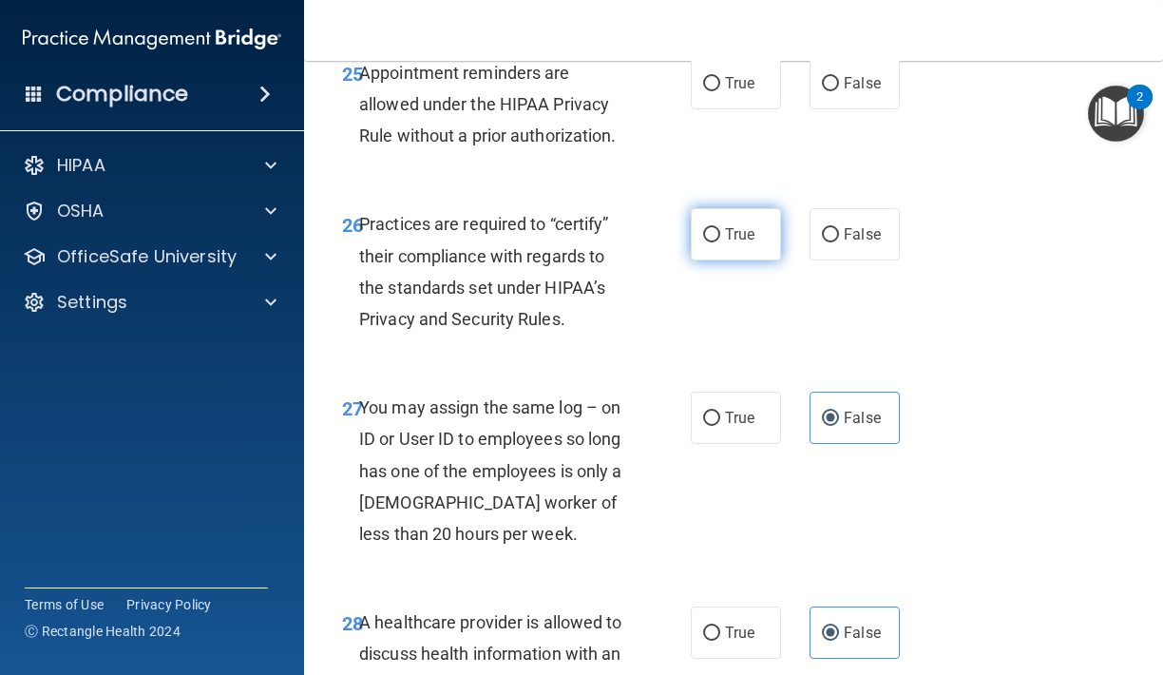
click at [770, 218] on label "True" at bounding box center [736, 234] width 90 height 52
click at [720, 228] on input "True" at bounding box center [711, 235] width 17 height 14
radio input "true"
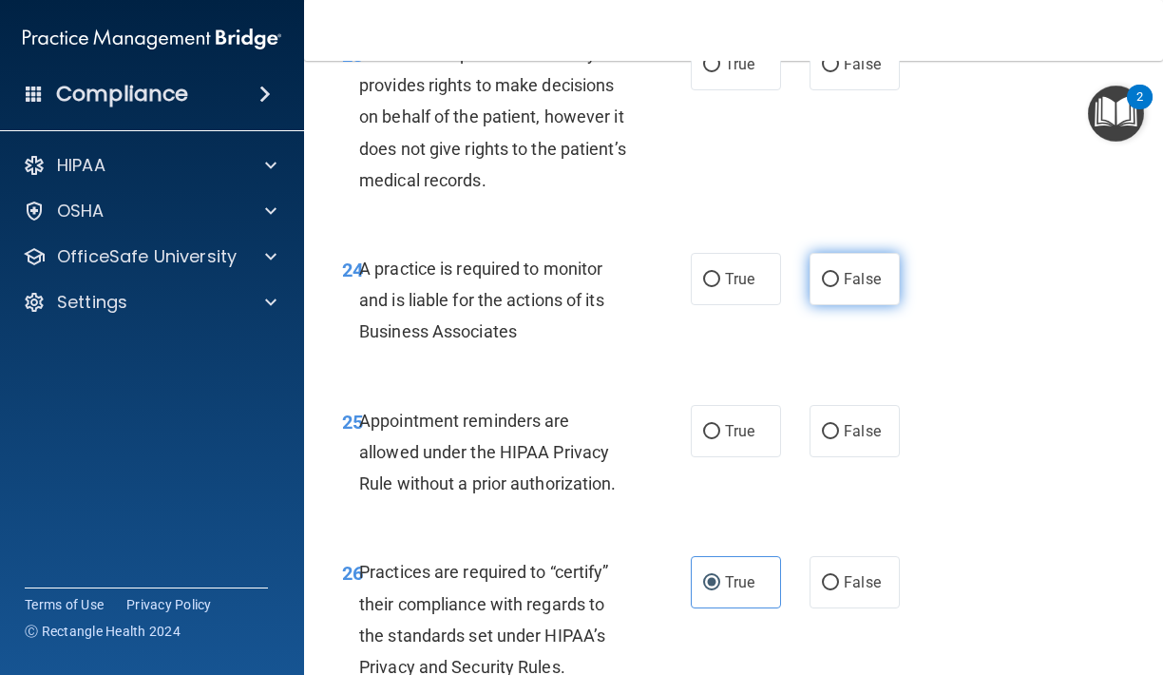
scroll to position [4901, 0]
click at [856, 423] on span "False" at bounding box center [862, 432] width 37 height 18
click at [839, 426] on input "False" at bounding box center [830, 433] width 17 height 14
radio input "true"
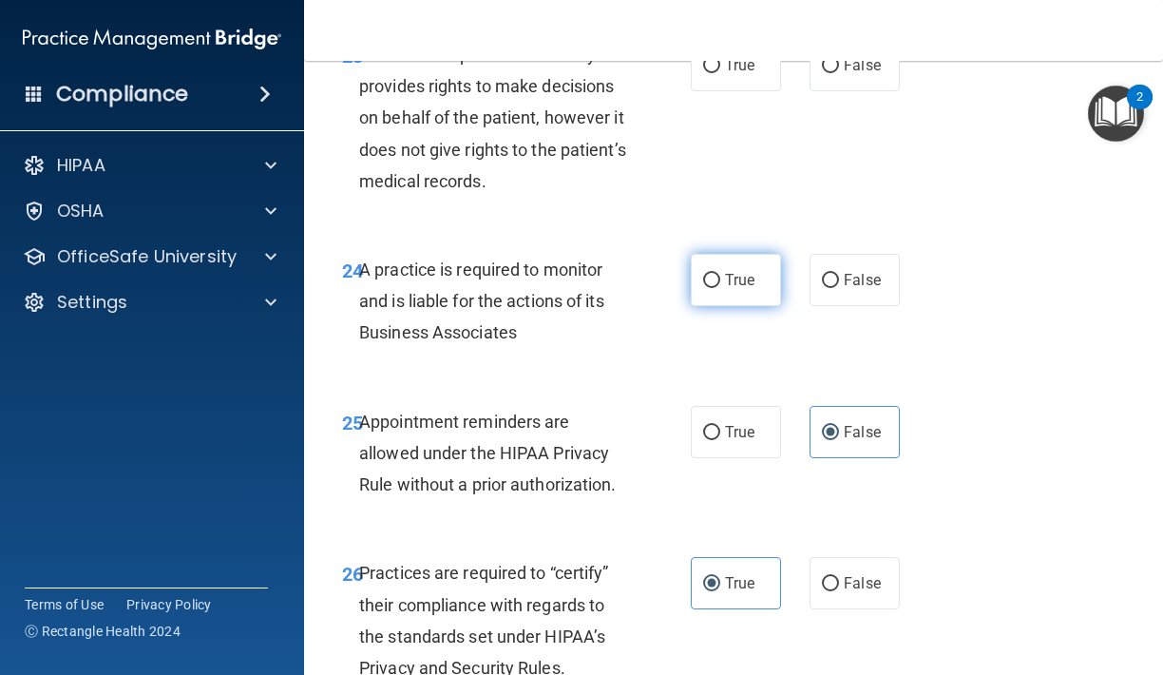
click at [773, 268] on label "True" at bounding box center [736, 280] width 90 height 52
click at [720, 274] on input "True" at bounding box center [711, 281] width 17 height 14
radio input "true"
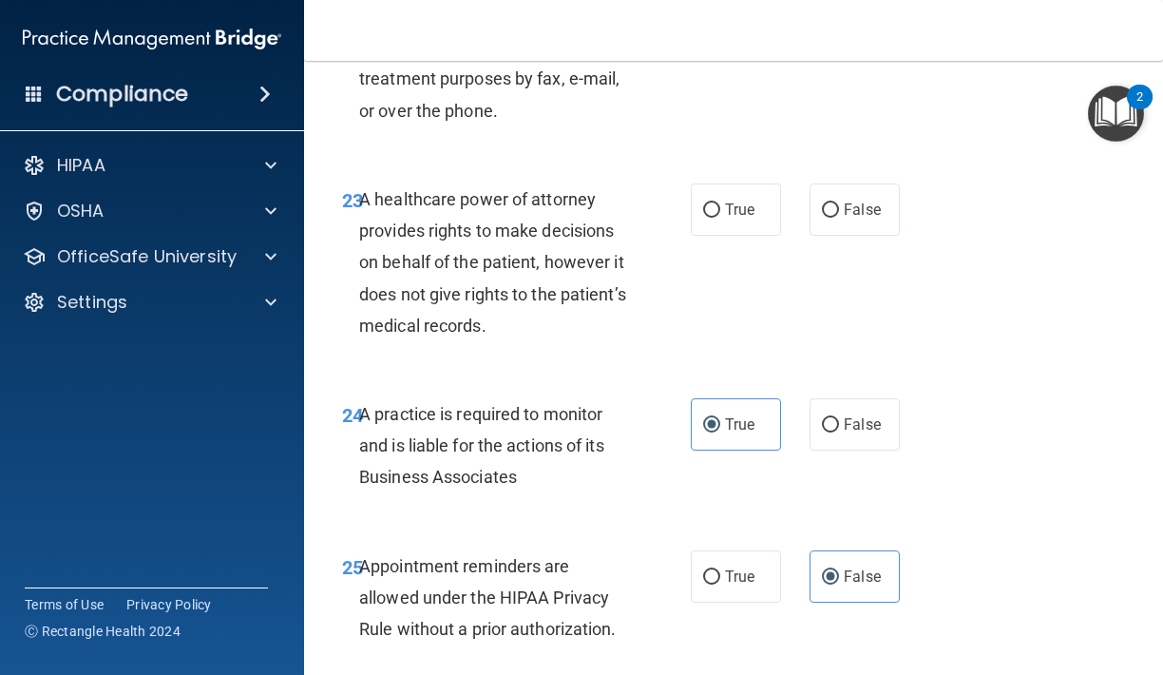
scroll to position [4755, 0]
click at [853, 201] on span "False" at bounding box center [862, 210] width 37 height 18
click at [839, 204] on input "False" at bounding box center [830, 211] width 17 height 14
radio input "true"
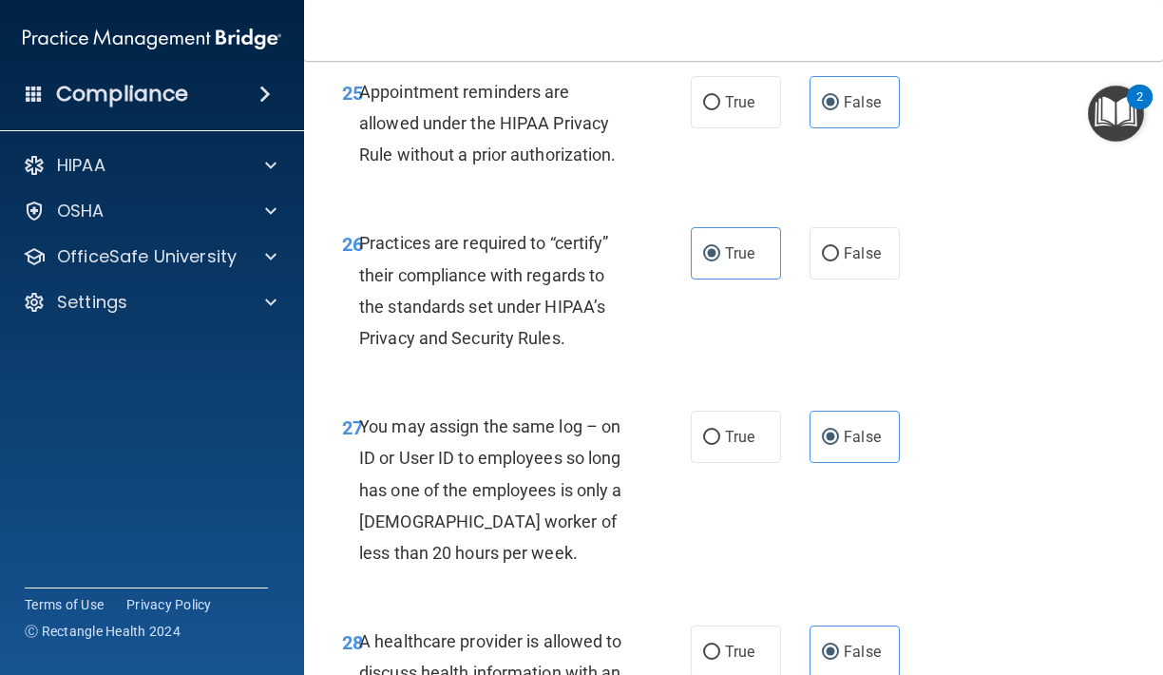
scroll to position [5225, 0]
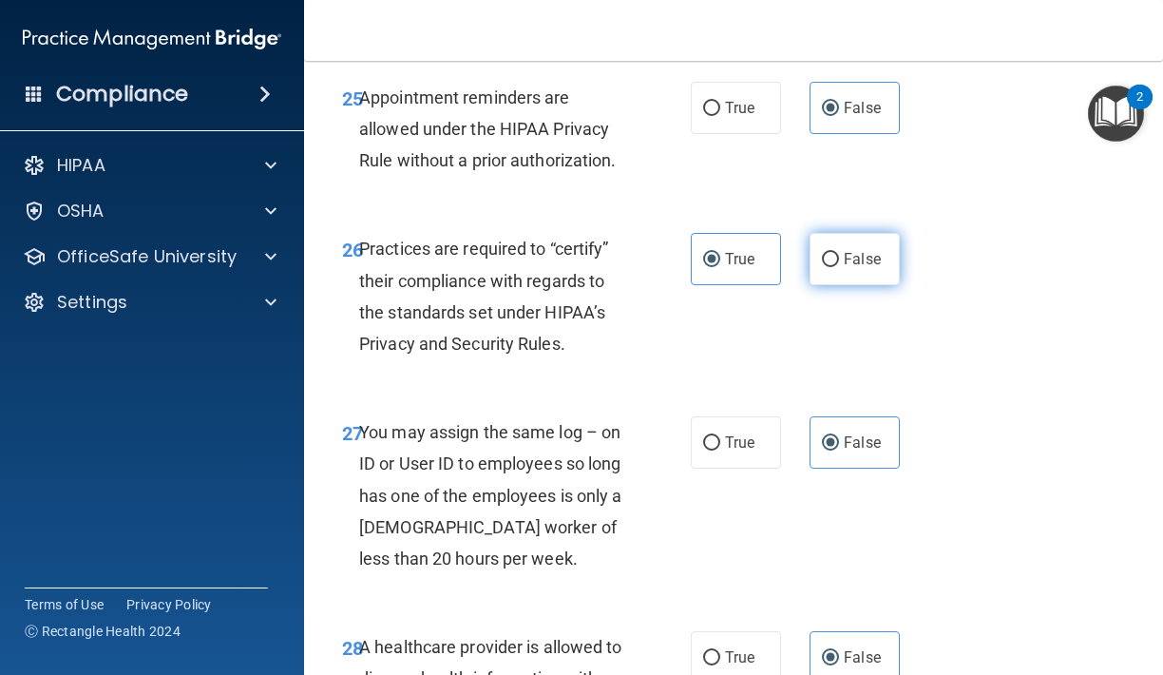
click at [867, 245] on label "False" at bounding box center [854, 259] width 90 height 52
click at [839, 253] on input "False" at bounding box center [830, 260] width 17 height 14
radio input "true"
radio input "false"
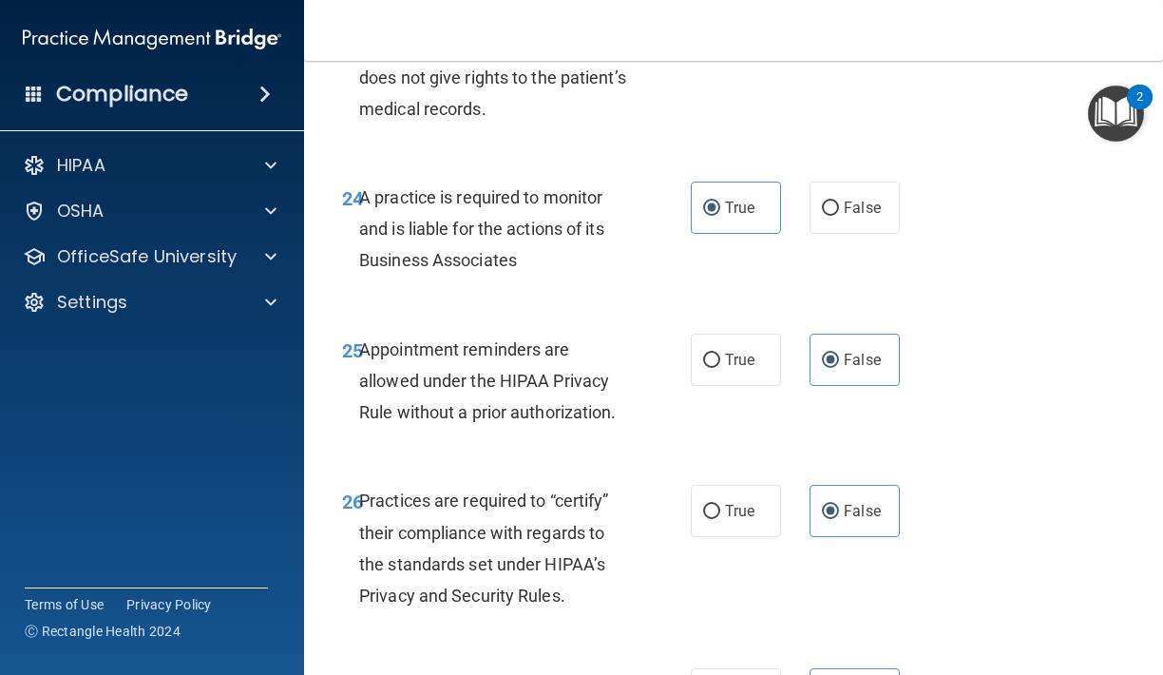
scroll to position [4900, 0]
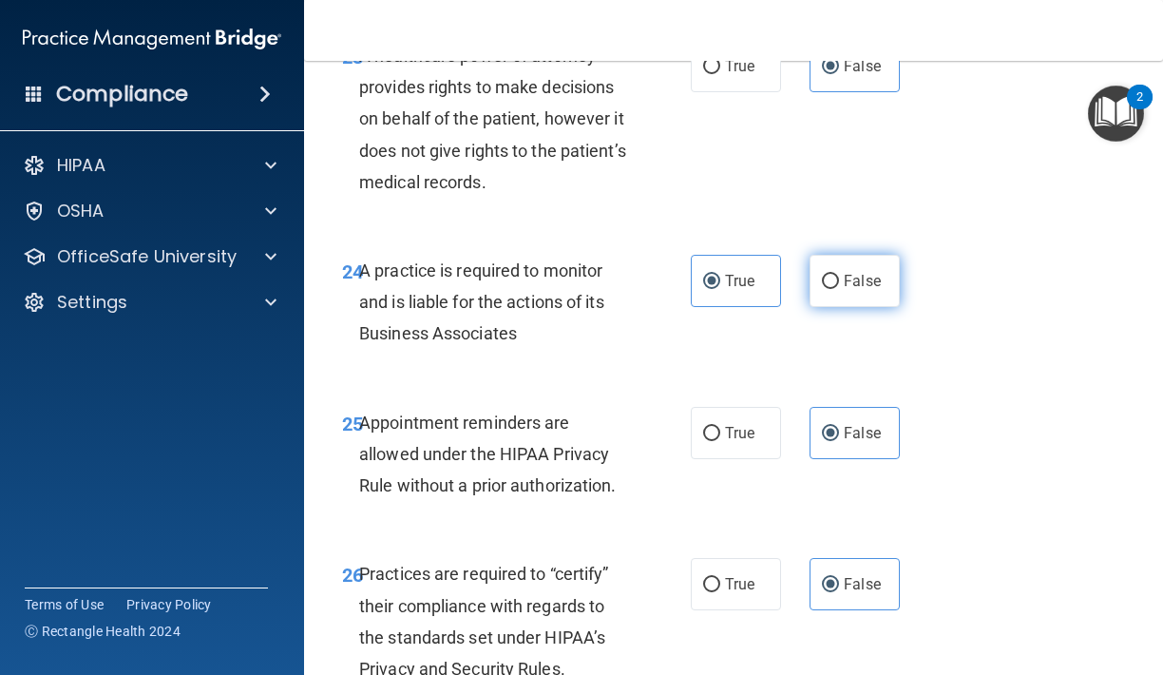
click at [862, 273] on label "False" at bounding box center [854, 281] width 90 height 52
click at [839, 275] on input "False" at bounding box center [830, 282] width 17 height 14
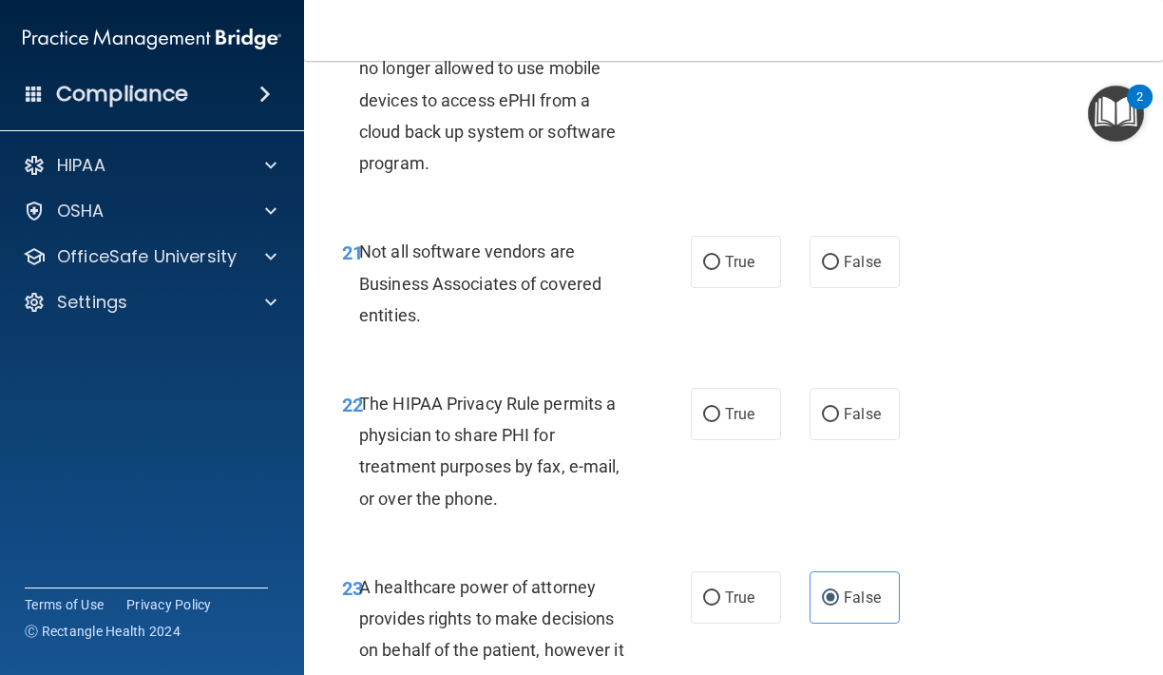
scroll to position [4364, 0]
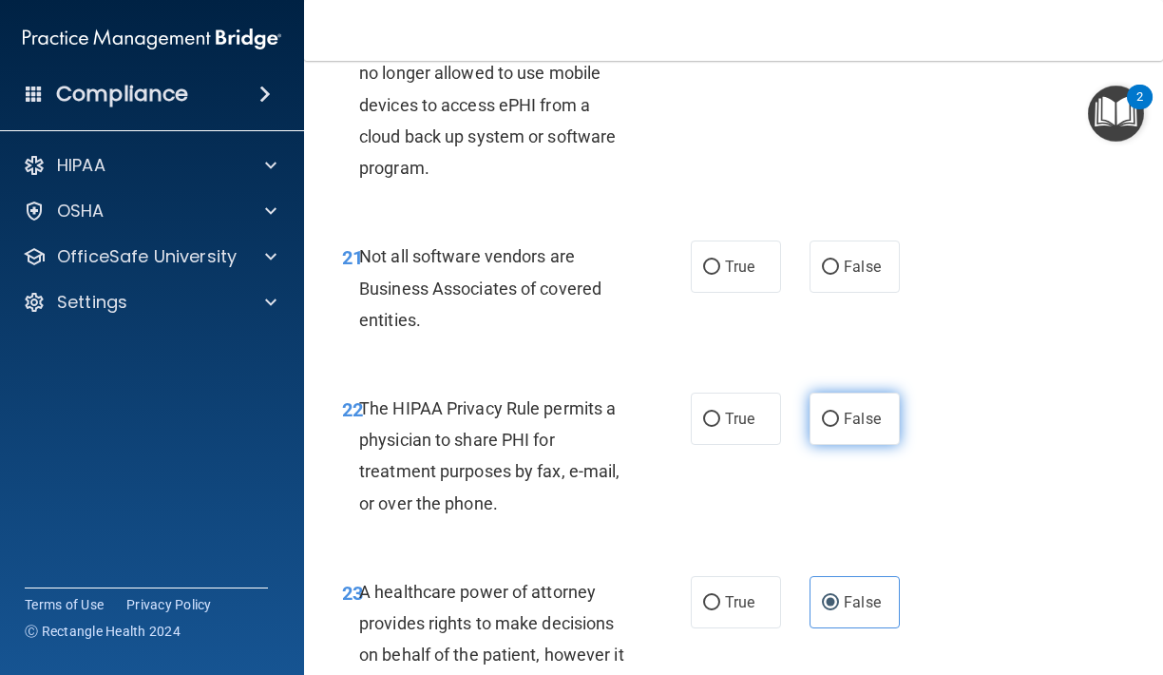
click at [858, 413] on label "False" at bounding box center [854, 418] width 90 height 52
click at [839, 413] on input "False" at bounding box center [830, 419] width 17 height 14
click at [846, 257] on span "False" at bounding box center [862, 266] width 37 height 18
click at [839, 260] on input "False" at bounding box center [830, 267] width 17 height 14
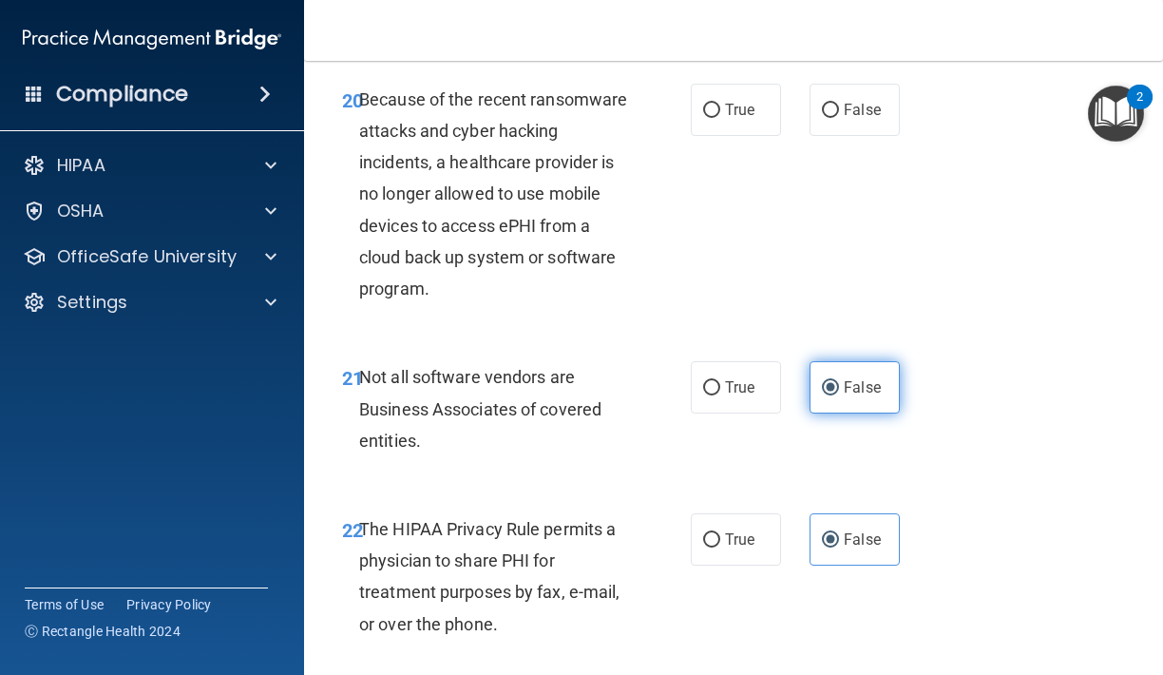
scroll to position [4227, 0]
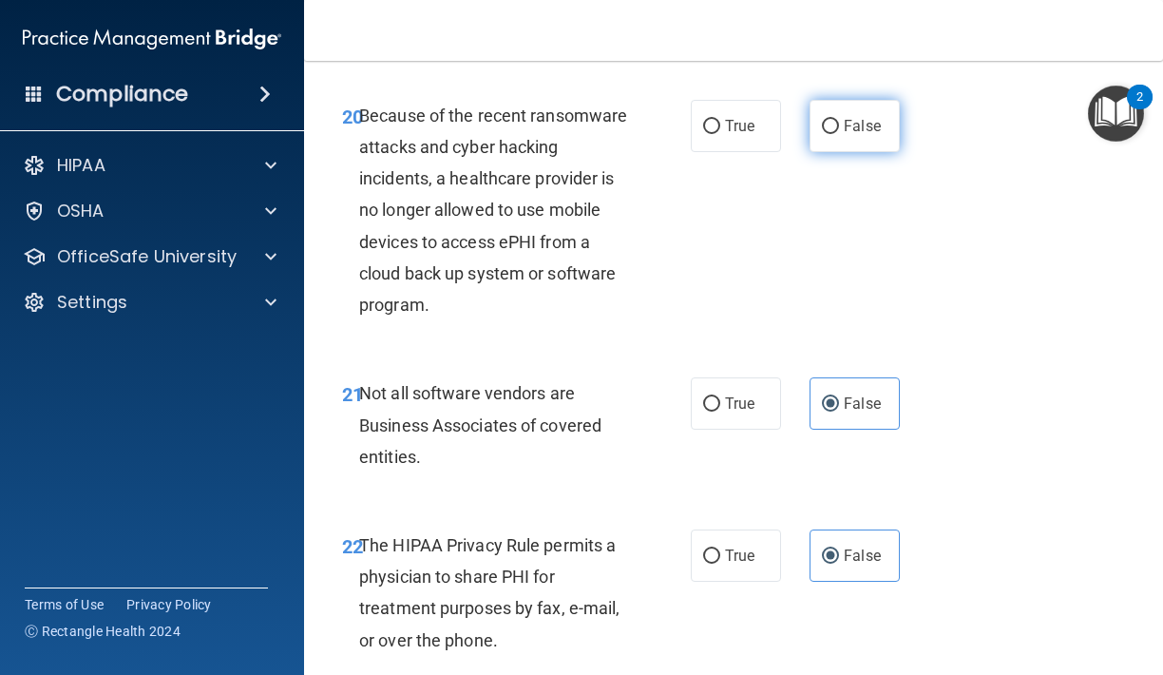
click at [855, 117] on span "False" at bounding box center [862, 126] width 37 height 18
click at [839, 120] on input "False" at bounding box center [830, 127] width 17 height 14
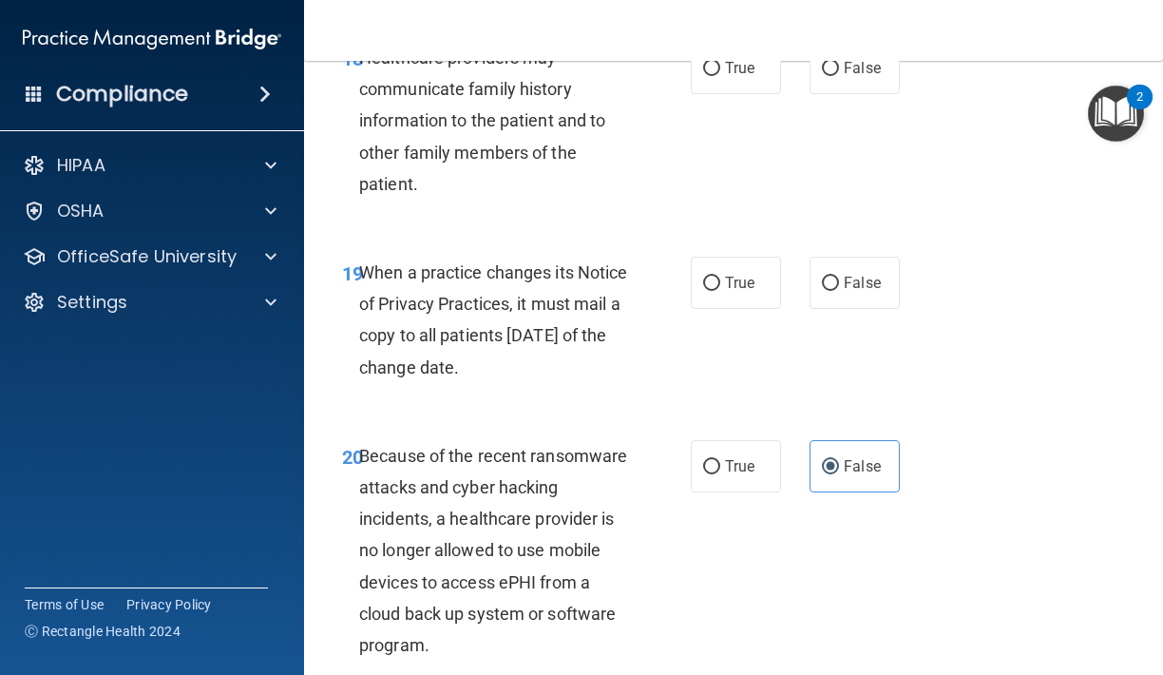
scroll to position [3886, 0]
click at [858, 274] on label "False" at bounding box center [854, 283] width 90 height 52
click at [839, 277] on input "False" at bounding box center [830, 284] width 17 height 14
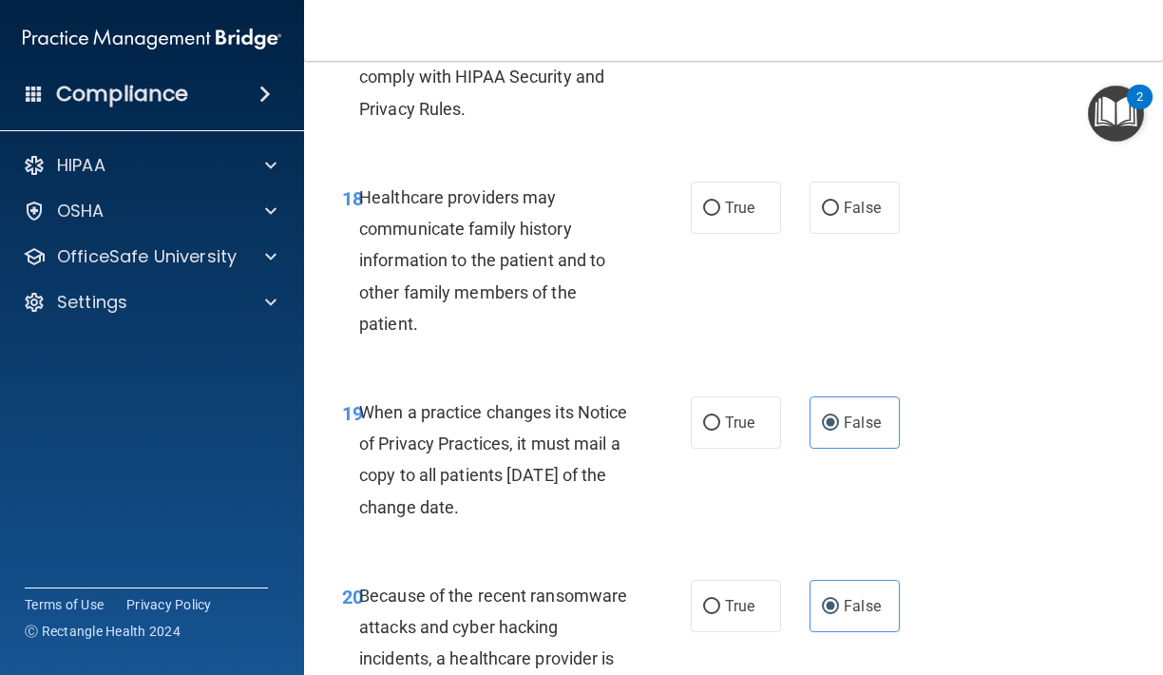
scroll to position [3707, 0]
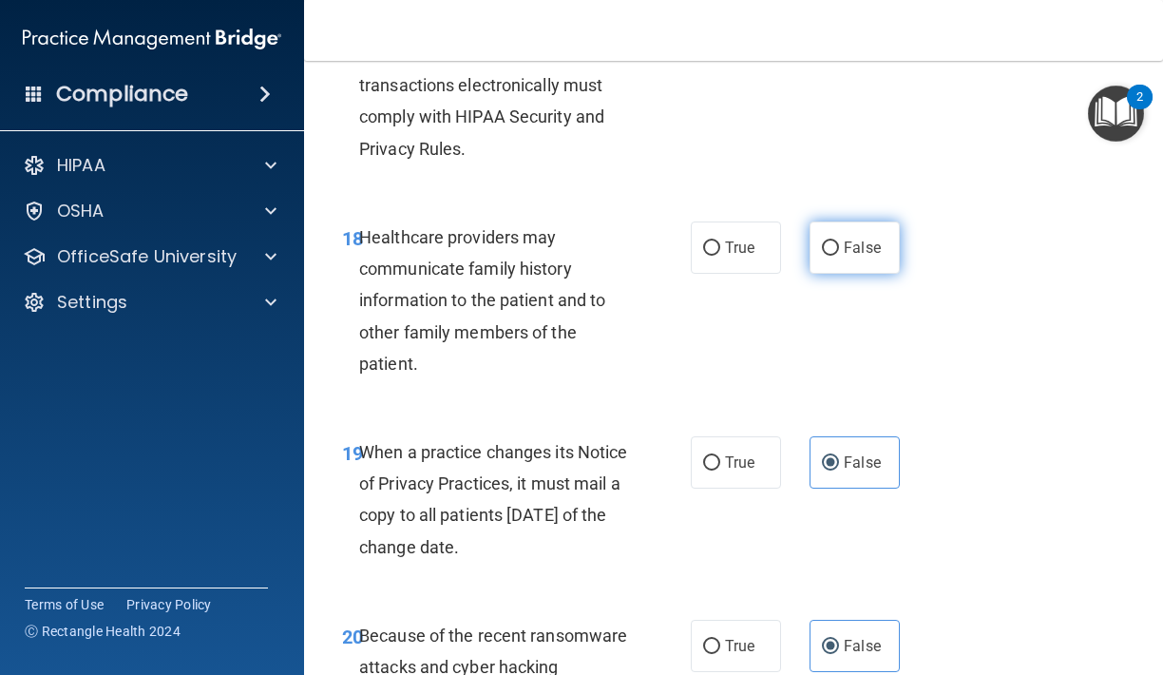
click at [864, 241] on label "False" at bounding box center [854, 247] width 90 height 52
click at [839, 241] on input "False" at bounding box center [830, 248] width 17 height 14
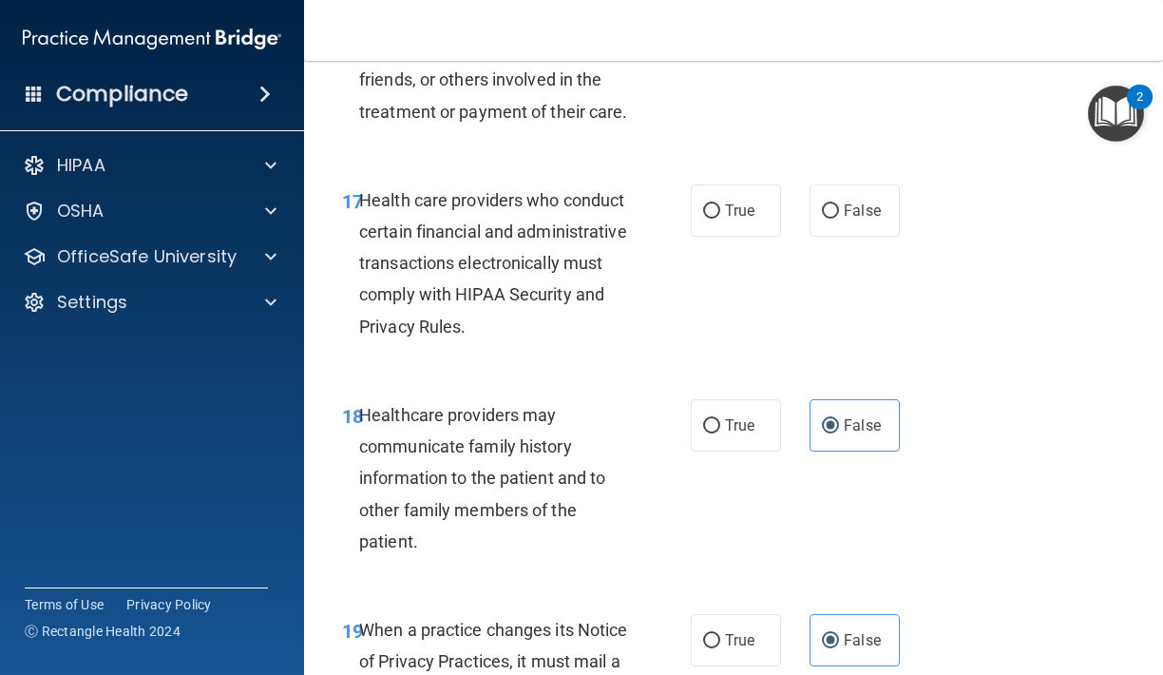
scroll to position [3516, 0]
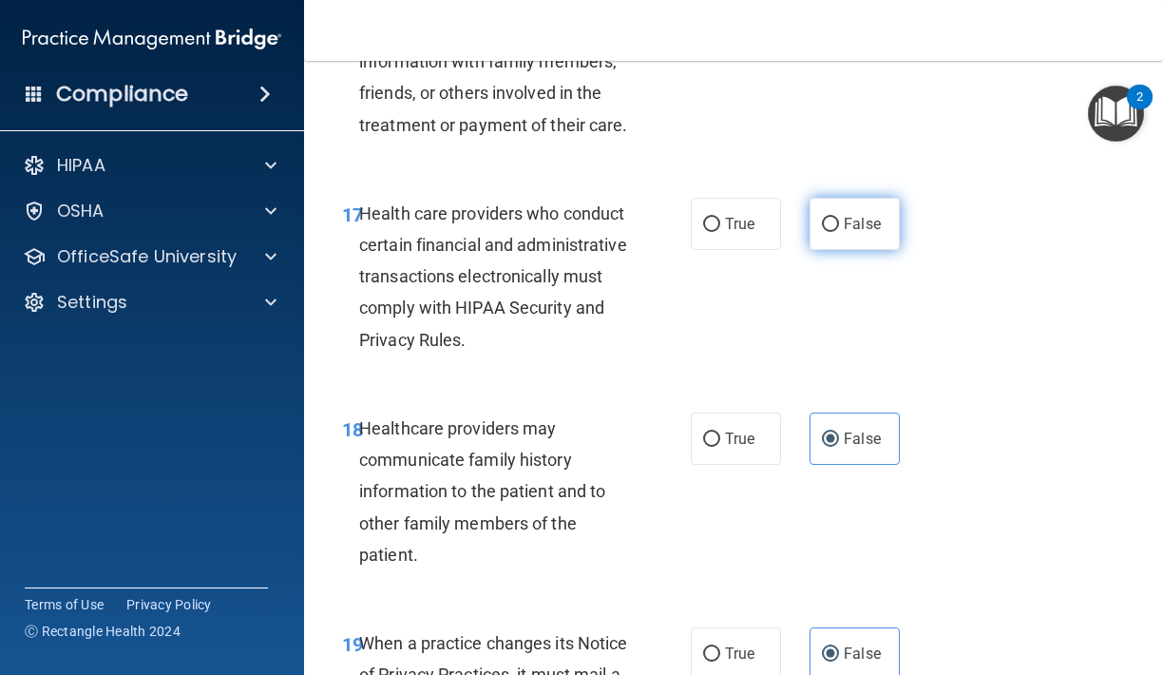
click at [846, 198] on label "False" at bounding box center [854, 224] width 90 height 52
click at [839, 218] on input "False" at bounding box center [830, 225] width 17 height 14
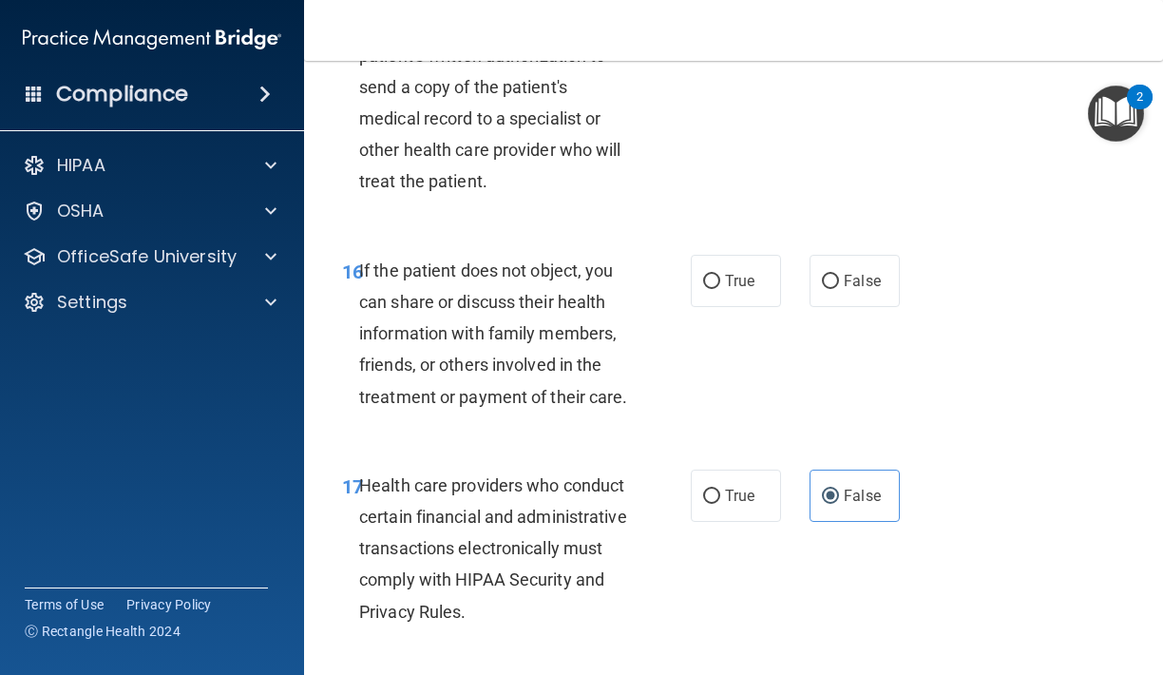
scroll to position [3250, 0]
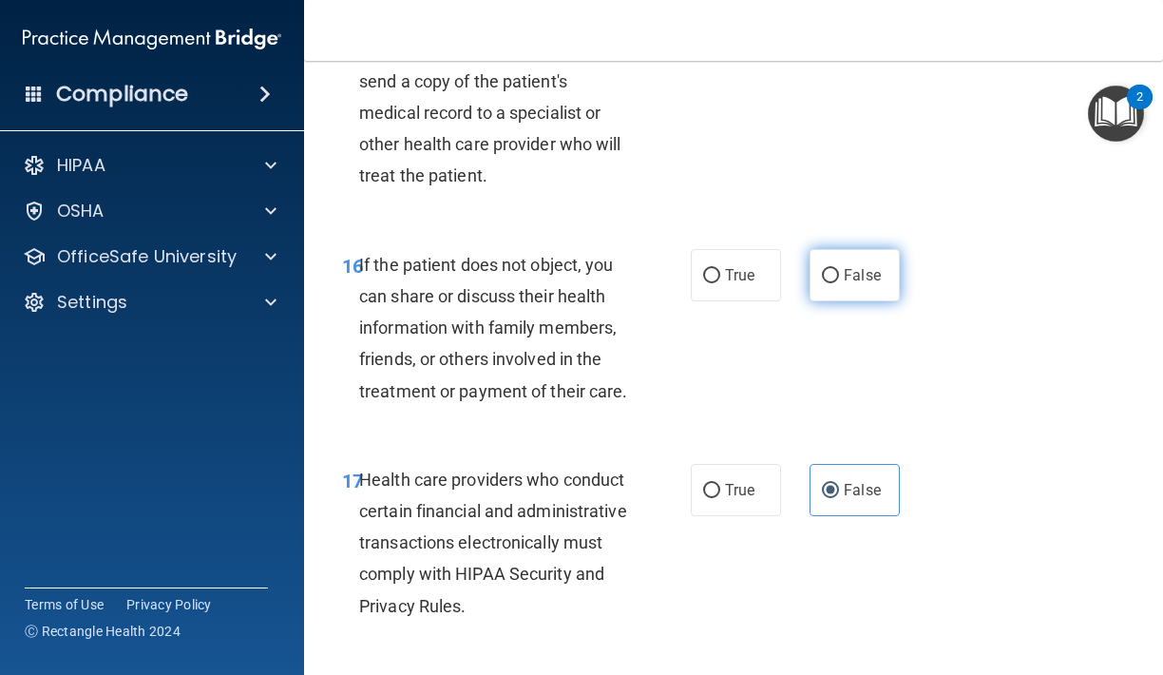
click at [847, 275] on label "False" at bounding box center [854, 275] width 90 height 52
click at [839, 275] on input "False" at bounding box center [830, 276] width 17 height 14
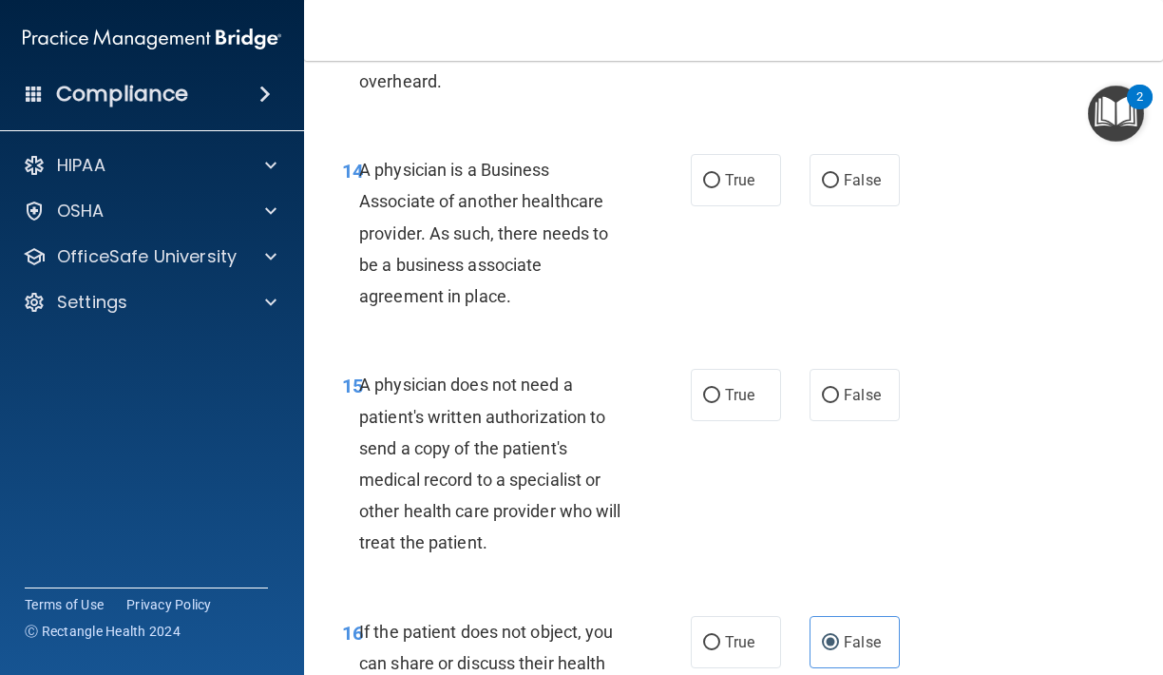
scroll to position [2868, 0]
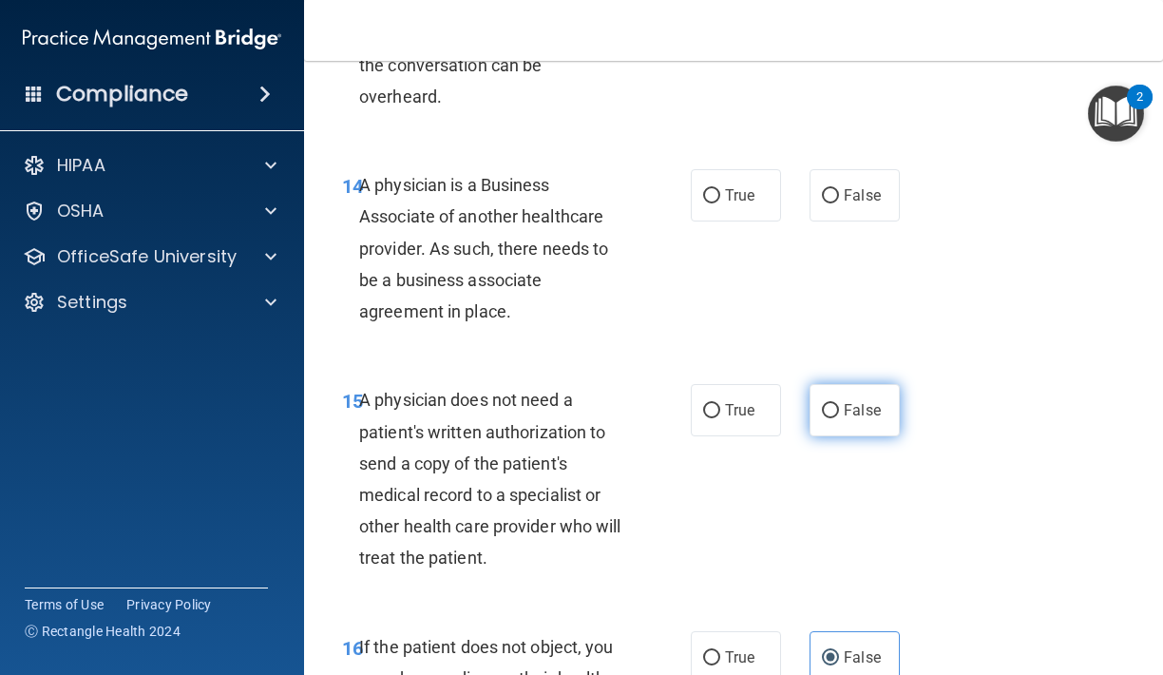
click at [875, 384] on label "False" at bounding box center [854, 410] width 90 height 52
click at [839, 404] on input "False" at bounding box center [830, 411] width 17 height 14
click at [839, 194] on label "False" at bounding box center [854, 195] width 90 height 52
click at [839, 194] on input "False" at bounding box center [830, 196] width 17 height 14
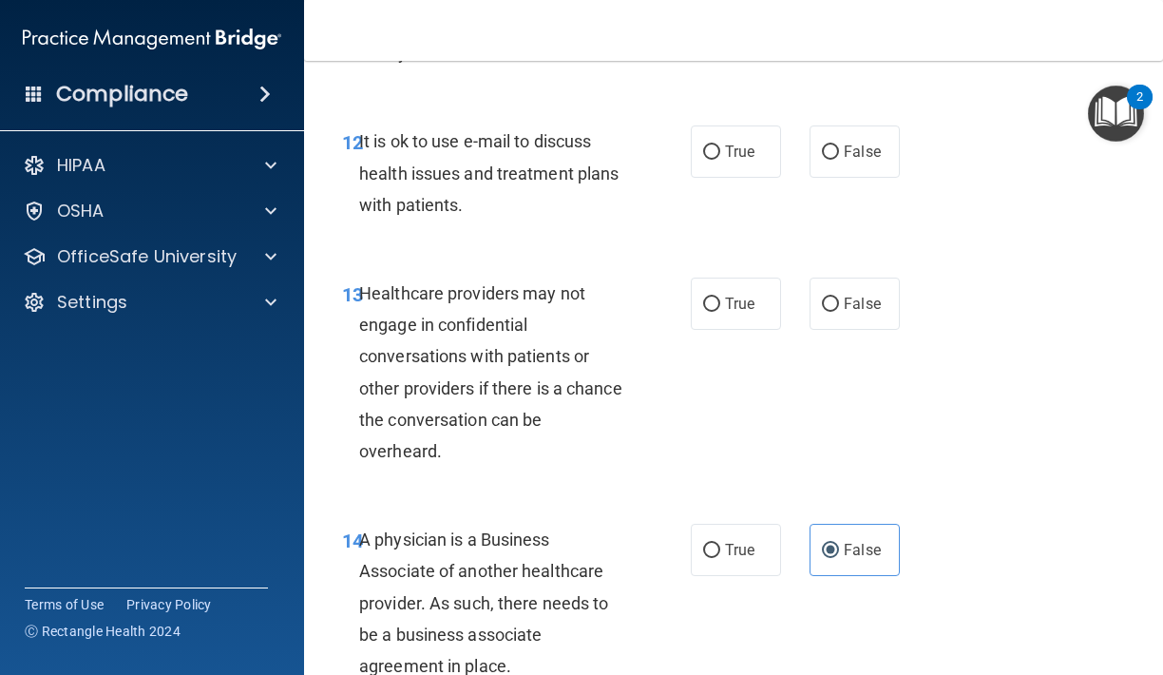
scroll to position [2523, 0]
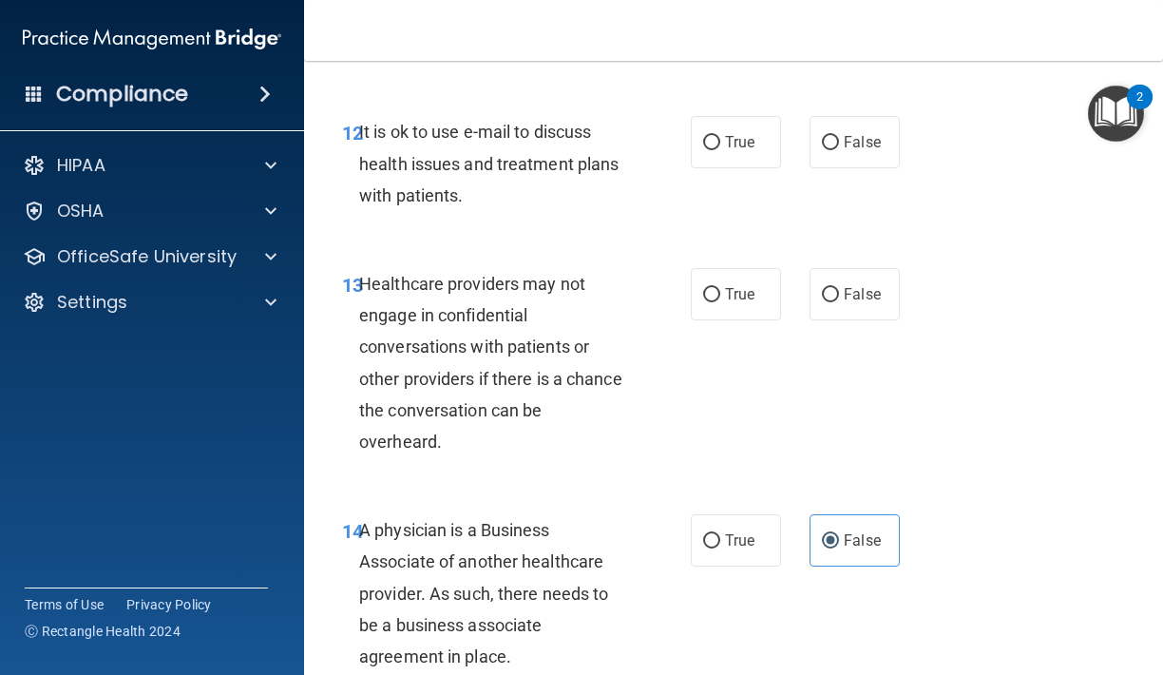
click at [838, 319] on div "13 Healthcare providers may not engage in confidential conversations with patie…" at bounding box center [733, 367] width 811 height 246
click at [838, 302] on label "False" at bounding box center [854, 294] width 90 height 52
click at [838, 302] on input "False" at bounding box center [830, 295] width 17 height 14
click at [838, 168] on div "12 It is ok to use e-mail to discuss health issues and treatment plans with pat…" at bounding box center [733, 168] width 811 height 152
click at [838, 162] on div "12 It is ok to use e-mail to discuss health issues and treatment plans with pat…" at bounding box center [733, 168] width 811 height 152
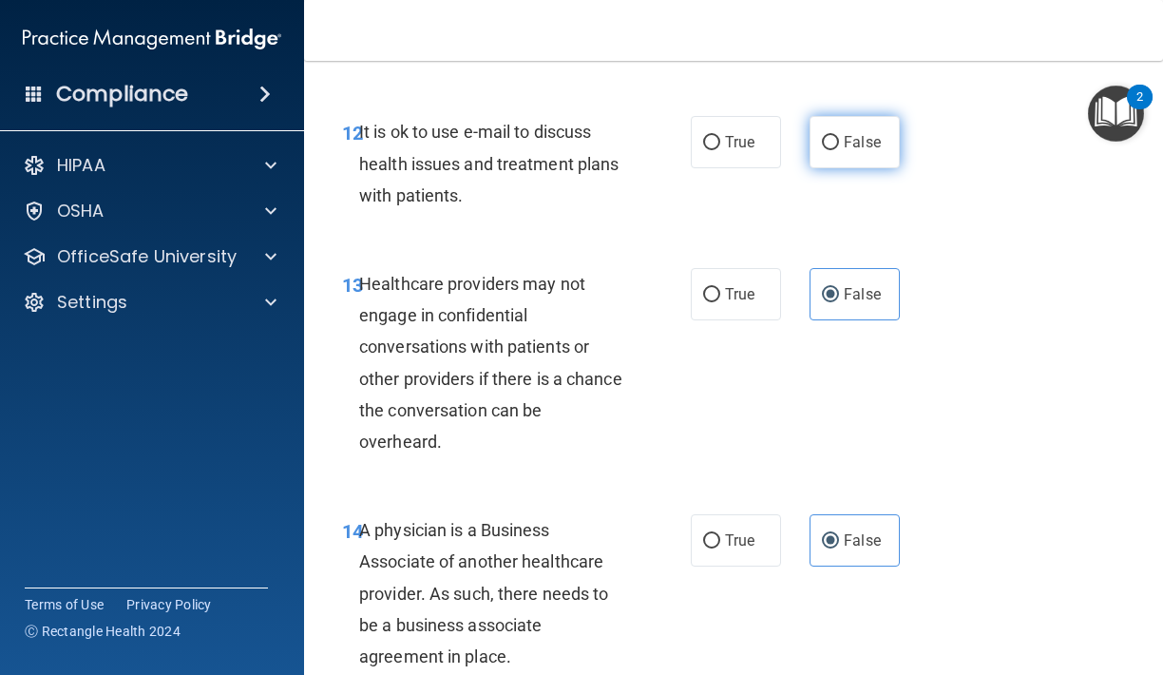
click at [844, 144] on label "False" at bounding box center [854, 142] width 90 height 52
click at [839, 144] on input "False" at bounding box center [830, 143] width 17 height 14
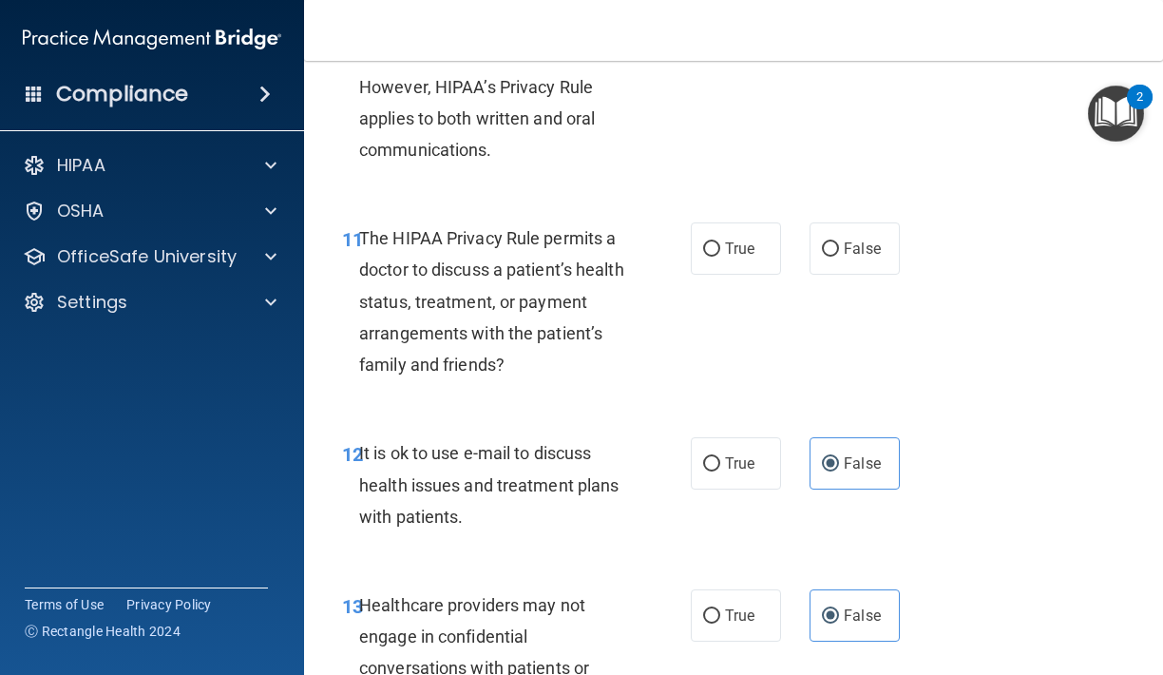
scroll to position [2196, 0]
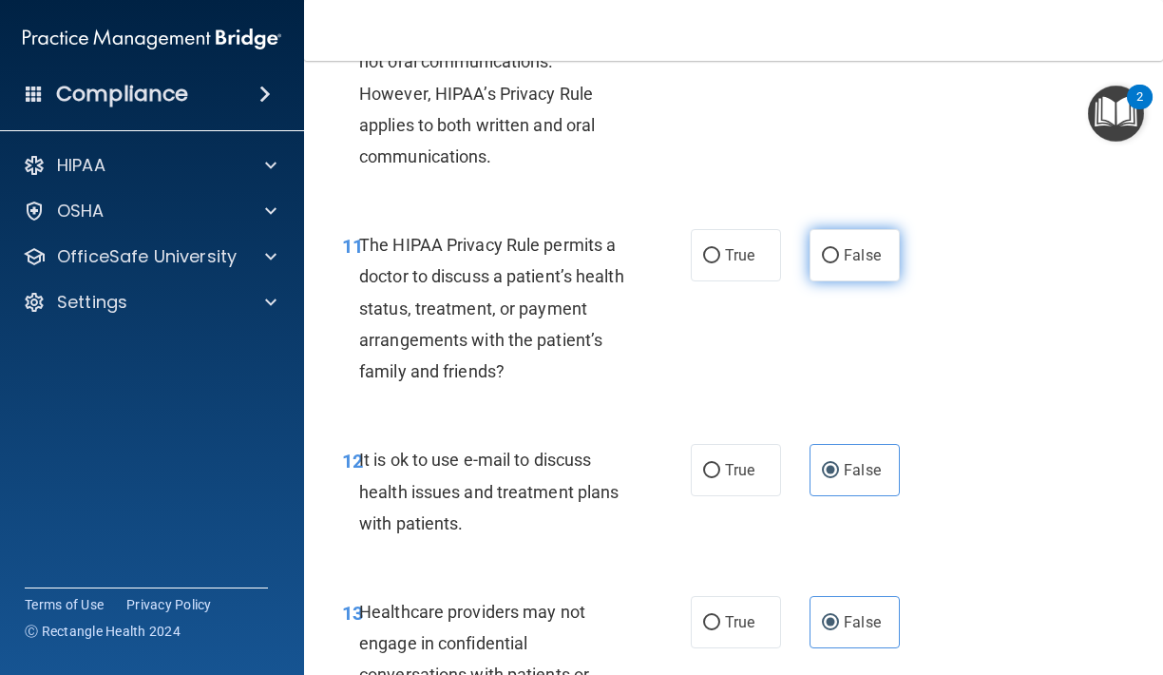
click at [857, 248] on span "False" at bounding box center [862, 255] width 37 height 18
click at [839, 249] on input "False" at bounding box center [830, 256] width 17 height 14
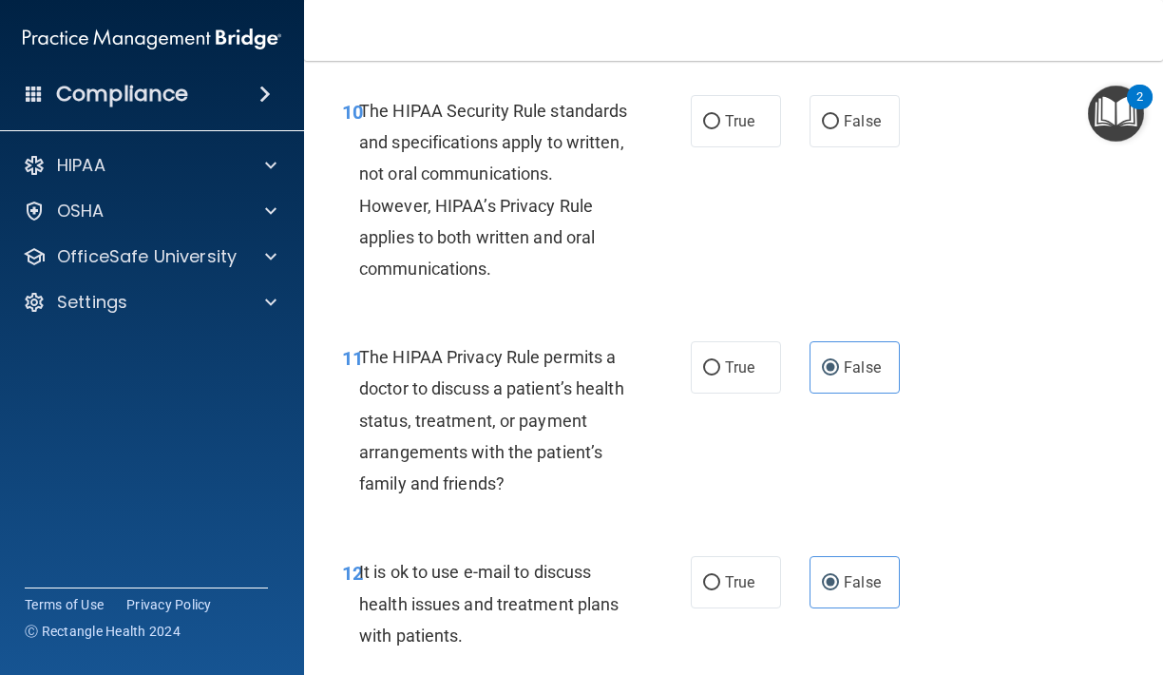
scroll to position [2049, 0]
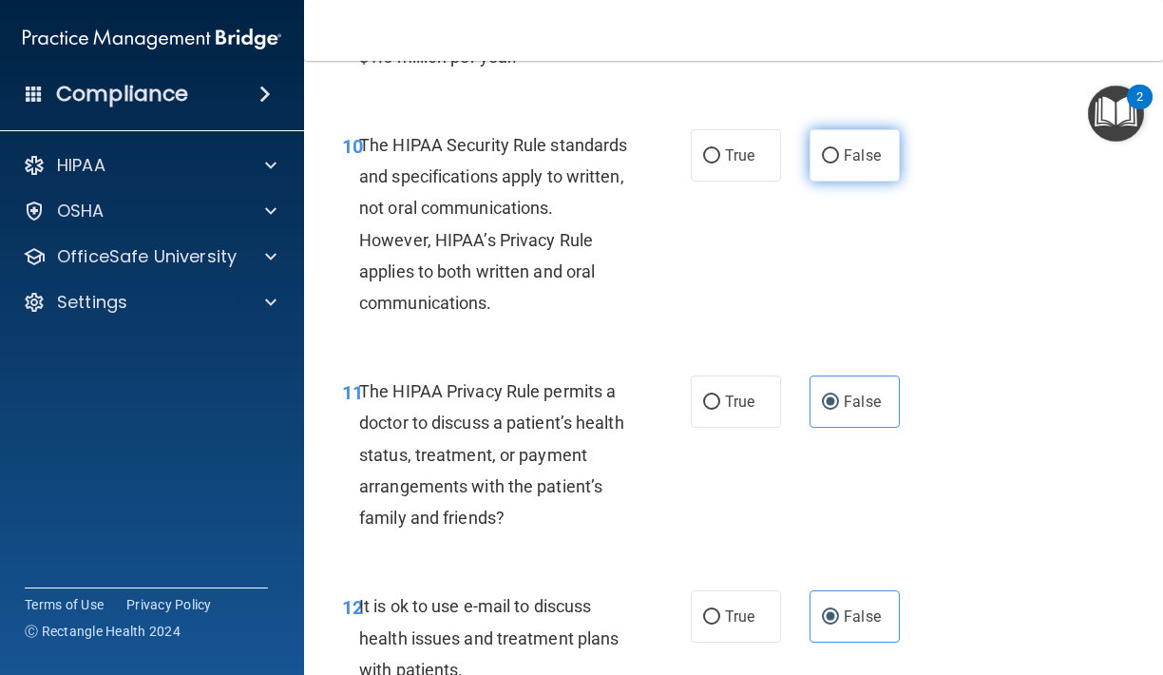
click at [854, 149] on span "False" at bounding box center [862, 155] width 37 height 18
click at [839, 149] on input "False" at bounding box center [830, 156] width 17 height 14
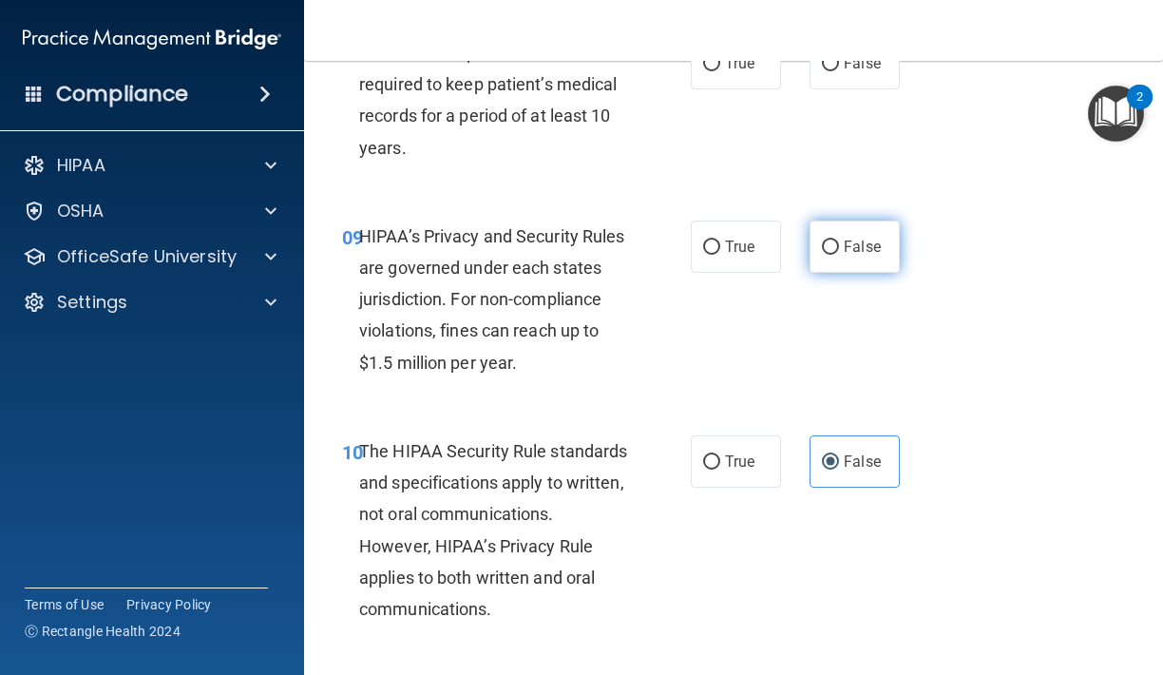
scroll to position [1740, 0]
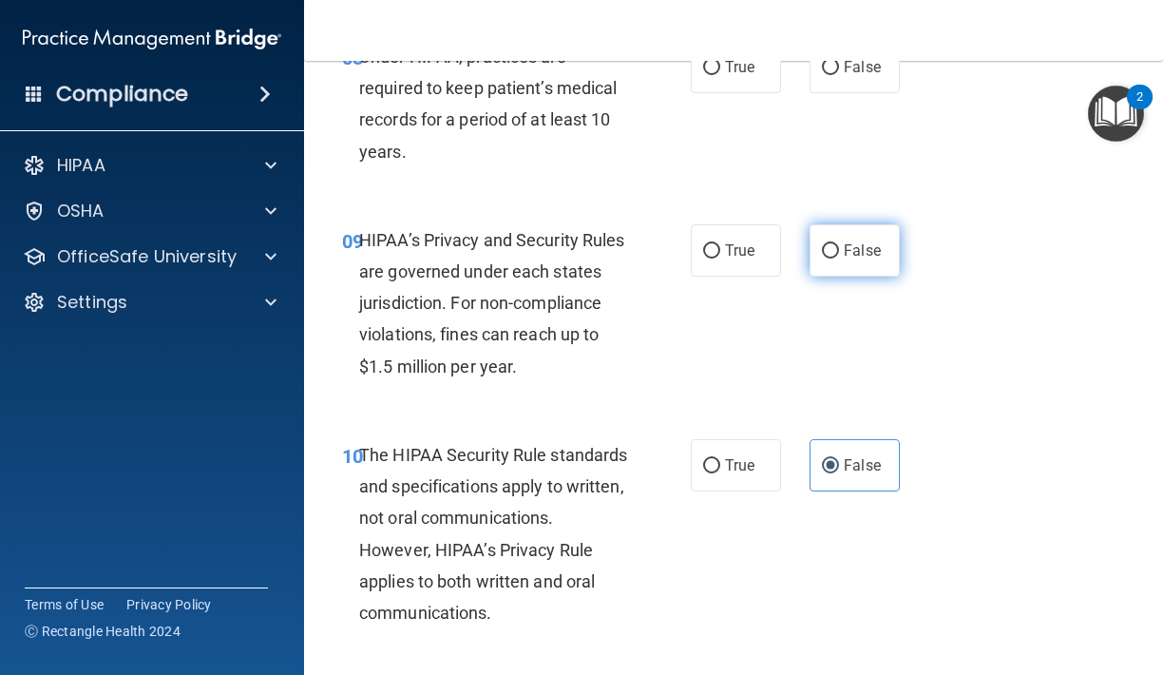
click at [864, 241] on span "False" at bounding box center [862, 250] width 37 height 18
click at [839, 244] on input "False" at bounding box center [830, 251] width 17 height 14
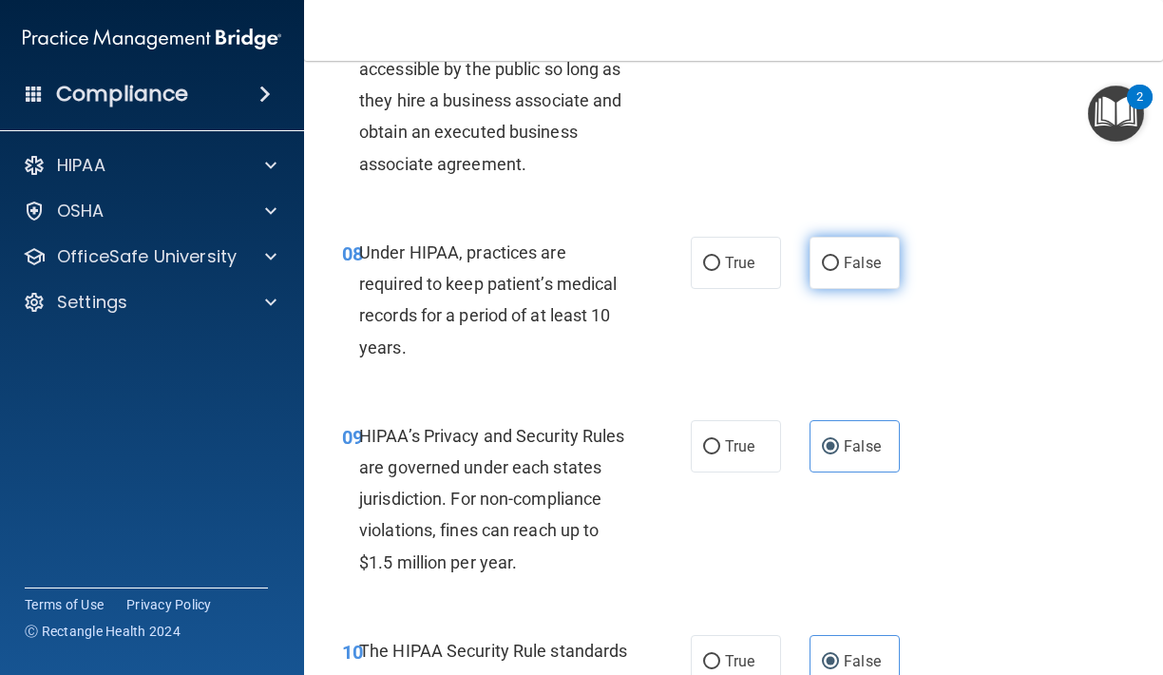
click at [865, 256] on span "False" at bounding box center [862, 263] width 37 height 18
click at [839, 257] on input "False" at bounding box center [830, 264] width 17 height 14
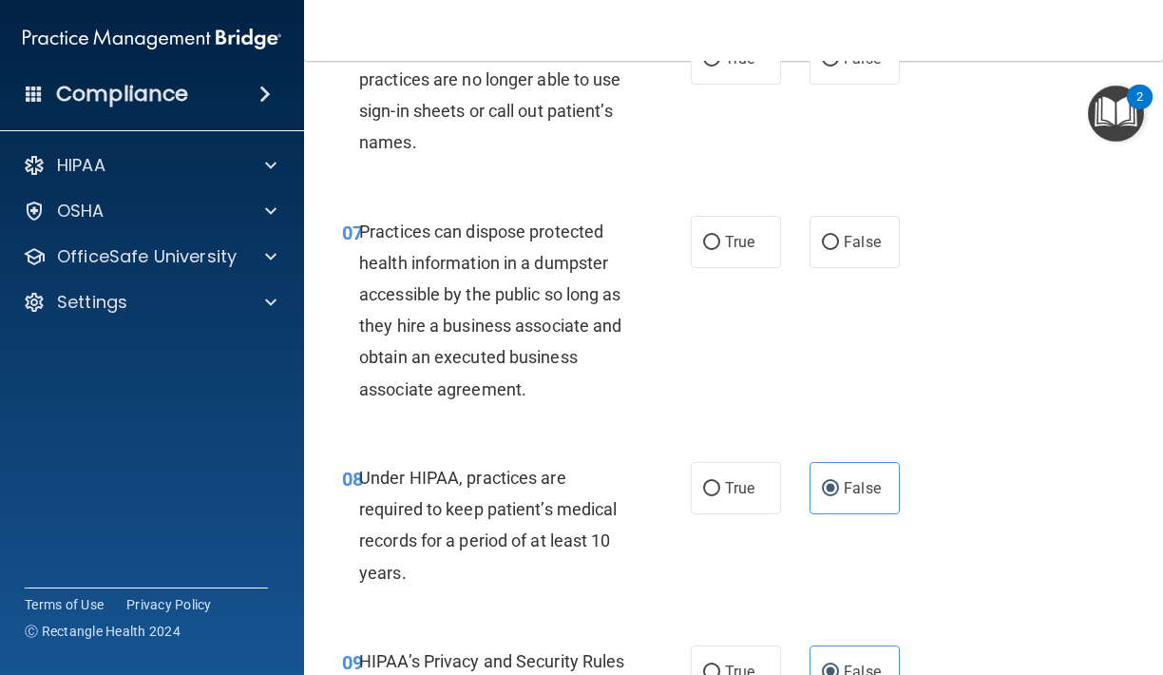
scroll to position [1309, 0]
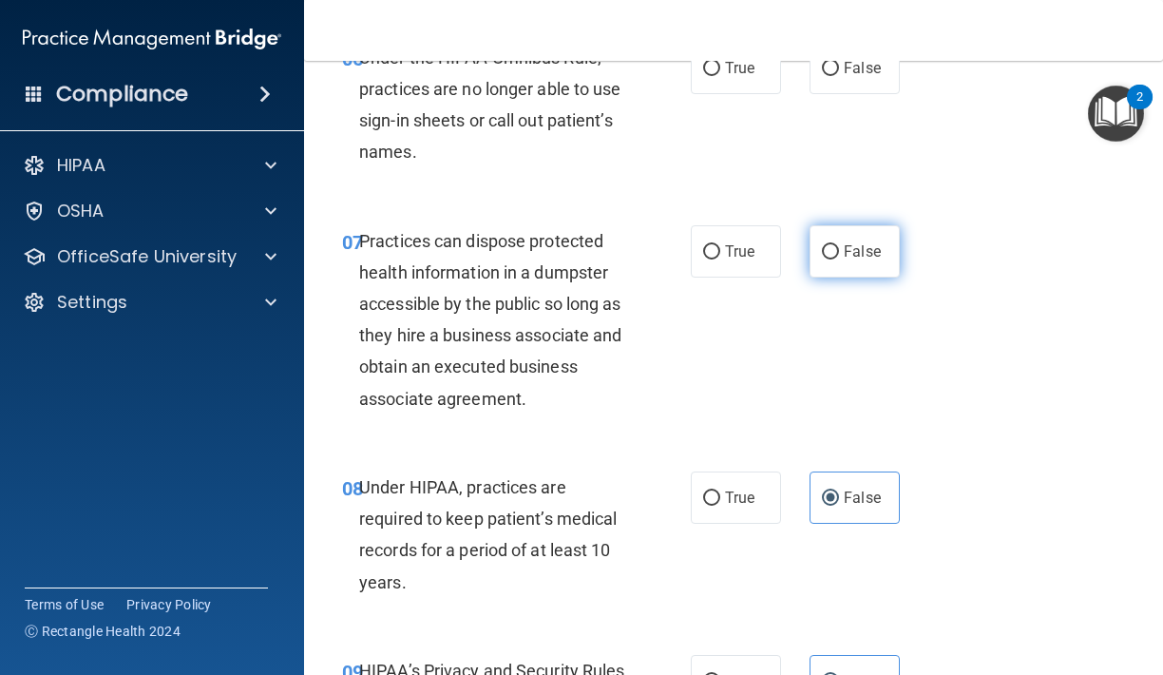
click at [866, 269] on label "False" at bounding box center [854, 251] width 90 height 52
click at [839, 259] on input "False" at bounding box center [830, 252] width 17 height 14
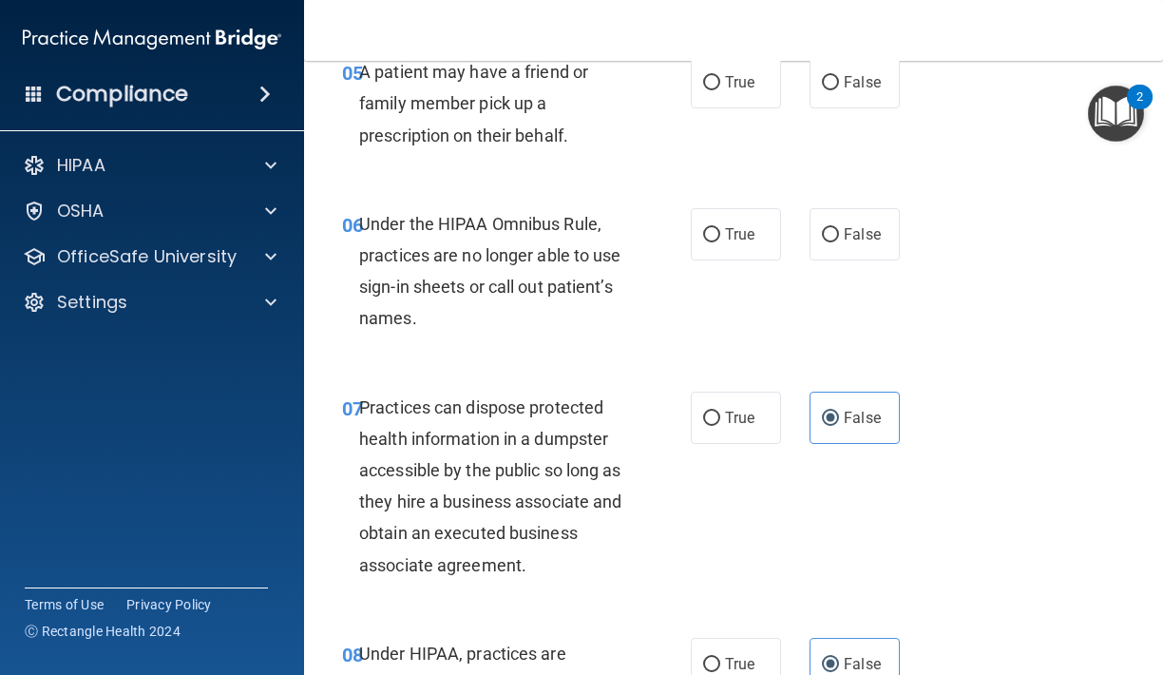
scroll to position [1132, 0]
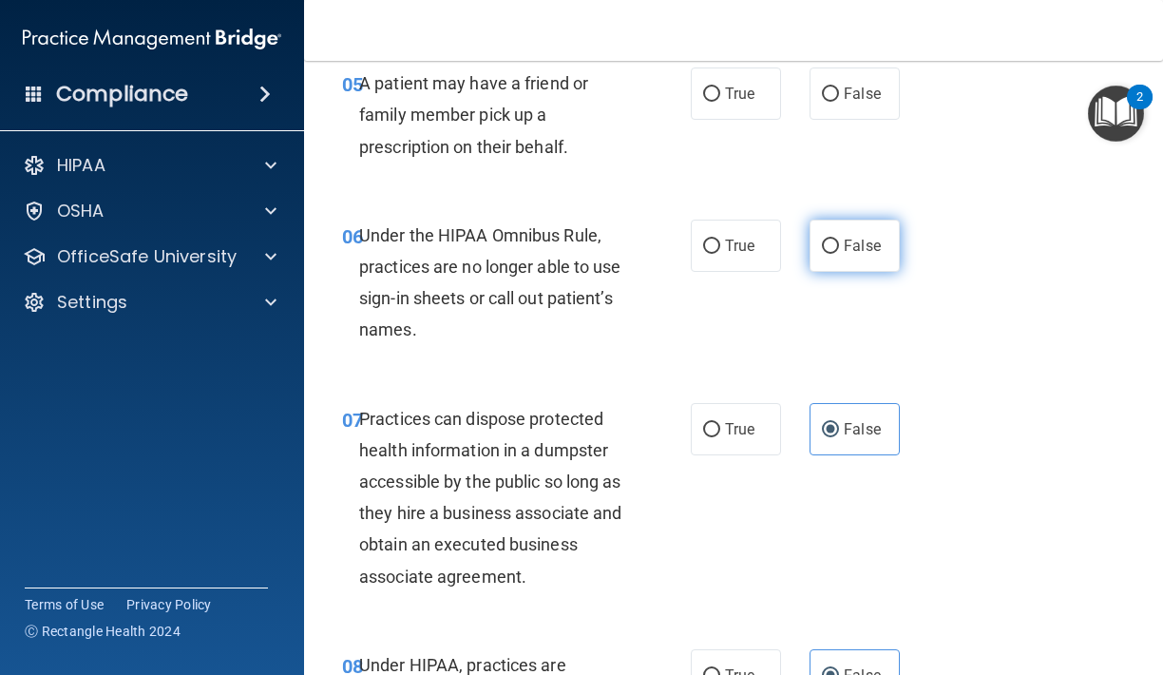
click at [859, 249] on label "False" at bounding box center [854, 245] width 90 height 52
click at [839, 249] on input "False" at bounding box center [830, 246] width 17 height 14
click at [830, 87] on input "False" at bounding box center [830, 94] width 17 height 14
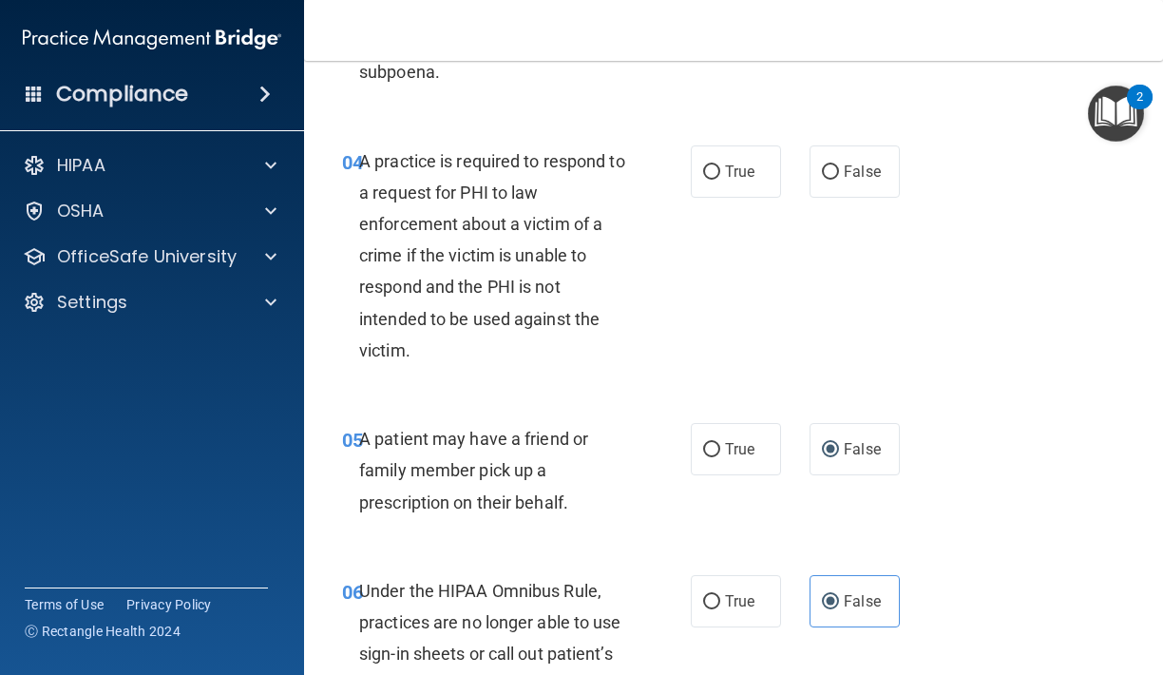
scroll to position [772, 0]
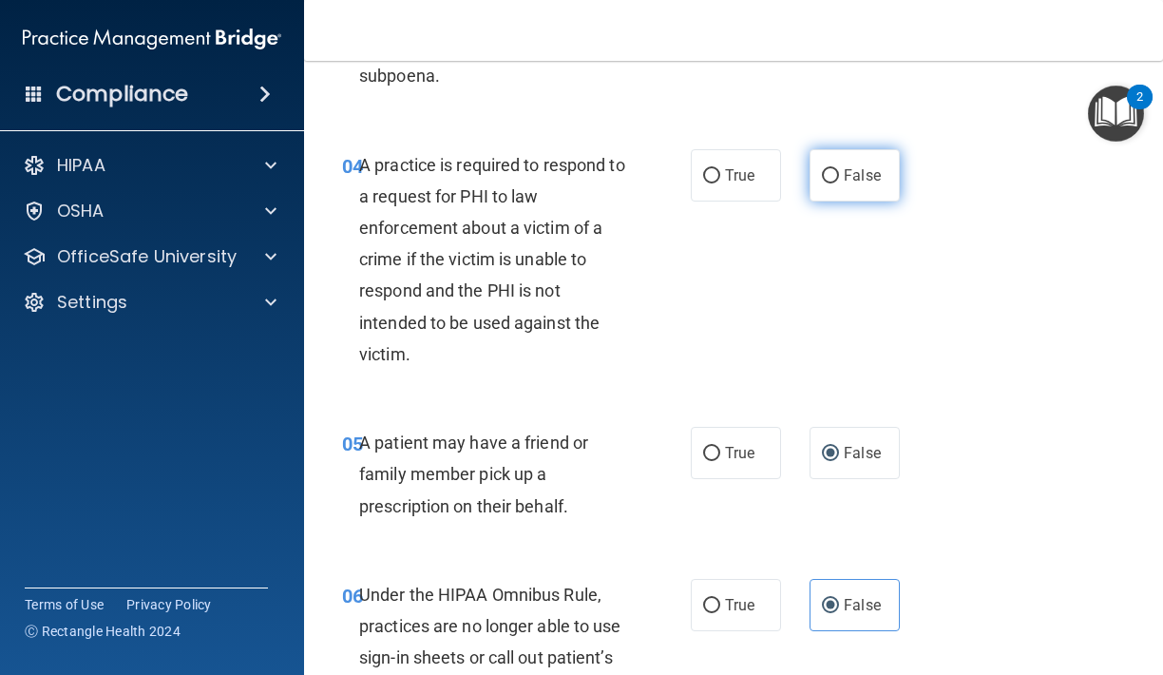
click at [843, 180] on label "False" at bounding box center [854, 175] width 90 height 52
click at [839, 180] on input "False" at bounding box center [830, 176] width 17 height 14
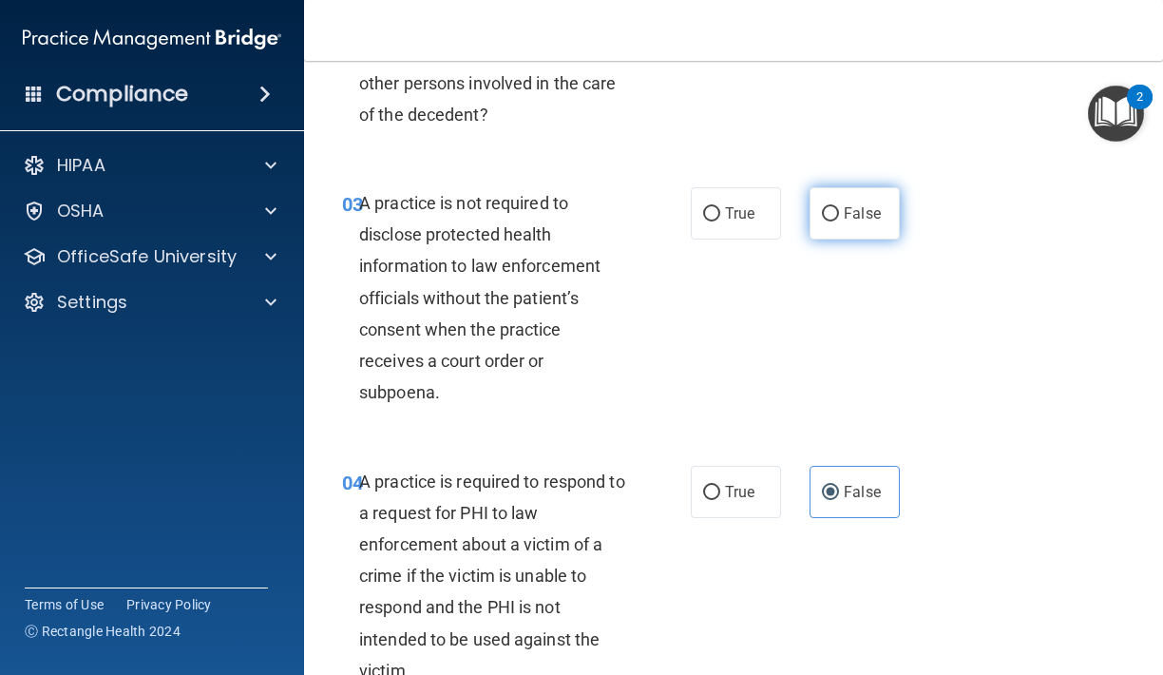
click at [844, 191] on label "False" at bounding box center [854, 213] width 90 height 52
click at [839, 207] on input "False" at bounding box center [830, 214] width 17 height 14
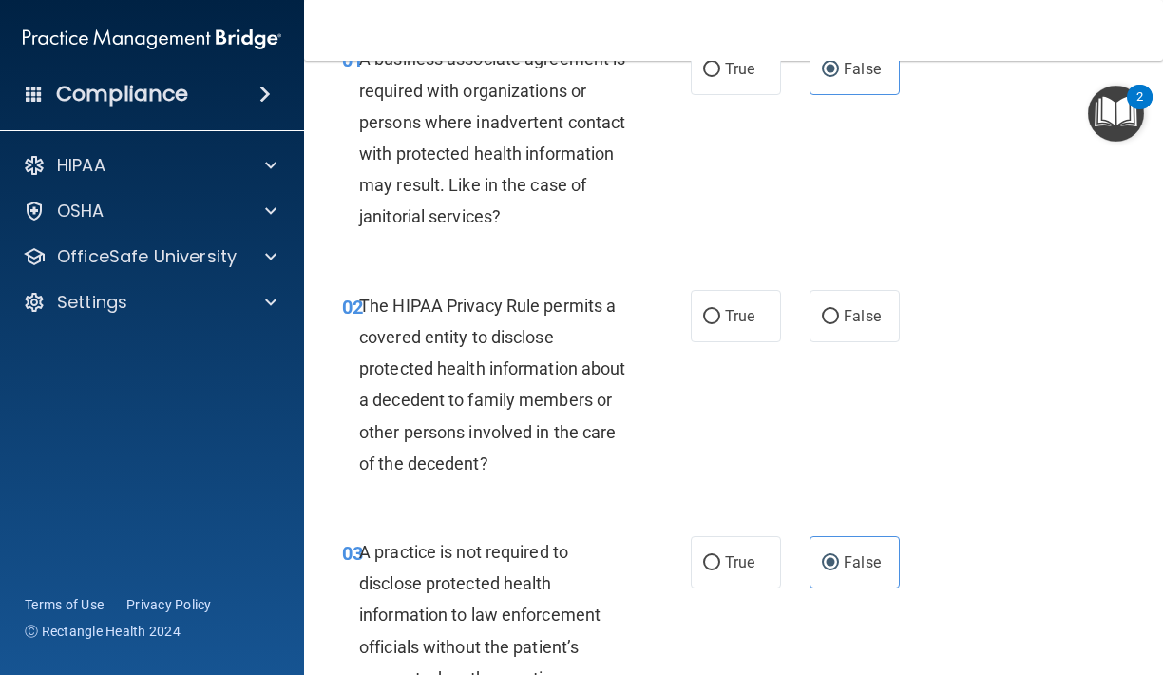
scroll to position [102, 0]
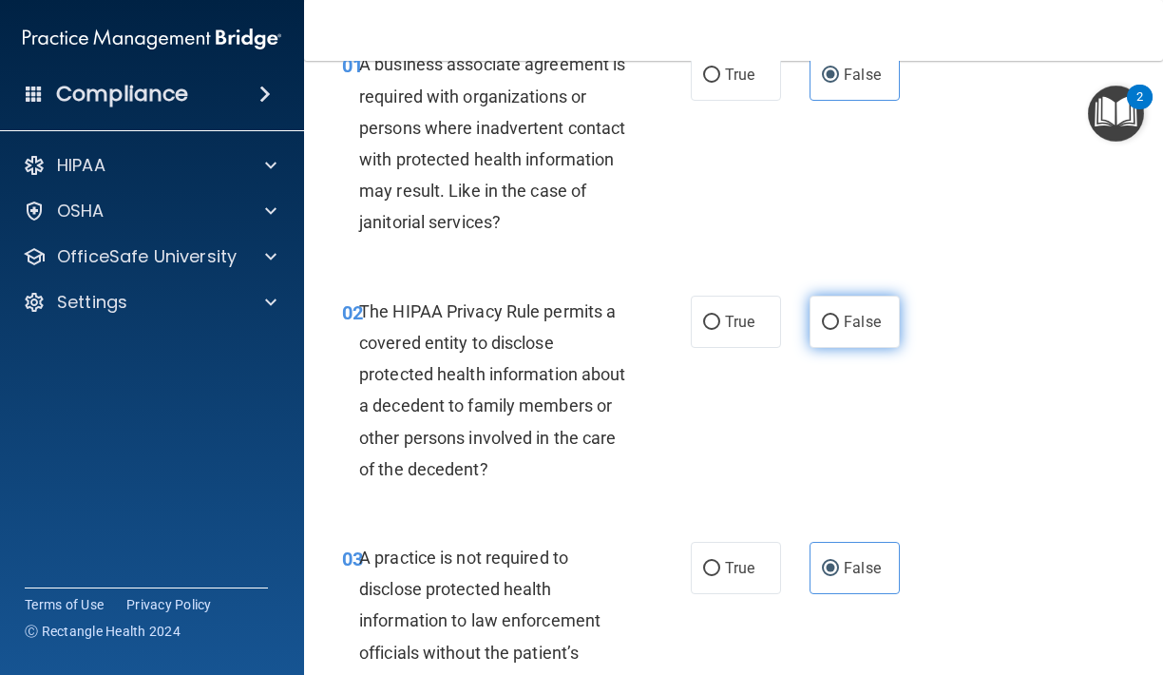
click at [855, 329] on label "False" at bounding box center [854, 321] width 90 height 52
click at [839, 329] on input "False" at bounding box center [830, 322] width 17 height 14
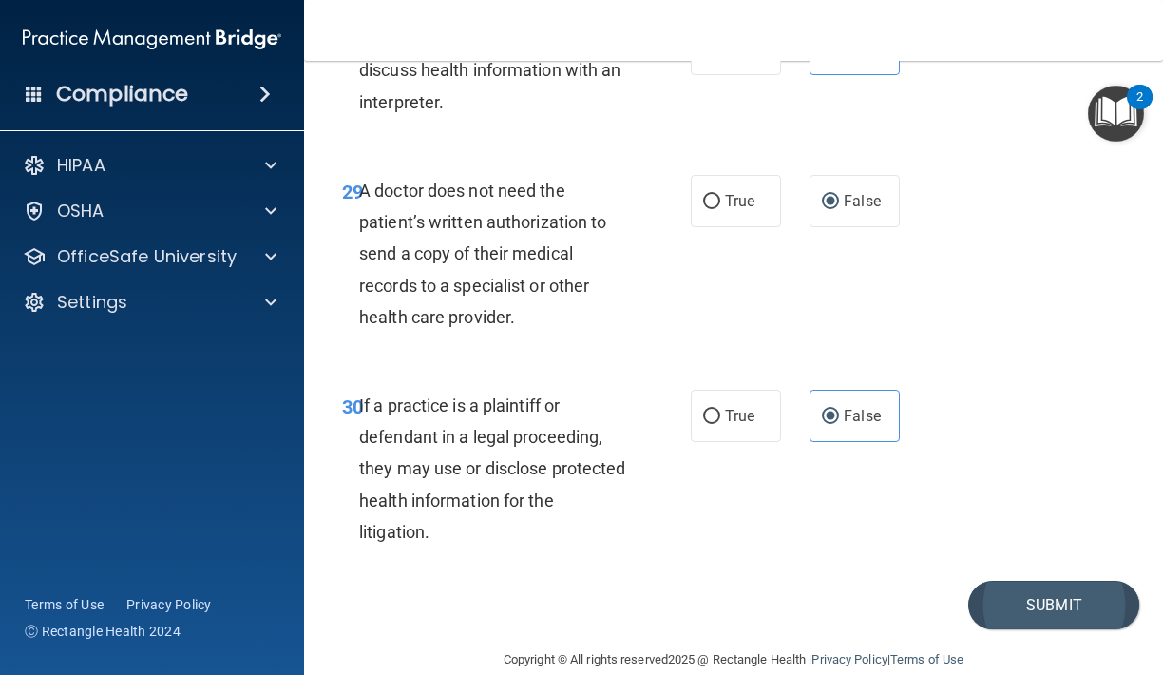
scroll to position [5832, 0]
click at [1035, 588] on button "Submit" at bounding box center [1053, 605] width 171 height 48
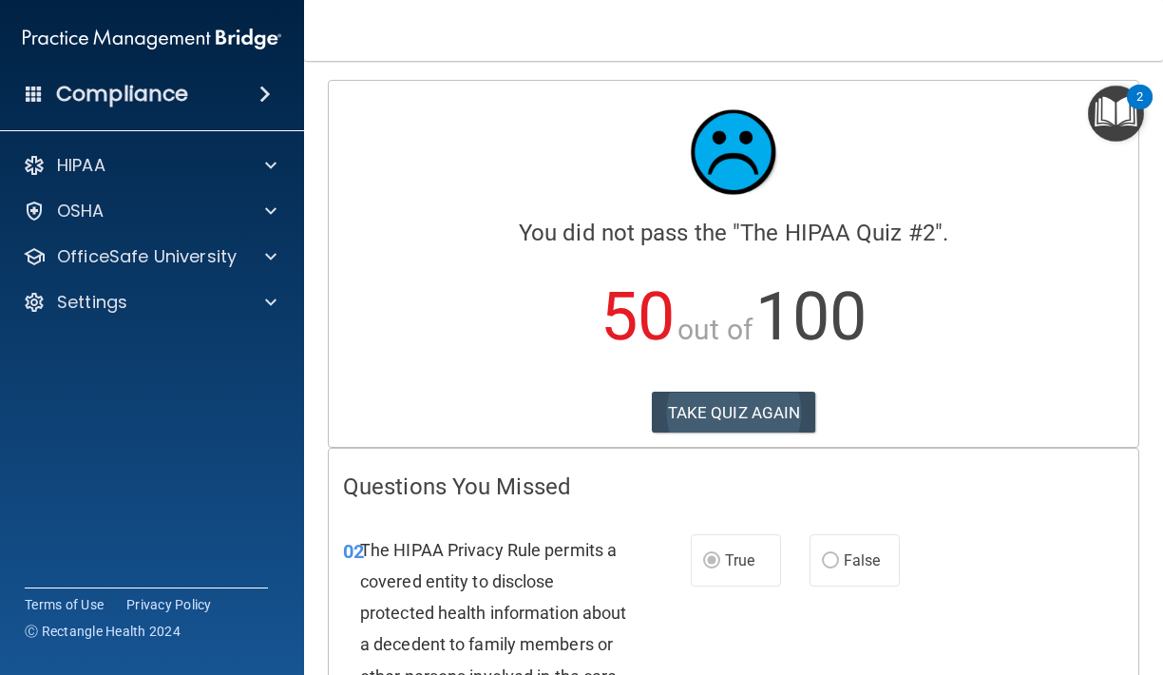
click at [806, 398] on button "TAKE QUIZ AGAIN" at bounding box center [734, 412] width 164 height 42
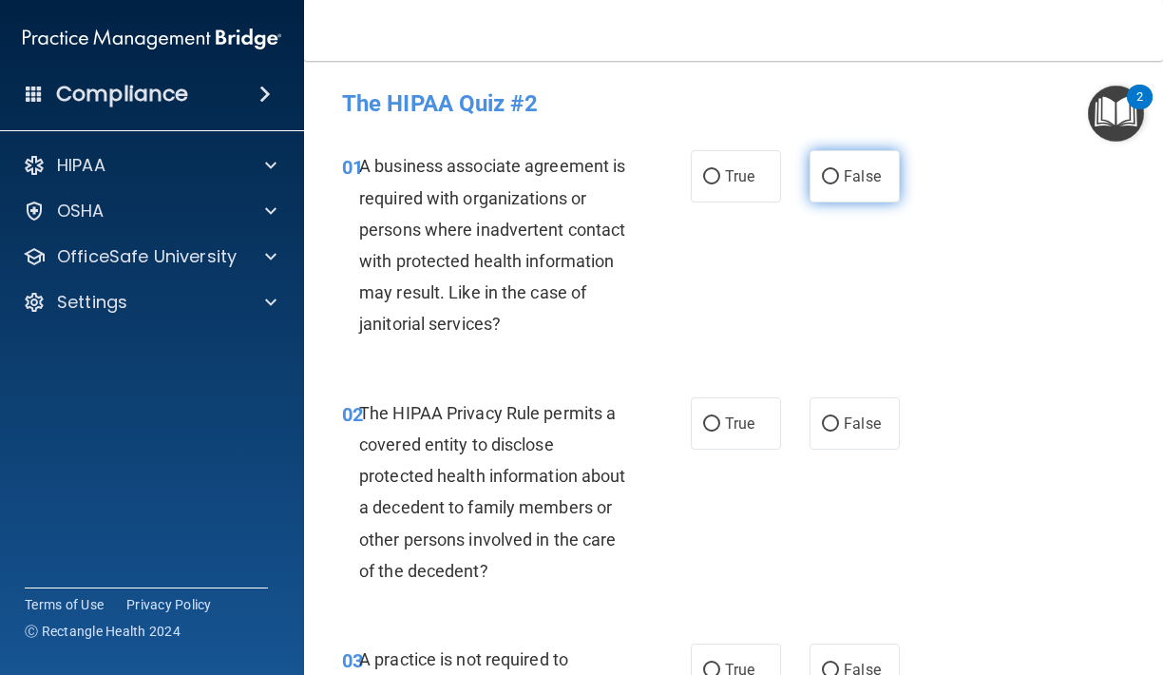
click at [840, 168] on label "False" at bounding box center [854, 176] width 90 height 52
click at [839, 170] on input "False" at bounding box center [830, 177] width 17 height 14
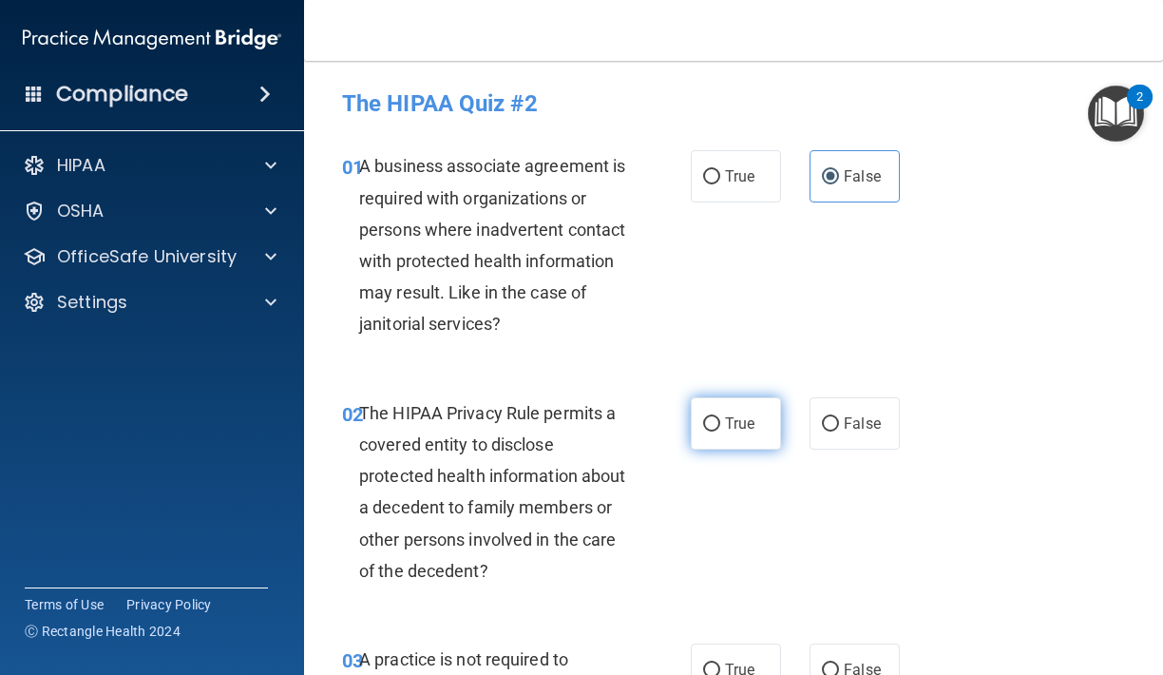
click at [732, 446] on label "True" at bounding box center [736, 423] width 90 height 52
click at [720, 431] on input "True" at bounding box center [711, 424] width 17 height 14
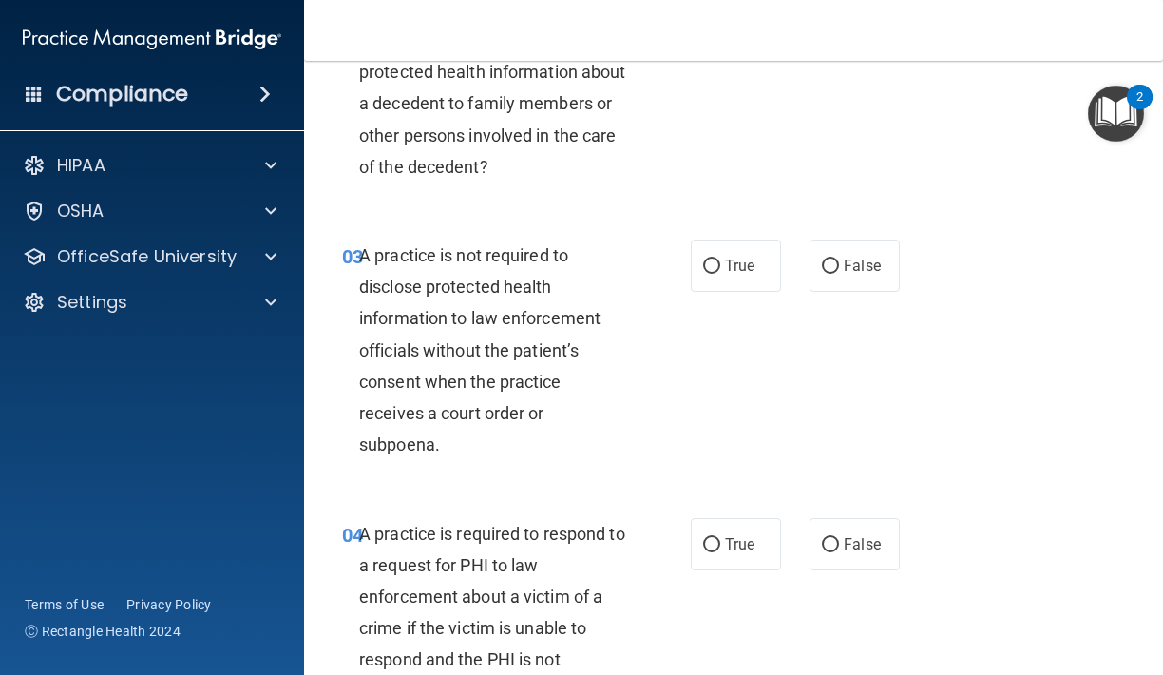
scroll to position [409, 0]
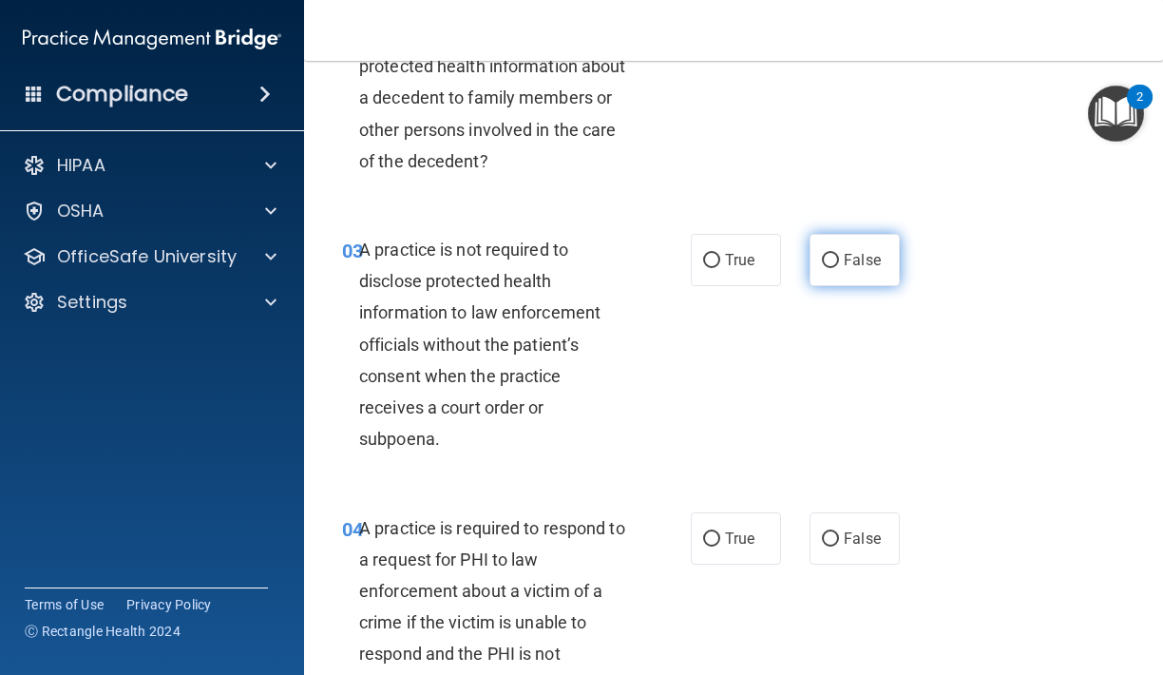
click at [821, 265] on label "False" at bounding box center [854, 260] width 90 height 52
click at [822, 265] on input "False" at bounding box center [830, 261] width 17 height 14
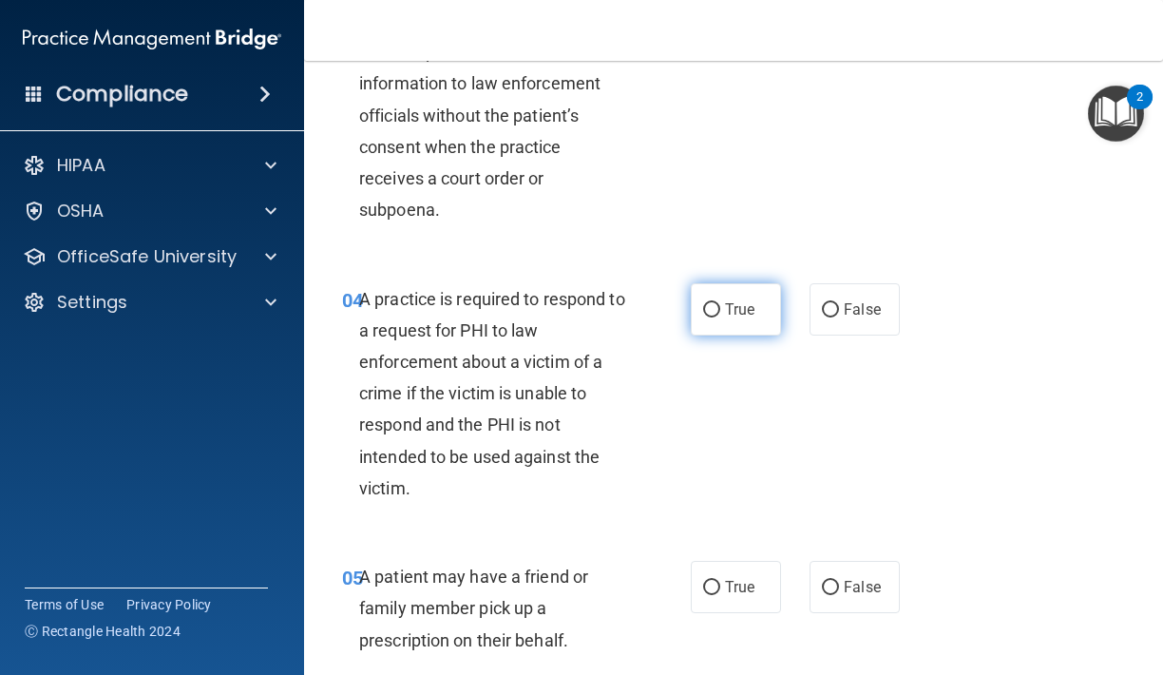
click at [736, 293] on label "True" at bounding box center [736, 309] width 90 height 52
click at [720, 303] on input "True" at bounding box center [711, 310] width 17 height 14
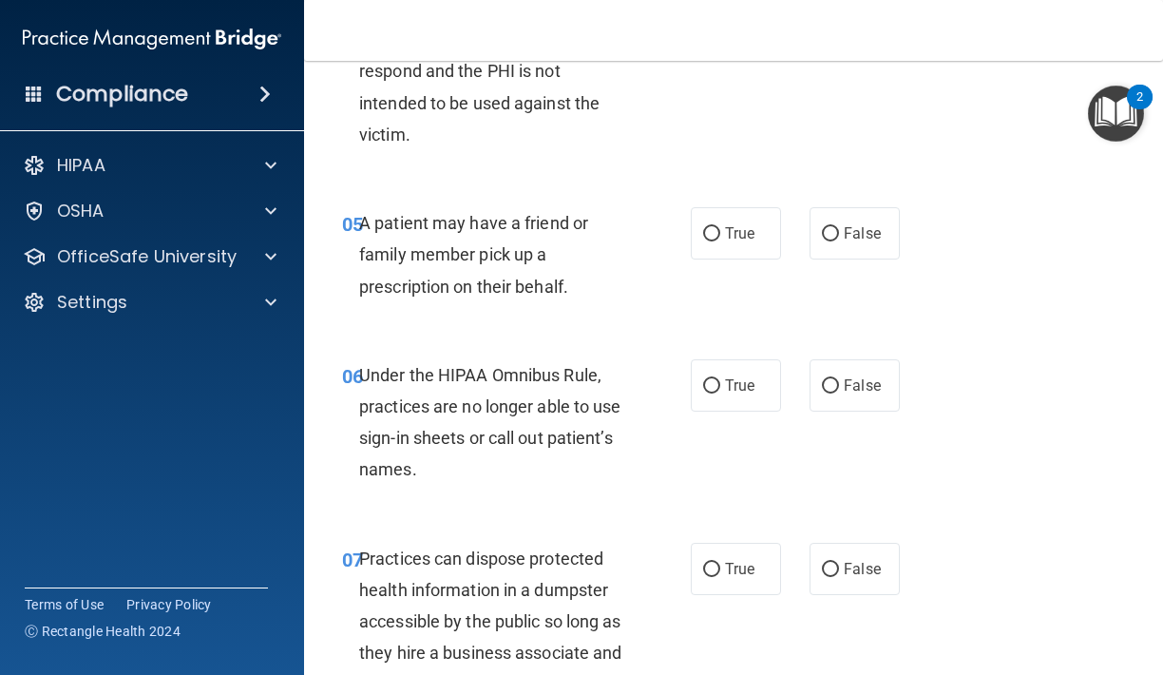
scroll to position [994, 0]
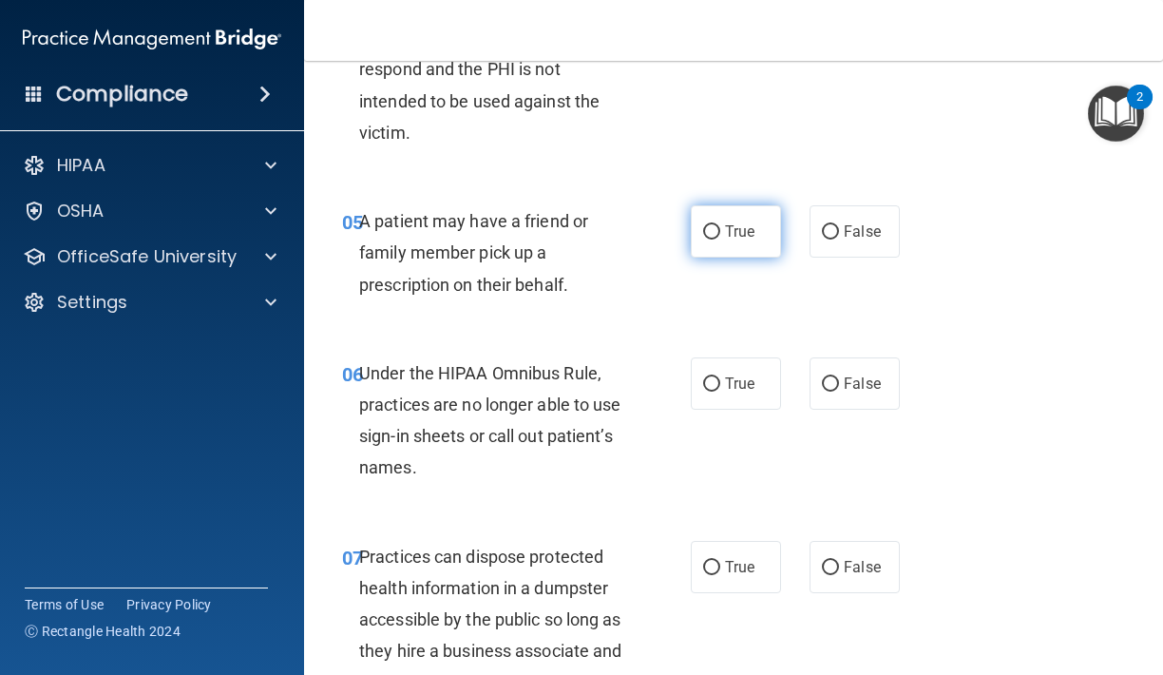
click at [710, 238] on label "True" at bounding box center [736, 231] width 90 height 52
click at [710, 238] on input "True" at bounding box center [711, 232] width 17 height 14
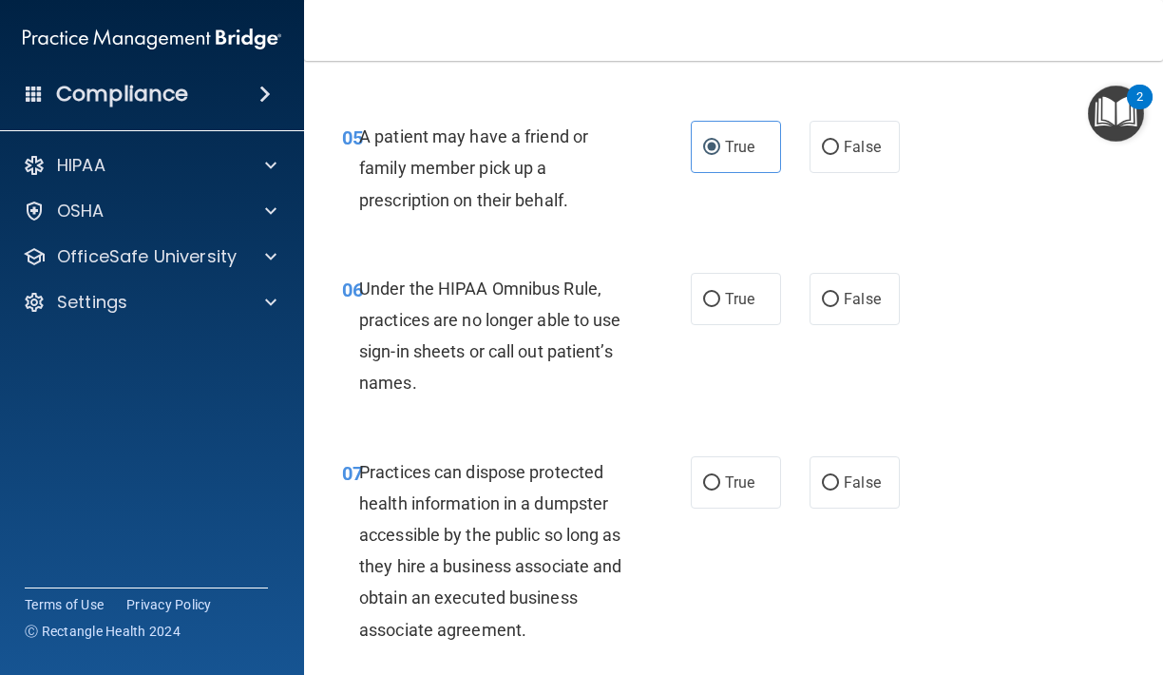
scroll to position [1140, 0]
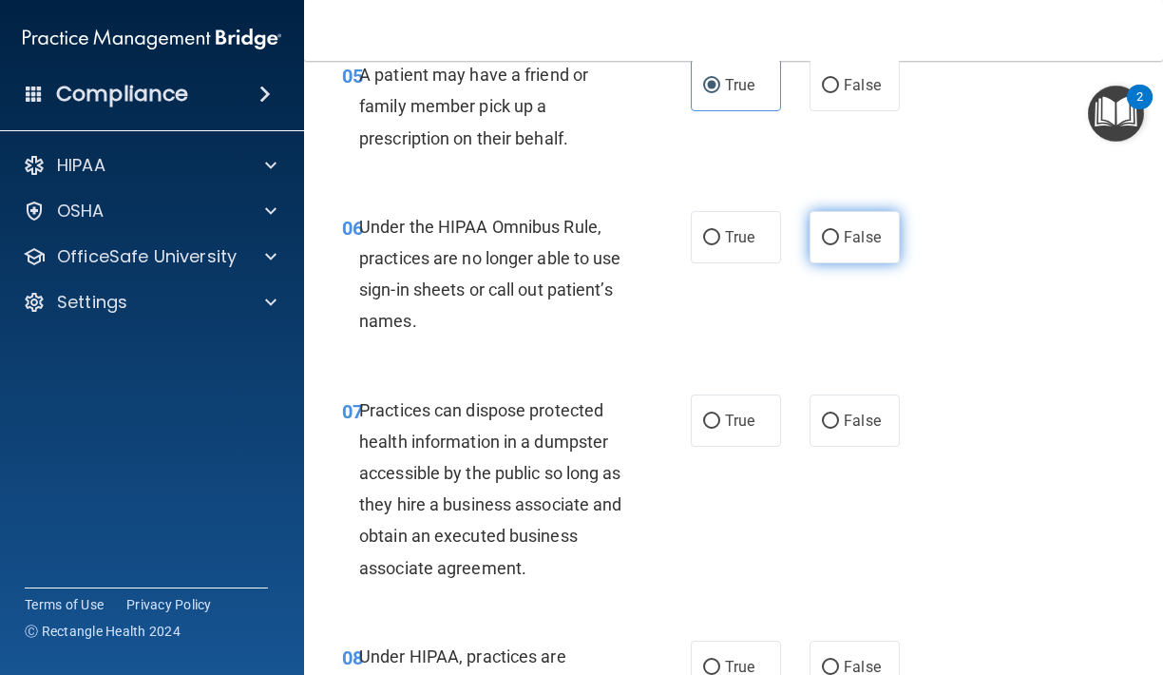
click at [856, 249] on label "False" at bounding box center [854, 237] width 90 height 52
click at [839, 245] on input "False" at bounding box center [830, 238] width 17 height 14
click at [847, 394] on label "False" at bounding box center [854, 420] width 90 height 52
click at [839, 414] on input "False" at bounding box center [830, 421] width 17 height 14
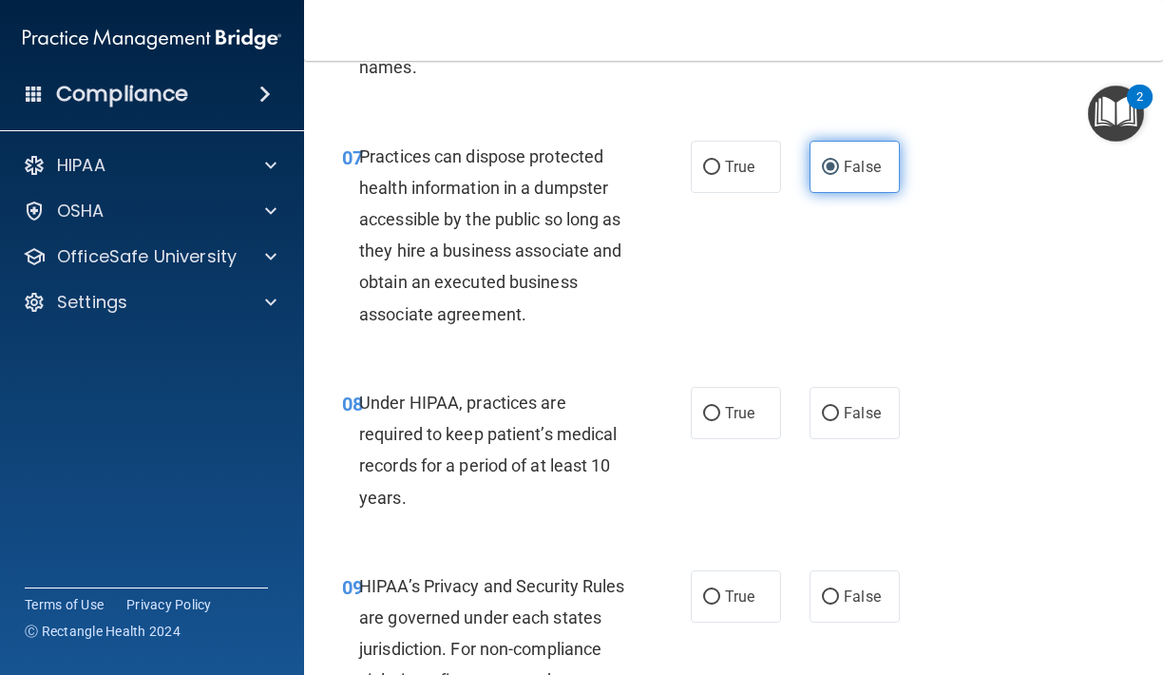
scroll to position [1408, 0]
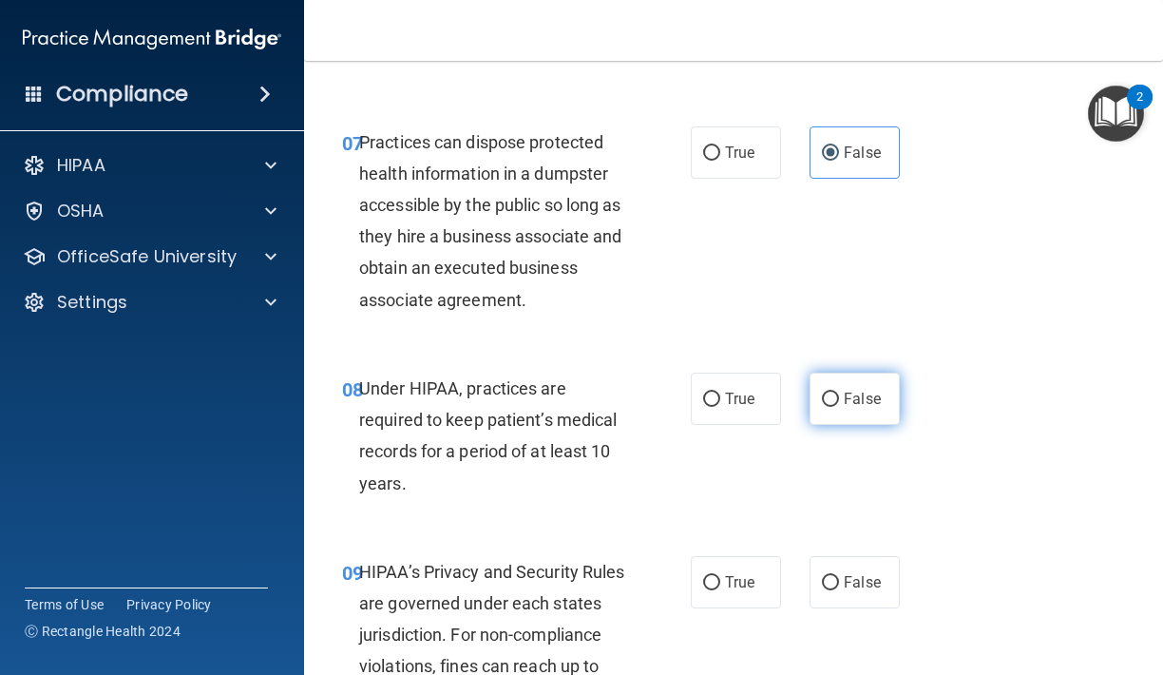
click at [847, 390] on span "False" at bounding box center [862, 399] width 37 height 18
click at [839, 392] on input "False" at bounding box center [830, 399] width 17 height 14
click at [847, 604] on div "09 HIPAA’s Privacy and Security Rules are governed under each states jurisdicti…" at bounding box center [733, 639] width 811 height 215
click at [847, 592] on label "False" at bounding box center [854, 582] width 90 height 52
click at [839, 590] on input "False" at bounding box center [830, 583] width 17 height 14
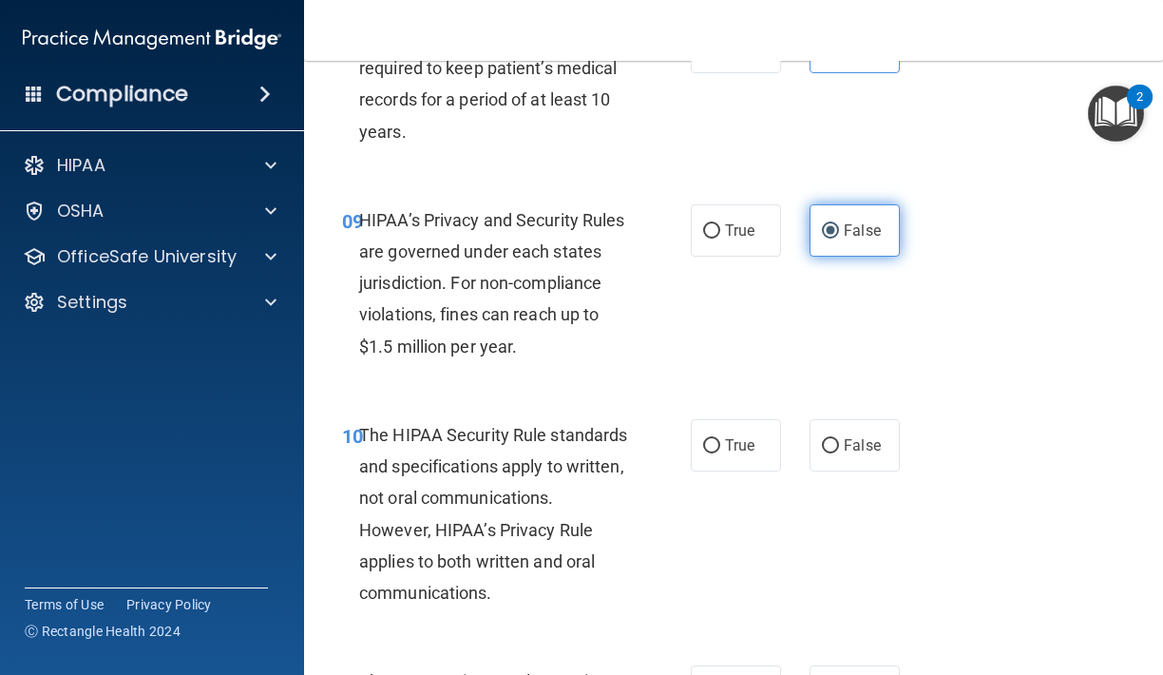
scroll to position [1815, 0]
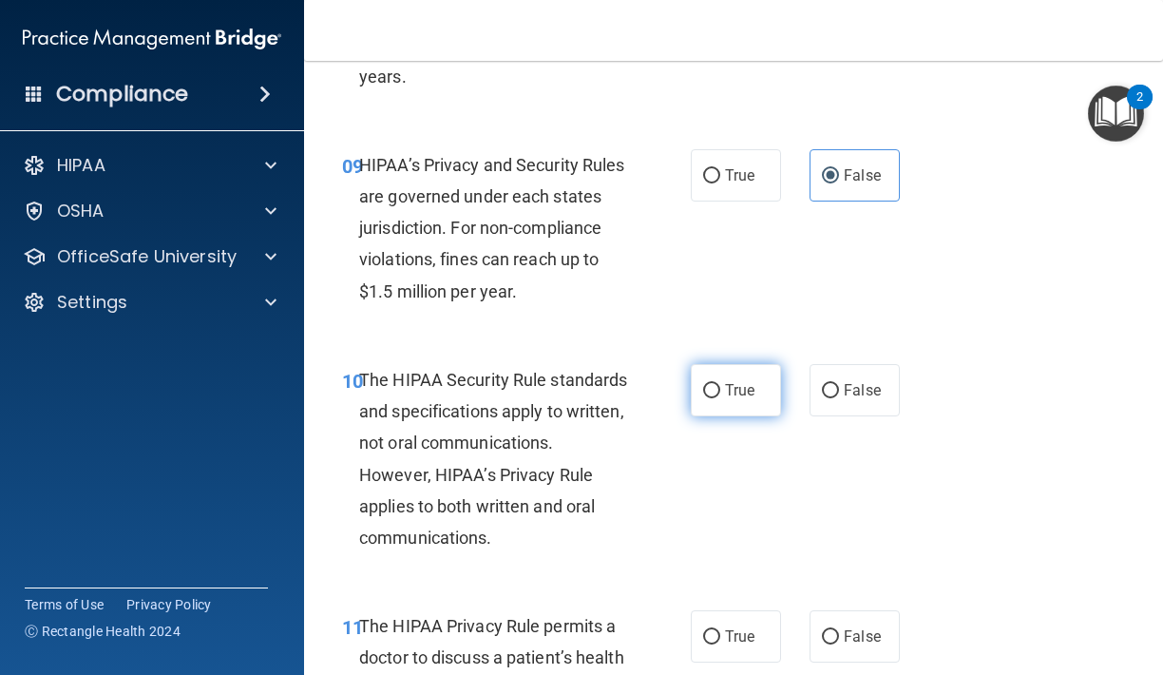
click at [753, 390] on label "True" at bounding box center [736, 390] width 90 height 52
click at [720, 390] on input "True" at bounding box center [711, 391] width 17 height 14
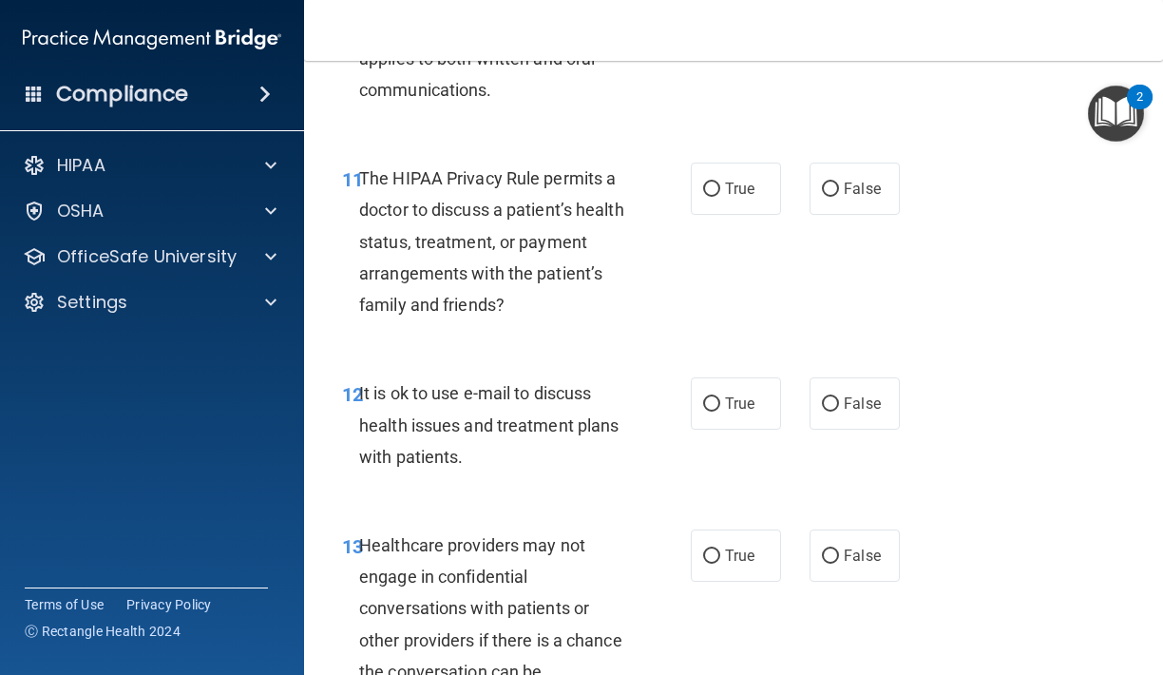
scroll to position [2264, 0]
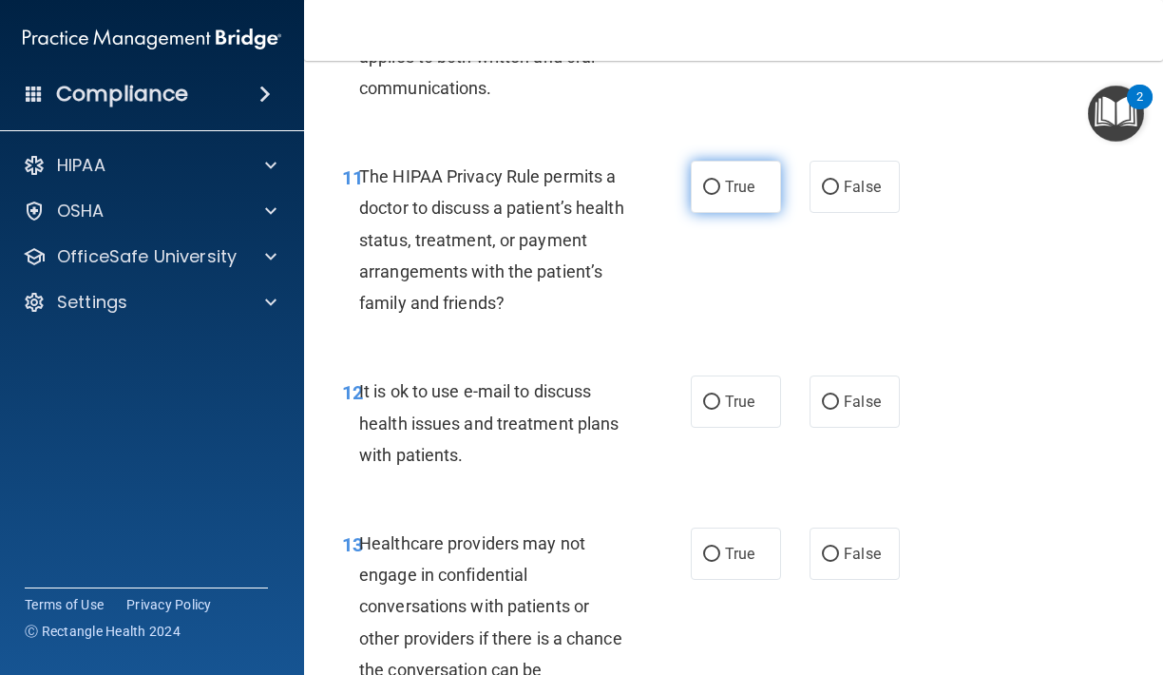
click at [726, 184] on label "True" at bounding box center [736, 187] width 90 height 52
click at [720, 184] on input "True" at bounding box center [711, 188] width 17 height 14
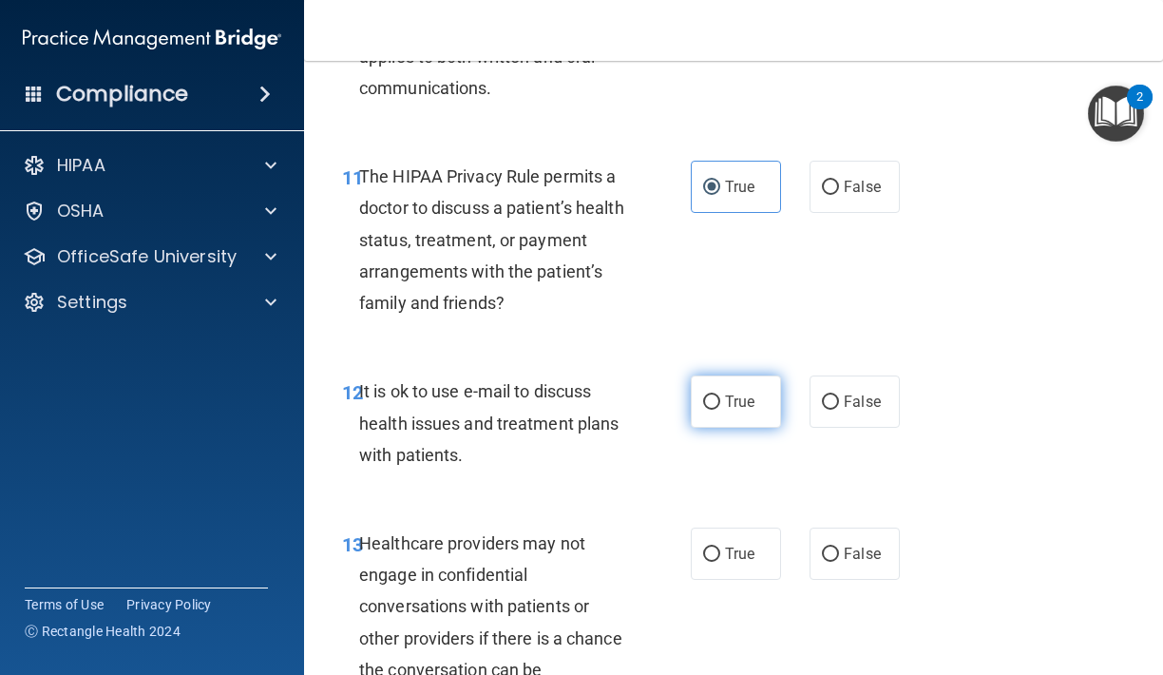
click at [733, 375] on label "True" at bounding box center [736, 401] width 90 height 52
click at [720, 395] on input "True" at bounding box center [711, 402] width 17 height 14
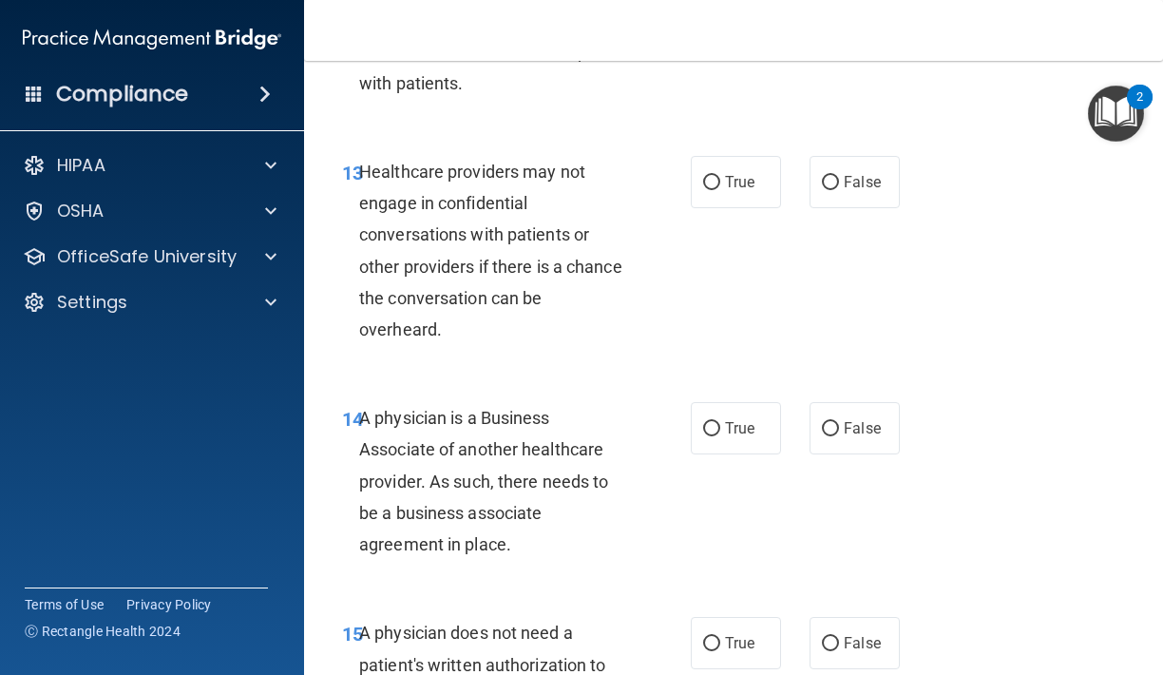
scroll to position [2634, 0]
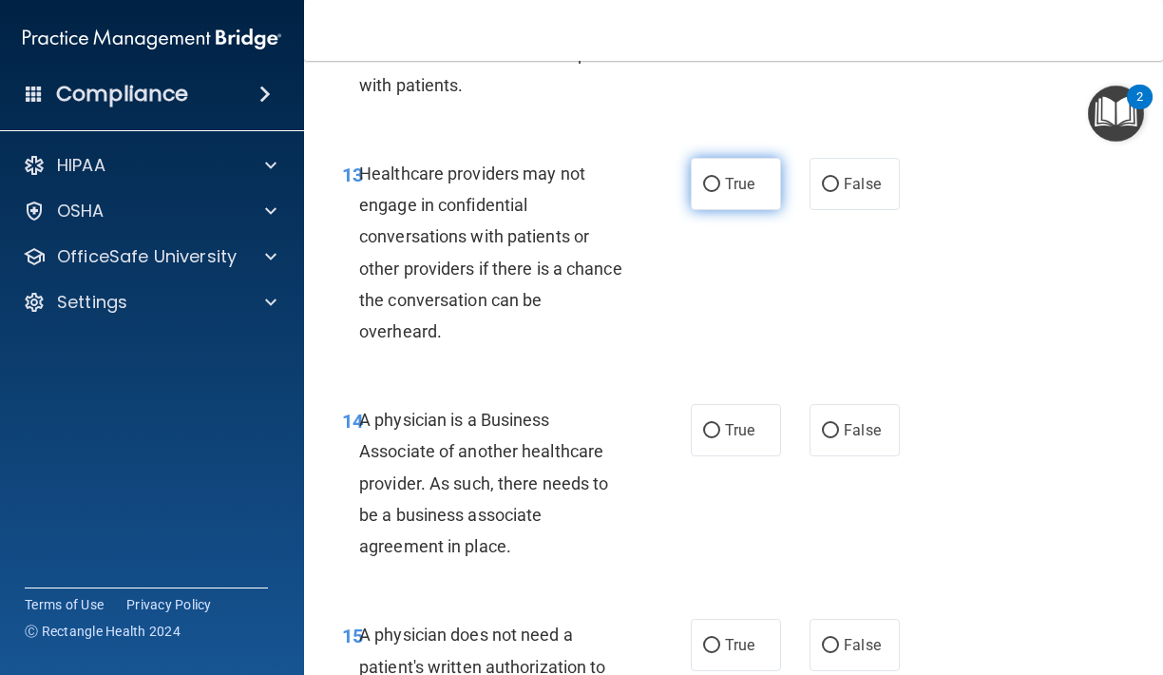
click at [724, 183] on label "True" at bounding box center [736, 184] width 90 height 52
click at [720, 183] on input "True" at bounding box center [711, 185] width 17 height 14
click at [909, 163] on div "13 Healthcare providers may not engage in confidential conversations with patie…" at bounding box center [733, 257] width 811 height 246
click at [873, 175] on span "False" at bounding box center [862, 184] width 37 height 18
click at [839, 178] on input "False" at bounding box center [830, 185] width 17 height 14
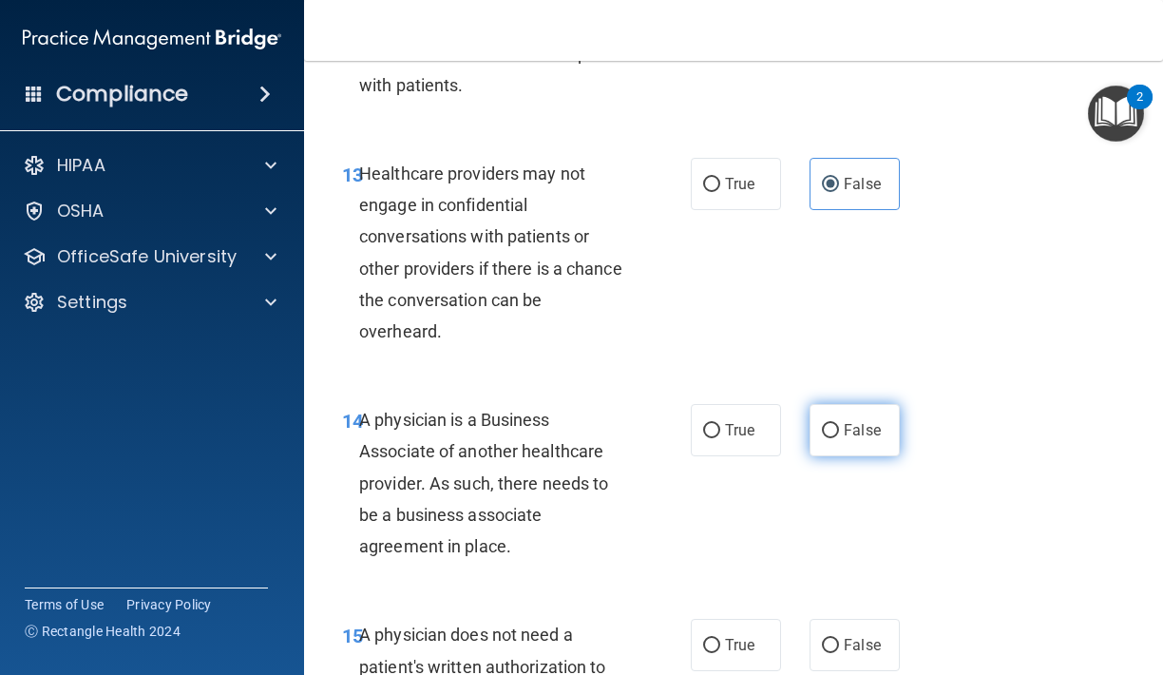
click at [883, 404] on label "False" at bounding box center [854, 430] width 90 height 52
click at [839, 424] on input "False" at bounding box center [830, 431] width 17 height 14
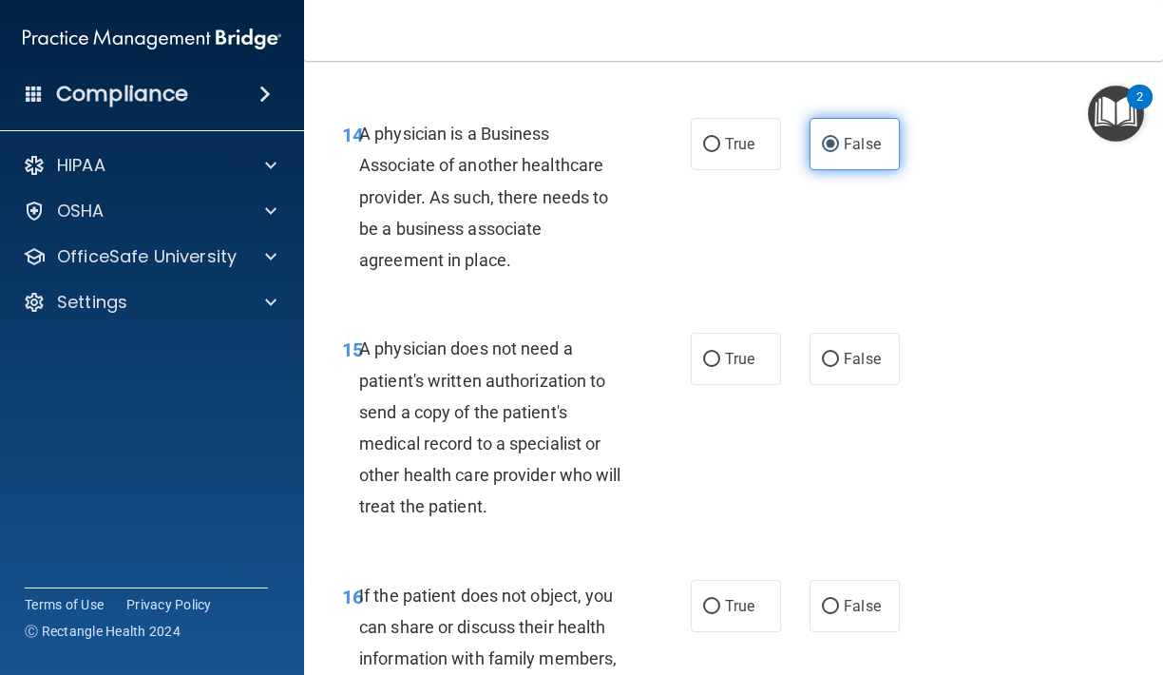
scroll to position [2929, 0]
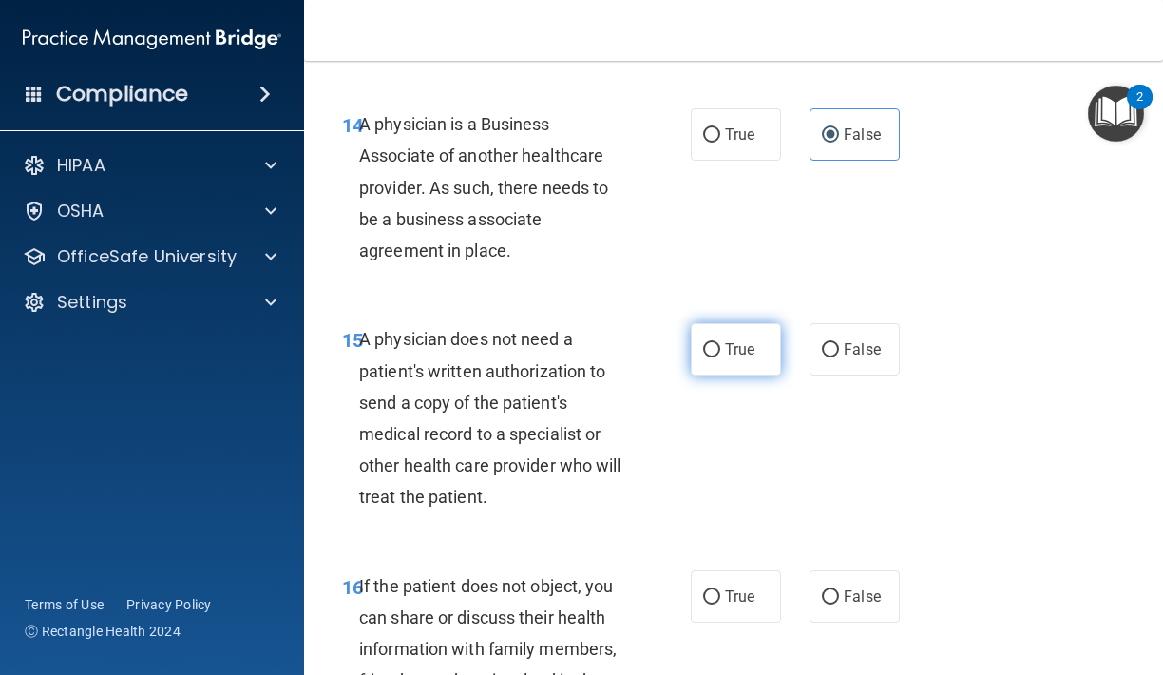
click at [767, 358] on label "True" at bounding box center [736, 349] width 90 height 52
click at [720, 357] on input "True" at bounding box center [711, 350] width 17 height 14
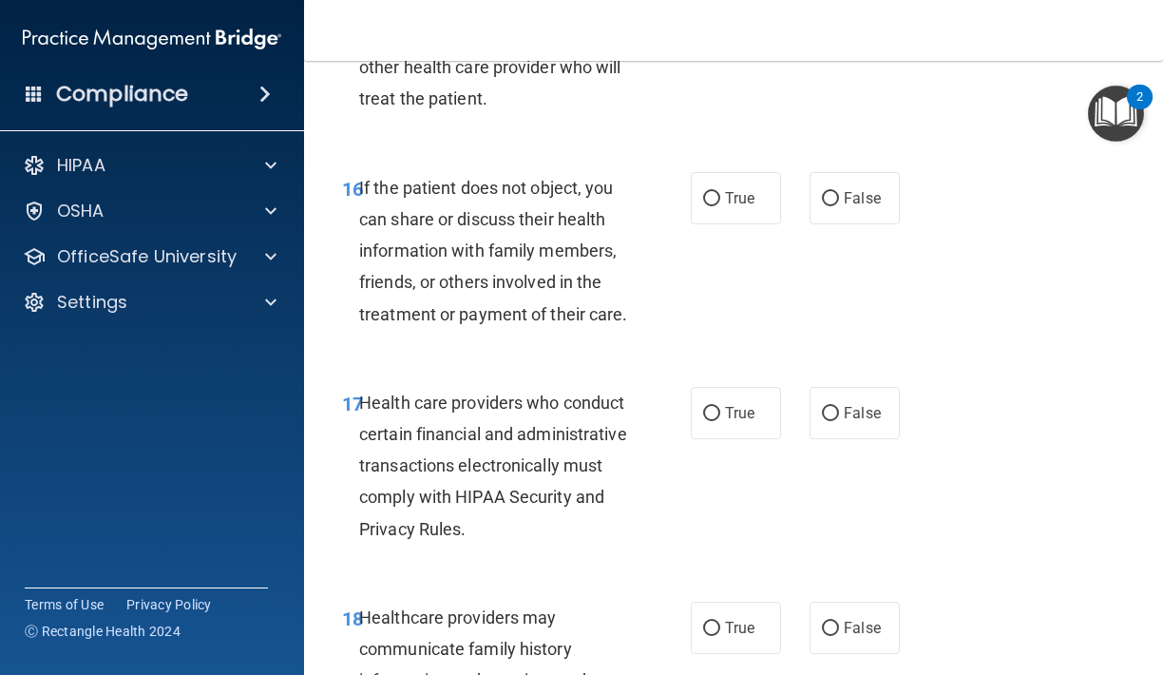
scroll to position [3324, 0]
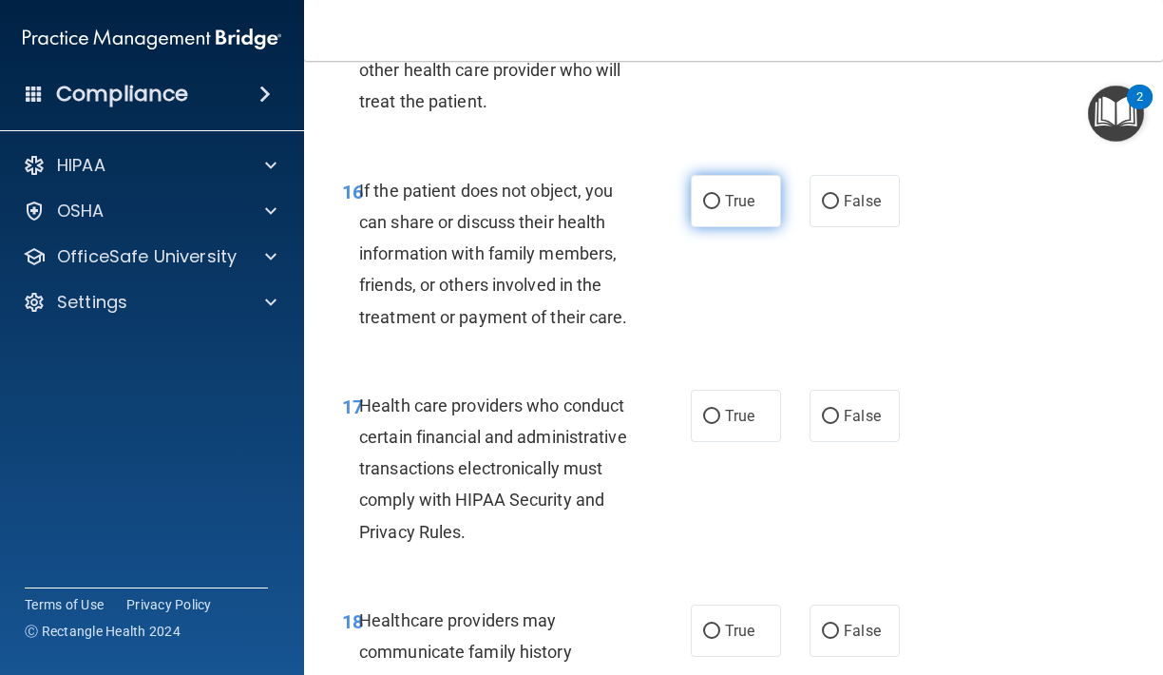
click at [762, 185] on label "True" at bounding box center [736, 201] width 90 height 52
click at [720, 195] on input "True" at bounding box center [711, 202] width 17 height 14
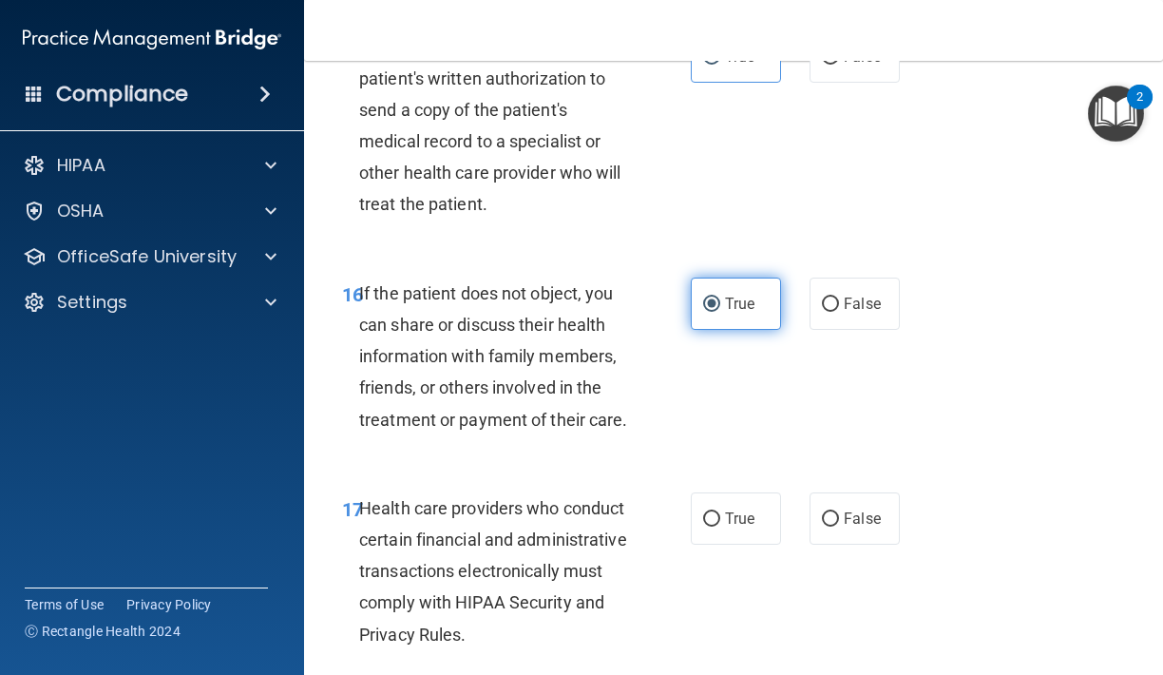
scroll to position [3247, 0]
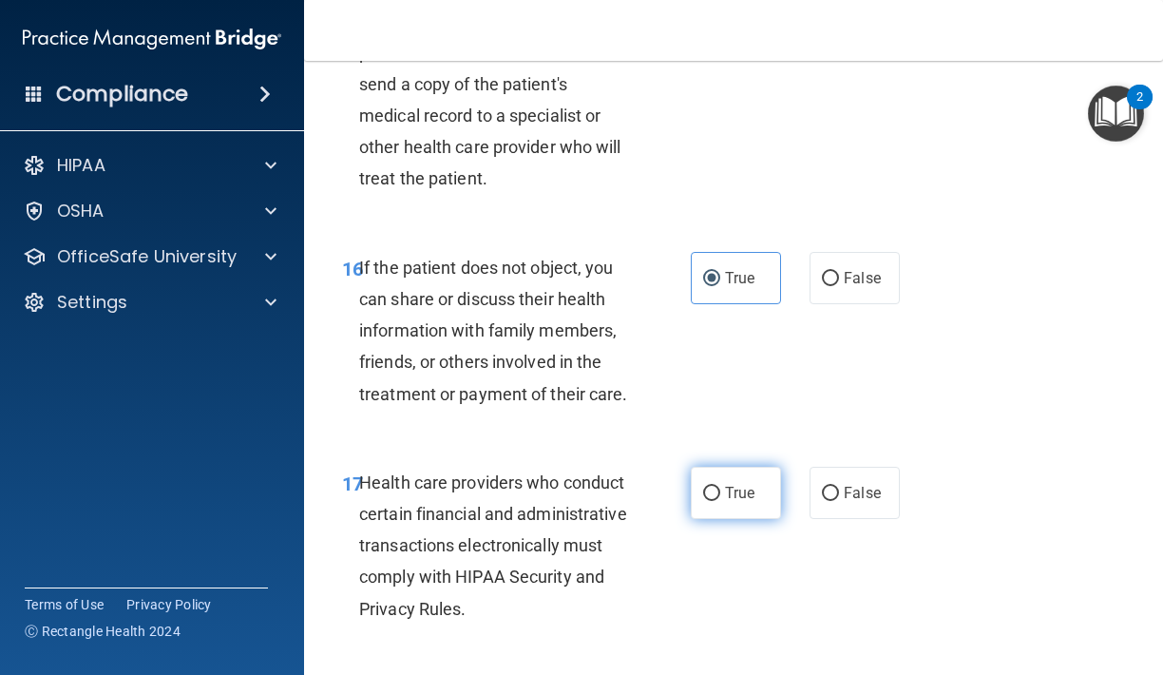
click at [702, 484] on label "True" at bounding box center [736, 492] width 90 height 52
click at [703, 486] on input "True" at bounding box center [711, 493] width 17 height 14
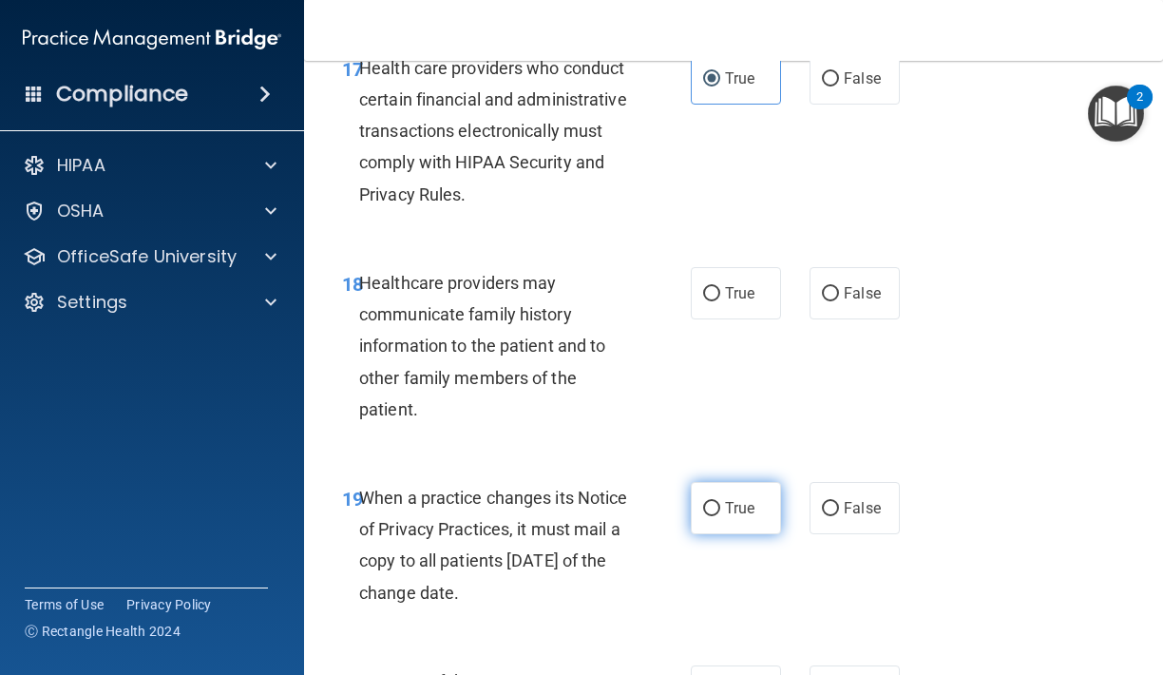
scroll to position [3669, 0]
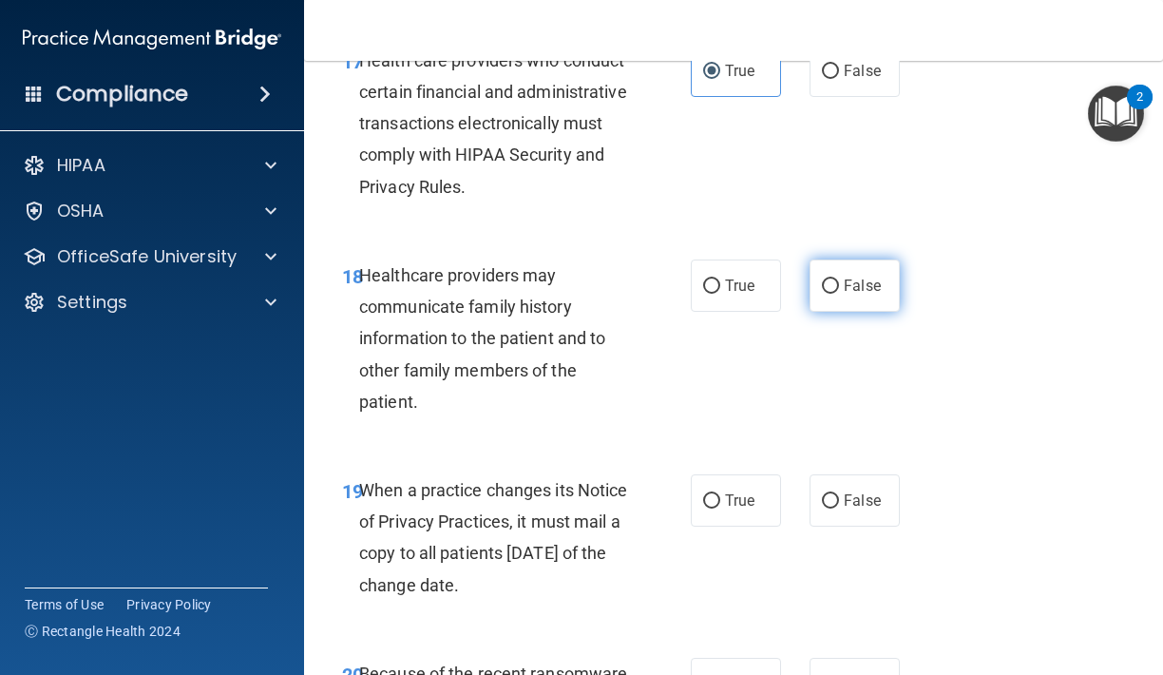
click at [819, 291] on label "False" at bounding box center [854, 285] width 90 height 52
click at [822, 291] on input "False" at bounding box center [830, 286] width 17 height 14
click at [830, 494] on input "False" at bounding box center [830, 501] width 17 height 14
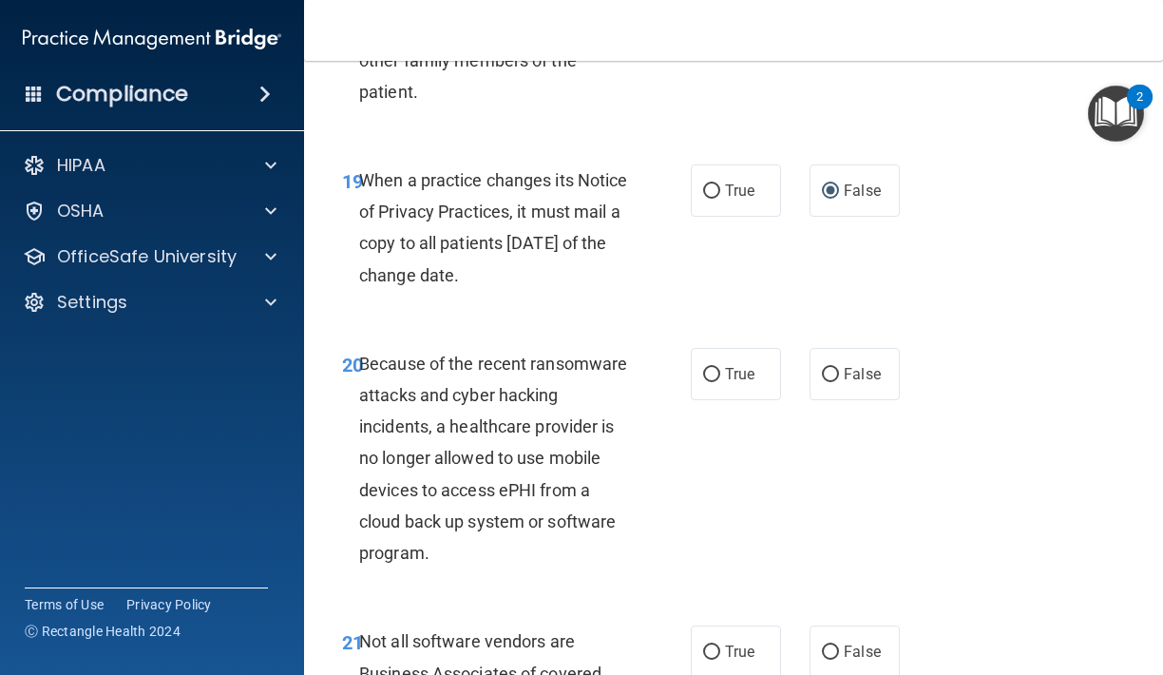
scroll to position [3984, 0]
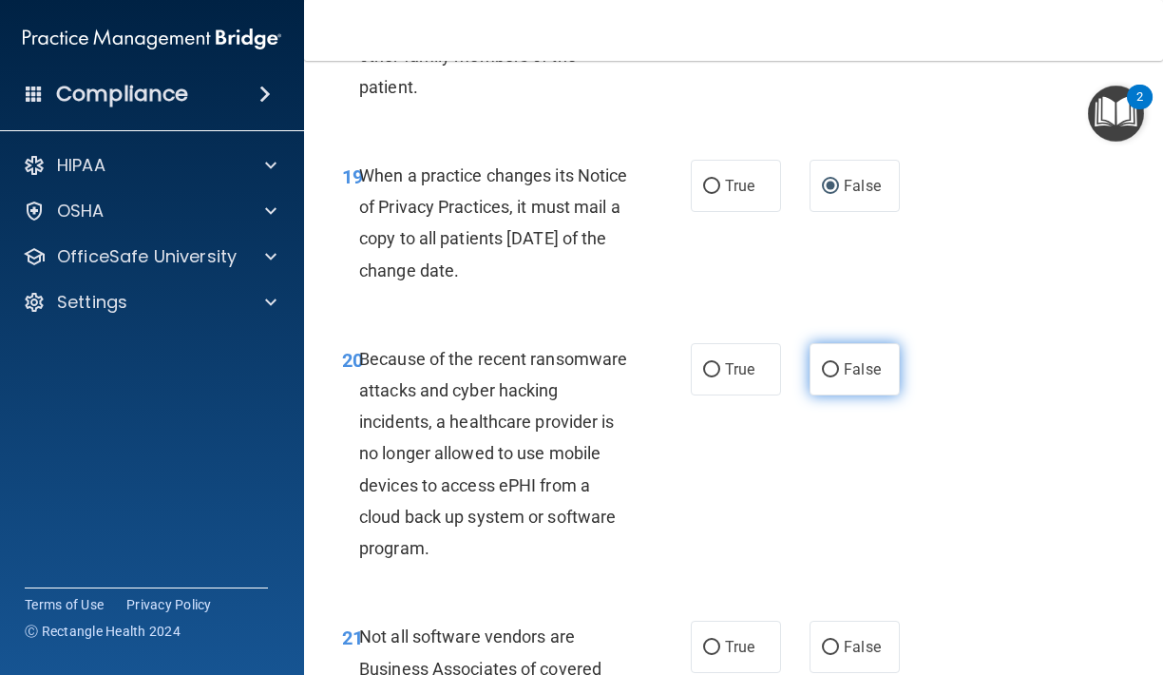
click at [866, 360] on span "False" at bounding box center [862, 369] width 37 height 18
click at [839, 363] on input "False" at bounding box center [830, 370] width 17 height 14
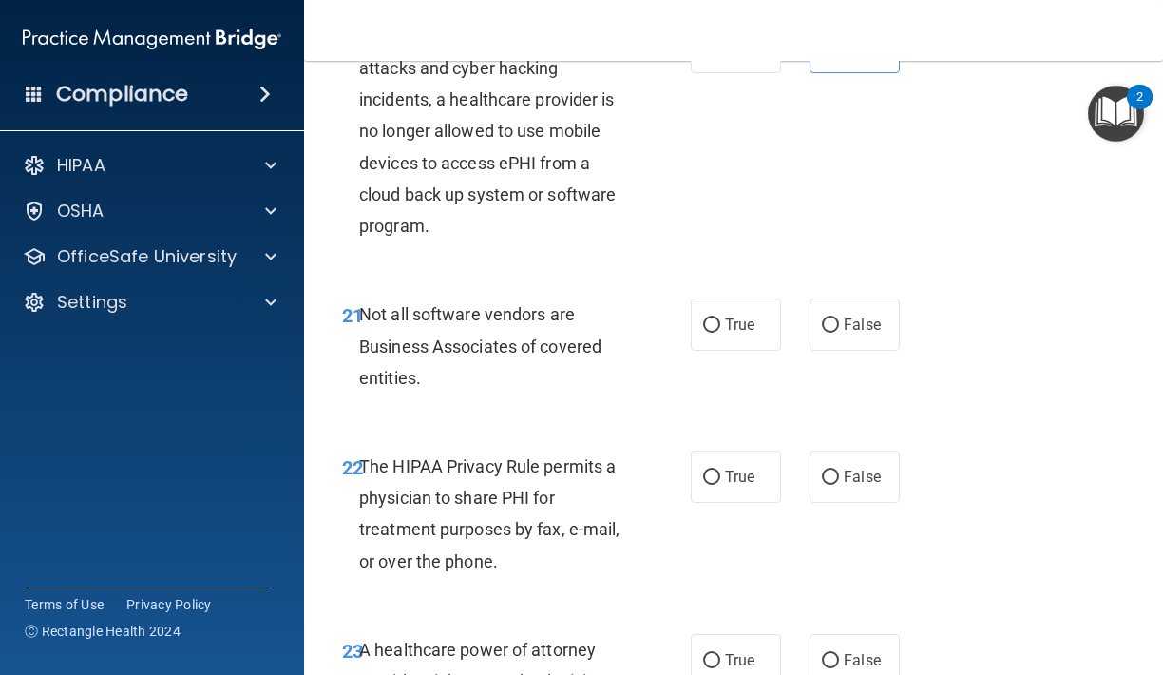
scroll to position [4320, 0]
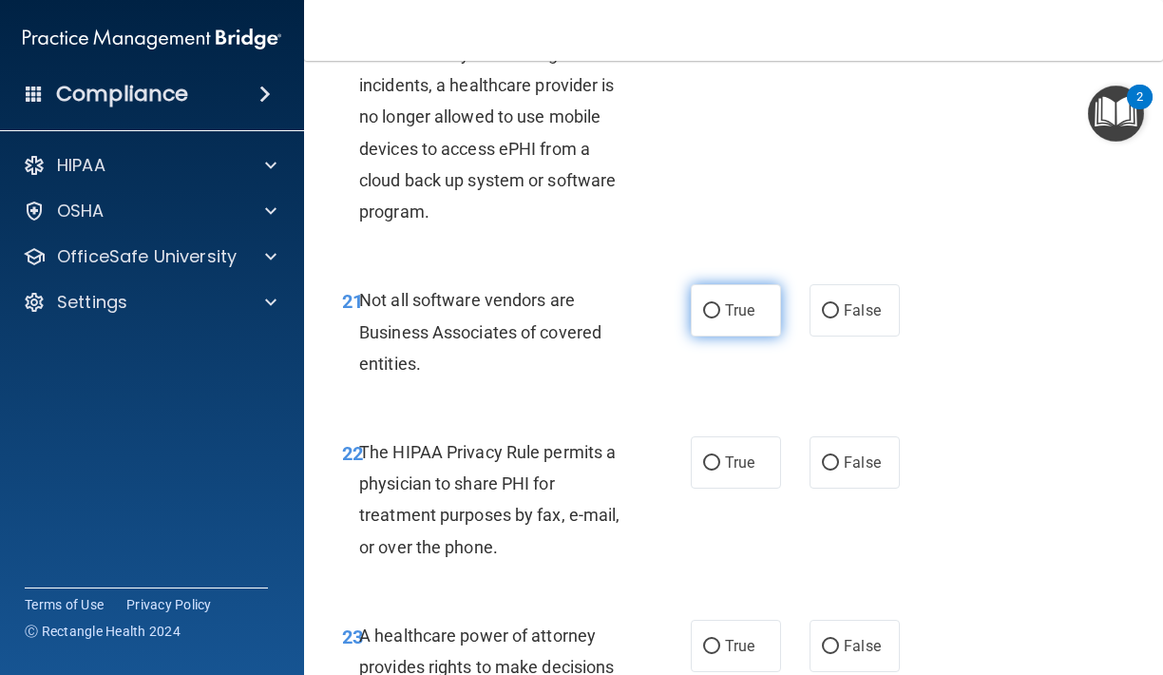
click at [707, 302] on label "True" at bounding box center [736, 310] width 90 height 52
click at [707, 304] on input "True" at bounding box center [711, 311] width 17 height 14
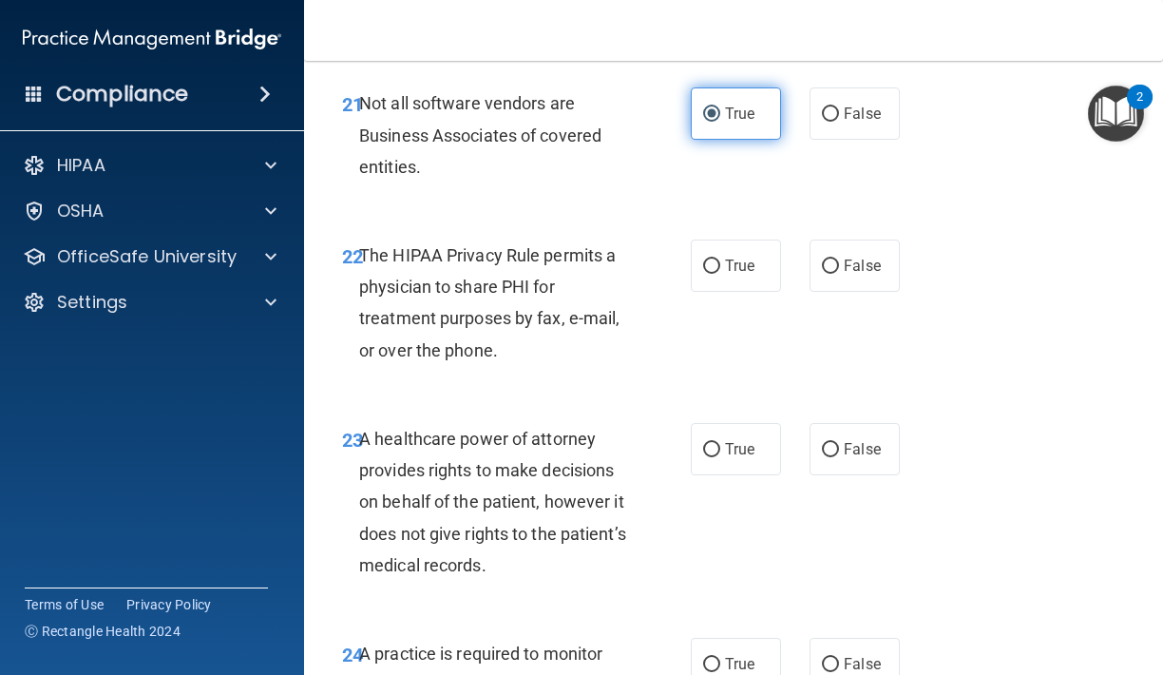
scroll to position [4523, 0]
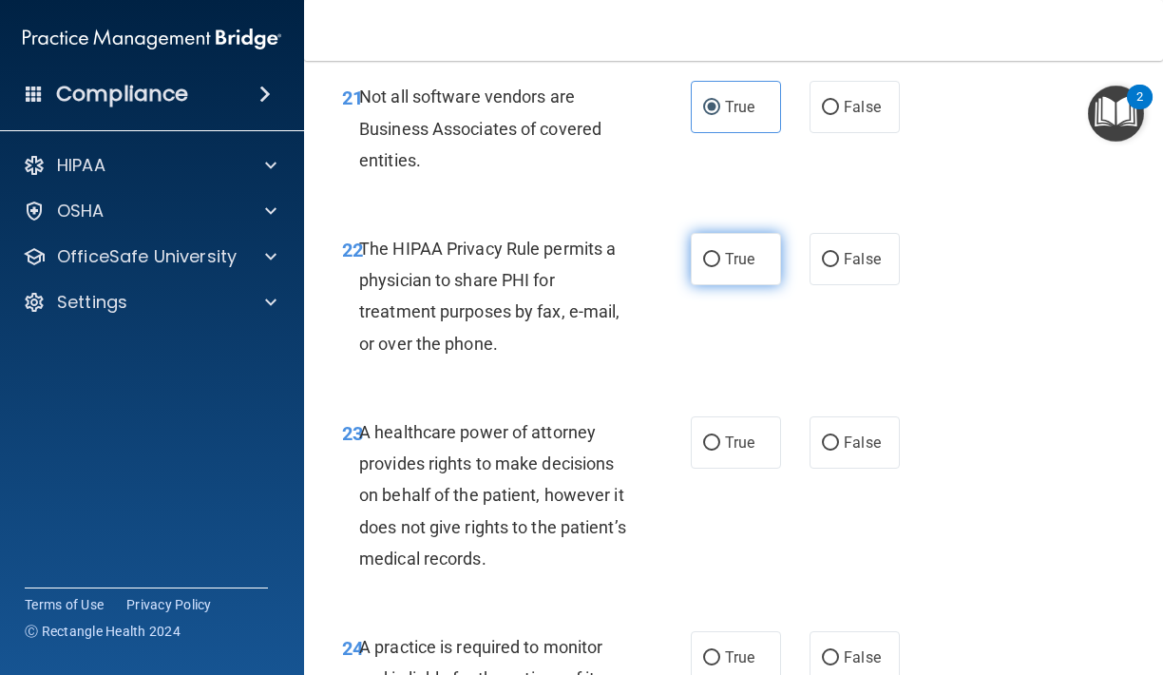
click at [734, 250] on span "True" at bounding box center [739, 259] width 29 height 18
click at [720, 253] on input "True" at bounding box center [711, 260] width 17 height 14
drag, startPoint x: 824, startPoint y: 401, endPoint x: 817, endPoint y: 390, distance: 12.4
click at [822, 416] on label "False" at bounding box center [854, 442] width 90 height 52
click at [822, 436] on input "False" at bounding box center [830, 443] width 17 height 14
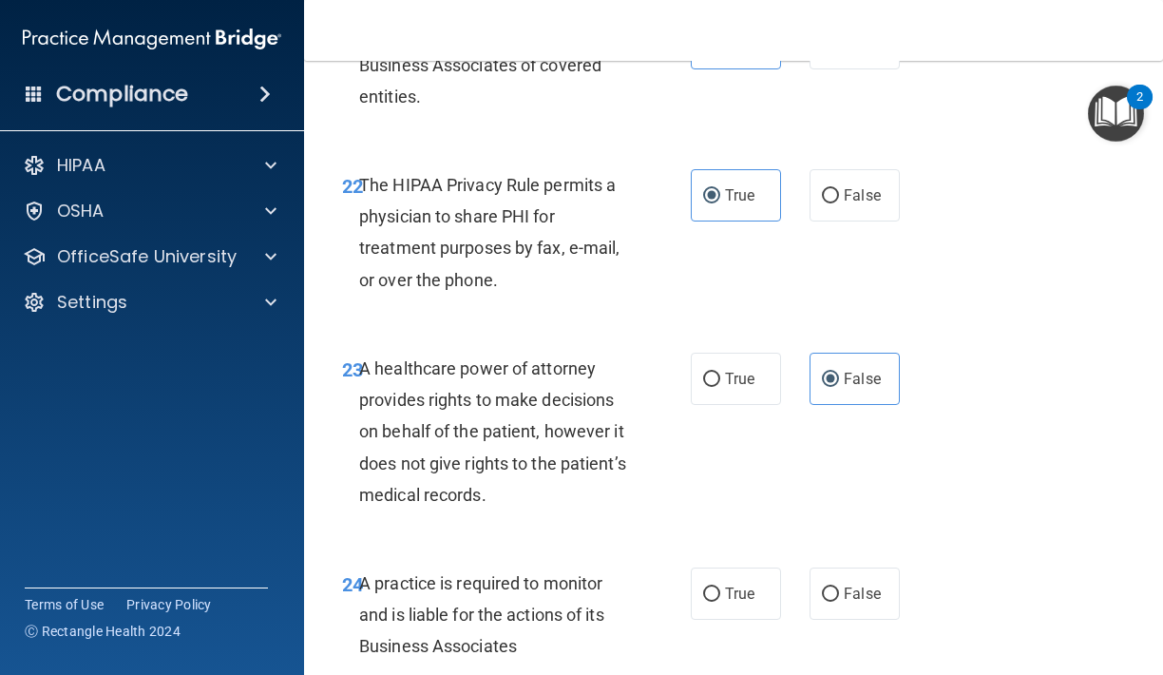
scroll to position [4603, 0]
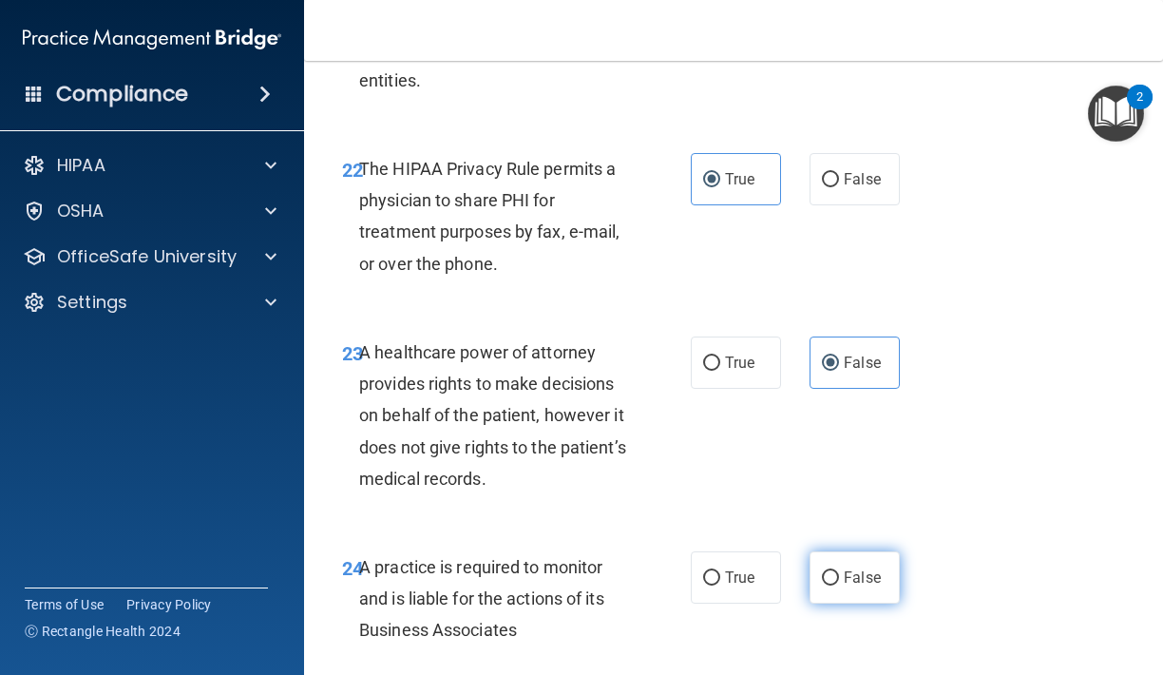
click at [832, 571] on input "False" at bounding box center [830, 578] width 17 height 14
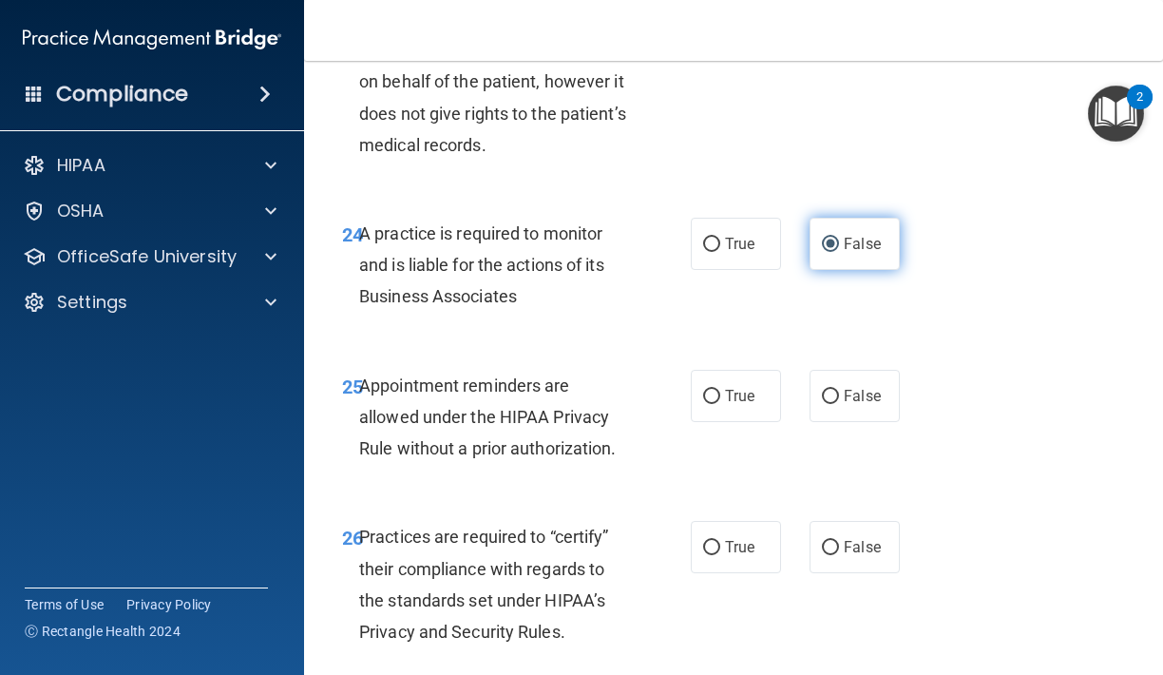
scroll to position [4953, 0]
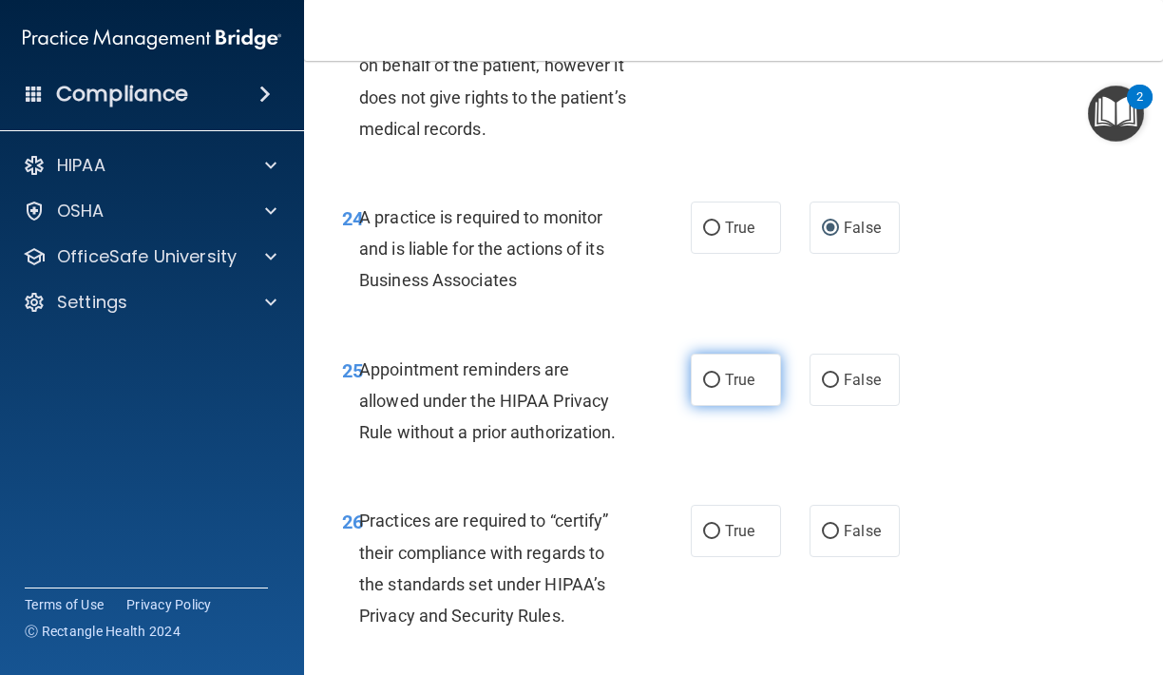
click at [740, 371] on span "True" at bounding box center [739, 380] width 29 height 18
click at [720, 373] on input "True" at bounding box center [711, 380] width 17 height 14
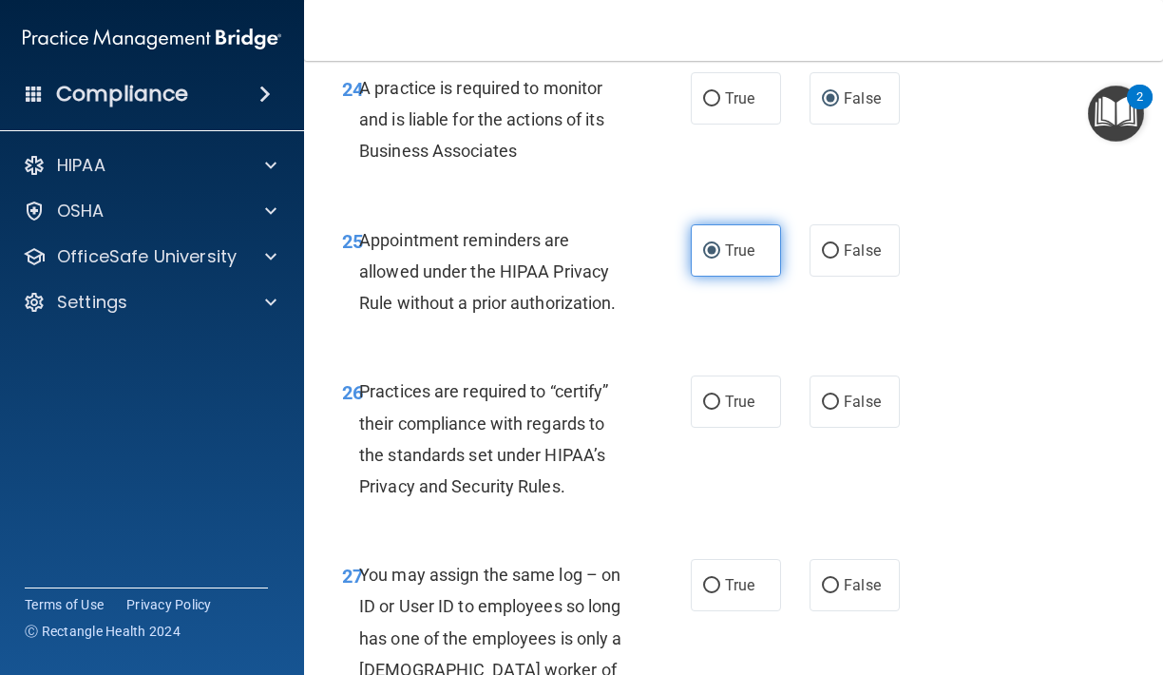
scroll to position [5094, 0]
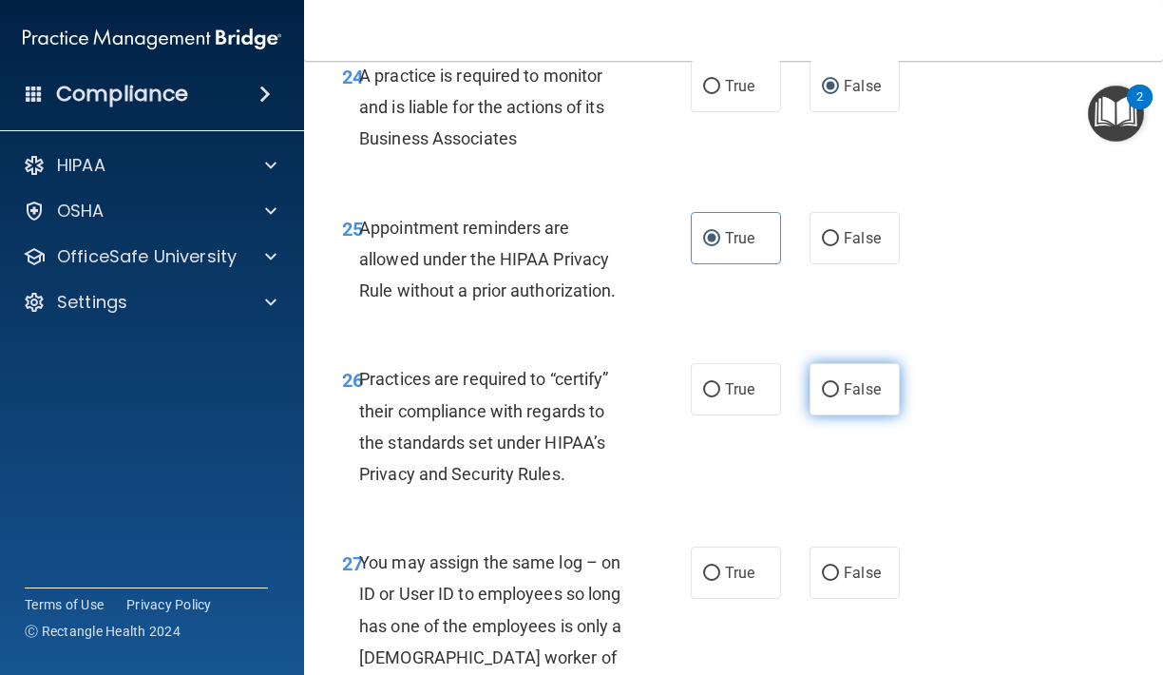
click at [854, 380] on span "False" at bounding box center [862, 389] width 37 height 18
click at [839, 383] on input "False" at bounding box center [830, 390] width 17 height 14
click at [850, 563] on span "False" at bounding box center [862, 572] width 37 height 18
click at [839, 566] on input "False" at bounding box center [830, 573] width 17 height 14
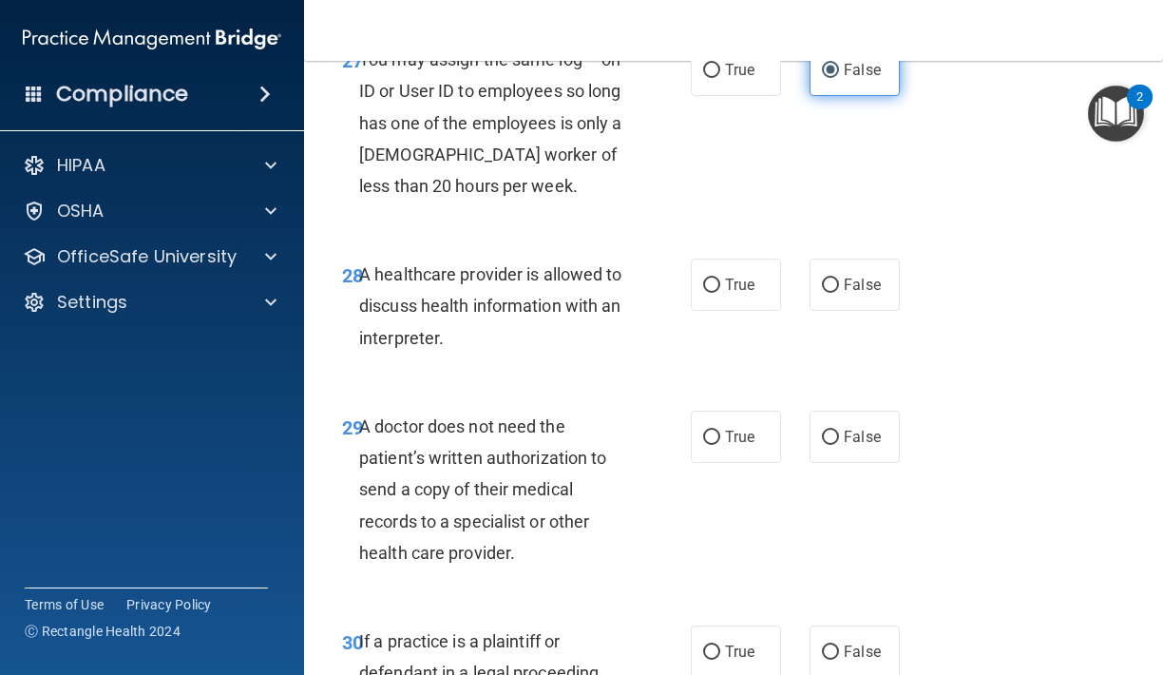
scroll to position [5599, 0]
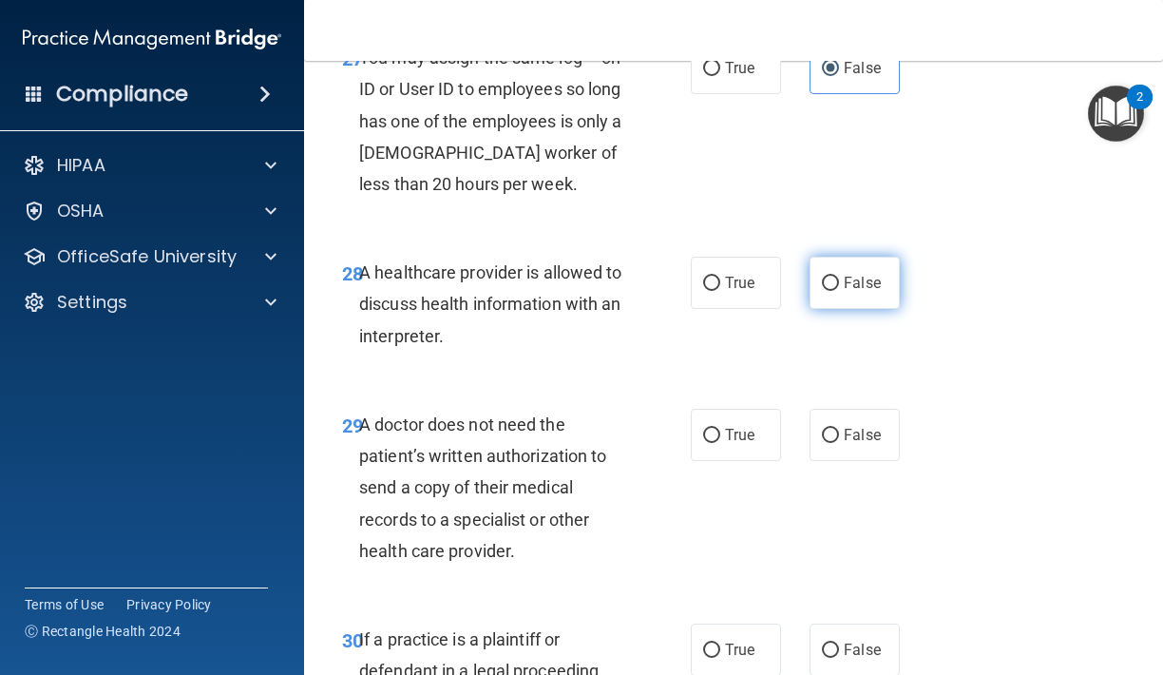
click at [855, 274] on span "False" at bounding box center [862, 283] width 37 height 18
click at [839, 276] on input "False" at bounding box center [830, 283] width 17 height 14
click at [738, 417] on label "True" at bounding box center [736, 435] width 90 height 52
click at [720, 428] on input "True" at bounding box center [711, 435] width 17 height 14
click at [700, 623] on label "True" at bounding box center [736, 649] width 90 height 52
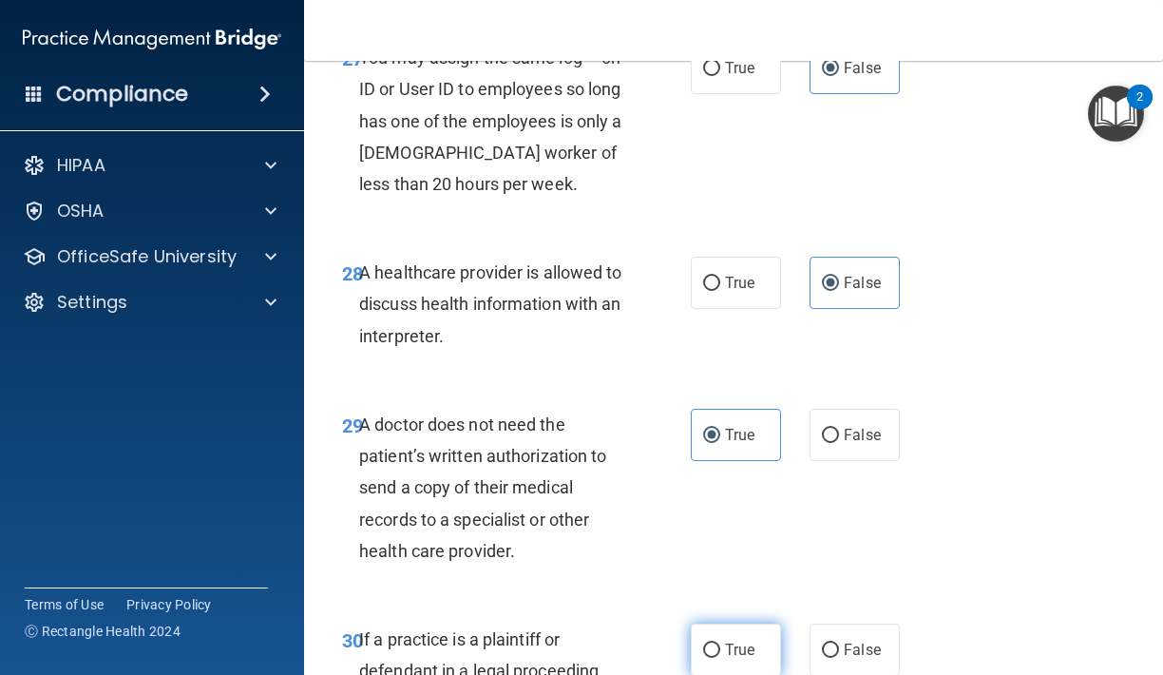
click at [703, 643] on input "True" at bounding box center [711, 650] width 17 height 14
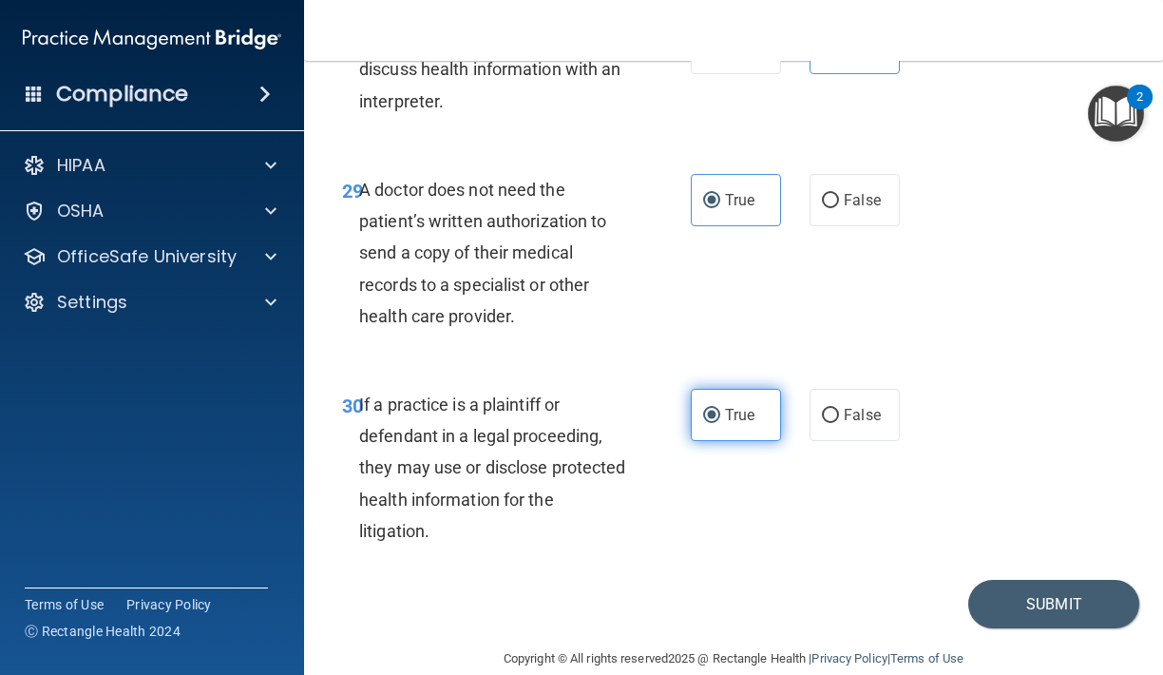
scroll to position [5832, 0]
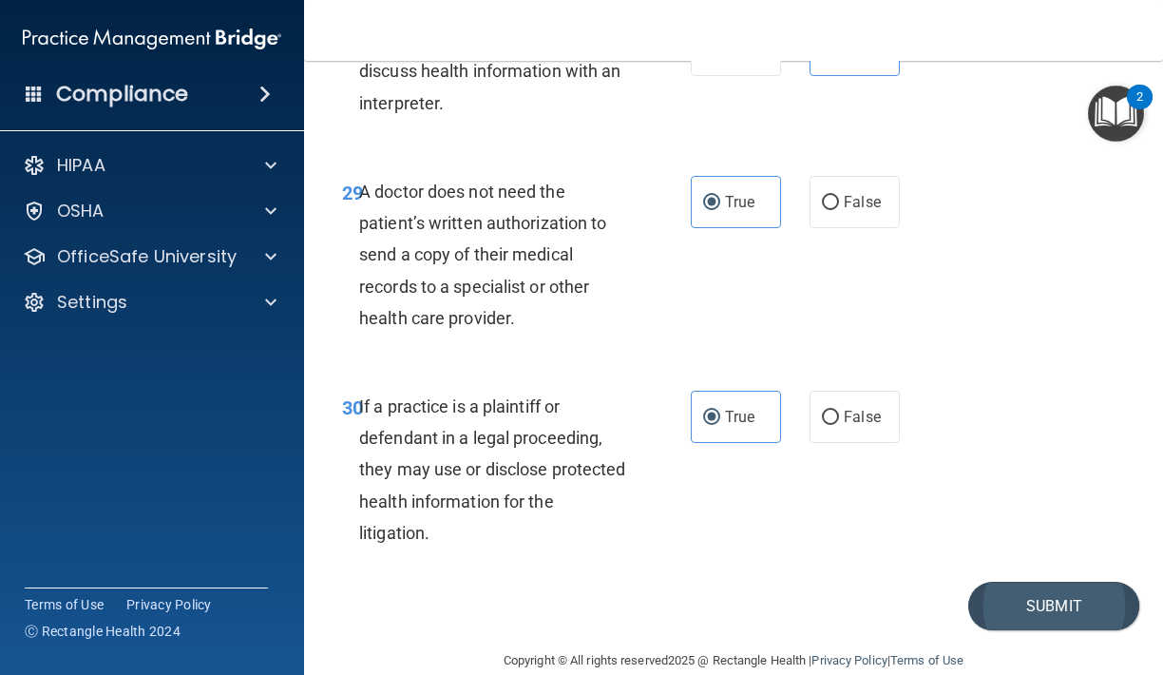
click at [1035, 581] on button "Submit" at bounding box center [1053, 605] width 171 height 48
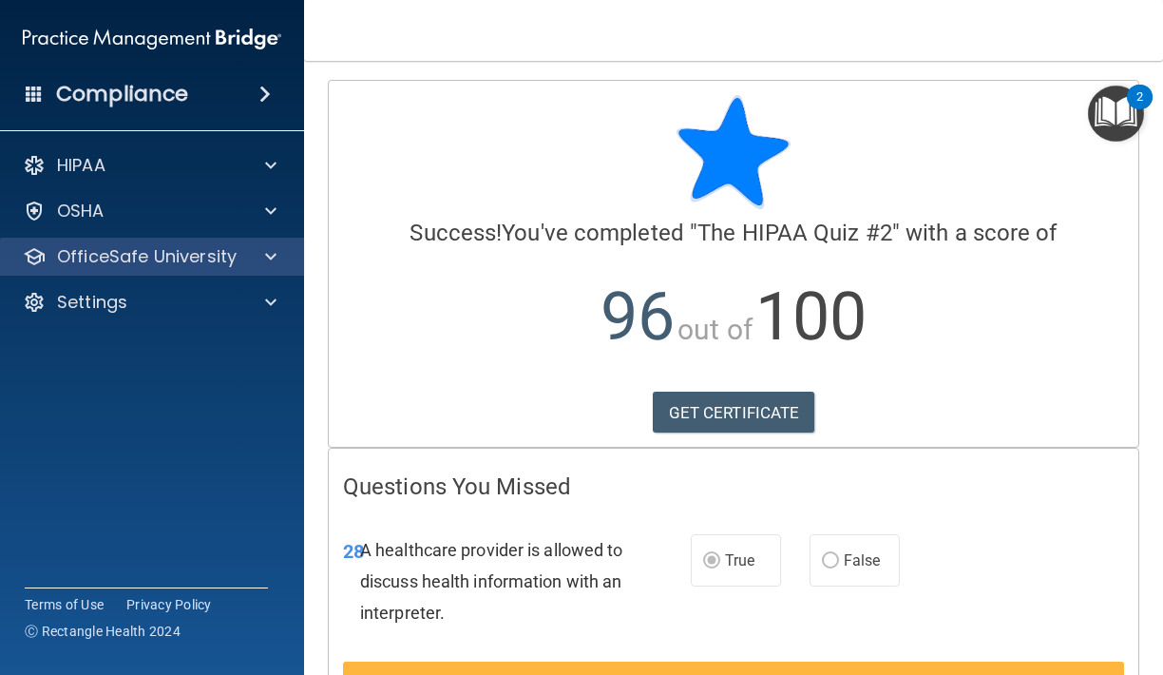
click at [219, 260] on p "OfficeSafe University" at bounding box center [147, 256] width 180 height 23
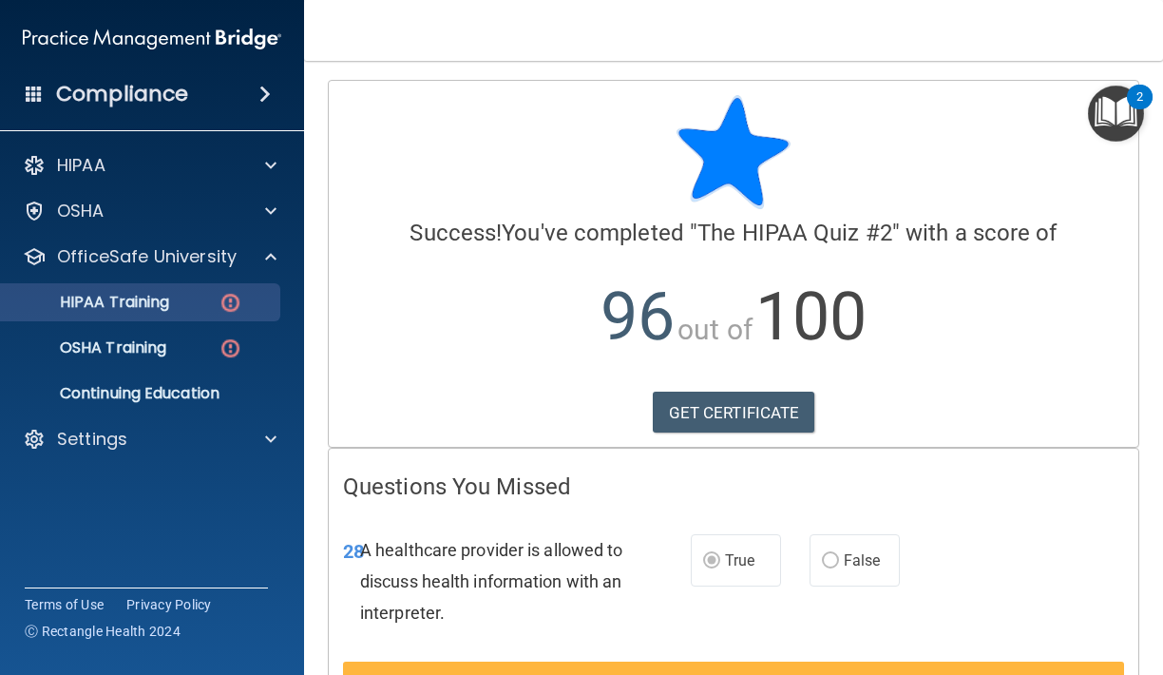
click at [227, 313] on img at bounding box center [231, 303] width 24 height 24
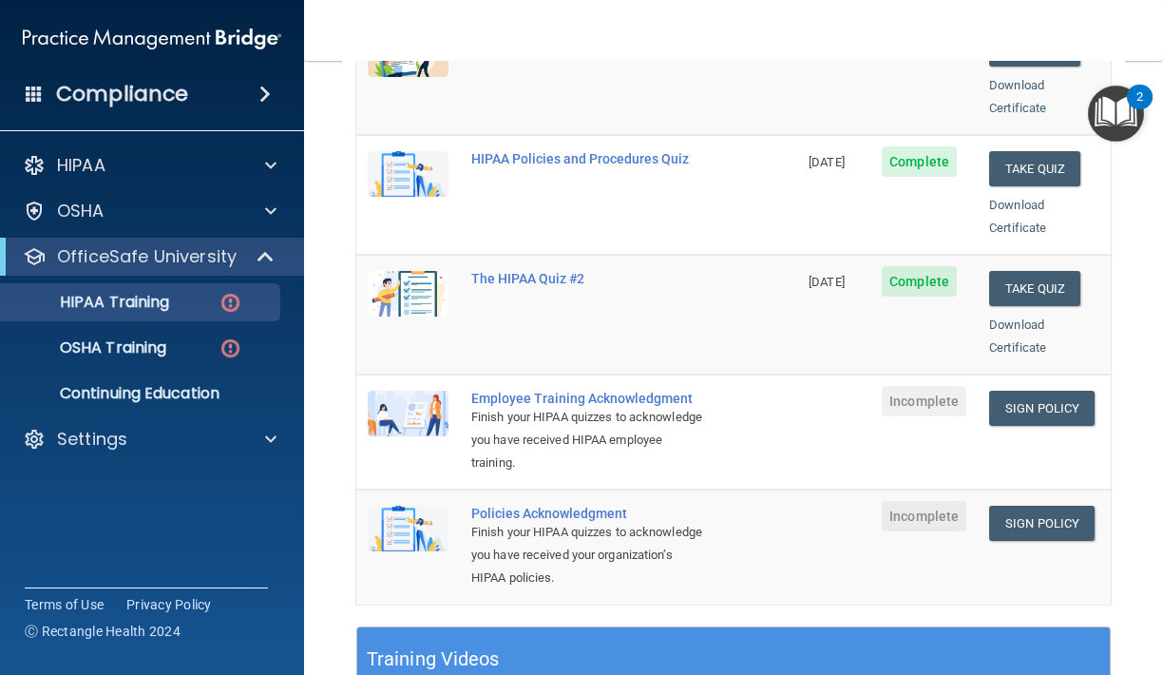
scroll to position [392, 0]
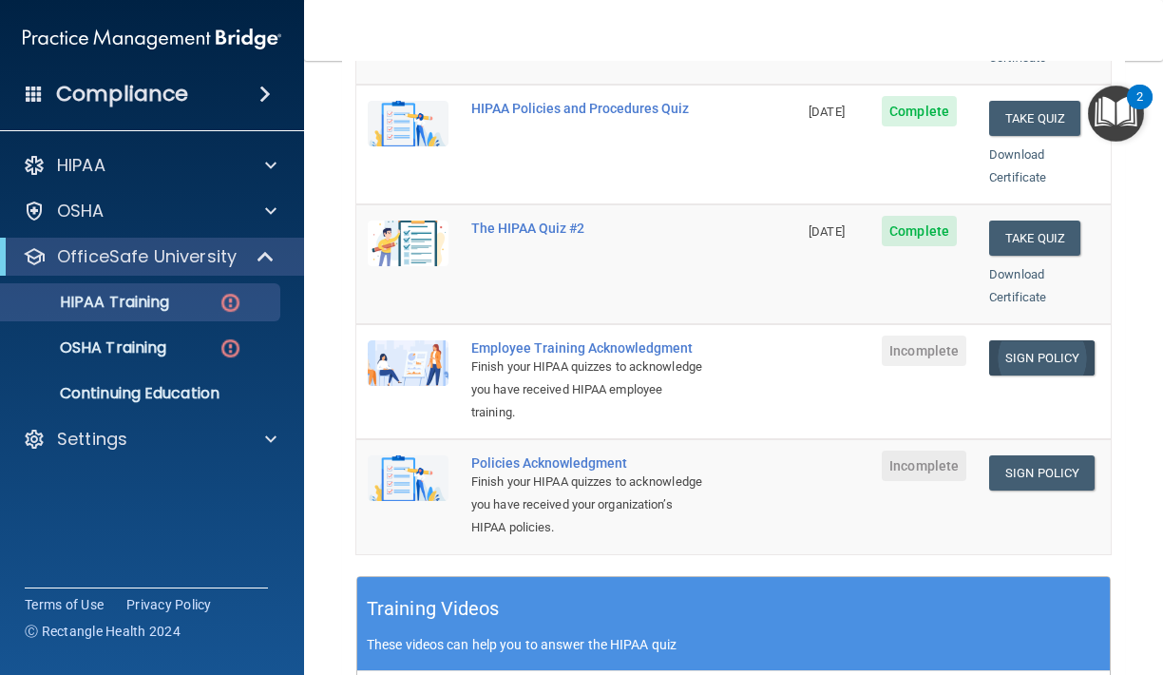
click at [1057, 340] on link "Sign Policy" at bounding box center [1041, 357] width 105 height 35
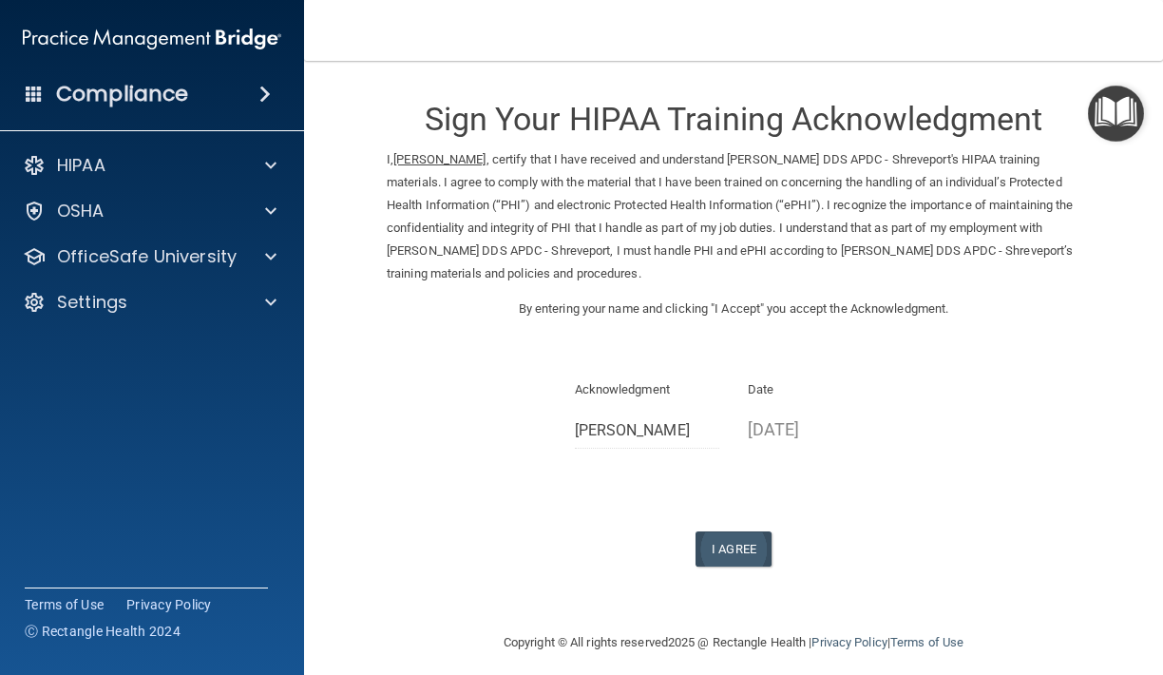
click at [763, 537] on button "I Agree" at bounding box center [733, 548] width 76 height 35
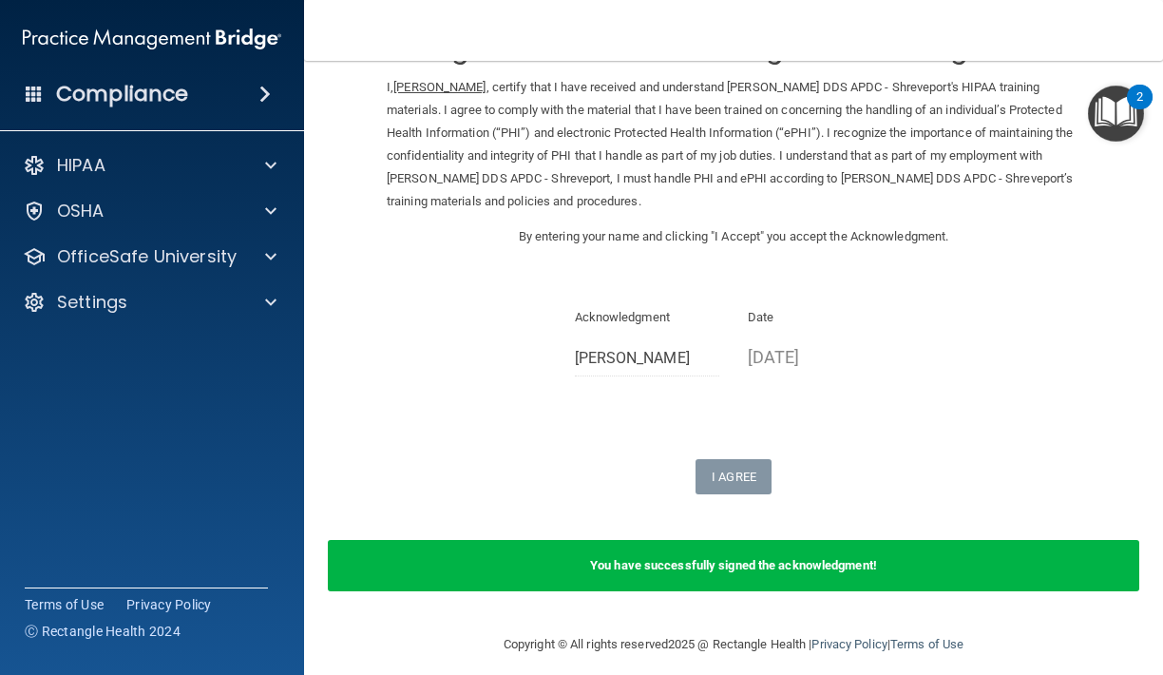
scroll to position [71, 0]
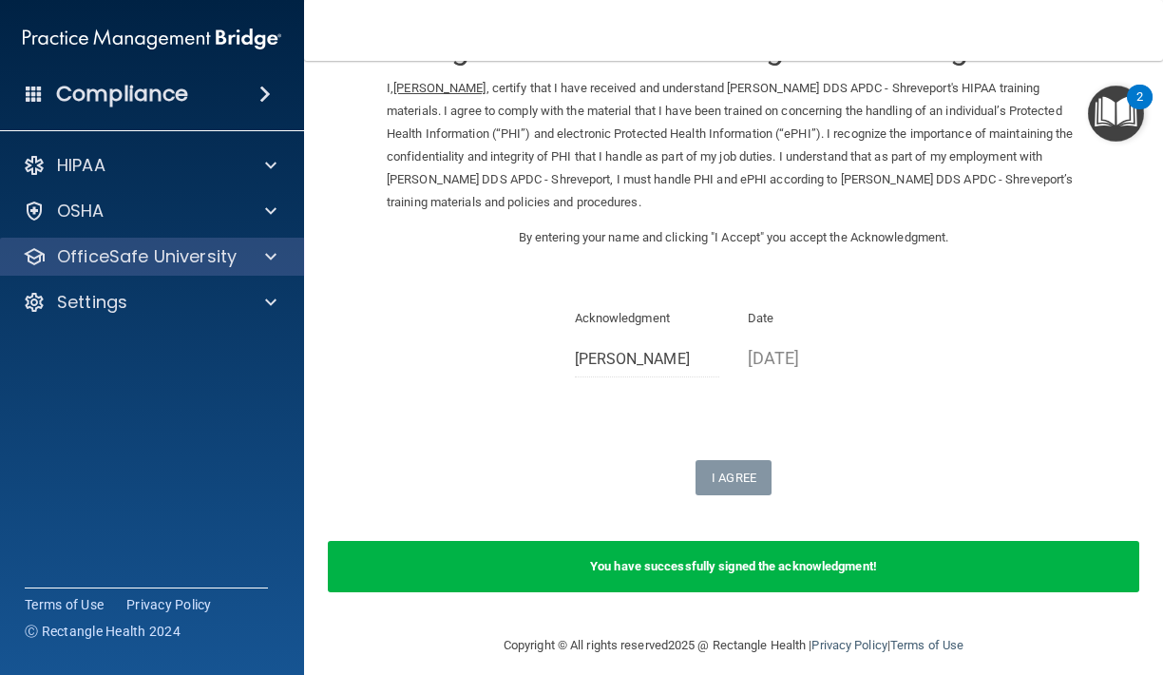
click at [246, 255] on div at bounding box center [268, 256] width 48 height 23
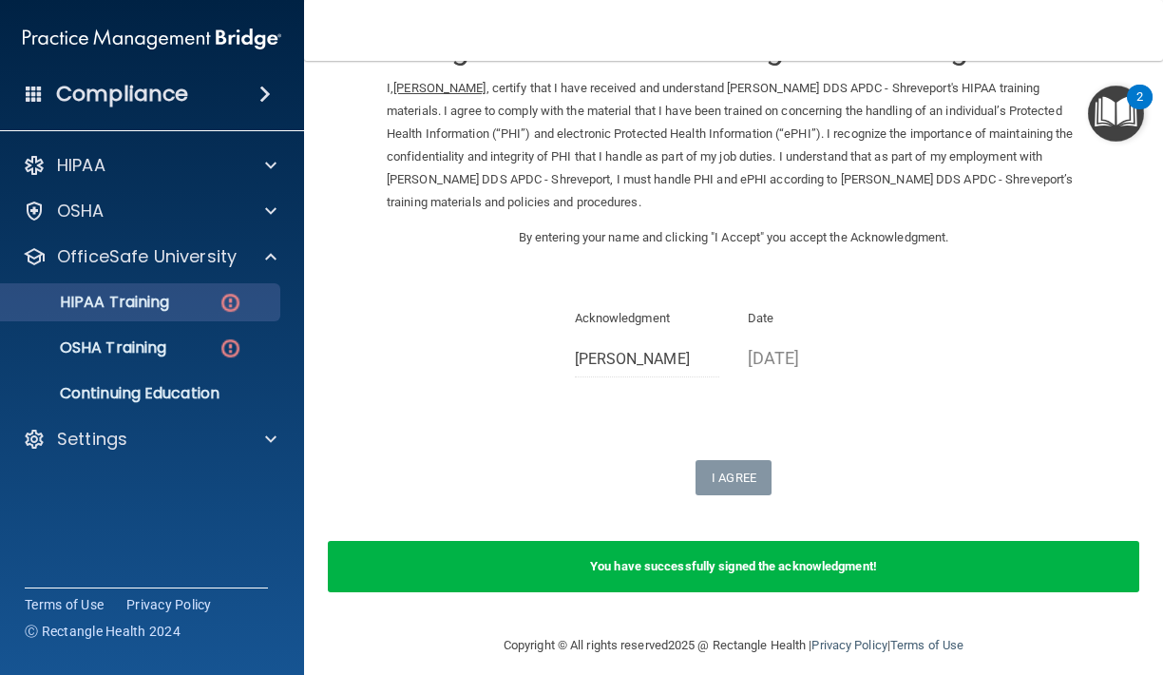
click at [228, 310] on img at bounding box center [231, 303] width 24 height 24
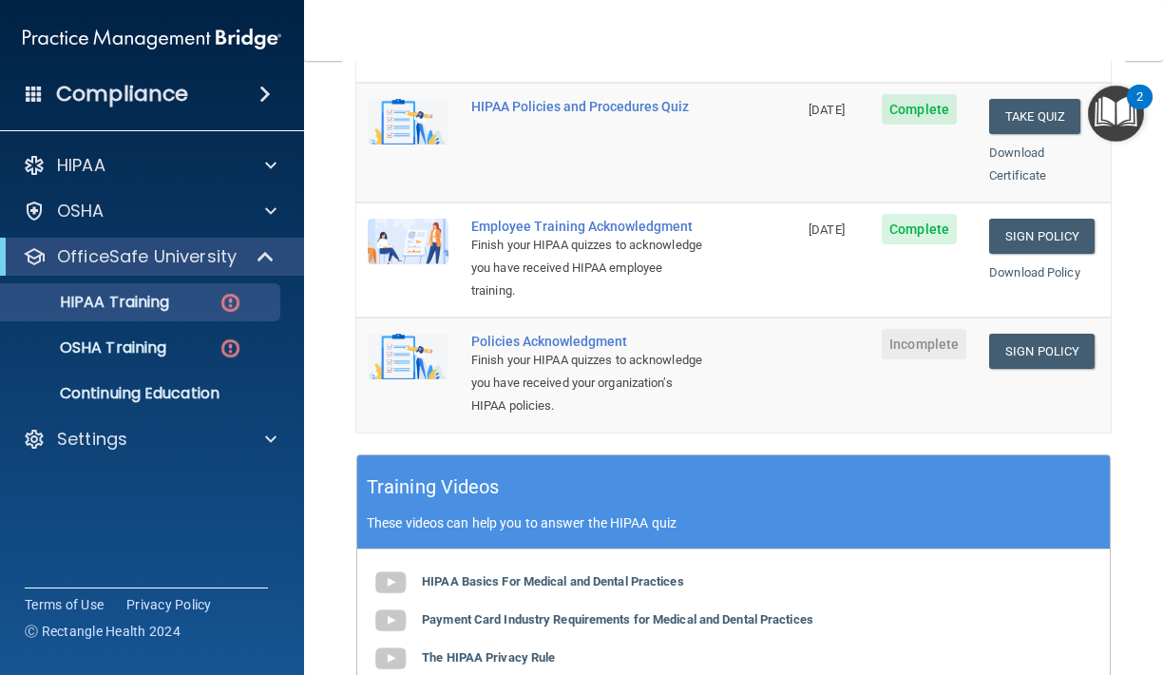
scroll to position [513, 0]
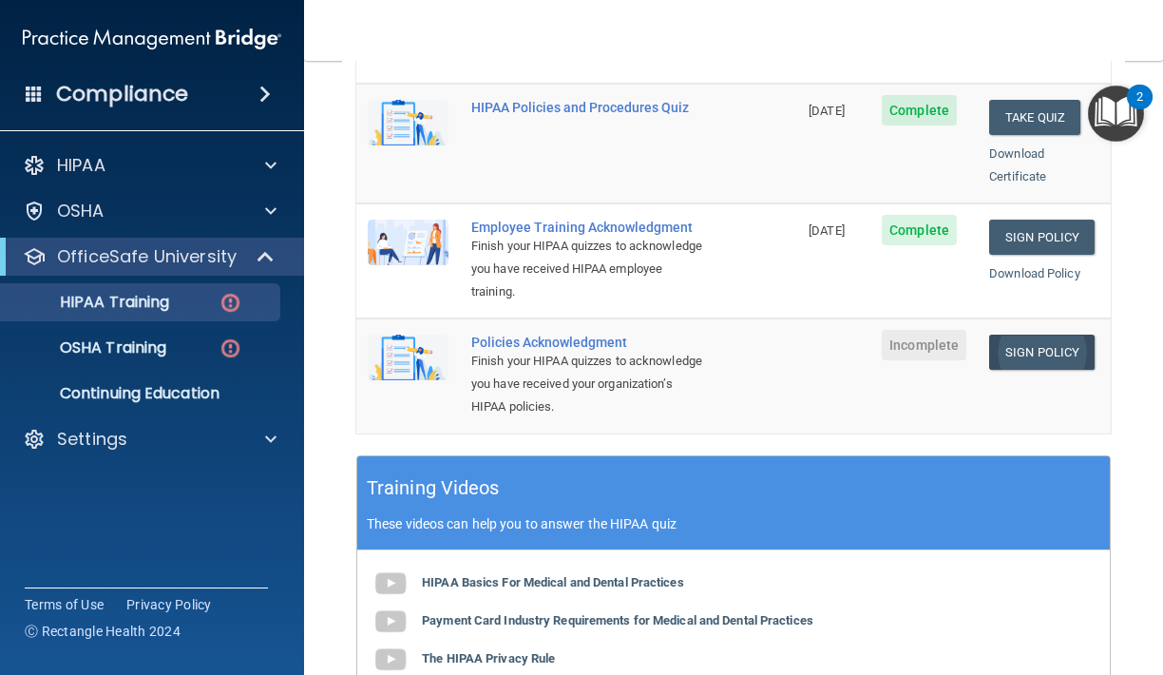
click at [1036, 334] on link "Sign Policy" at bounding box center [1041, 351] width 105 height 35
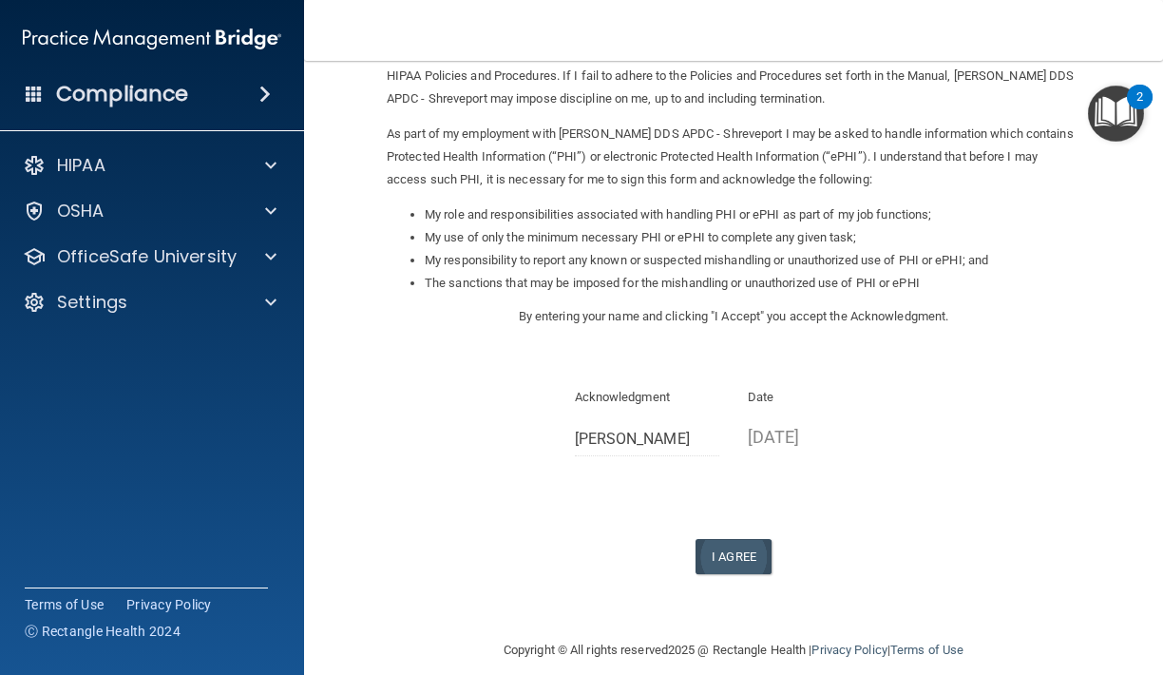
scroll to position [174, 0]
click at [733, 540] on button "I Agree" at bounding box center [733, 557] width 76 height 35
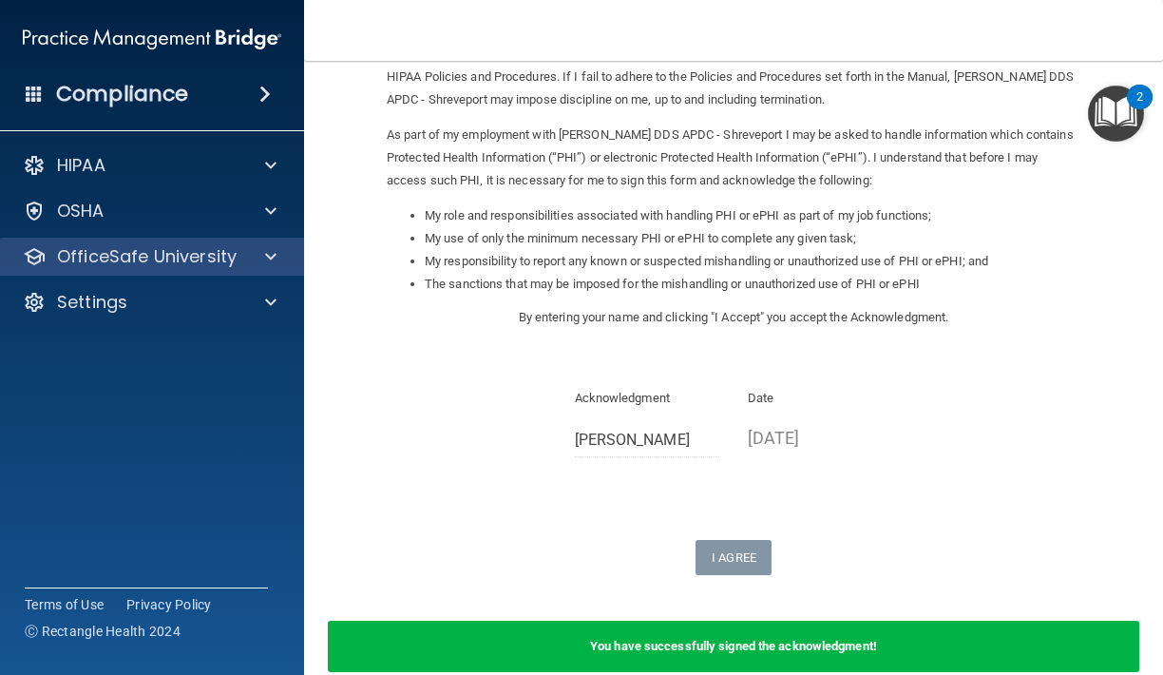
click at [282, 255] on div at bounding box center [268, 256] width 48 height 23
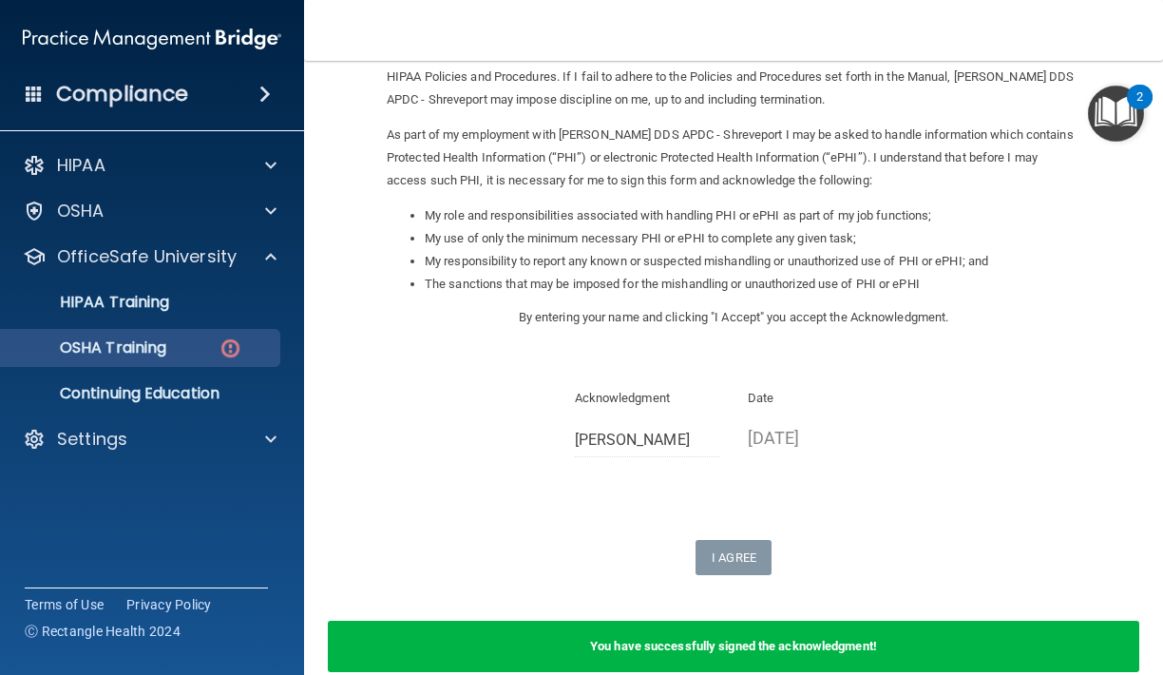
click at [230, 350] on img at bounding box center [231, 348] width 24 height 24
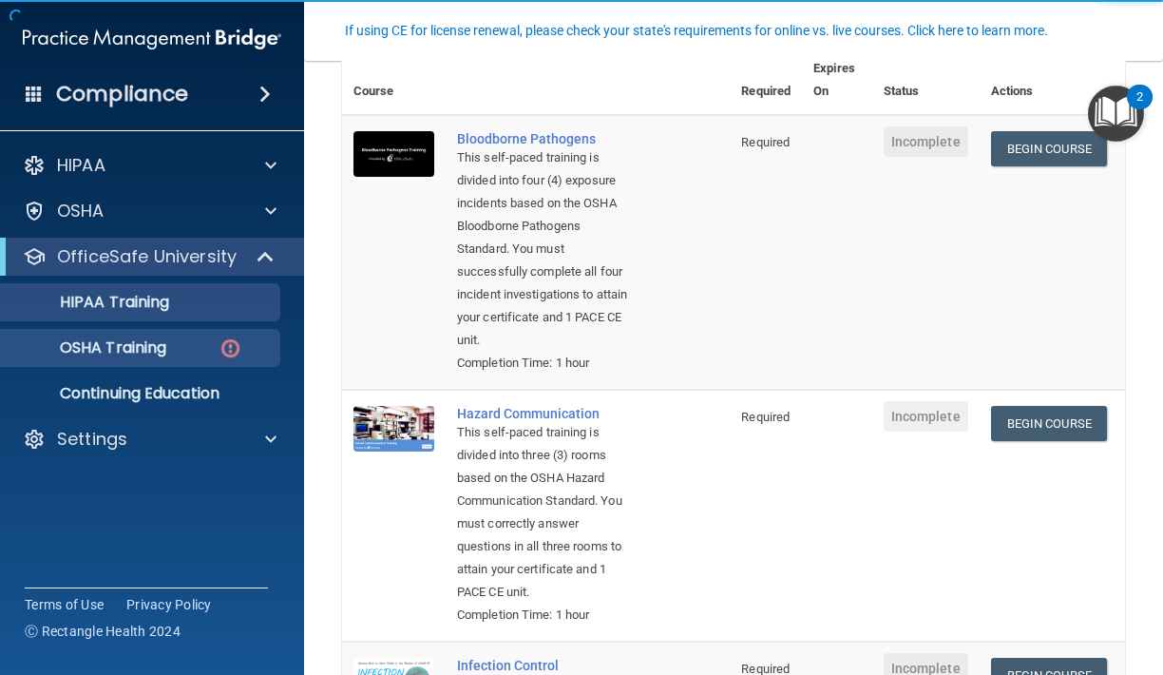
click at [236, 313] on link "HIPAA Training" at bounding box center [130, 302] width 299 height 38
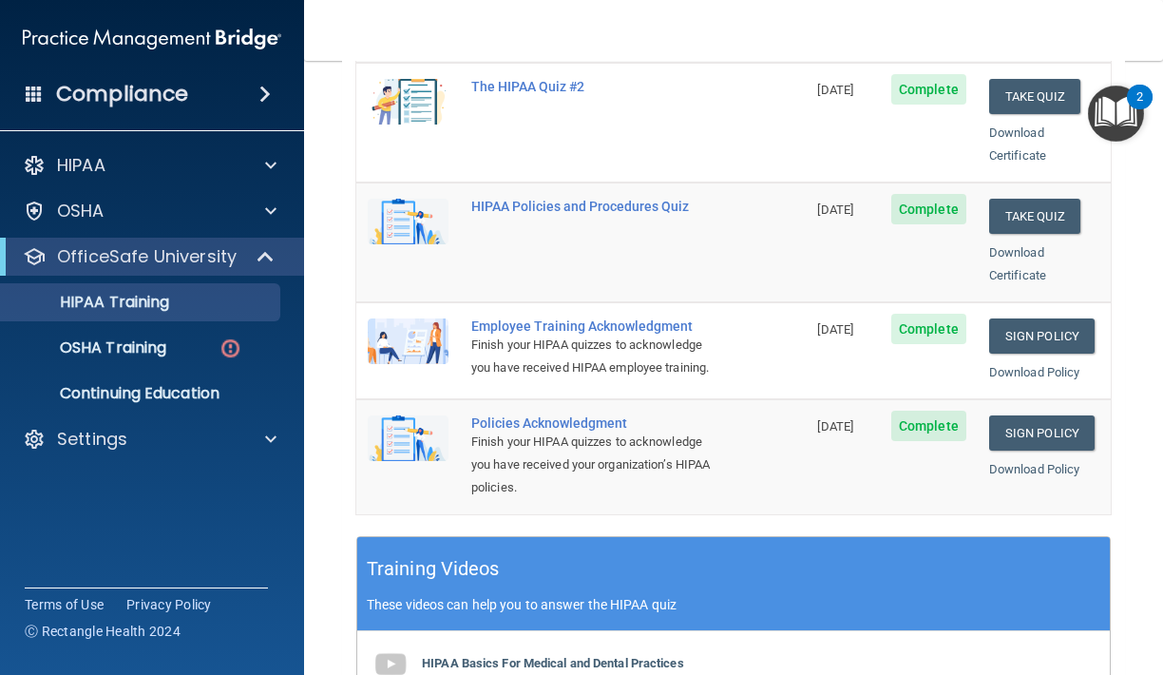
scroll to position [371, 0]
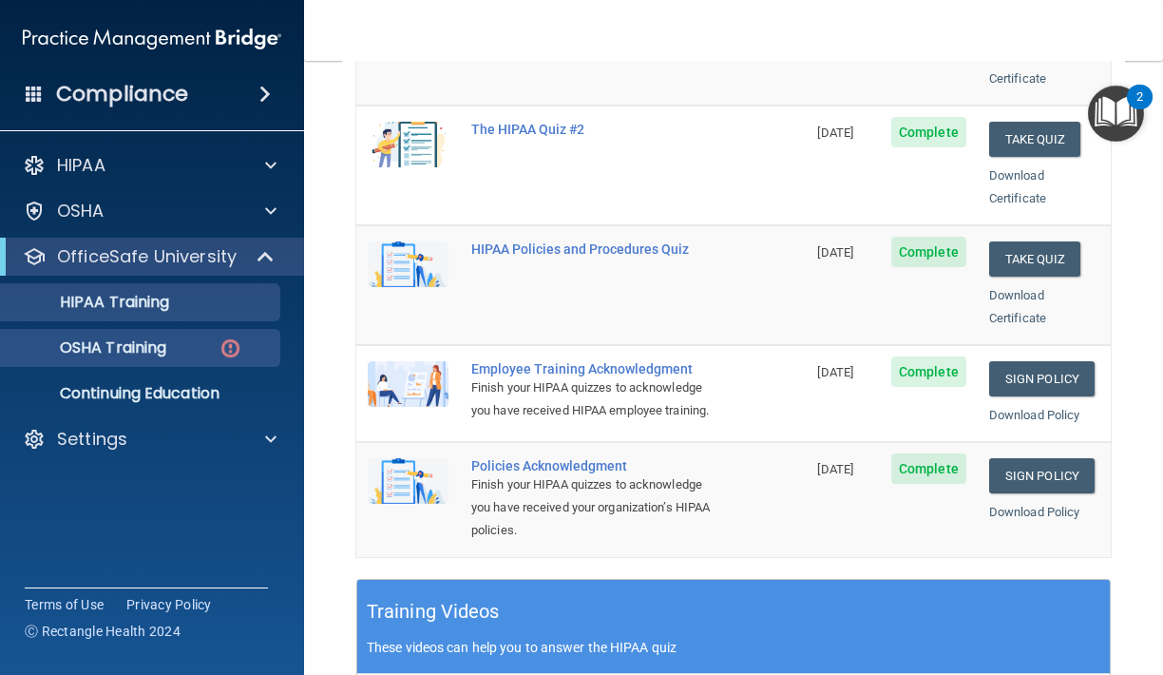
click at [242, 352] on div "OSHA Training" at bounding box center [141, 347] width 259 height 19
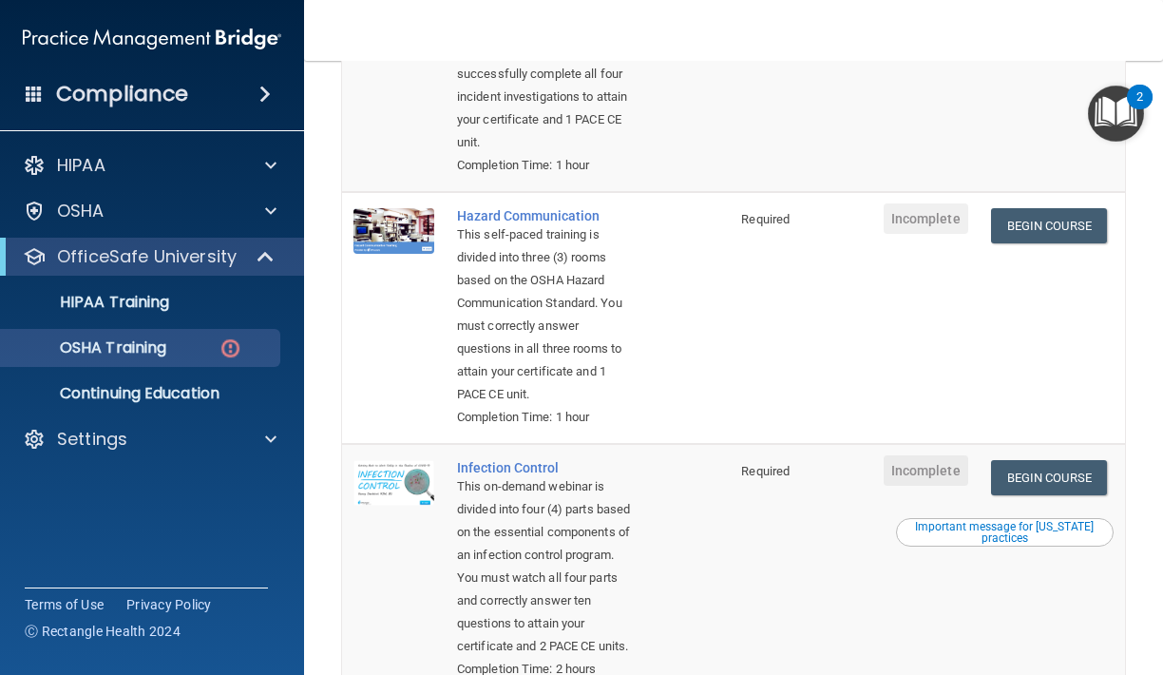
scroll to position [353, 0]
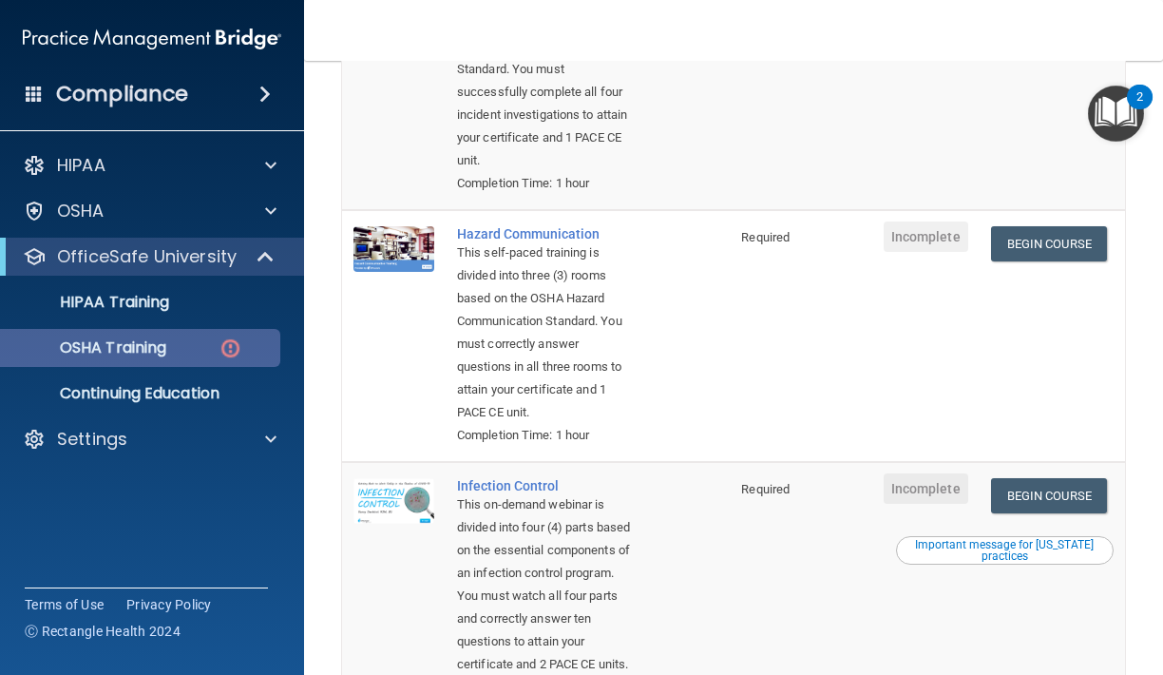
click at [229, 351] on img at bounding box center [231, 348] width 24 height 24
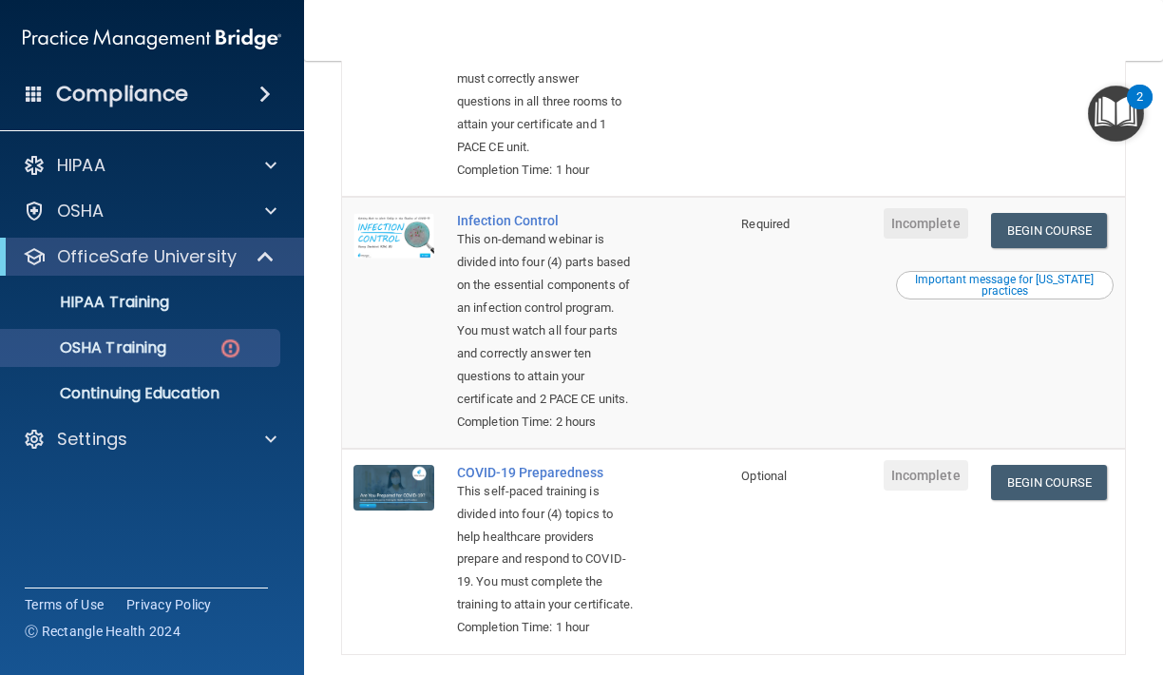
scroll to position [618, 0]
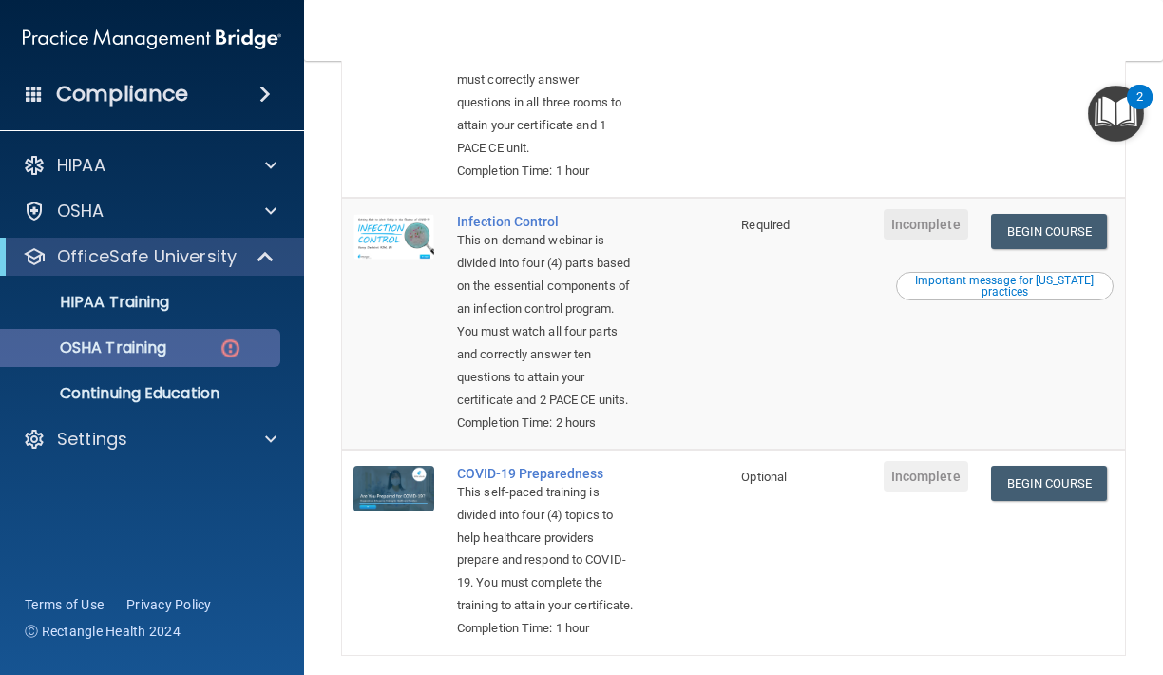
click at [208, 358] on link "OSHA Training" at bounding box center [130, 348] width 299 height 38
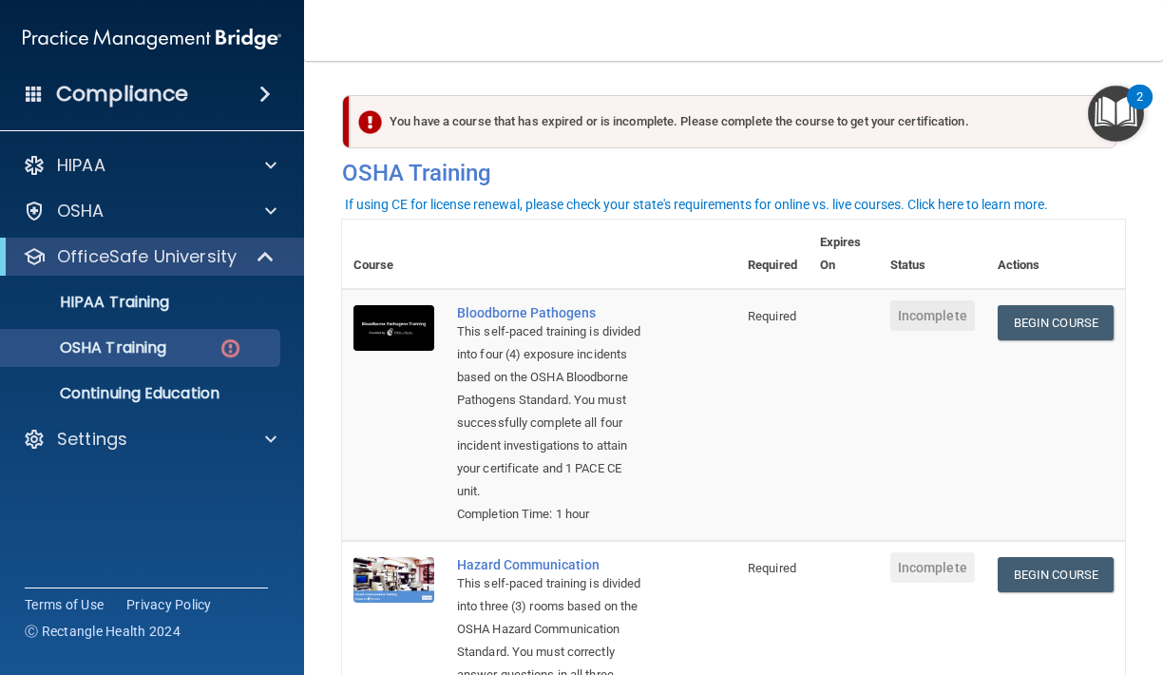
scroll to position [0, 0]
click at [1055, 314] on link "Begin Course" at bounding box center [1056, 322] width 116 height 35
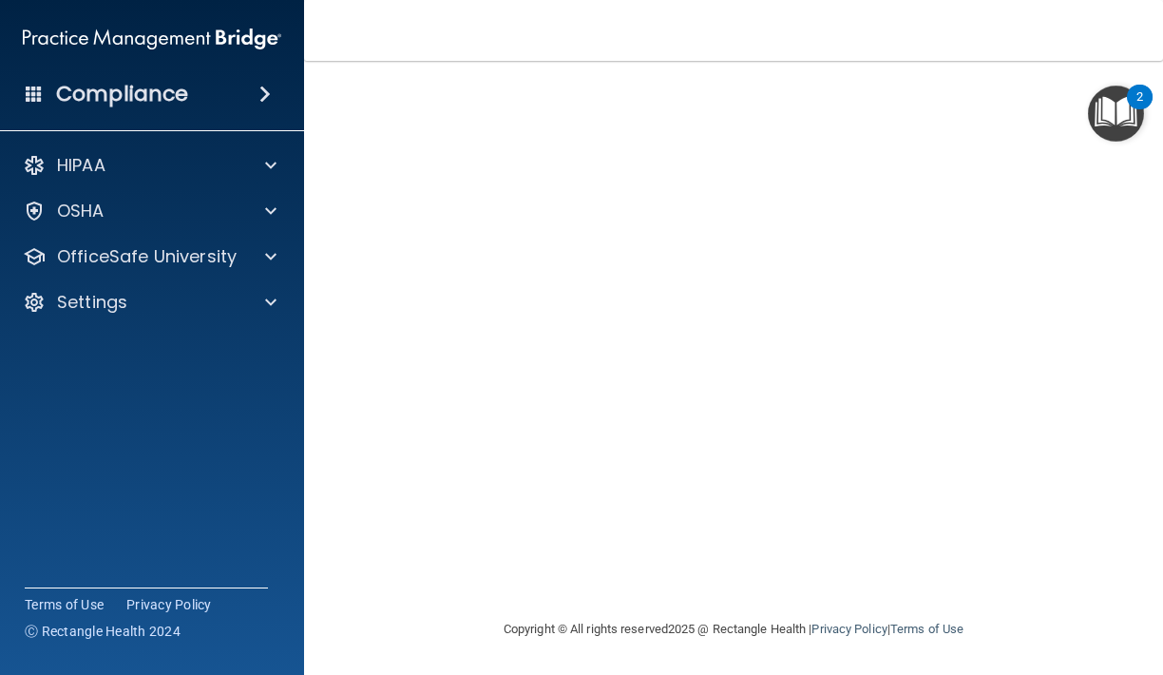
scroll to position [138, 0]
click at [1088, 101] on img "Open Resource Center, 2 new notifications" at bounding box center [1116, 114] width 56 height 56
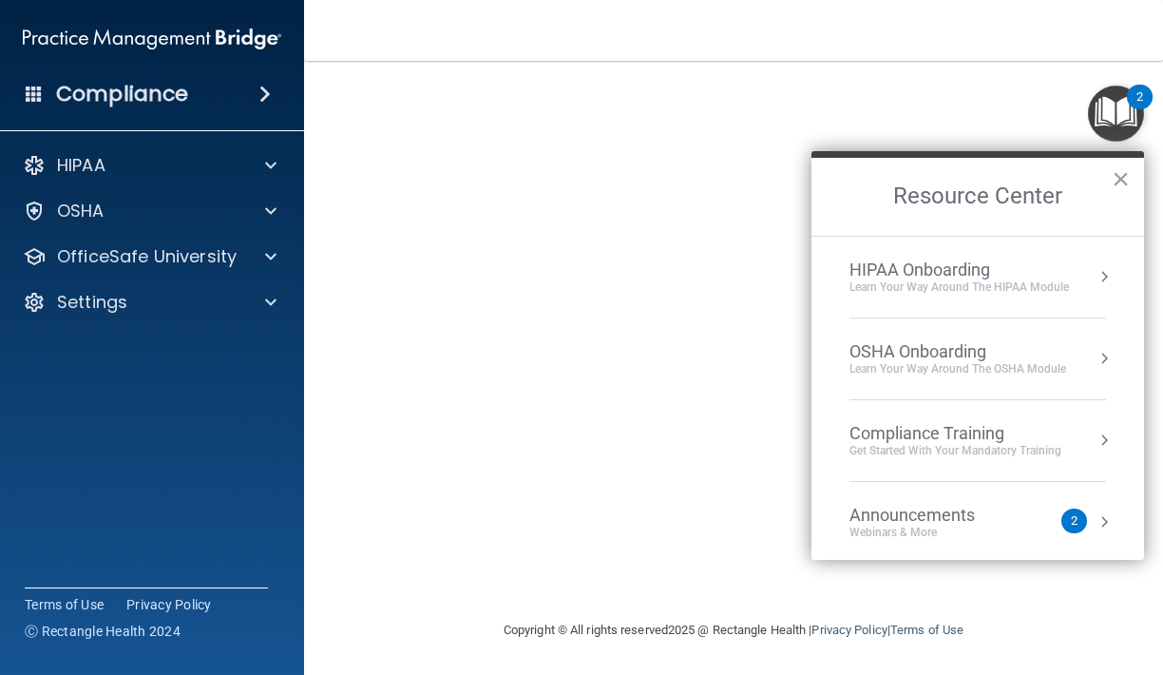
drag, startPoint x: 1127, startPoint y: 183, endPoint x: 1111, endPoint y: 180, distance: 16.6
click at [1127, 183] on button "×" at bounding box center [1121, 178] width 18 height 30
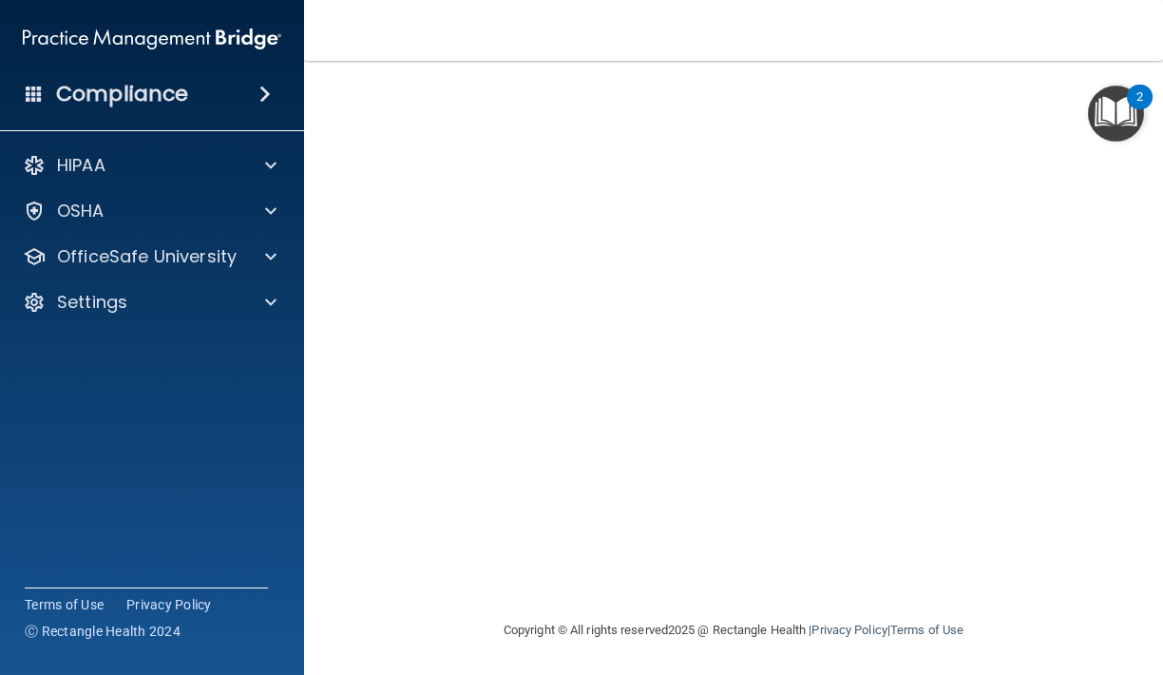
click at [1089, 94] on img "Open Resource Center, 2 new notifications" at bounding box center [1116, 114] width 56 height 56
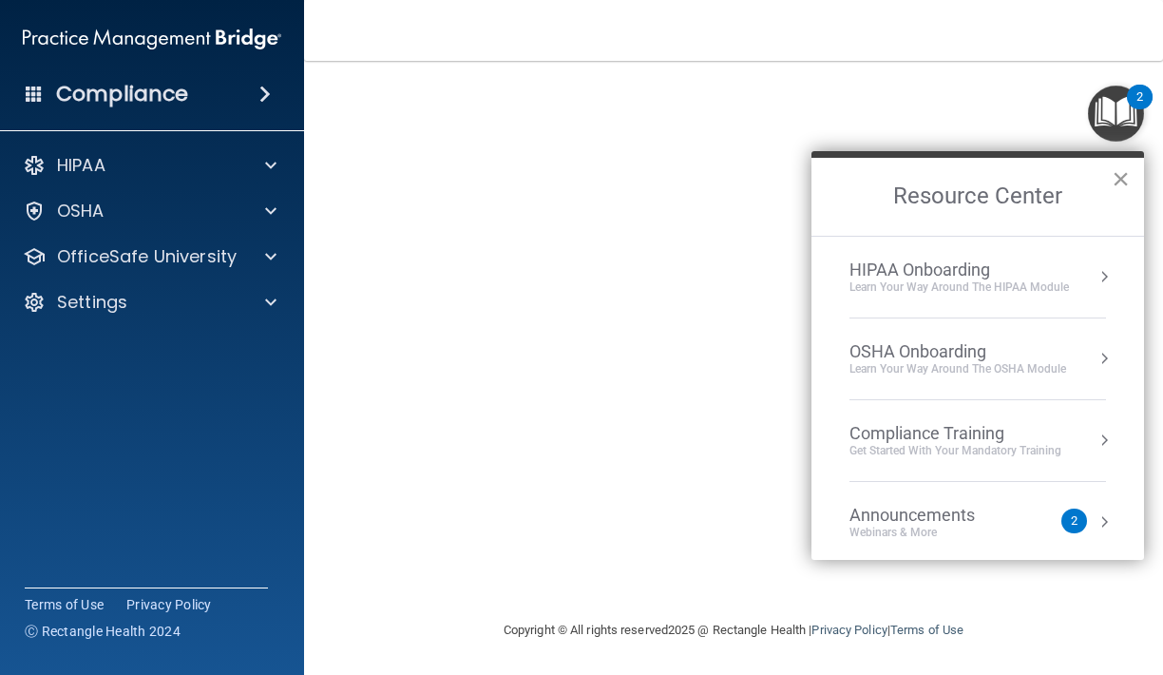
click at [1119, 178] on button "×" at bounding box center [1121, 178] width 18 height 30
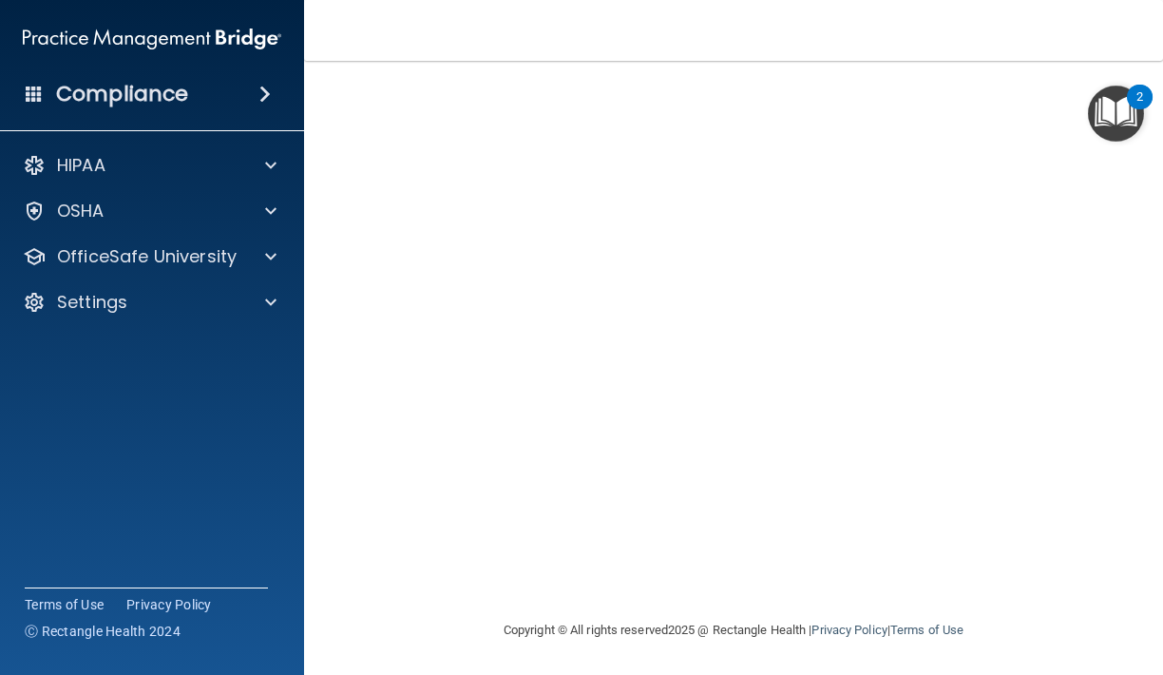
click at [1090, 96] on img "Open Resource Center, 2 new notifications" at bounding box center [1116, 114] width 56 height 56
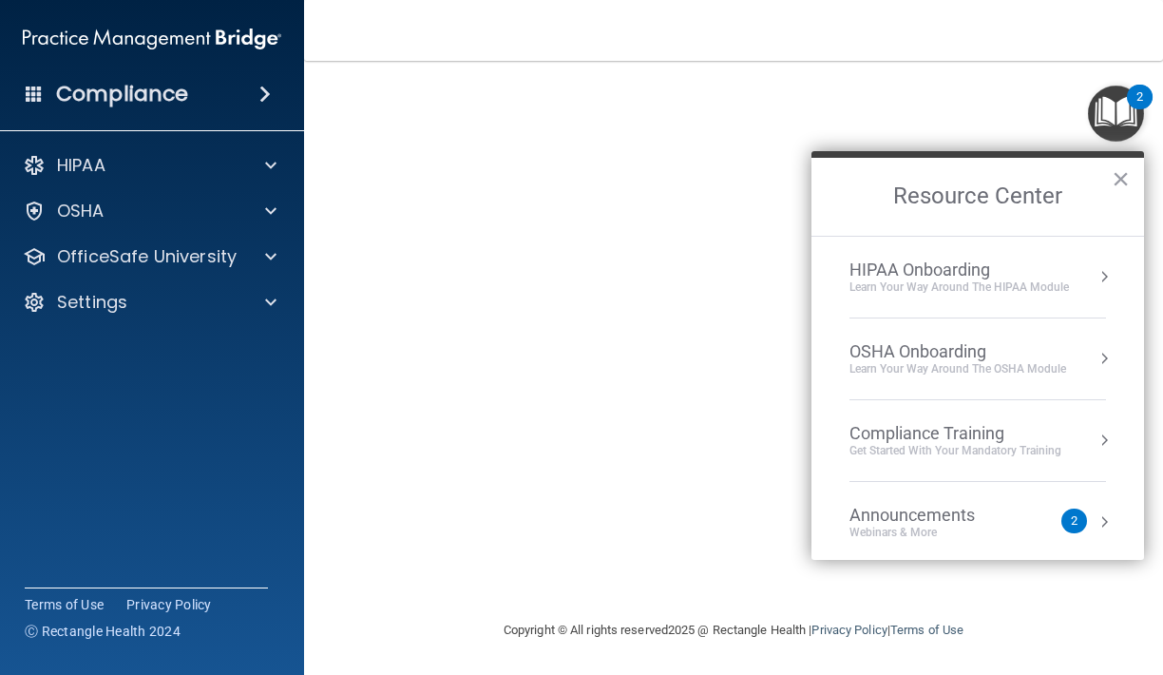
click at [1134, 188] on h2 "Resource Center" at bounding box center [977, 197] width 333 height 78
click at [1119, 183] on button "×" at bounding box center [1121, 178] width 18 height 30
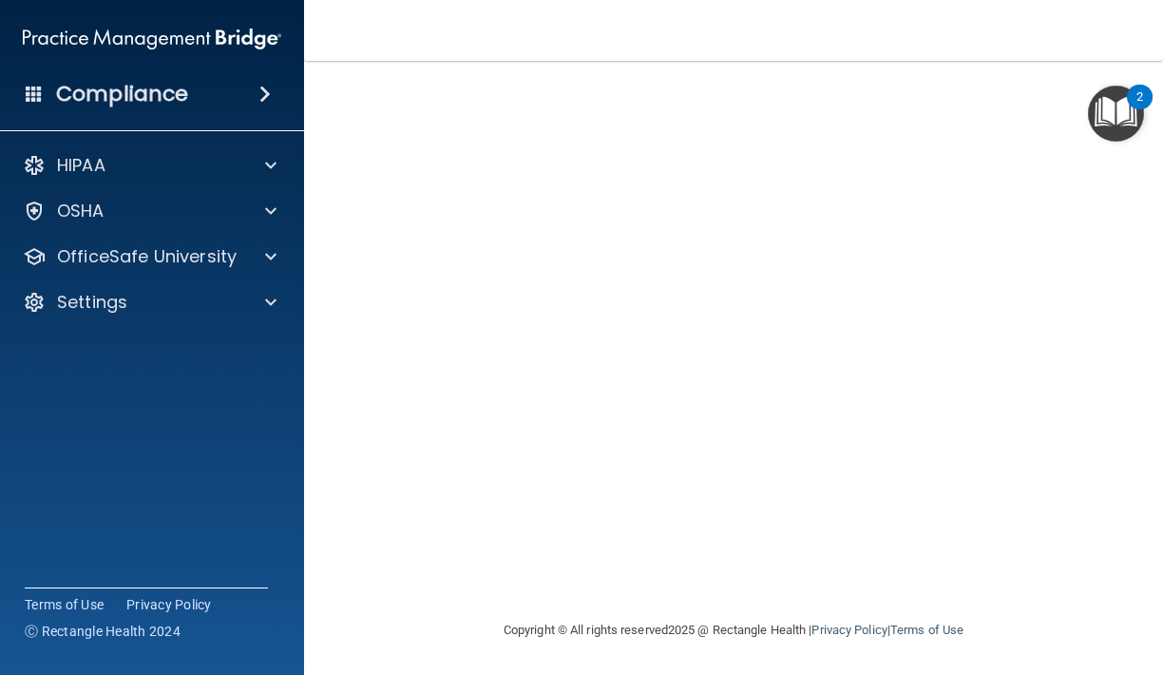
click at [1088, 107] on img "Open Resource Center, 2 new notifications" at bounding box center [1116, 114] width 56 height 56
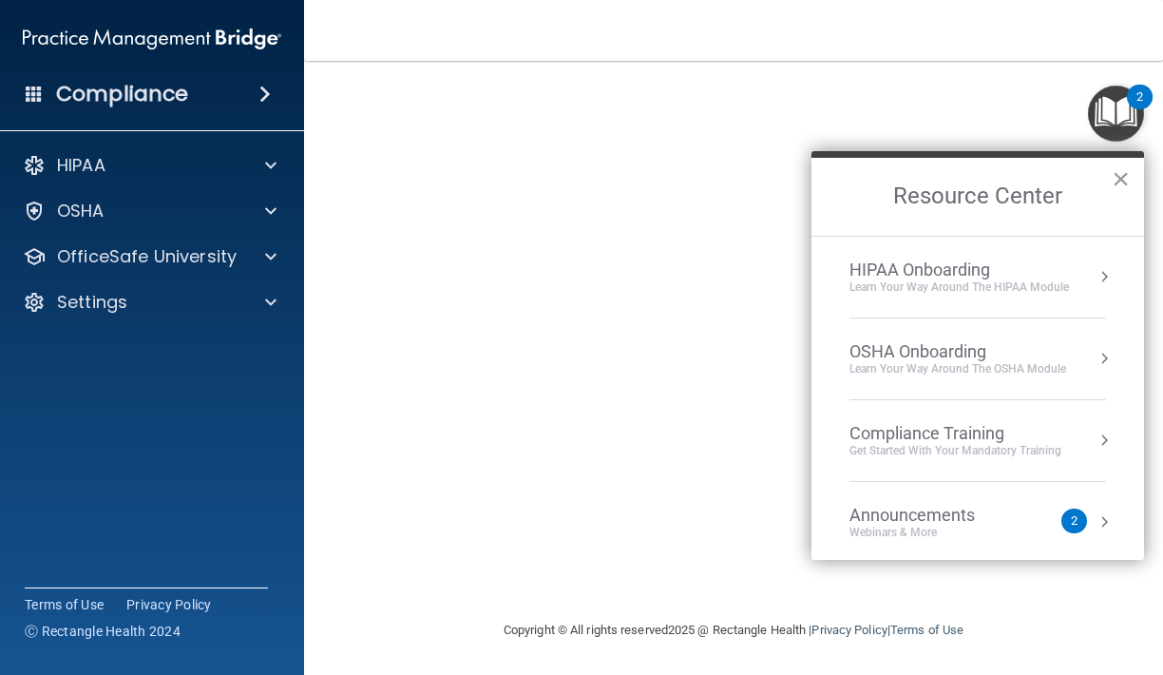
click at [1124, 173] on button "×" at bounding box center [1121, 178] width 18 height 30
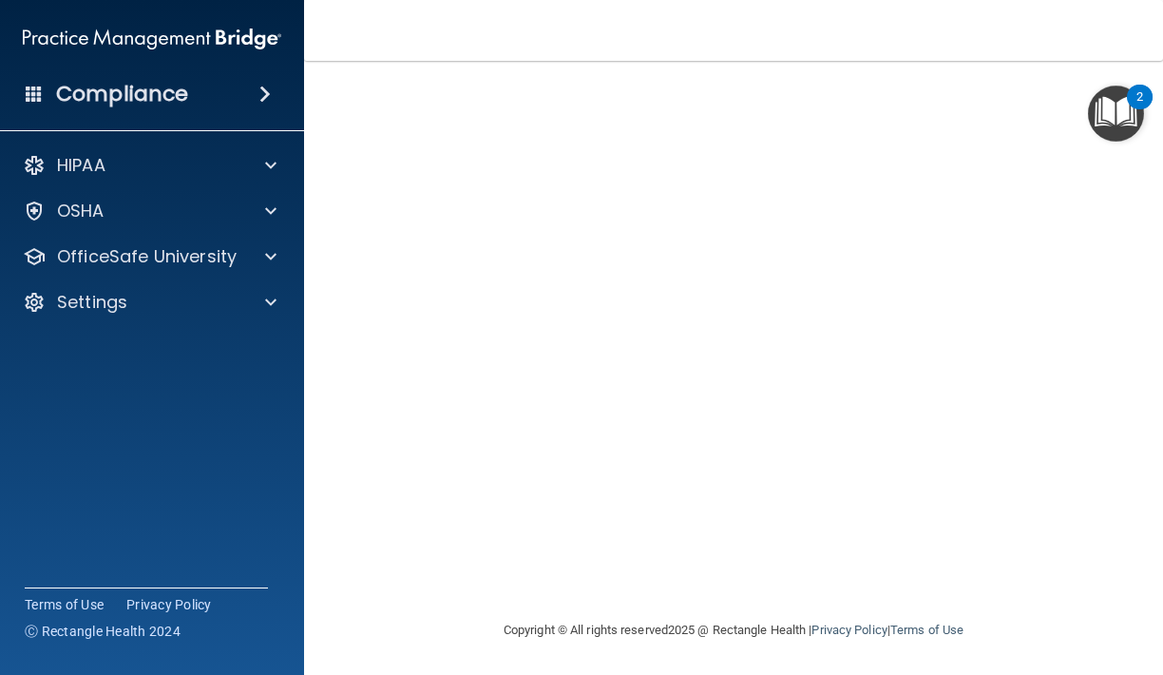
click at [1091, 96] on img "Open Resource Center, 2 new notifications" at bounding box center [1116, 114] width 56 height 56
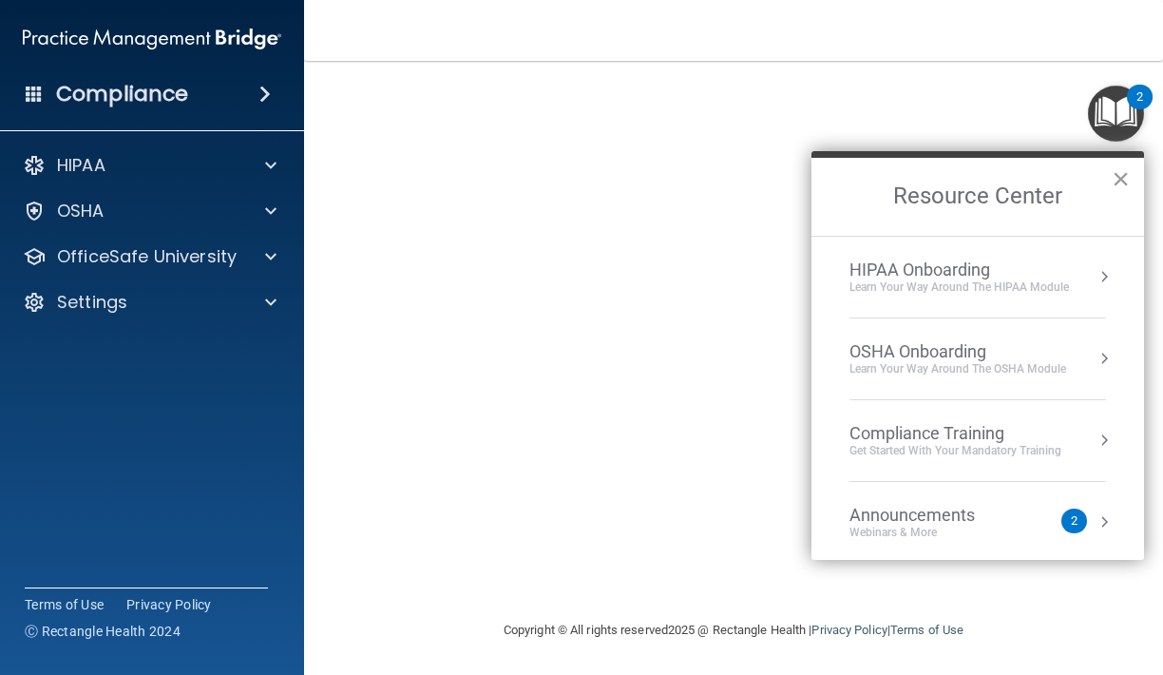
click at [1112, 180] on button "×" at bounding box center [1121, 178] width 18 height 30
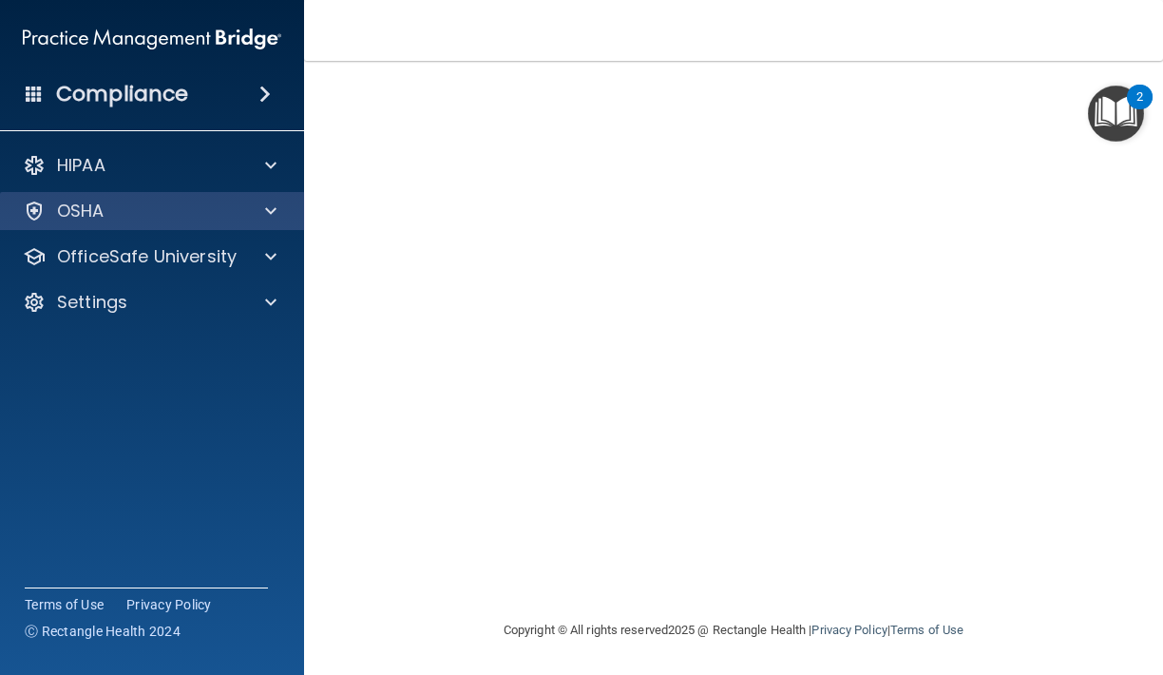
drag, startPoint x: 125, startPoint y: 254, endPoint x: 139, endPoint y: 203, distance: 52.1
click at [263, 209] on div at bounding box center [268, 211] width 48 height 23
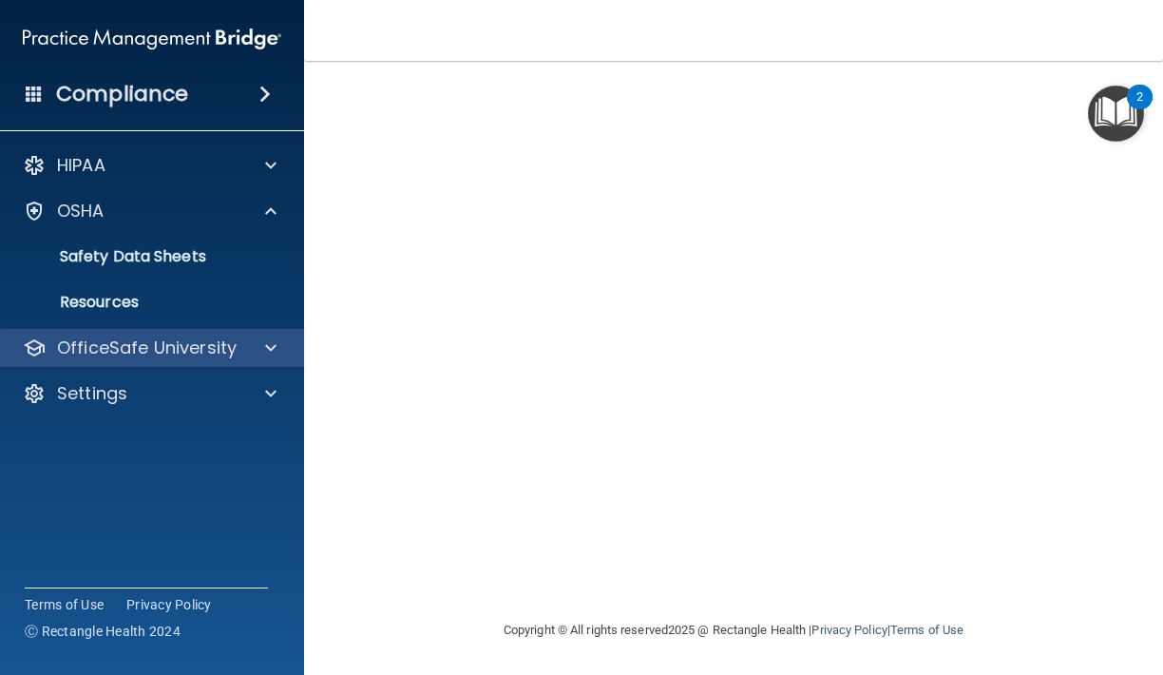
click at [265, 354] on span at bounding box center [270, 347] width 11 height 23
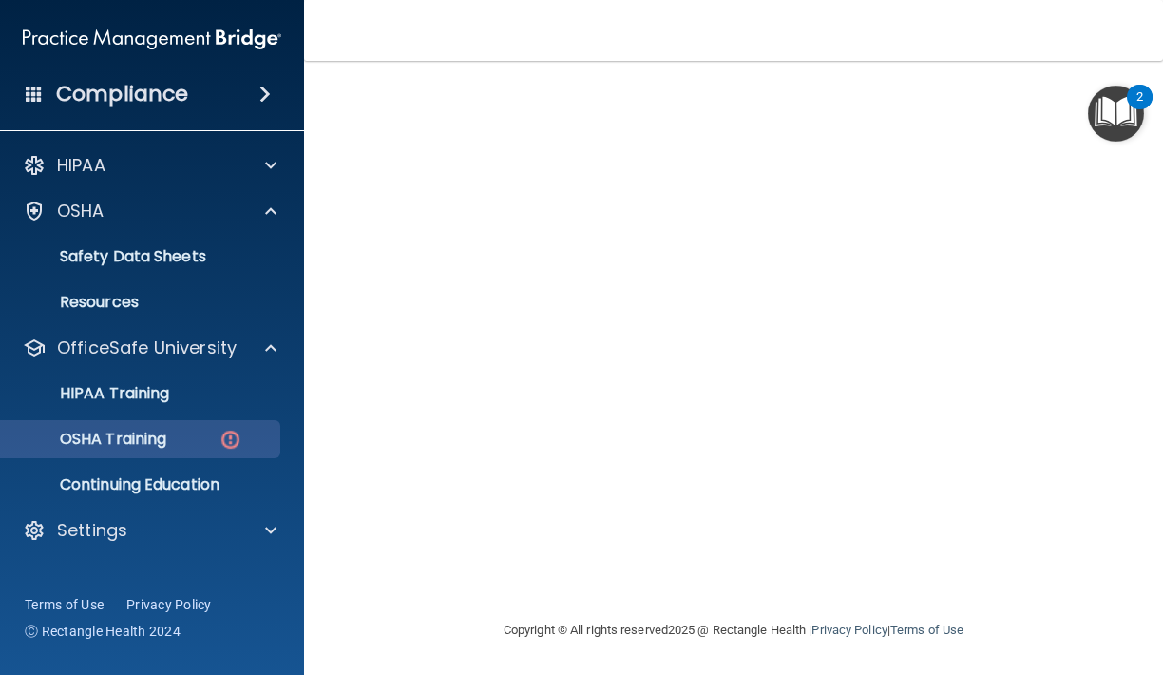
click at [214, 432] on div "OSHA Training" at bounding box center [141, 438] width 259 height 19
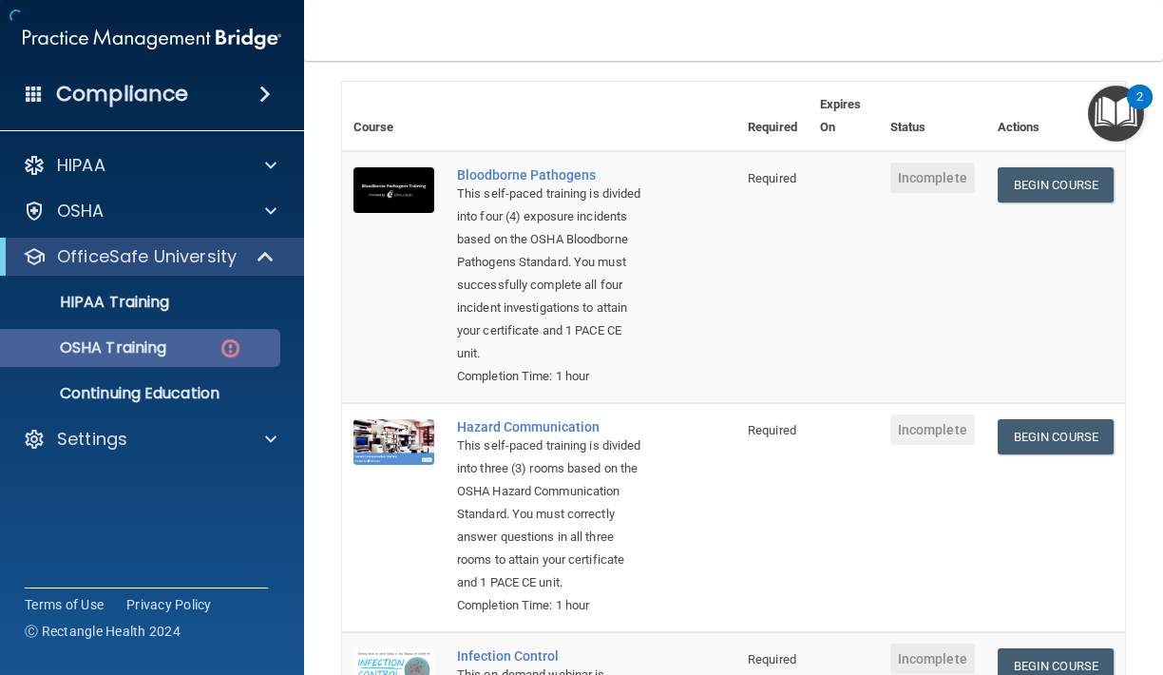
click at [200, 352] on div "OSHA Training" at bounding box center [141, 347] width 259 height 19
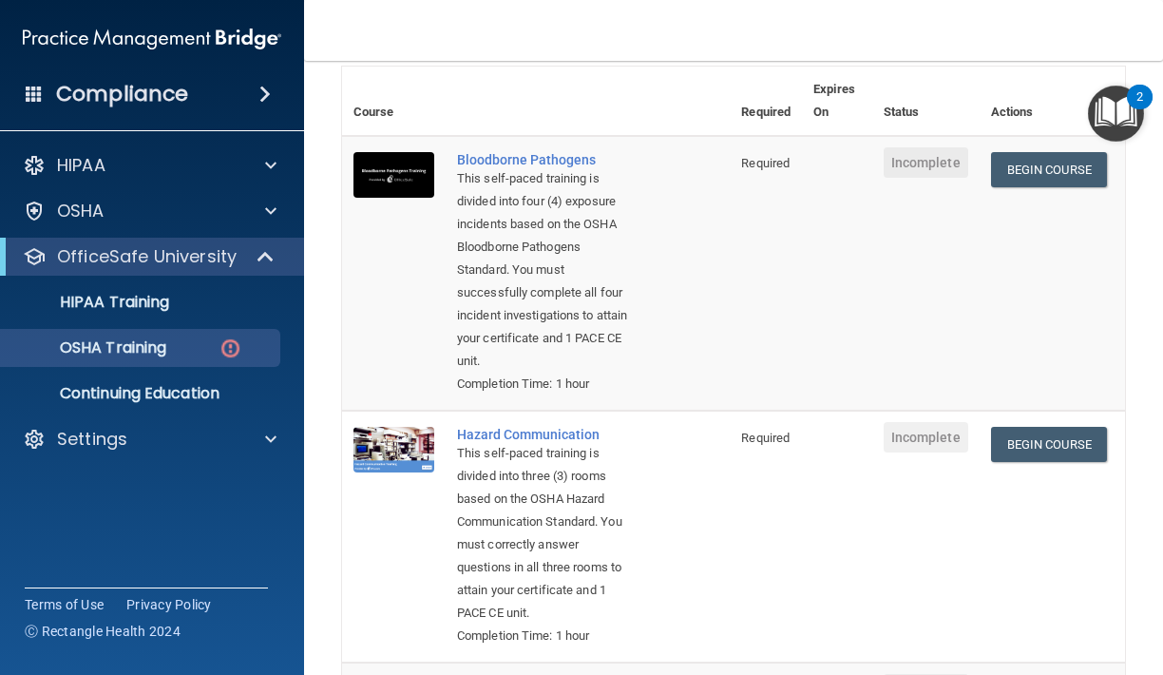
scroll to position [153, 0]
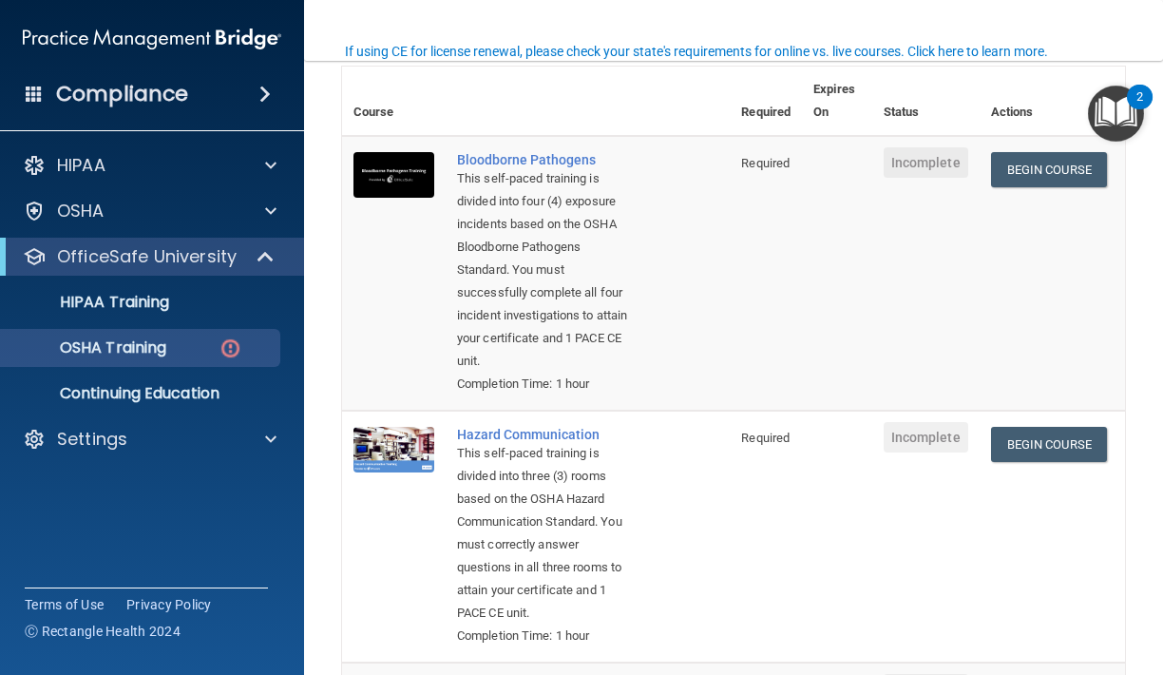
click at [950, 162] on span "Incomplete" at bounding box center [926, 162] width 85 height 30
click at [672, 259] on td "Bloodborne Pathogens This self-paced training is divided into four (4) exposure…" at bounding box center [588, 273] width 284 height 275
click at [1034, 169] on link "Begin Course" at bounding box center [1049, 169] width 116 height 35
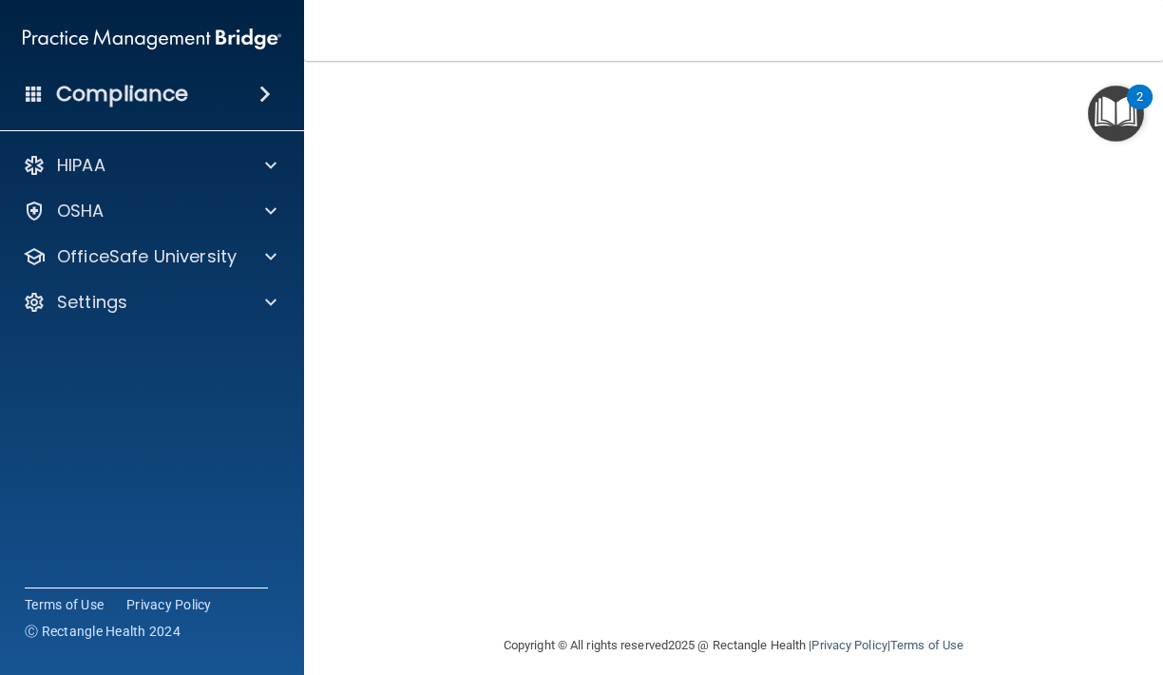
scroll to position [126, 0]
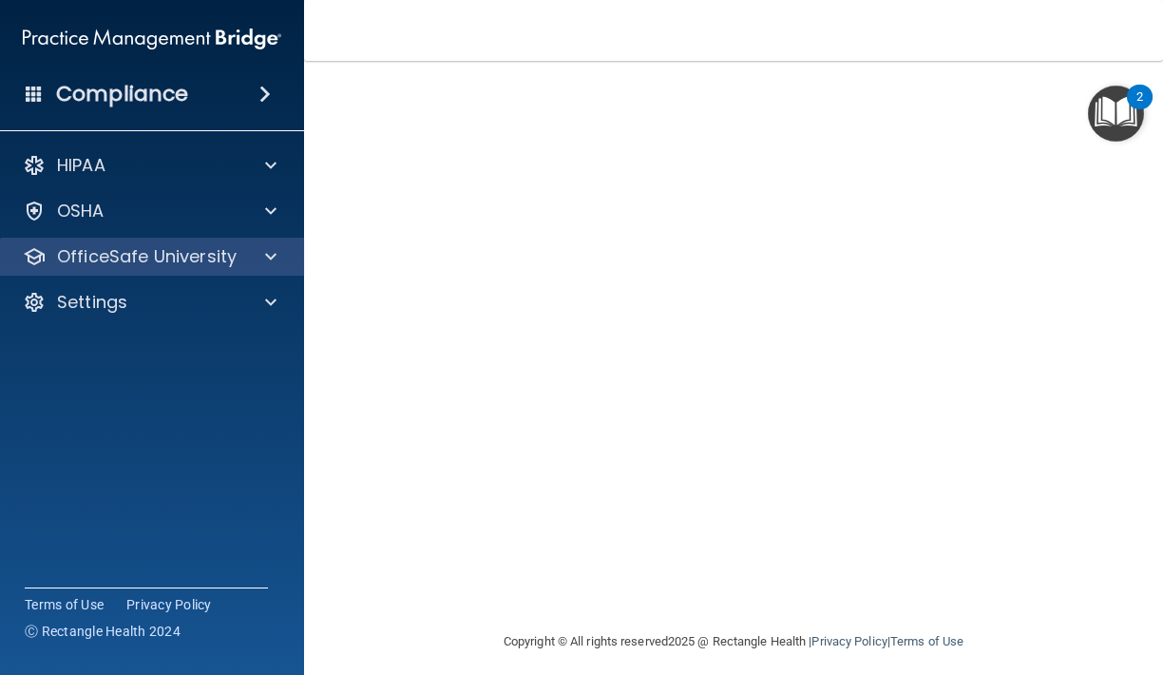
click at [275, 263] on span at bounding box center [270, 256] width 11 height 23
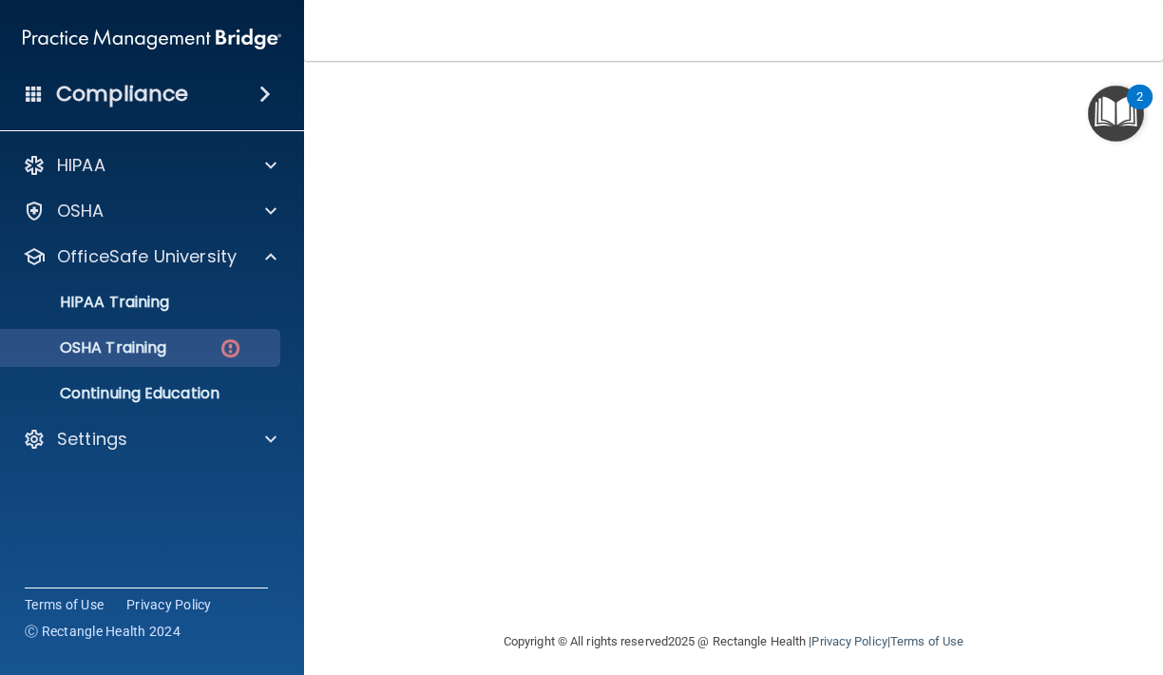
click at [259, 342] on div "OSHA Training" at bounding box center [141, 347] width 259 height 19
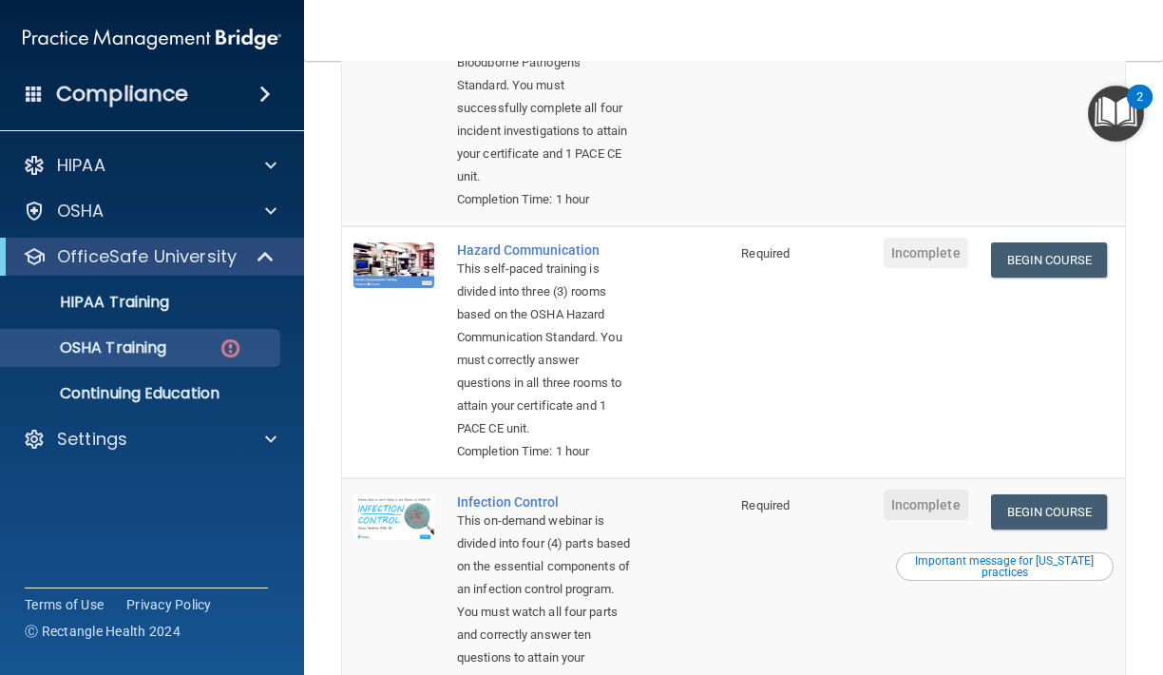
scroll to position [340, 0]
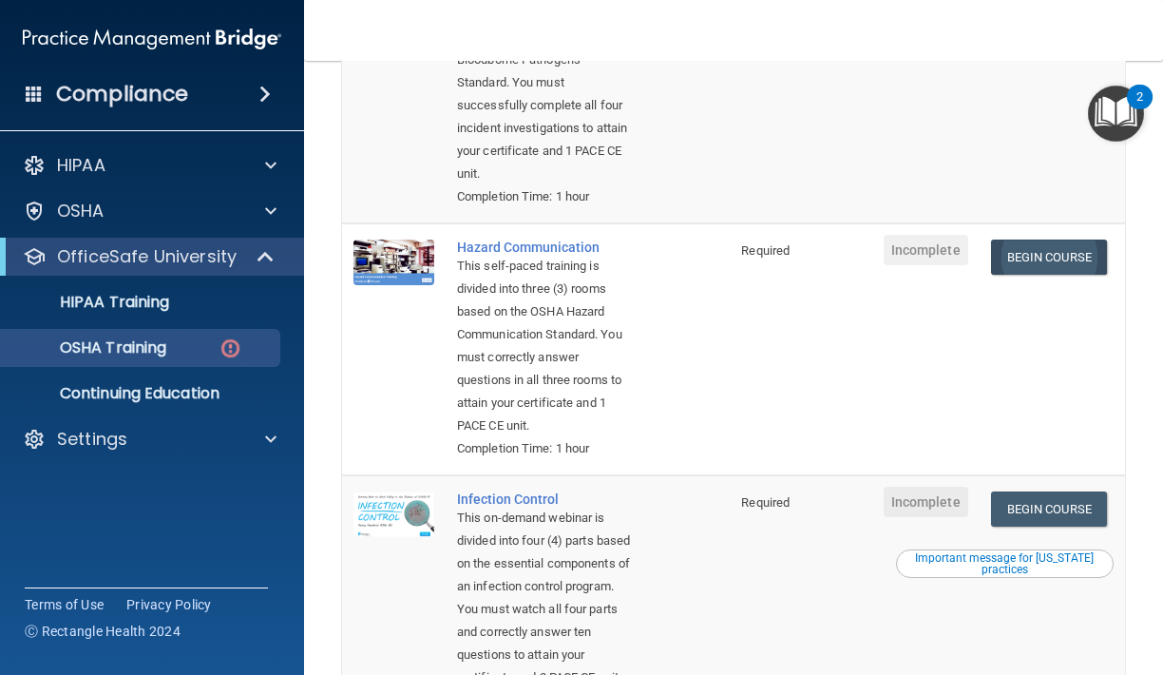
click at [1013, 239] on link "Begin Course" at bounding box center [1049, 256] width 116 height 35
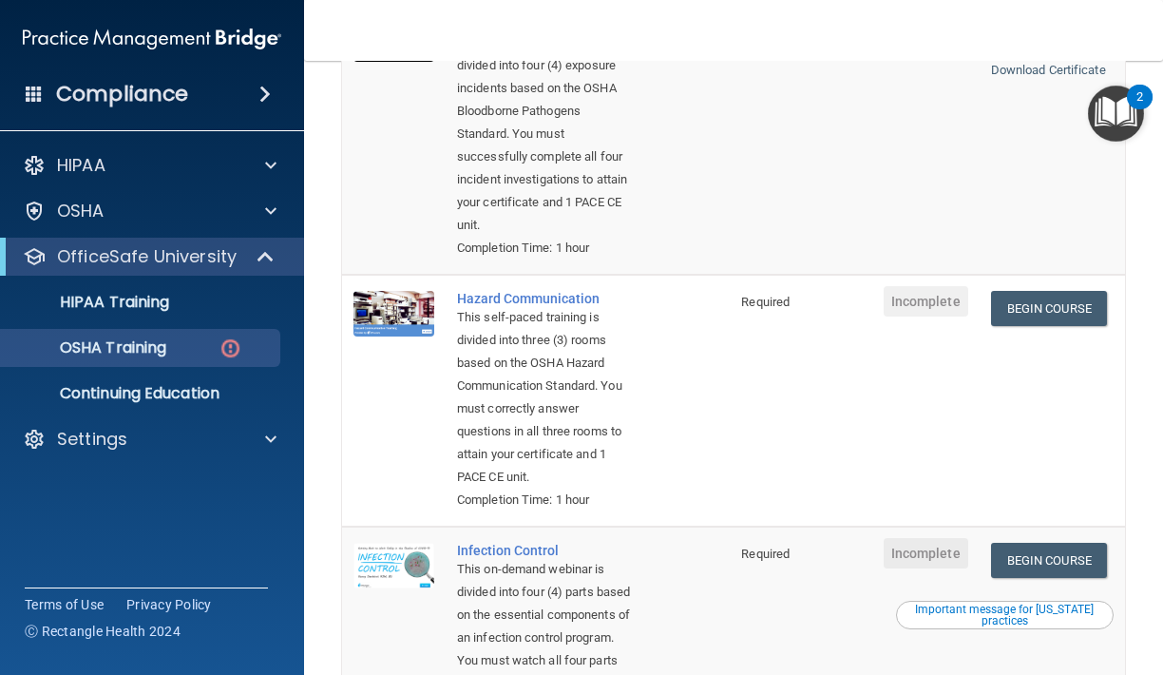
scroll to position [294, 0]
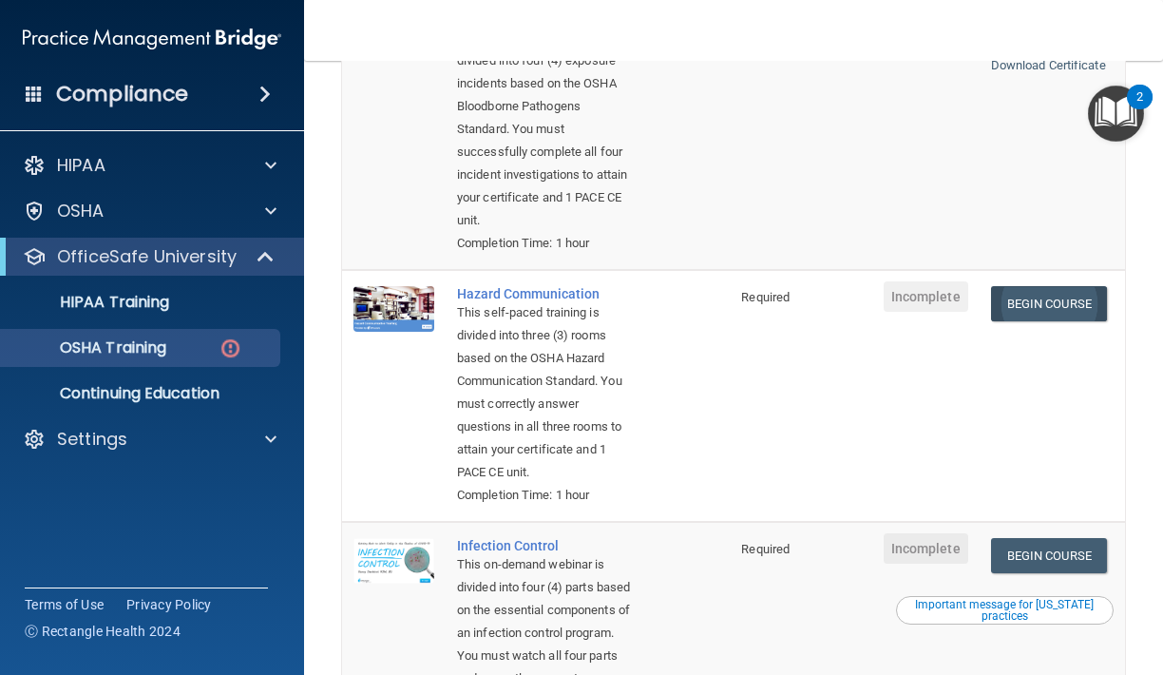
click at [1074, 286] on link "Begin Course" at bounding box center [1049, 303] width 116 height 35
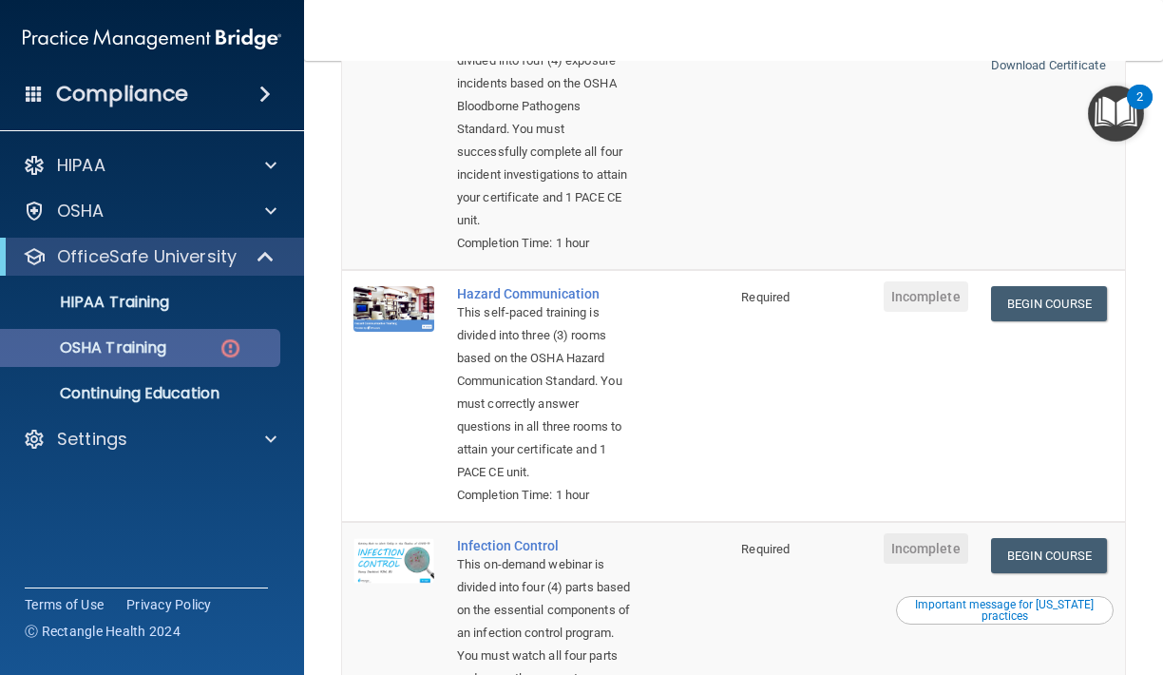
click at [198, 352] on div "OSHA Training" at bounding box center [141, 347] width 259 height 19
click at [258, 341] on div "OSHA Training" at bounding box center [141, 347] width 259 height 19
click at [236, 343] on img at bounding box center [231, 348] width 24 height 24
click at [218, 343] on div "OSHA Training" at bounding box center [141, 347] width 259 height 19
click at [218, 345] on div "OSHA Training" at bounding box center [141, 347] width 259 height 19
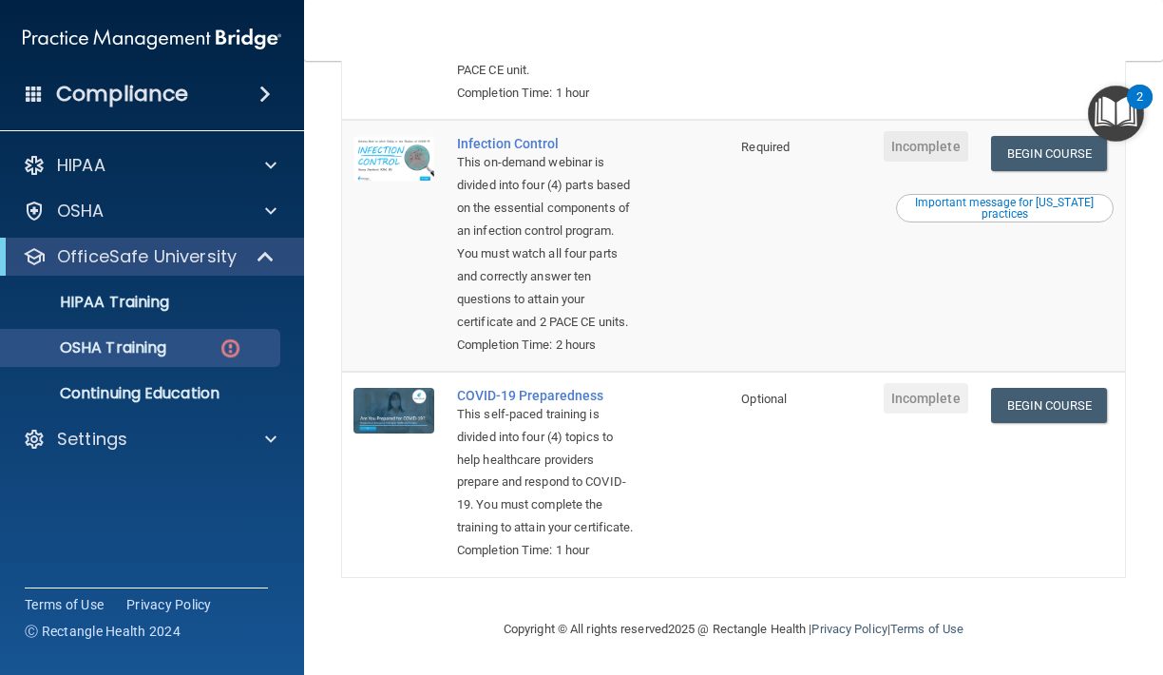
scroll to position [705, 0]
click at [1030, 389] on link "Begin Course" at bounding box center [1049, 405] width 116 height 35
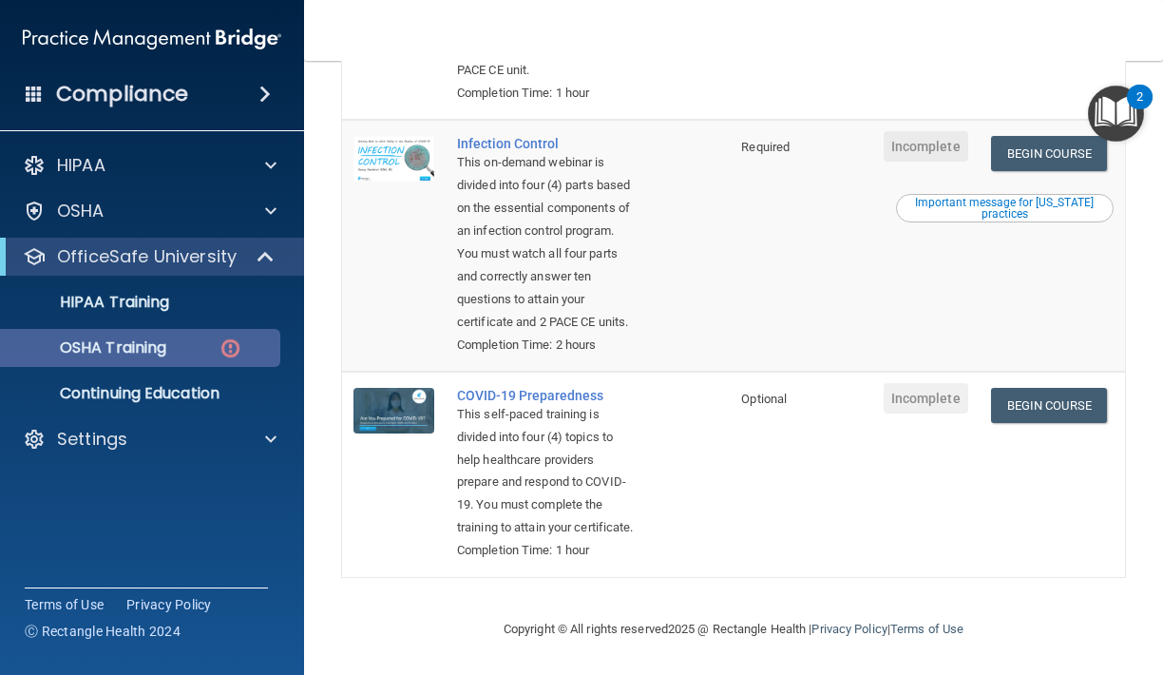
click at [222, 348] on img at bounding box center [231, 348] width 24 height 24
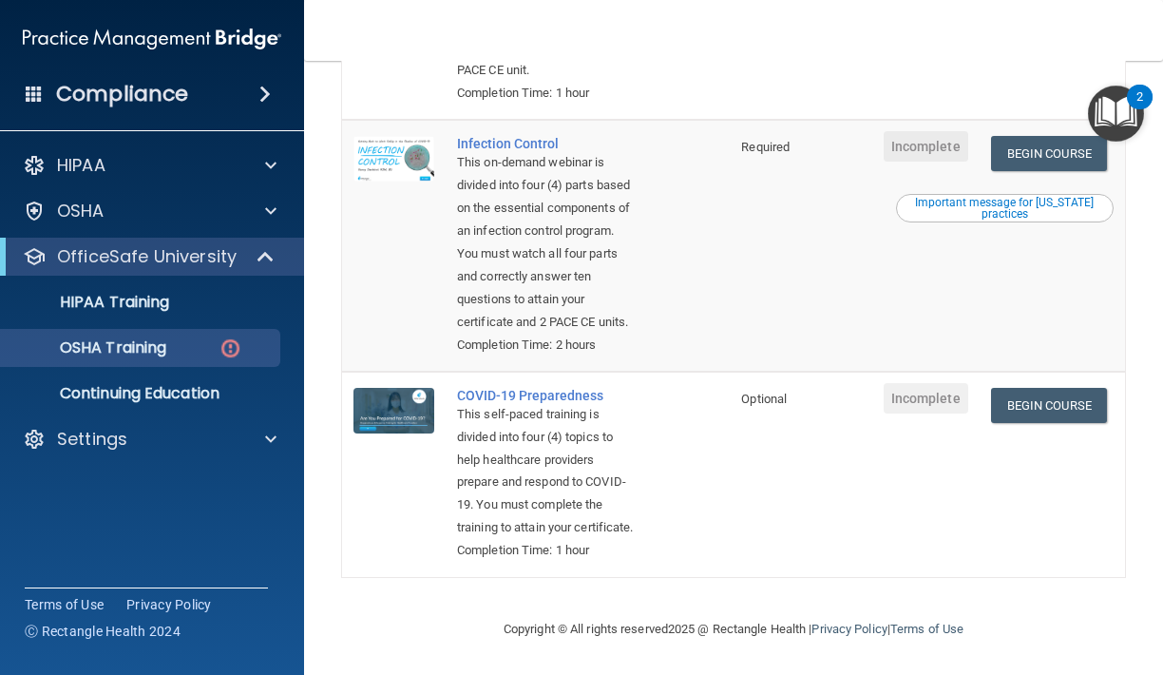
scroll to position [704, 0]
click at [999, 388] on link "Begin Course" at bounding box center [1049, 405] width 116 height 35
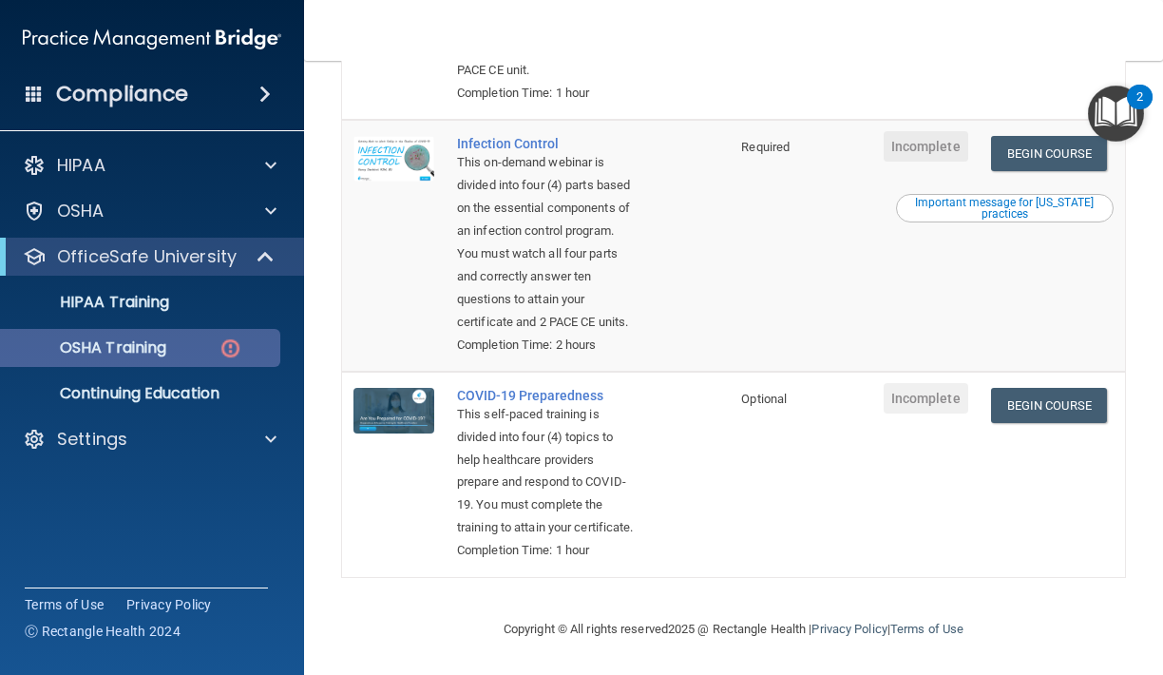
click at [242, 352] on div "OSHA Training" at bounding box center [141, 347] width 259 height 19
click at [230, 341] on img at bounding box center [231, 348] width 24 height 24
click at [238, 350] on img at bounding box center [231, 348] width 24 height 24
click at [252, 355] on div "OSHA Training" at bounding box center [141, 347] width 259 height 19
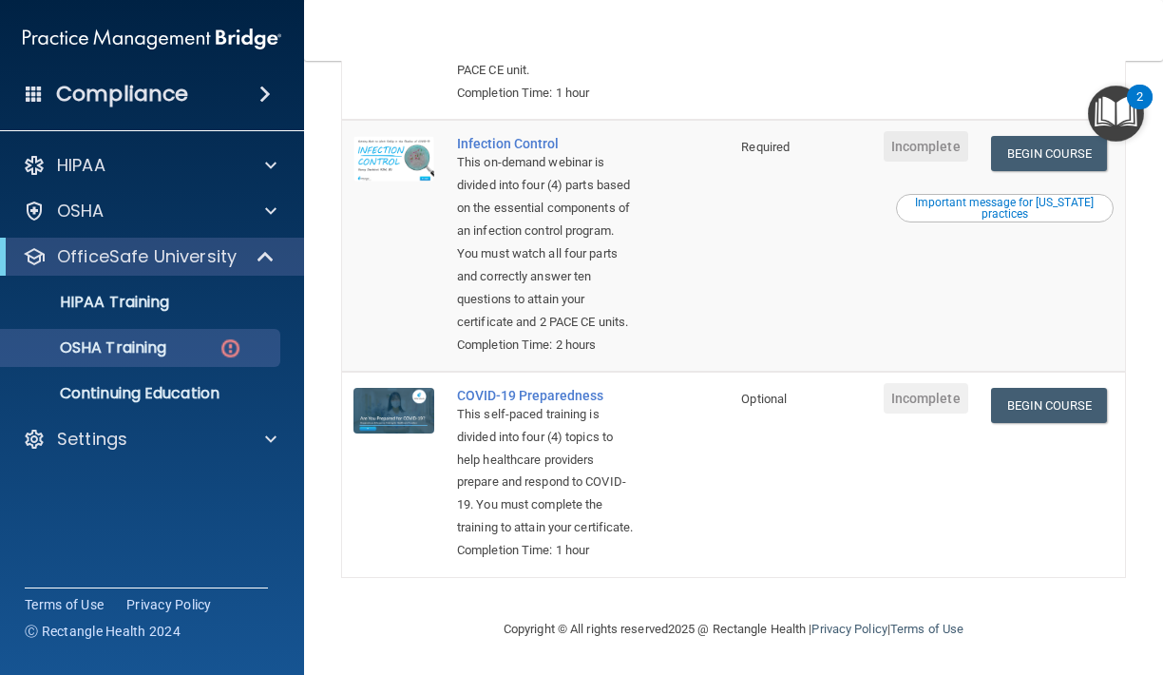
scroll to position [705, 0]
click at [1051, 388] on link "Begin Course" at bounding box center [1049, 405] width 116 height 35
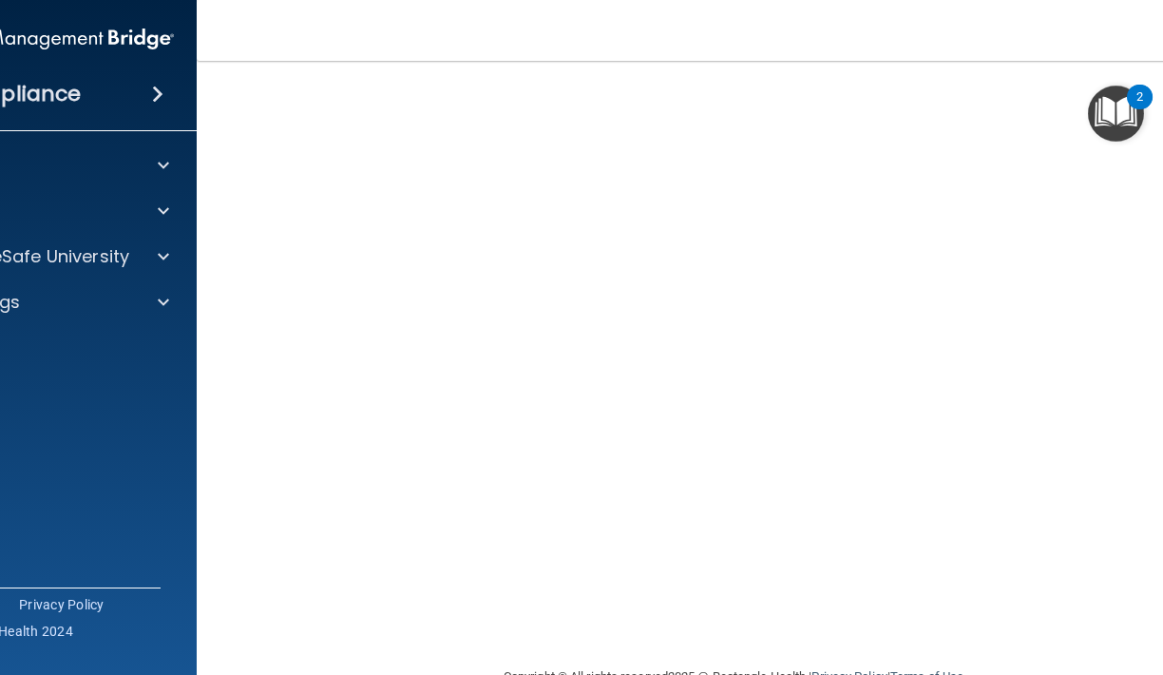
scroll to position [134, 0]
click at [648, 55] on nav "Toggle navigation [PERSON_NAME] [EMAIL_ADDRESS][DOMAIN_NAME] Manage My Enterpri…" at bounding box center [734, 30] width 1074 height 61
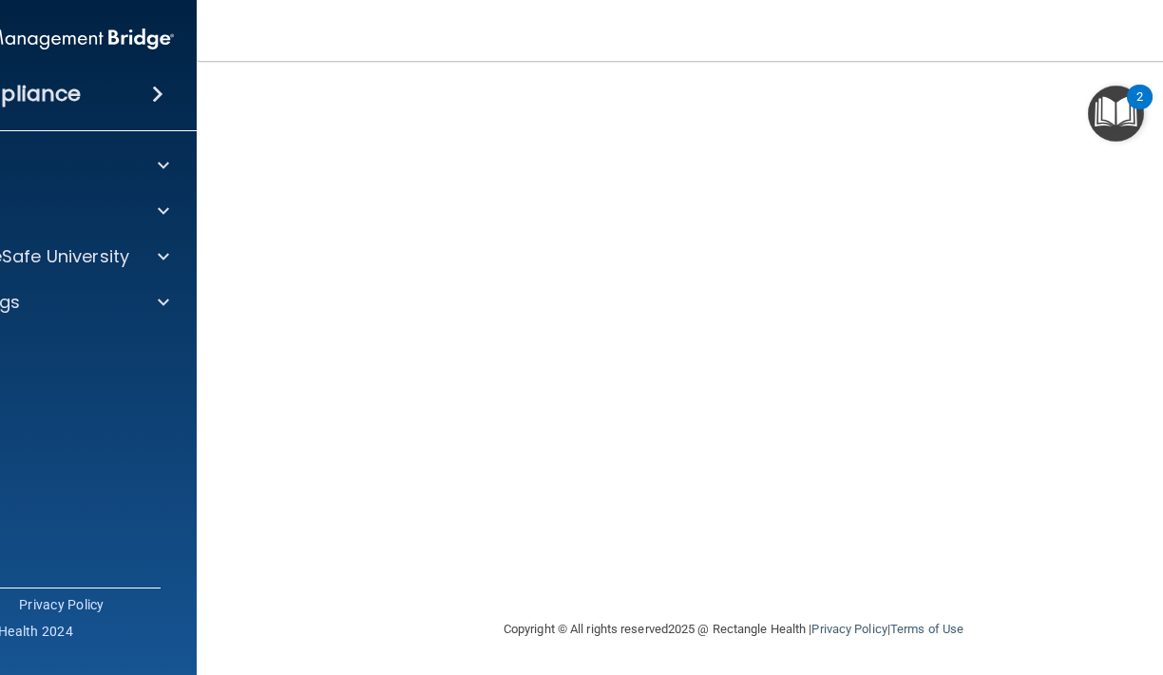
scroll to position [181, 0]
drag, startPoint x: 550, startPoint y: 621, endPoint x: 458, endPoint y: 628, distance: 92.4
click at [459, 628] on div "Copyright © All rights reserved 2025 @ Rectangle Health | Privacy Policy | Term…" at bounding box center [734, 630] width 694 height 61
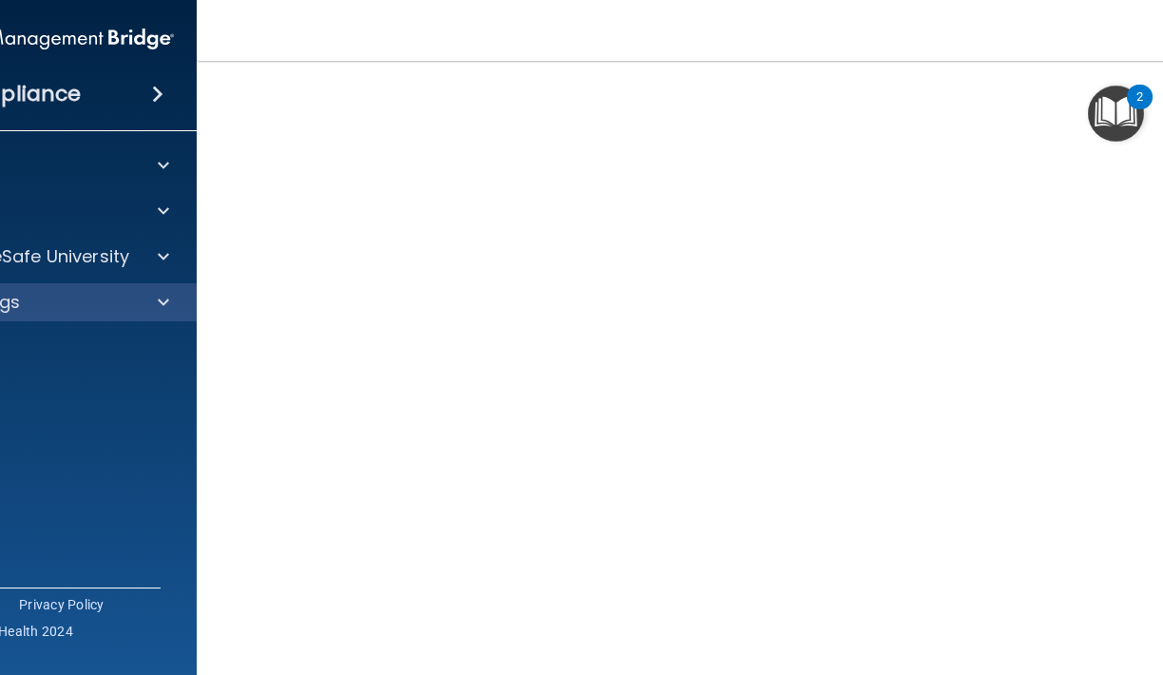
click at [173, 300] on div at bounding box center [161, 302] width 48 height 23
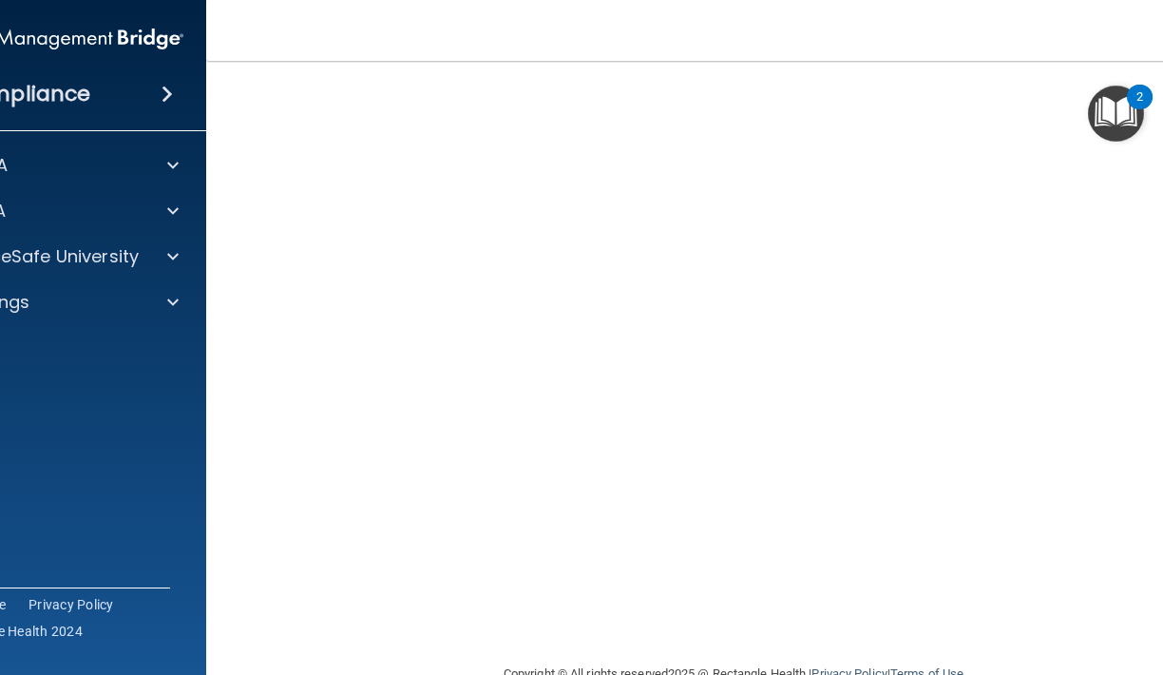
scroll to position [96, 0]
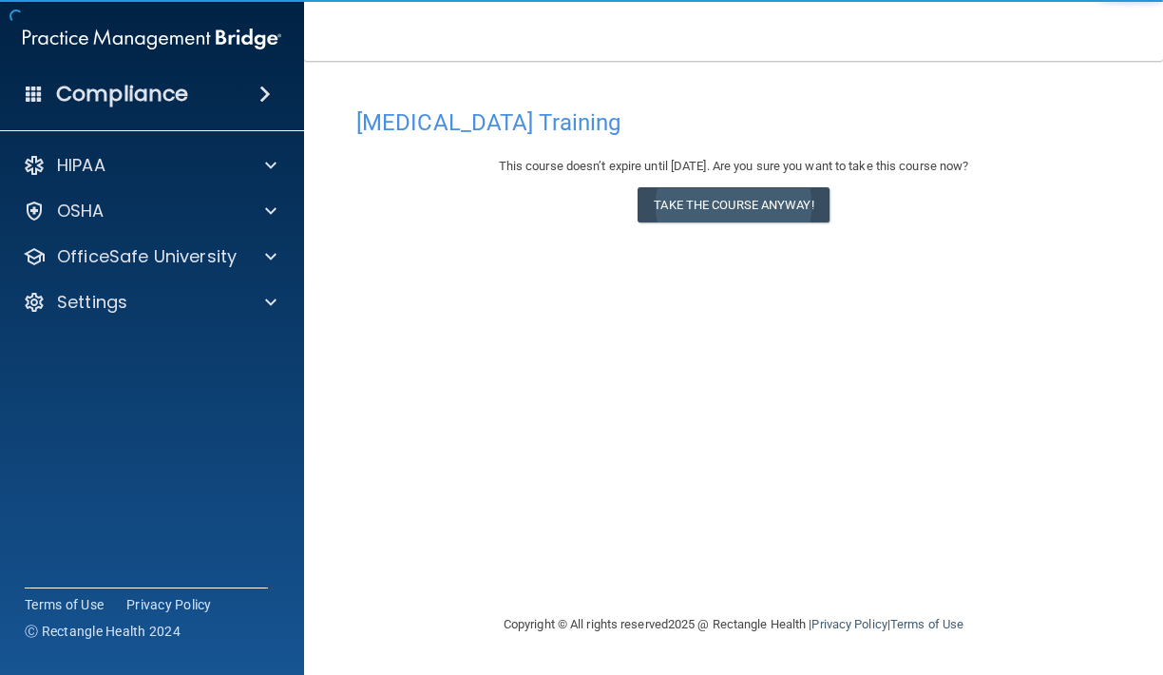
click at [733, 202] on button "Take the course anyway!" at bounding box center [733, 204] width 191 height 35
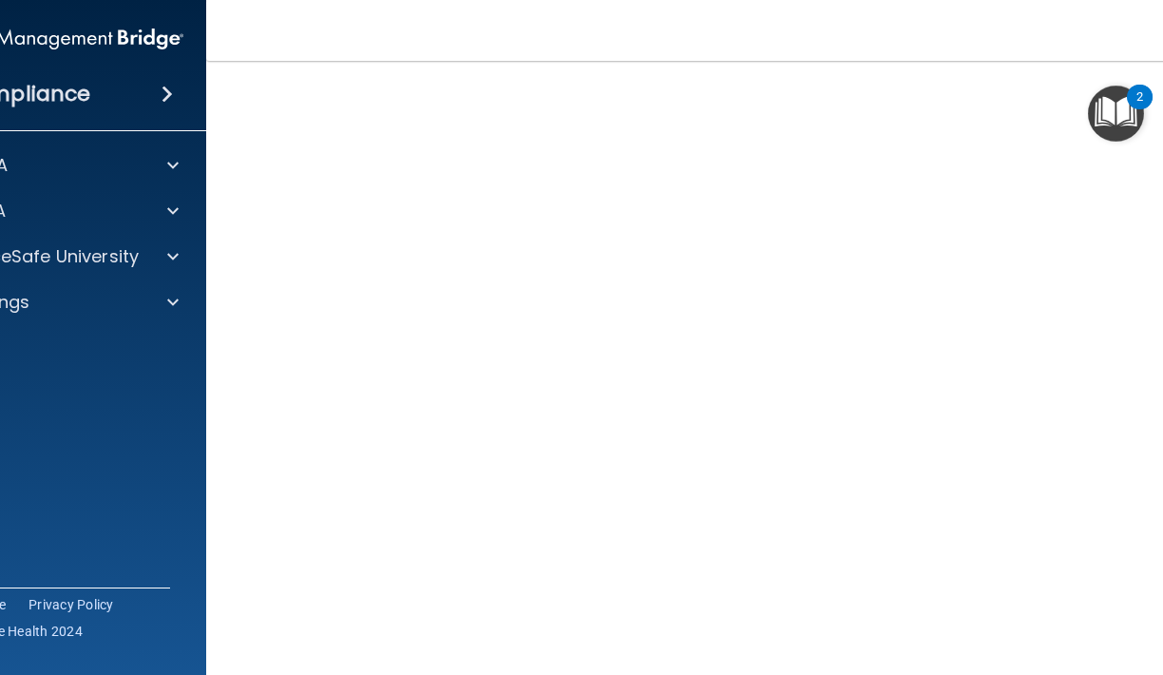
scroll to position [80, 0]
click at [173, 263] on span at bounding box center [172, 256] width 11 height 23
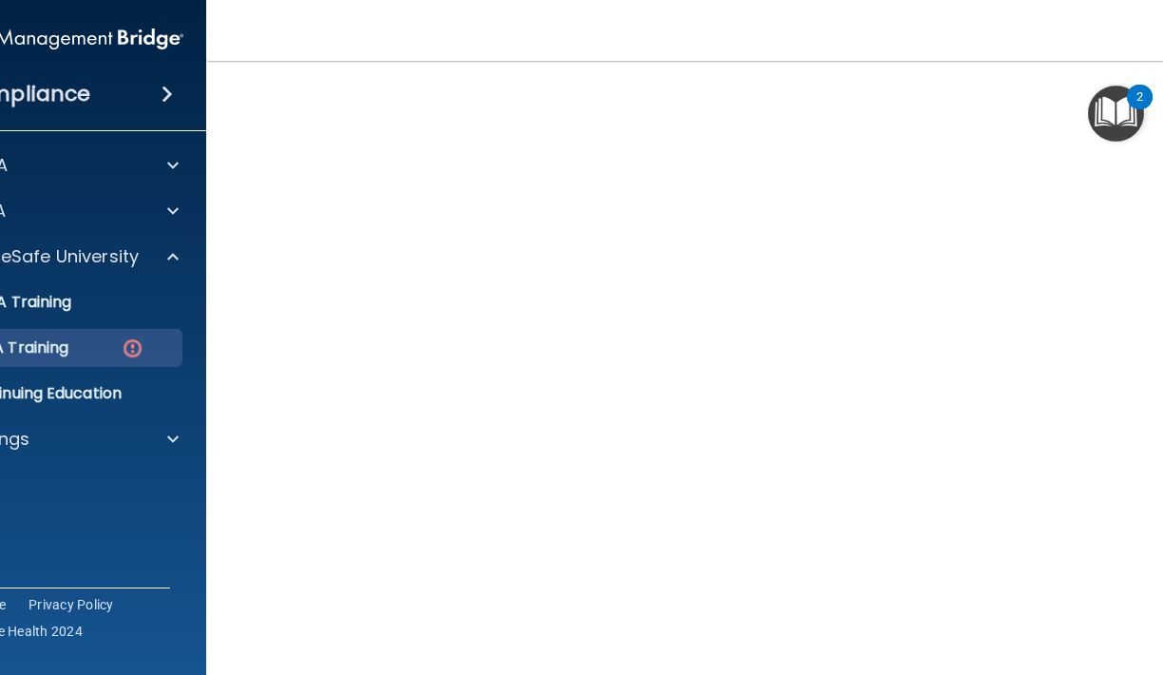
click at [160, 352] on div "OSHA Training" at bounding box center [43, 347] width 259 height 19
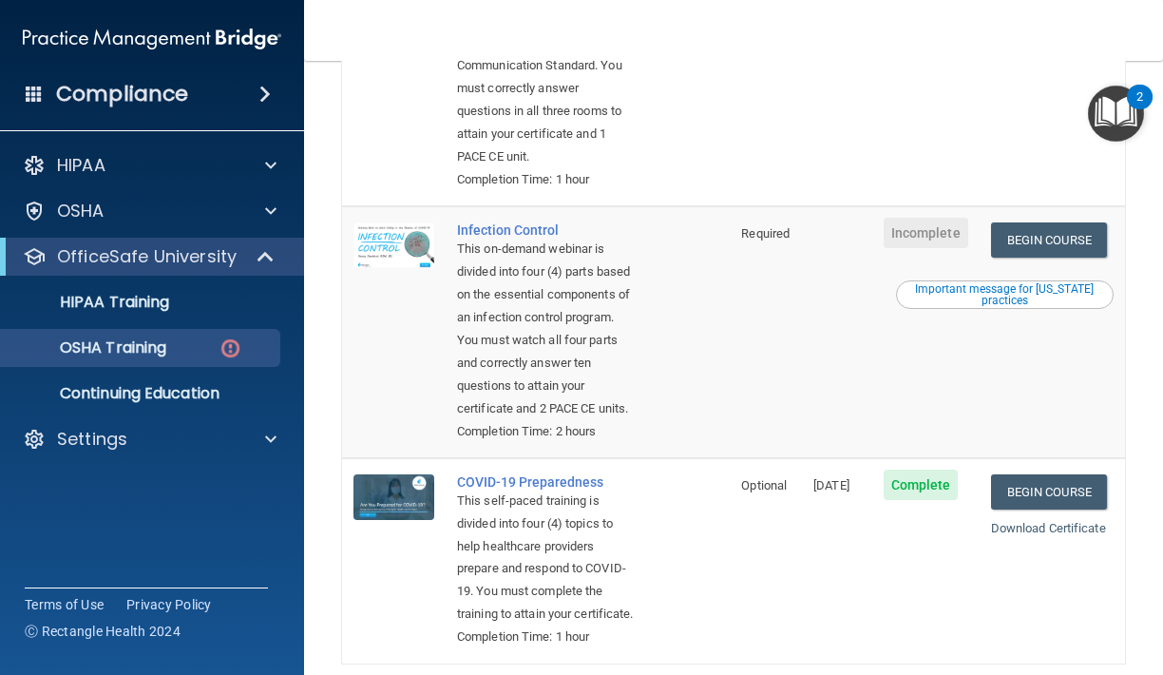
scroll to position [572, 0]
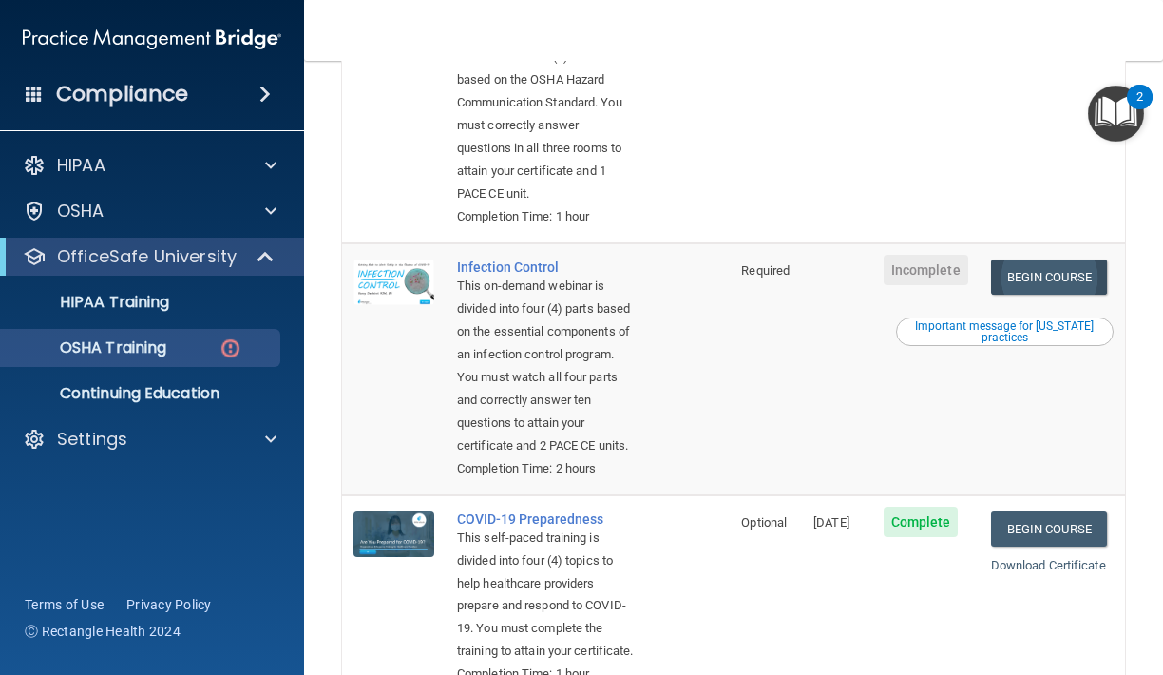
click at [1007, 259] on link "Begin Course" at bounding box center [1049, 276] width 116 height 35
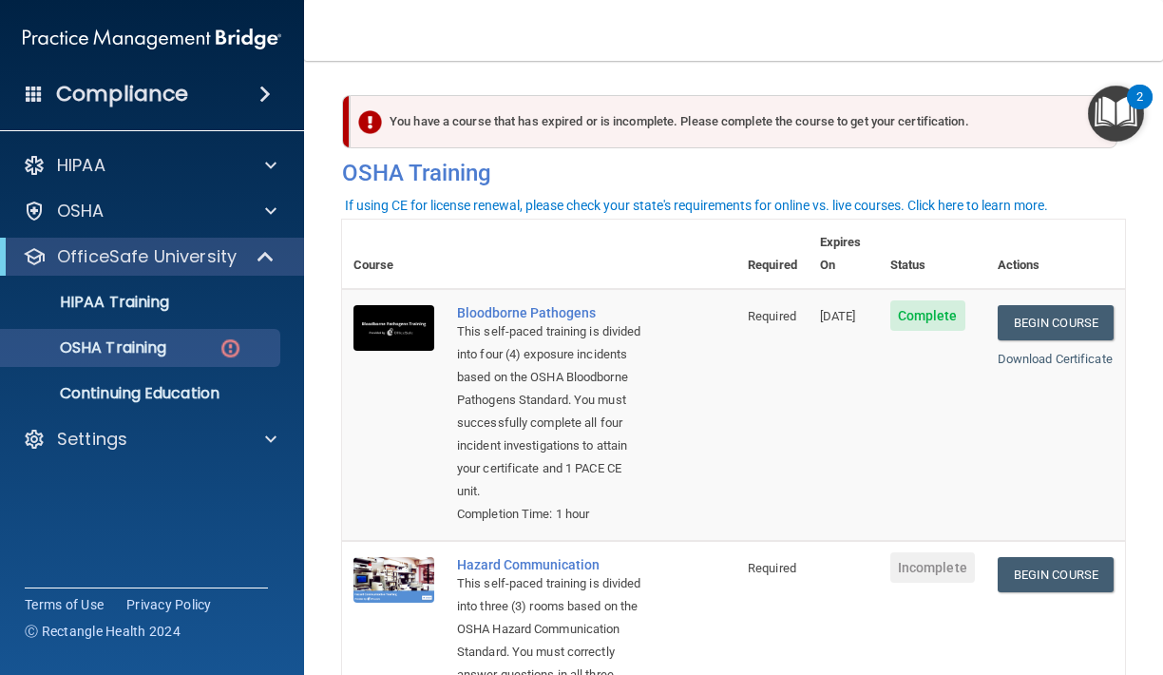
scroll to position [0, 0]
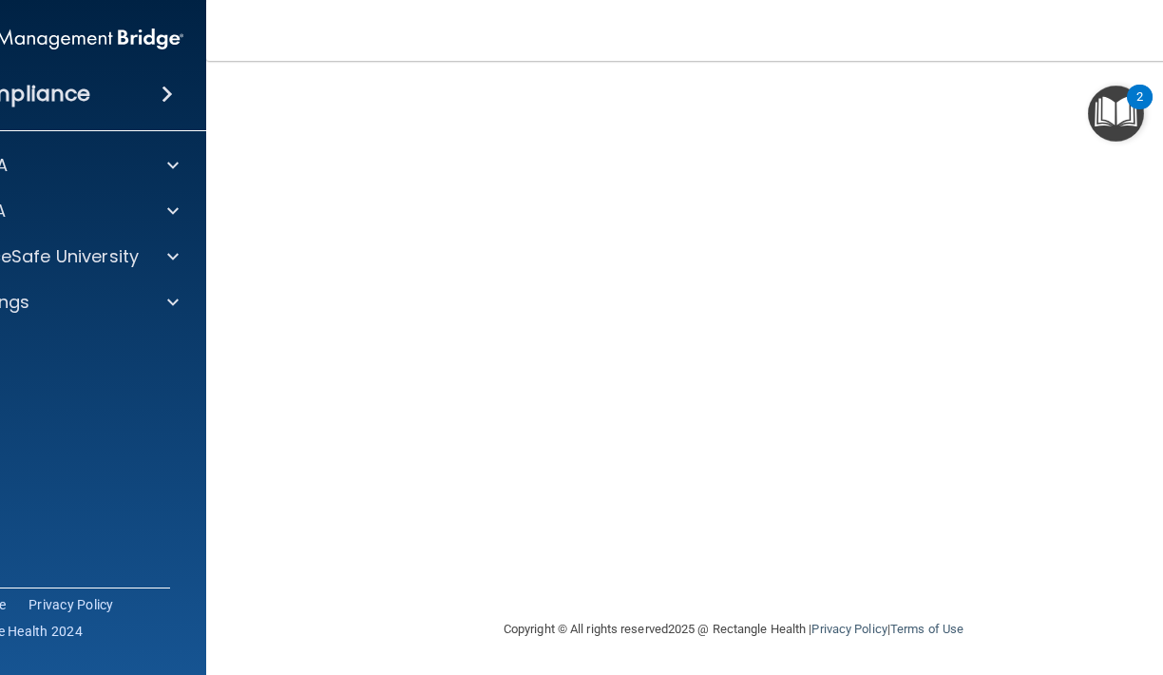
scroll to position [138, 0]
click at [189, 250] on div at bounding box center [170, 256] width 48 height 23
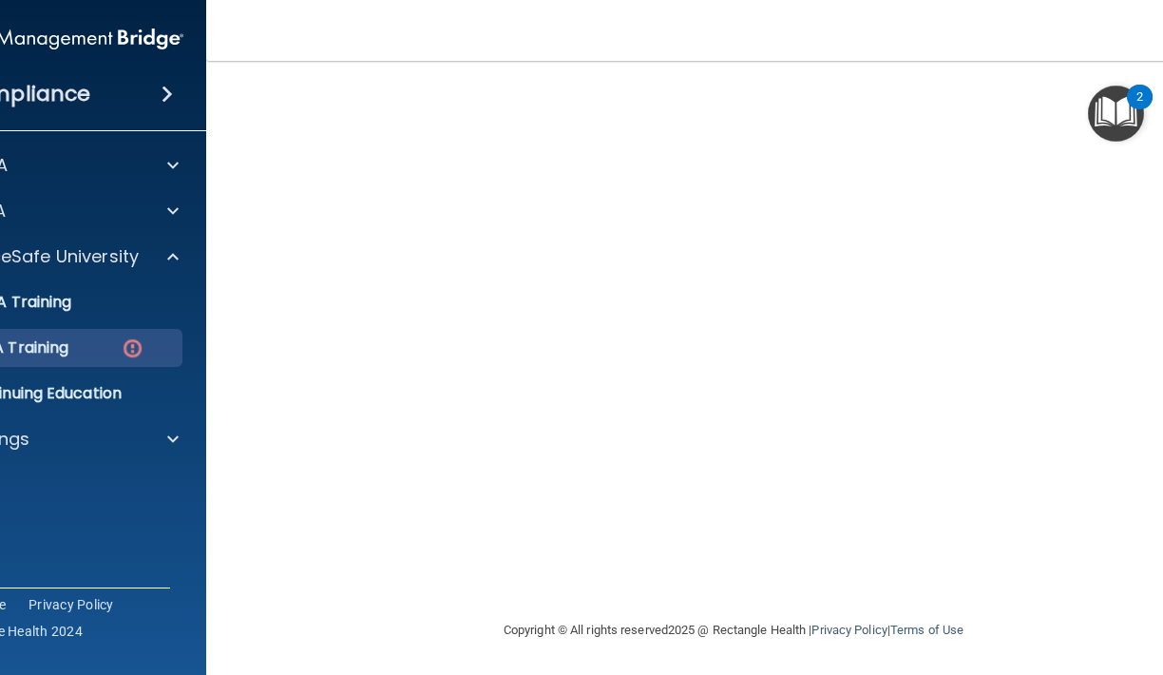
click at [145, 336] on link "OSHA Training" at bounding box center [32, 348] width 299 height 38
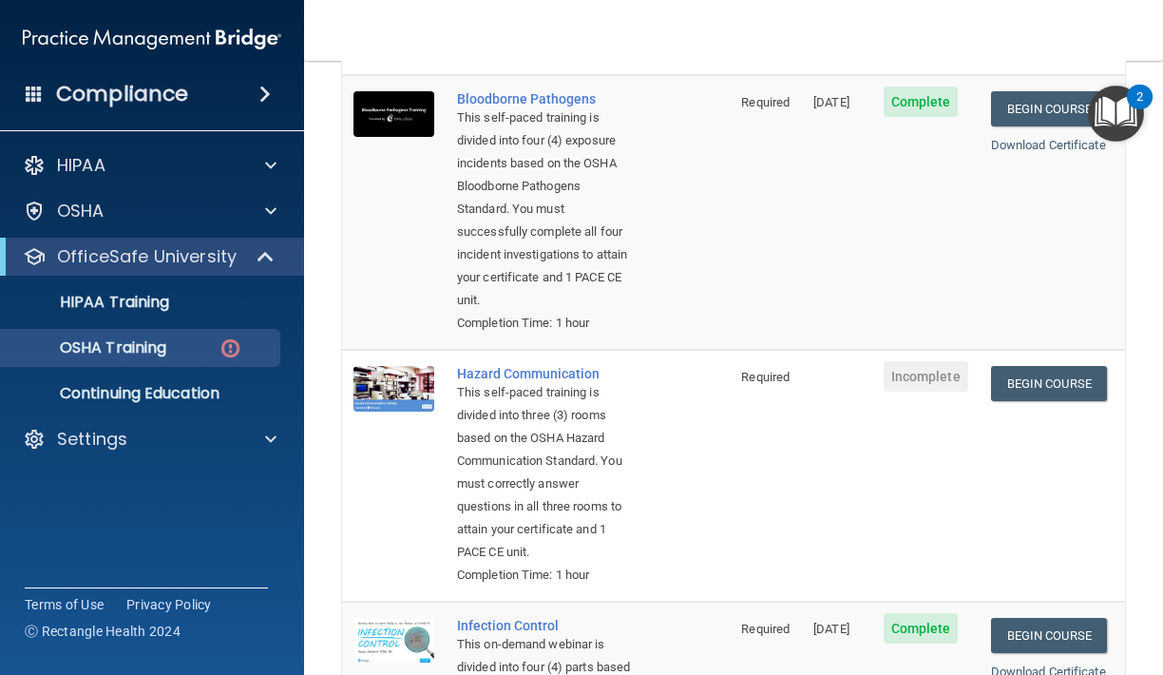
scroll to position [220, 0]
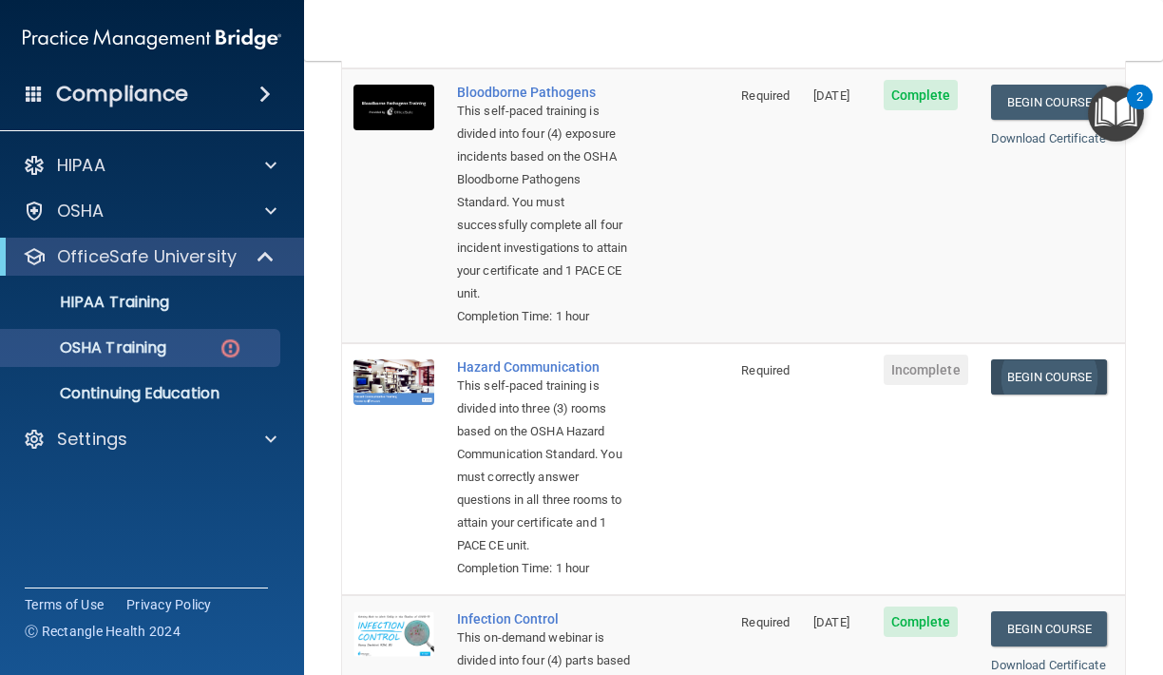
click at [1036, 359] on link "Begin Course" at bounding box center [1049, 376] width 116 height 35
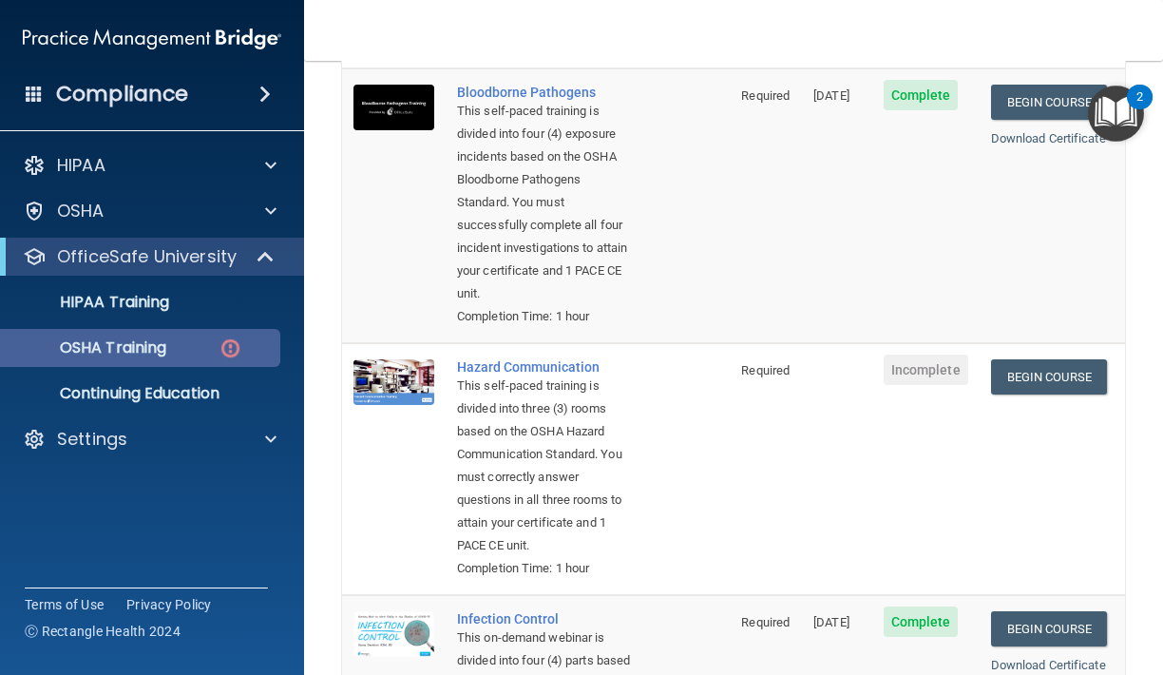
click at [228, 347] on img at bounding box center [231, 348] width 24 height 24
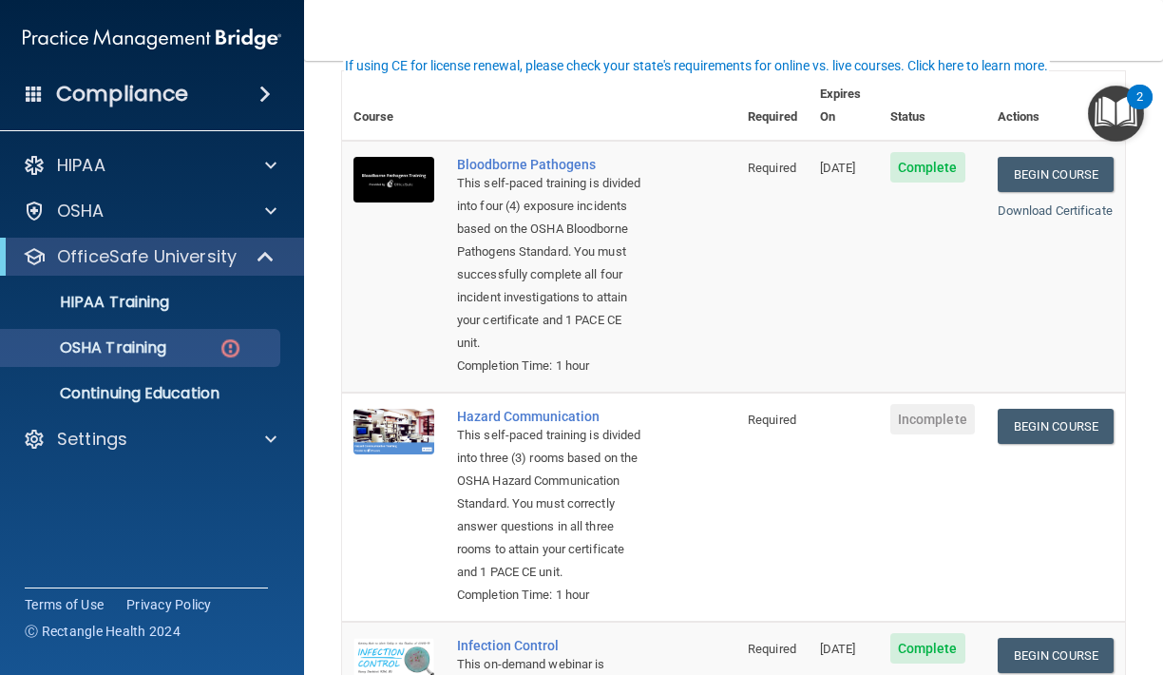
scroll to position [153, 0]
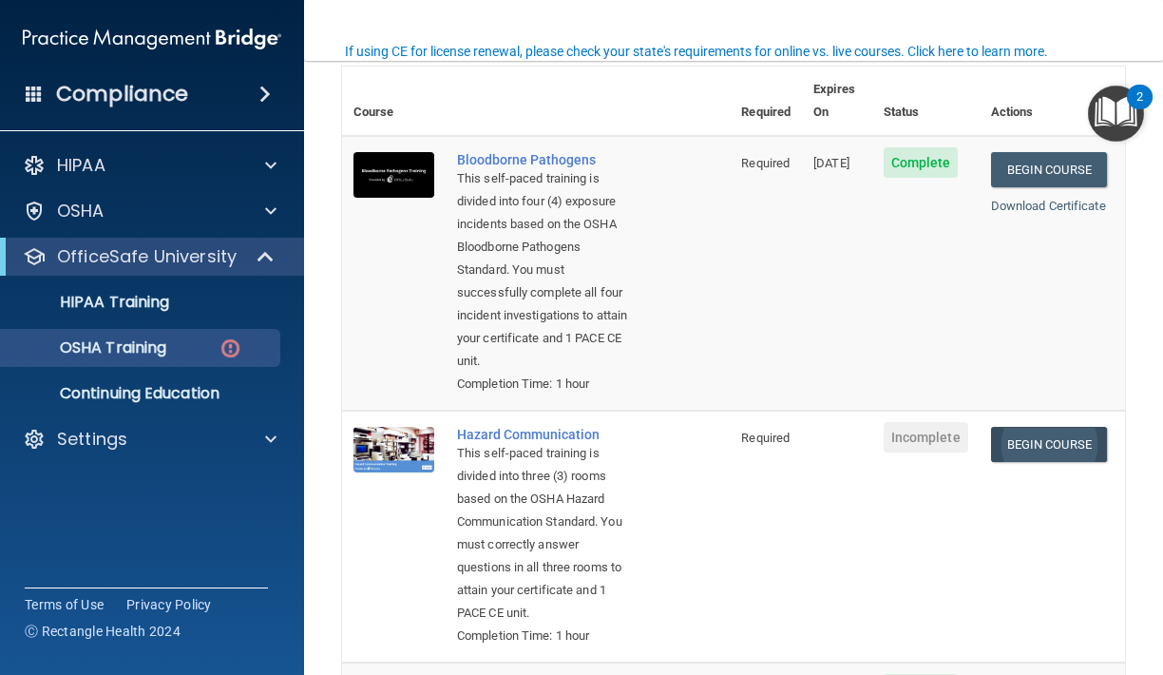
click at [1074, 427] on link "Begin Course" at bounding box center [1049, 444] width 116 height 35
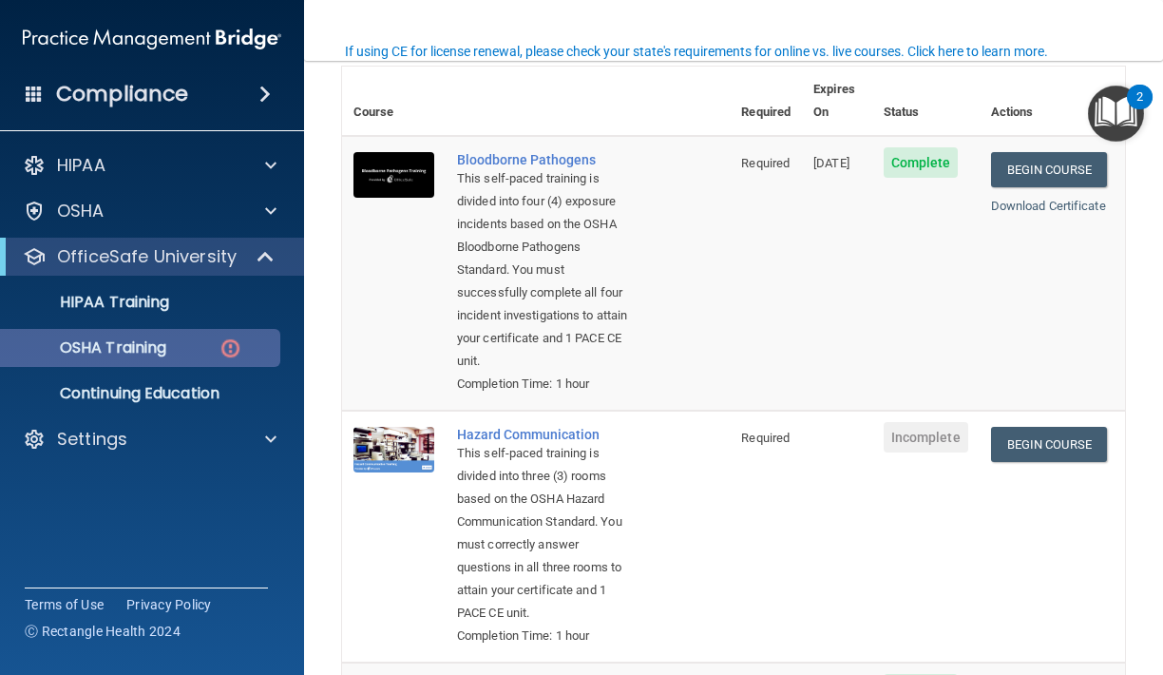
click at [247, 358] on link "OSHA Training" at bounding box center [130, 348] width 299 height 38
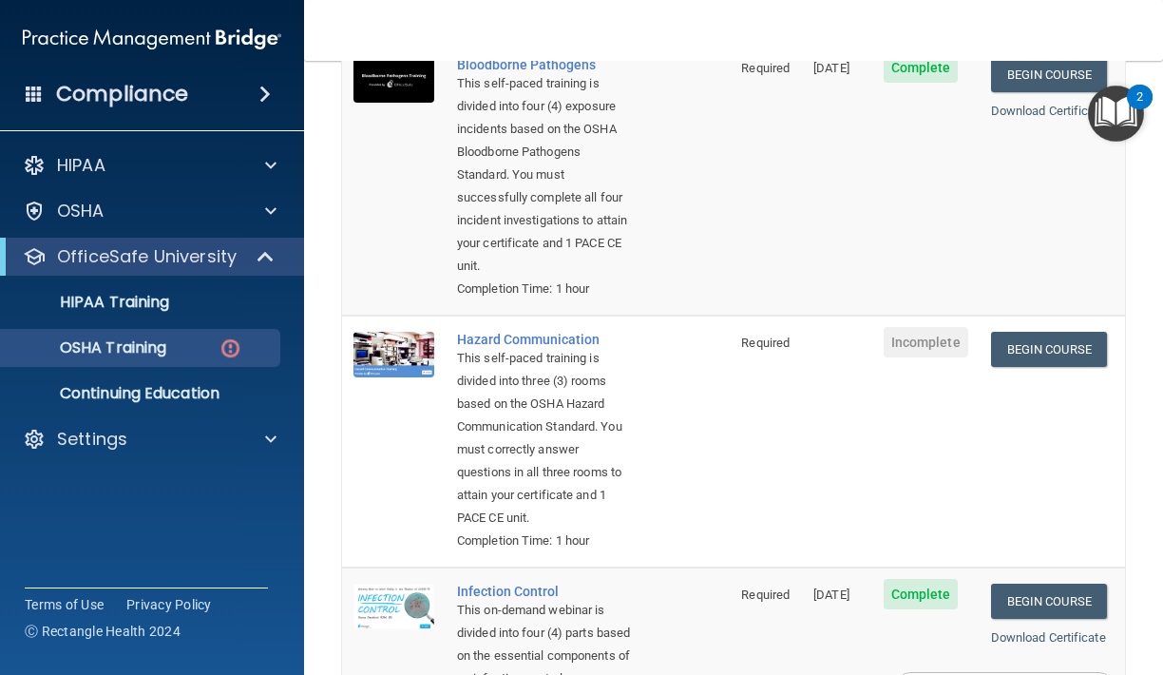
scroll to position [296, 0]
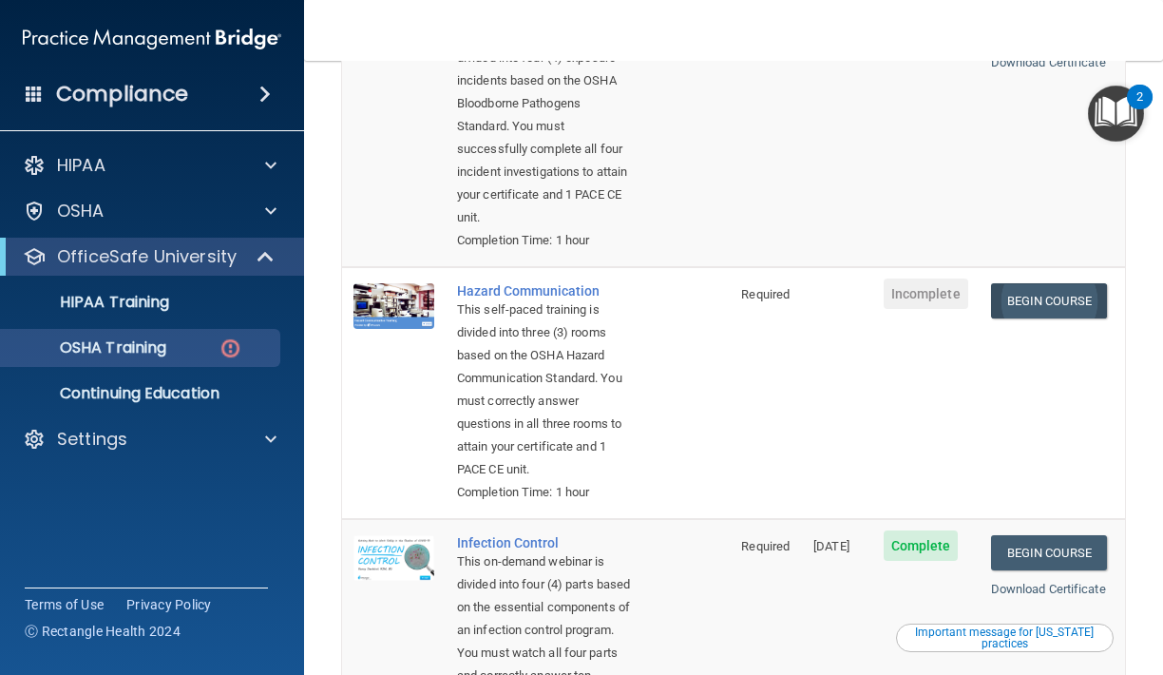
click at [1011, 283] on link "Begin Course" at bounding box center [1049, 300] width 116 height 35
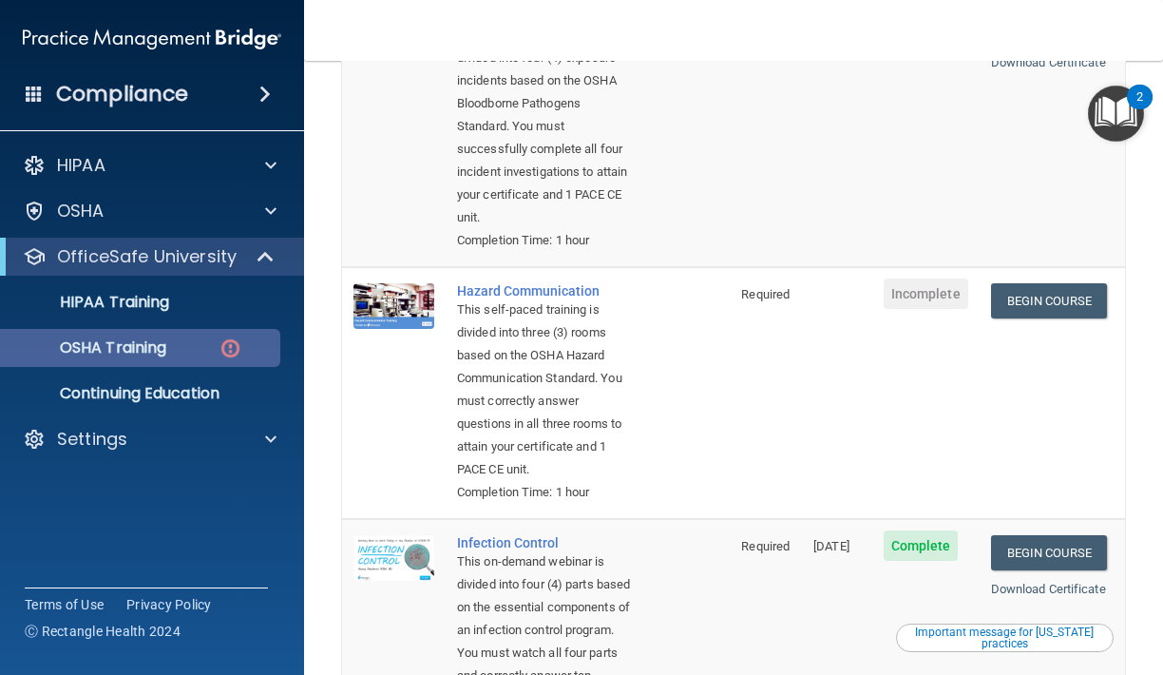
click at [215, 352] on div "OSHA Training" at bounding box center [141, 347] width 259 height 19
click at [221, 345] on img at bounding box center [231, 348] width 24 height 24
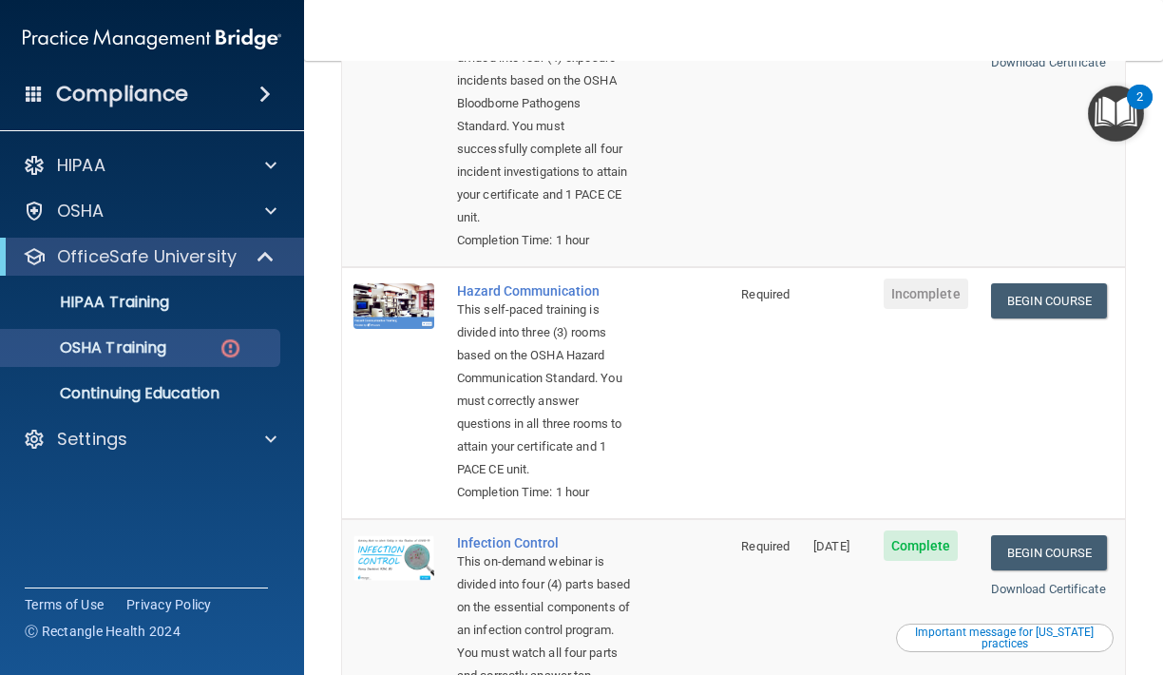
drag, startPoint x: 771, startPoint y: 307, endPoint x: 745, endPoint y: 312, distance: 26.1
click at [745, 311] on td "Required" at bounding box center [766, 393] width 72 height 252
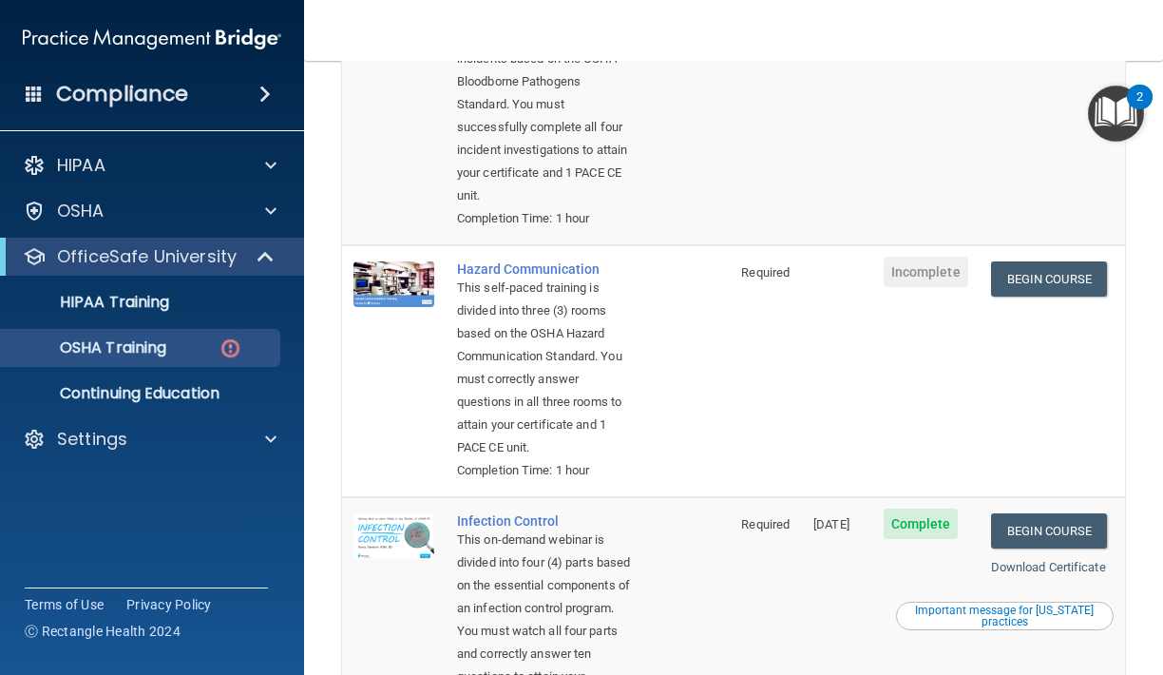
scroll to position [317, 0]
click at [1034, 262] on link "Begin Course" at bounding box center [1049, 279] width 116 height 35
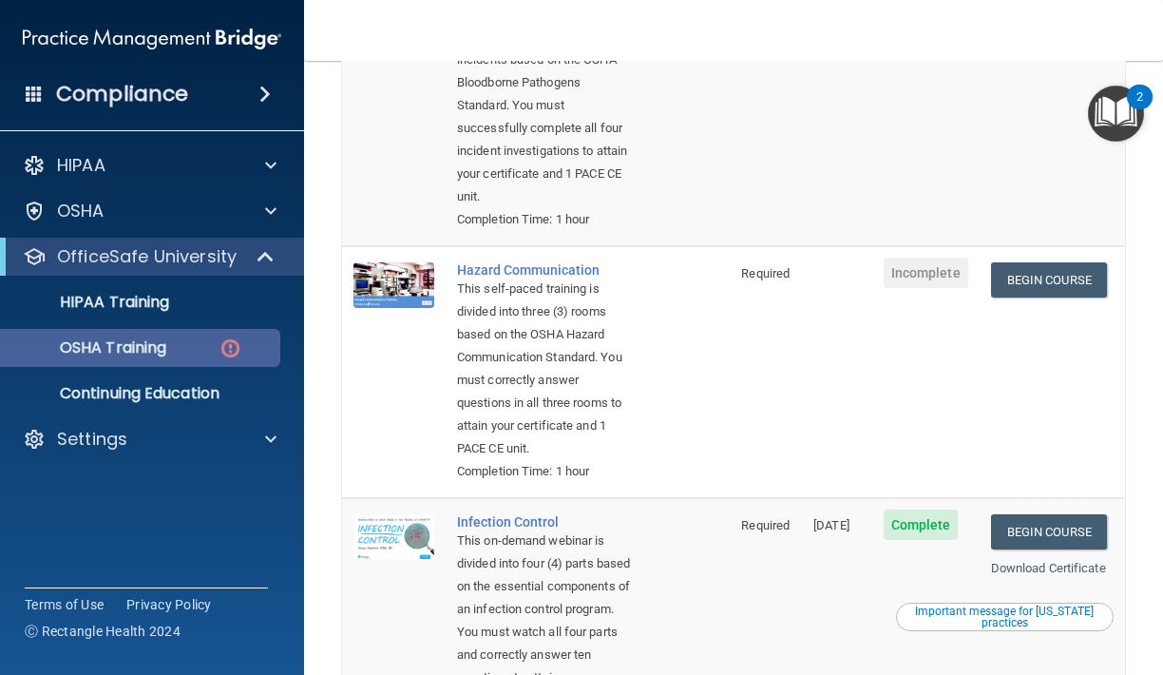
click at [210, 350] on div "OSHA Training" at bounding box center [141, 347] width 259 height 19
click at [248, 349] on div "OSHA Training" at bounding box center [141, 347] width 259 height 19
click at [225, 341] on img at bounding box center [231, 348] width 24 height 24
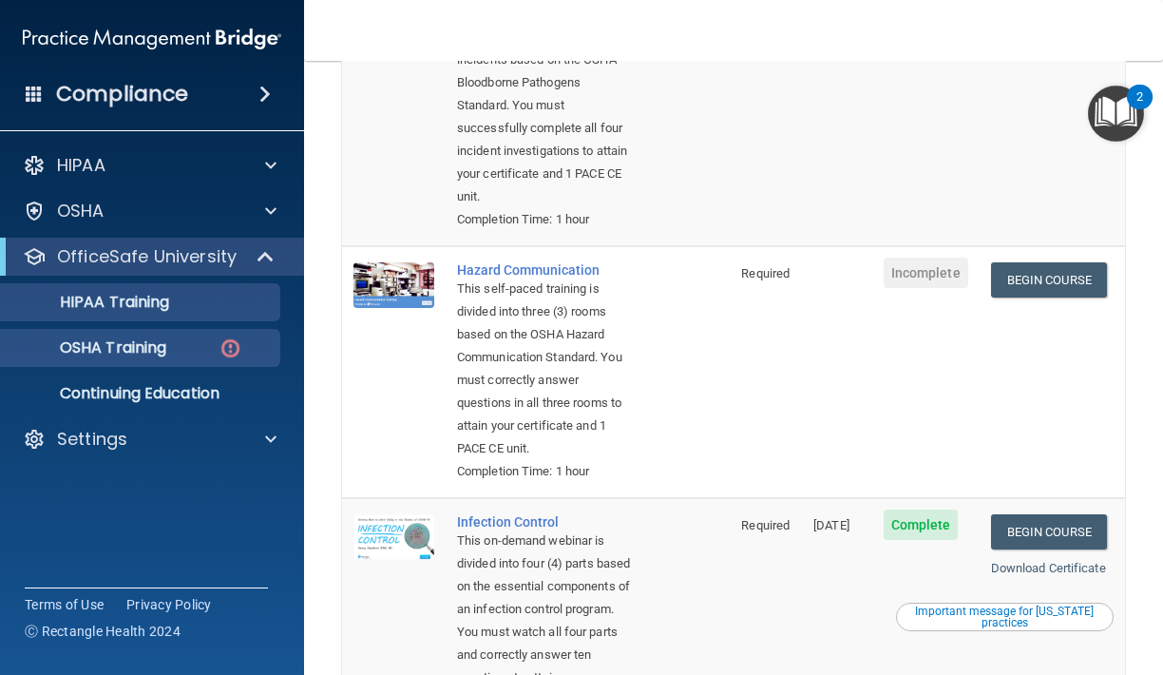
click at [147, 308] on p "HIPAA Training" at bounding box center [90, 302] width 157 height 19
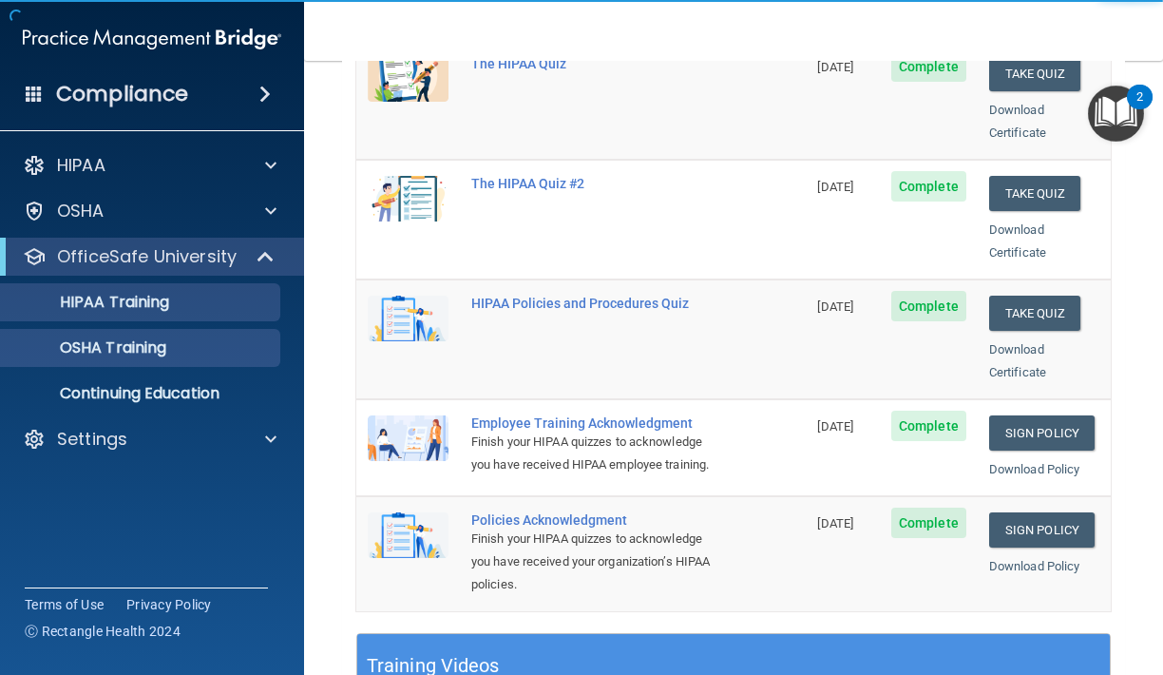
click at [202, 359] on link "OSHA Training" at bounding box center [130, 348] width 299 height 38
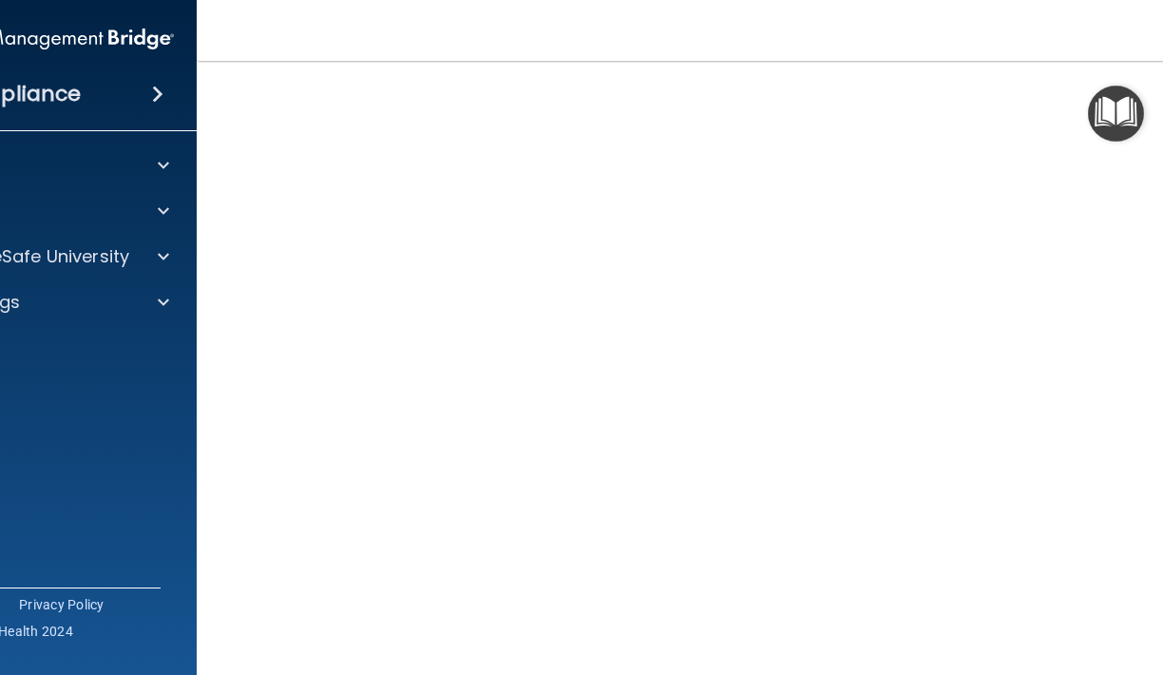
scroll to position [90, 0]
